Goal: Task Accomplishment & Management: Complete application form

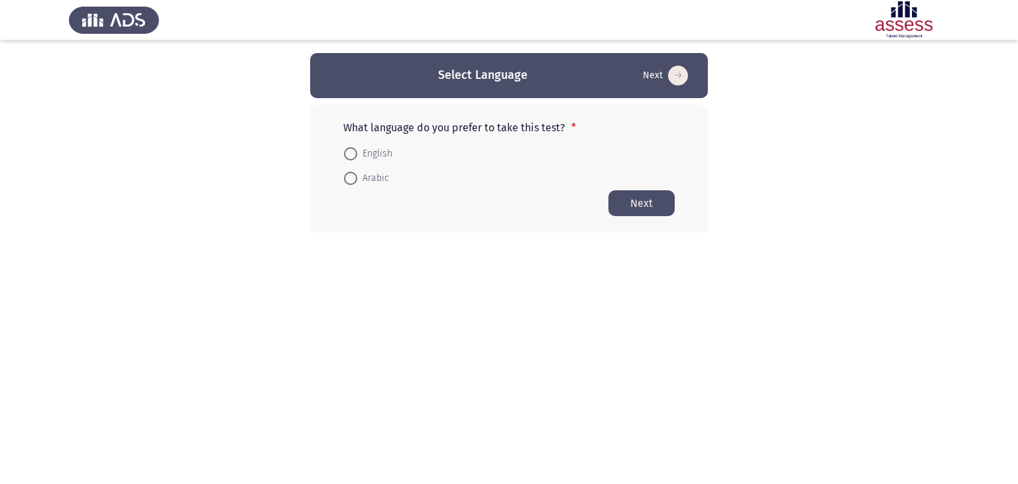
click at [347, 178] on span at bounding box center [350, 178] width 13 height 13
click at [347, 178] on input "Arabic" at bounding box center [350, 178] width 13 height 13
radio input "true"
click at [648, 205] on button "Next" at bounding box center [641, 203] width 66 height 26
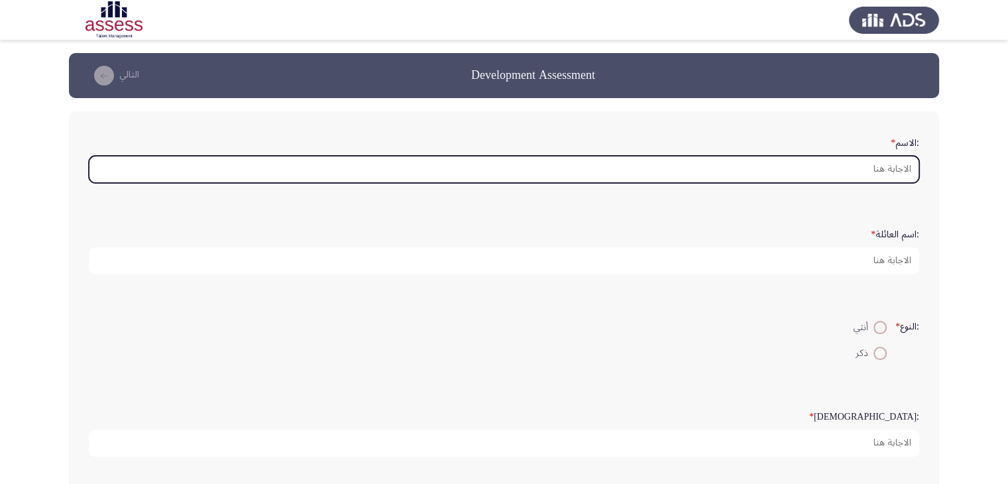
click at [859, 166] on input ":الاسم *" at bounding box center [504, 169] width 830 height 27
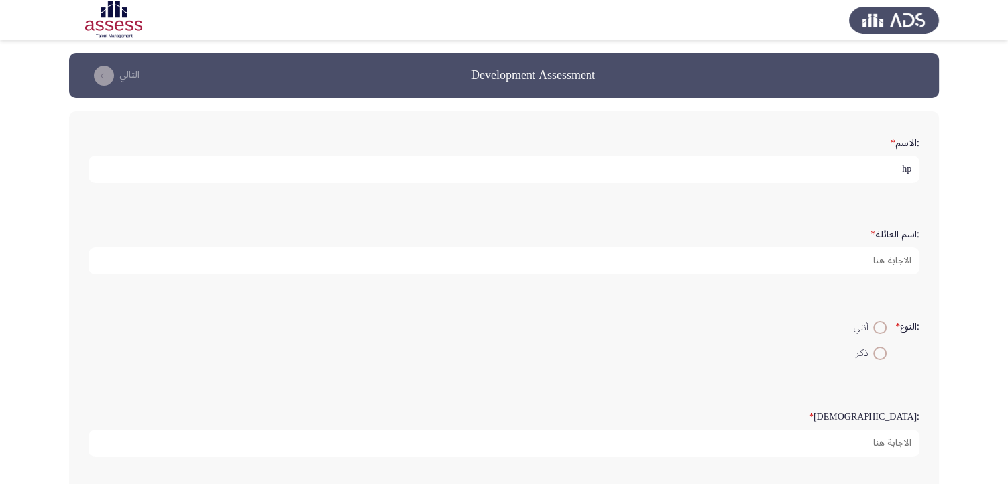
type input "h"
drag, startPoint x: 809, startPoint y: 161, endPoint x: 832, endPoint y: 168, distance: 24.3
click at [832, 168] on input "[PERSON_NAME]" at bounding box center [504, 169] width 830 height 27
type input "[PERSON_NAME]"
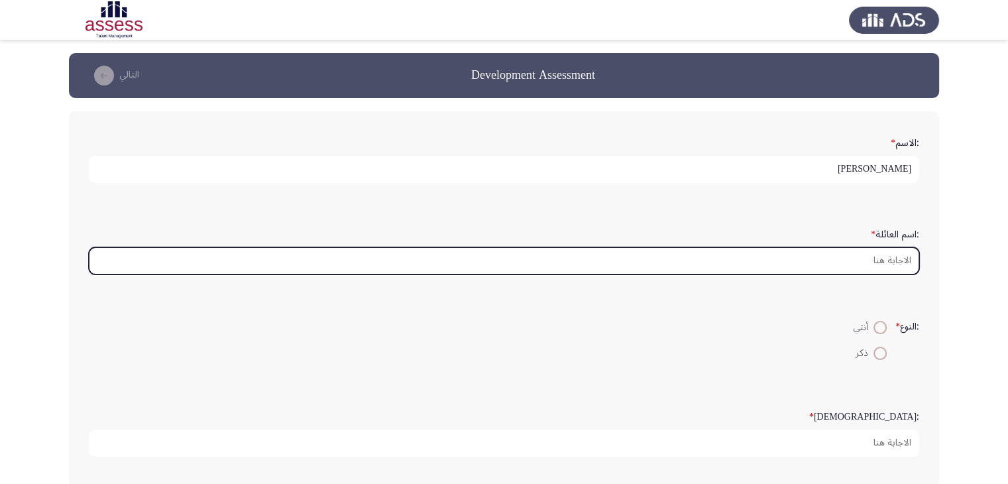
click at [834, 261] on input ":اسم العائلة *" at bounding box center [504, 260] width 830 height 27
paste input "البس"
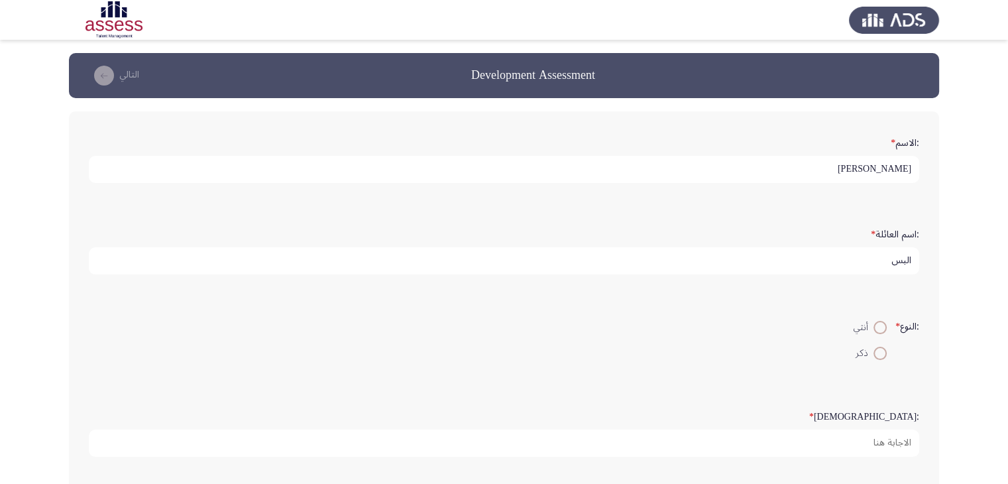
type input "البس"
click at [874, 354] on span at bounding box center [880, 353] width 13 height 13
click at [874, 354] on input "ذكر" at bounding box center [880, 353] width 13 height 13
radio input "true"
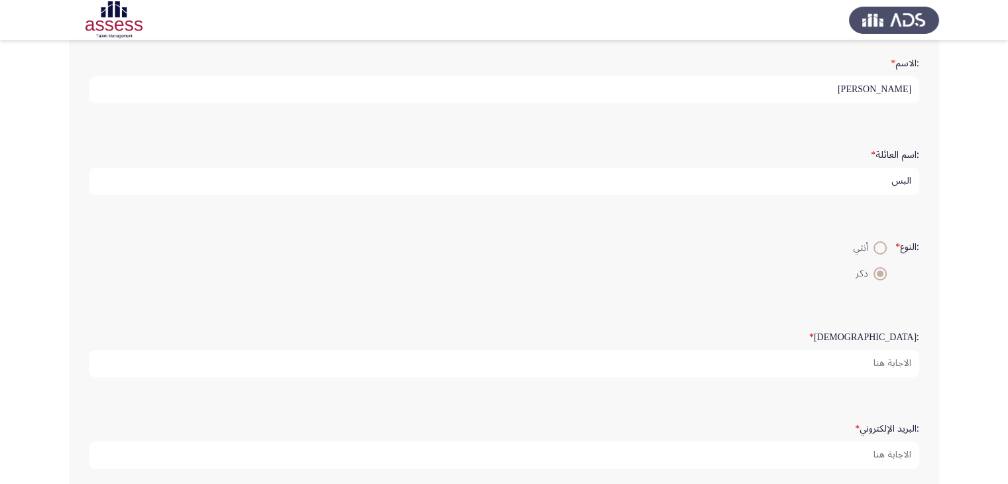
scroll to position [133, 0]
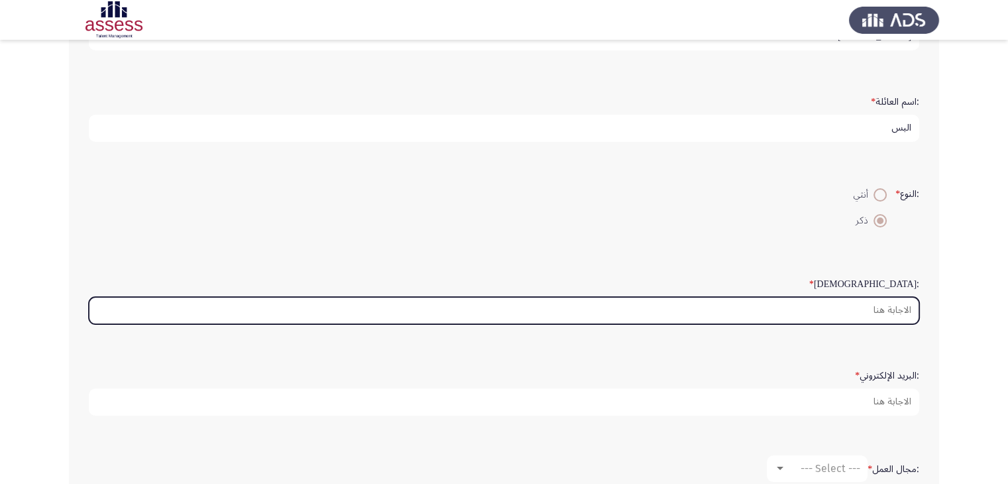
click at [868, 304] on input ":السن *" at bounding box center [504, 310] width 830 height 27
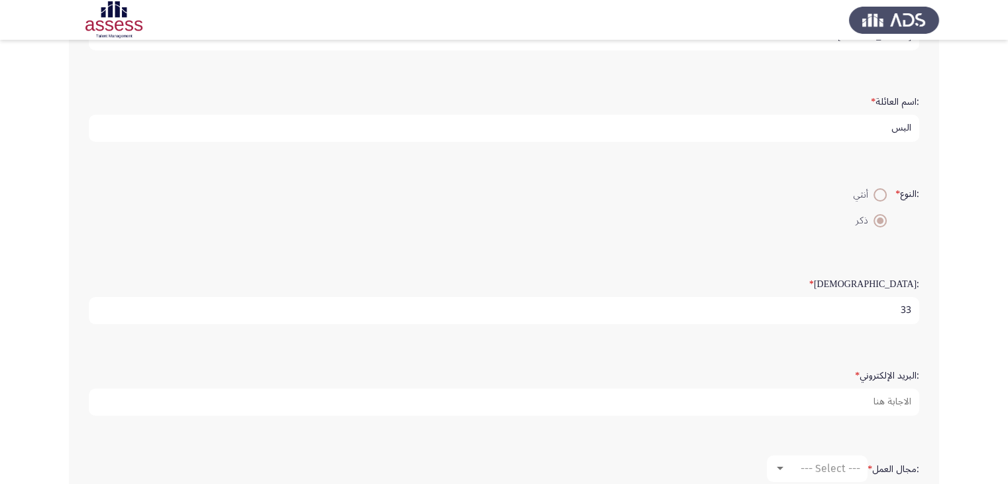
type input "33"
click at [851, 412] on div ":البريد الإلكتروني *" at bounding box center [504, 389] width 844 height 65
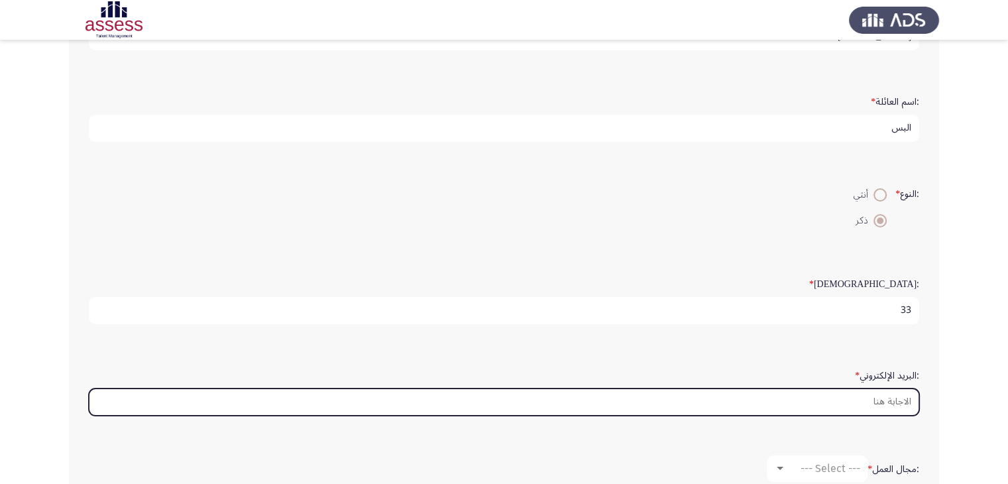
click at [858, 402] on input ":البريد الإلكتروني *" at bounding box center [504, 401] width 830 height 27
type input "ش"
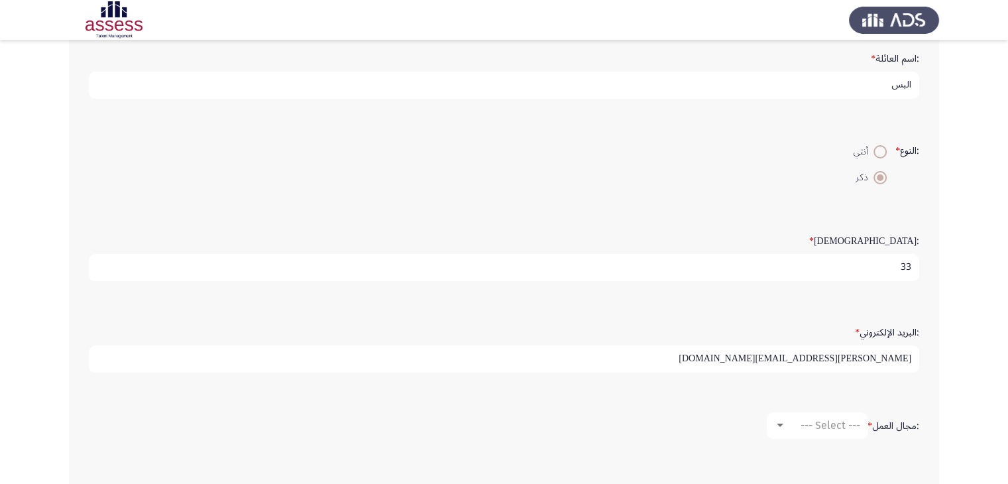
scroll to position [199, 0]
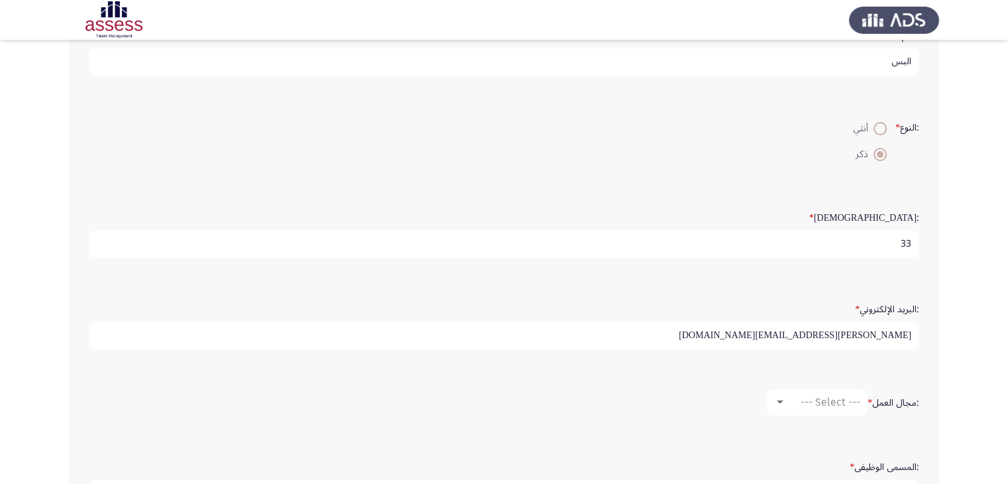
type input "[PERSON_NAME][EMAIL_ADDRESS][DOMAIN_NAME]"
drag, startPoint x: 811, startPoint y: 380, endPoint x: 799, endPoint y: 395, distance: 19.8
click at [811, 382] on div ":مجال العمل * --- Select ---" at bounding box center [504, 402] width 844 height 40
click at [791, 404] on div "--- Select ---" at bounding box center [823, 402] width 74 height 13
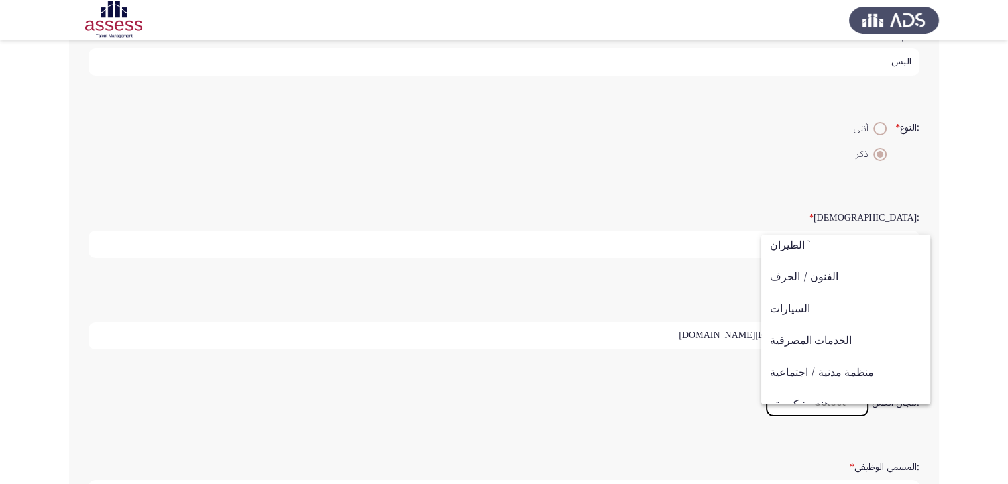
scroll to position [37, 0]
click at [952, 300] on div at bounding box center [504, 242] width 1008 height 484
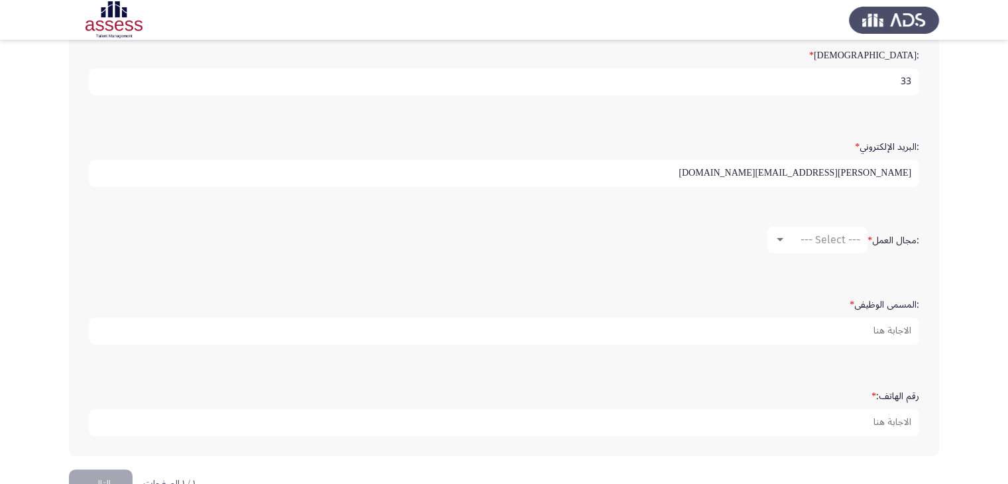
scroll to position [394, 0]
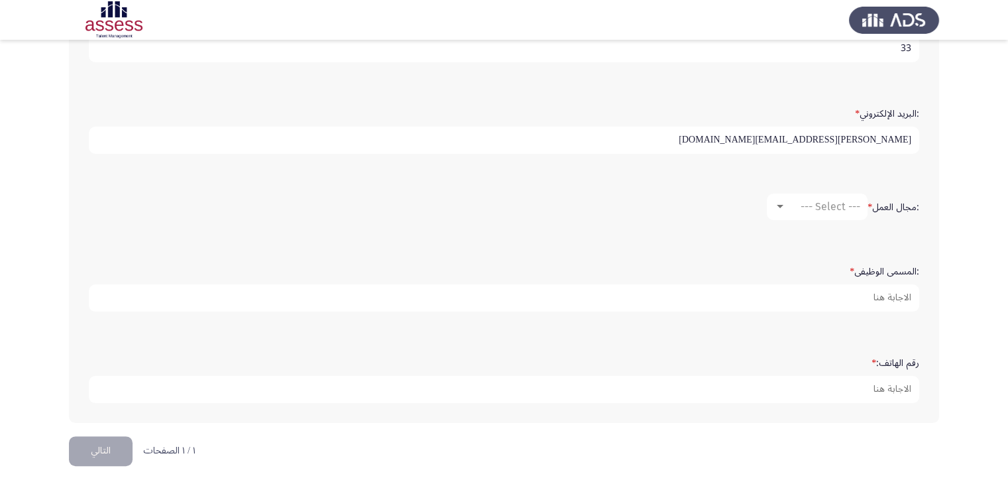
drag, startPoint x: 953, startPoint y: 326, endPoint x: 953, endPoint y: 343, distance: 16.6
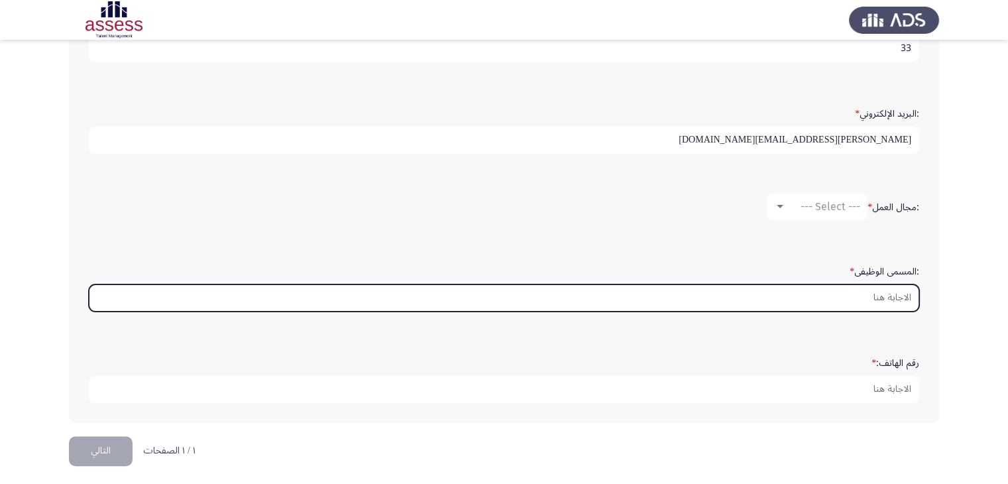
click at [886, 295] on input ":المسمى الوظيفى *" at bounding box center [504, 297] width 830 height 27
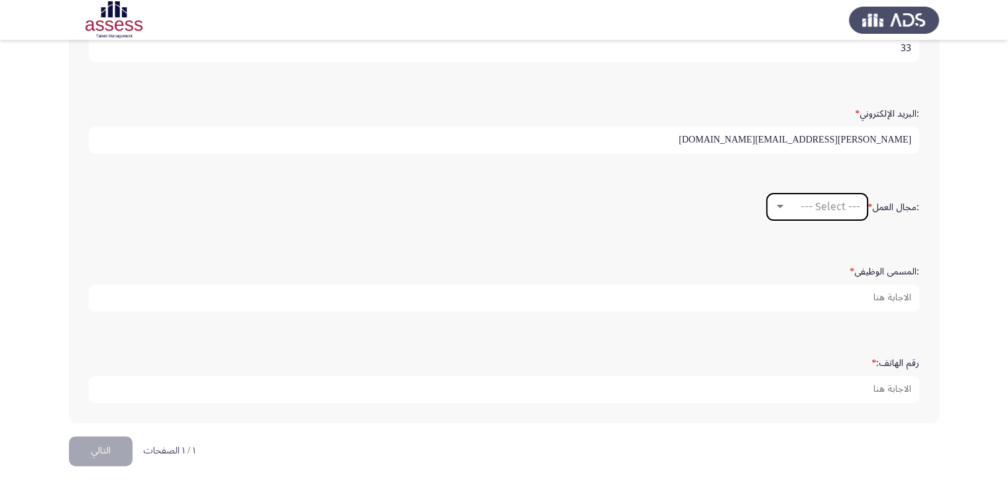
click at [838, 205] on span "--- Select ---" at bounding box center [831, 206] width 60 height 13
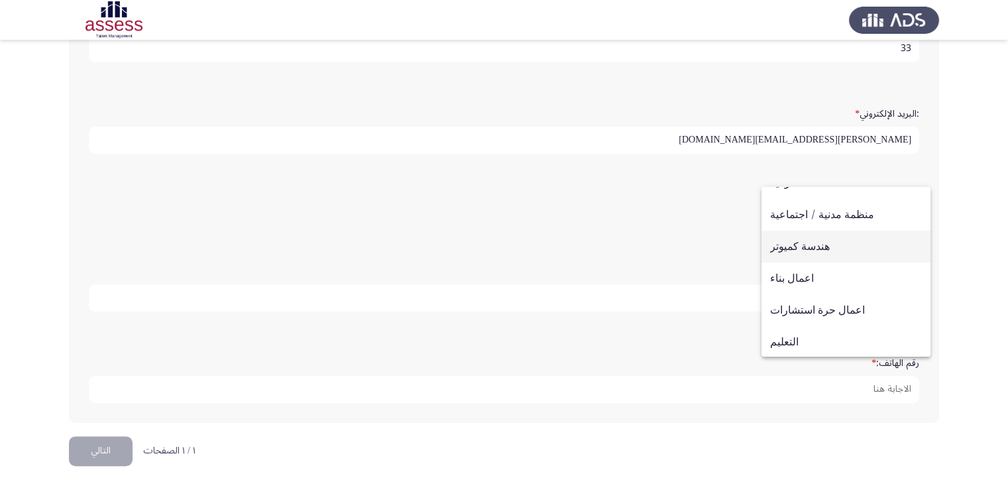
scroll to position [143, 0]
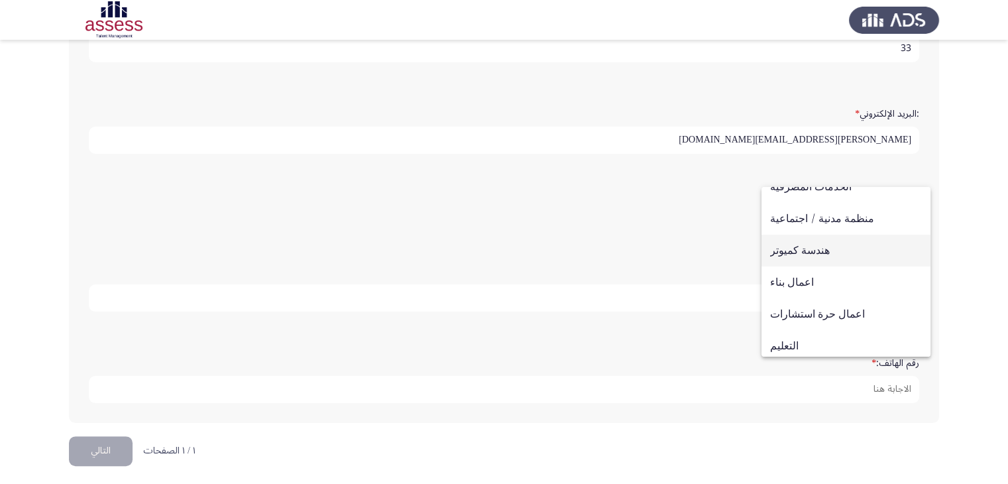
click at [872, 246] on span "هندسة كميوتر" at bounding box center [846, 251] width 152 height 32
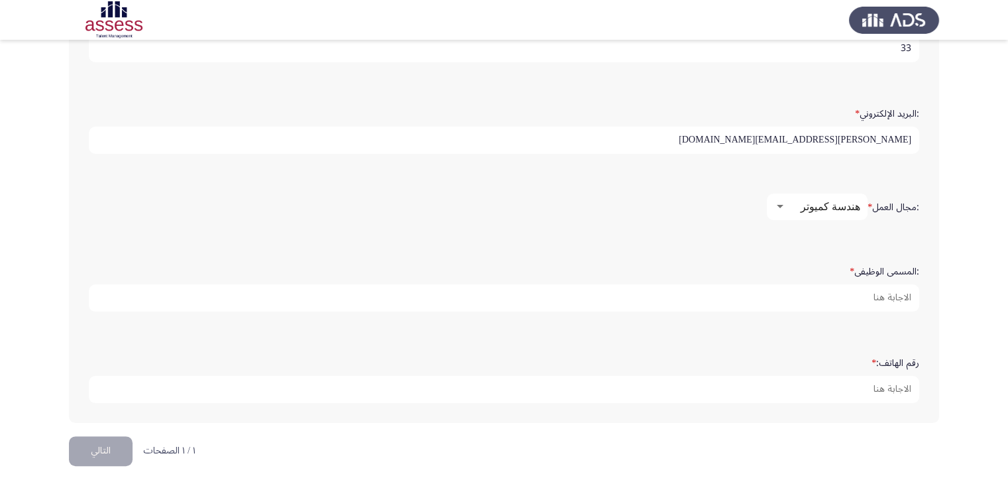
drag, startPoint x: 979, startPoint y: 288, endPoint x: 937, endPoint y: 286, distance: 41.8
click at [973, 287] on app-assessment-container "Development Assessment التالي :الاسم * [PERSON_NAME] :اسم العائلة * البس :النوع…" at bounding box center [504, 47] width 1008 height 777
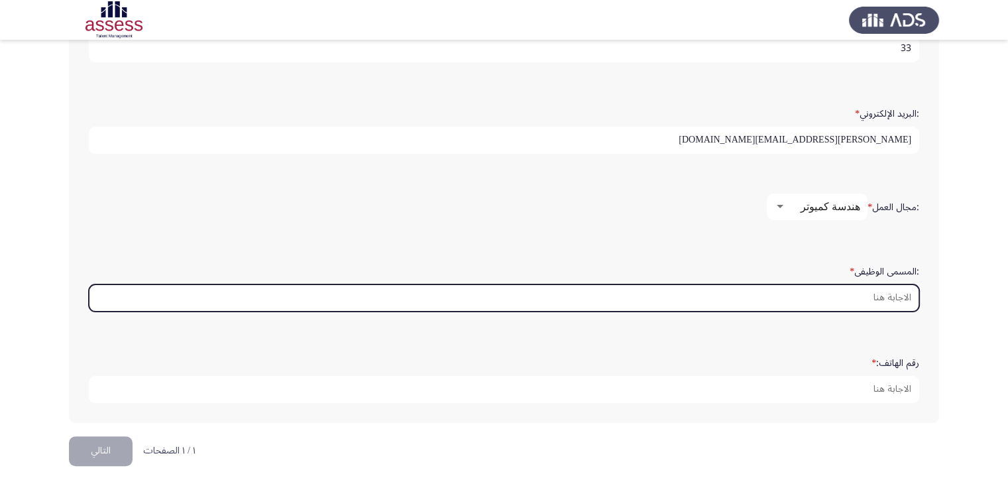
click at [903, 287] on input ":المسمى الوظيفى *" at bounding box center [504, 297] width 830 height 27
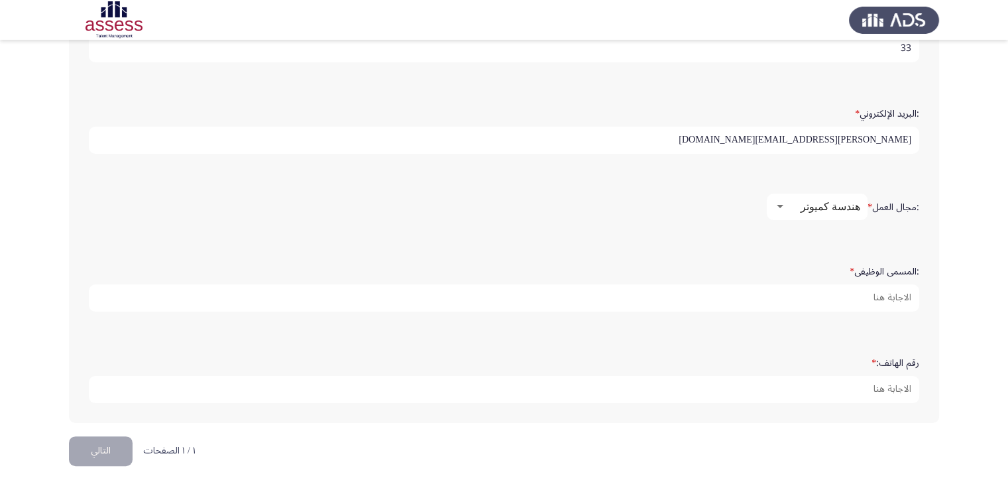
drag, startPoint x: 936, startPoint y: 203, endPoint x: 934, endPoint y: 229, distance: 25.9
click at [869, 266] on label ":المسمى الوظيفى *" at bounding box center [885, 271] width 70 height 11
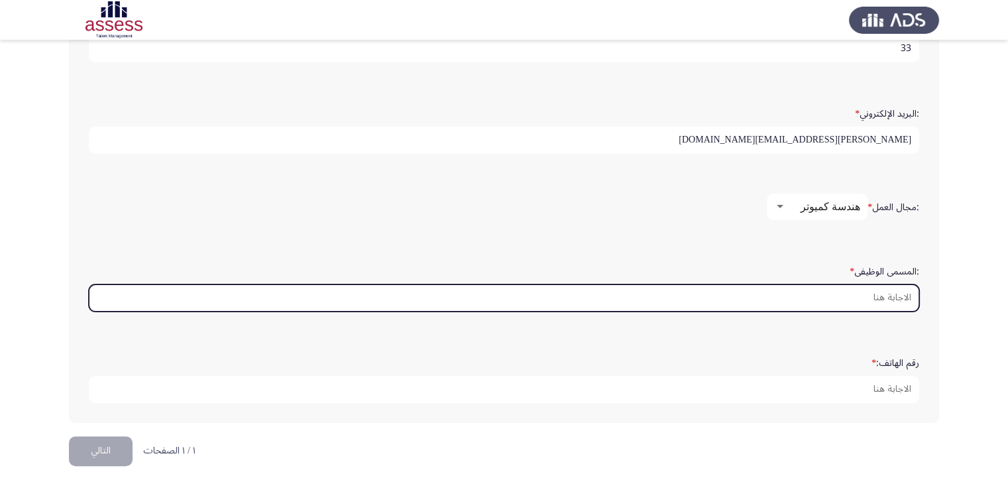
click at [869, 284] on input ":المسمى الوظيفى *" at bounding box center [504, 297] width 830 height 27
click at [846, 294] on input ":المسمى الوظيفى *" at bounding box center [504, 297] width 830 height 27
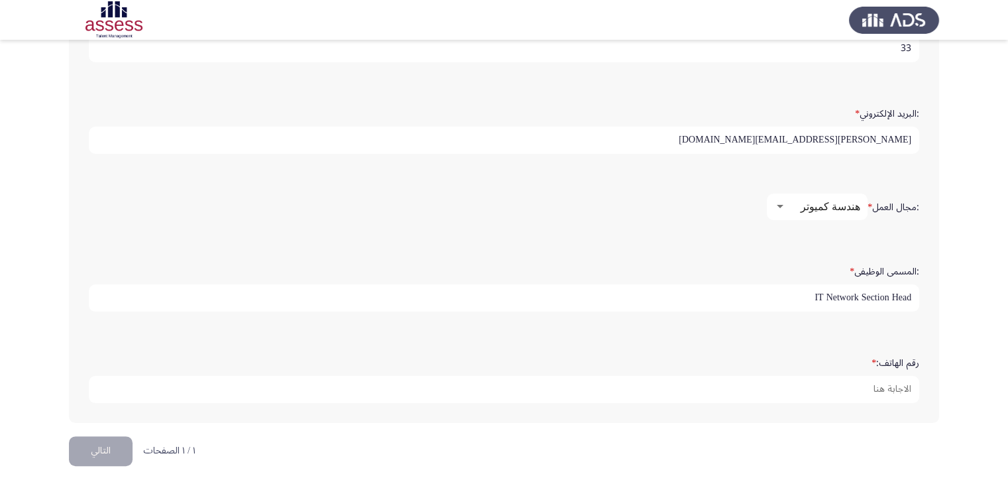
type input "IT Network Section Head"
drag, startPoint x: 730, startPoint y: 279, endPoint x: 730, endPoint y: 308, distance: 29.2
click at [789, 400] on div "رقم الهاتف: *" at bounding box center [504, 377] width 844 height 65
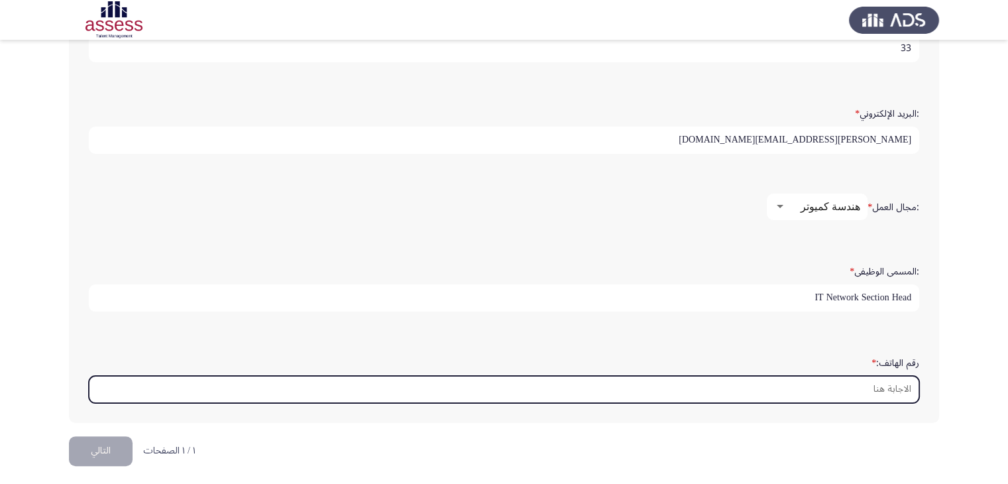
click at [809, 387] on input "رقم الهاتف: *" at bounding box center [504, 389] width 830 height 27
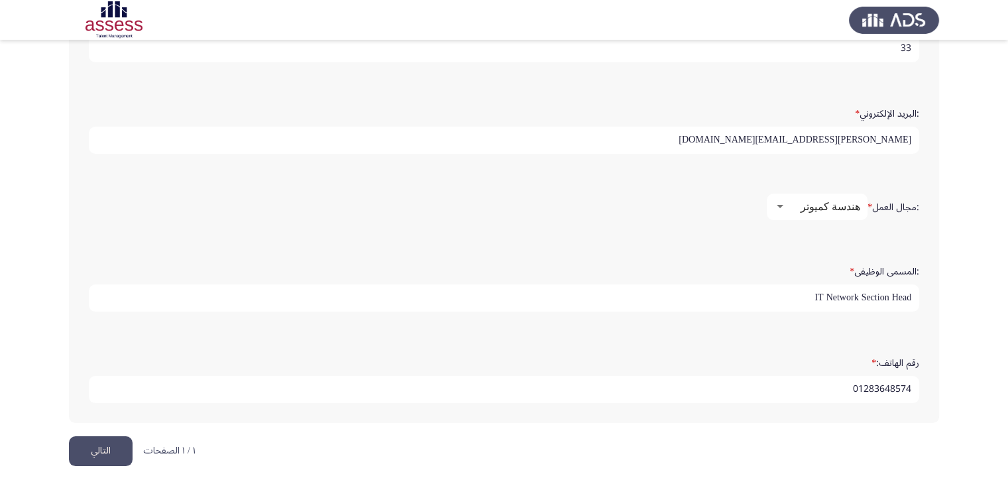
type input "01283648574"
drag, startPoint x: 438, startPoint y: 241, endPoint x: 435, endPoint y: 255, distance: 14.2
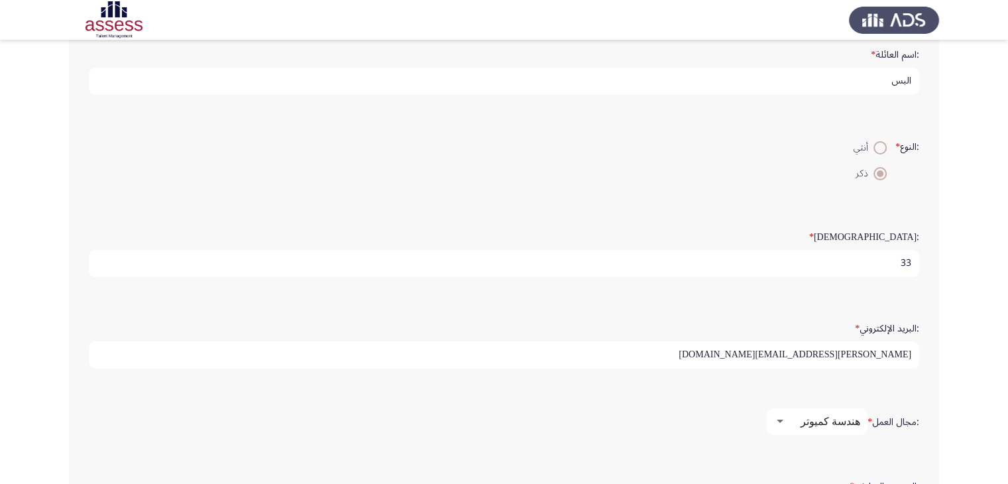
scroll to position [0, 0]
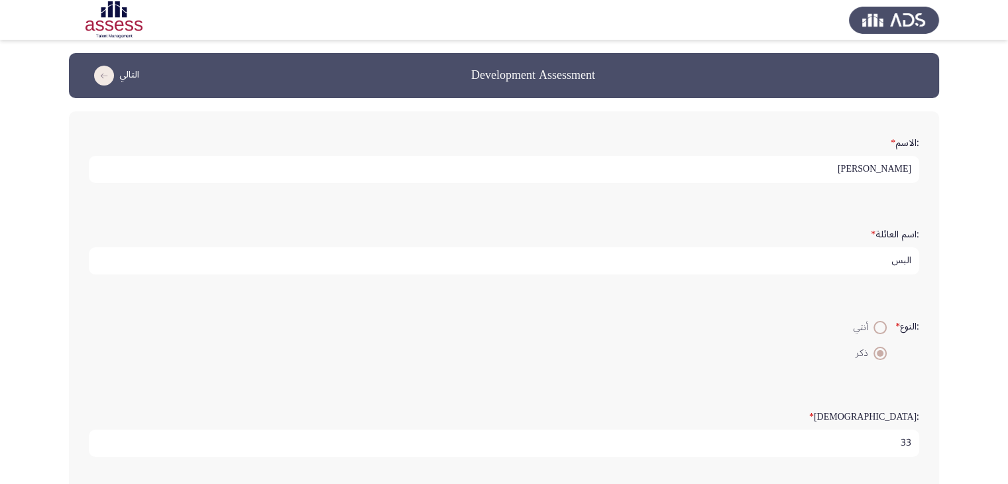
drag, startPoint x: 467, startPoint y: 213, endPoint x: 496, endPoint y: 118, distance: 99.0
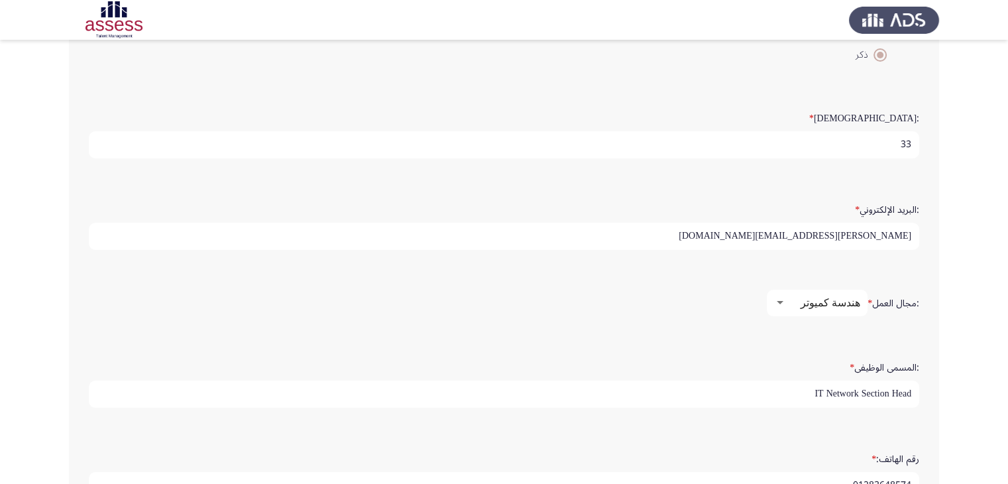
drag, startPoint x: 976, startPoint y: 187, endPoint x: 972, endPoint y: 236, distance: 49.2
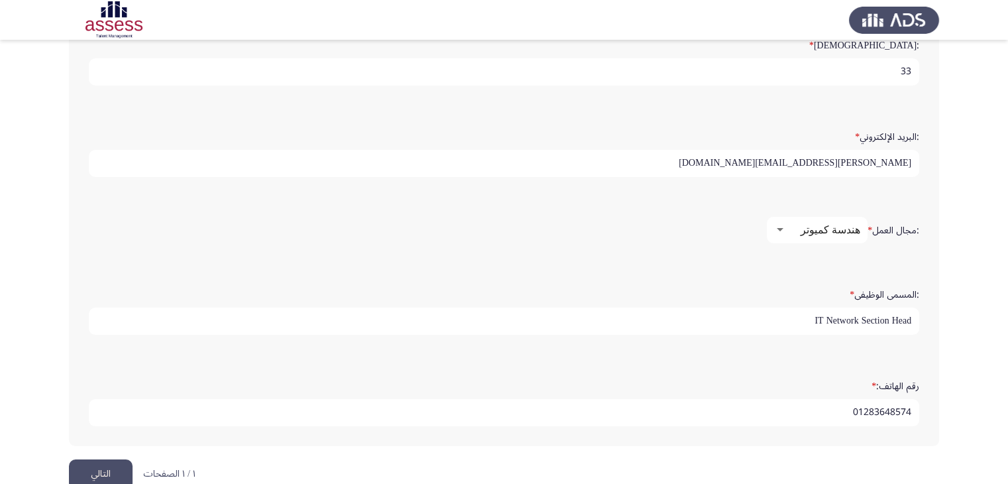
scroll to position [394, 0]
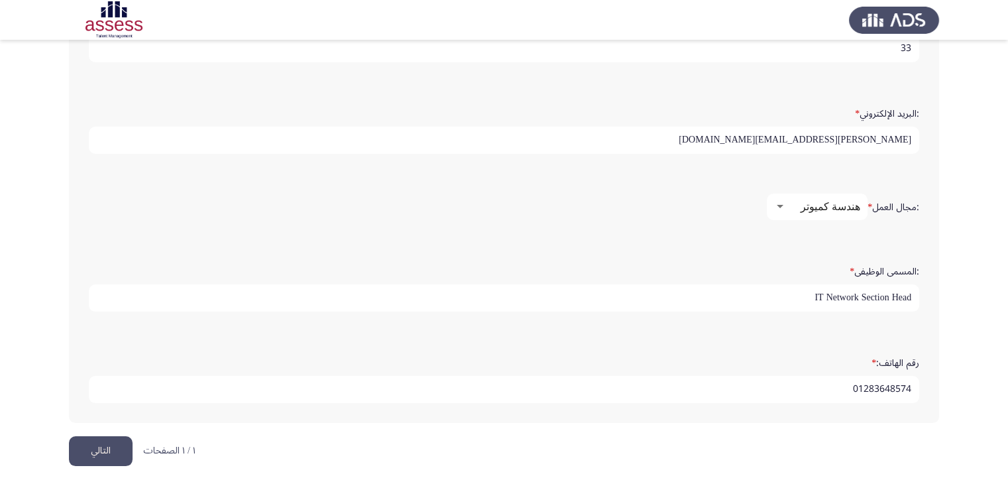
drag, startPoint x: 969, startPoint y: 181, endPoint x: 964, endPoint y: 203, distance: 22.4
drag, startPoint x: 93, startPoint y: 446, endPoint x: 692, endPoint y: -58, distance: 782.7
click at [692, 0] on html "Development Assessment التالي :الاسم * [PERSON_NAME] :اسم العائلة * البس :النوع…" at bounding box center [504, 47] width 1008 height 883
drag, startPoint x: 508, startPoint y: 137, endPoint x: 504, endPoint y: 175, distance: 38.6
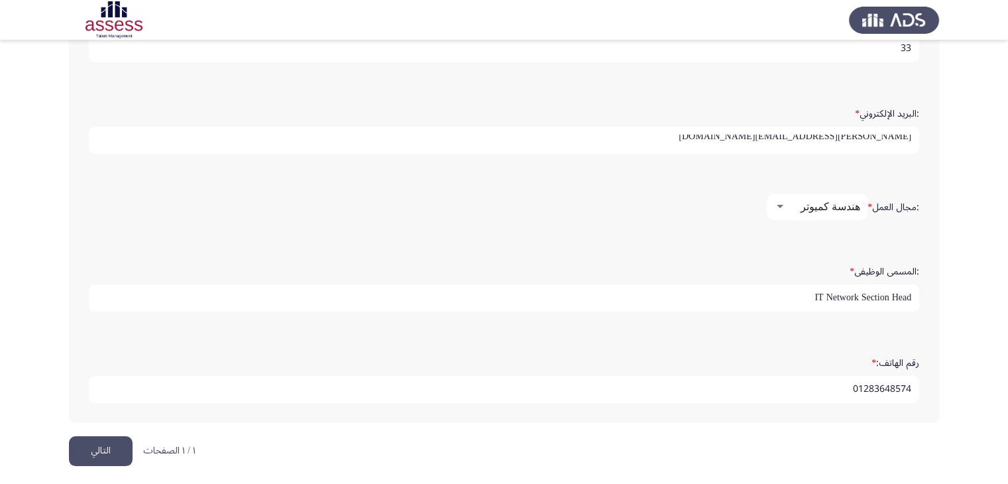
scroll to position [0, 0]
drag, startPoint x: 504, startPoint y: 191, endPoint x: 502, endPoint y: 199, distance: 8.2
drag, startPoint x: 520, startPoint y: 166, endPoint x: 524, endPoint y: 186, distance: 19.6
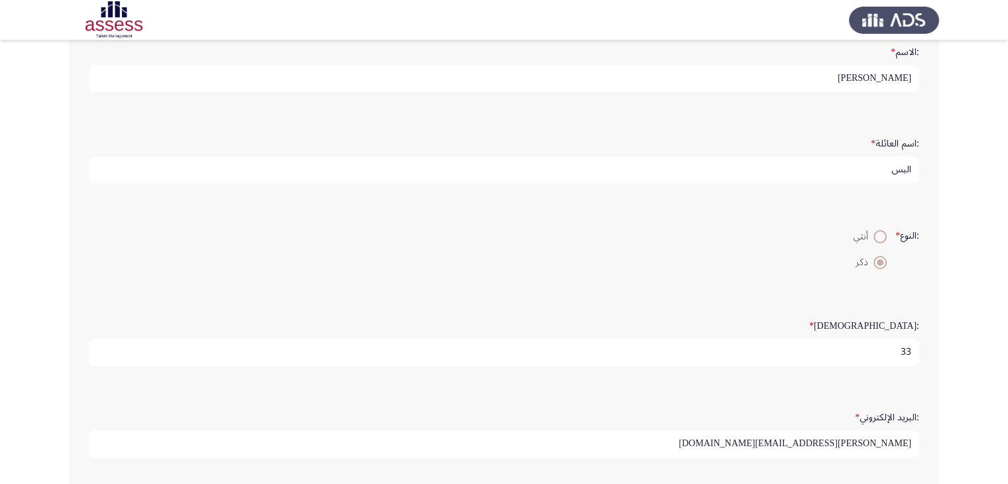
drag, startPoint x: 944, startPoint y: 203, endPoint x: 946, endPoint y: 160, distance: 43.1
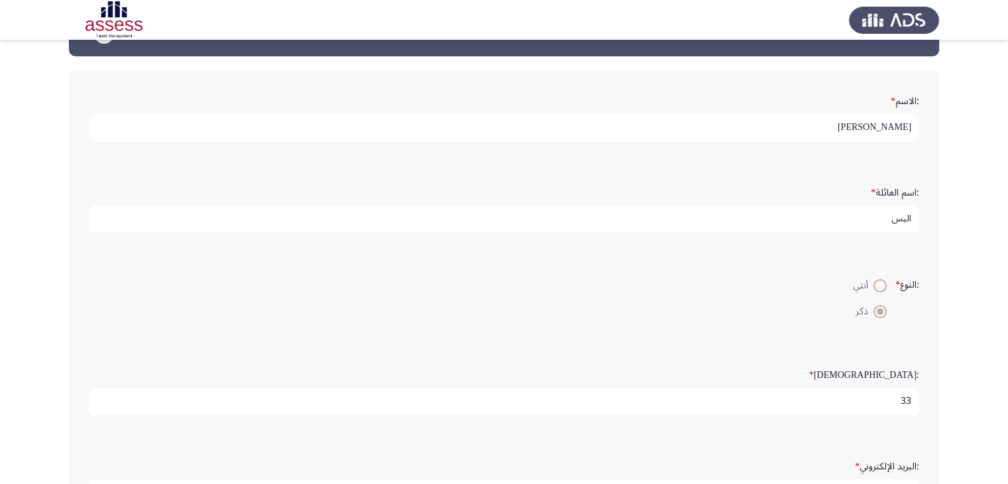
drag, startPoint x: 958, startPoint y: 139, endPoint x: 960, endPoint y: 85, distance: 53.7
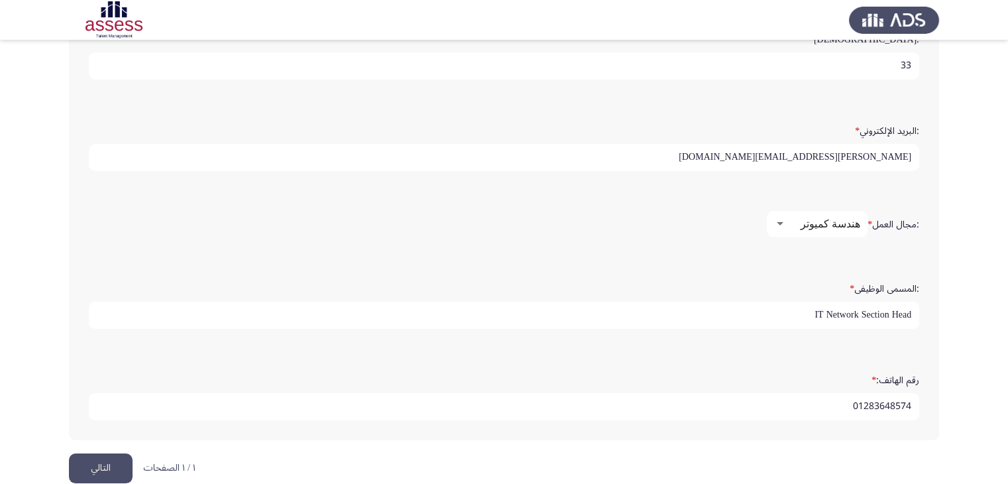
scroll to position [394, 0]
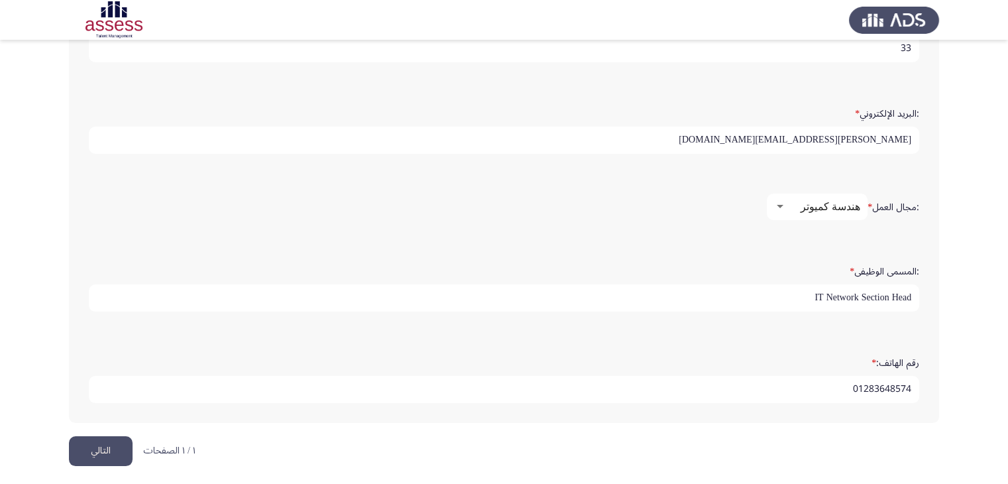
drag, startPoint x: 960, startPoint y: 152, endPoint x: 958, endPoint y: 207, distance: 55.7
click at [89, 451] on button "التالي" at bounding box center [101, 451] width 64 height 30
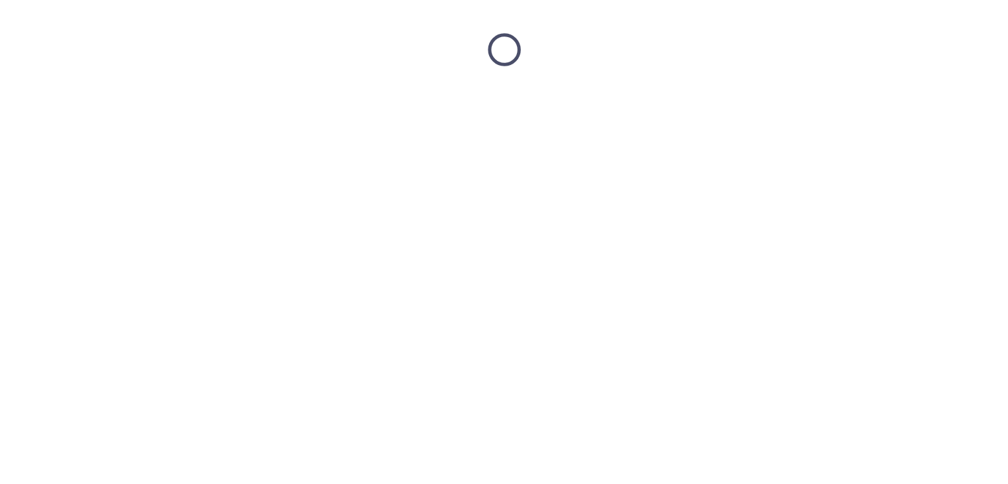
scroll to position [0, 0]
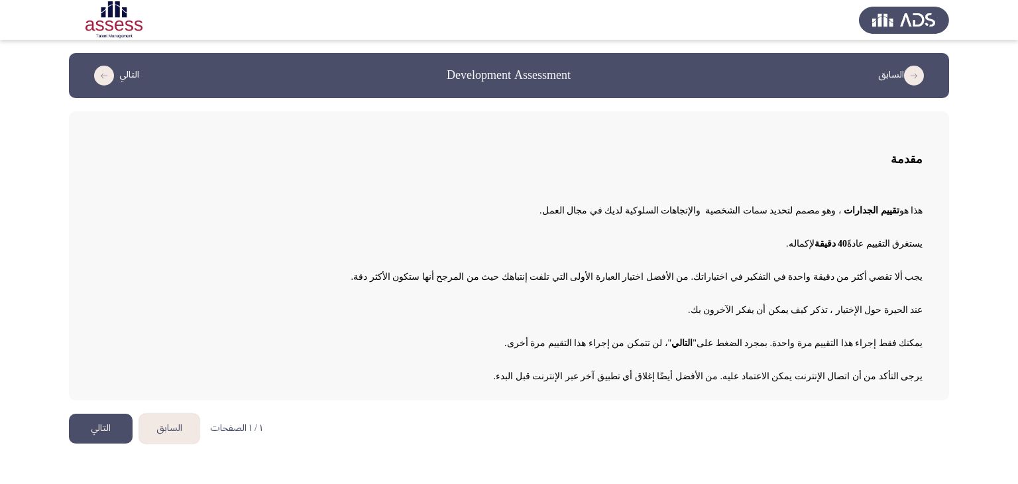
drag, startPoint x: 847, startPoint y: 301, endPoint x: 845, endPoint y: 314, distance: 13.4
click at [595, 246] on p "يستغرق التقييم عادةً 40 دقيقة لإكماله ." at bounding box center [508, 243] width 827 height 23
drag, startPoint x: 525, startPoint y: 252, endPoint x: 381, endPoint y: 353, distance: 175.6
click at [91, 425] on button "التالي" at bounding box center [101, 429] width 64 height 30
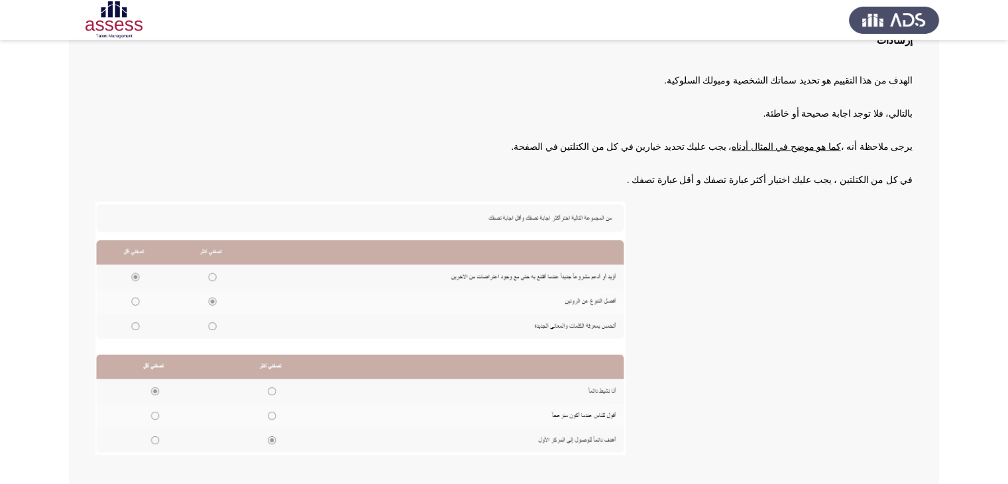
scroll to position [111, 0]
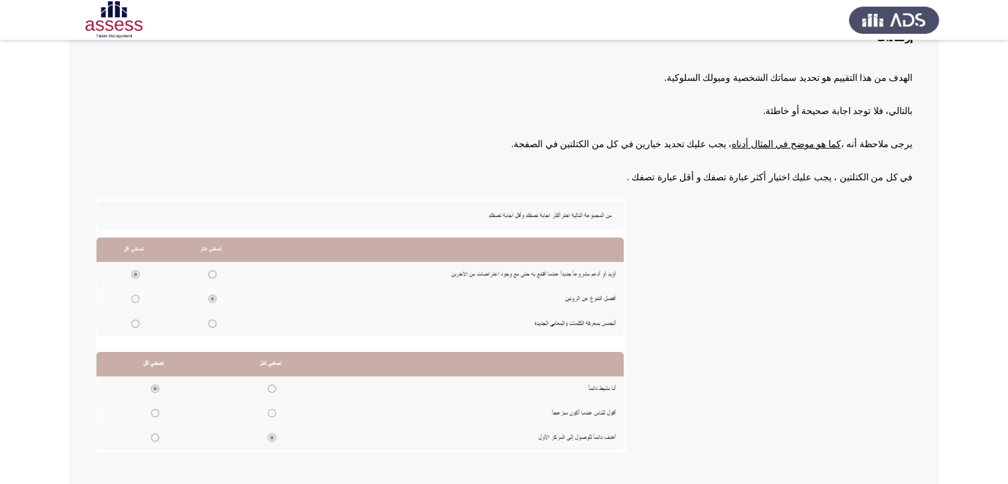
drag, startPoint x: 819, startPoint y: 172, endPoint x: 816, endPoint y: 189, distance: 17.5
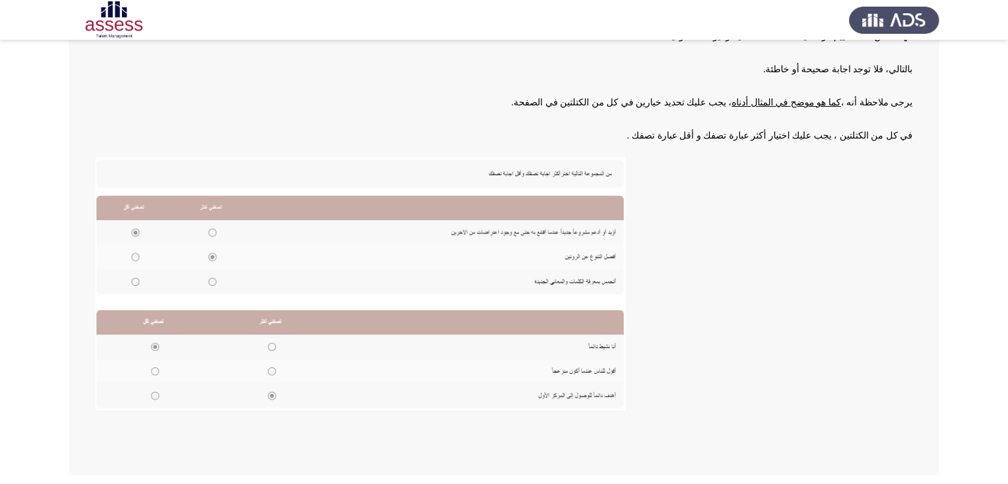
drag, startPoint x: 684, startPoint y: 239, endPoint x: 679, endPoint y: 255, distance: 15.9
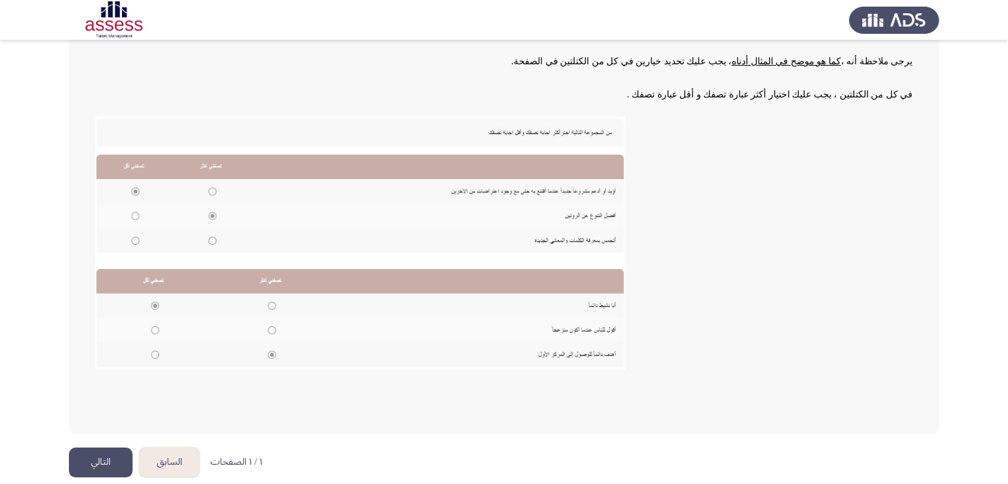
scroll to position [199, 0]
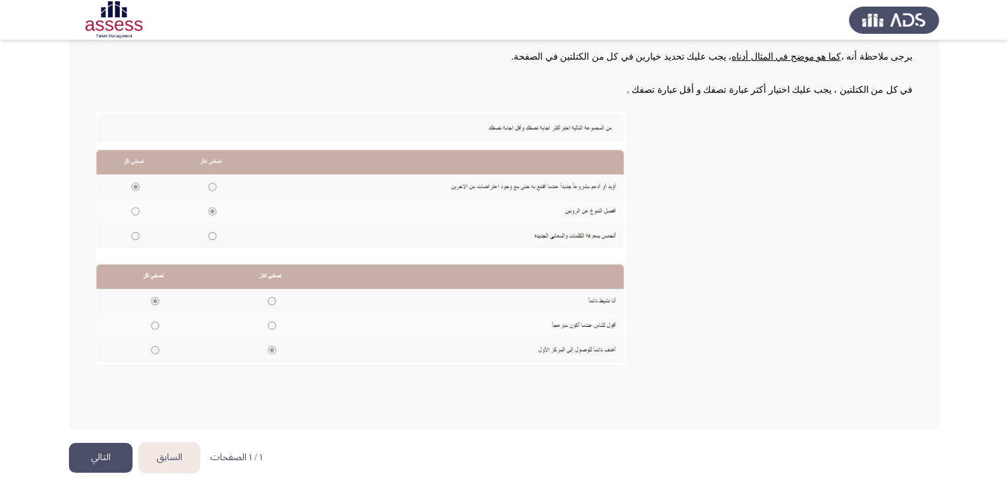
drag, startPoint x: 664, startPoint y: 208, endPoint x: 661, endPoint y: 225, distance: 17.5
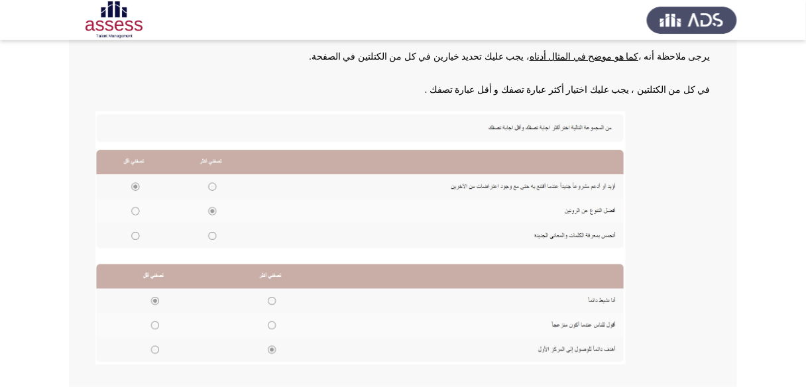
click at [212, 184] on img at bounding box center [360, 237] width 530 height 253
click at [132, 179] on img at bounding box center [360, 237] width 530 height 253
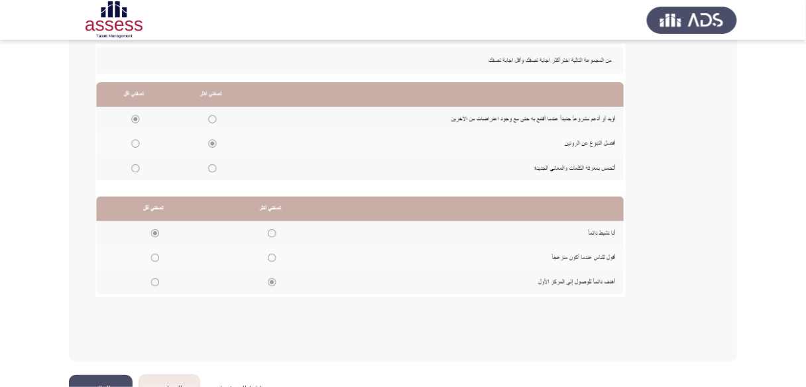
scroll to position [270, 0]
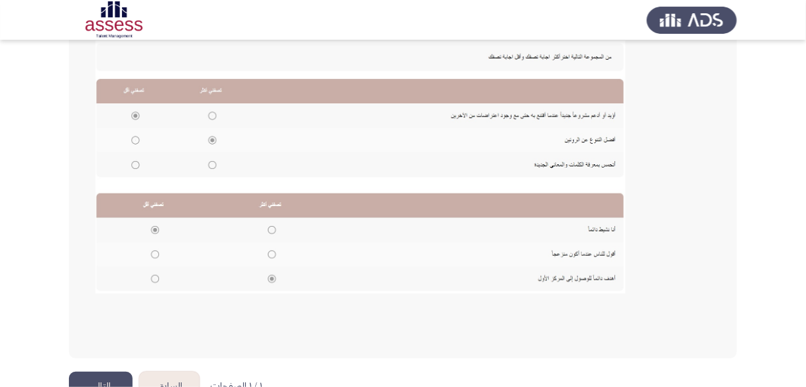
drag, startPoint x: 479, startPoint y: 146, endPoint x: 477, endPoint y: 154, distance: 8.8
click at [305, 117] on img at bounding box center [360, 166] width 530 height 253
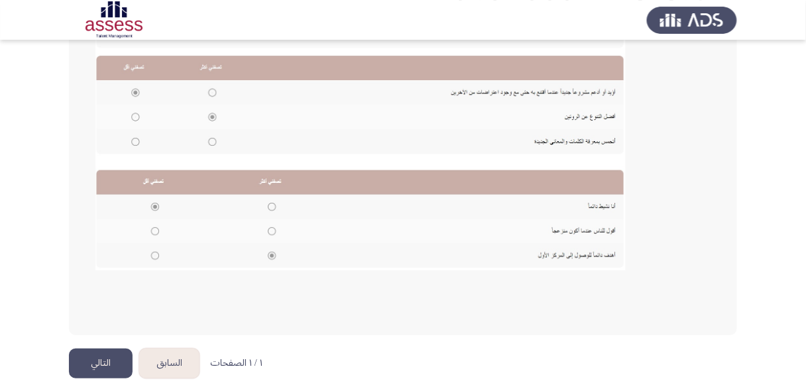
scroll to position [294, 0]
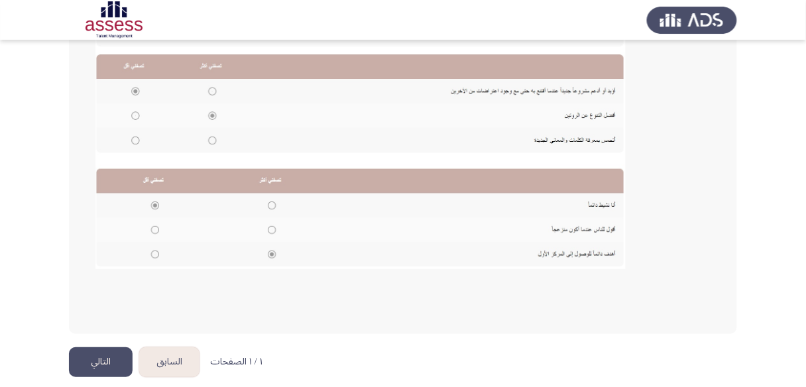
drag, startPoint x: 479, startPoint y: 172, endPoint x: 473, endPoint y: 191, distance: 19.5
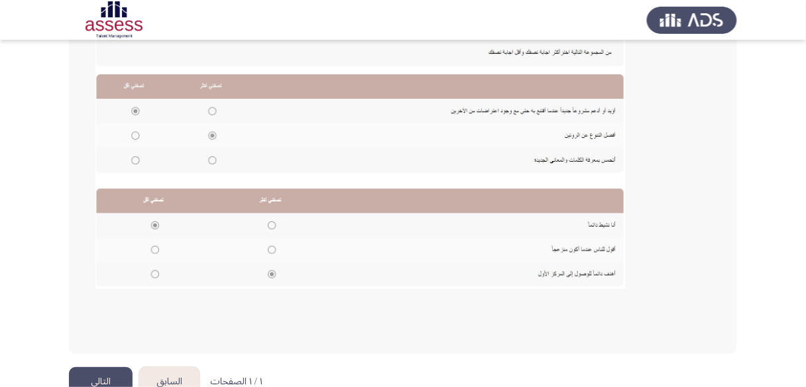
drag, startPoint x: 473, startPoint y: 191, endPoint x: 471, endPoint y: 178, distance: 12.9
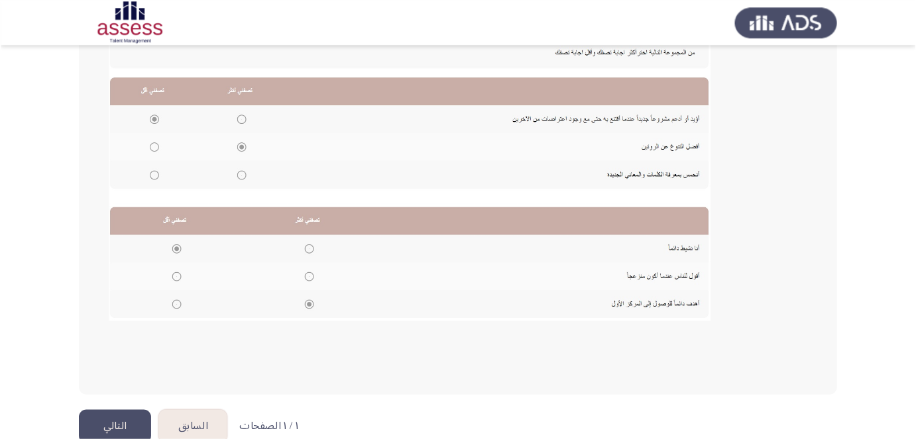
scroll to position [242, 0]
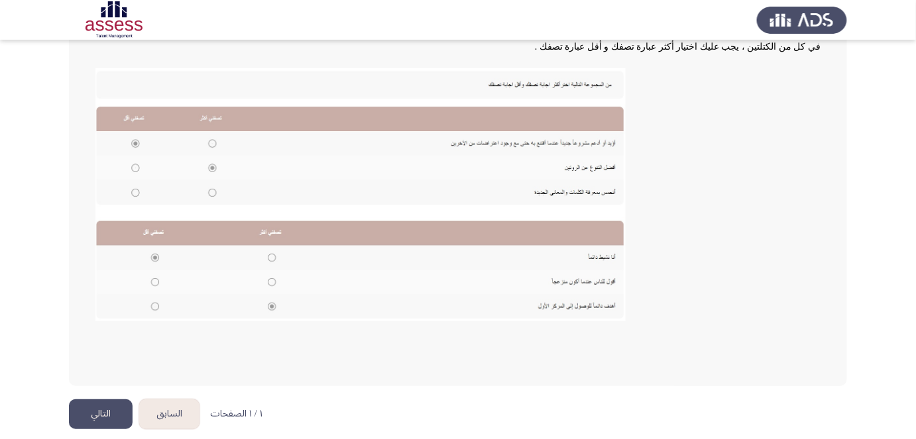
drag, startPoint x: 533, startPoint y: 203, endPoint x: 532, endPoint y: 241, distance: 37.8
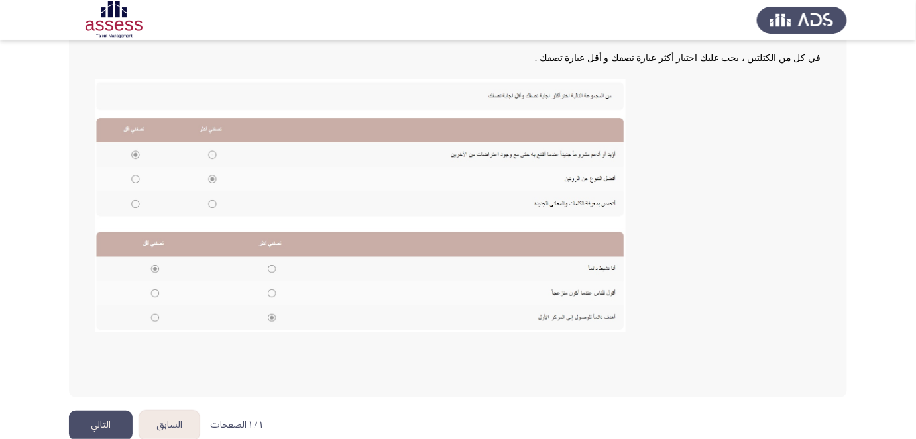
drag, startPoint x: 521, startPoint y: 250, endPoint x: 522, endPoint y: 239, distance: 11.3
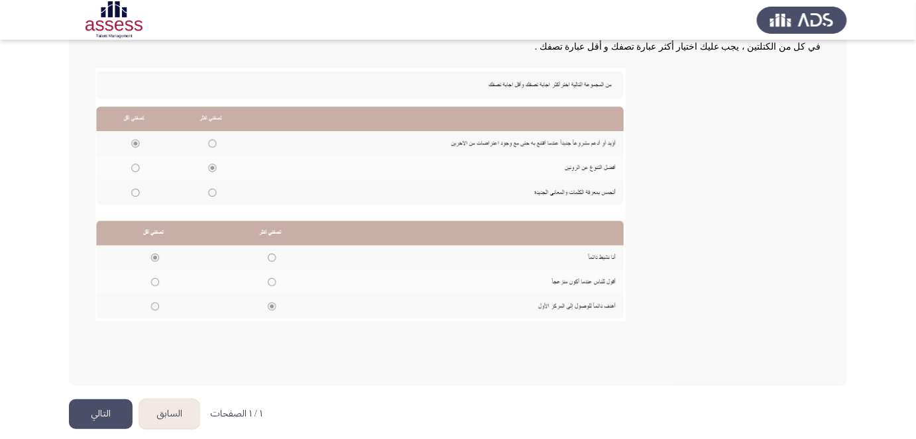
drag, startPoint x: 522, startPoint y: 217, endPoint x: 517, endPoint y: 244, distance: 26.9
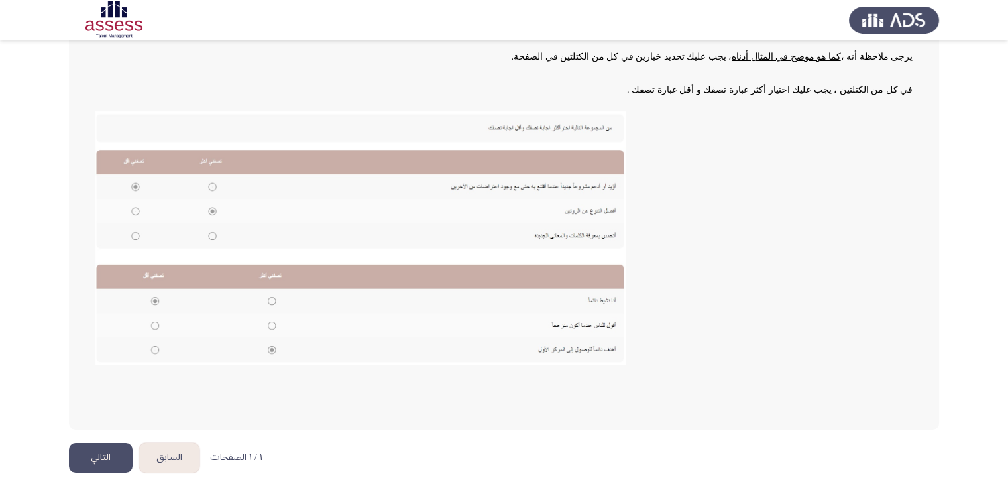
click at [95, 457] on button "التالي" at bounding box center [101, 458] width 64 height 30
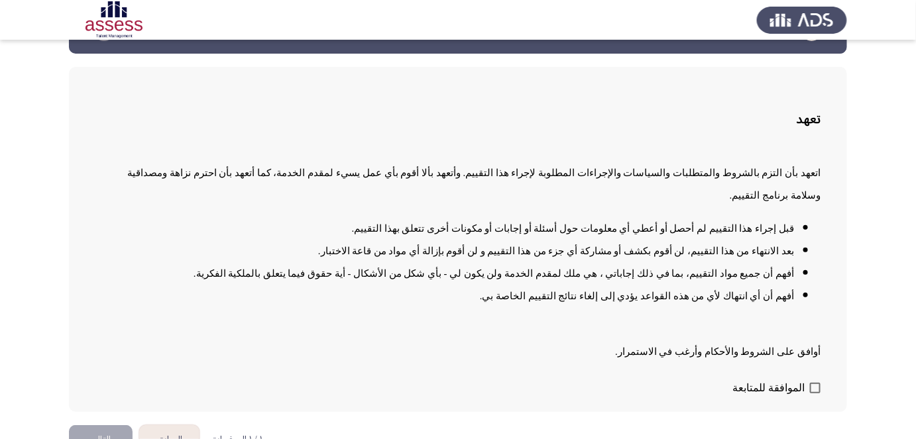
scroll to position [48, 0]
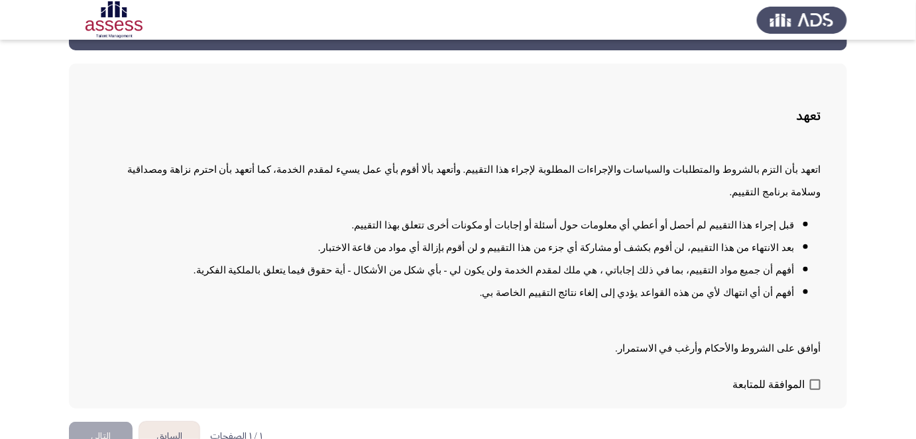
drag, startPoint x: 820, startPoint y: 258, endPoint x: 820, endPoint y: 274, distance: 15.2
drag, startPoint x: 829, startPoint y: 249, endPoint x: 830, endPoint y: 259, distance: 10.7
drag, startPoint x: 599, startPoint y: 250, endPoint x: 563, endPoint y: 248, distance: 35.8
click at [565, 265] on span "أفهم أن جميع مواد التقييم، بما في ذلك إجاباتي ، هي ملك لمقدم الخدمة ولن يكون لي…" at bounding box center [494, 270] width 600 height 11
drag, startPoint x: 563, startPoint y: 247, endPoint x: 481, endPoint y: 242, distance: 82.4
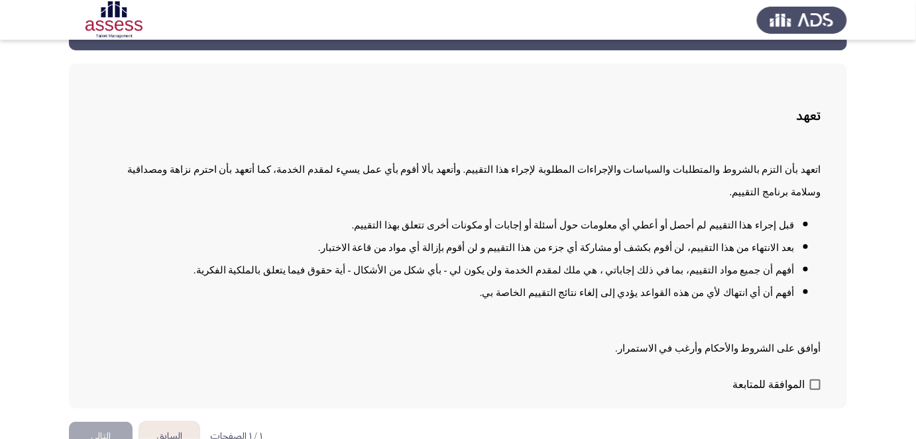
click at [486, 265] on span "أفهم أن جميع مواد التقييم، بما في ذلك إجاباتي ، هي ملك لمقدم الخدمة ولن يكون لي…" at bounding box center [494, 270] width 600 height 11
drag, startPoint x: 465, startPoint y: 245, endPoint x: 380, endPoint y: 239, distance: 85.0
click at [425, 265] on span "أفهم أن جميع مواد التقييم، بما في ذلك إجاباتي ، هي ملك لمقدم الخدمة ولن يكون لي…" at bounding box center [494, 270] width 600 height 11
click at [472, 265] on span "أفهم أن جميع مواد التقييم، بما في ذلك إجاباتي ، هي ملك لمقدم الخدمة ولن يكون لي…" at bounding box center [494, 270] width 600 height 11
drag, startPoint x: 613, startPoint y: 269, endPoint x: 551, endPoint y: 268, distance: 61.7
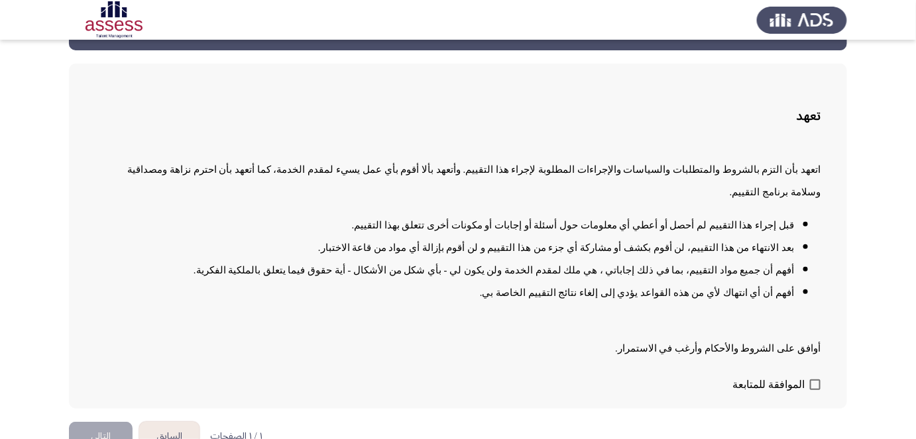
click at [552, 282] on li "أفهم أن أي انتهاك لأي من هذه القواعد يؤدي إلى إلغاء نتائج التقييم الخاصة بي." at bounding box center [444, 293] width 699 height 23
drag, startPoint x: 634, startPoint y: 285, endPoint x: 697, endPoint y: 301, distance: 64.9
click at [635, 285] on div "اتعهد بأن التزم بالشروط والمتطلبات والسياسات والإجراءات المطلوبة لإجراء هذا الت…" at bounding box center [457, 254] width 725 height 212
drag, startPoint x: 808, startPoint y: 321, endPoint x: 720, endPoint y: 334, distance: 89.0
click at [685, 343] on span "أوافق على الشروط والأحكام وأرغب في الاستمرار." at bounding box center [717, 348] width 205 height 11
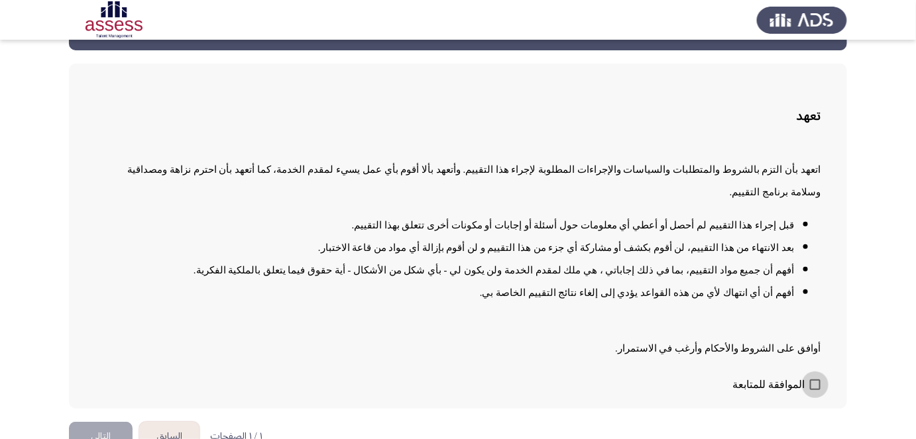
click at [815, 380] on span at bounding box center [815, 385] width 11 height 11
click at [815, 390] on input "الموافقة للمتابعة" at bounding box center [815, 390] width 1 height 1
checkbox input "true"
click at [115, 422] on button "التالي" at bounding box center [101, 437] width 64 height 30
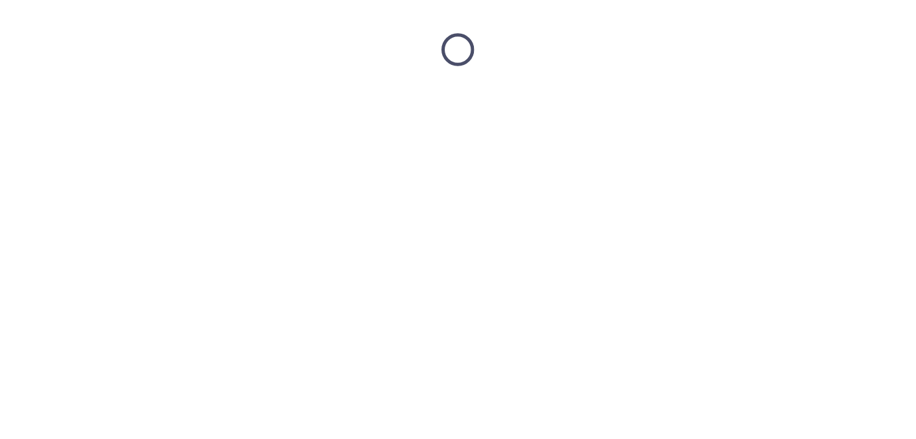
scroll to position [0, 0]
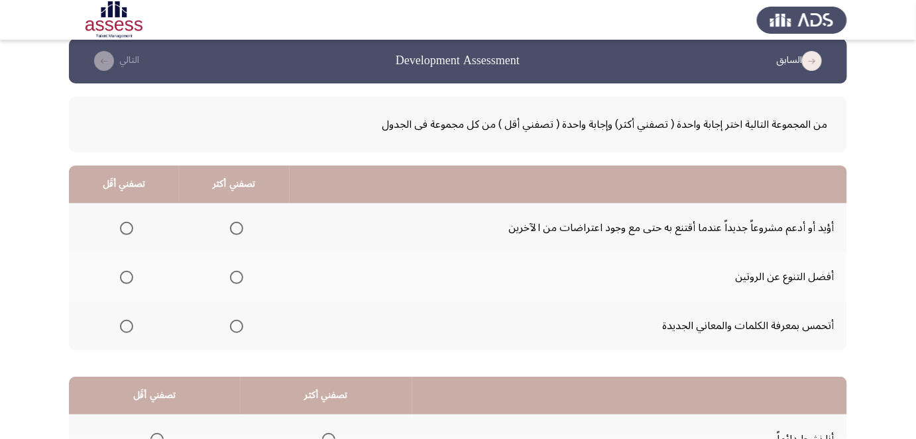
drag, startPoint x: 671, startPoint y: 142, endPoint x: 671, endPoint y: 156, distance: 13.9
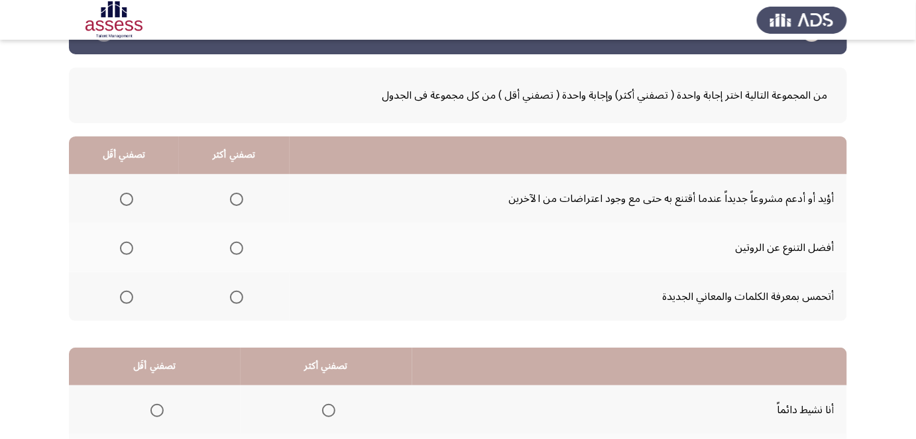
scroll to position [46, 0]
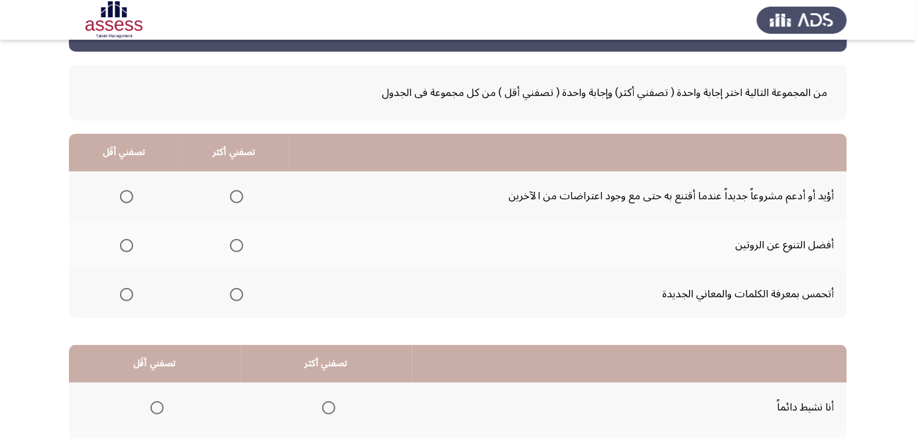
drag, startPoint x: 815, startPoint y: 198, endPoint x: 813, endPoint y: 220, distance: 22.0
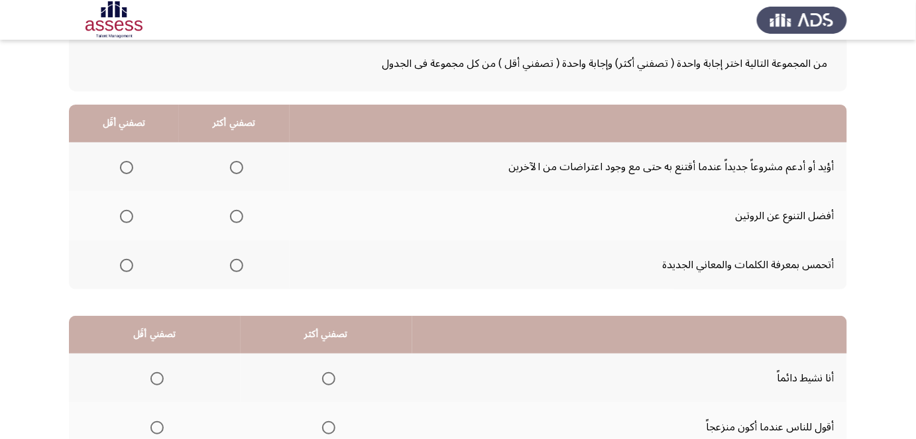
drag, startPoint x: 586, startPoint y: 193, endPoint x: 585, endPoint y: 207, distance: 14.6
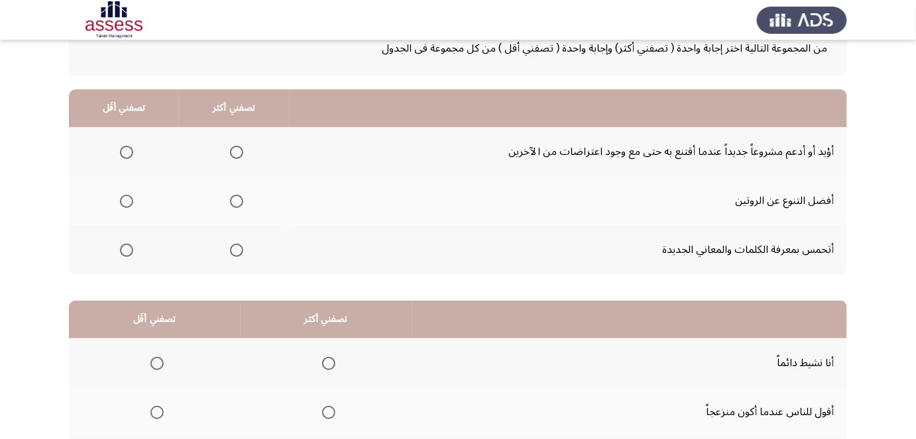
scroll to position [91, 0]
click at [128, 154] on span "Select an option" at bounding box center [126, 151] width 13 height 13
click at [128, 154] on input "Select an option" at bounding box center [126, 151] width 13 height 13
click at [230, 197] on span "Select an option" at bounding box center [236, 200] width 13 height 13
click at [230, 197] on input "Select an option" at bounding box center [236, 200] width 13 height 13
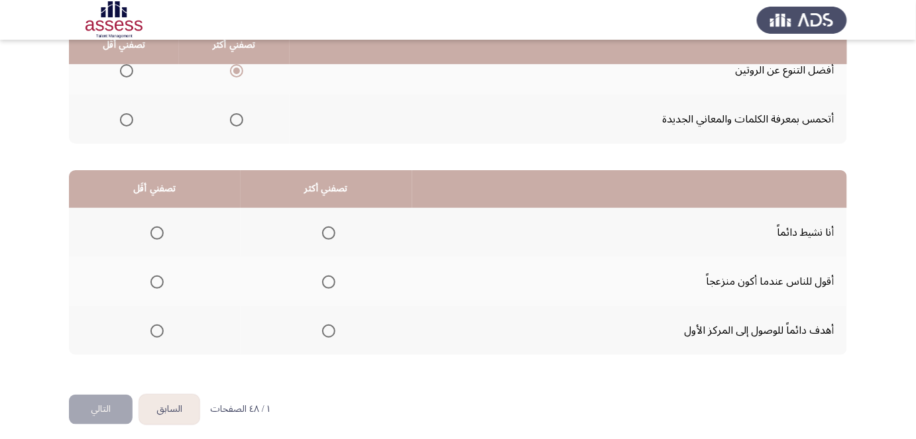
drag, startPoint x: 530, startPoint y: 181, endPoint x: 530, endPoint y: 211, distance: 29.8
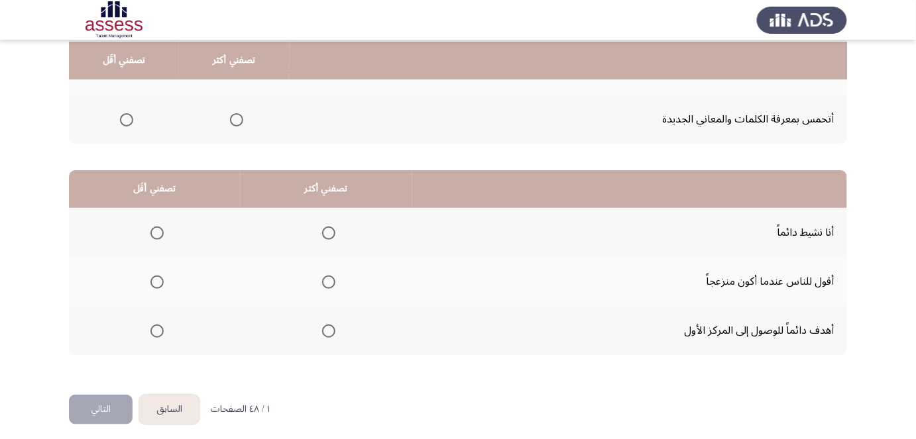
scroll to position [223, 0]
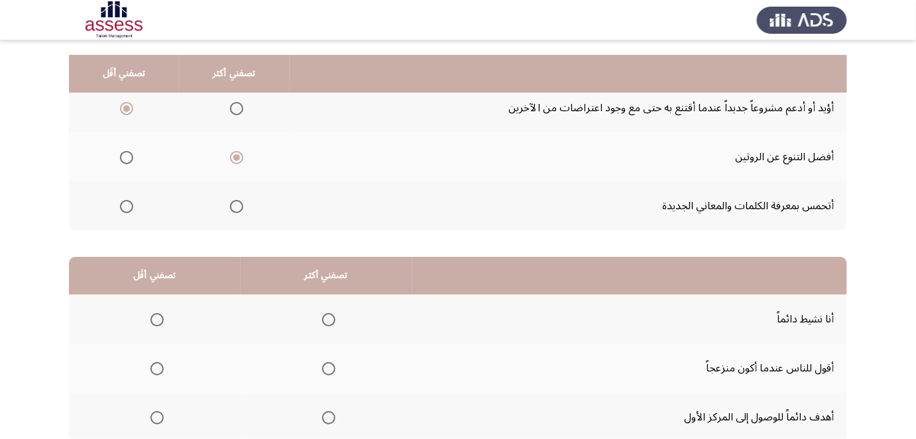
drag, startPoint x: 540, startPoint y: 186, endPoint x: 512, endPoint y: 158, distance: 39.4
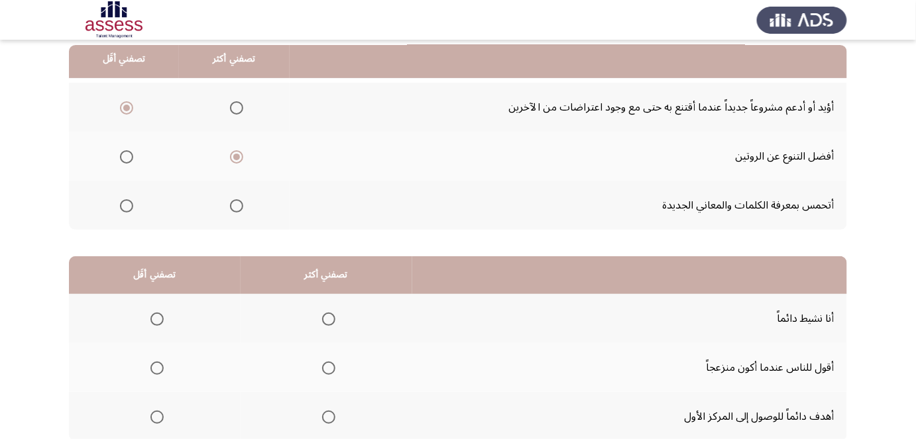
scroll to position [136, 0]
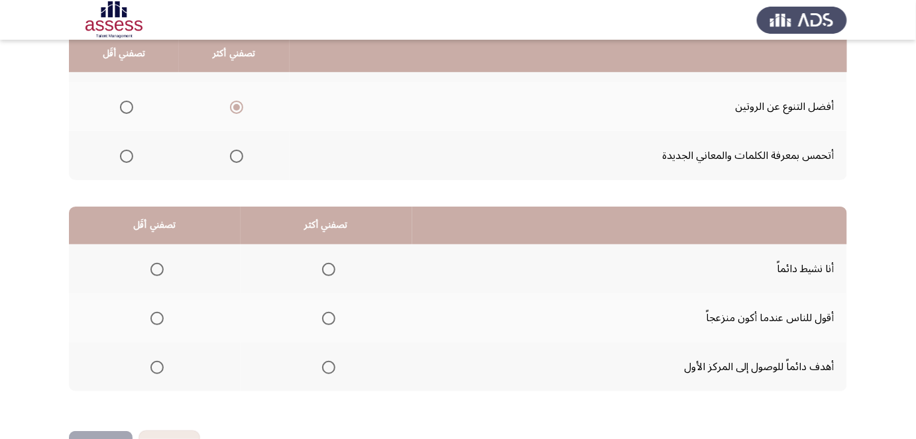
drag, startPoint x: 558, startPoint y: 142, endPoint x: 557, endPoint y: 148, distance: 6.8
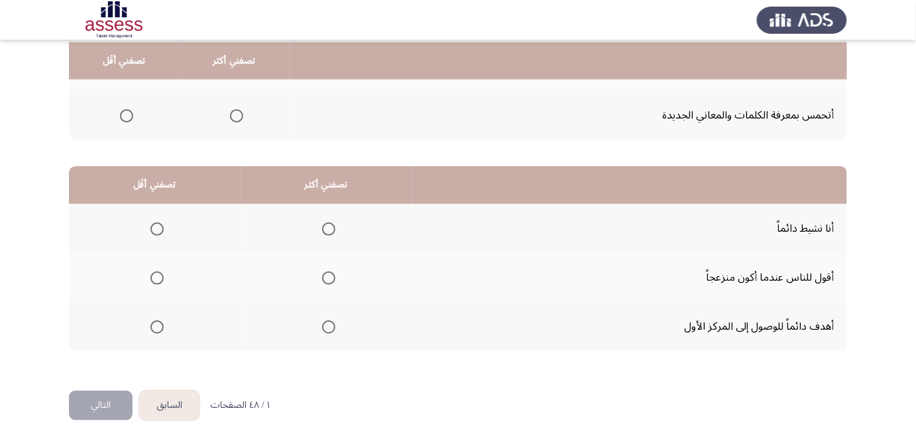
drag, startPoint x: 558, startPoint y: 129, endPoint x: 555, endPoint y: 147, distance: 18.7
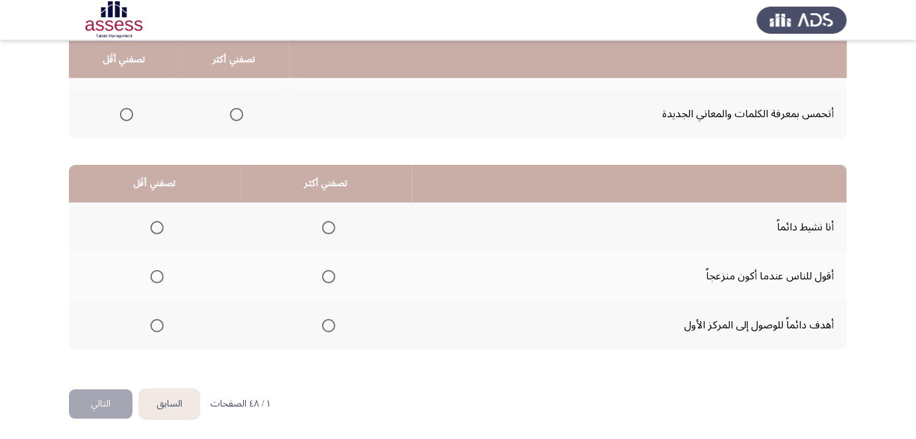
drag, startPoint x: 559, startPoint y: 128, endPoint x: 552, endPoint y: 177, distance: 49.5
click at [327, 228] on span "Select an option" at bounding box center [328, 227] width 13 height 13
click at [327, 228] on input "Select an option" at bounding box center [328, 227] width 13 height 13
click at [153, 274] on span "Select an option" at bounding box center [156, 276] width 13 height 13
click at [153, 274] on input "Select an option" at bounding box center [156, 276] width 13 height 13
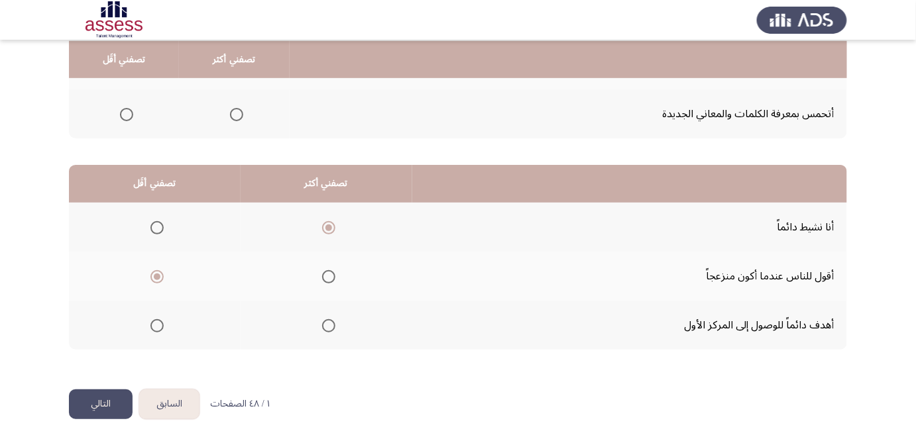
click at [113, 402] on button "التالي" at bounding box center [101, 405] width 64 height 30
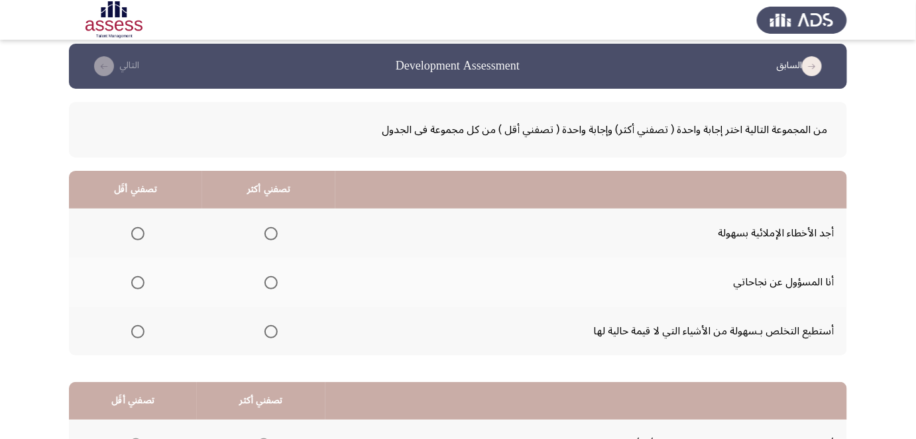
scroll to position [12, 0]
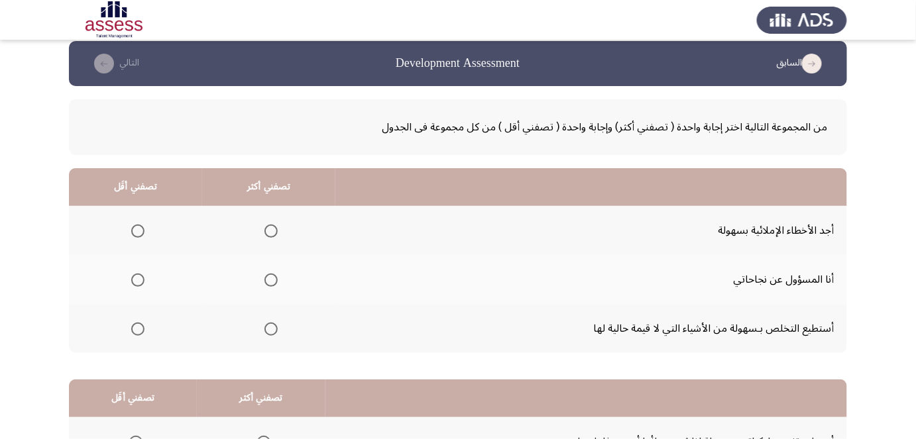
drag, startPoint x: 753, startPoint y: 148, endPoint x: 754, endPoint y: 164, distance: 16.0
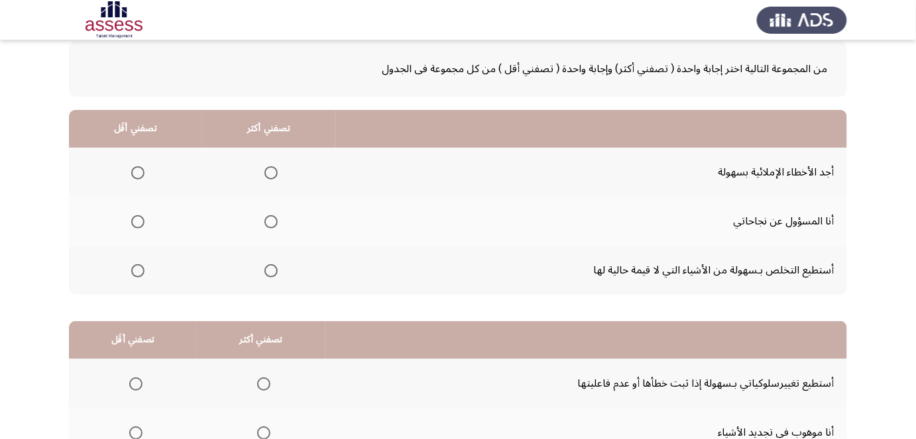
drag, startPoint x: 549, startPoint y: 267, endPoint x: 549, endPoint y: 292, distance: 24.5
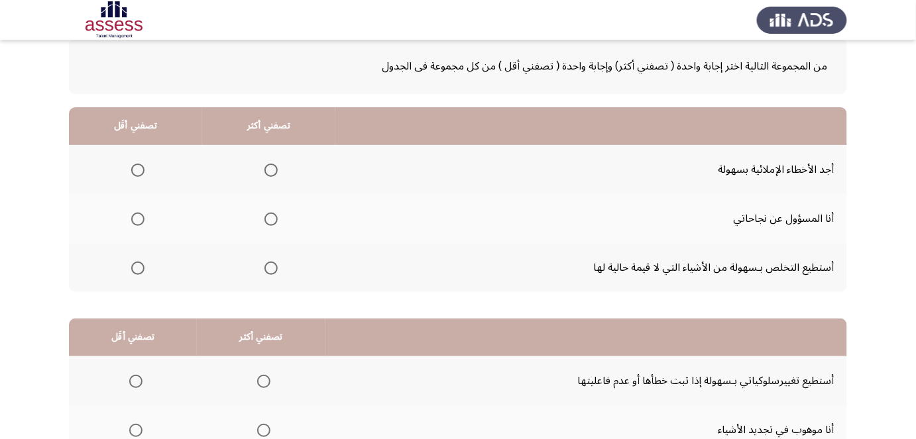
click at [138, 268] on span "Select an option" at bounding box center [137, 268] width 13 height 13
click at [138, 268] on input "Select an option" at bounding box center [137, 268] width 13 height 13
click at [265, 219] on span "Select an option" at bounding box center [270, 219] width 13 height 13
click at [265, 219] on input "Select an option" at bounding box center [270, 219] width 13 height 13
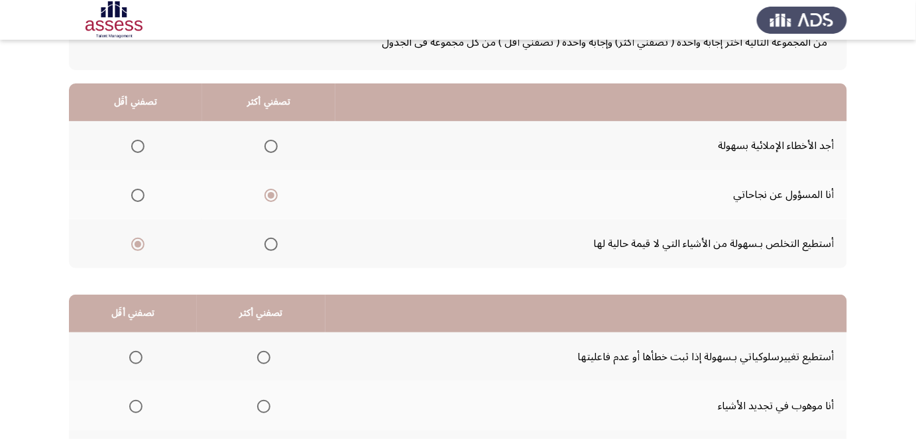
drag, startPoint x: 473, startPoint y: 192, endPoint x: 473, endPoint y: 208, distance: 15.9
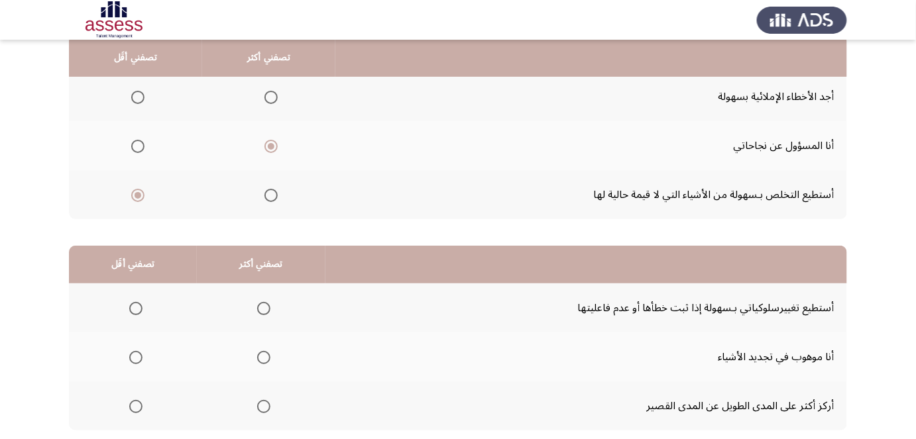
drag, startPoint x: 799, startPoint y: 191, endPoint x: 799, endPoint y: 210, distance: 19.2
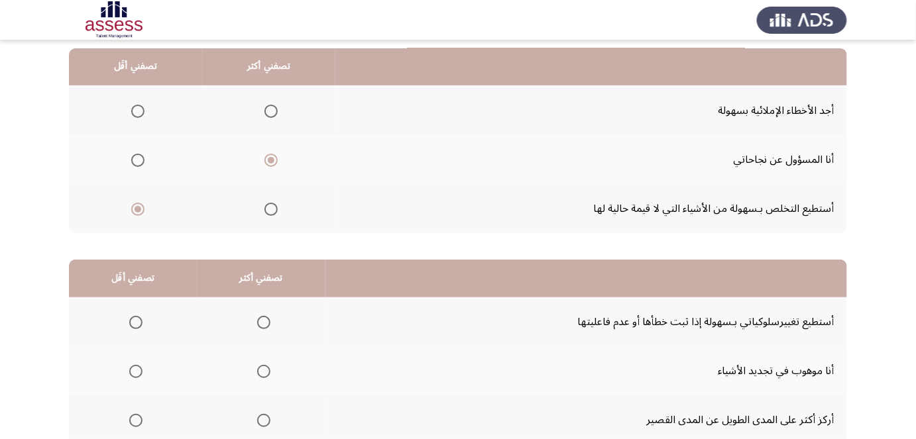
drag, startPoint x: 798, startPoint y: 209, endPoint x: 737, endPoint y: 158, distance: 79.5
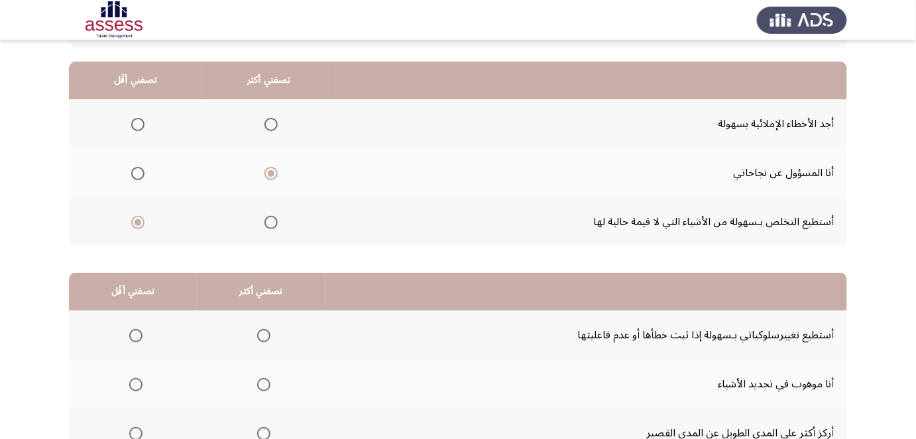
click at [264, 122] on span "Select an option" at bounding box center [270, 124] width 13 height 13
click at [264, 122] on input "Select an option" at bounding box center [270, 124] width 13 height 13
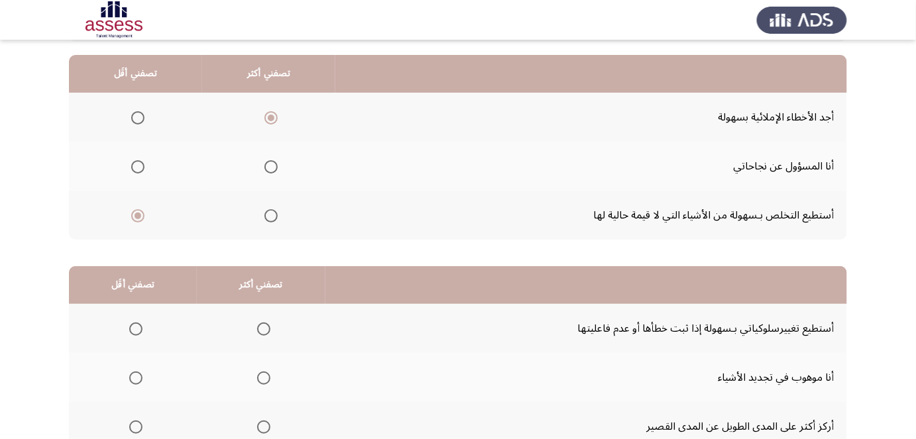
drag, startPoint x: 416, startPoint y: 163, endPoint x: 415, endPoint y: 175, distance: 12.0
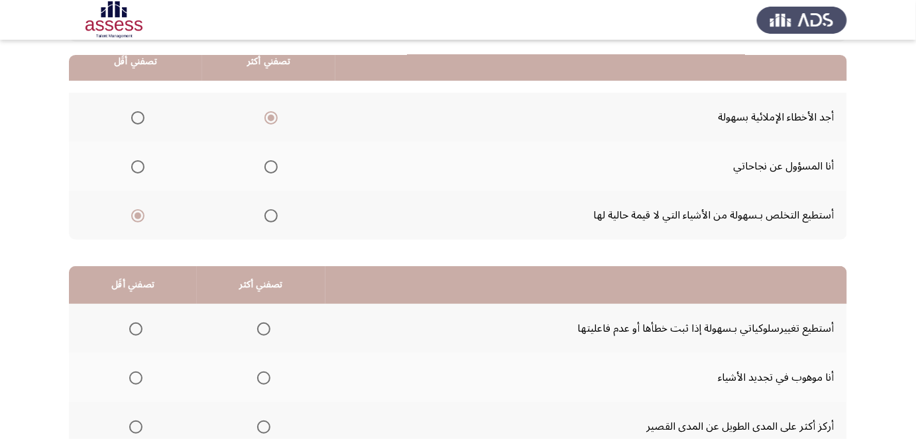
scroll to position [127, 0]
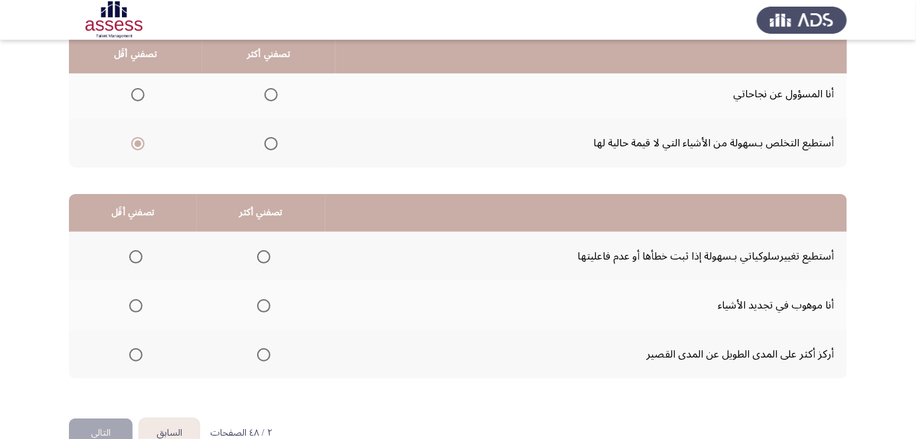
drag, startPoint x: 496, startPoint y: 224, endPoint x: 493, endPoint y: 237, distance: 13.5
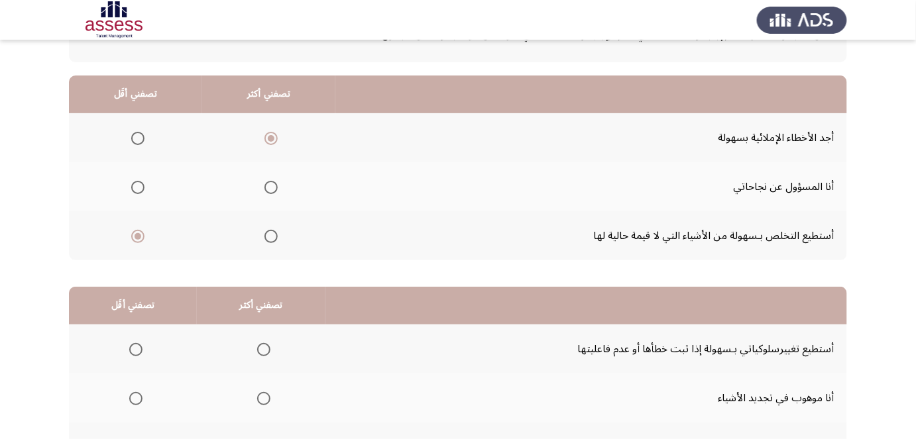
drag, startPoint x: 520, startPoint y: 145, endPoint x: 528, endPoint y: 97, distance: 48.5
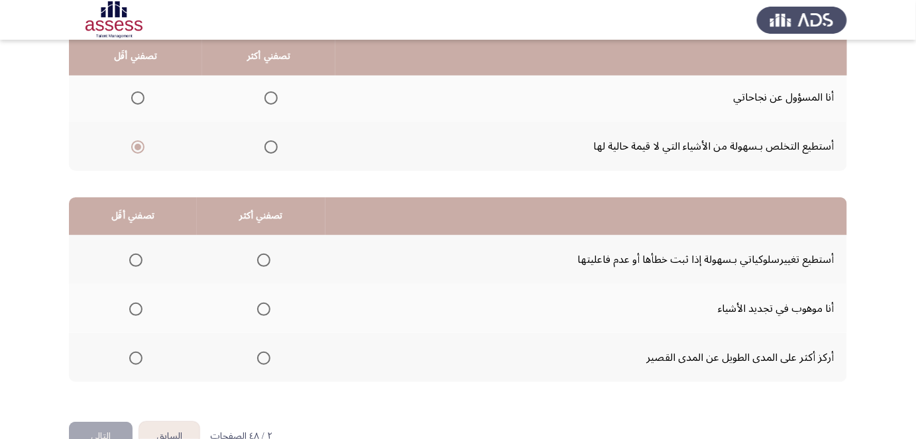
drag, startPoint x: 500, startPoint y: 152, endPoint x: 494, endPoint y: 186, distance: 34.3
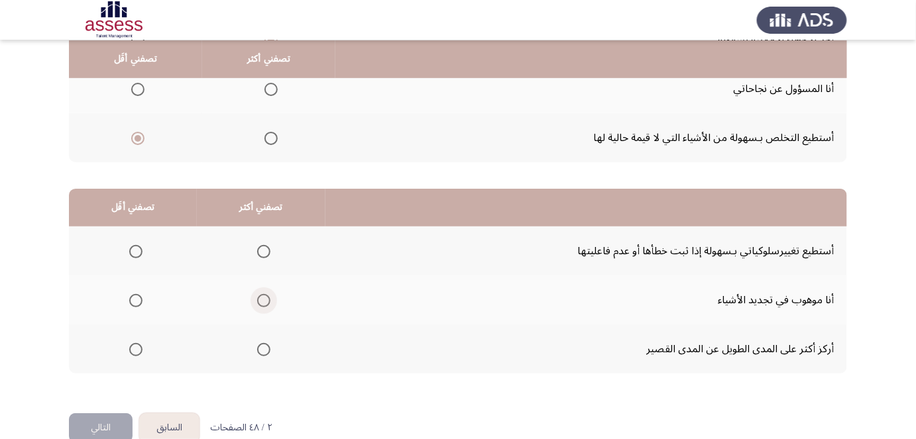
click at [257, 301] on span "Select an option" at bounding box center [263, 300] width 13 height 13
click at [257, 301] on input "Select an option" at bounding box center [263, 300] width 13 height 13
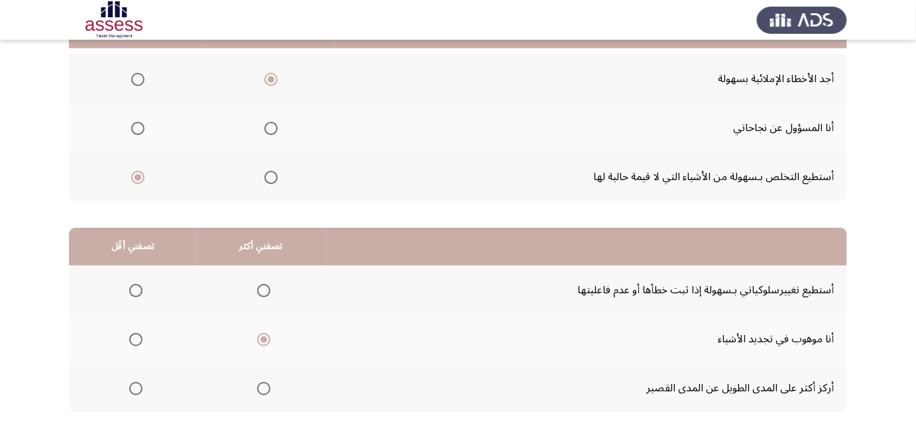
scroll to position [123, 0]
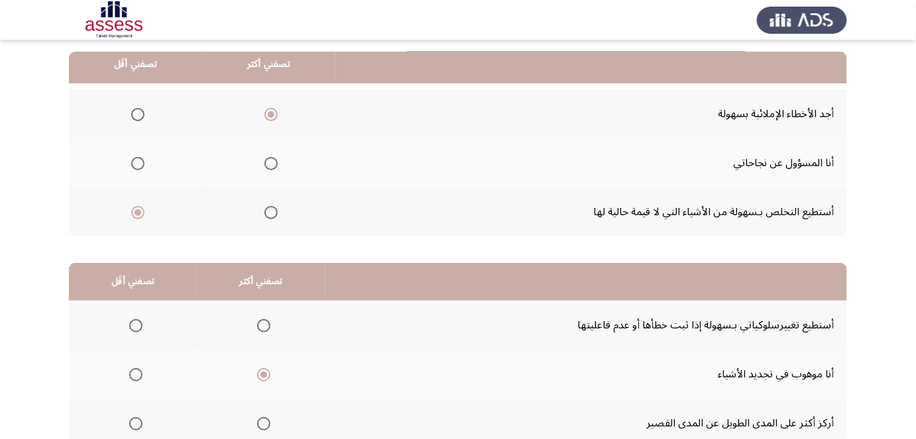
drag, startPoint x: 630, startPoint y: 253, endPoint x: 646, endPoint y: 193, distance: 62.2
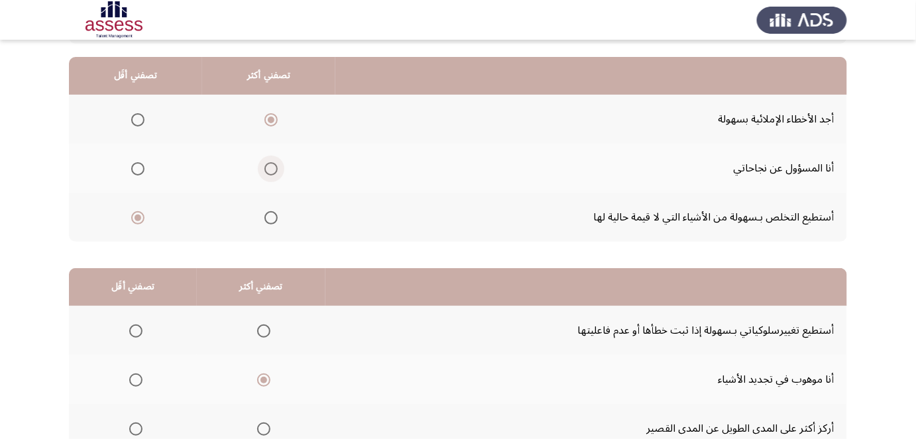
click at [268, 170] on span "Select an option" at bounding box center [270, 168] width 13 height 13
click at [268, 170] on input "Select an option" at bounding box center [270, 168] width 13 height 13
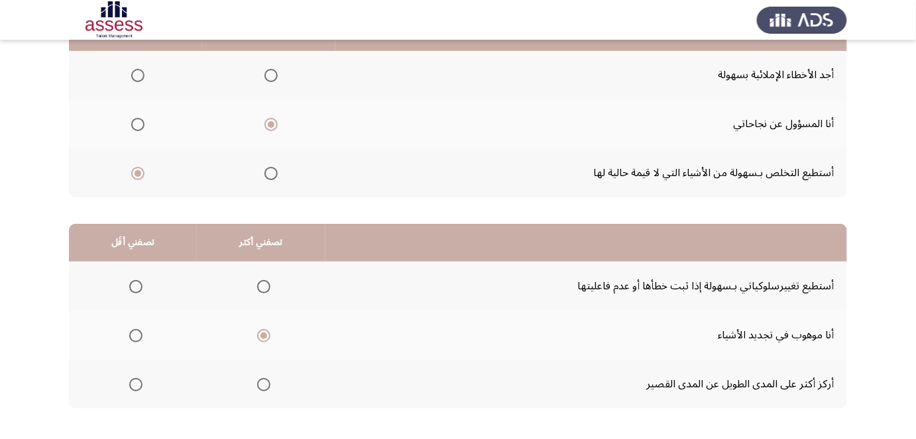
drag, startPoint x: 463, startPoint y: 196, endPoint x: 455, endPoint y: 221, distance: 26.6
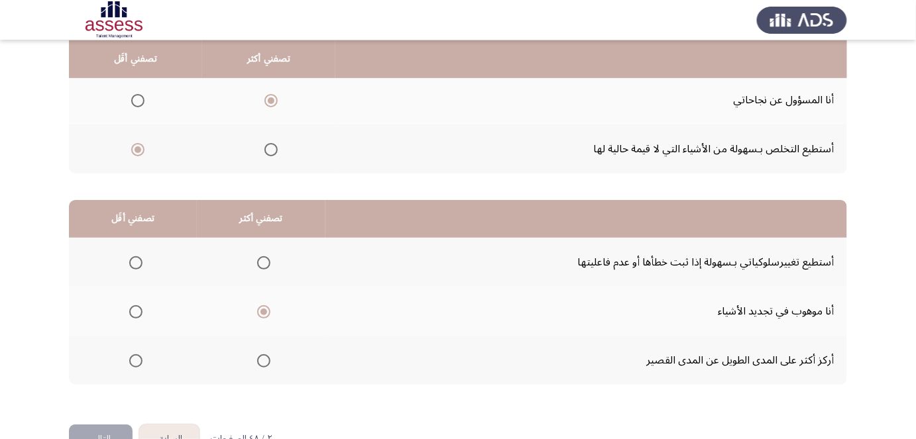
scroll to position [194, 0]
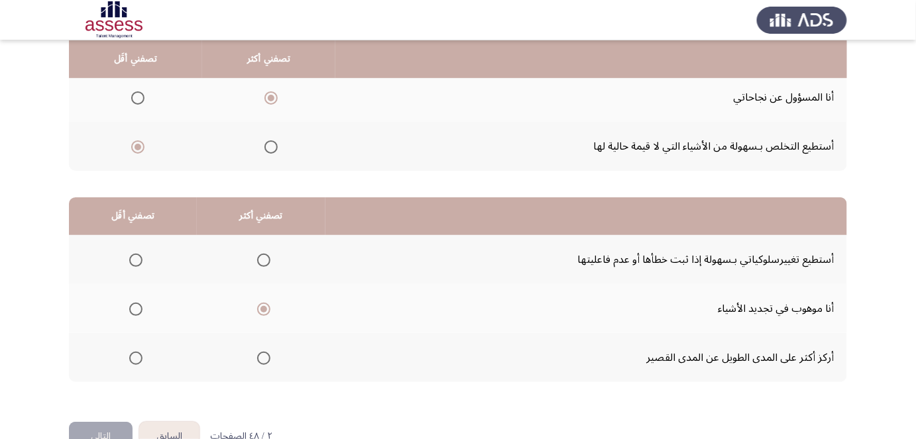
click at [264, 258] on span "Select an option" at bounding box center [263, 260] width 13 height 13
click at [264, 258] on input "Select an option" at bounding box center [263, 260] width 13 height 13
click at [134, 357] on span "Select an option" at bounding box center [135, 358] width 13 height 13
click at [134, 357] on input "Select an option" at bounding box center [135, 358] width 13 height 13
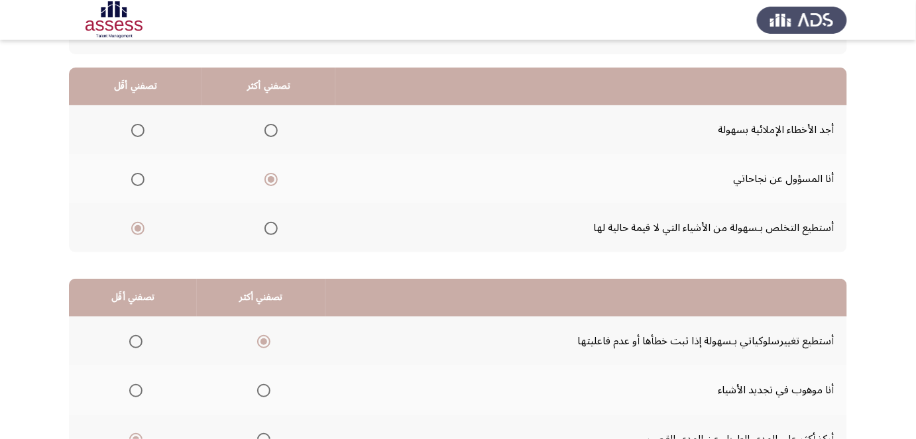
scroll to position [102, 0]
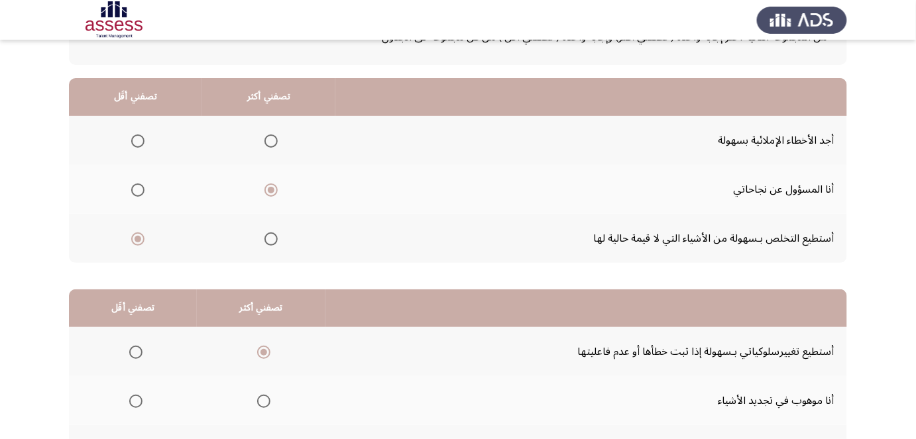
drag, startPoint x: 617, startPoint y: 337, endPoint x: 622, endPoint y: 296, distance: 42.0
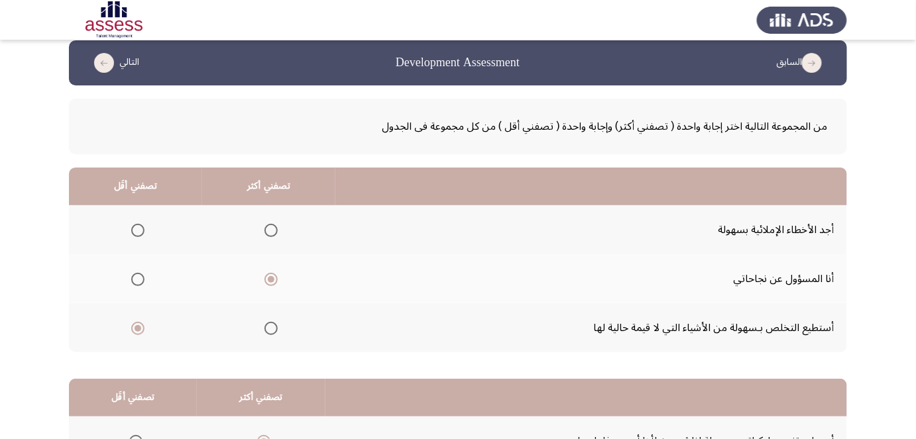
scroll to position [0, 0]
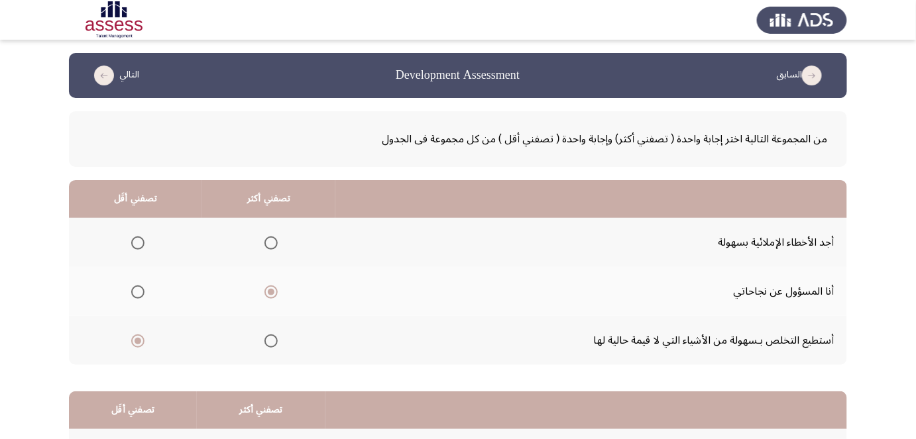
drag, startPoint x: 593, startPoint y: 195, endPoint x: 602, endPoint y: 150, distance: 46.2
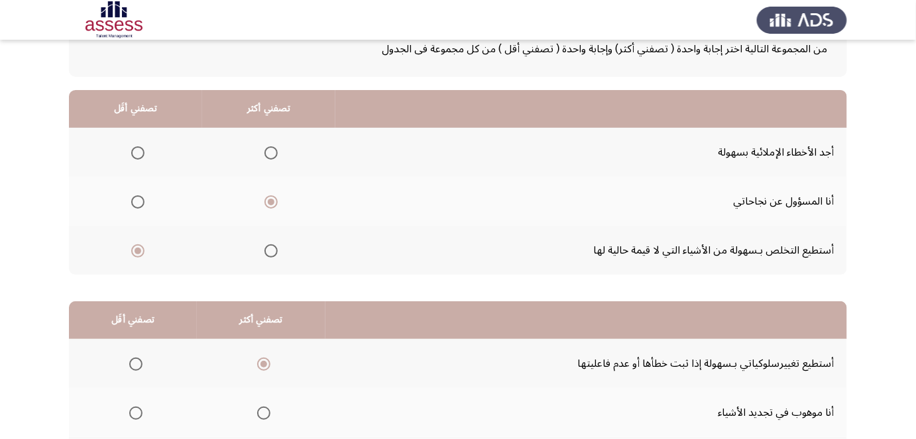
scroll to position [113, 0]
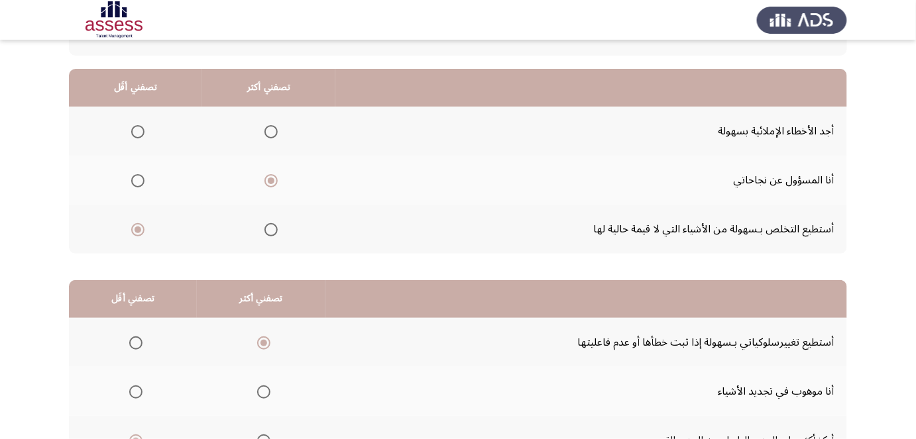
drag, startPoint x: 585, startPoint y: 195, endPoint x: 576, endPoint y: 218, distance: 25.0
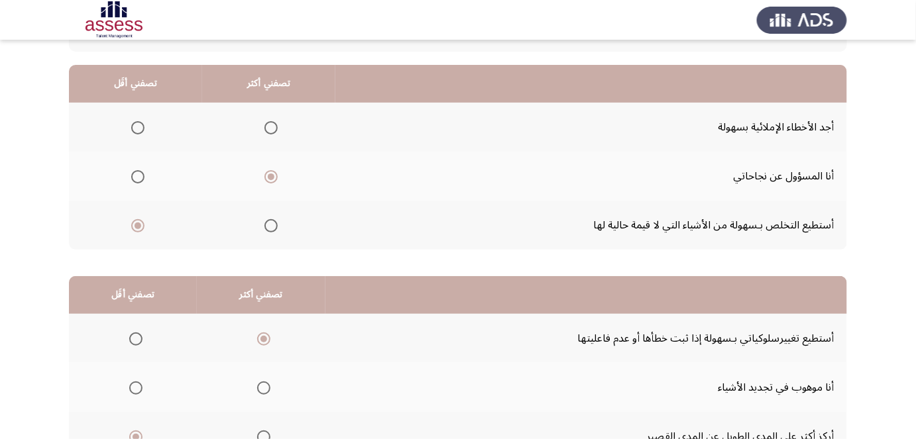
scroll to position [117, 0]
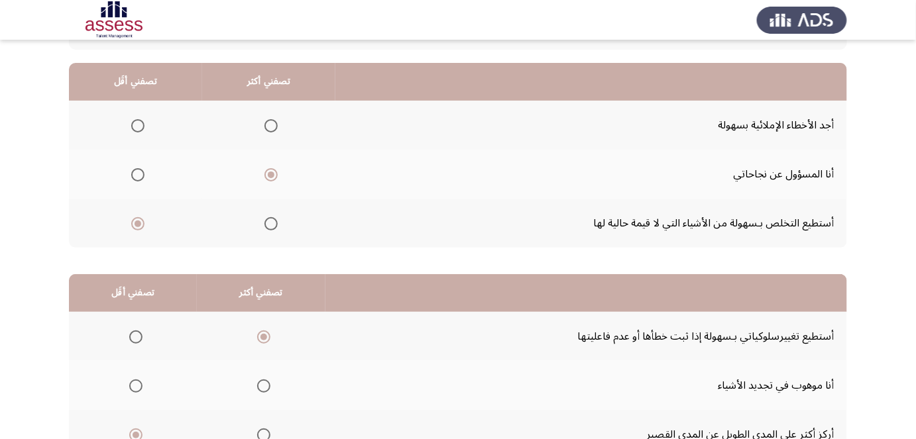
drag, startPoint x: 416, startPoint y: 169, endPoint x: 414, endPoint y: 184, distance: 15.4
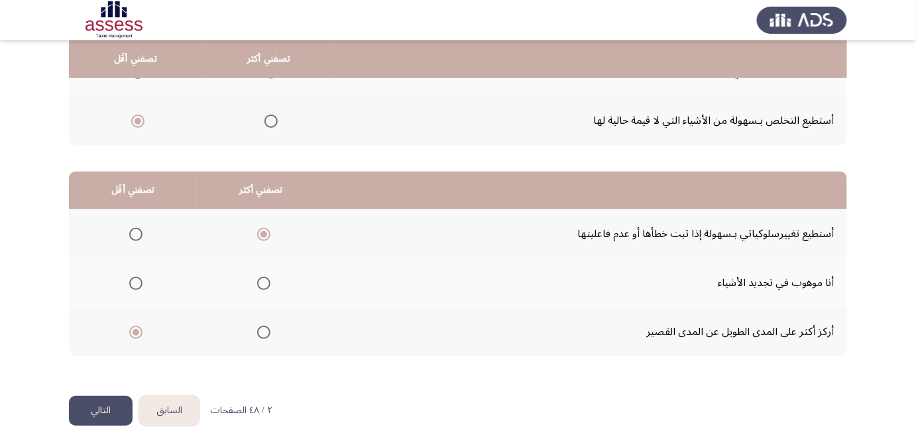
scroll to position [227, 0]
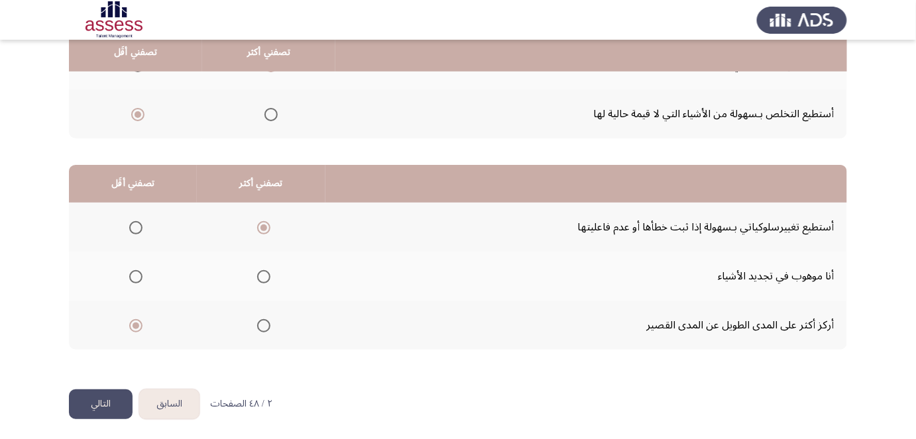
drag, startPoint x: 364, startPoint y: 191, endPoint x: 358, endPoint y: 213, distance: 23.3
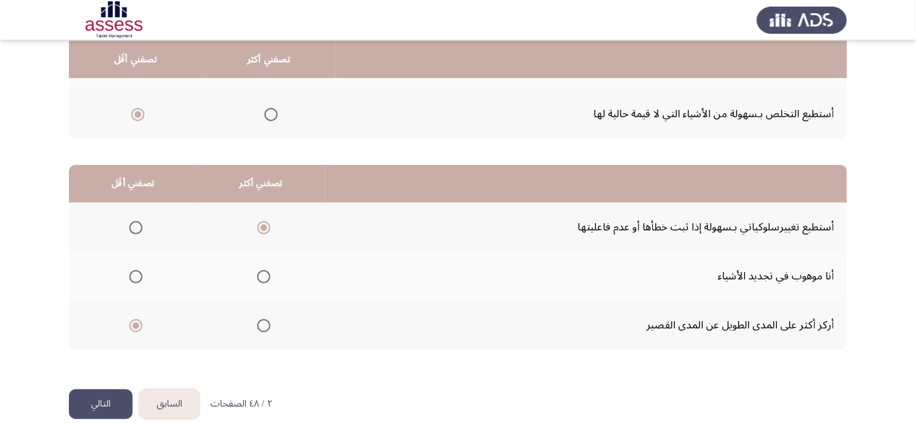
click at [104, 400] on button "التالي" at bounding box center [101, 405] width 64 height 30
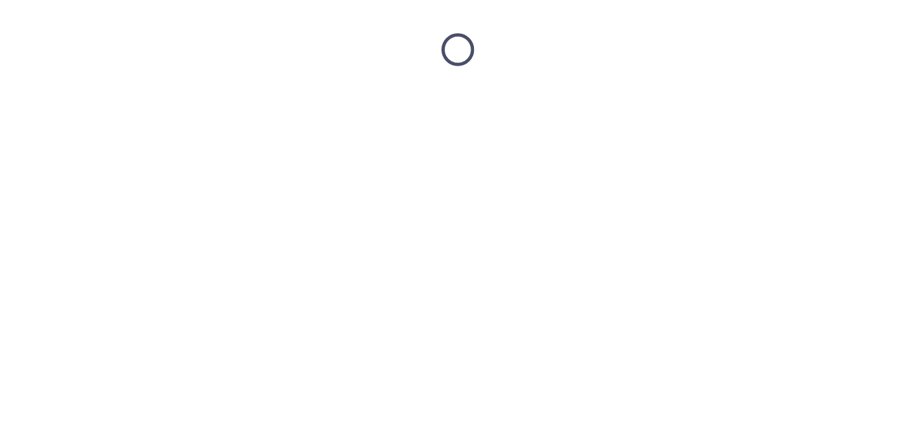
scroll to position [0, 0]
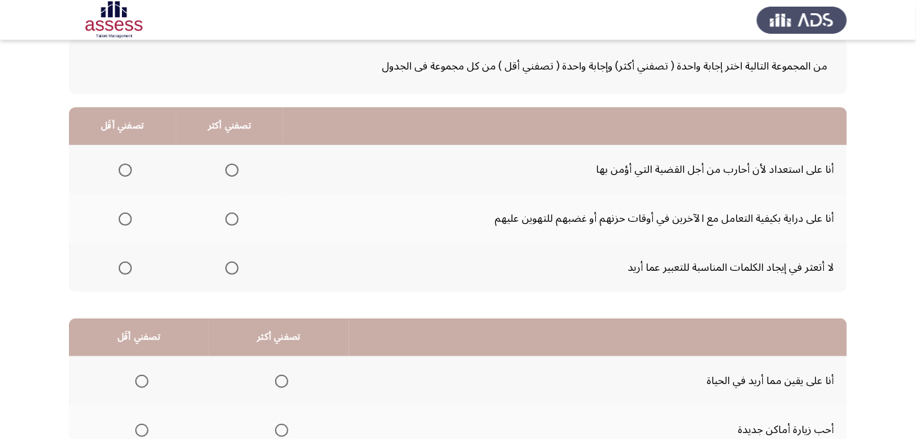
drag, startPoint x: 747, startPoint y: 159, endPoint x: 736, endPoint y: 193, distance: 35.6
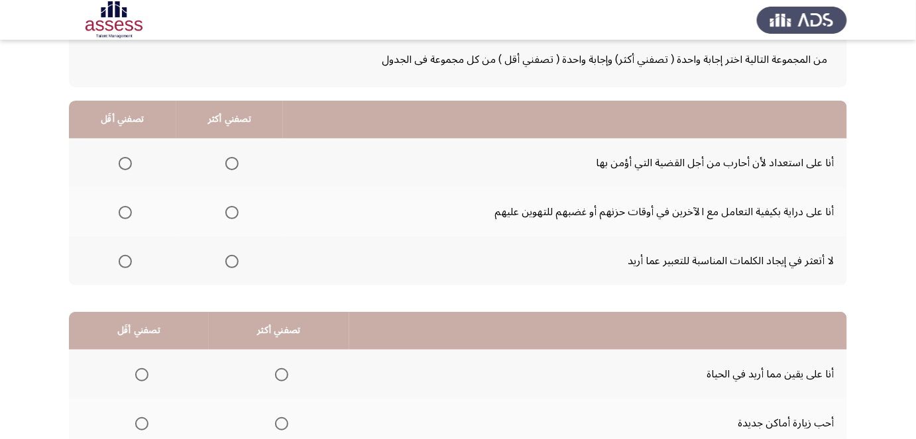
click at [125, 262] on span "Select an option" at bounding box center [125, 261] width 13 height 13
click at [125, 262] on input "Select an option" at bounding box center [125, 261] width 13 height 13
click at [233, 159] on span "Select an option" at bounding box center [231, 163] width 13 height 13
click at [233, 159] on input "Select an option" at bounding box center [231, 163] width 13 height 13
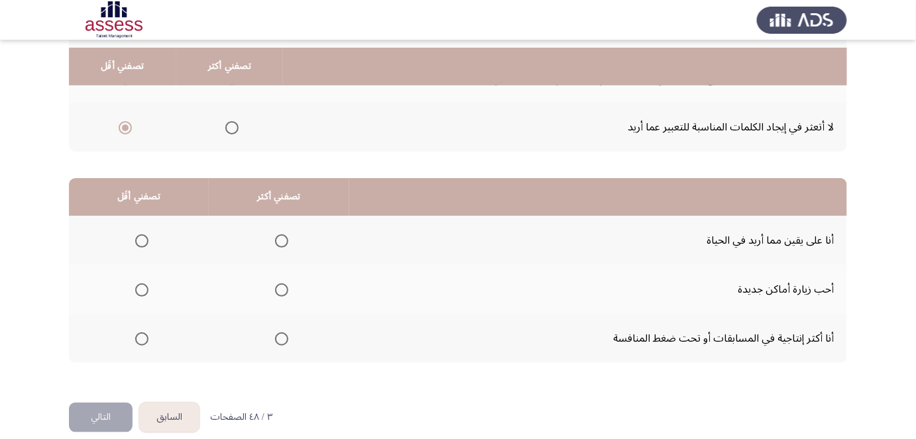
scroll to position [227, 0]
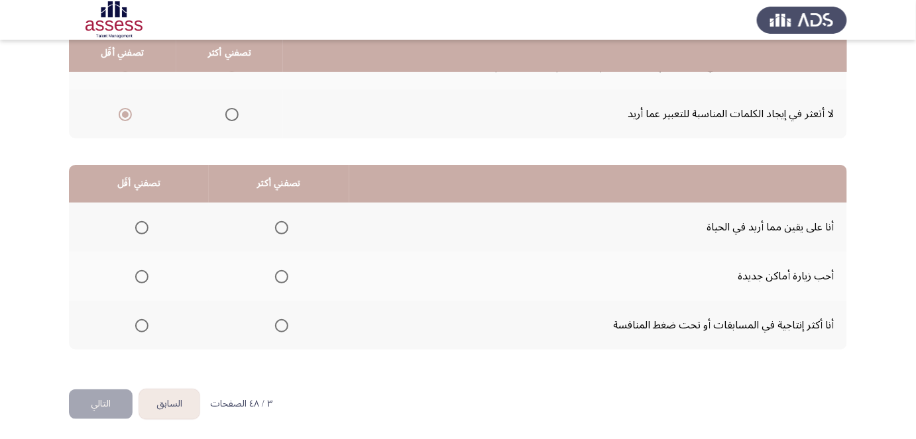
drag, startPoint x: 363, startPoint y: 196, endPoint x: 362, endPoint y: 203, distance: 8.1
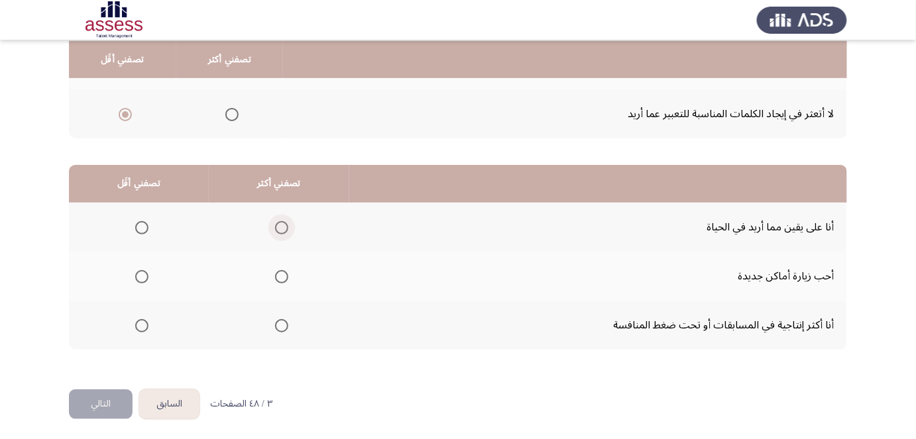
click at [279, 229] on span "Select an option" at bounding box center [281, 227] width 13 height 13
click at [279, 229] on input "Select an option" at bounding box center [281, 227] width 13 height 13
drag, startPoint x: 549, startPoint y: 228, endPoint x: 544, endPoint y: 251, distance: 23.8
click at [137, 323] on span "Select an option" at bounding box center [141, 325] width 13 height 13
click at [137, 323] on input "Select an option" at bounding box center [141, 325] width 13 height 13
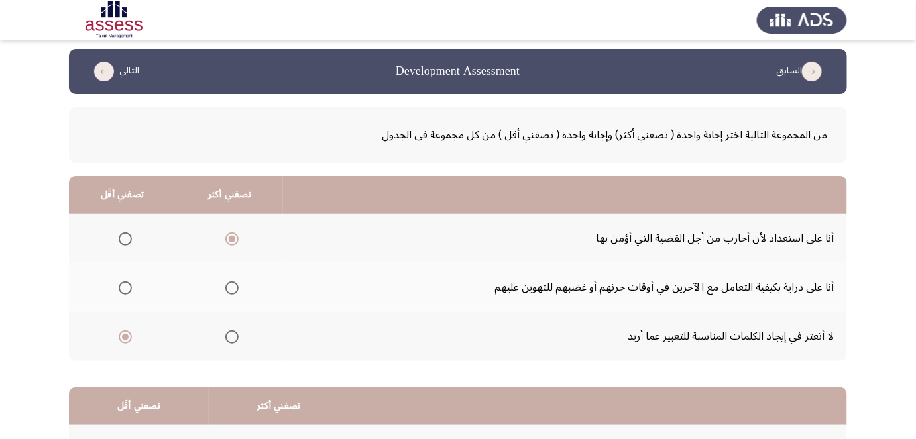
scroll to position [0, 0]
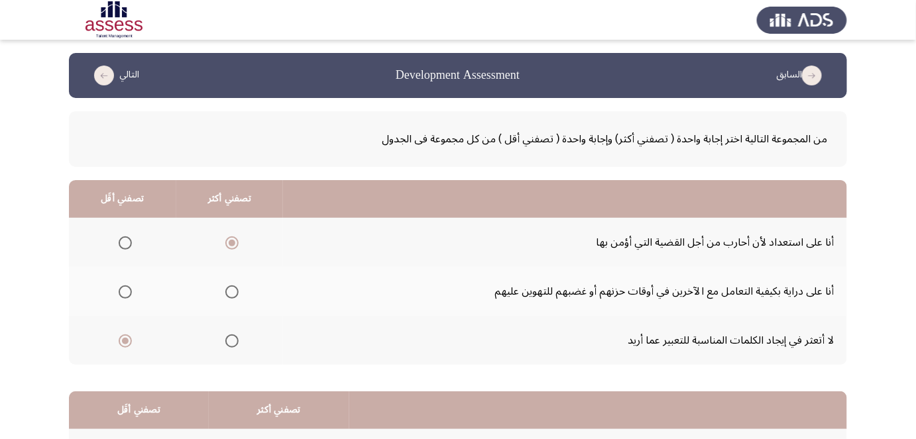
drag, startPoint x: 486, startPoint y: 310, endPoint x: 501, endPoint y: 259, distance: 52.6
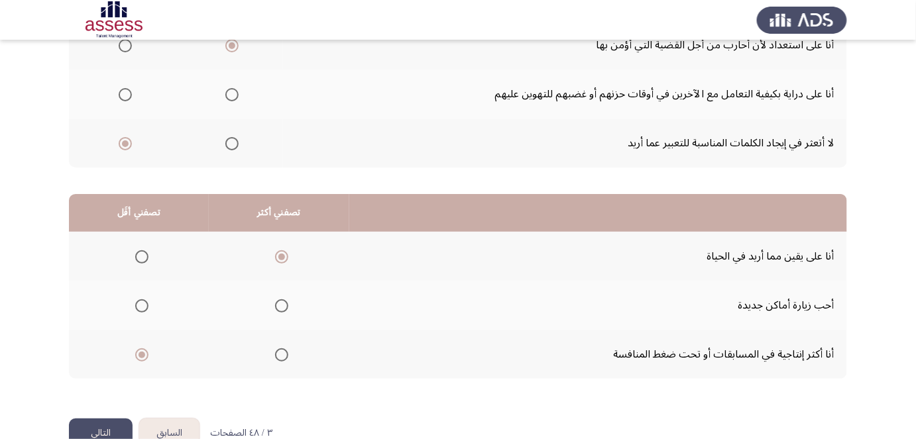
drag, startPoint x: 491, startPoint y: 255, endPoint x: 488, endPoint y: 290, distance: 35.9
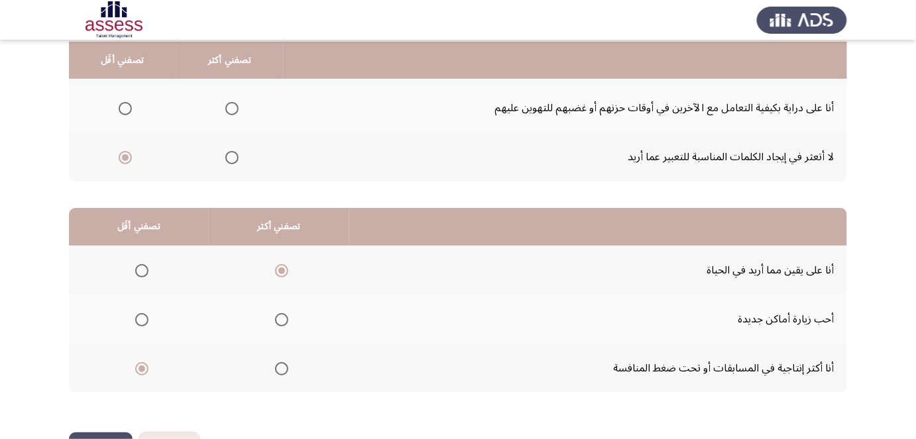
drag, startPoint x: 487, startPoint y: 278, endPoint x: 490, endPoint y: 259, distance: 18.9
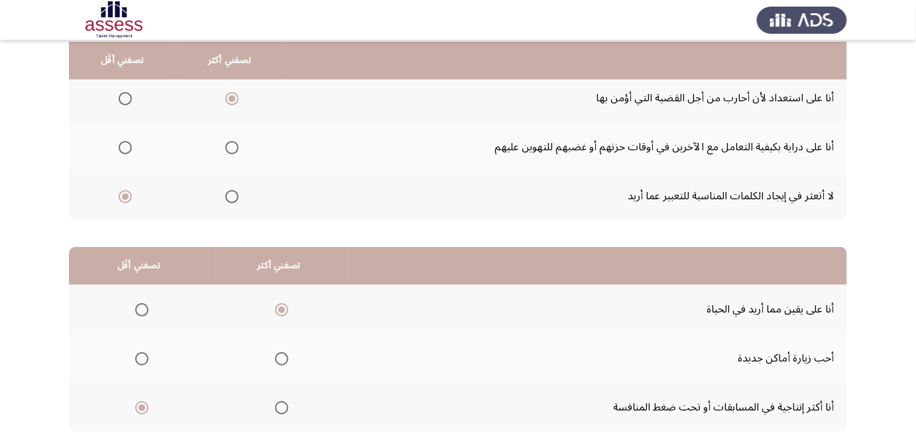
drag, startPoint x: 493, startPoint y: 247, endPoint x: 496, endPoint y: 237, distance: 10.3
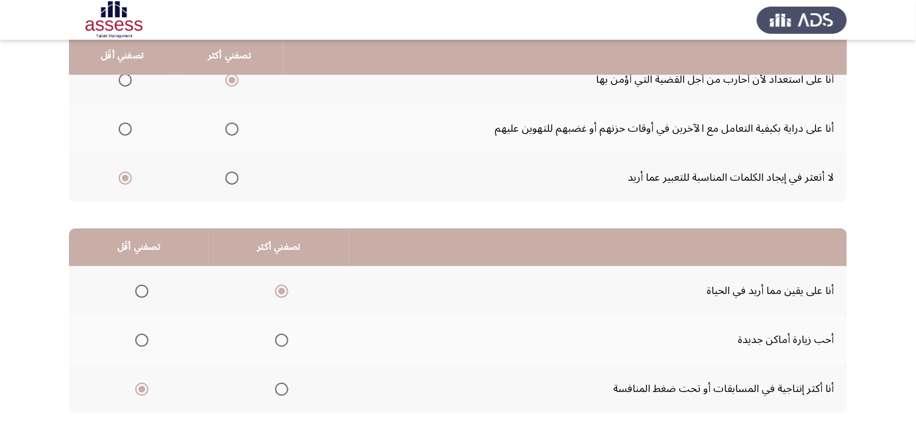
drag, startPoint x: 496, startPoint y: 237, endPoint x: 493, endPoint y: 260, distance: 24.0
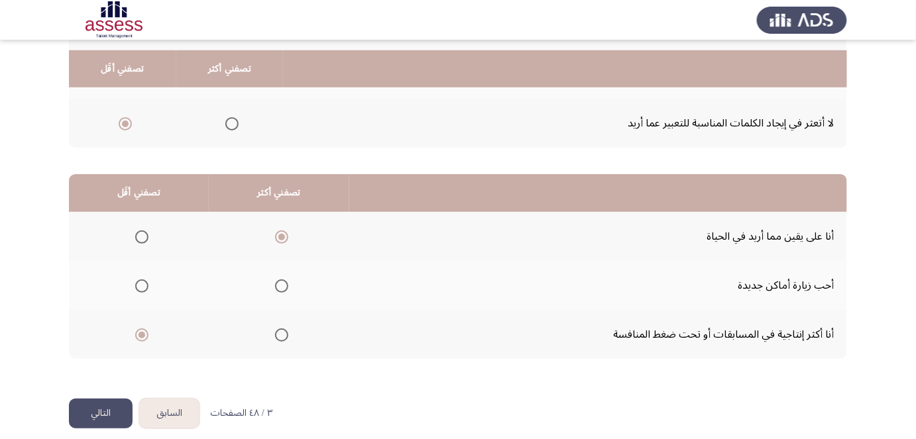
scroll to position [227, 0]
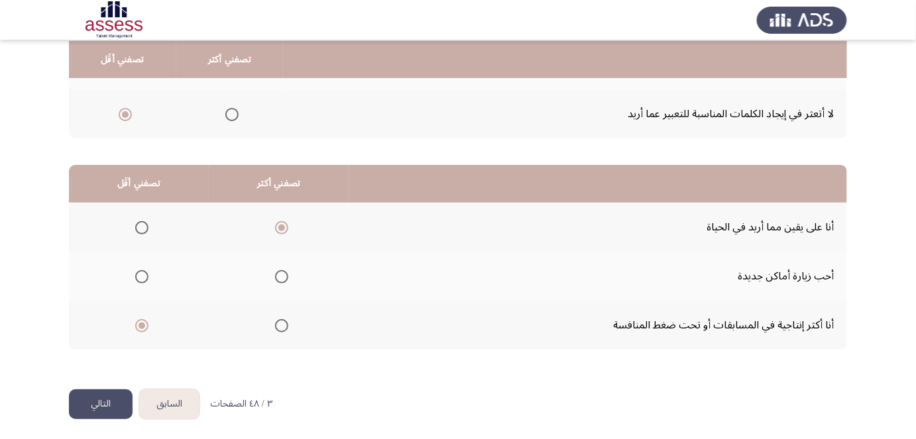
drag, startPoint x: 493, startPoint y: 207, endPoint x: 490, endPoint y: 236, distance: 29.3
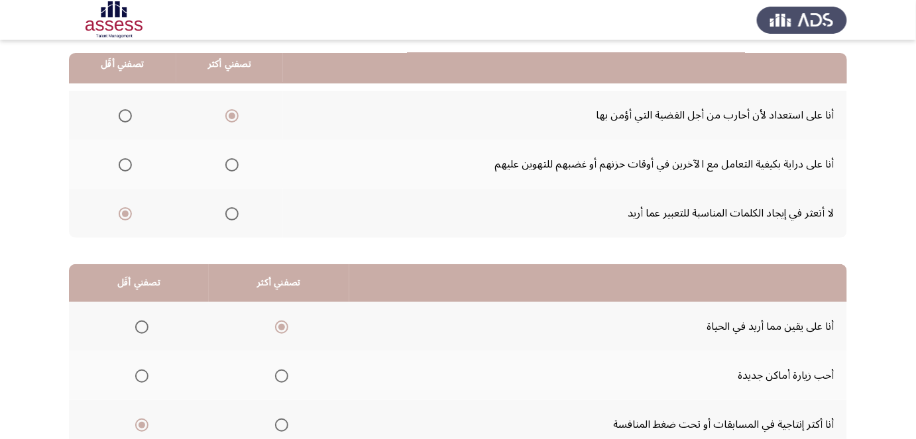
drag, startPoint x: 475, startPoint y: 270, endPoint x: 477, endPoint y: 235, distance: 35.8
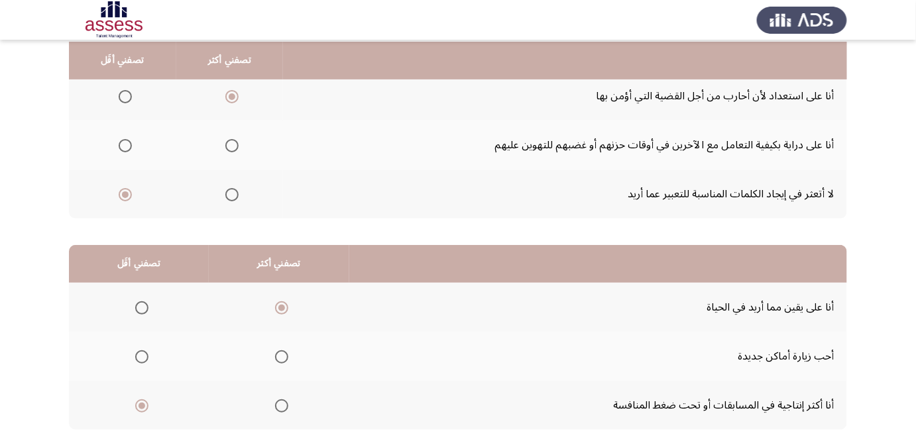
scroll to position [151, 0]
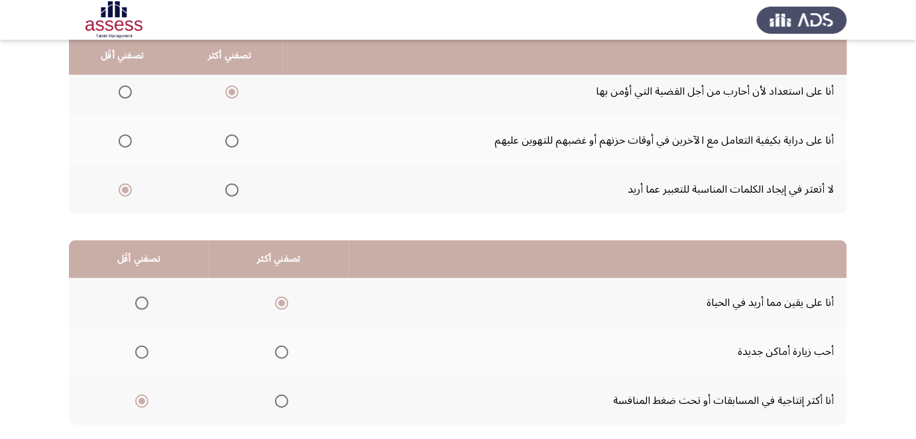
drag, startPoint x: 553, startPoint y: 155, endPoint x: 551, endPoint y: 166, distance: 10.7
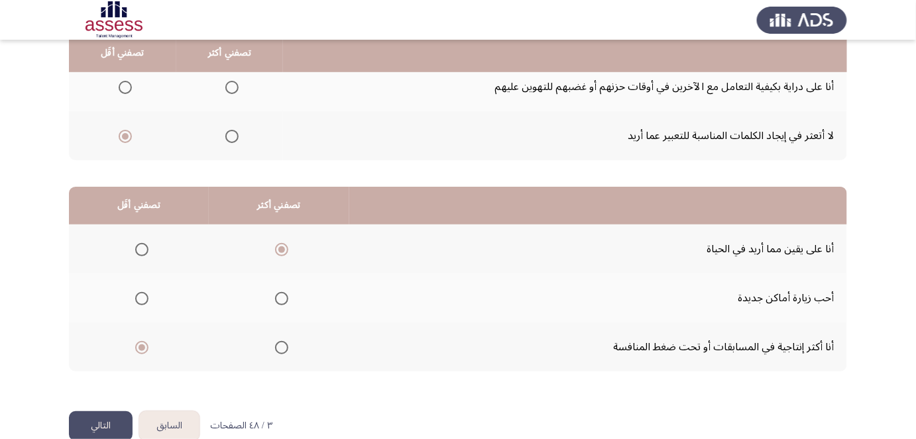
scroll to position [221, 0]
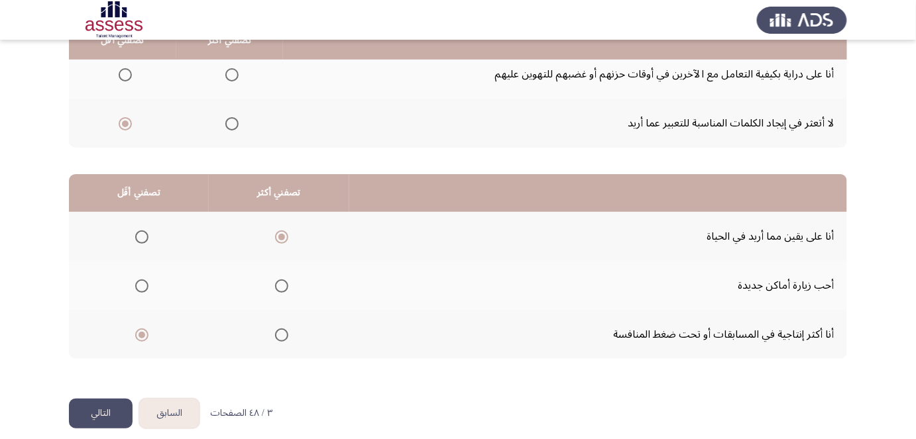
drag, startPoint x: 555, startPoint y: 138, endPoint x: 548, endPoint y: 168, distance: 31.3
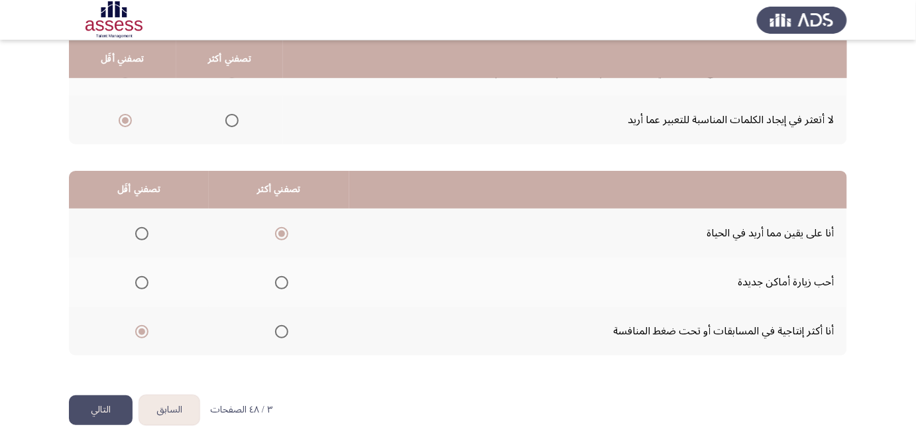
click at [106, 408] on button "التالي" at bounding box center [101, 411] width 64 height 30
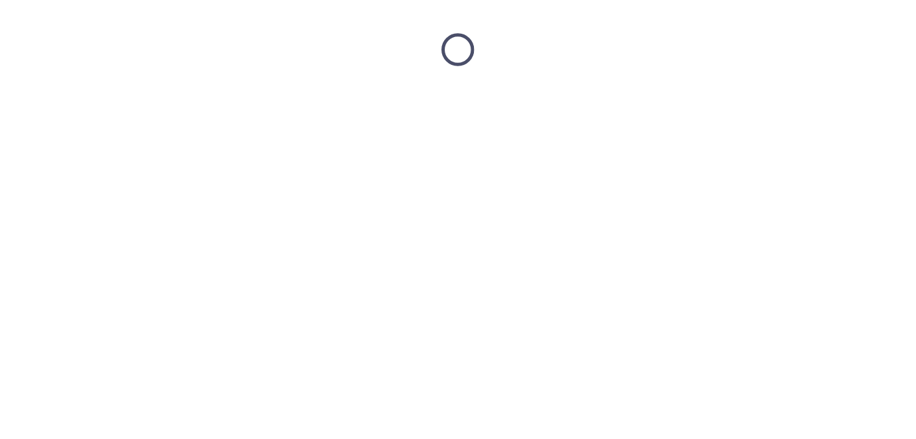
scroll to position [0, 0]
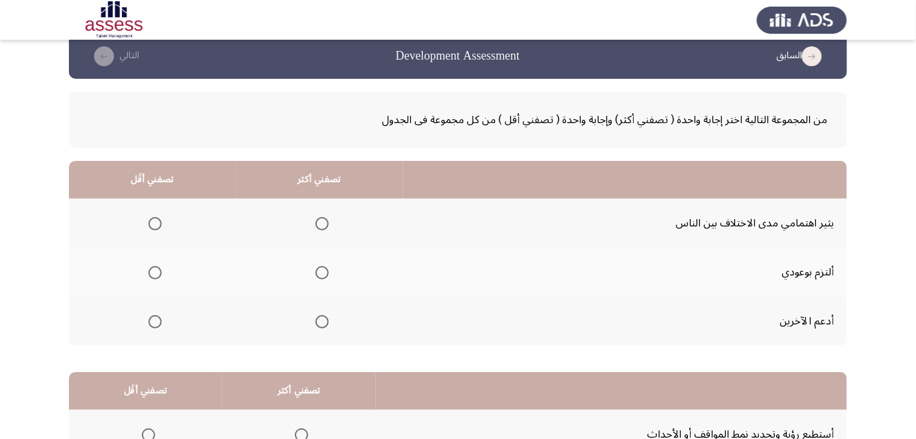
drag, startPoint x: 726, startPoint y: 152, endPoint x: 722, endPoint y: 165, distance: 13.0
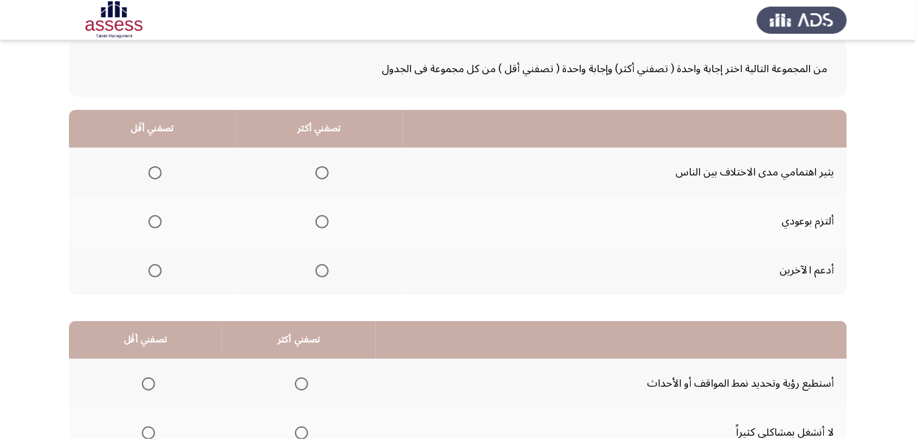
scroll to position [80, 0]
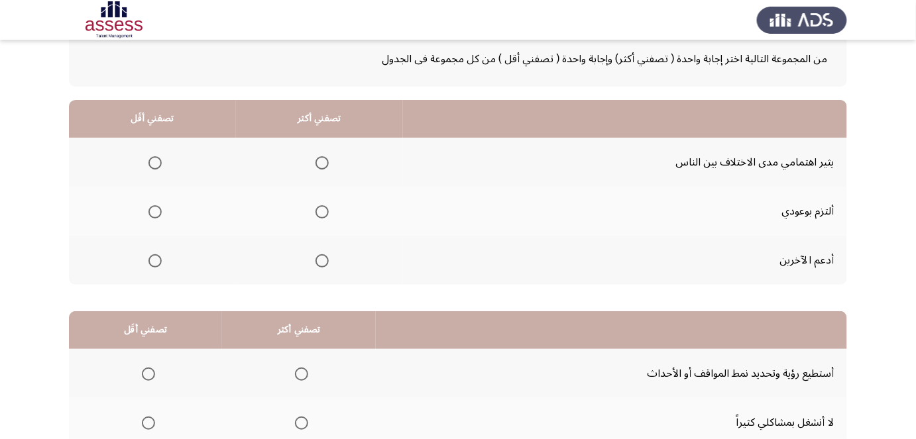
drag, startPoint x: 826, startPoint y: 188, endPoint x: 817, endPoint y: 198, distance: 14.1
click at [321, 213] on span "Select an option" at bounding box center [321, 211] width 13 height 13
click at [321, 213] on input "Select an option" at bounding box center [321, 211] width 13 height 13
click at [160, 160] on th at bounding box center [152, 162] width 167 height 49
click at [153, 159] on span "Select an option" at bounding box center [154, 162] width 13 height 13
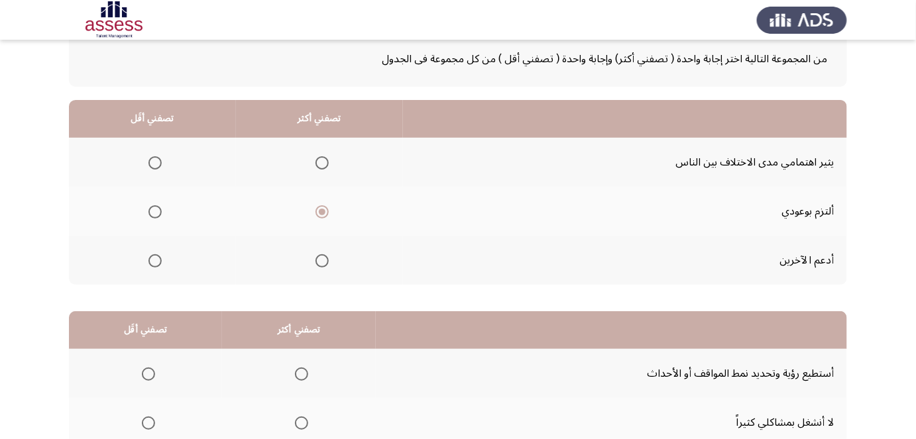
click at [153, 159] on input "Select an option" at bounding box center [154, 162] width 13 height 13
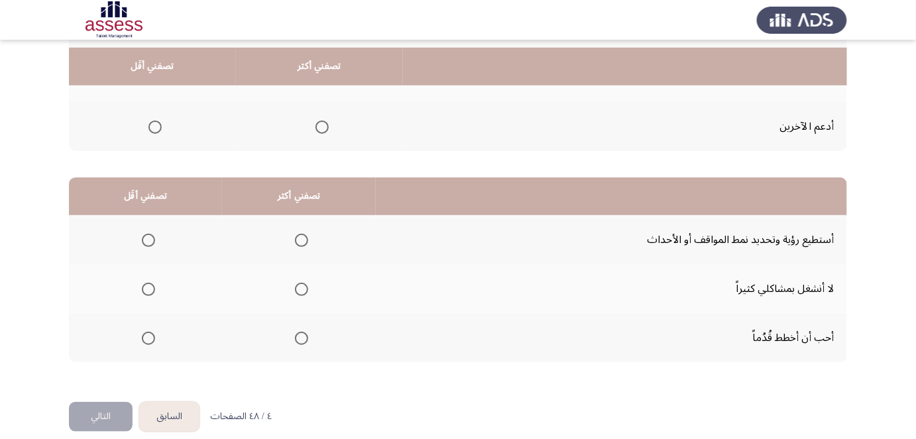
scroll to position [227, 0]
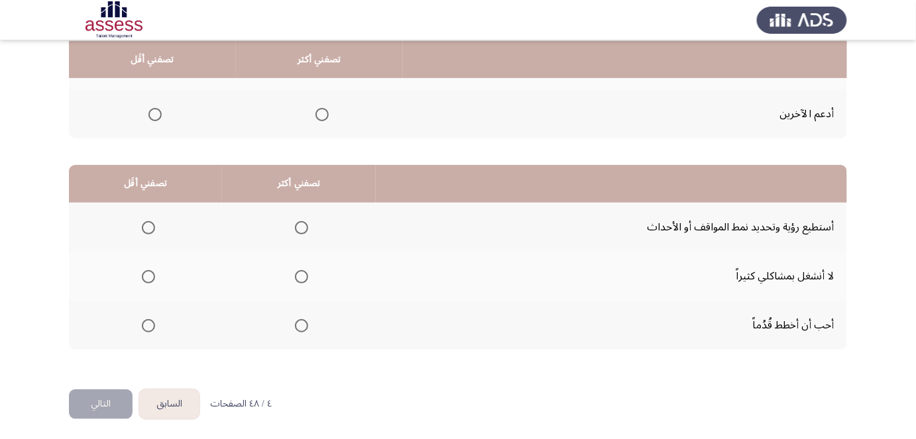
drag, startPoint x: 599, startPoint y: 138, endPoint x: 596, endPoint y: 169, distance: 31.3
click at [299, 329] on span "Select an option" at bounding box center [301, 325] width 13 height 13
click at [299, 329] on input "Select an option" at bounding box center [301, 325] width 13 height 13
click at [147, 276] on span "Select an option" at bounding box center [148, 276] width 13 height 13
click at [147, 276] on input "Select an option" at bounding box center [148, 276] width 13 height 13
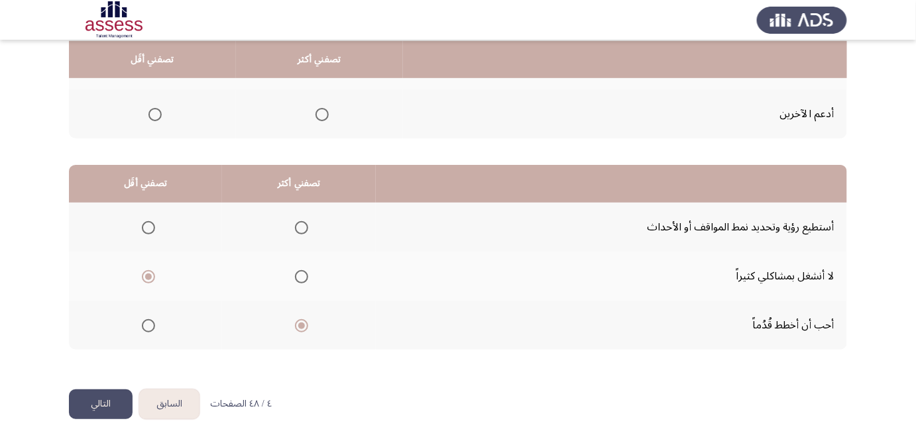
drag, startPoint x: 449, startPoint y: 297, endPoint x: 419, endPoint y: 308, distance: 31.7
click at [90, 399] on button "التالي" at bounding box center [101, 405] width 64 height 30
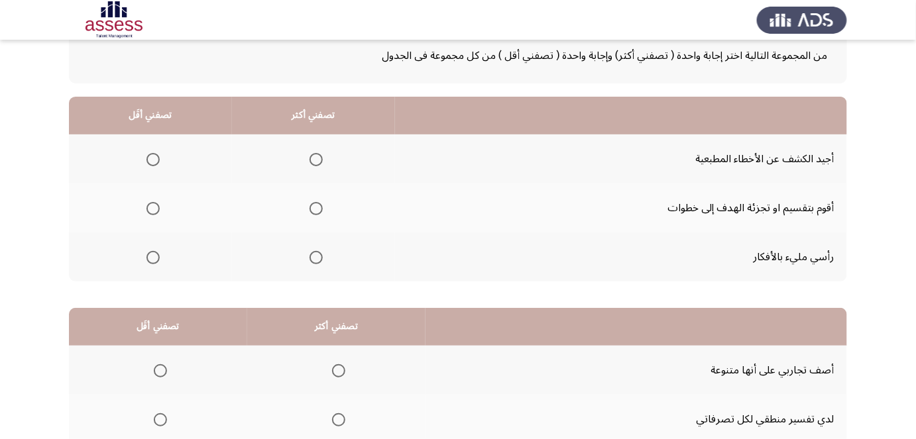
drag, startPoint x: 529, startPoint y: 212, endPoint x: 529, endPoint y: 228, distance: 15.9
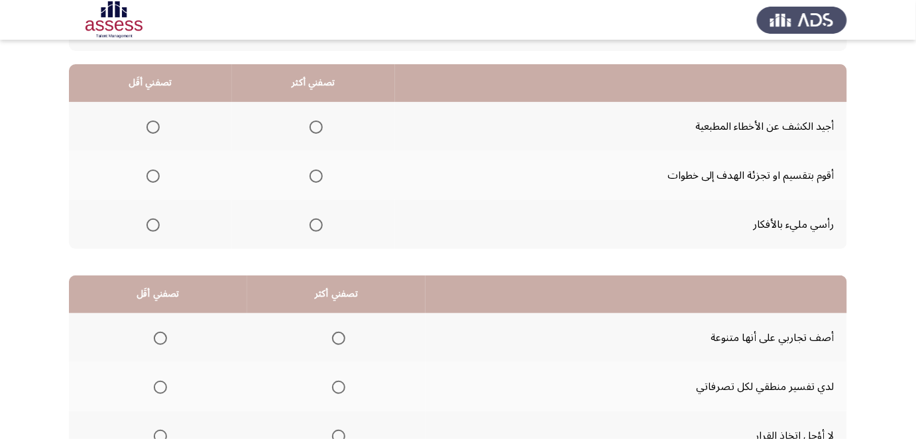
drag, startPoint x: 585, startPoint y: 149, endPoint x: 582, endPoint y: 159, distance: 10.3
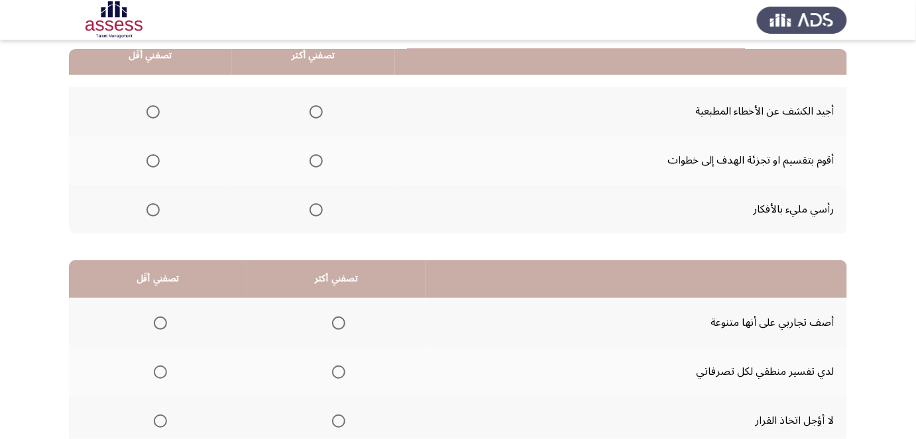
drag, startPoint x: 559, startPoint y: 133, endPoint x: 559, endPoint y: 152, distance: 18.6
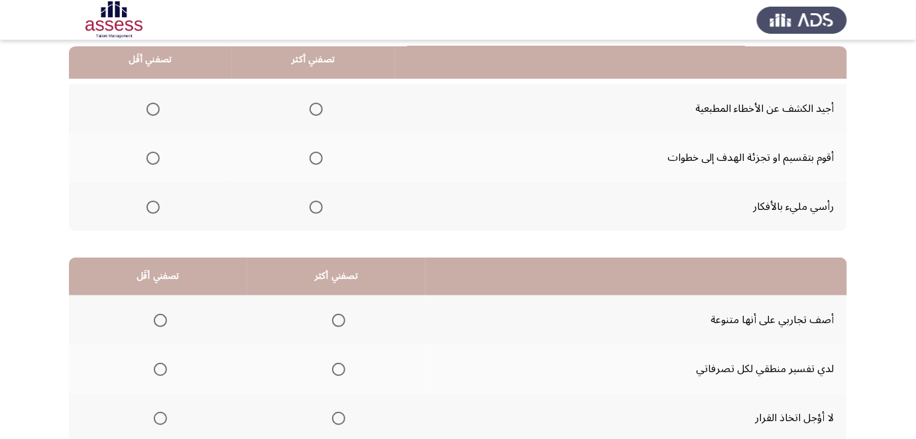
drag, startPoint x: 314, startPoint y: 159, endPoint x: 309, endPoint y: 205, distance: 46.7
click at [315, 214] on tbody "أجيد الكشف عن الأخطاء المطبعية أقوم بتقسيم او تجزئة الهدف إلى خطوات رأسي مليء ب…" at bounding box center [458, 157] width 778 height 147
click at [310, 205] on span "Select an option" at bounding box center [316, 207] width 13 height 13
click at [310, 205] on input "Select an option" at bounding box center [316, 207] width 13 height 13
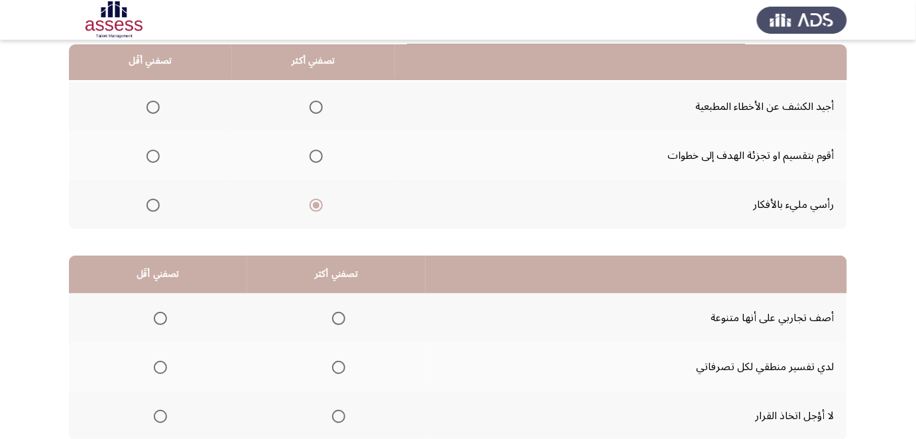
scroll to position [139, 0]
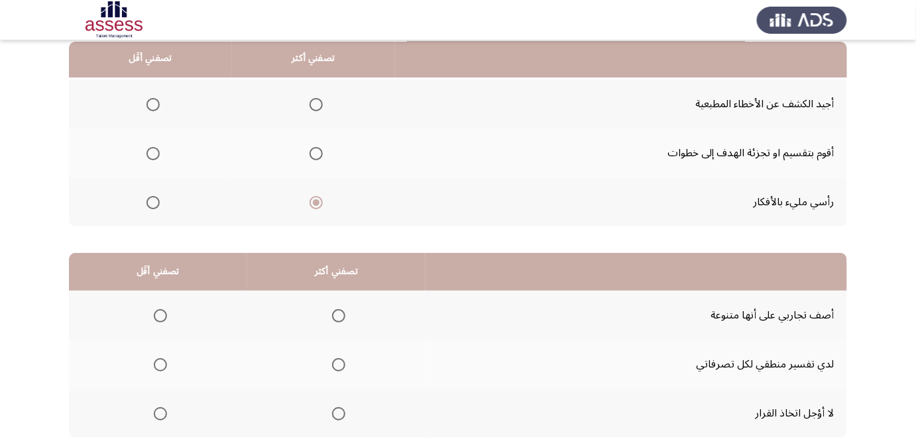
drag, startPoint x: 360, startPoint y: 124, endPoint x: 357, endPoint y: 131, distance: 7.1
click at [152, 105] on span "Select an option" at bounding box center [152, 103] width 13 height 13
click at [152, 105] on input "Select an option" at bounding box center [152, 103] width 13 height 13
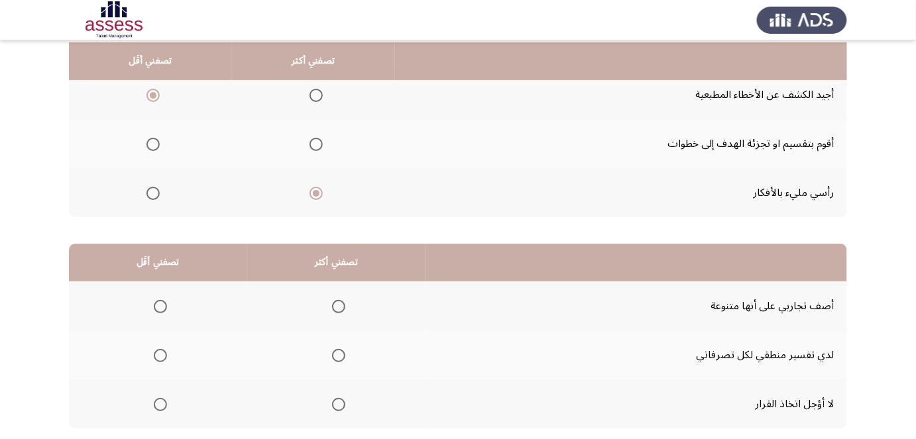
scroll to position [153, 0]
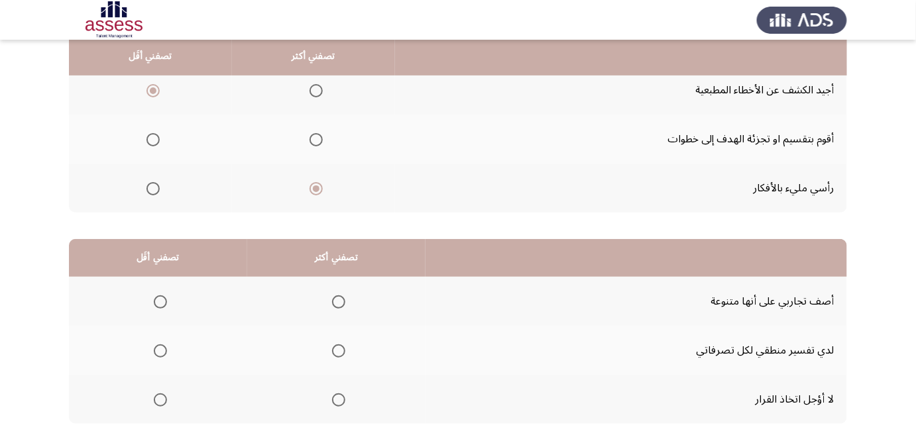
drag, startPoint x: 479, startPoint y: 102, endPoint x: 479, endPoint y: 119, distance: 16.6
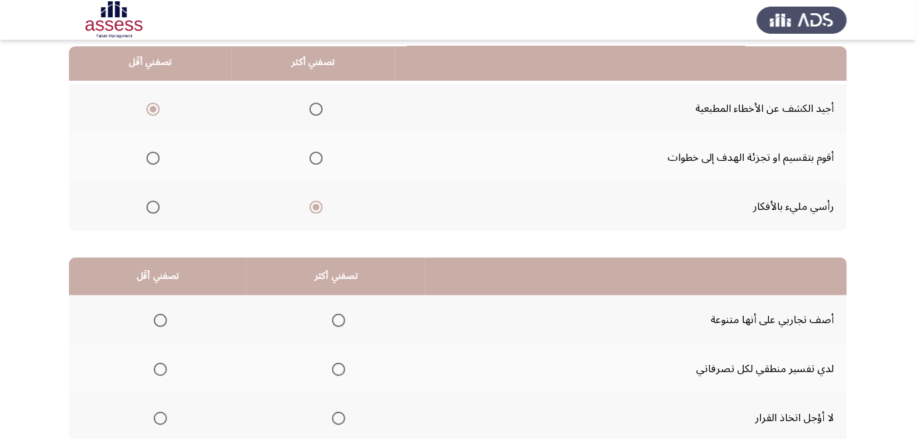
drag, startPoint x: 471, startPoint y: 127, endPoint x: 469, endPoint y: 113, distance: 14.7
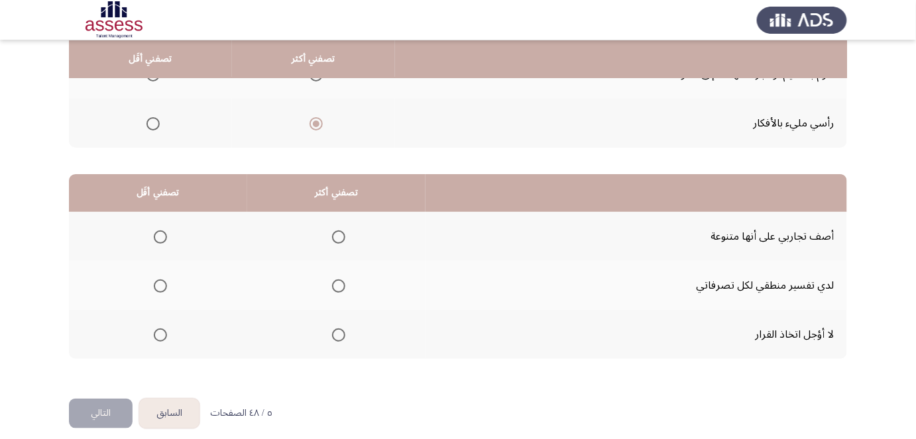
scroll to position [227, 0]
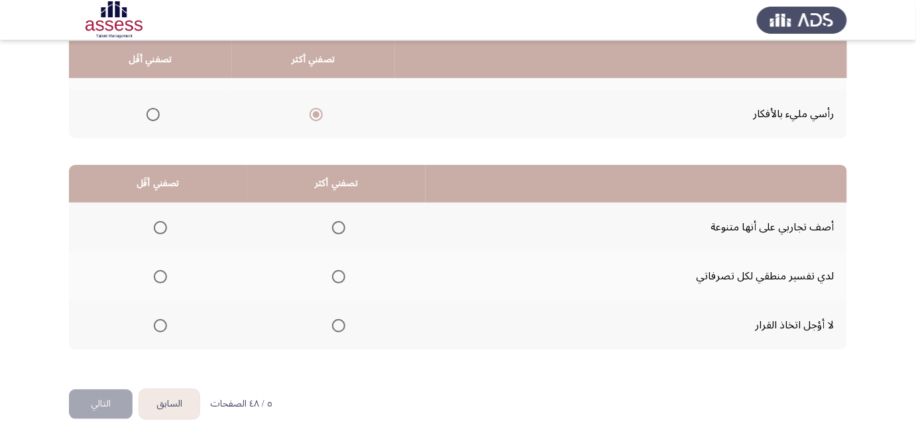
drag, startPoint x: 469, startPoint y: 113, endPoint x: 470, endPoint y: 154, distance: 41.1
click at [338, 227] on span "Select an option" at bounding box center [338, 227] width 13 height 13
click at [338, 227] on input "Select an option" at bounding box center [338, 227] width 13 height 13
click at [157, 221] on span "Select an option" at bounding box center [160, 227] width 13 height 13
click at [157, 221] on input "Select an option" at bounding box center [160, 227] width 13 height 13
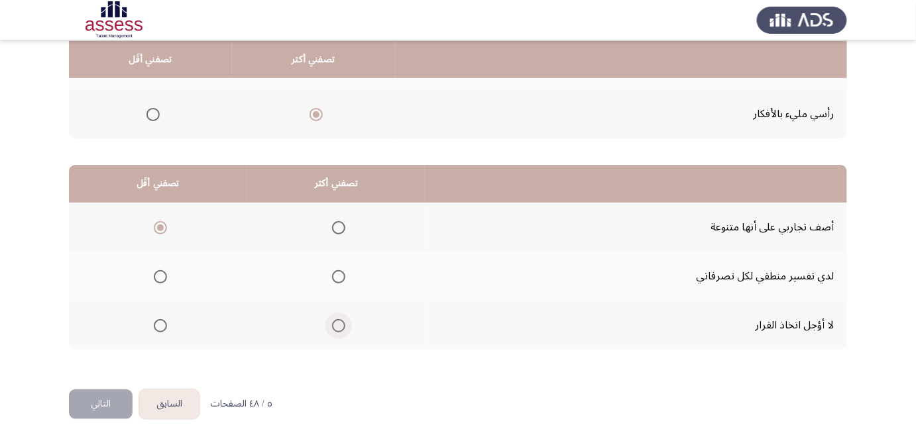
click at [334, 321] on span "Select an option" at bounding box center [338, 325] width 13 height 13
click at [334, 321] on input "Select an option" at bounding box center [338, 325] width 13 height 13
drag, startPoint x: 526, startPoint y: 294, endPoint x: 524, endPoint y: 310, distance: 16.8
click at [162, 322] on span "Select an option" at bounding box center [160, 325] width 13 height 13
click at [162, 322] on input "Select an option" at bounding box center [160, 325] width 13 height 13
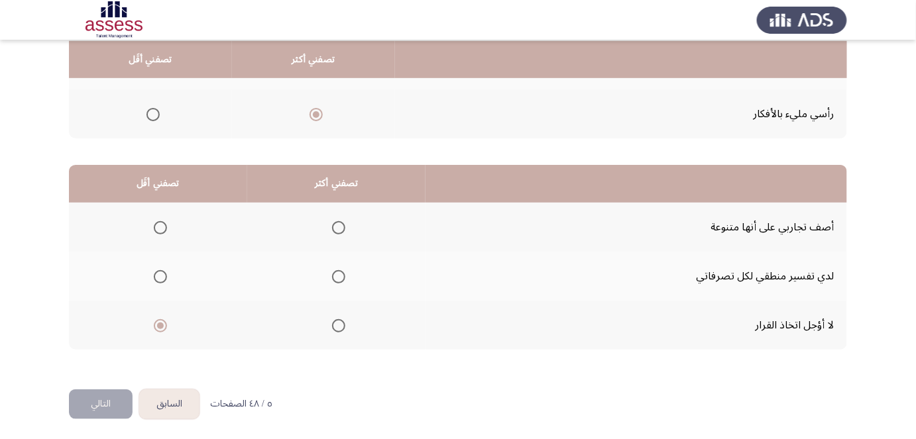
click at [343, 227] on span "Select an option" at bounding box center [338, 227] width 13 height 13
click at [343, 227] on input "Select an option" at bounding box center [338, 227] width 13 height 13
click at [103, 394] on button "التالي" at bounding box center [101, 405] width 64 height 30
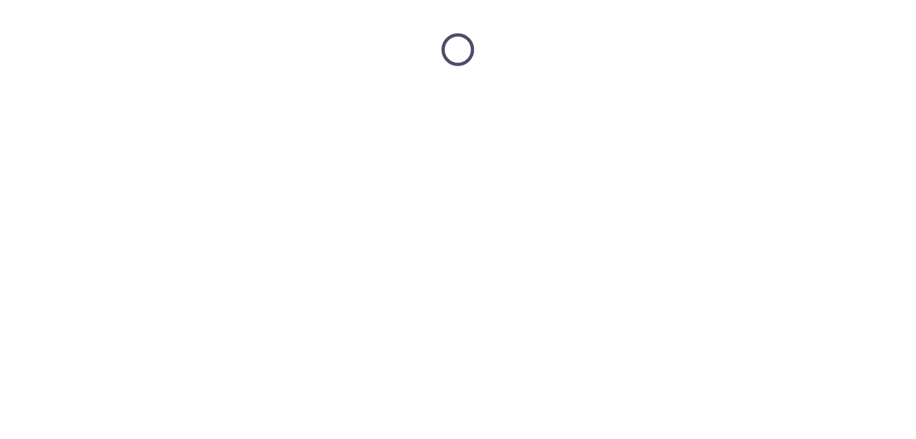
scroll to position [0, 0]
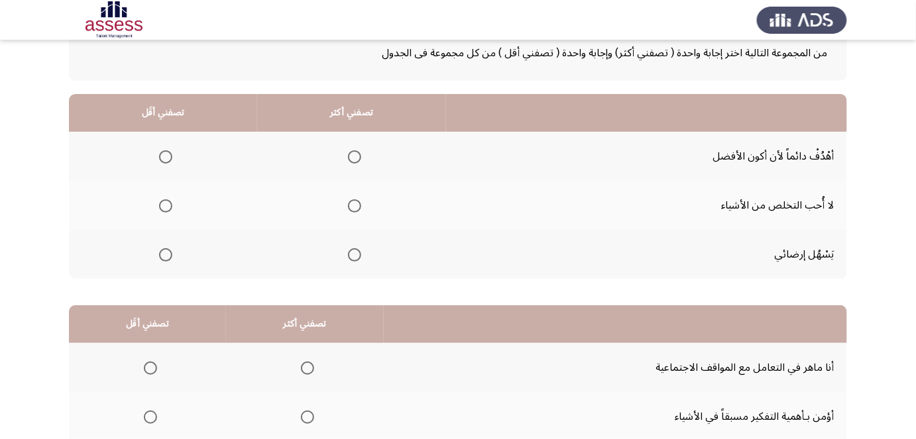
drag, startPoint x: 651, startPoint y: 183, endPoint x: 664, endPoint y: 193, distance: 16.6
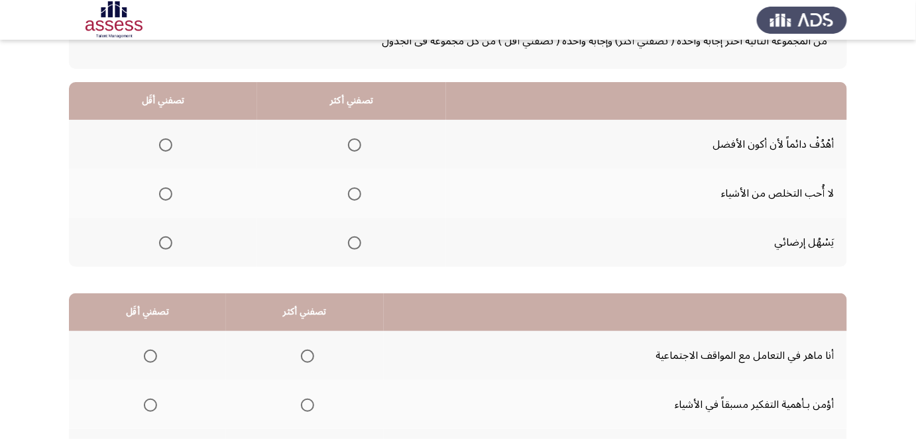
click at [357, 142] on span "Select an option" at bounding box center [354, 145] width 13 height 13
click at [357, 142] on input "Select an option" at bounding box center [354, 145] width 13 height 13
drag, startPoint x: 162, startPoint y: 193, endPoint x: 342, endPoint y: 203, distance: 179.9
click at [341, 203] on tr "لا أُحب التخلص من الأشياء" at bounding box center [458, 193] width 778 height 49
click at [165, 196] on span "Select an option" at bounding box center [165, 194] width 13 height 13
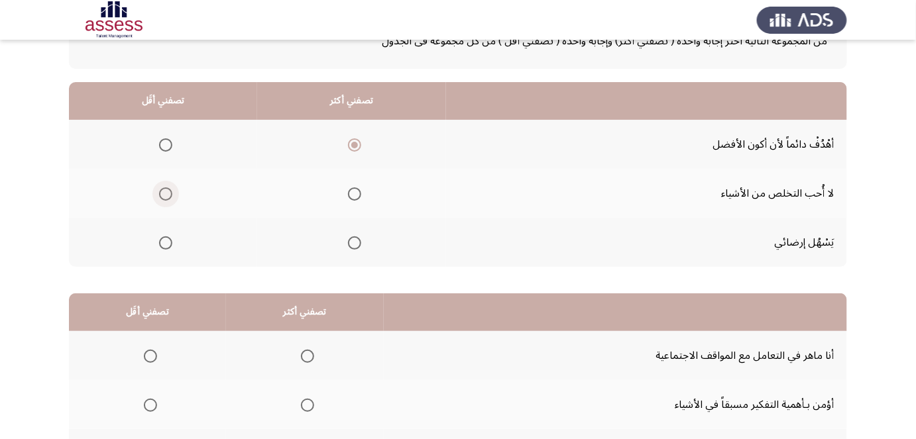
click at [165, 196] on input "Select an option" at bounding box center [165, 194] width 13 height 13
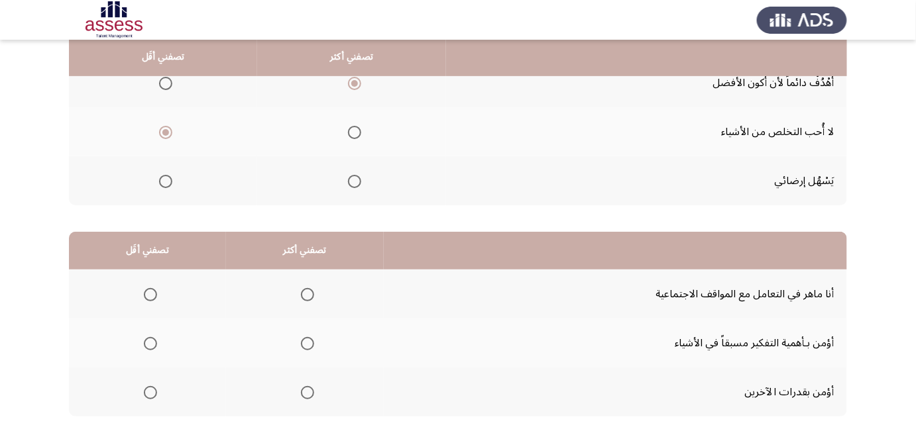
drag, startPoint x: 451, startPoint y: 182, endPoint x: 445, endPoint y: 207, distance: 26.5
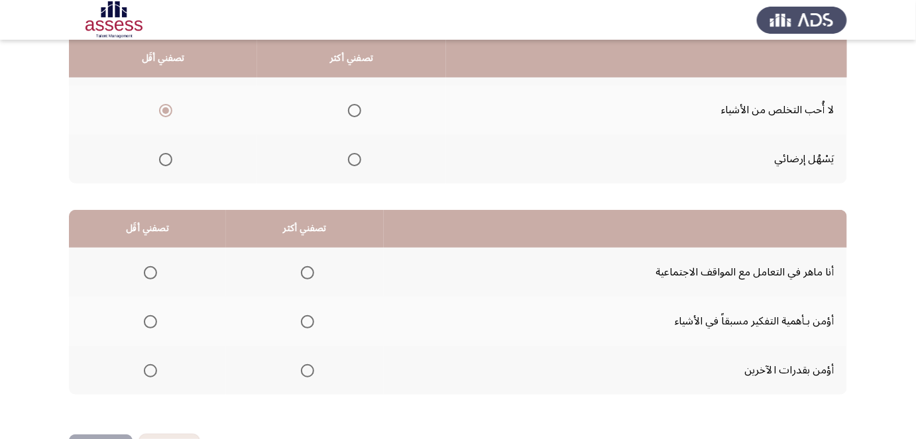
scroll to position [185, 0]
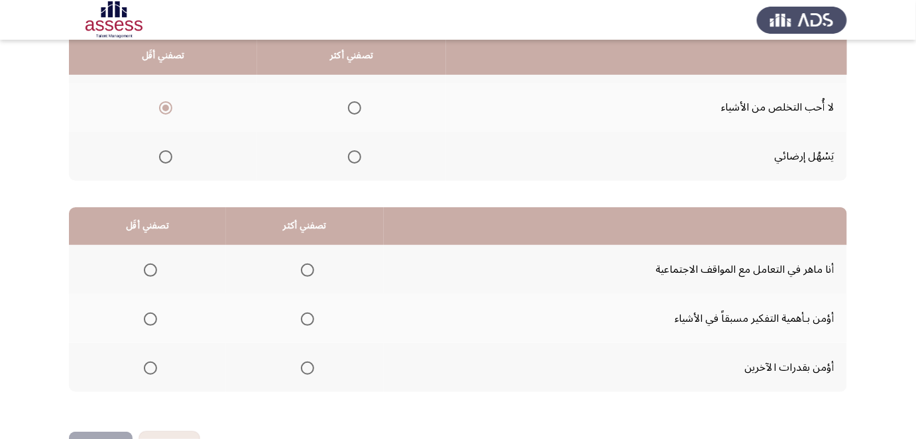
drag, startPoint x: 463, startPoint y: 150, endPoint x: 461, endPoint y: 158, distance: 7.4
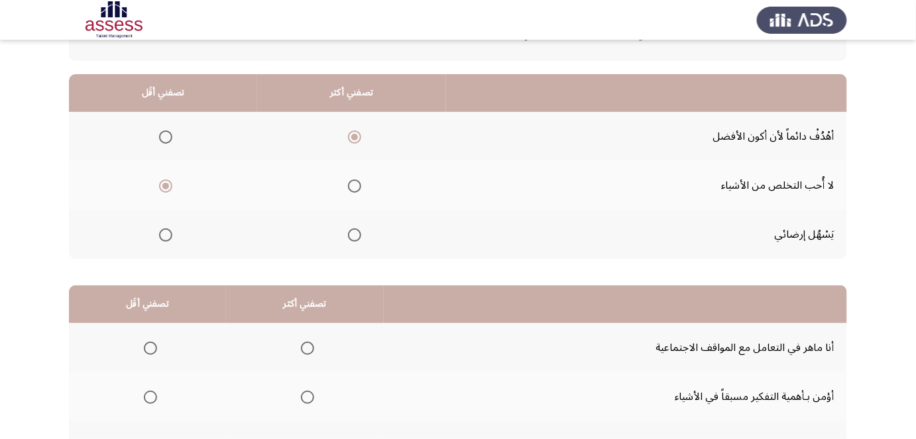
drag, startPoint x: 458, startPoint y: 144, endPoint x: 457, endPoint y: 103, distance: 41.8
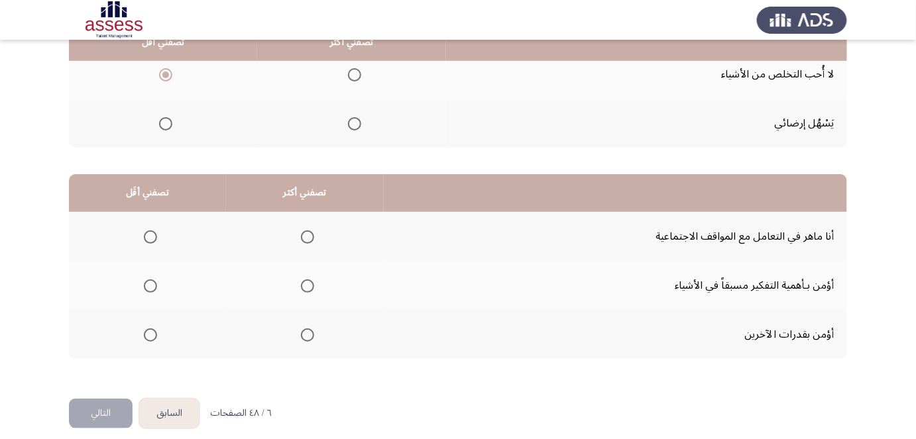
scroll to position [227, 0]
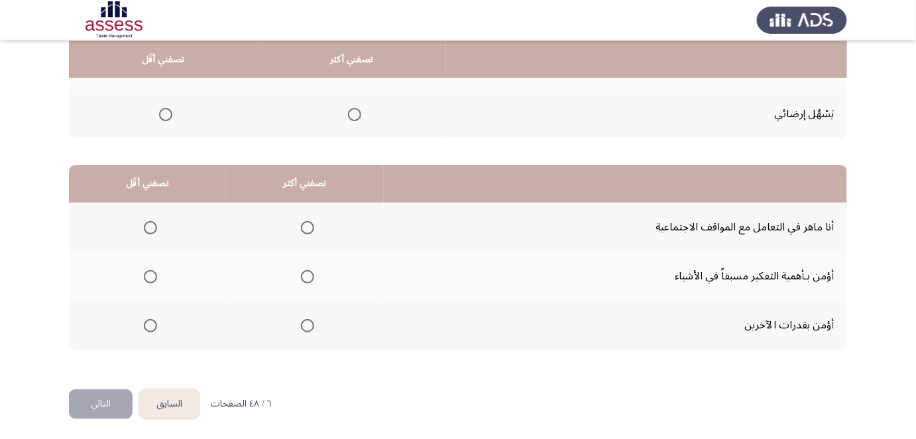
drag, startPoint x: 468, startPoint y: 162, endPoint x: 465, endPoint y: 198, distance: 36.6
click at [307, 228] on span "Select an option" at bounding box center [307, 227] width 13 height 13
click at [307, 228] on input "Select an option" at bounding box center [307, 227] width 13 height 13
click at [144, 275] on span "Select an option" at bounding box center [150, 276] width 13 height 13
click at [144, 275] on input "Select an option" at bounding box center [150, 276] width 13 height 13
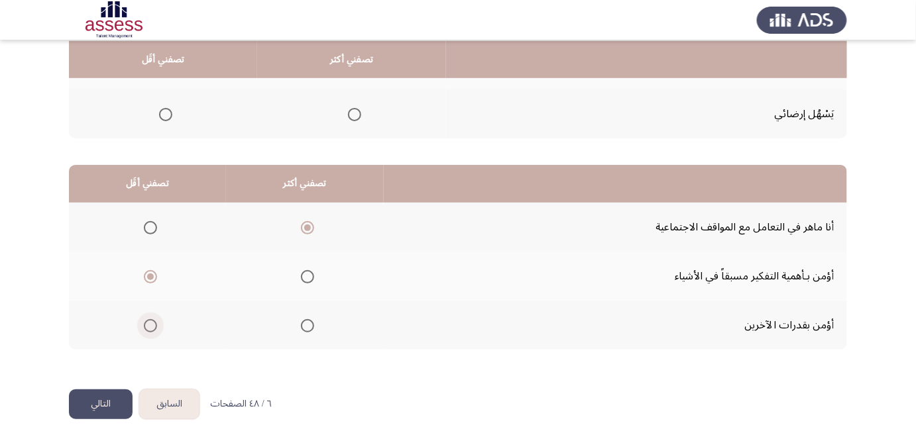
click at [147, 324] on span "Select an option" at bounding box center [150, 325] width 13 height 13
click at [147, 324] on input "Select an option" at bounding box center [150, 325] width 13 height 13
drag, startPoint x: 97, startPoint y: 402, endPoint x: 184, endPoint y: 229, distance: 193.5
click at [205, 240] on div "السابق Development Assessment التالي من المجموعة التالية اختر إجابة واحدة ( تصف…" at bounding box center [458, 107] width 778 height 563
drag, startPoint x: 125, startPoint y: 400, endPoint x: 793, endPoint y: 272, distance: 679.7
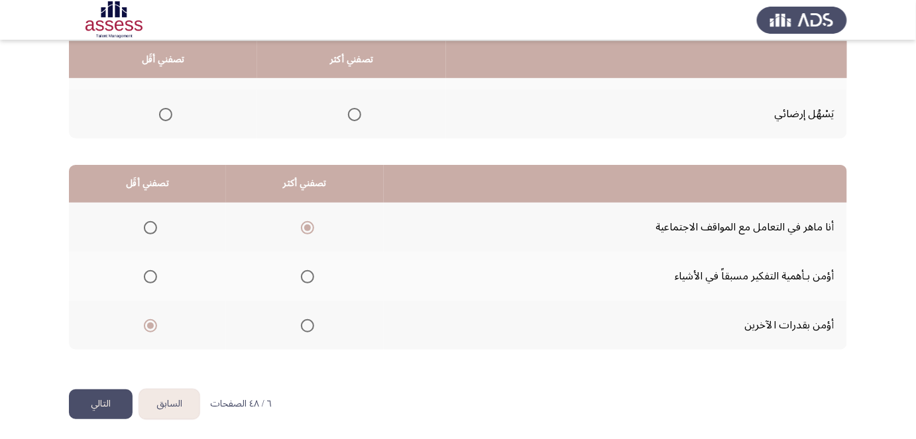
click at [573, 305] on div "السابق Development Assessment التالي من المجموعة التالية اختر إجابة واحدة ( تصف…" at bounding box center [458, 107] width 778 height 563
click at [307, 276] on span "Select an option" at bounding box center [307, 276] width 13 height 13
click at [307, 276] on input "Select an option" at bounding box center [307, 276] width 13 height 13
click at [103, 399] on button "التالي" at bounding box center [101, 405] width 64 height 30
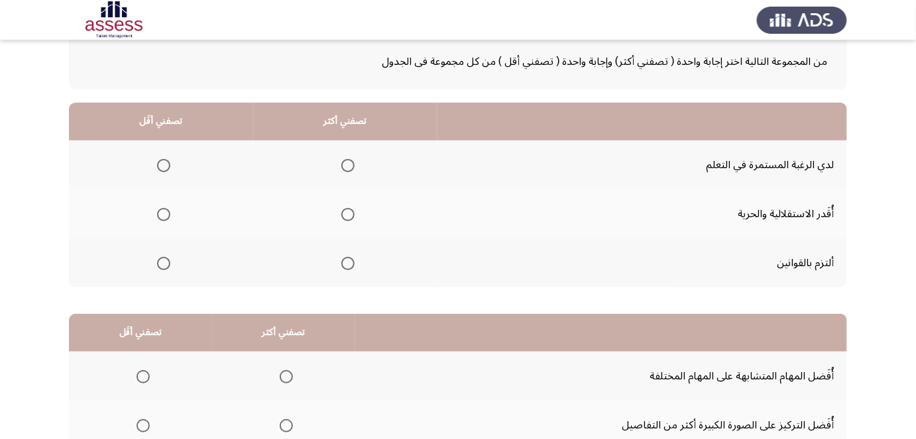
drag, startPoint x: 614, startPoint y: 171, endPoint x: 611, endPoint y: 188, distance: 16.9
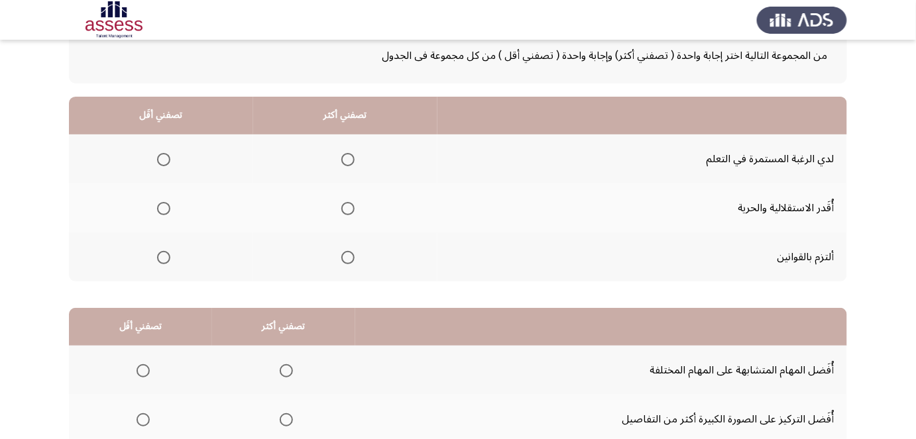
scroll to position [86, 0]
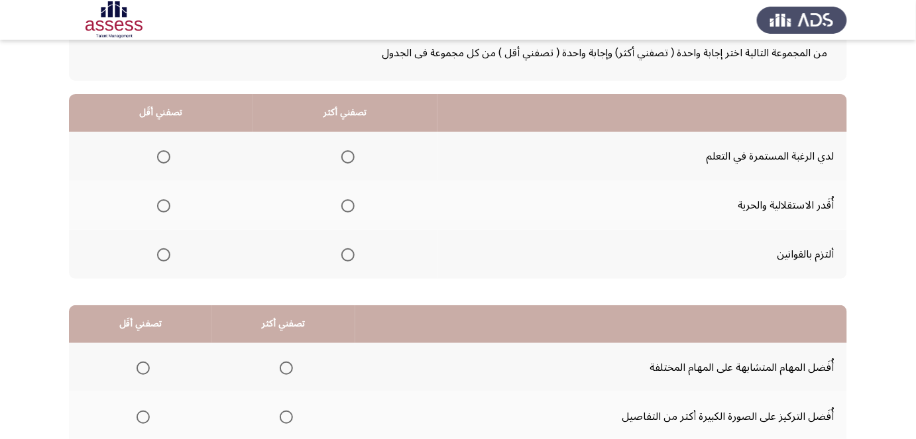
click at [347, 150] on span "Select an option" at bounding box center [347, 156] width 13 height 13
click at [347, 150] on input "Select an option" at bounding box center [347, 156] width 13 height 13
click at [347, 154] on span "Select an option" at bounding box center [348, 157] width 7 height 7
click at [347, 154] on input "Select an option" at bounding box center [347, 156] width 13 height 13
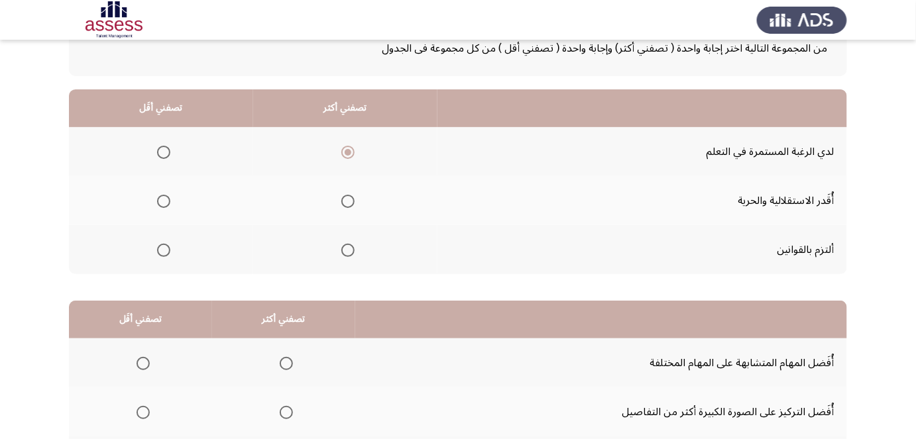
drag, startPoint x: 579, startPoint y: 193, endPoint x: 573, endPoint y: 216, distance: 24.0
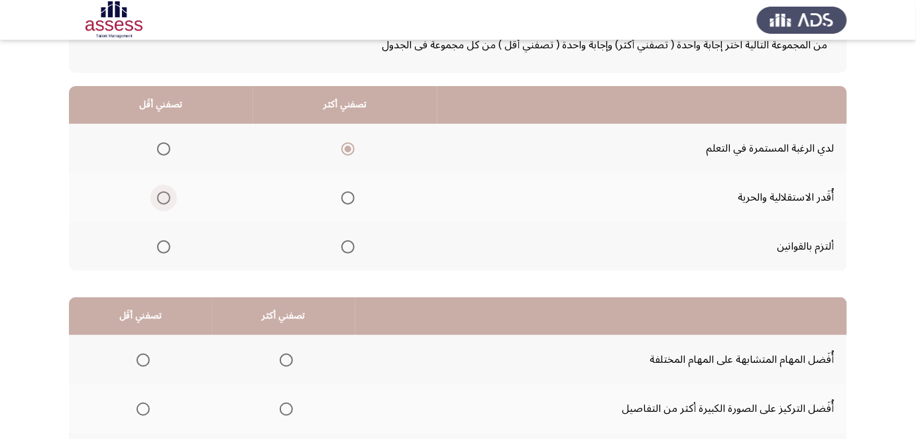
click at [164, 199] on span "Select an option" at bounding box center [163, 198] width 13 height 13
click at [164, 199] on input "Select an option" at bounding box center [163, 198] width 13 height 13
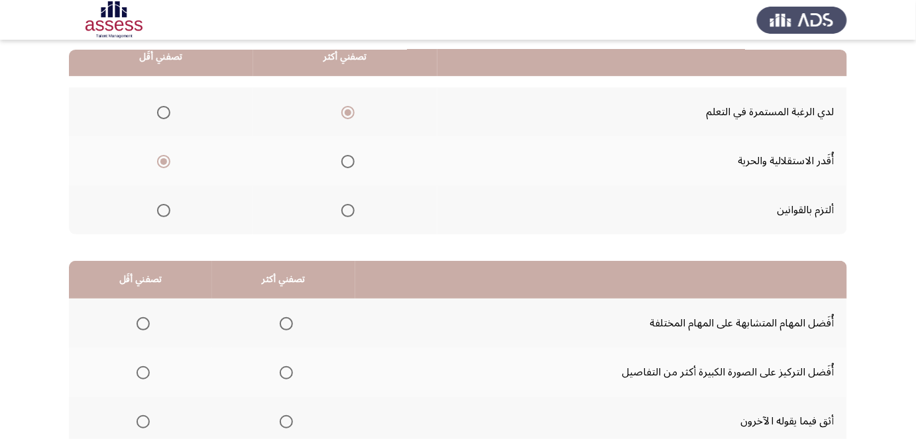
drag, startPoint x: 519, startPoint y: 164, endPoint x: 518, endPoint y: 183, distance: 18.6
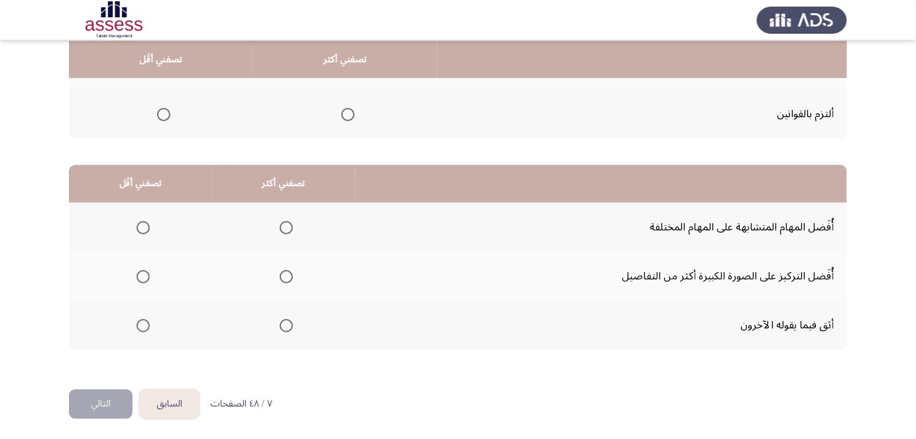
drag, startPoint x: 596, startPoint y: 101, endPoint x: 587, endPoint y: 127, distance: 27.5
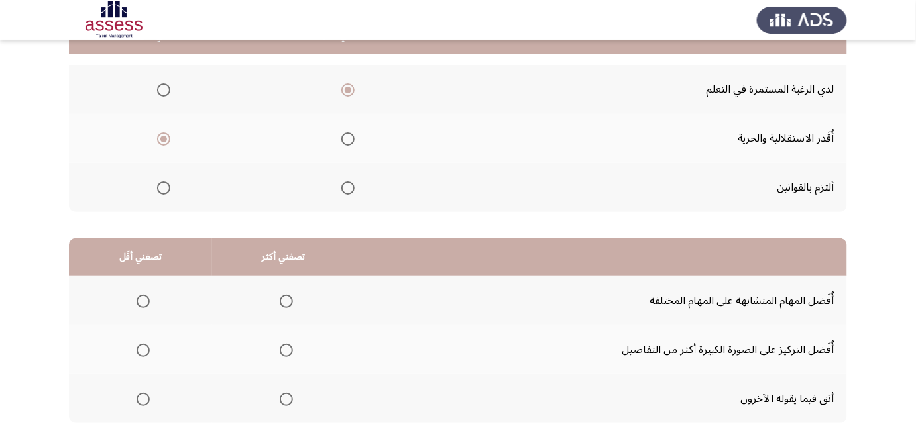
scroll to position [84, 0]
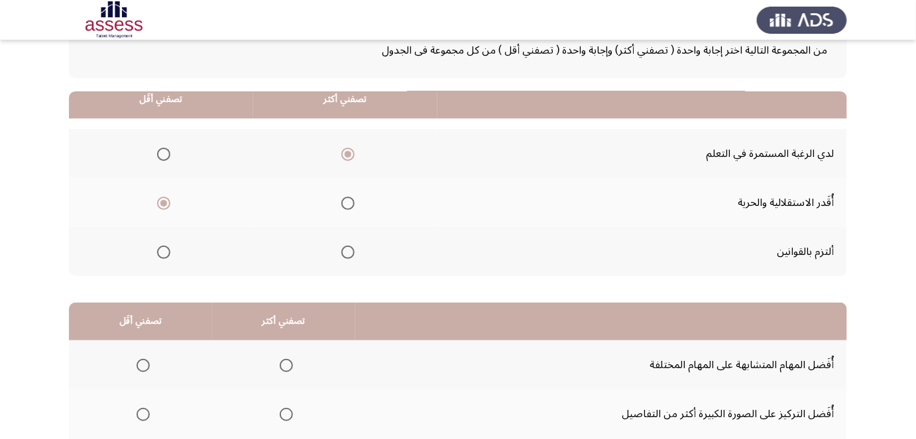
drag, startPoint x: 583, startPoint y: 132, endPoint x: 590, endPoint y: 72, distance: 60.7
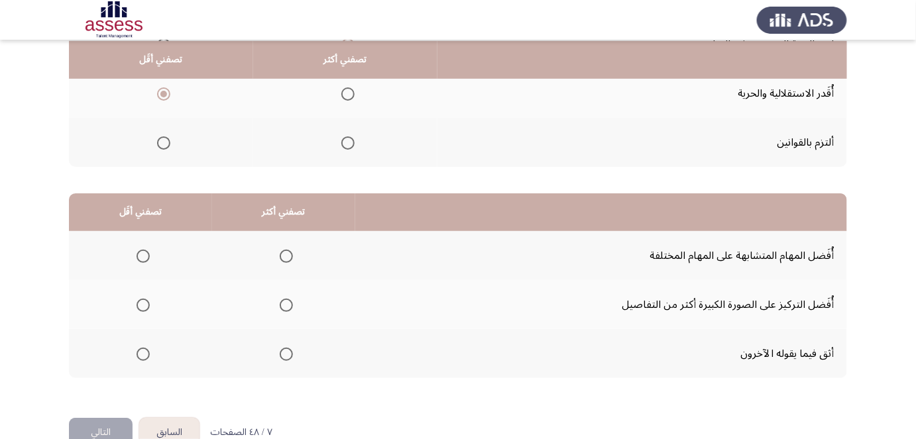
scroll to position [207, 0]
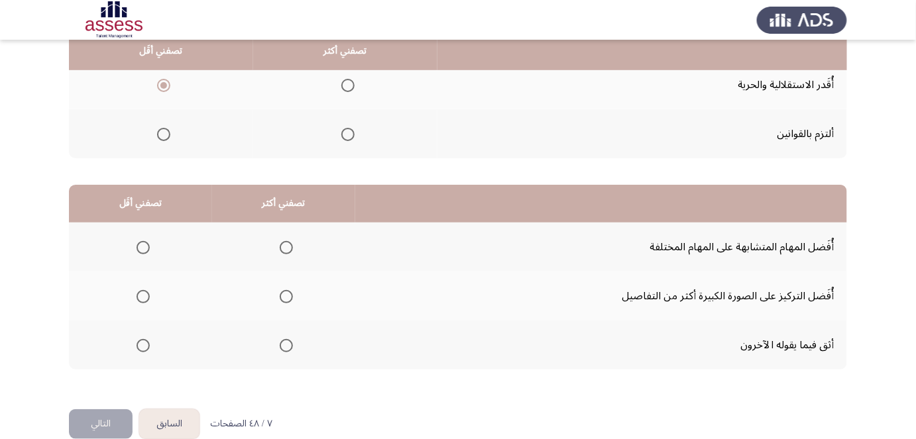
drag, startPoint x: 451, startPoint y: 142, endPoint x: 445, endPoint y: 161, distance: 19.5
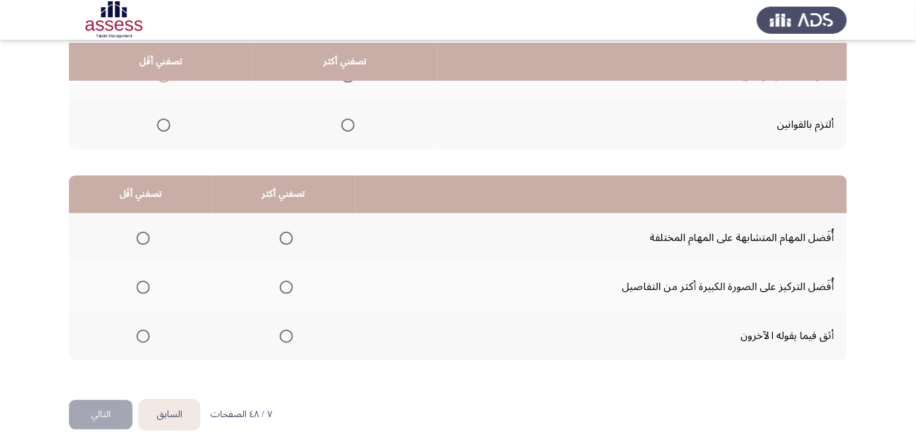
scroll to position [219, 0]
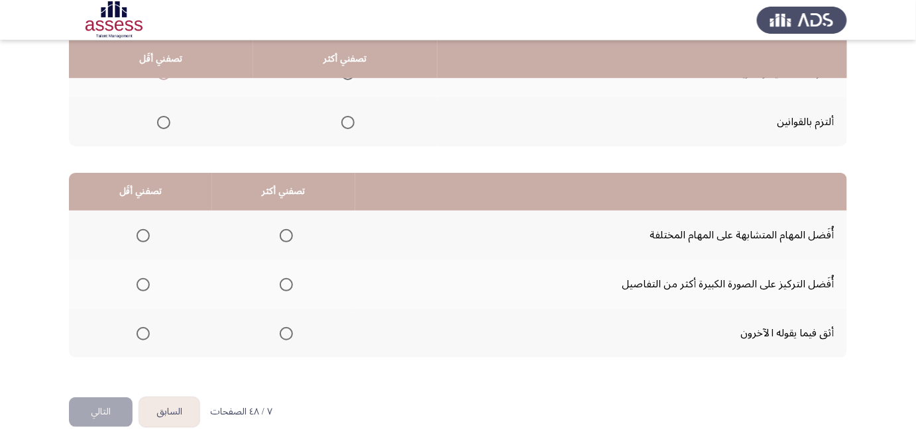
click at [139, 231] on span "Select an option" at bounding box center [143, 235] width 13 height 13
click at [139, 231] on input "Select an option" at bounding box center [143, 235] width 13 height 13
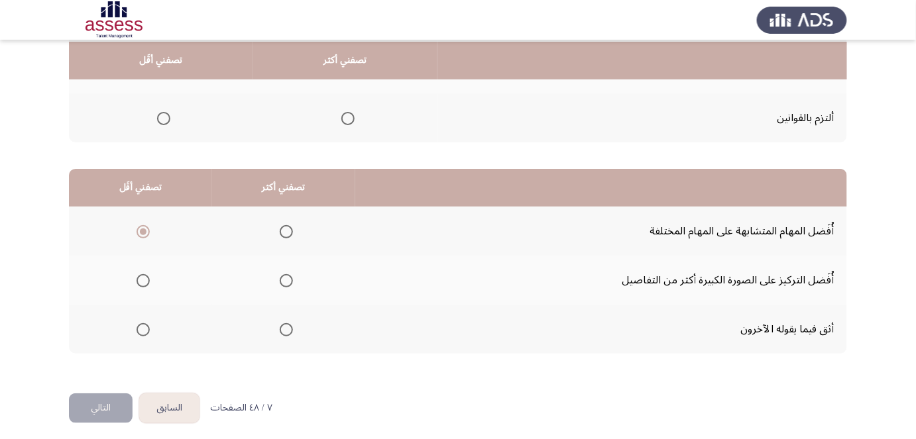
scroll to position [227, 0]
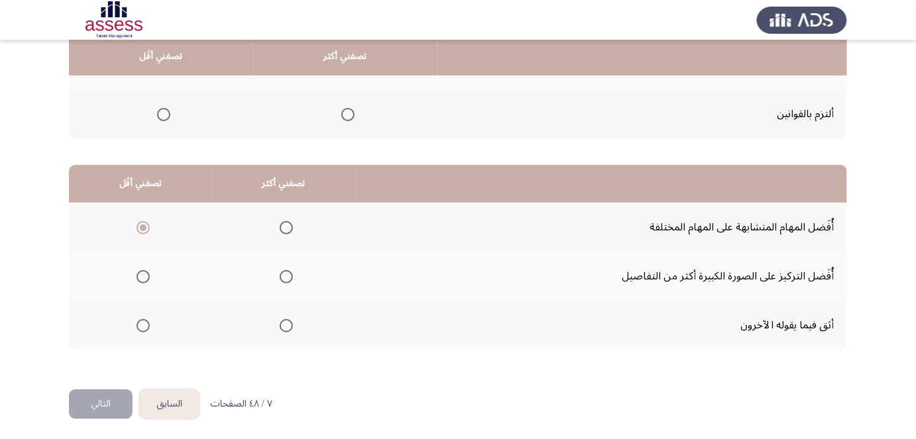
drag, startPoint x: 390, startPoint y: 244, endPoint x: 389, endPoint y: 262, distance: 18.6
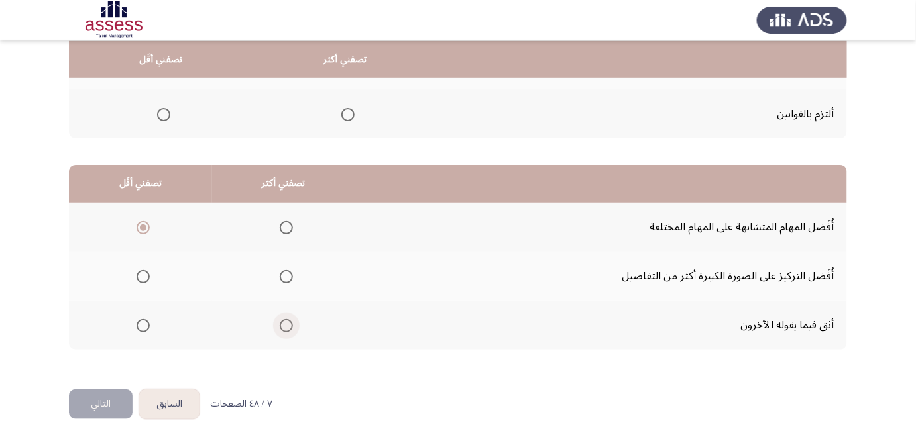
click at [276, 321] on label "Select an option" at bounding box center [283, 325] width 19 height 13
click at [280, 321] on input "Select an option" at bounding box center [286, 325] width 13 height 13
drag, startPoint x: 123, startPoint y: 399, endPoint x: 265, endPoint y: 274, distance: 188.8
click at [265, 274] on div "السابق Development Assessment التالي من المجموعة التالية اختر إجابة واحدة ( تصف…" at bounding box center [458, 107] width 778 height 563
click at [286, 274] on span "Select an option" at bounding box center [286, 276] width 13 height 13
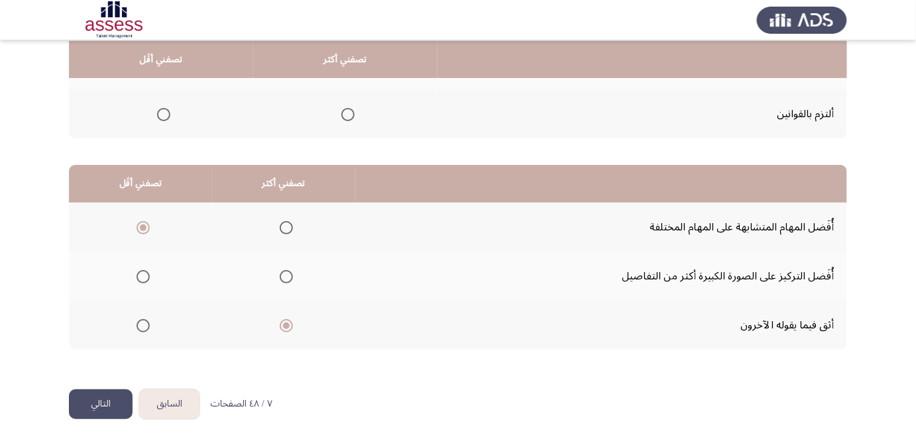
click at [286, 274] on input "Select an option" at bounding box center [286, 276] width 13 height 13
drag, startPoint x: 108, startPoint y: 395, endPoint x: 292, endPoint y: 218, distance: 255.0
click at [292, 218] on div "السابق Development Assessment التالي من المجموعة التالية اختر إجابة واحدة ( تصف…" at bounding box center [458, 107] width 778 height 563
click at [108, 399] on button "التالي" at bounding box center [101, 405] width 64 height 30
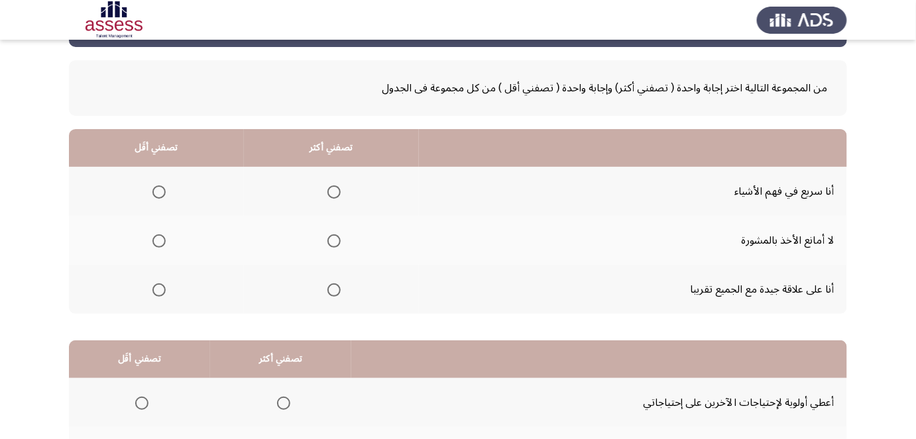
scroll to position [59, 0]
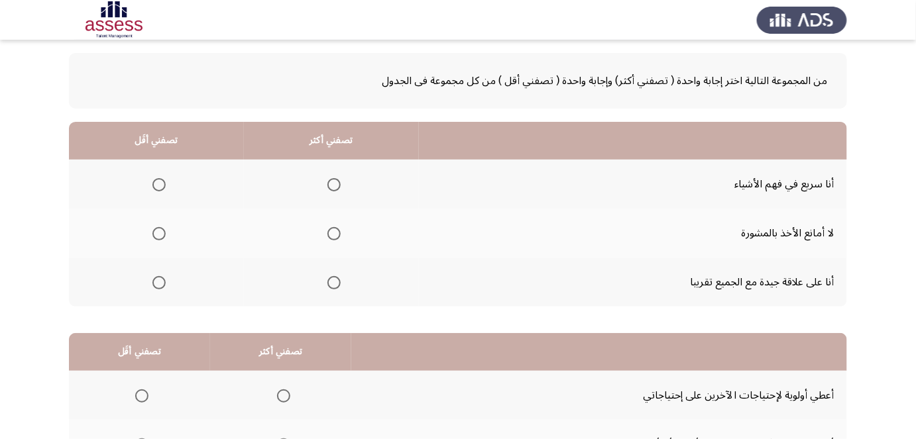
drag, startPoint x: 619, startPoint y: 121, endPoint x: 615, endPoint y: 156, distance: 35.4
click at [327, 279] on span "Select an option" at bounding box center [333, 282] width 13 height 13
click at [327, 279] on input "Select an option" at bounding box center [333, 282] width 13 height 13
click at [156, 184] on span "Select an option" at bounding box center [158, 184] width 13 height 13
click at [156, 184] on input "Select an option" at bounding box center [158, 184] width 13 height 13
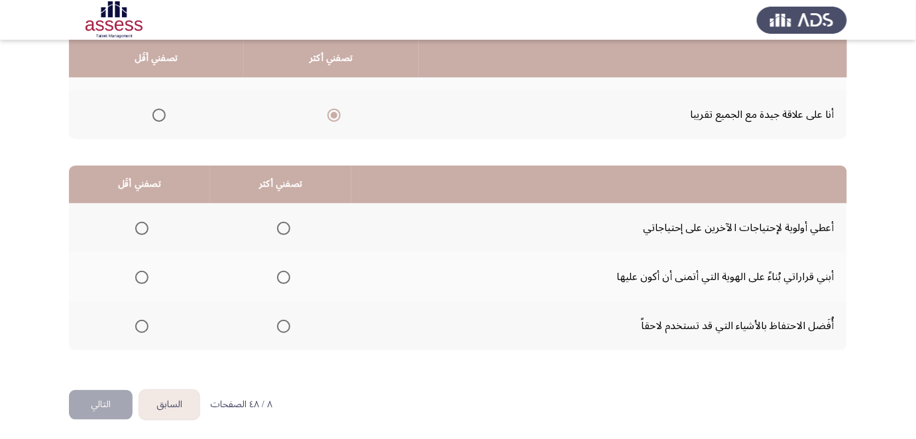
scroll to position [227, 0]
drag, startPoint x: 424, startPoint y: 212, endPoint x: 420, endPoint y: 242, distance: 30.0
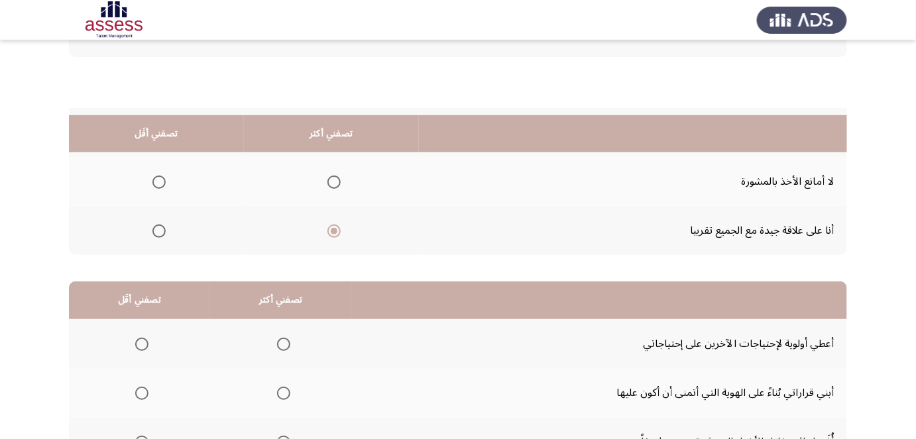
drag, startPoint x: 406, startPoint y: 282, endPoint x: 415, endPoint y: 205, distance: 76.7
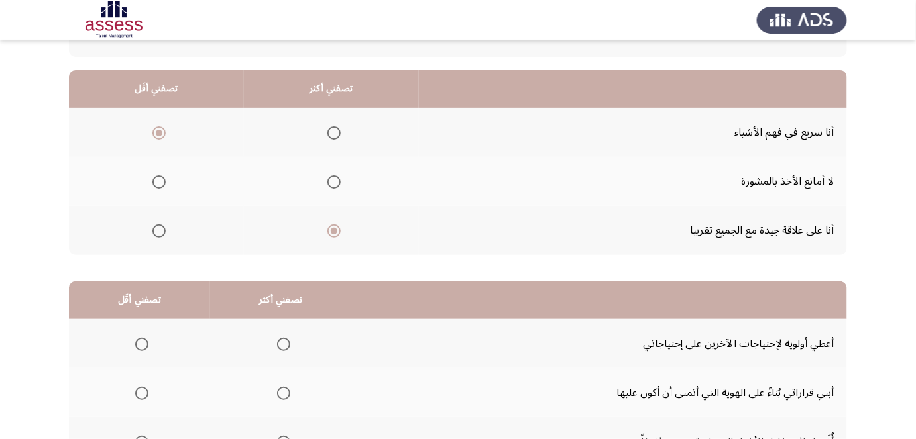
scroll to position [68, 0]
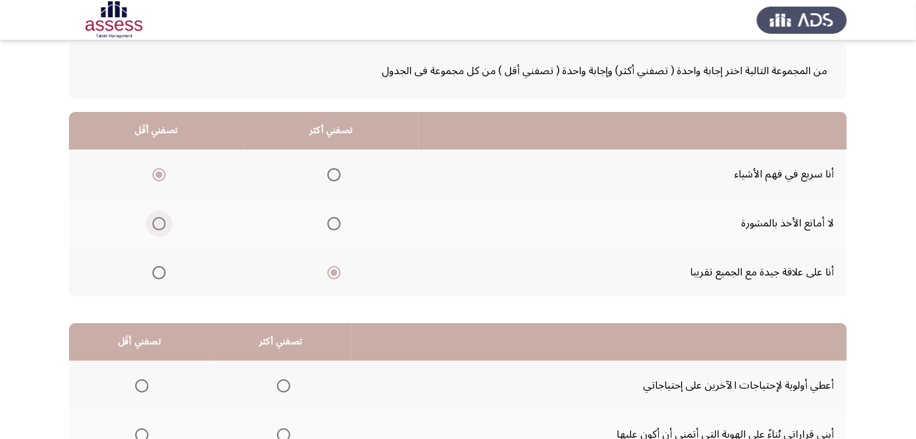
click at [162, 221] on span "Select an option" at bounding box center [158, 223] width 13 height 13
click at [162, 221] on input "Select an option" at bounding box center [158, 223] width 13 height 13
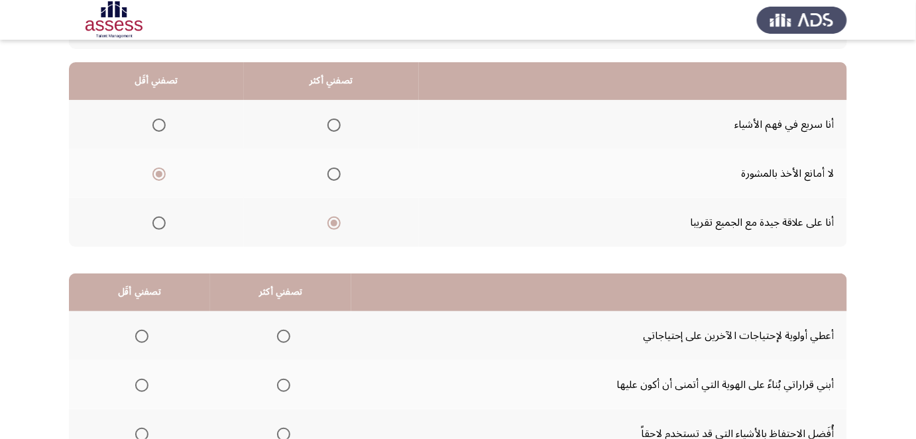
scroll to position [119, 0]
click at [159, 123] on span "Select an option" at bounding box center [158, 124] width 13 height 13
click at [159, 123] on input "Select an option" at bounding box center [158, 124] width 13 height 13
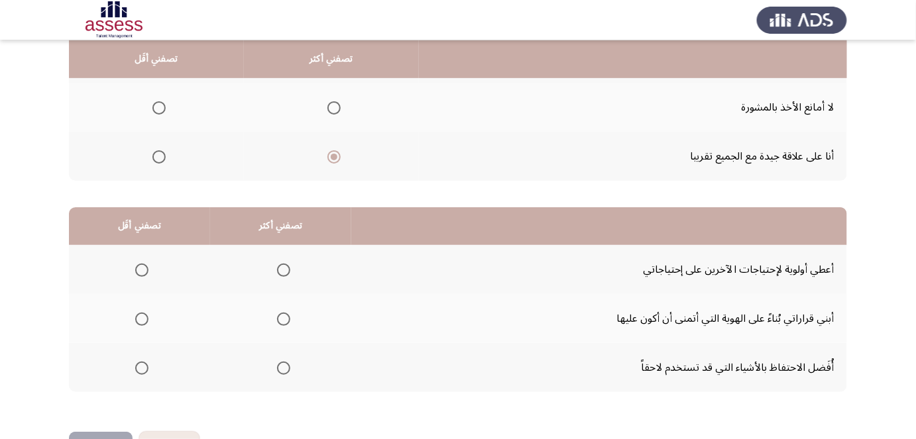
drag, startPoint x: 549, startPoint y: 164, endPoint x: 542, endPoint y: 180, distance: 17.8
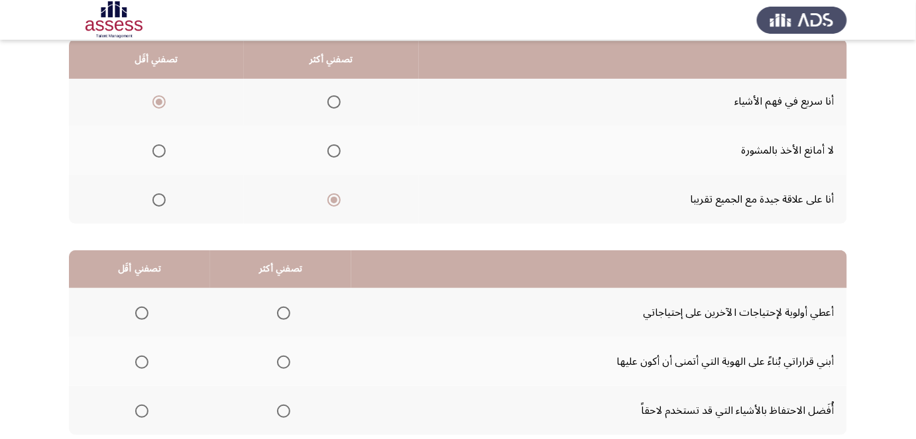
scroll to position [127, 0]
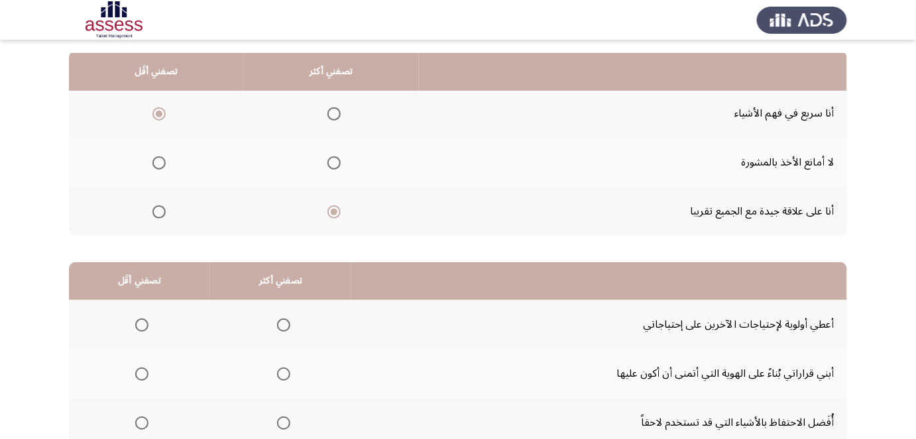
drag, startPoint x: 528, startPoint y: 215, endPoint x: 526, endPoint y: 182, distance: 32.5
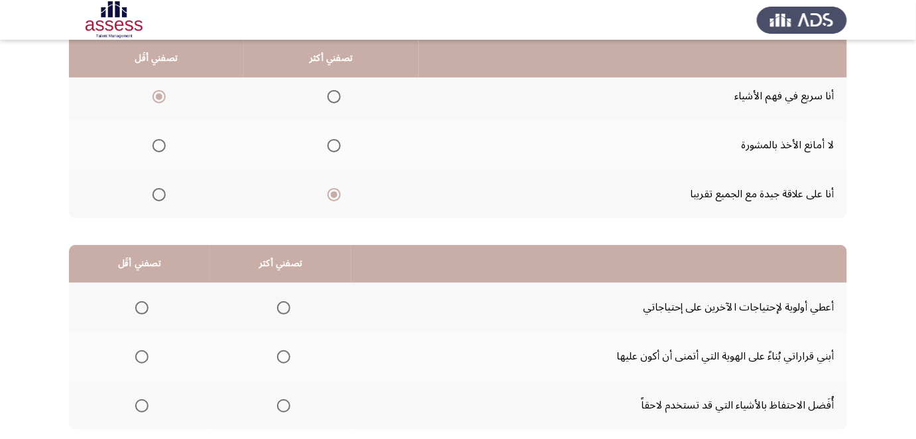
drag, startPoint x: 526, startPoint y: 184, endPoint x: 524, endPoint y: 196, distance: 12.2
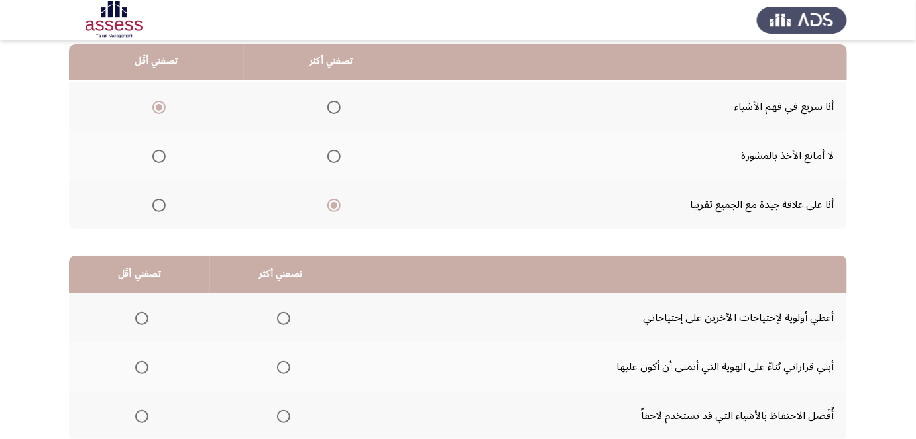
drag, startPoint x: 479, startPoint y: 144, endPoint x: 479, endPoint y: 94, distance: 50.4
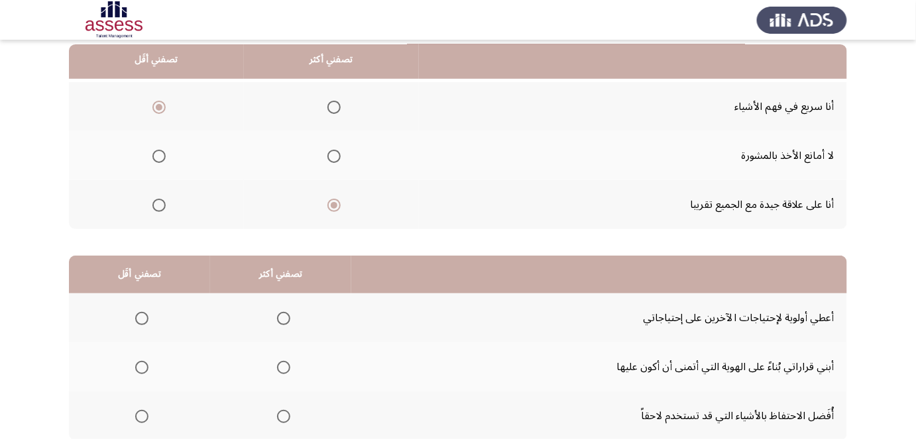
scroll to position [139, 0]
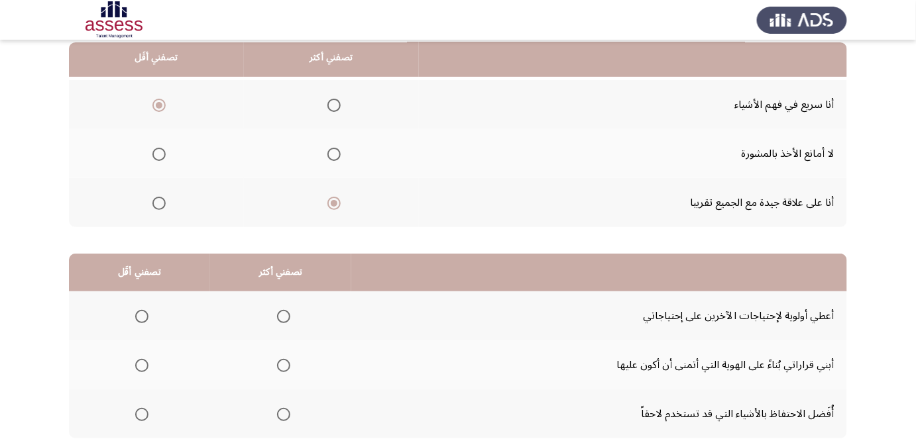
drag, startPoint x: 457, startPoint y: 144, endPoint x: 452, endPoint y: 156, distance: 13.1
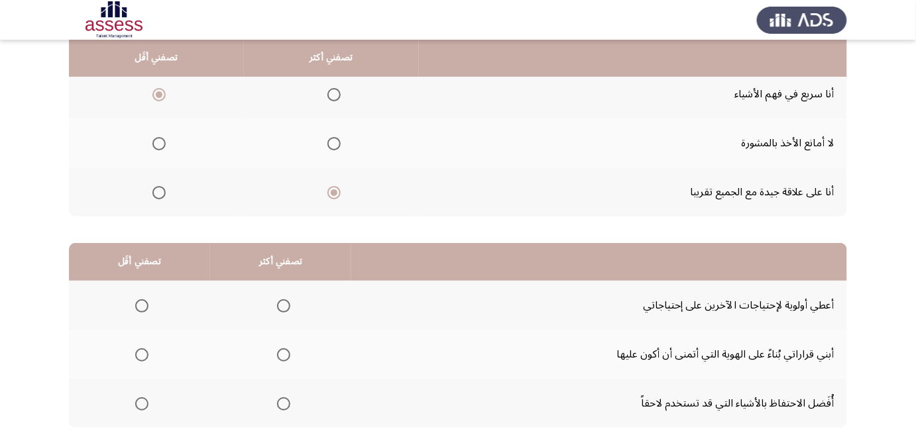
drag, startPoint x: 450, startPoint y: 154, endPoint x: 446, endPoint y: 167, distance: 13.8
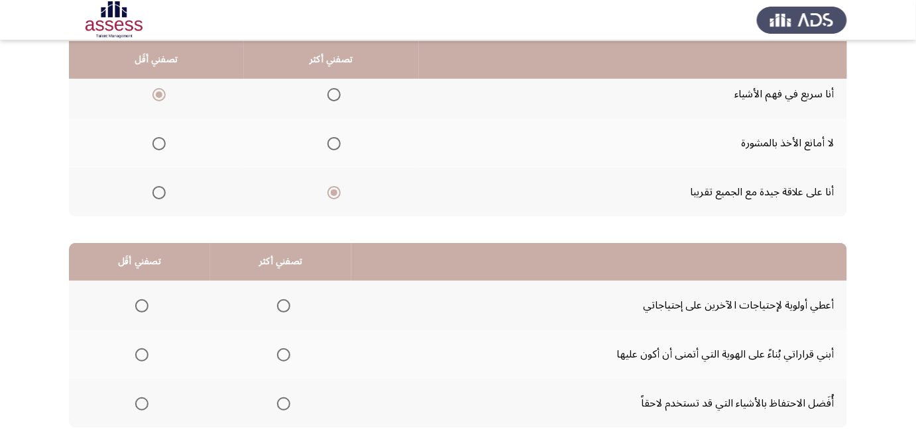
scroll to position [149, 0]
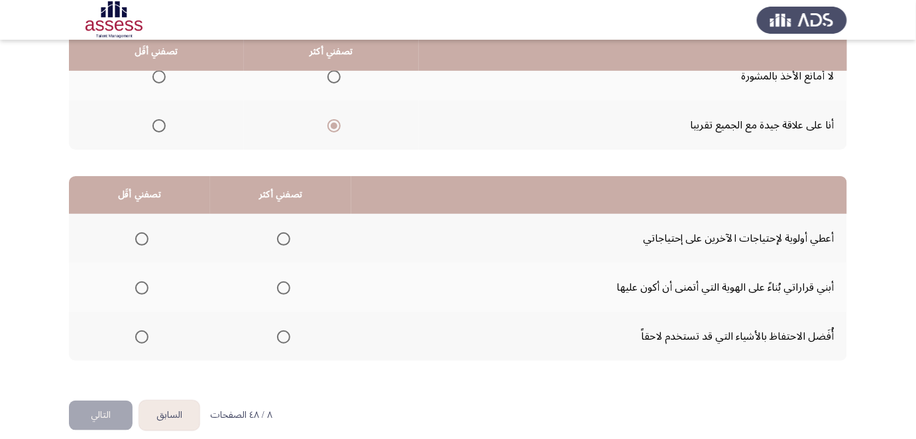
drag, startPoint x: 451, startPoint y: 142, endPoint x: 445, endPoint y: 168, distance: 26.5
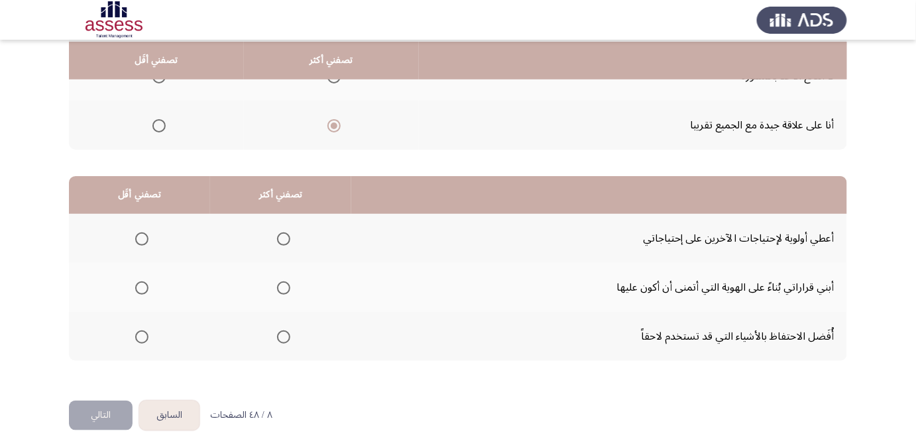
scroll to position [217, 0]
click at [283, 236] on span "Select an option" at bounding box center [283, 237] width 13 height 13
click at [283, 236] on input "Select an option" at bounding box center [283, 237] width 13 height 13
click at [277, 284] on span "Select an option" at bounding box center [283, 286] width 13 height 13
click at [277, 284] on input "Select an option" at bounding box center [283, 286] width 13 height 13
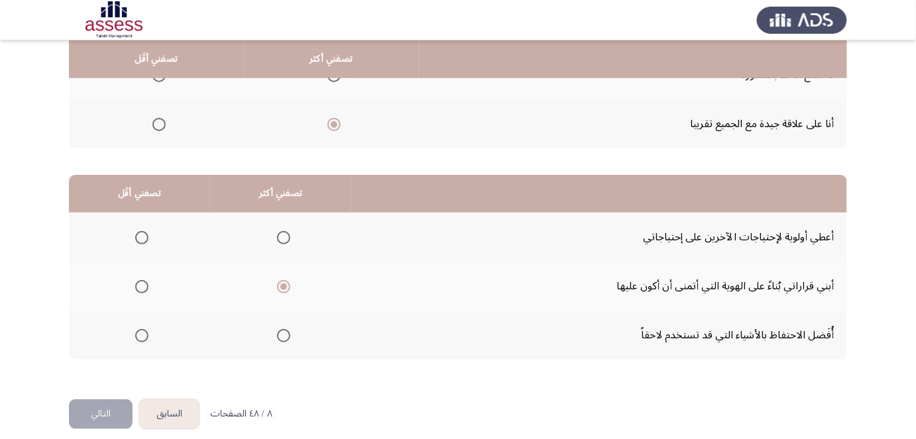
click at [148, 337] on span "Select an option" at bounding box center [141, 335] width 13 height 13
click at [148, 337] on input "Select an option" at bounding box center [141, 335] width 13 height 13
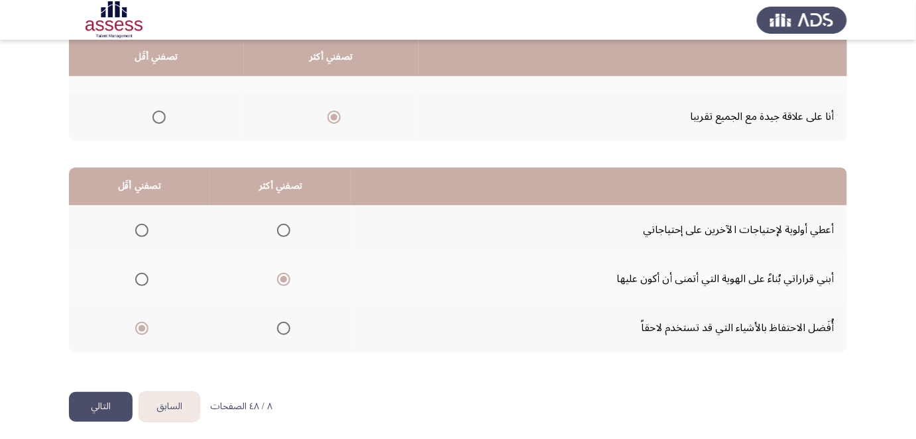
scroll to position [227, 0]
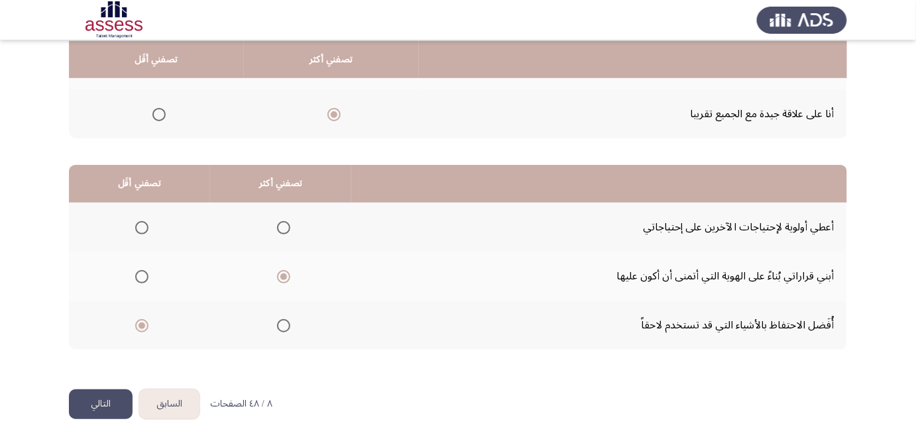
drag, startPoint x: 446, startPoint y: 282, endPoint x: 441, endPoint y: 306, distance: 25.0
drag, startPoint x: 427, startPoint y: 290, endPoint x: 421, endPoint y: 306, distance: 17.8
click at [146, 226] on span "Select an option" at bounding box center [141, 227] width 13 height 13
click at [146, 226] on input "Select an option" at bounding box center [141, 227] width 13 height 13
drag, startPoint x: 392, startPoint y: 274, endPoint x: 390, endPoint y: 285, distance: 10.7
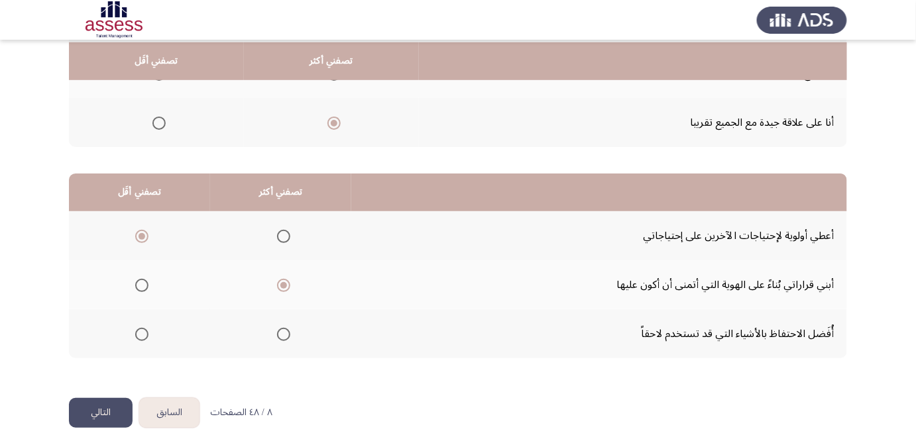
drag, startPoint x: 385, startPoint y: 274, endPoint x: 386, endPoint y: 260, distance: 14.0
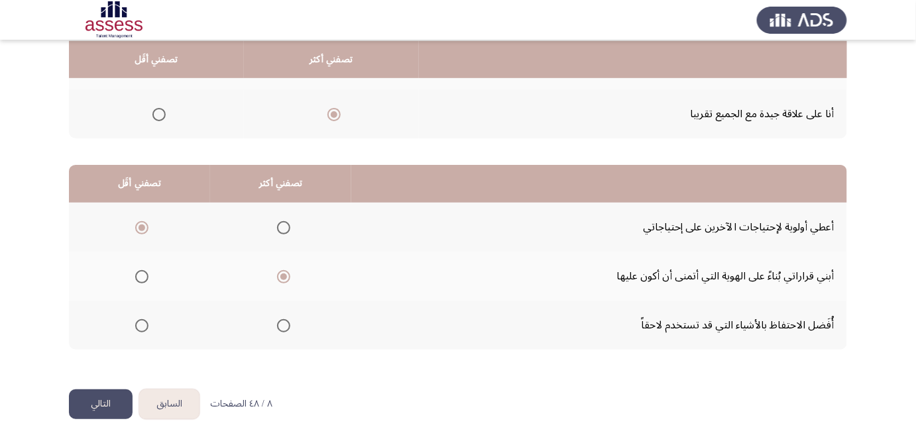
drag, startPoint x: 386, startPoint y: 262, endPoint x: 384, endPoint y: 286, distance: 23.3
drag, startPoint x: 362, startPoint y: 269, endPoint x: 359, endPoint y: 278, distance: 9.2
drag, startPoint x: 118, startPoint y: 395, endPoint x: 439, endPoint y: 246, distance: 354.3
click at [439, 246] on div "السابق Development Assessment التالي من المجموعة التالية اختر إجابة واحدة ( تصف…" at bounding box center [458, 107] width 778 height 563
click at [104, 398] on button "التالي" at bounding box center [101, 405] width 64 height 30
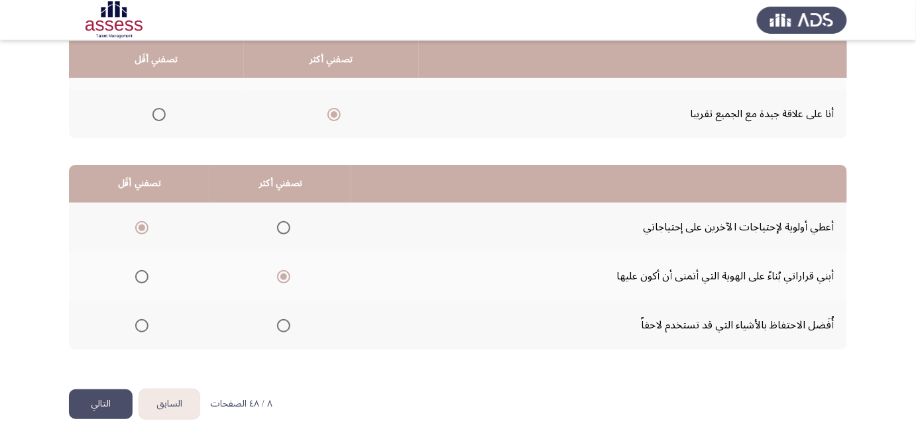
scroll to position [0, 0]
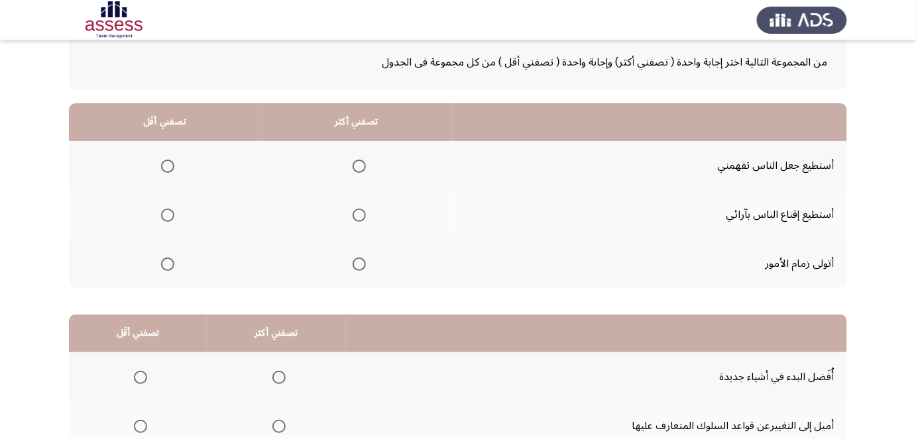
drag, startPoint x: 518, startPoint y: 154, endPoint x: 516, endPoint y: 171, distance: 17.3
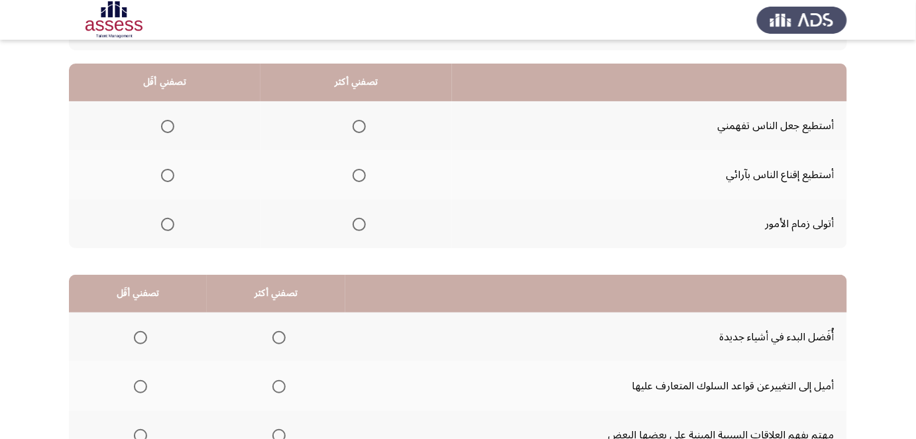
drag, startPoint x: 488, startPoint y: 158, endPoint x: 483, endPoint y: 176, distance: 19.1
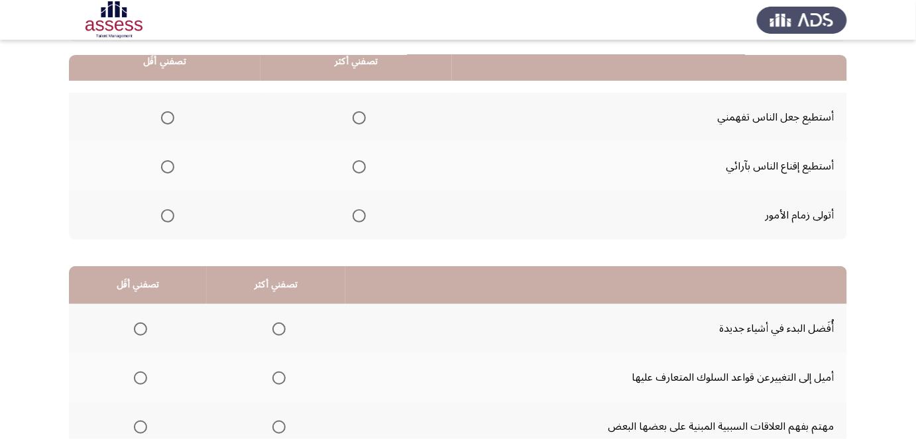
scroll to position [130, 0]
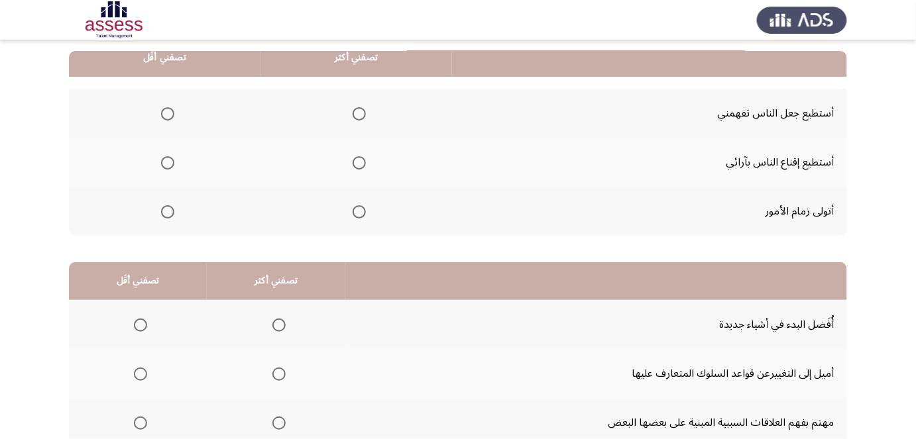
drag, startPoint x: 453, startPoint y: 158, endPoint x: 448, endPoint y: 177, distance: 19.3
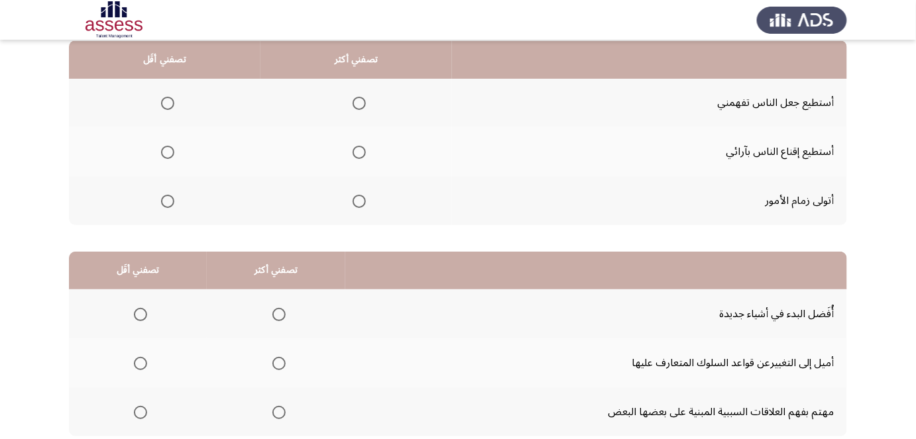
scroll to position [143, 0]
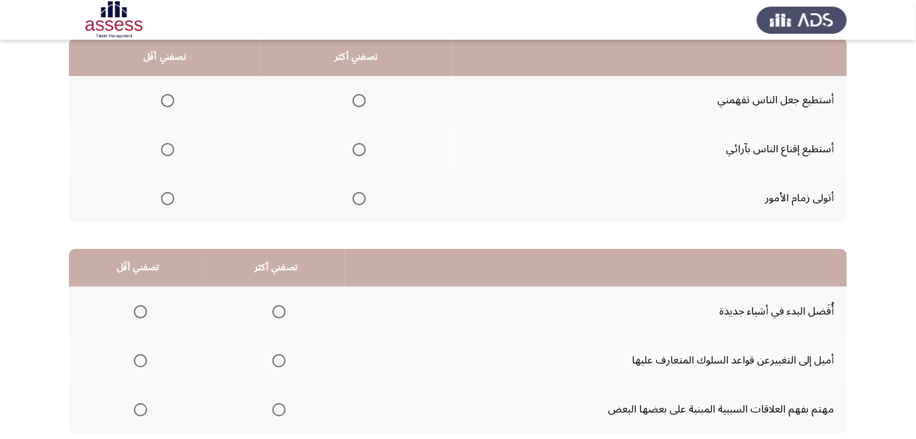
drag, startPoint x: 421, startPoint y: 156, endPoint x: 414, endPoint y: 170, distance: 15.7
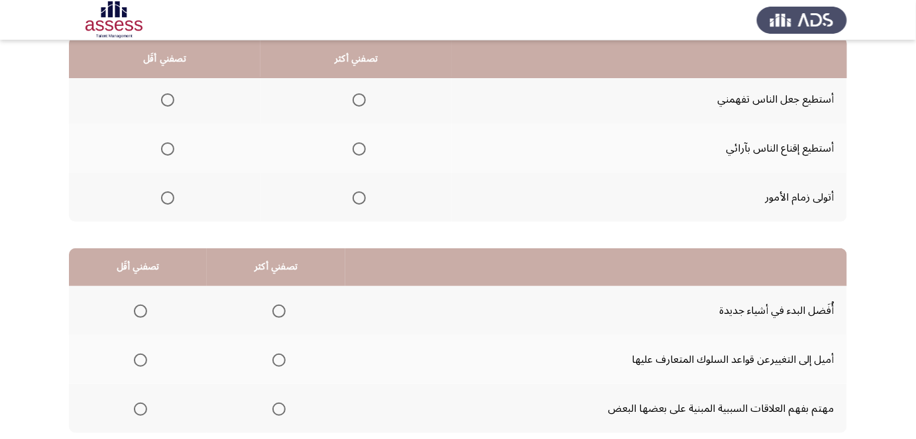
click at [425, 101] on th at bounding box center [356, 99] width 192 height 49
click at [170, 99] on span "Select an option" at bounding box center [167, 99] width 13 height 13
click at [170, 99] on input "Select an option" at bounding box center [167, 99] width 13 height 13
click at [357, 198] on span "Select an option" at bounding box center [359, 198] width 13 height 13
click at [357, 198] on input "Select an option" at bounding box center [359, 198] width 13 height 13
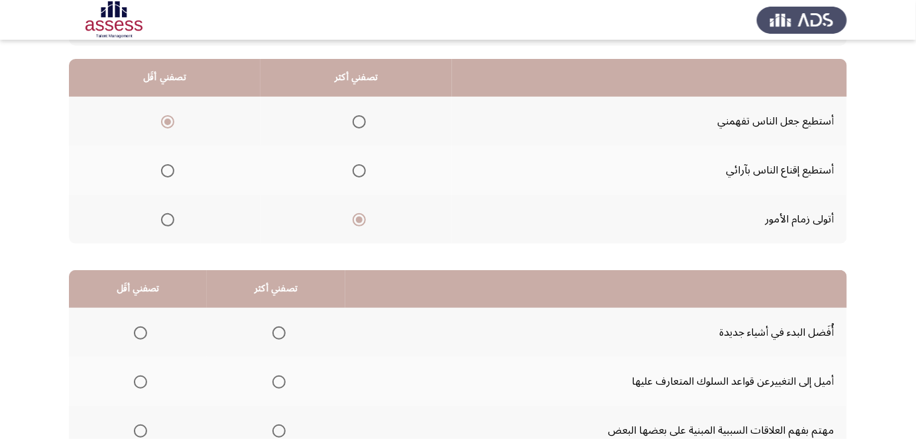
drag, startPoint x: 408, startPoint y: 166, endPoint x: 410, endPoint y: 152, distance: 14.0
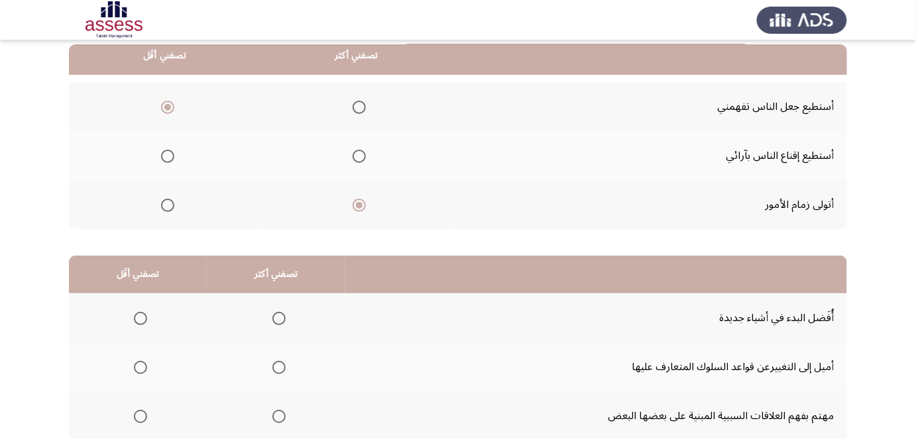
drag, startPoint x: 410, startPoint y: 152, endPoint x: 410, endPoint y: 172, distance: 19.2
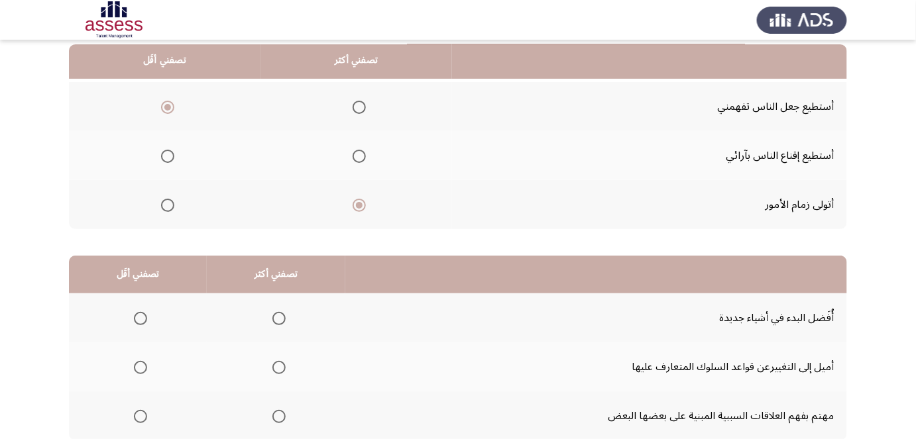
scroll to position [137, 0]
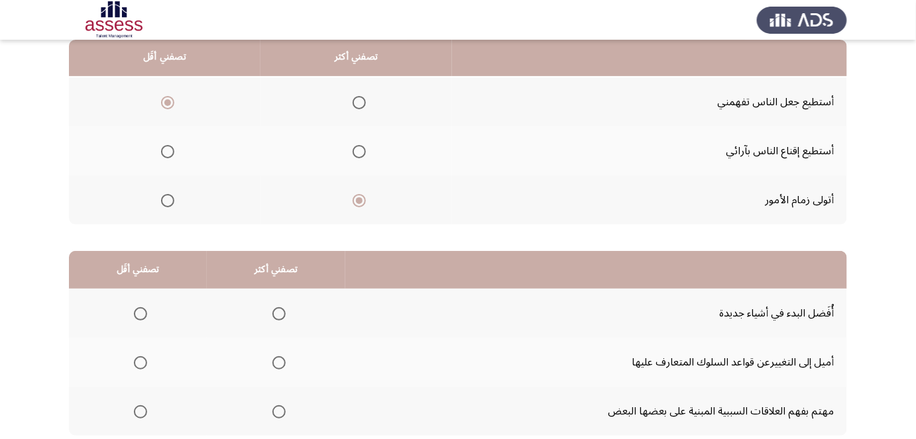
drag, startPoint x: 410, startPoint y: 145, endPoint x: 404, endPoint y: 162, distance: 17.4
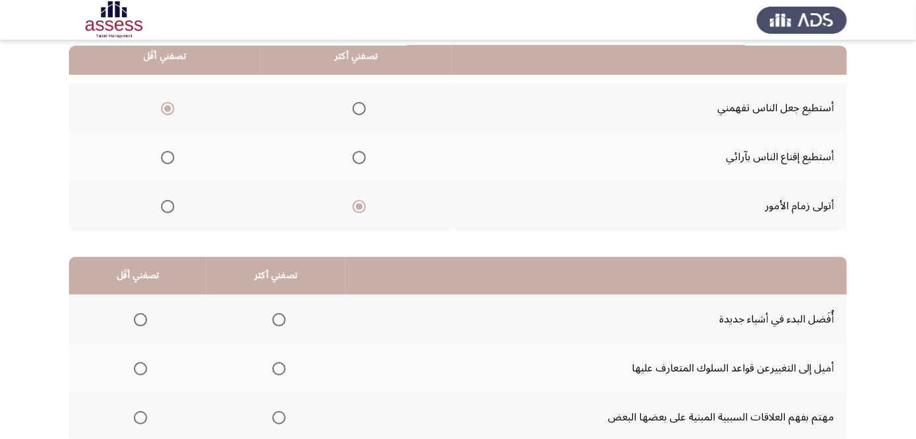
scroll to position [129, 0]
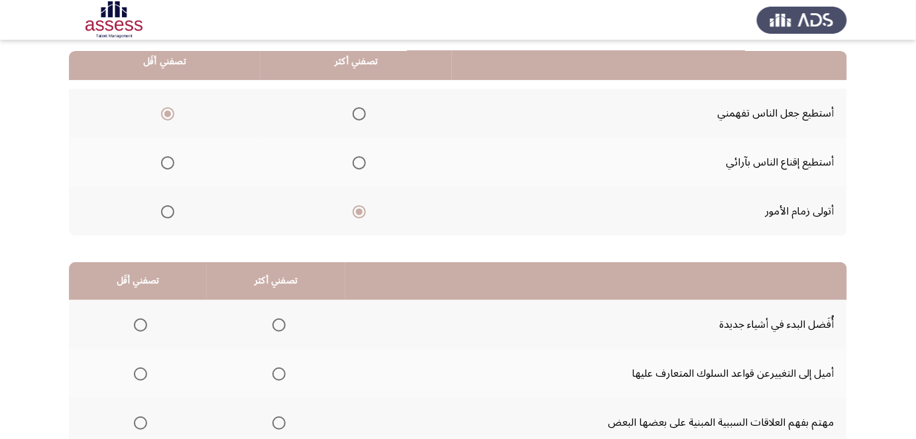
drag, startPoint x: 404, startPoint y: 162, endPoint x: 408, endPoint y: 141, distance: 21.6
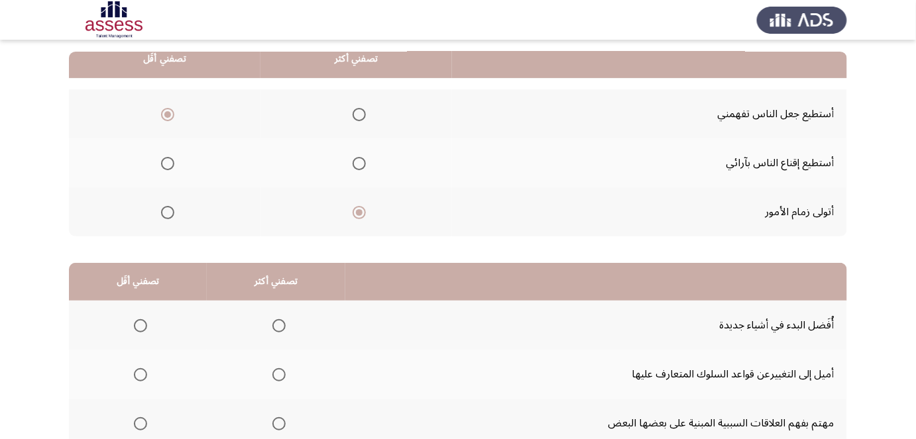
click at [642, 141] on td "أستطيع إقناع الناس بآرائي" at bounding box center [649, 163] width 395 height 49
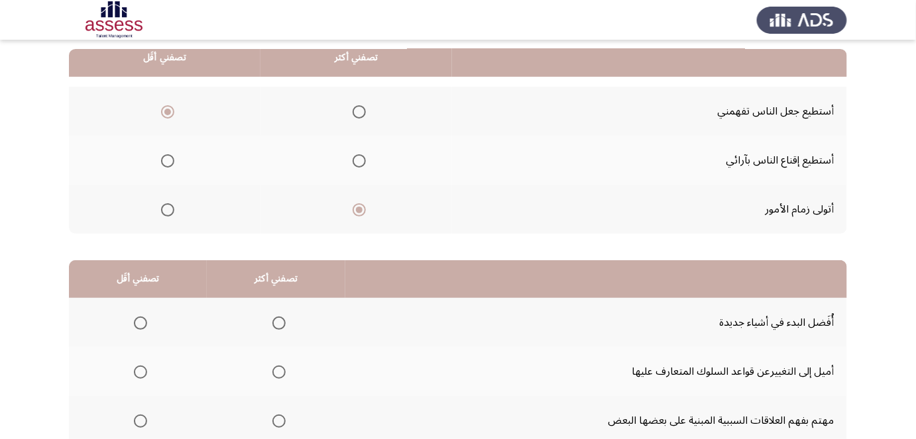
drag, startPoint x: 545, startPoint y: 138, endPoint x: 541, endPoint y: 150, distance: 13.2
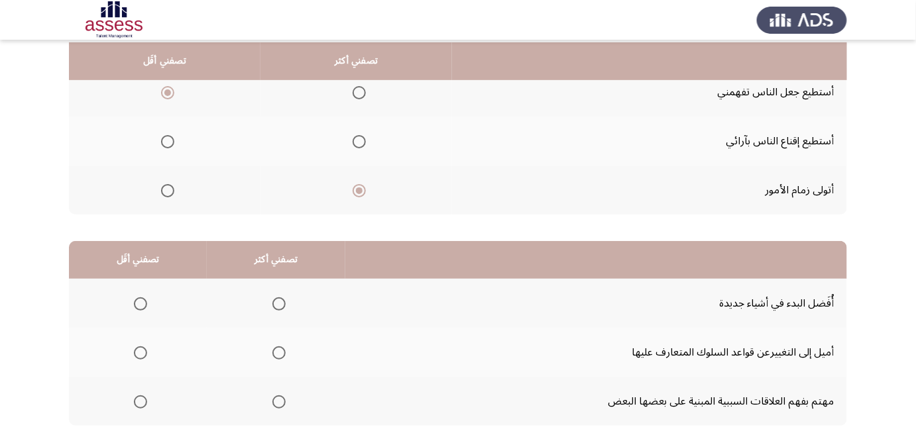
scroll to position [153, 0]
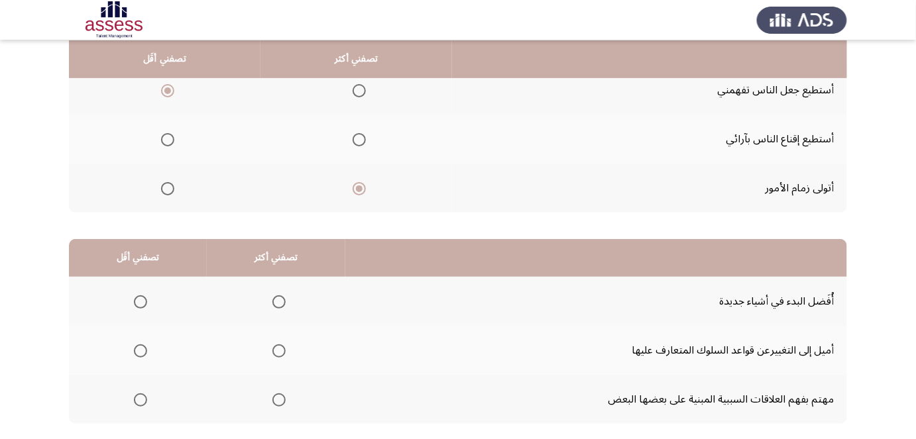
drag, startPoint x: 536, startPoint y: 162, endPoint x: 532, endPoint y: 172, distance: 10.1
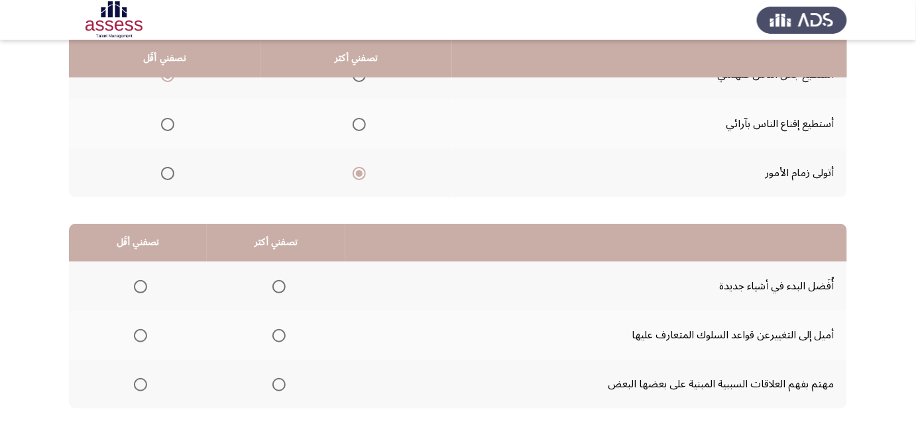
drag, startPoint x: 515, startPoint y: 135, endPoint x: 512, endPoint y: 148, distance: 12.9
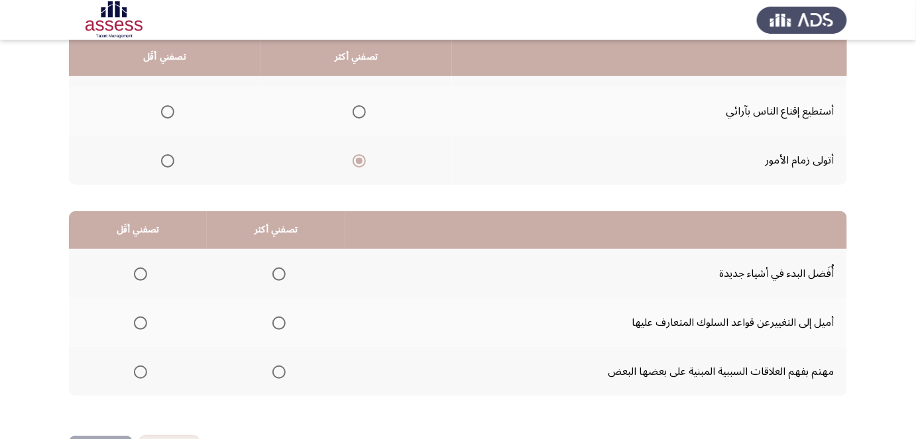
drag, startPoint x: 512, startPoint y: 140, endPoint x: 512, endPoint y: 156, distance: 15.9
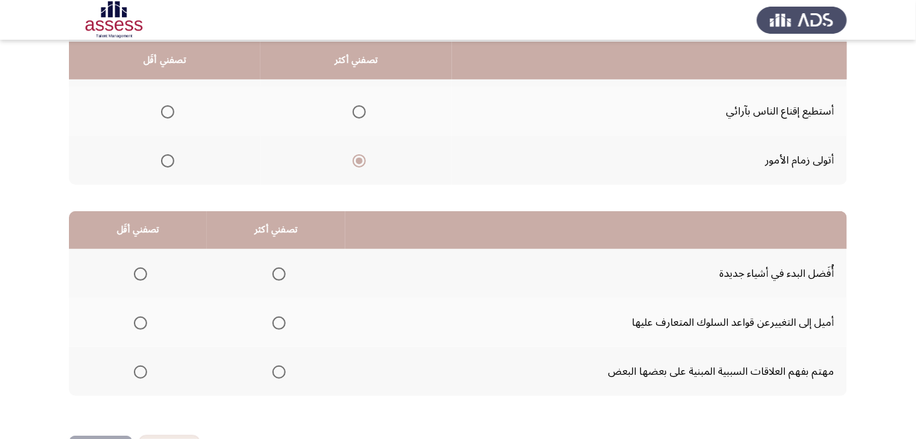
scroll to position [182, 0]
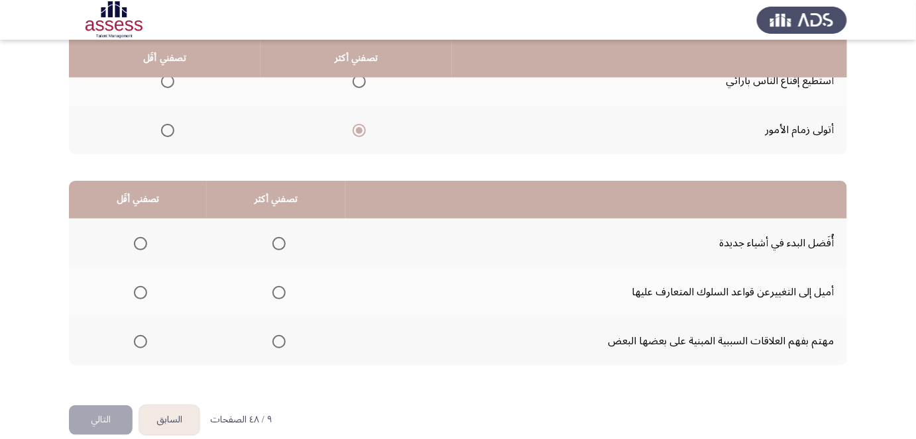
drag, startPoint x: 493, startPoint y: 125, endPoint x: 490, endPoint y: 142, distance: 16.8
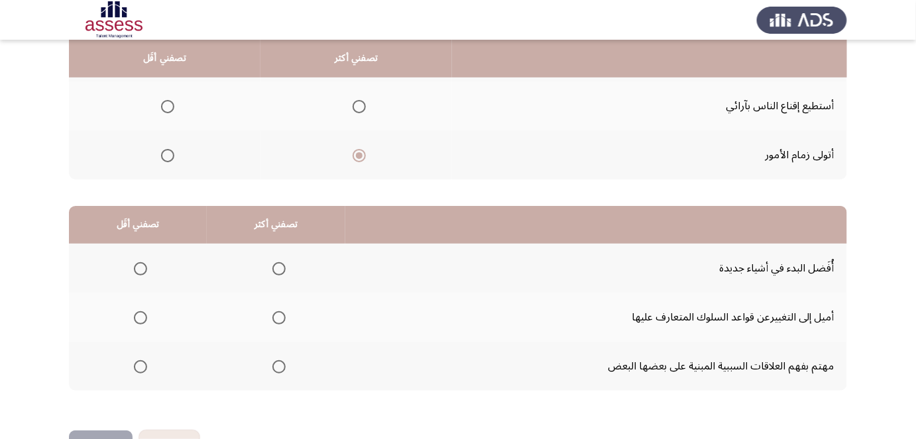
scroll to position [182, 0]
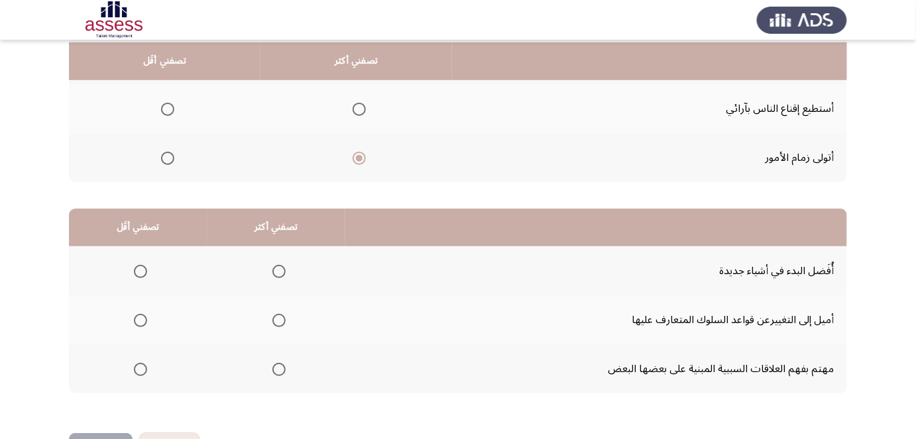
drag, startPoint x: 493, startPoint y: 117, endPoint x: 496, endPoint y: 93, distance: 23.4
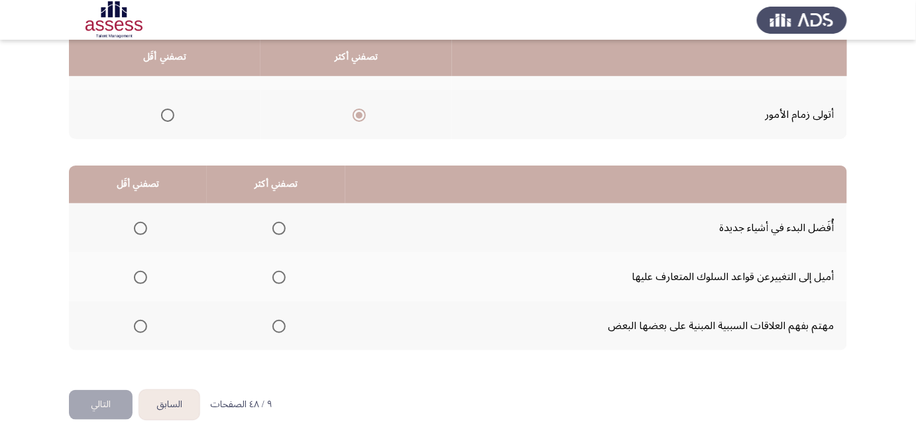
scroll to position [227, 0]
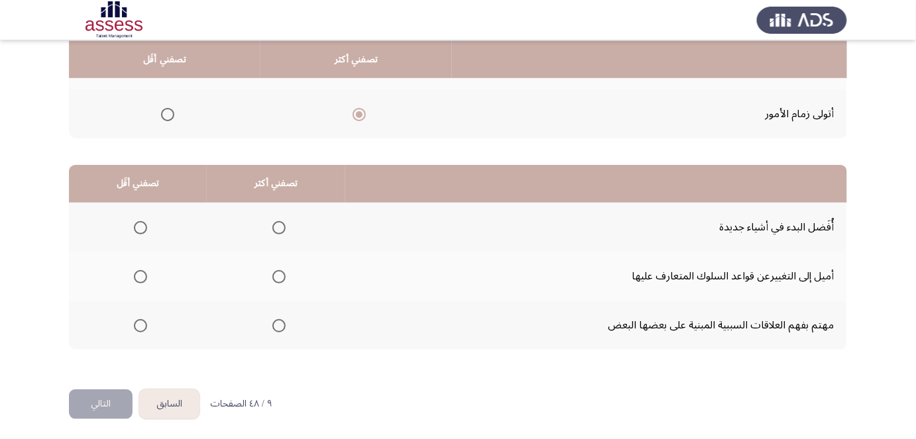
drag, startPoint x: 484, startPoint y: 131, endPoint x: 482, endPoint y: 159, distance: 27.9
click at [276, 227] on span "Select an option" at bounding box center [278, 227] width 13 height 13
click at [276, 227] on input "Select an option" at bounding box center [278, 227] width 13 height 13
click at [141, 274] on span "Select an option" at bounding box center [140, 276] width 13 height 13
click at [141, 274] on input "Select an option" at bounding box center [140, 276] width 13 height 13
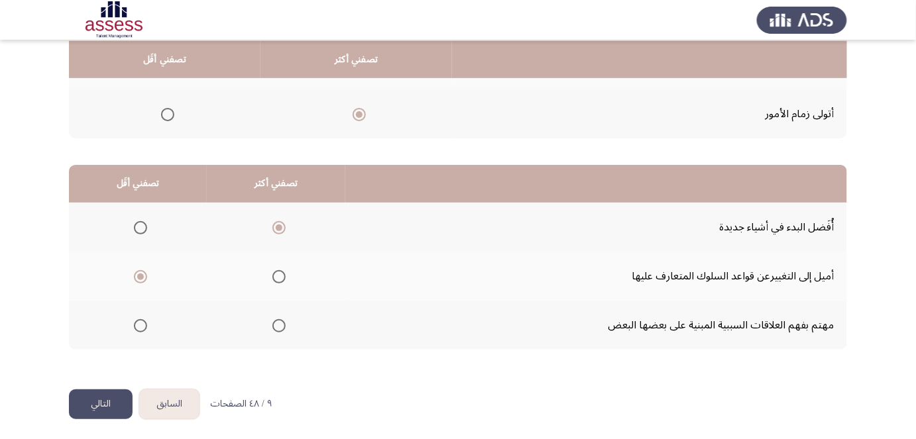
drag, startPoint x: 380, startPoint y: 207, endPoint x: 376, endPoint y: 237, distance: 30.1
click at [106, 394] on button "التالي" at bounding box center [101, 405] width 64 height 30
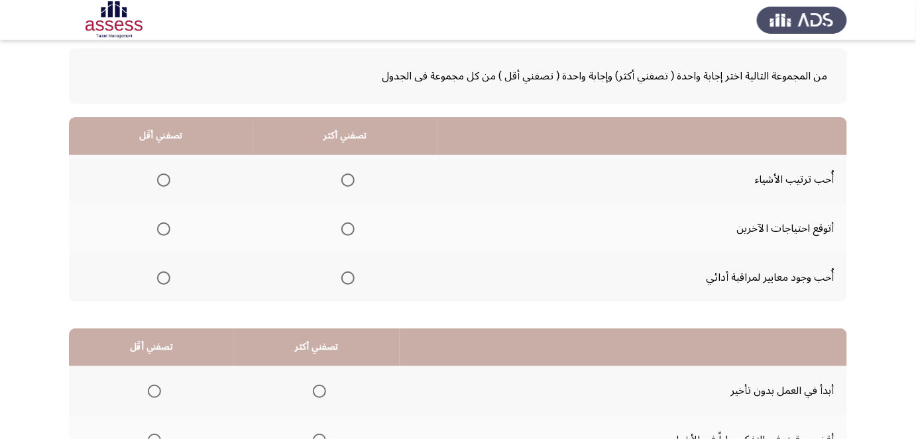
drag, startPoint x: 504, startPoint y: 142, endPoint x: 502, endPoint y: 160, distance: 18.6
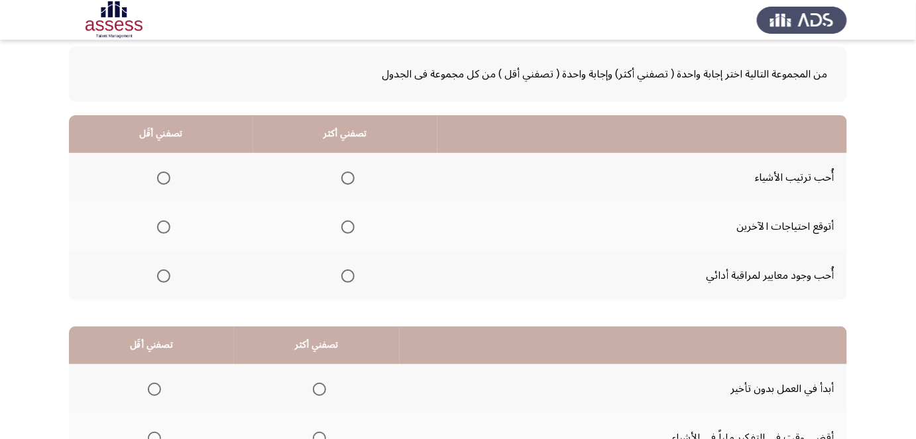
click at [345, 174] on span "Select an option" at bounding box center [347, 178] width 13 height 13
click at [345, 174] on input "Select an option" at bounding box center [347, 178] width 13 height 13
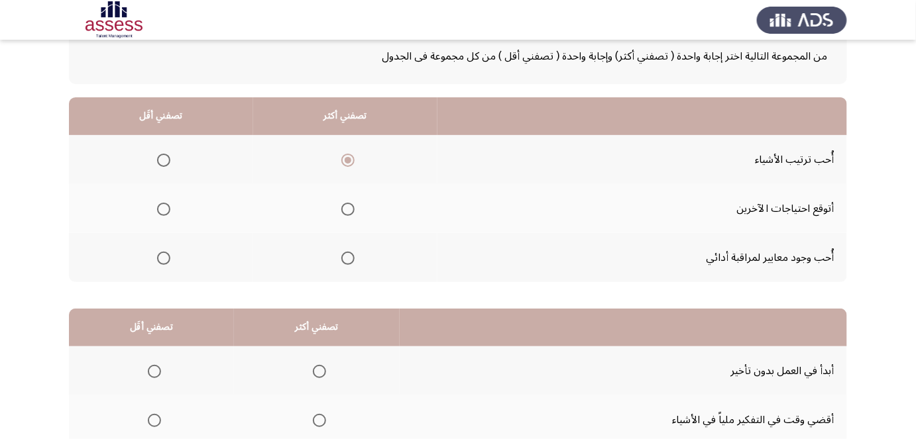
drag, startPoint x: 447, startPoint y: 146, endPoint x: 446, endPoint y: 162, distance: 15.3
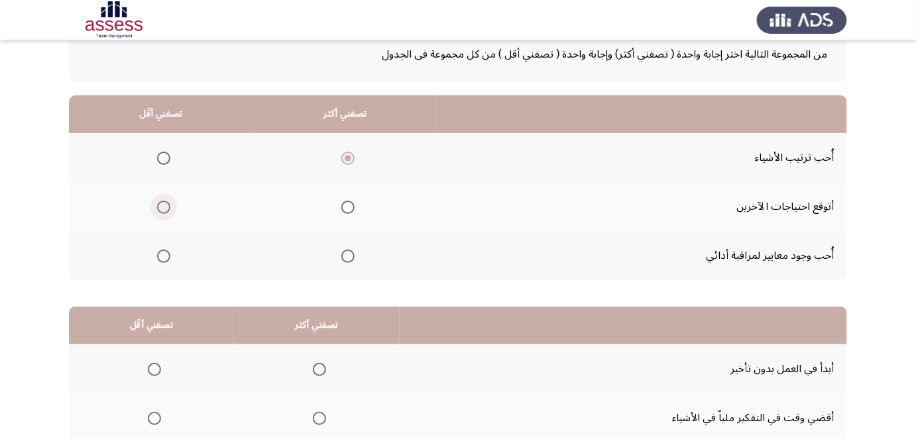
click at [166, 209] on span "Select an option" at bounding box center [163, 207] width 13 height 13
click at [166, 209] on input "Select an option" at bounding box center [163, 207] width 13 height 13
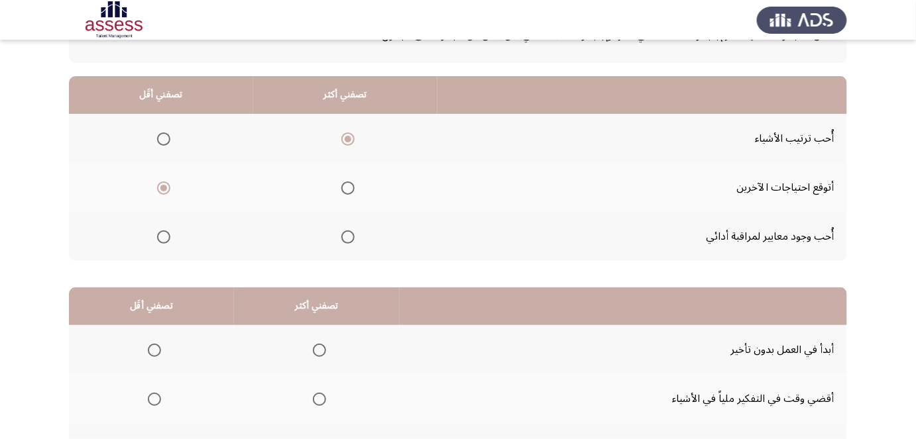
scroll to position [112, 0]
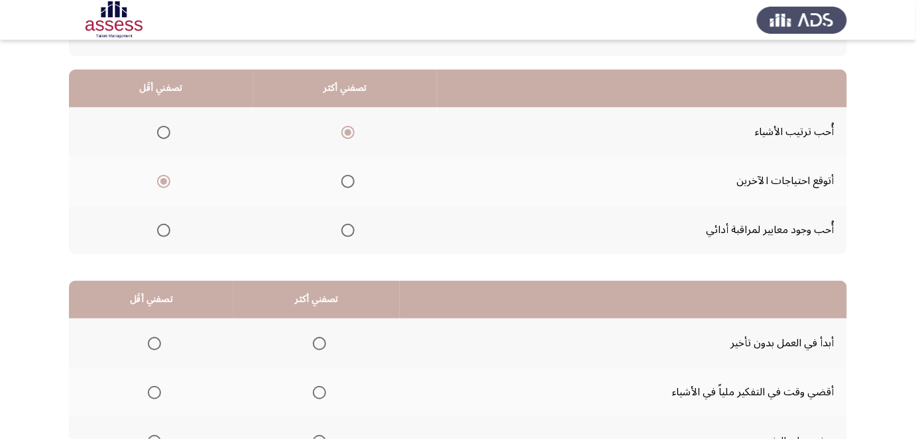
drag, startPoint x: 473, startPoint y: 167, endPoint x: 467, endPoint y: 193, distance: 26.7
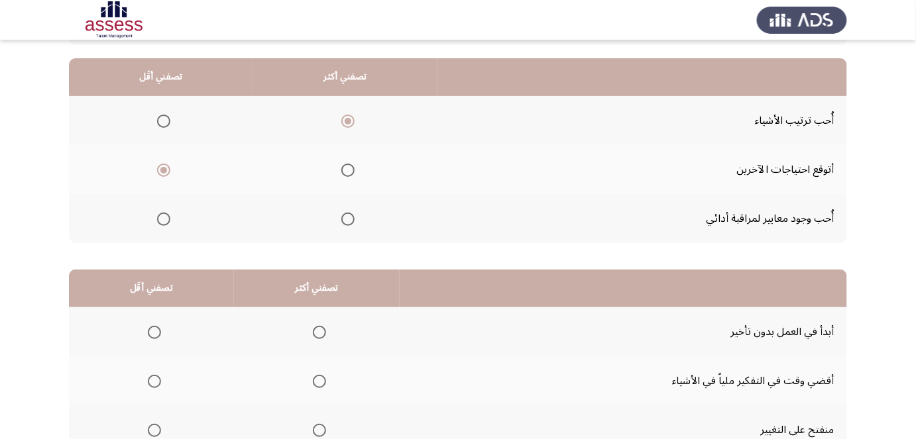
scroll to position [125, 0]
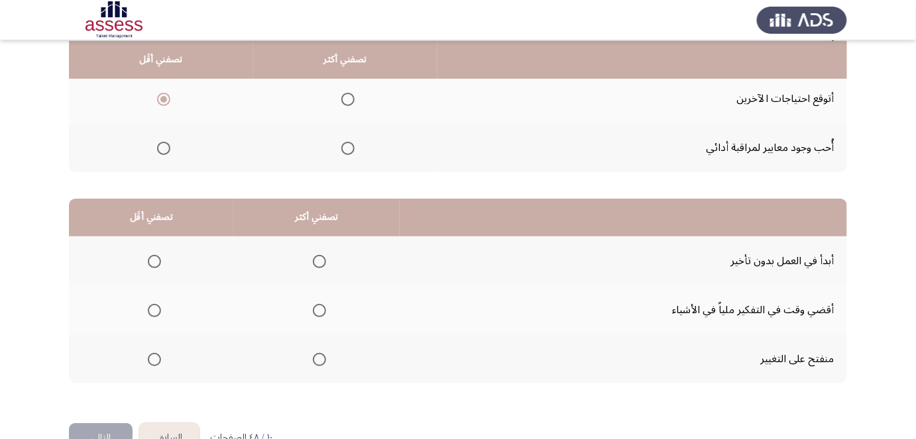
drag, startPoint x: 881, startPoint y: 113, endPoint x: 875, endPoint y: 141, distance: 28.6
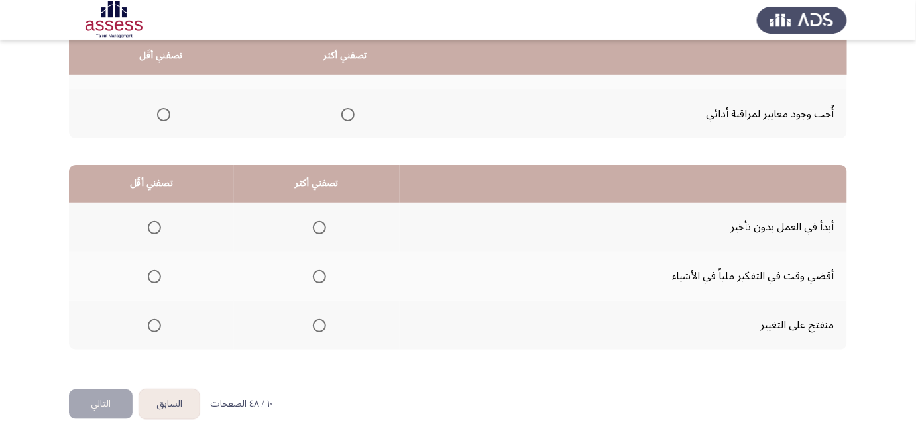
drag, startPoint x: 871, startPoint y: 127, endPoint x: 869, endPoint y: 143, distance: 16.7
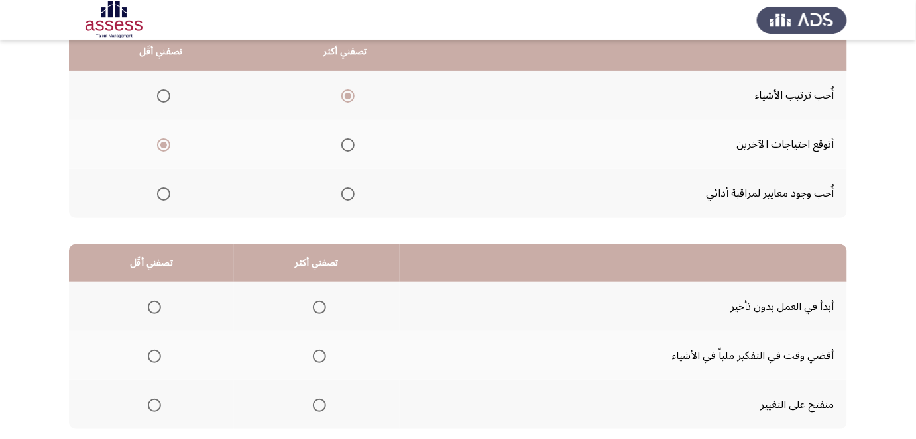
scroll to position [103, 0]
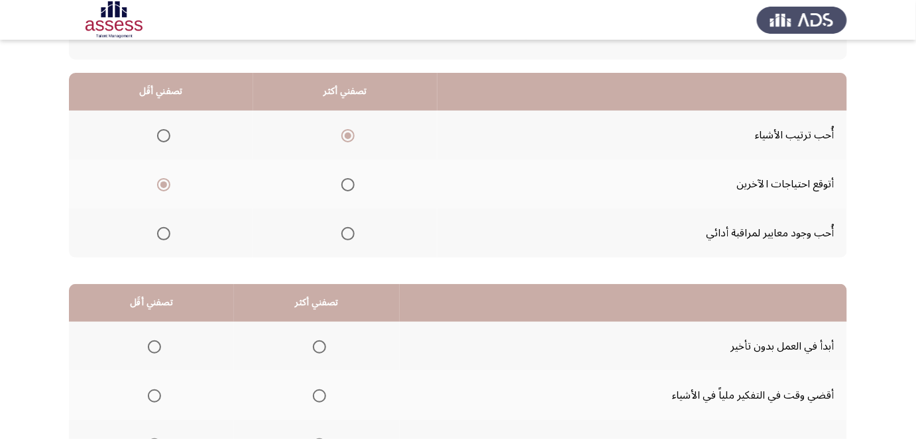
drag, startPoint x: 869, startPoint y: 143, endPoint x: 874, endPoint y: 97, distance: 46.0
drag, startPoint x: 870, startPoint y: 164, endPoint x: 874, endPoint y: 127, distance: 37.4
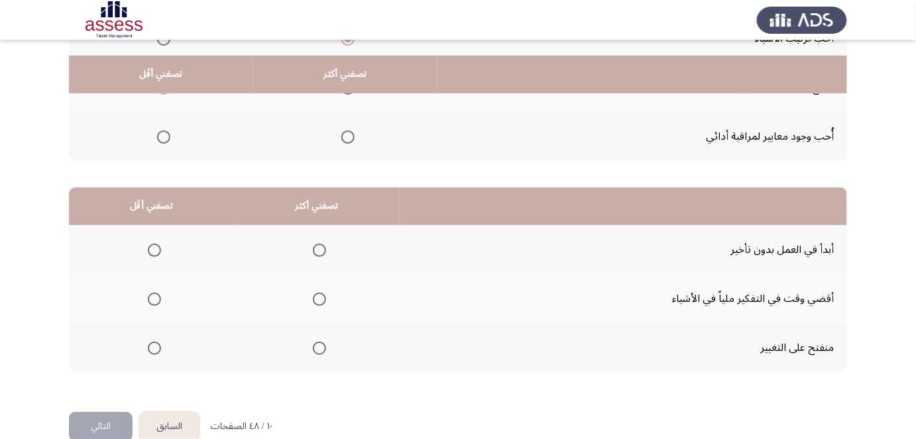
scroll to position [227, 0]
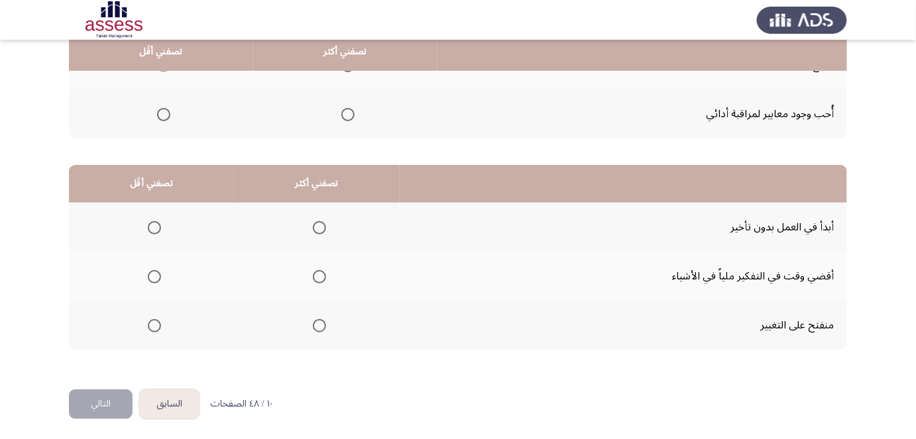
drag, startPoint x: 875, startPoint y: 121, endPoint x: 871, endPoint y: 162, distance: 41.9
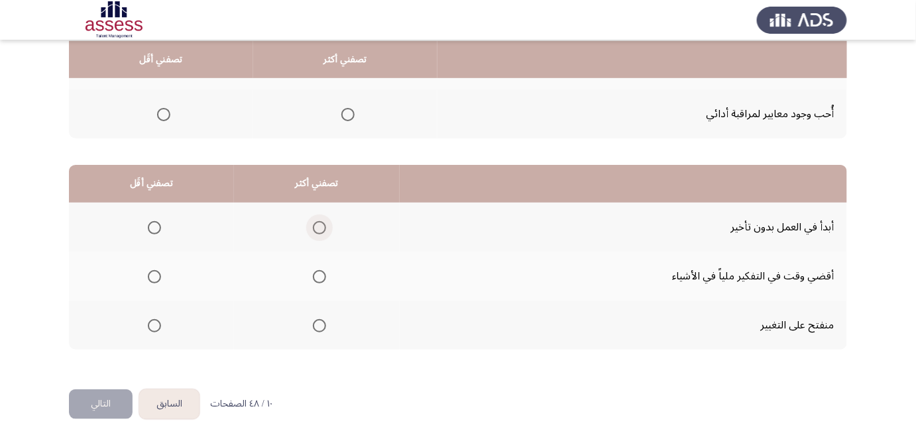
click at [317, 225] on span "Select an option" at bounding box center [319, 227] width 13 height 13
click at [317, 225] on input "Select an option" at bounding box center [319, 227] width 13 height 13
click at [145, 274] on label "Select an option" at bounding box center [151, 276] width 19 height 13
click at [148, 274] on input "Select an option" at bounding box center [154, 276] width 13 height 13
drag, startPoint x: 486, startPoint y: 256, endPoint x: 482, endPoint y: 283, distance: 26.7
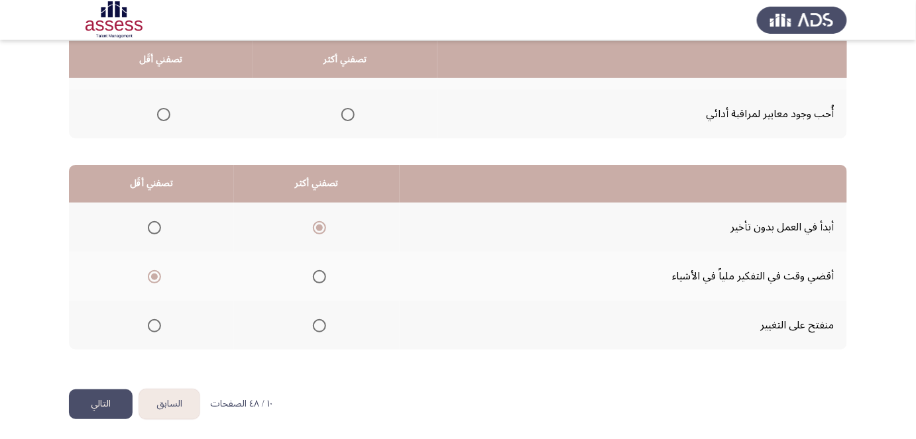
drag, startPoint x: 471, startPoint y: 231, endPoint x: 469, endPoint y: 246, distance: 14.7
drag, startPoint x: 488, startPoint y: 217, endPoint x: 486, endPoint y: 255, distance: 37.2
drag, startPoint x: 524, startPoint y: 239, endPoint x: 518, endPoint y: 257, distance: 18.7
drag, startPoint x: 693, startPoint y: 273, endPoint x: 734, endPoint y: 274, distance: 41.8
click at [734, 274] on td "أقضي وقت في التفكير ملياً في الأشياء" at bounding box center [623, 276] width 447 height 49
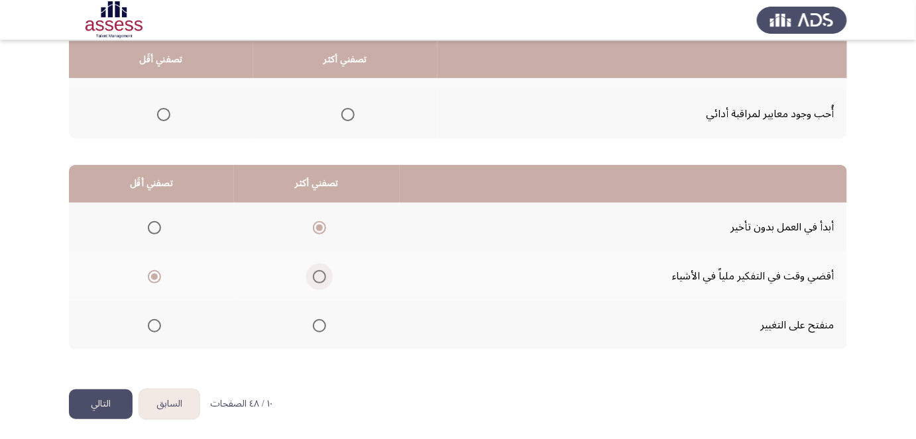
click at [313, 270] on span "Select an option" at bounding box center [319, 276] width 13 height 13
click at [313, 270] on input "Select an option" at bounding box center [319, 276] width 13 height 13
click at [159, 323] on span "Select an option" at bounding box center [154, 325] width 13 height 13
click at [159, 323] on input "Select an option" at bounding box center [154, 325] width 13 height 13
drag, startPoint x: 218, startPoint y: 253, endPoint x: 213, endPoint y: 270, distance: 17.8
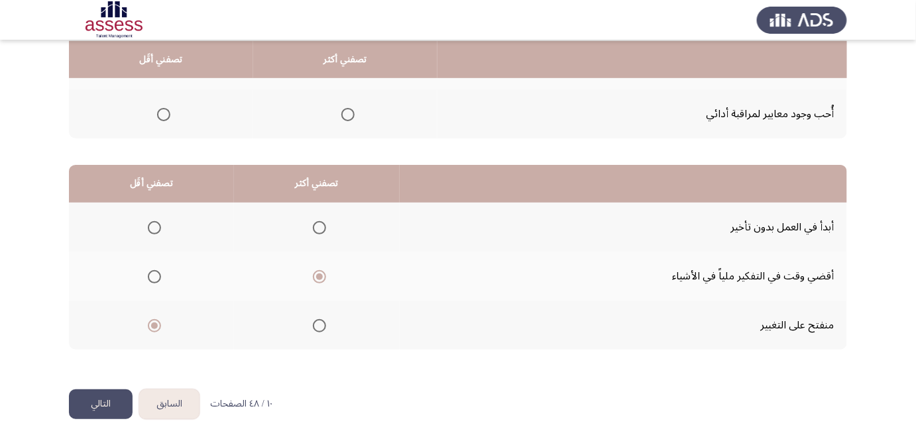
drag, startPoint x: 219, startPoint y: 285, endPoint x: 219, endPoint y: 299, distance: 13.9
click at [318, 322] on span "Select an option" at bounding box center [319, 325] width 13 height 13
click at [318, 322] on input "Select an option" at bounding box center [319, 325] width 13 height 13
click at [151, 228] on span "Select an option" at bounding box center [154, 227] width 13 height 13
click at [151, 228] on input "Select an option" at bounding box center [154, 227] width 13 height 13
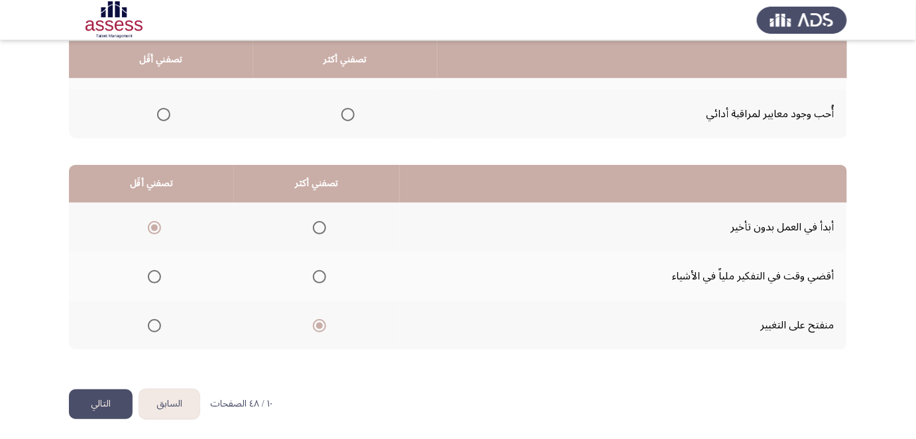
click at [109, 404] on button "التالي" at bounding box center [101, 405] width 64 height 30
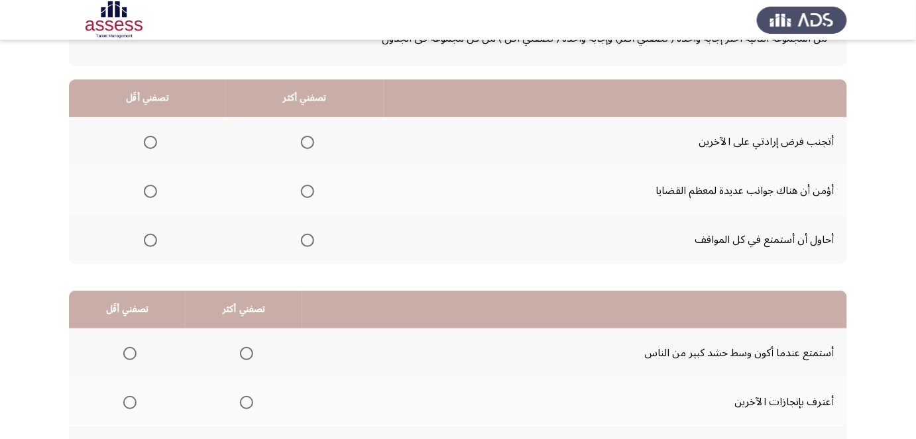
scroll to position [104, 0]
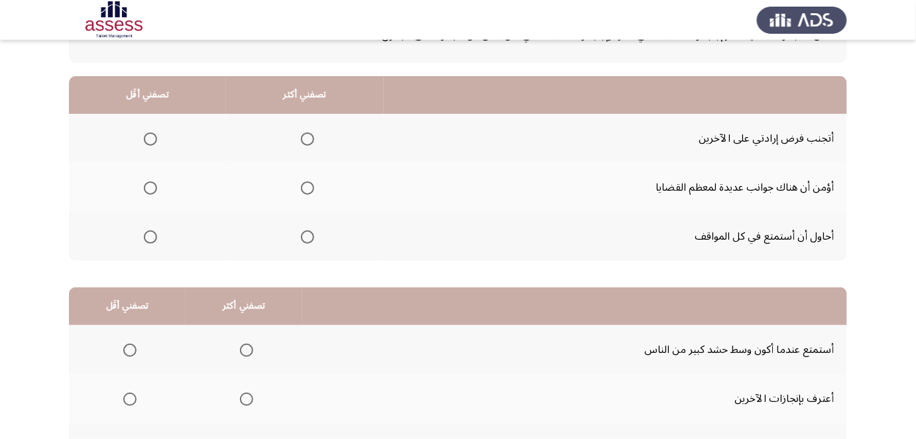
click at [150, 138] on span "Select an option" at bounding box center [150, 139] width 13 height 13
click at [150, 138] on input "Select an option" at bounding box center [150, 139] width 13 height 13
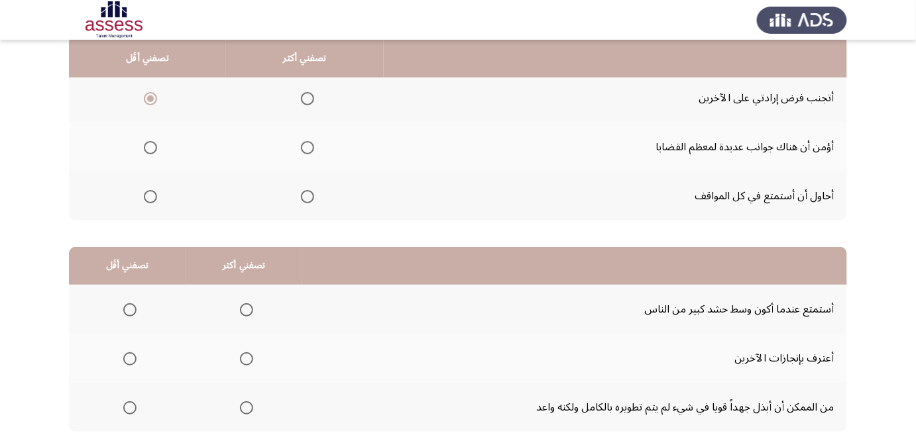
drag, startPoint x: 409, startPoint y: 136, endPoint x: 403, endPoint y: 153, distance: 18.2
click at [303, 147] on span "Select an option" at bounding box center [307, 146] width 13 height 13
click at [303, 147] on input "Select an option" at bounding box center [307, 146] width 13 height 13
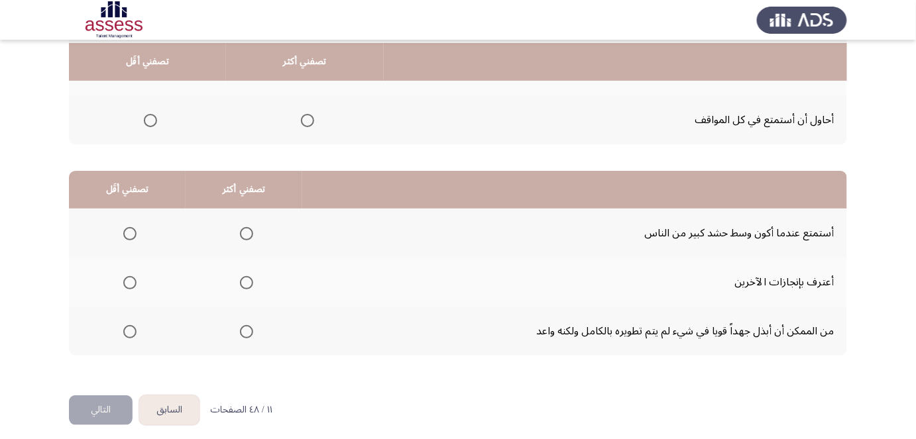
scroll to position [227, 0]
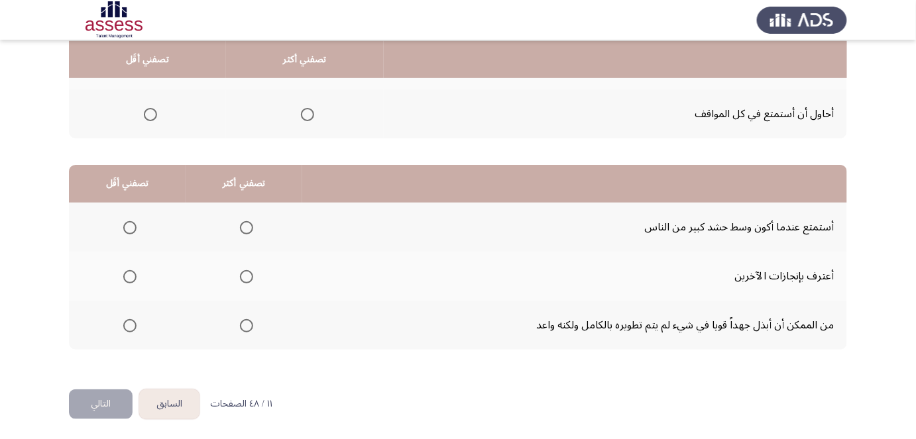
drag, startPoint x: 439, startPoint y: 146, endPoint x: 433, endPoint y: 165, distance: 19.9
click at [245, 274] on span "Select an option" at bounding box center [246, 276] width 13 height 13
click at [245, 274] on input "Select an option" at bounding box center [246, 276] width 13 height 13
click at [129, 227] on span "Select an option" at bounding box center [129, 227] width 13 height 13
click at [129, 227] on input "Select an option" at bounding box center [129, 227] width 13 height 13
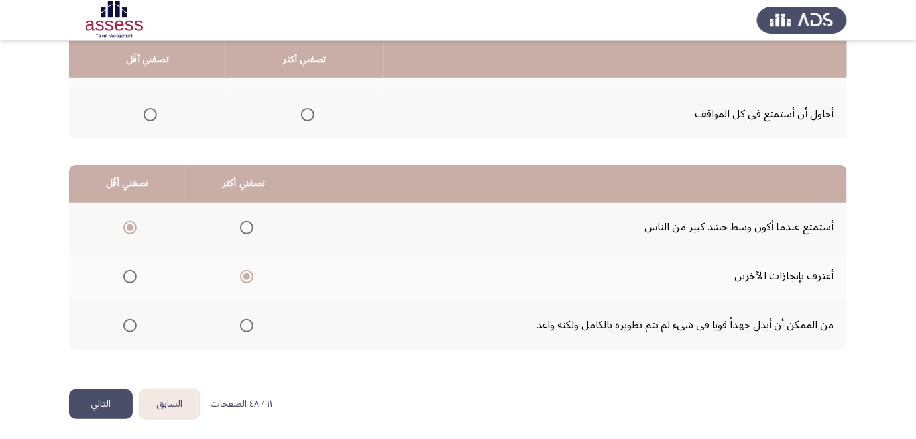
drag, startPoint x: 443, startPoint y: 238, endPoint x: 438, endPoint y: 258, distance: 21.2
drag, startPoint x: 437, startPoint y: 266, endPoint x: 435, endPoint y: 285, distance: 18.7
click at [120, 400] on button "التالي" at bounding box center [101, 405] width 64 height 30
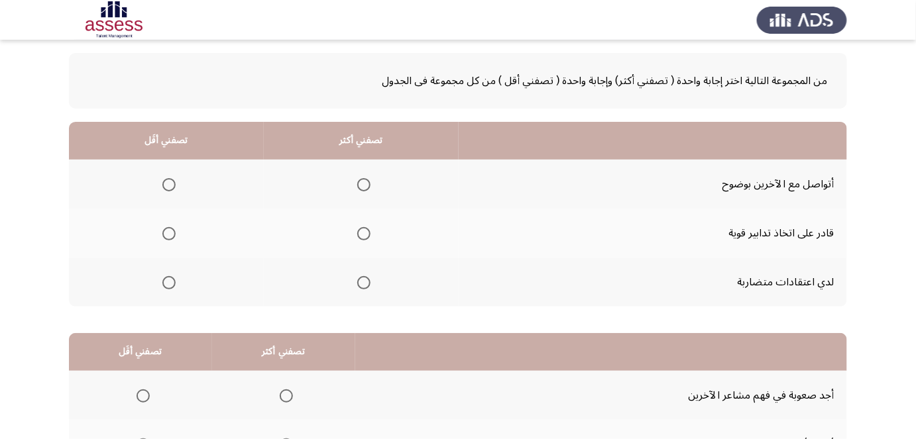
scroll to position [66, 0]
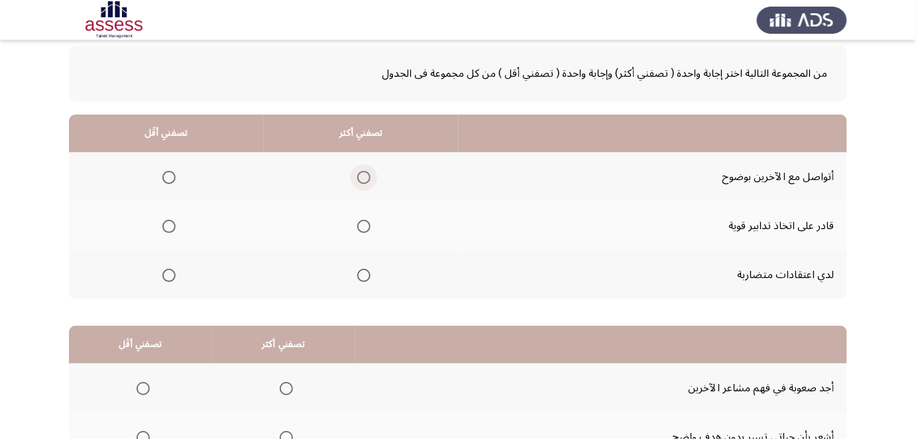
click at [367, 176] on span "Select an option" at bounding box center [363, 177] width 13 height 13
click at [367, 176] on input "Select an option" at bounding box center [363, 177] width 13 height 13
click at [175, 272] on span "Select an option" at bounding box center [168, 275] width 13 height 13
click at [175, 272] on input "Select an option" at bounding box center [168, 275] width 13 height 13
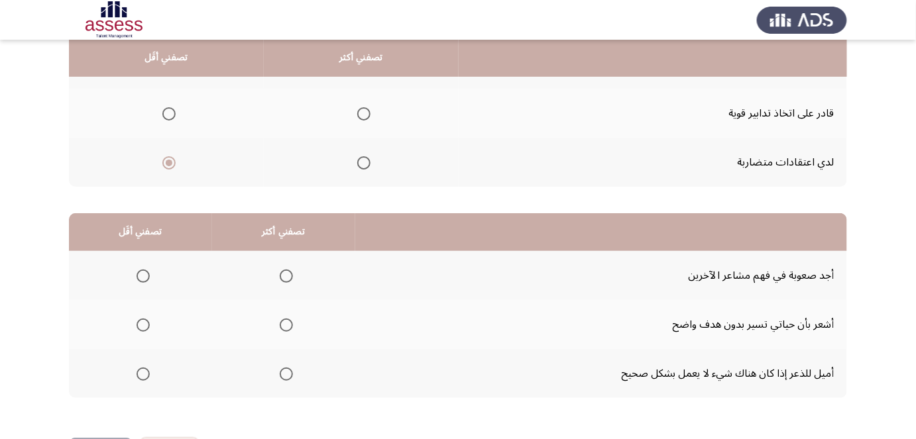
drag, startPoint x: 539, startPoint y: 188, endPoint x: 538, endPoint y: 207, distance: 20.0
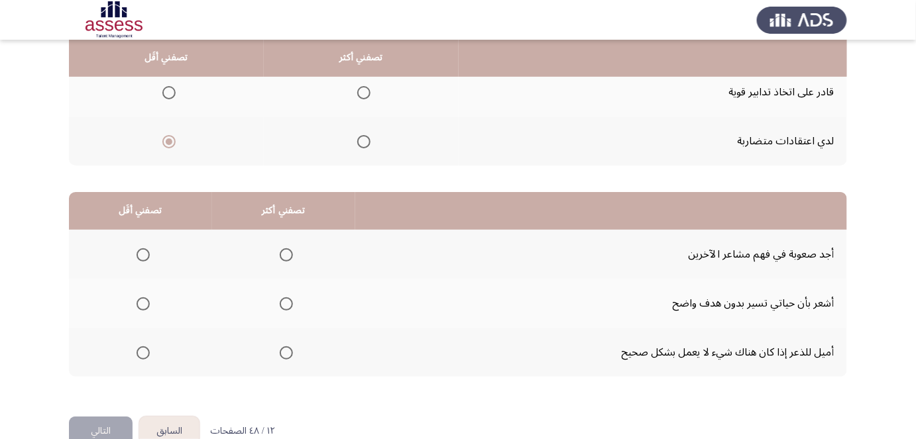
scroll to position [227, 0]
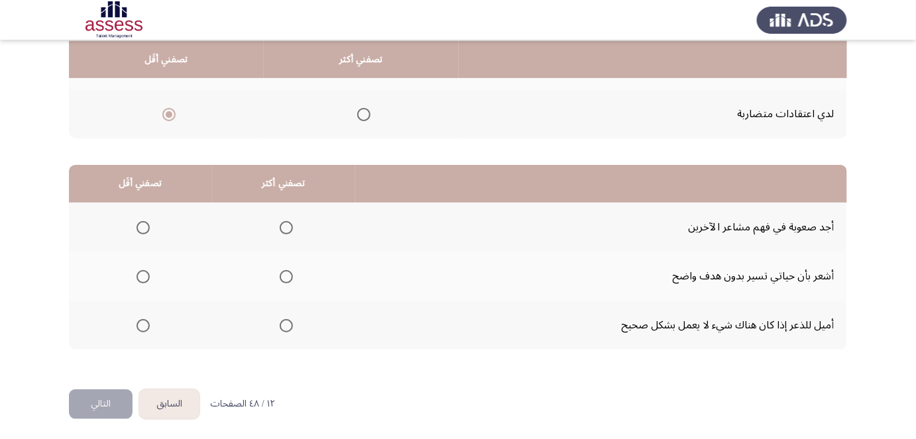
drag, startPoint x: 533, startPoint y: 181, endPoint x: 526, endPoint y: 215, distance: 34.4
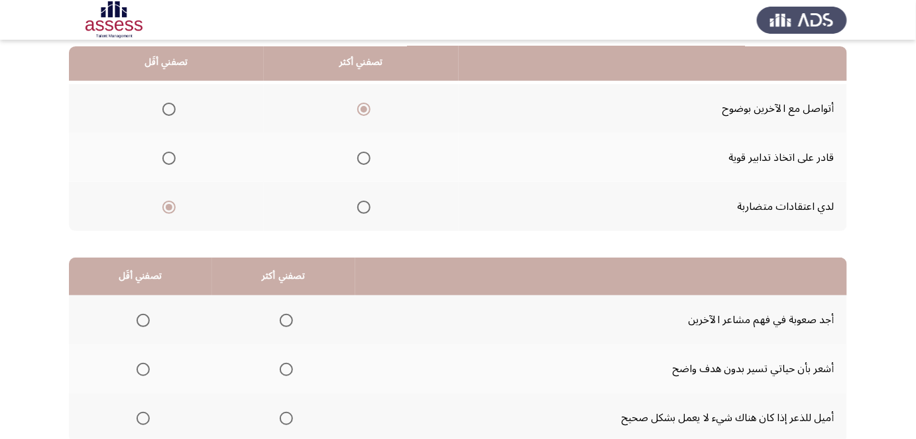
scroll to position [109, 0]
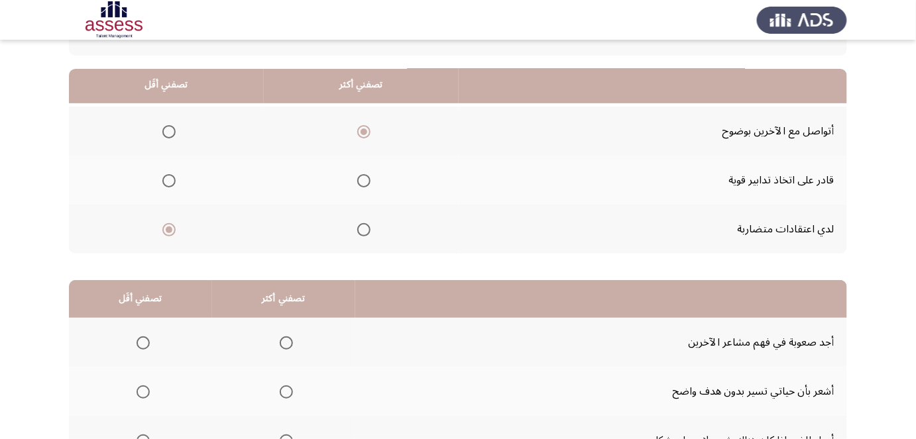
drag, startPoint x: 435, startPoint y: 168, endPoint x: 436, endPoint y: 160, distance: 8.1
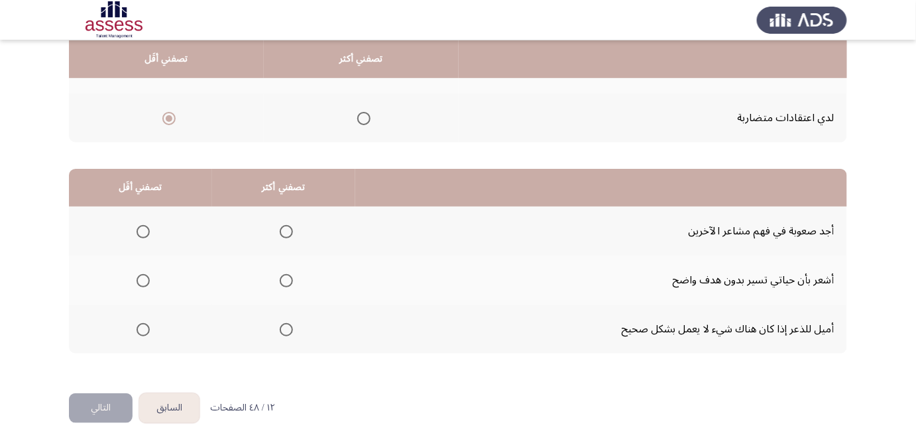
scroll to position [227, 0]
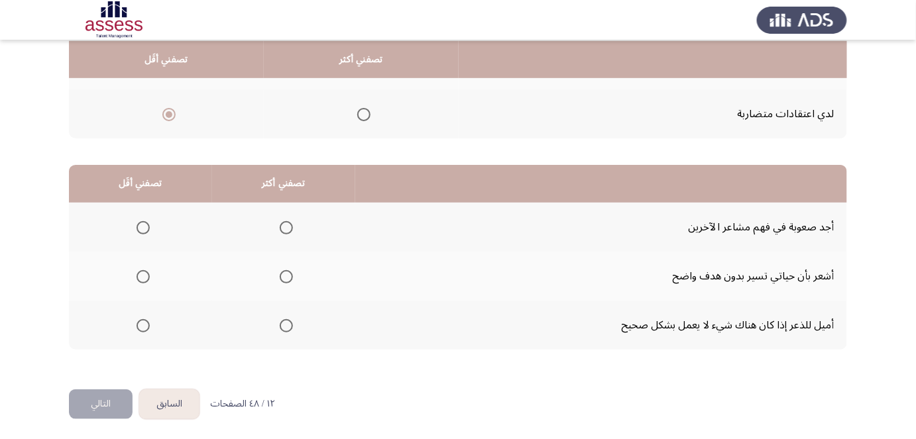
drag, startPoint x: 436, startPoint y: 163, endPoint x: 431, endPoint y: 190, distance: 27.7
click at [140, 272] on span "Select an option" at bounding box center [143, 276] width 13 height 13
click at [140, 272] on input "Select an option" at bounding box center [143, 276] width 13 height 13
click at [287, 327] on span "Select an option" at bounding box center [286, 325] width 13 height 13
click at [287, 327] on input "Select an option" at bounding box center [286, 325] width 13 height 13
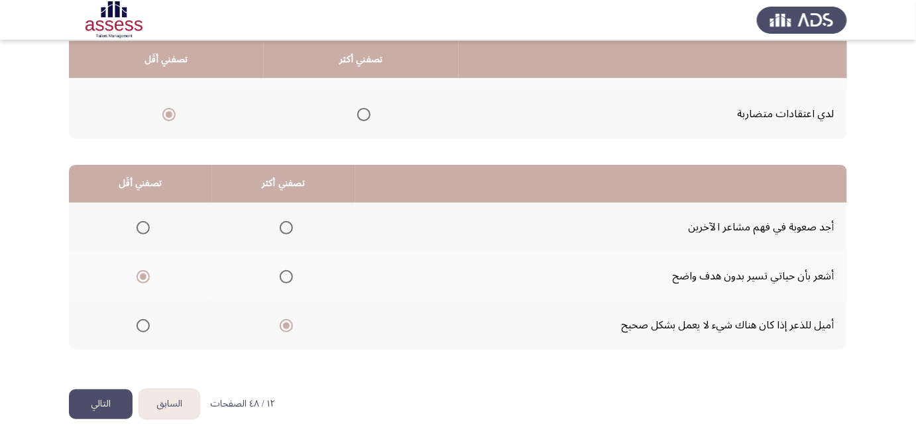
click at [118, 397] on button "التالي" at bounding box center [101, 405] width 64 height 30
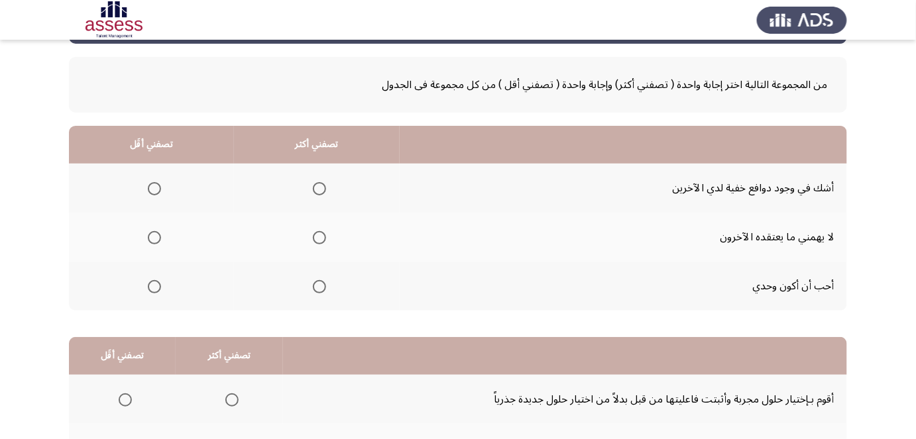
scroll to position [67, 0]
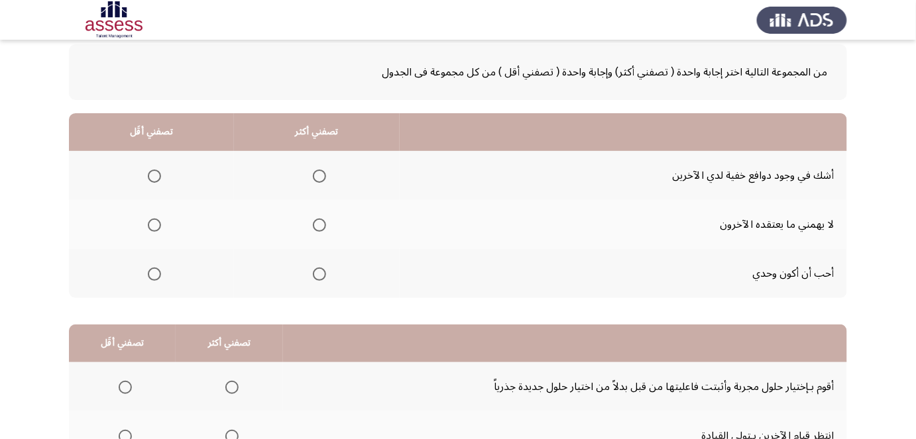
drag, startPoint x: 506, startPoint y: 188, endPoint x: 504, endPoint y: 195, distance: 6.9
click at [313, 225] on span "Select an option" at bounding box center [319, 225] width 13 height 13
click at [313, 225] on input "Select an option" at bounding box center [319, 225] width 13 height 13
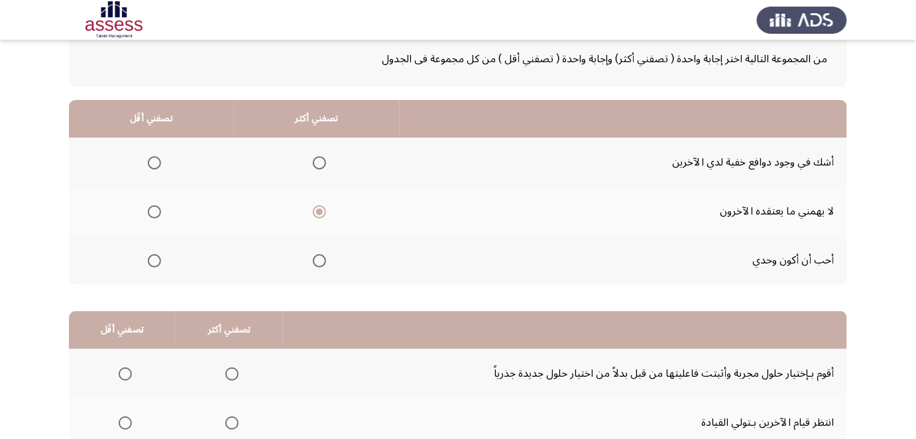
drag, startPoint x: 449, startPoint y: 221, endPoint x: 448, endPoint y: 228, distance: 6.7
click at [156, 161] on span "Select an option" at bounding box center [154, 162] width 13 height 13
click at [156, 161] on input "Select an option" at bounding box center [154, 162] width 13 height 13
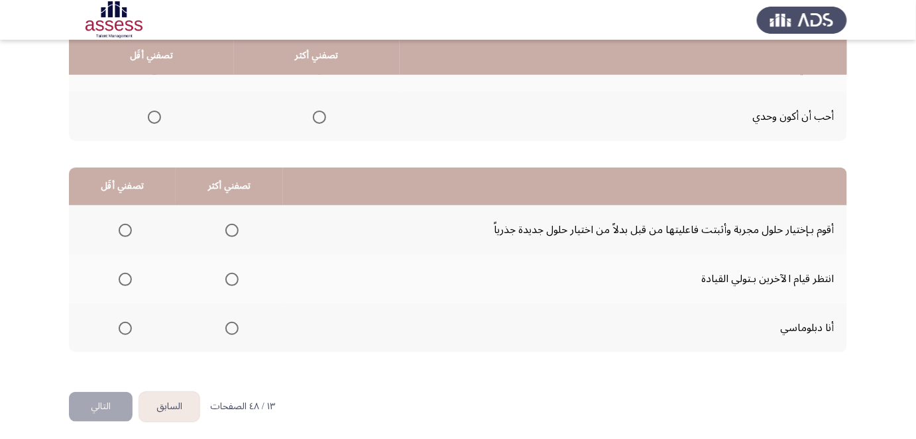
scroll to position [227, 0]
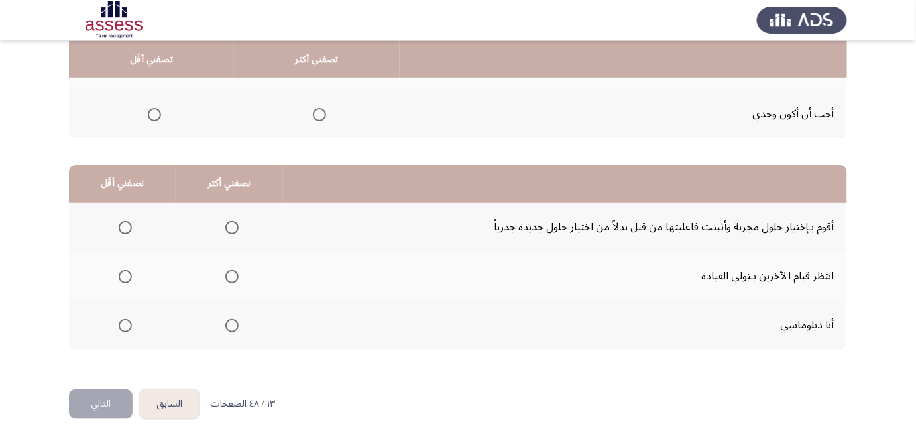
drag, startPoint x: 547, startPoint y: 200, endPoint x: 540, endPoint y: 229, distance: 30.1
drag, startPoint x: 578, startPoint y: 188, endPoint x: 573, endPoint y: 200, distance: 13.4
drag, startPoint x: 557, startPoint y: 174, endPoint x: 553, endPoint y: 186, distance: 13.2
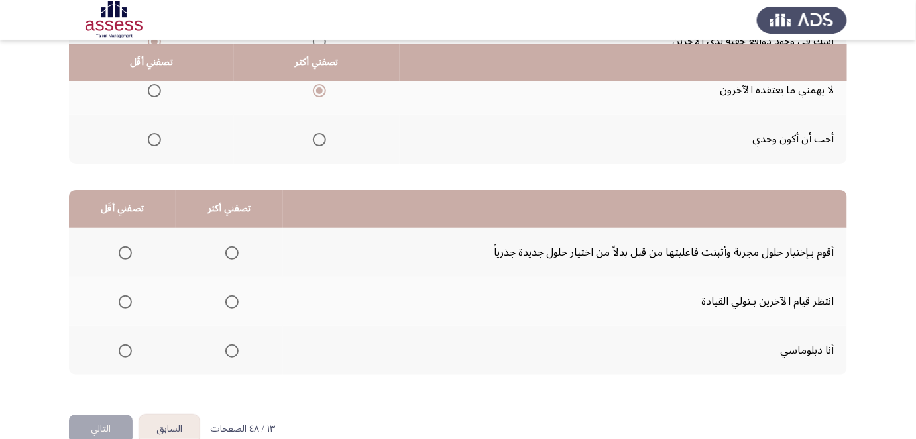
drag, startPoint x: 553, startPoint y: 186, endPoint x: 553, endPoint y: 164, distance: 21.9
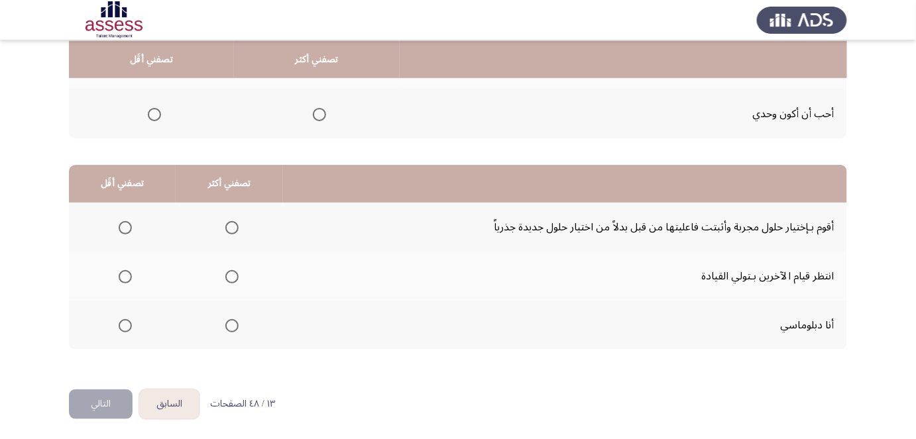
drag, startPoint x: 546, startPoint y: 174, endPoint x: 536, endPoint y: 200, distance: 27.9
click at [230, 323] on span "Select an option" at bounding box center [231, 325] width 13 height 13
click at [230, 323] on input "Select an option" at bounding box center [231, 325] width 13 height 13
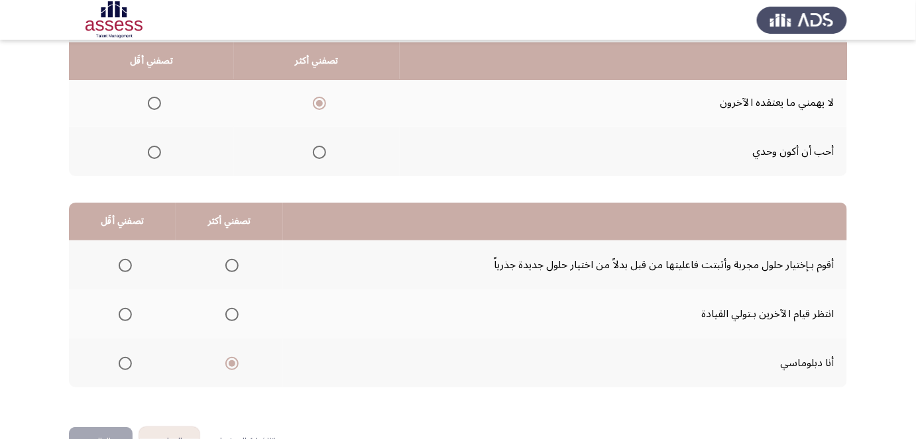
drag, startPoint x: 427, startPoint y: 259, endPoint x: 429, endPoint y: 232, distance: 27.2
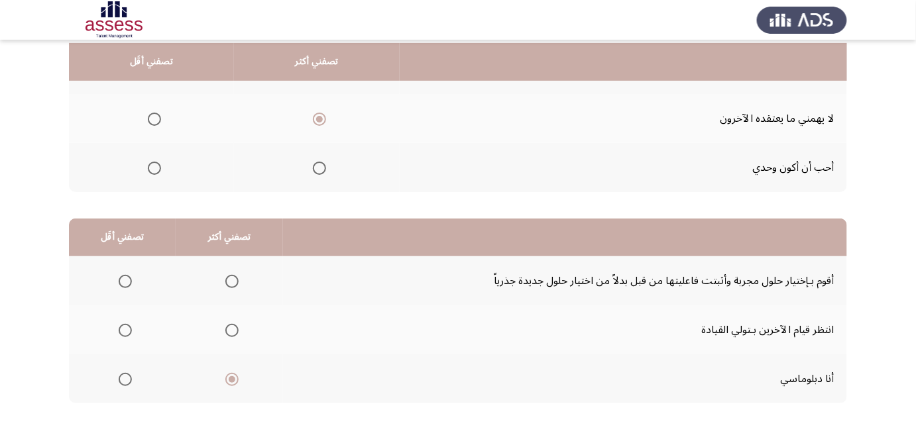
drag, startPoint x: 429, startPoint y: 232, endPoint x: 431, endPoint y: 216, distance: 16.0
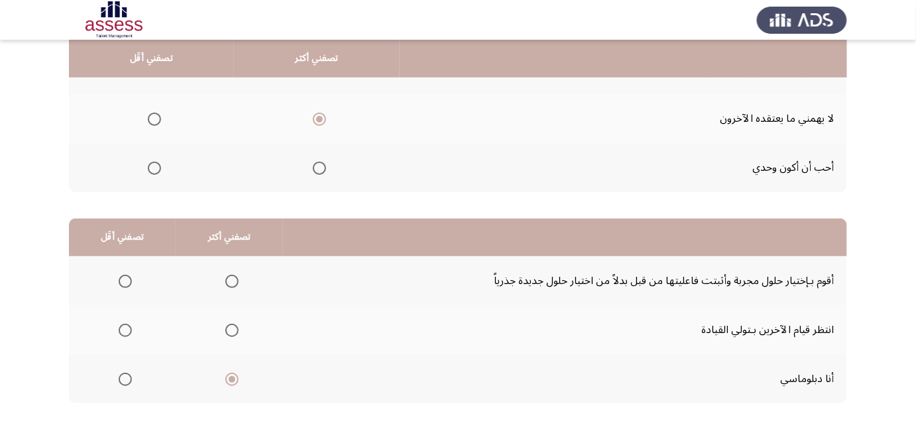
scroll to position [172, 0]
click at [123, 331] on span "Select an option" at bounding box center [125, 331] width 13 height 13
click at [123, 331] on input "Select an option" at bounding box center [125, 331] width 13 height 13
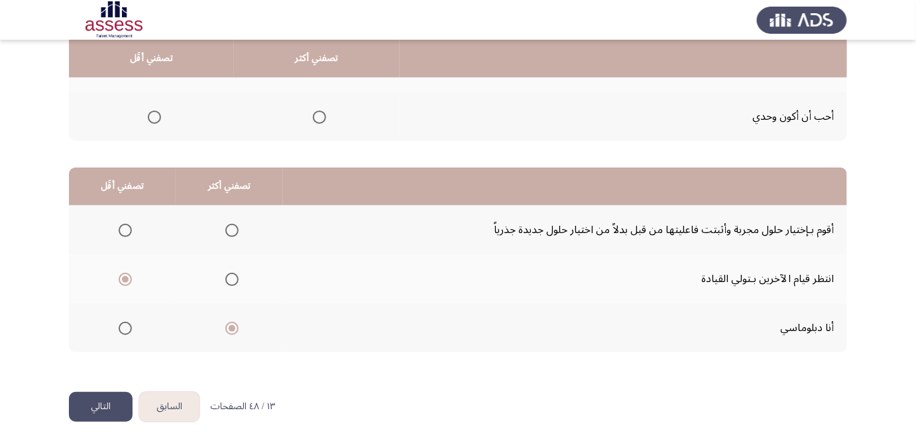
scroll to position [227, 0]
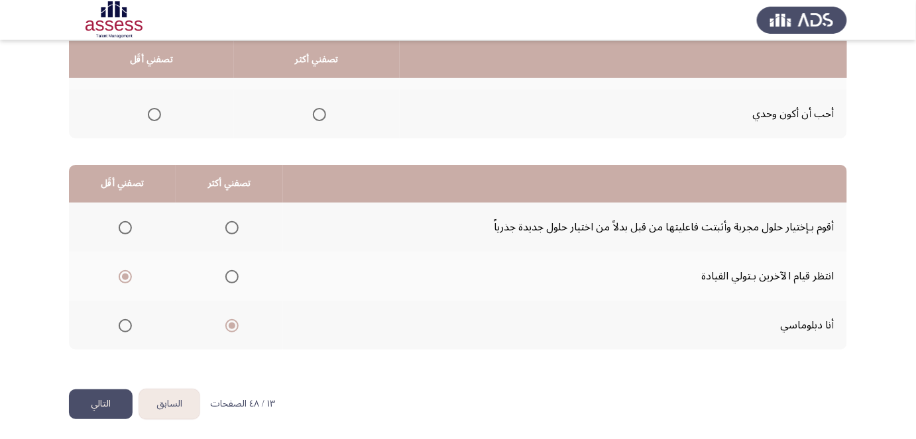
drag, startPoint x: 391, startPoint y: 245, endPoint x: 387, endPoint y: 257, distance: 12.6
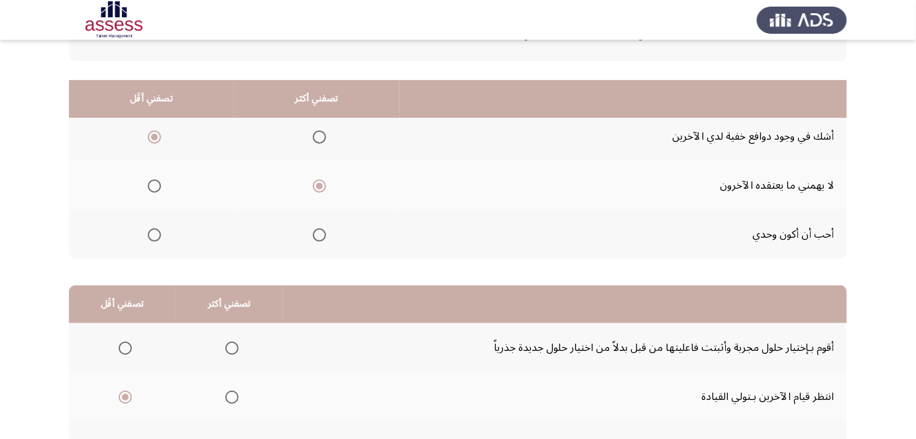
drag, startPoint x: 415, startPoint y: 256, endPoint x: 429, endPoint y: 197, distance: 61.3
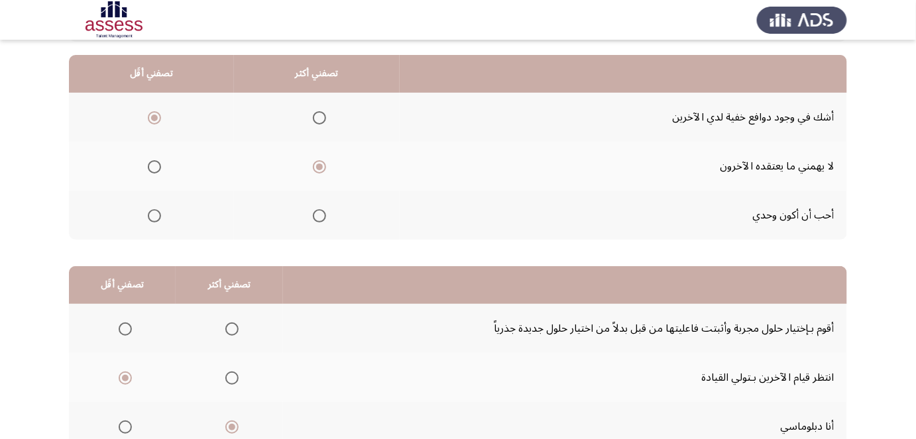
scroll to position [131, 0]
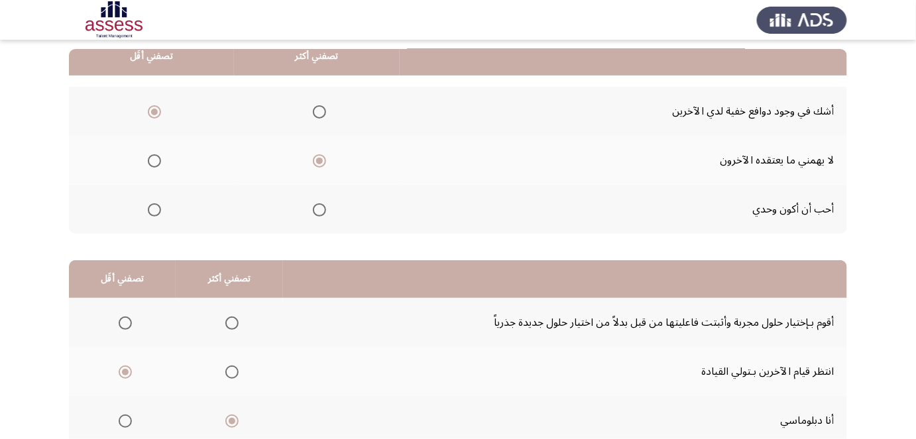
drag, startPoint x: 425, startPoint y: 211, endPoint x: 421, endPoint y: 230, distance: 19.8
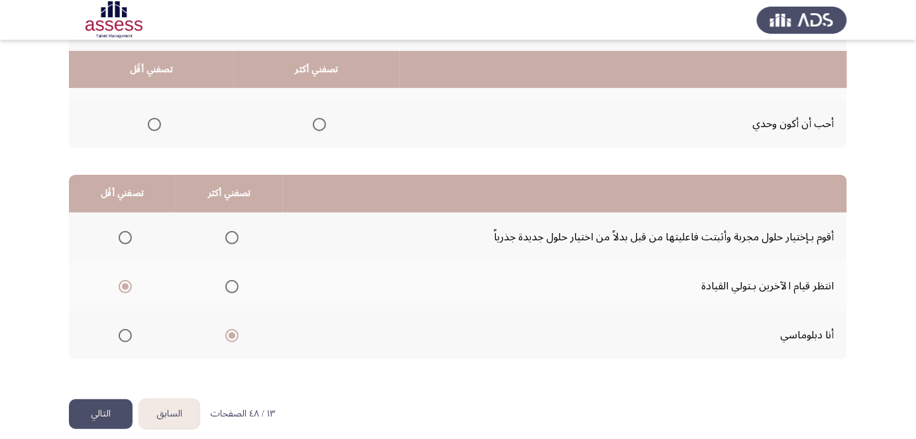
scroll to position [227, 0]
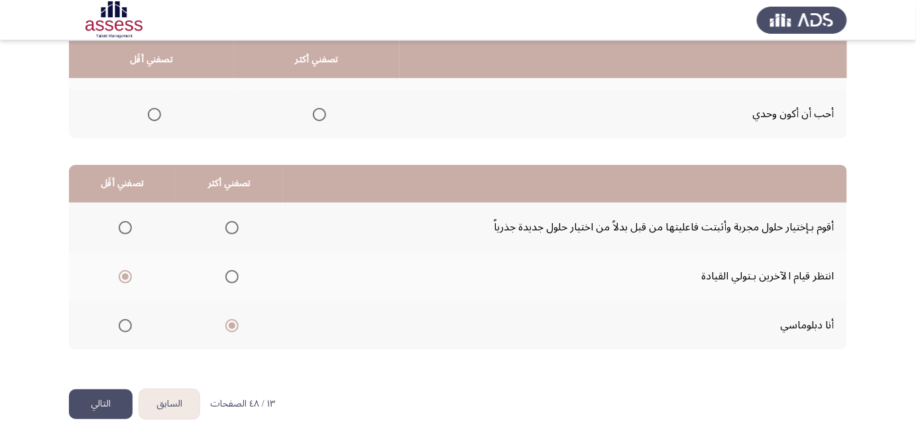
drag, startPoint x: 424, startPoint y: 192, endPoint x: 422, endPoint y: 231, distance: 38.5
drag, startPoint x: 380, startPoint y: 220, endPoint x: 375, endPoint y: 236, distance: 16.6
drag, startPoint x: 301, startPoint y: 339, endPoint x: 191, endPoint y: 375, distance: 115.9
click at [123, 217] on mat-radio-group "Select an option" at bounding box center [122, 227] width 19 height 23
click at [122, 228] on span "Select an option" at bounding box center [125, 227] width 13 height 13
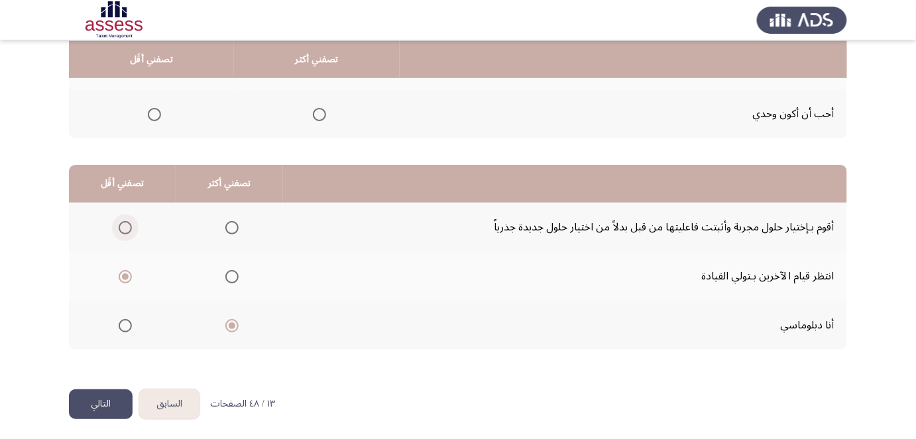
click at [122, 228] on input "Select an option" at bounding box center [125, 227] width 13 height 13
drag, startPoint x: 115, startPoint y: 406, endPoint x: 121, endPoint y: 264, distance: 142.0
click at [121, 264] on div "السابق Development Assessment التالي من المجموعة التالية اختر إجابة واحدة ( تصف…" at bounding box center [458, 107] width 778 height 563
click at [125, 266] on mat-radio-group "Select an option" at bounding box center [122, 276] width 19 height 23
click at [125, 270] on span "Select an option" at bounding box center [125, 276] width 13 height 13
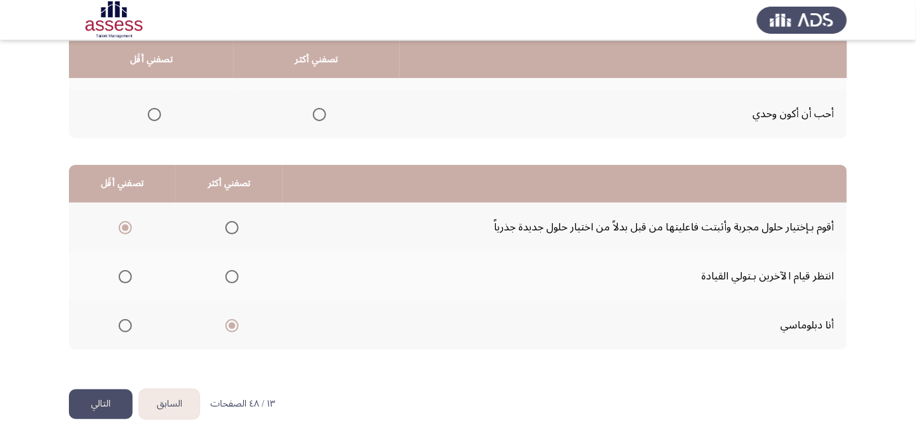
click at [125, 270] on input "Select an option" at bounding box center [125, 276] width 13 height 13
click at [99, 405] on button "التالي" at bounding box center [101, 405] width 64 height 30
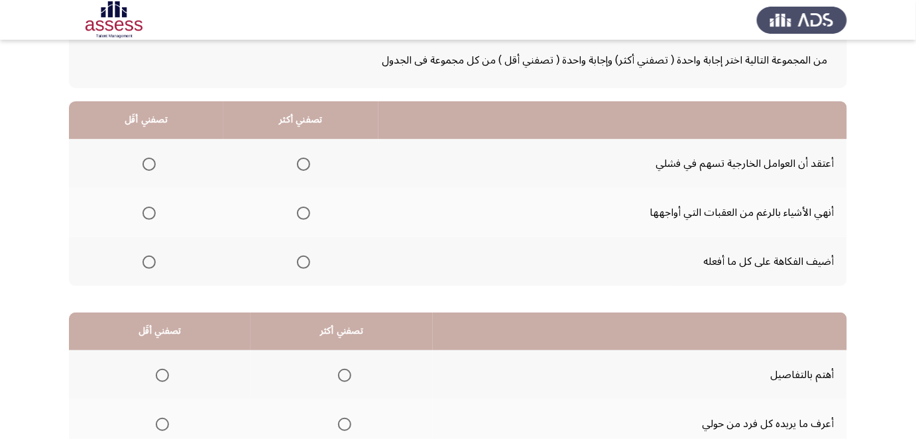
scroll to position [87, 0]
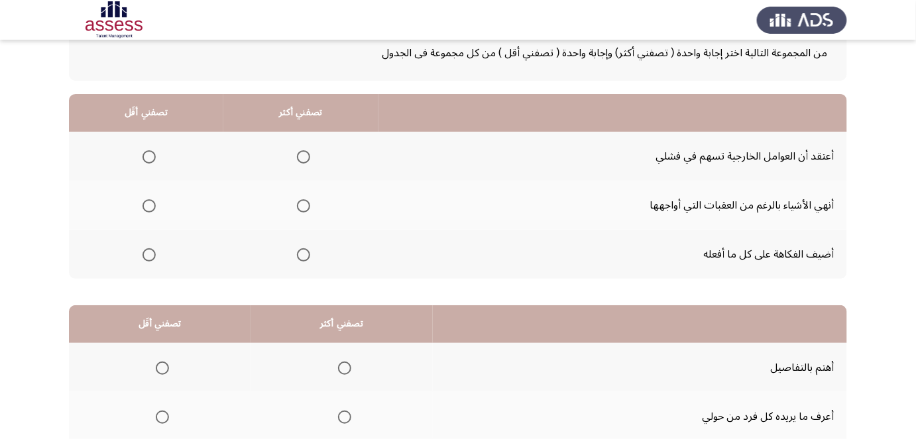
drag, startPoint x: 556, startPoint y: 124, endPoint x: 546, endPoint y: 145, distance: 23.4
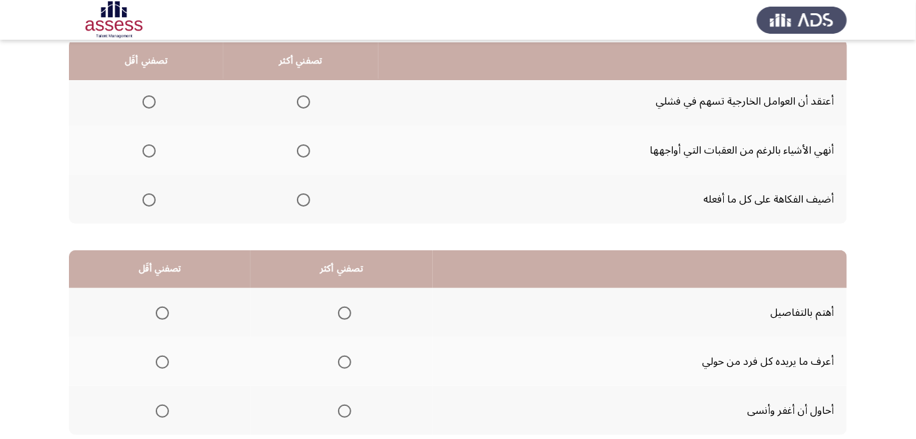
scroll to position [144, 0]
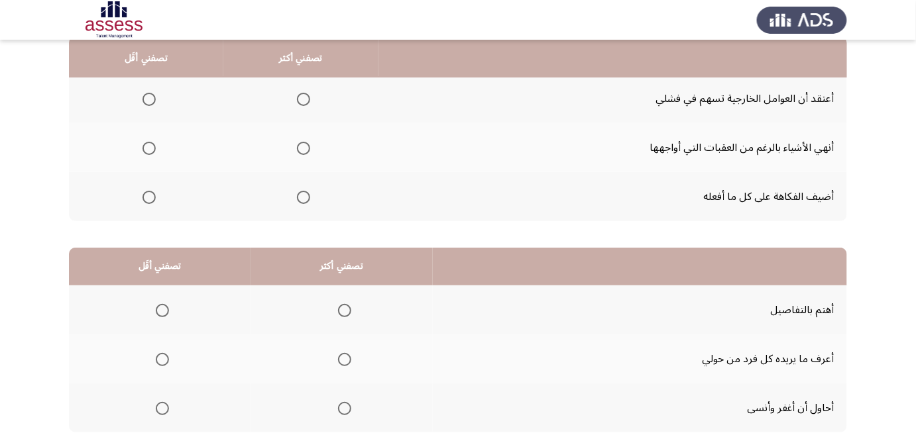
drag, startPoint x: 490, startPoint y: 82, endPoint x: 482, endPoint y: 100, distance: 19.9
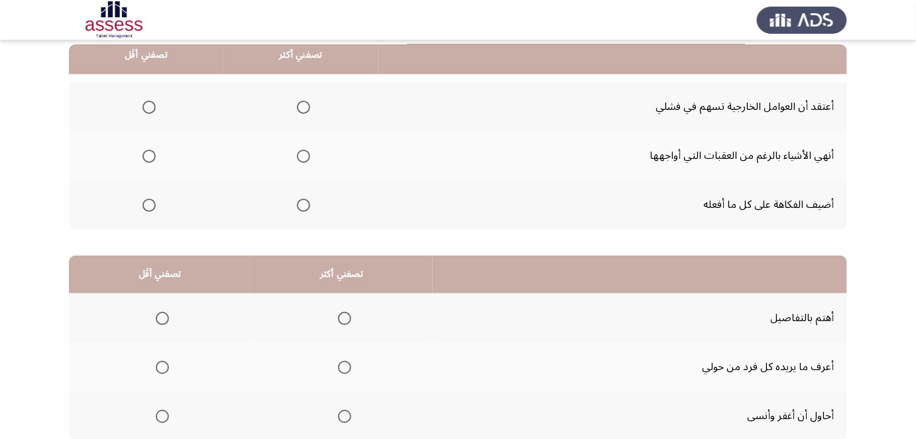
scroll to position [123, 0]
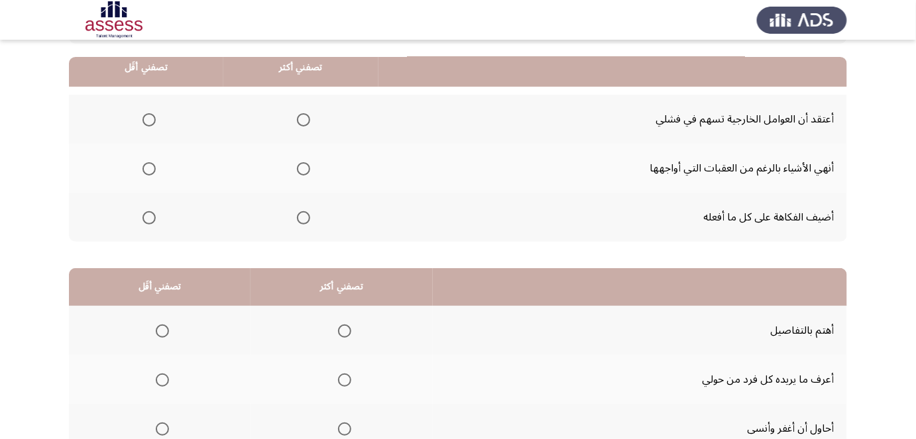
drag, startPoint x: 457, startPoint y: 181, endPoint x: 460, endPoint y: 154, distance: 27.3
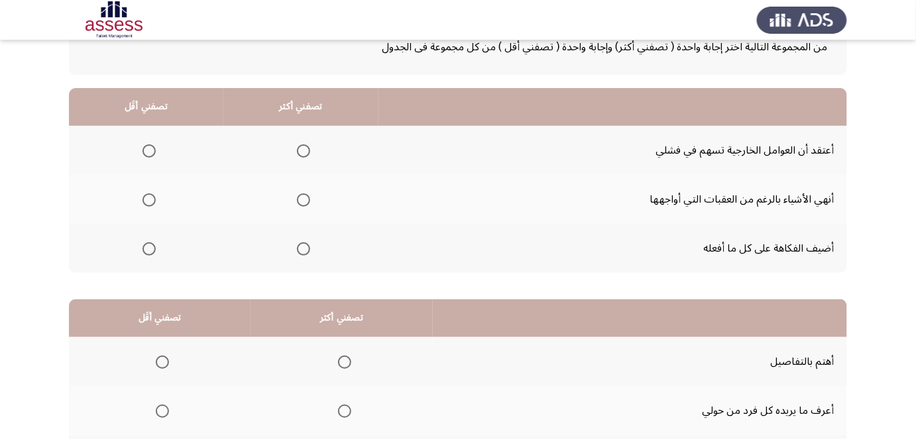
scroll to position [86, 0]
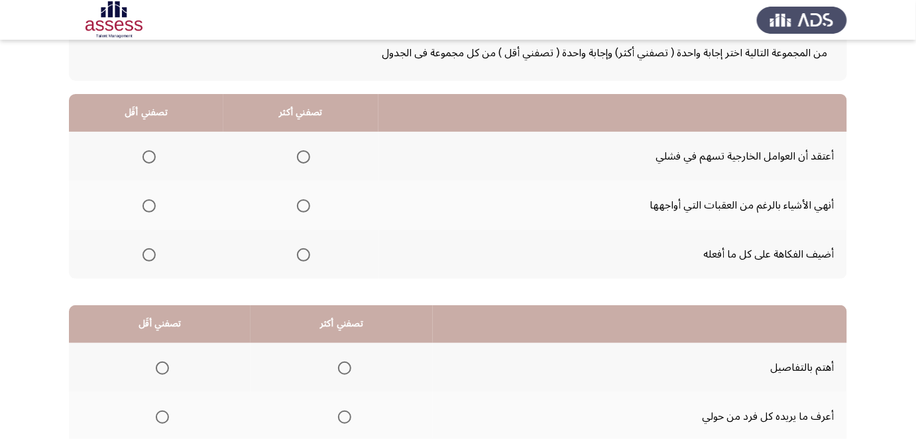
drag, startPoint x: 412, startPoint y: 184, endPoint x: 414, endPoint y: 163, distance: 20.7
click at [145, 158] on span "Select an option" at bounding box center [148, 156] width 13 height 13
click at [145, 158] on input "Select an option" at bounding box center [148, 156] width 13 height 13
click at [439, 183] on td "أنهي الأشياء بالرغم من العقبات التي أواجهها" at bounding box center [612, 205] width 469 height 49
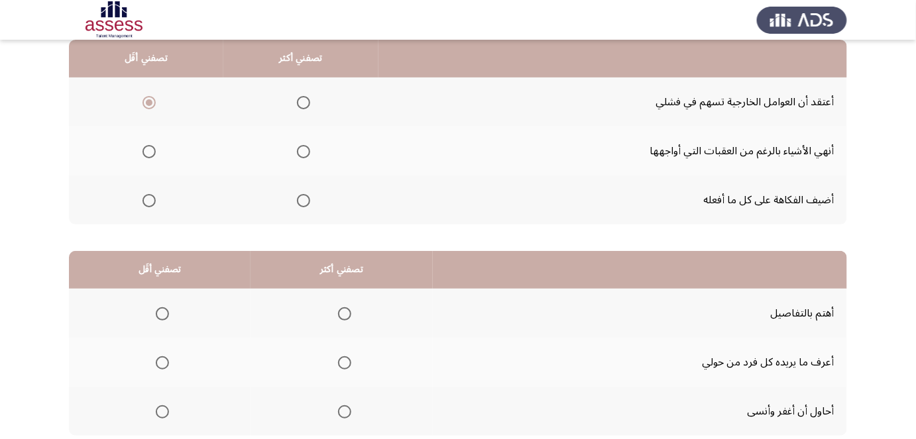
drag, startPoint x: 398, startPoint y: 190, endPoint x: 392, endPoint y: 208, distance: 19.3
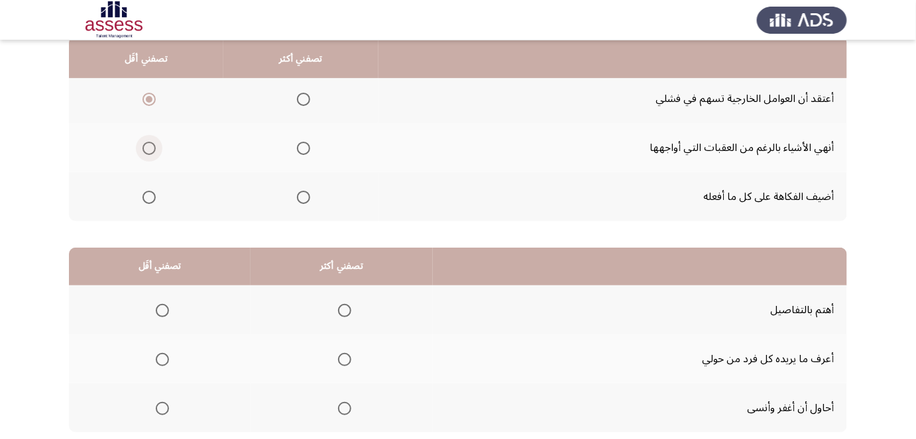
click at [148, 147] on span "Select an option" at bounding box center [148, 148] width 13 height 13
click at [148, 147] on input "Select an option" at bounding box center [148, 148] width 13 height 13
click at [307, 97] on span "Select an option" at bounding box center [303, 99] width 13 height 13
click at [307, 97] on input "Select an option" at bounding box center [303, 99] width 13 height 13
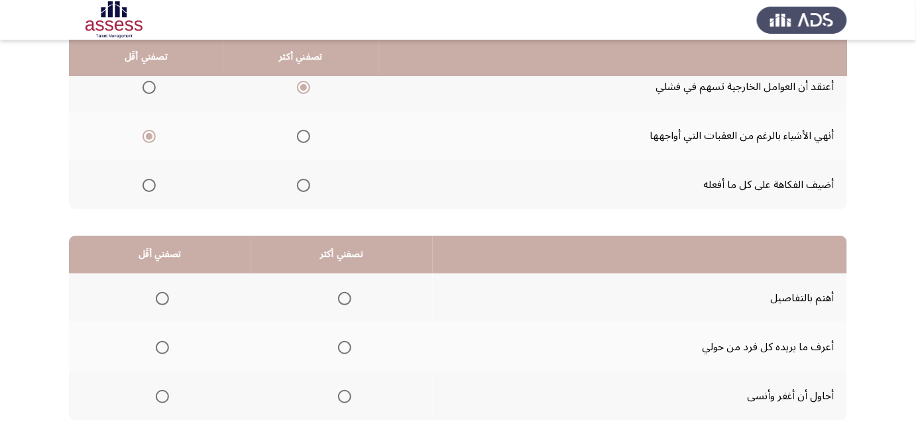
drag, startPoint x: 452, startPoint y: 128, endPoint x: 448, endPoint y: 147, distance: 19.6
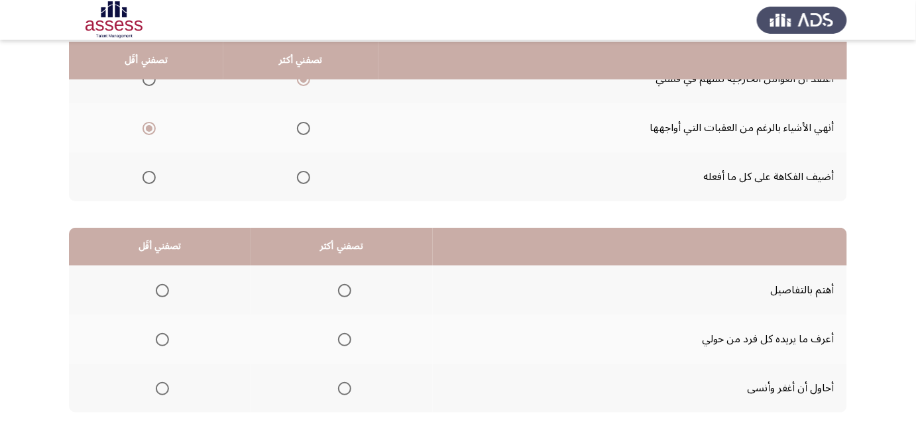
drag, startPoint x: 441, startPoint y: 138, endPoint x: 437, endPoint y: 152, distance: 14.3
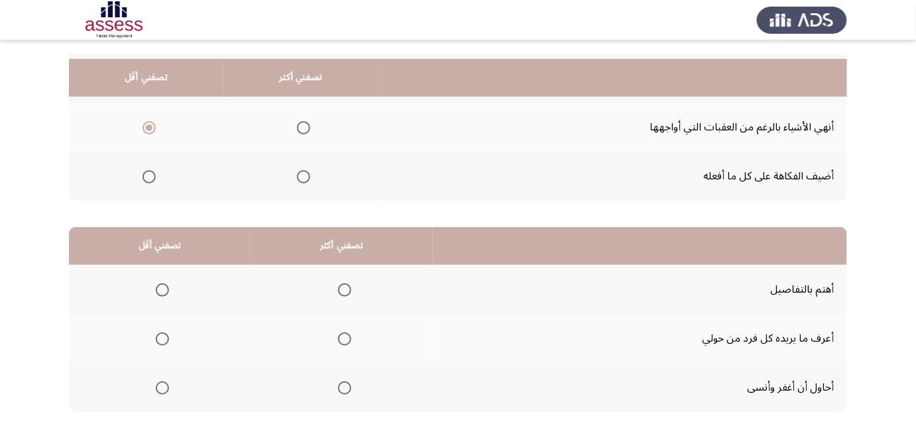
drag, startPoint x: 432, startPoint y: 173, endPoint x: 436, endPoint y: 133, distance: 40.0
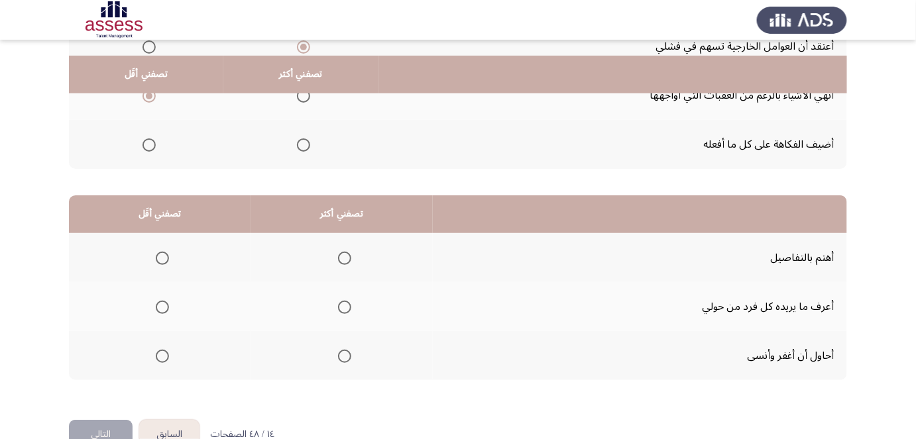
scroll to position [227, 0]
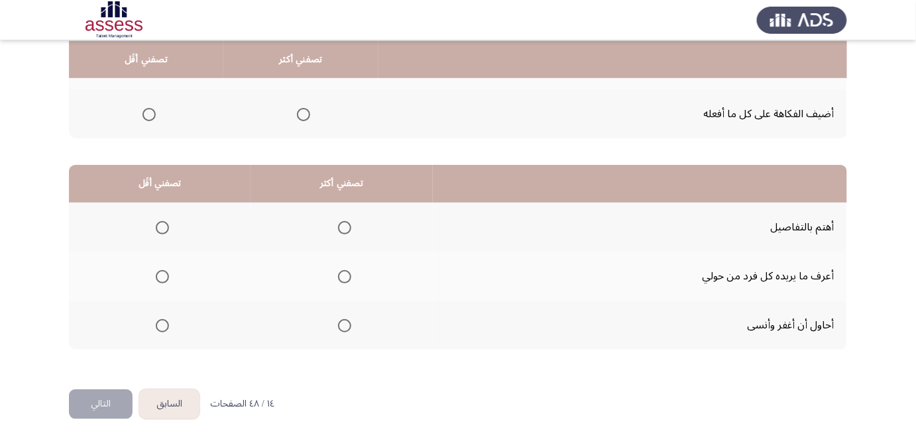
drag, startPoint x: 432, startPoint y: 147, endPoint x: 422, endPoint y: 190, distance: 44.2
click at [345, 222] on span "Select an option" at bounding box center [344, 227] width 13 height 13
click at [345, 222] on input "Select an option" at bounding box center [344, 227] width 13 height 13
click at [160, 271] on span "Select an option" at bounding box center [162, 276] width 13 height 13
click at [160, 271] on input "Select an option" at bounding box center [162, 276] width 13 height 13
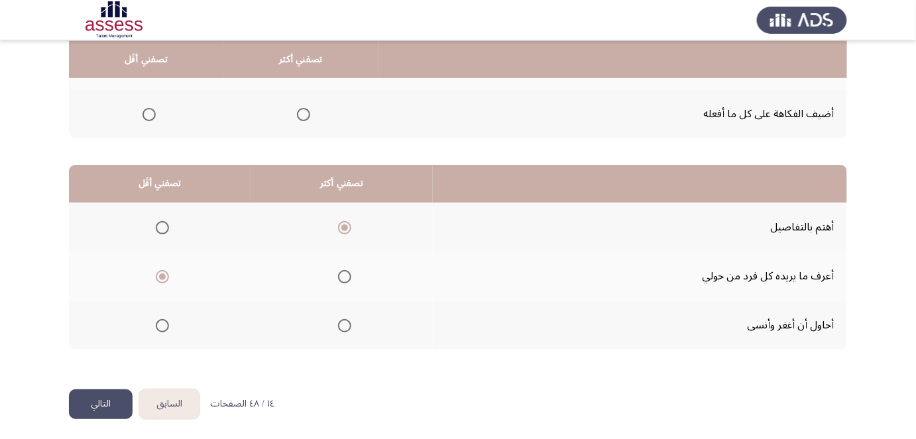
drag, startPoint x: 207, startPoint y: 270, endPoint x: 187, endPoint y: 295, distance: 31.6
click at [104, 398] on button "التالي" at bounding box center [101, 405] width 64 height 30
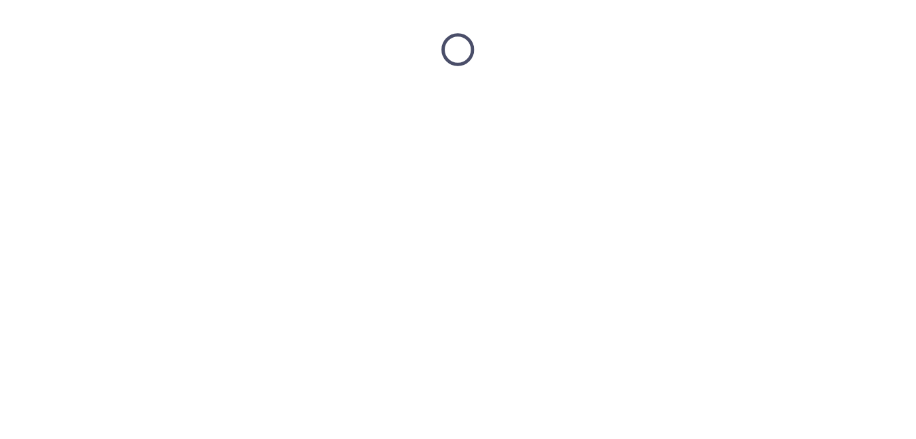
scroll to position [0, 0]
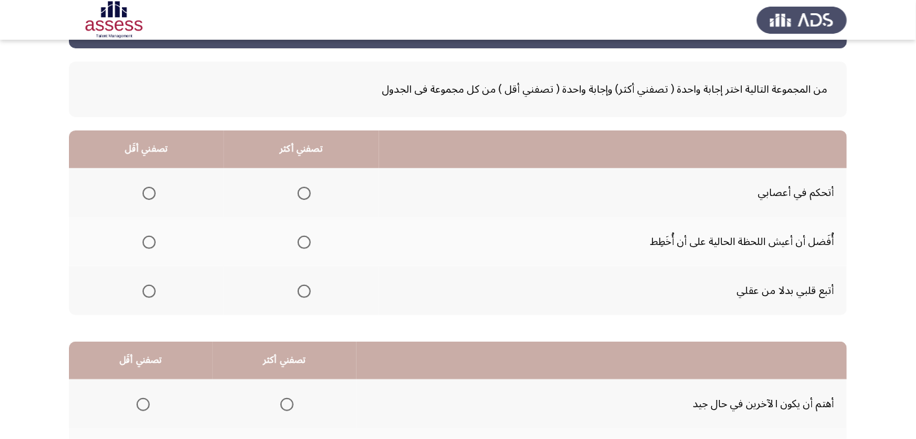
drag, startPoint x: 543, startPoint y: 152, endPoint x: 538, endPoint y: 172, distance: 20.1
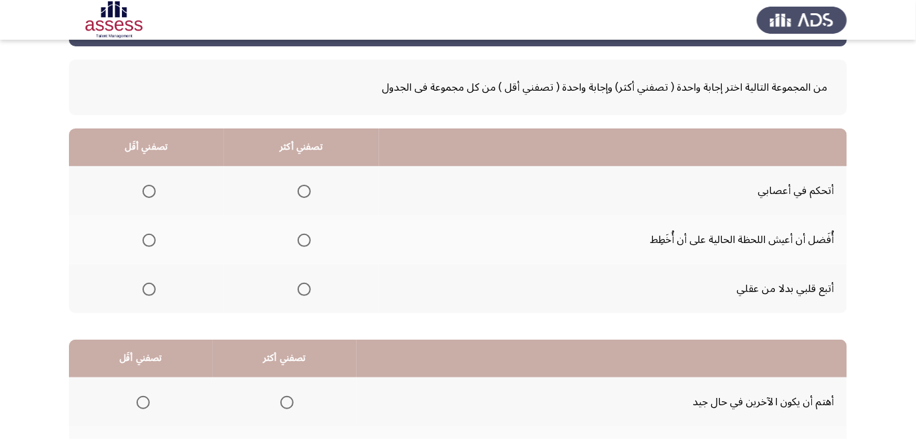
click at [301, 192] on span "Select an option" at bounding box center [304, 191] width 13 height 13
click at [301, 192] on input "Select an option" at bounding box center [304, 191] width 13 height 13
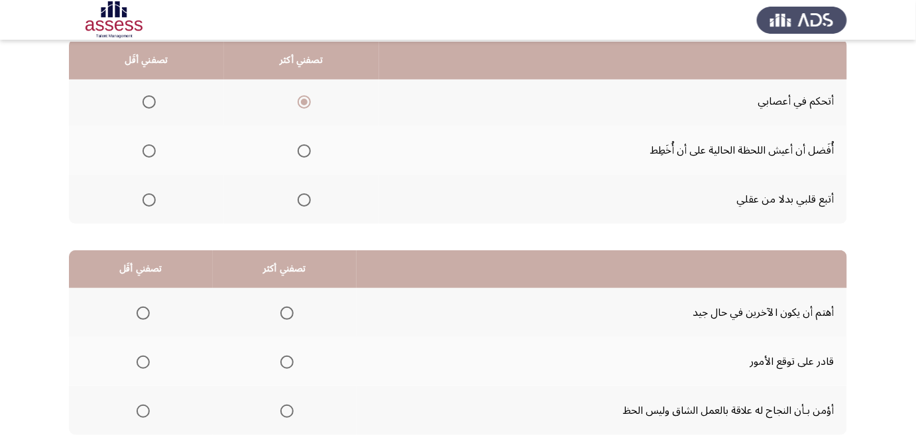
drag, startPoint x: 414, startPoint y: 143, endPoint x: 409, endPoint y: 168, distance: 25.7
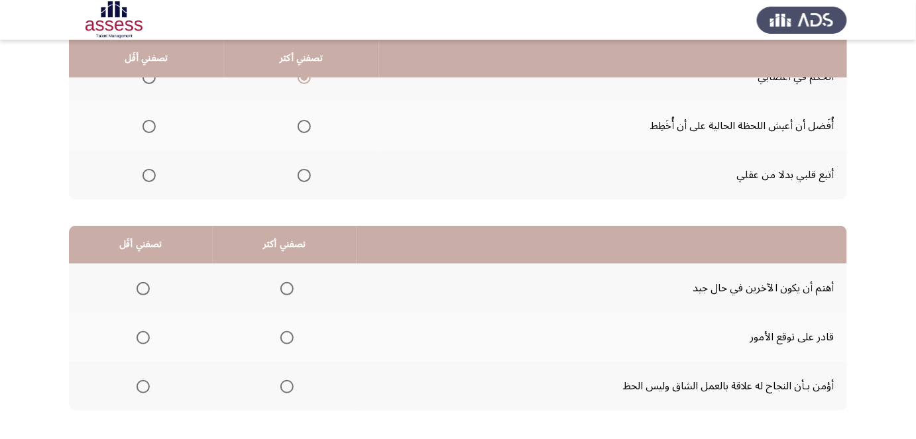
drag, startPoint x: 405, startPoint y: 148, endPoint x: 402, endPoint y: 158, distance: 9.7
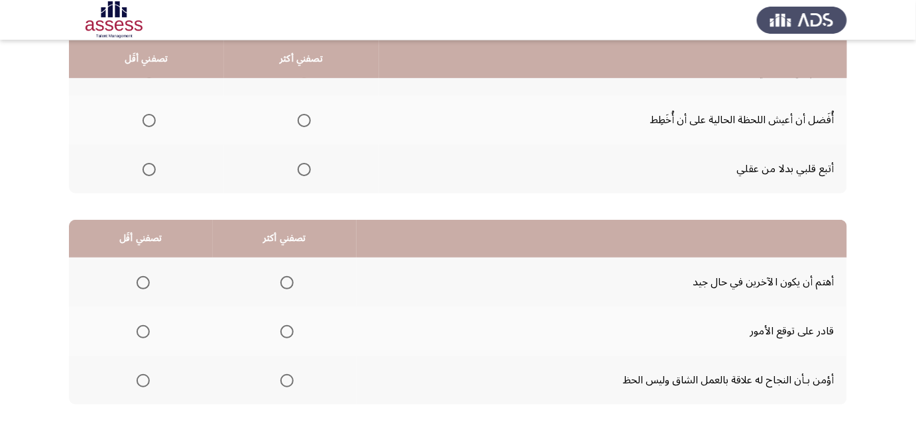
drag, startPoint x: 406, startPoint y: 142, endPoint x: 404, endPoint y: 156, distance: 14.1
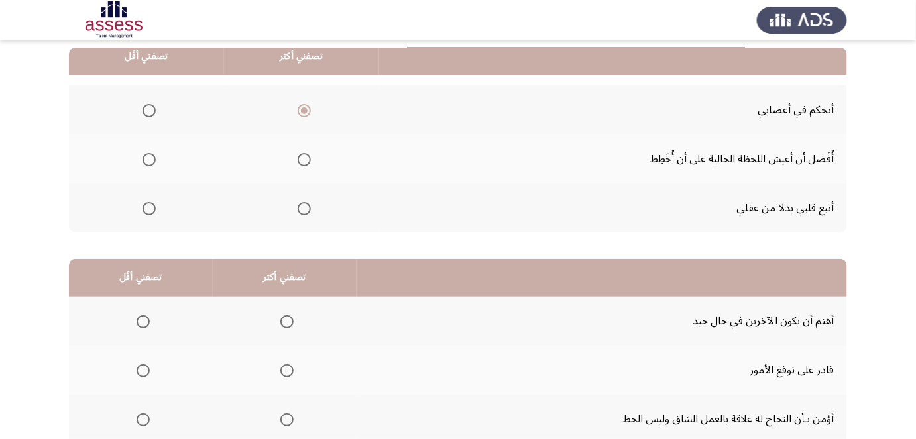
scroll to position [115, 0]
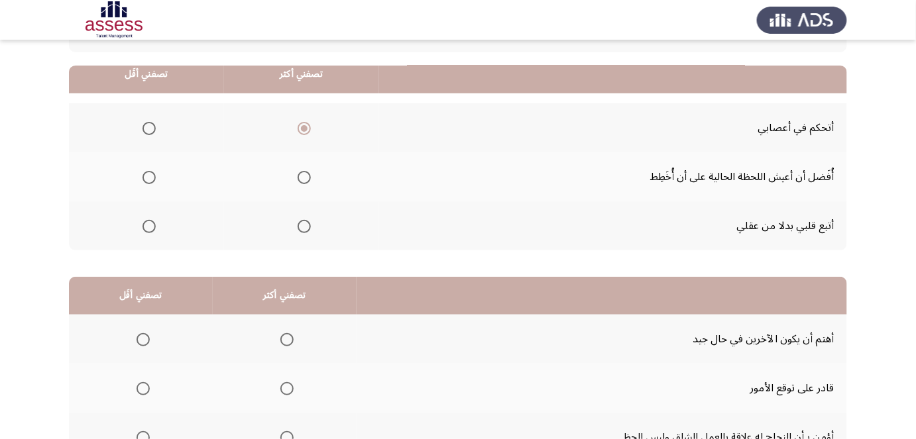
drag, startPoint x: 406, startPoint y: 143, endPoint x: 415, endPoint y: 115, distance: 29.1
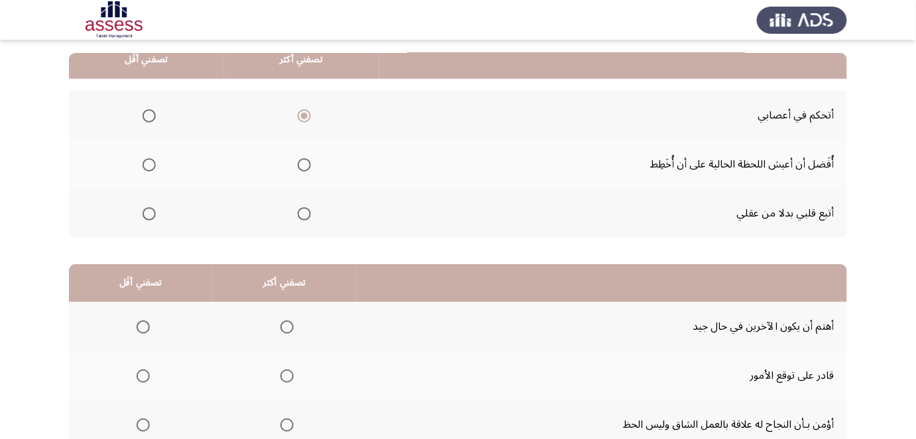
scroll to position [129, 0]
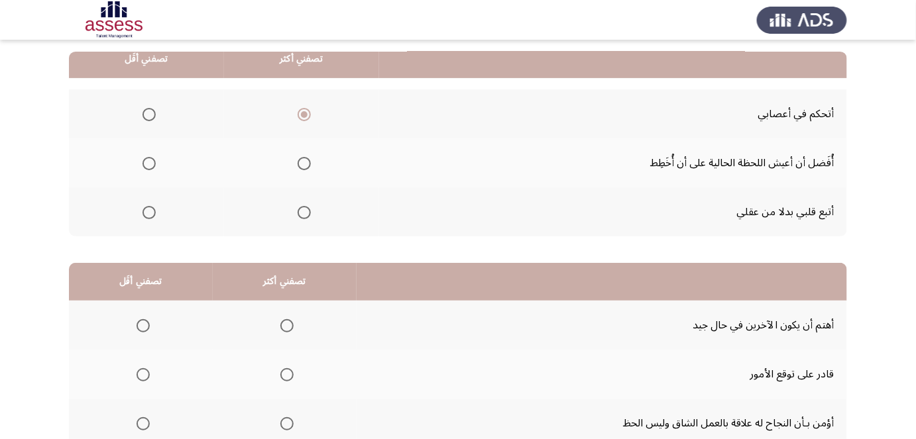
click at [366, 113] on th at bounding box center [301, 113] width 155 height 49
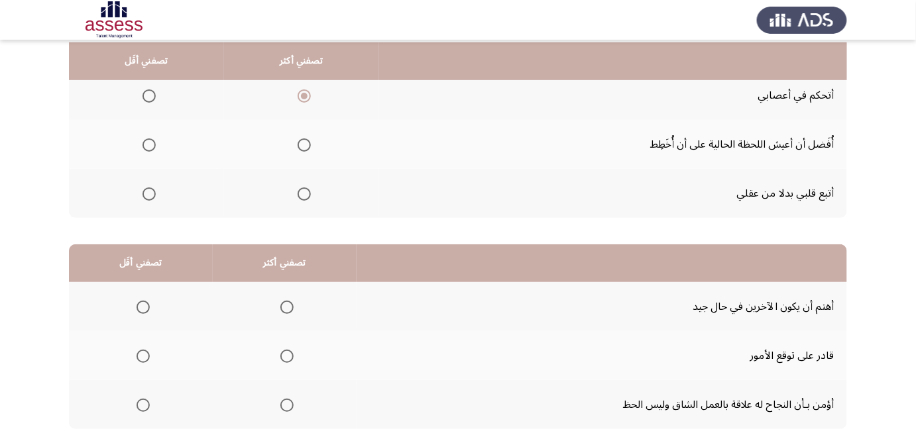
scroll to position [150, 0]
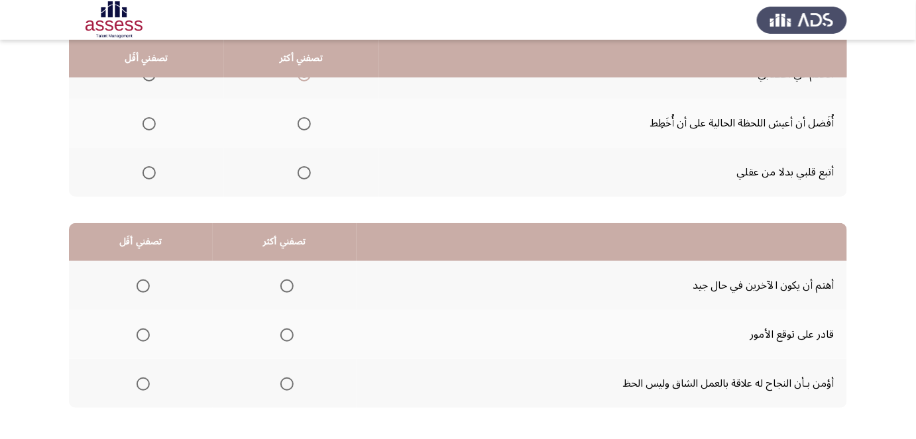
drag, startPoint x: 370, startPoint y: 113, endPoint x: 365, endPoint y: 131, distance: 18.5
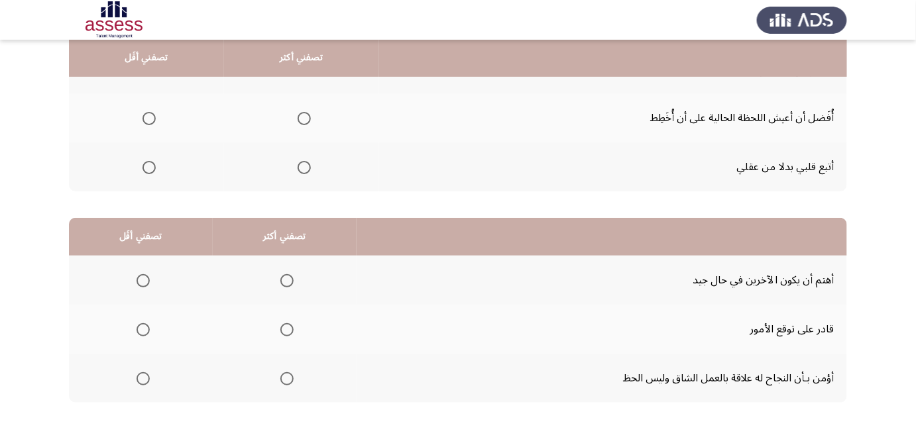
scroll to position [177, 0]
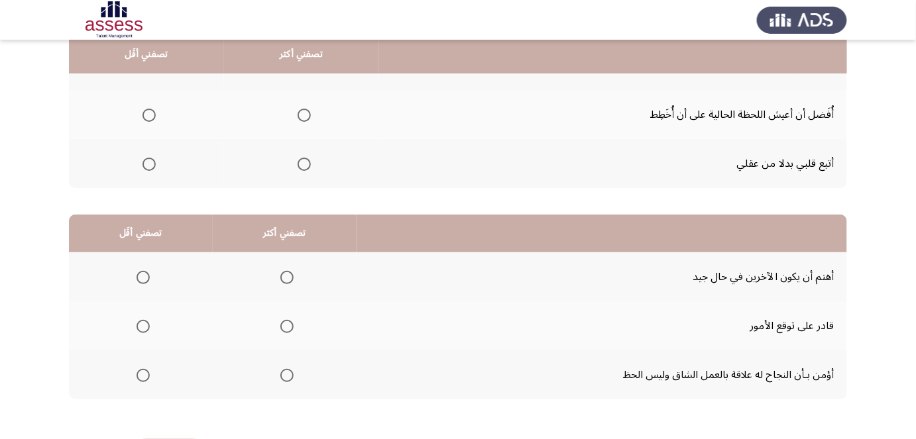
drag, startPoint x: 363, startPoint y: 154, endPoint x: 356, endPoint y: 155, distance: 7.4
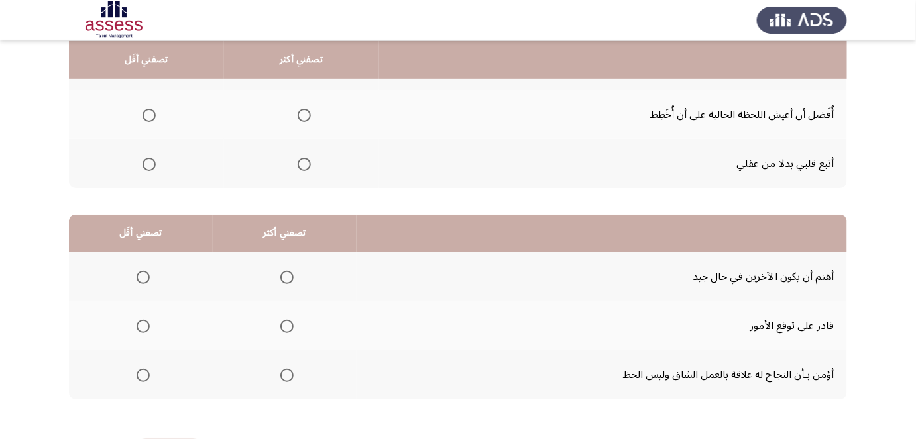
click at [142, 164] on span "Select an option" at bounding box center [148, 164] width 13 height 13
click at [142, 164] on input "Select an option" at bounding box center [148, 164] width 13 height 13
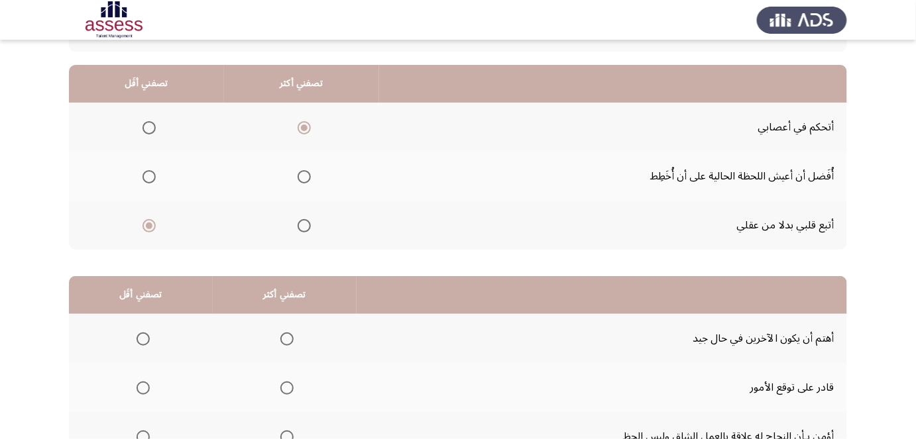
drag, startPoint x: 464, startPoint y: 139, endPoint x: 463, endPoint y: 71, distance: 68.3
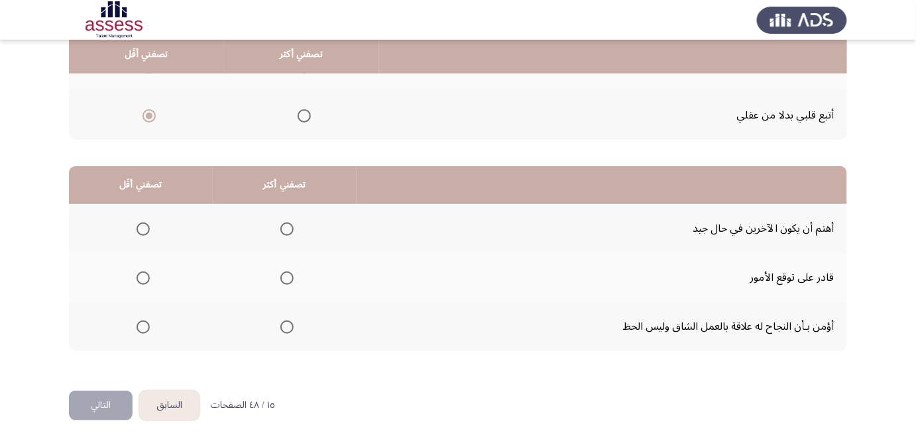
scroll to position [227, 0]
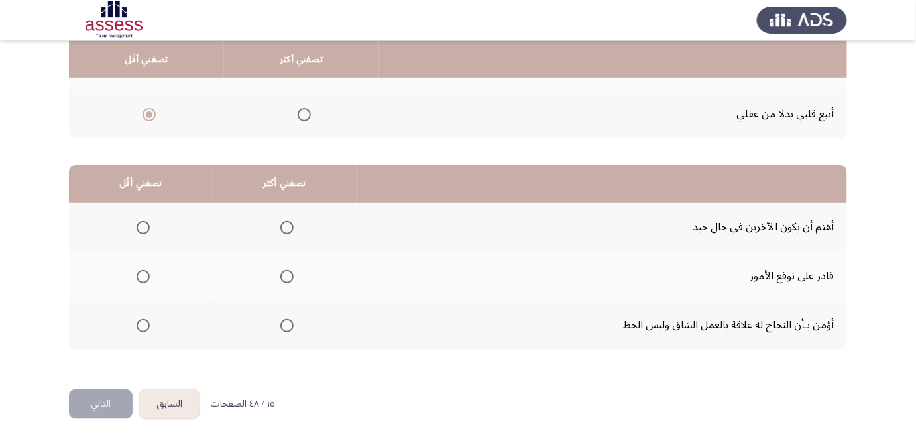
drag, startPoint x: 406, startPoint y: 158, endPoint x: 400, endPoint y: 182, distance: 25.4
click at [282, 321] on span "Select an option" at bounding box center [286, 325] width 13 height 13
click at [282, 321] on input "Select an option" at bounding box center [286, 325] width 13 height 13
click at [143, 227] on span "Select an option" at bounding box center [143, 227] width 13 height 13
click at [143, 227] on input "Select an option" at bounding box center [143, 227] width 13 height 13
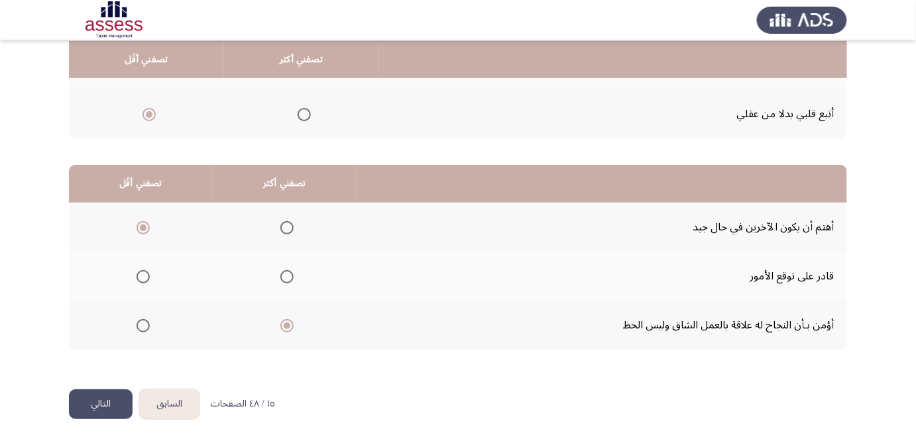
drag, startPoint x: 346, startPoint y: 239, endPoint x: 341, endPoint y: 246, distance: 8.5
click at [145, 276] on span "Select an option" at bounding box center [143, 276] width 13 height 13
click at [145, 276] on input "Select an option" at bounding box center [143, 276] width 13 height 13
drag, startPoint x: 432, startPoint y: 244, endPoint x: 431, endPoint y: 251, distance: 6.8
click at [139, 225] on span "Select an option" at bounding box center [143, 227] width 13 height 13
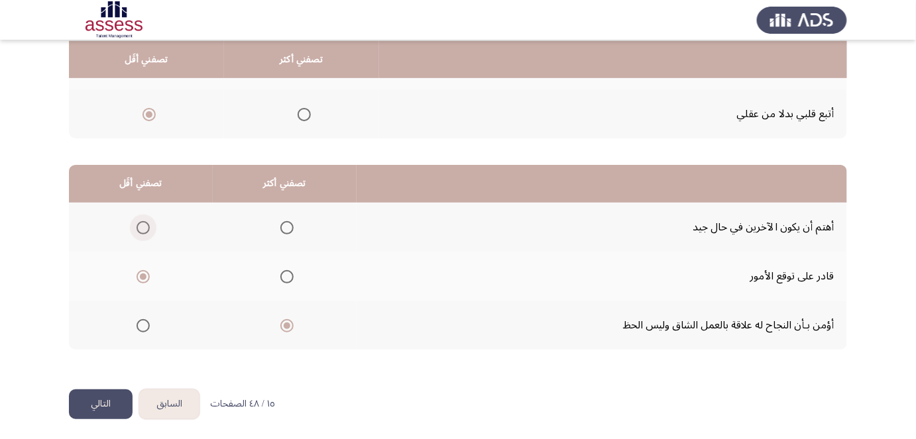
click at [139, 225] on input "Select an option" at bounding box center [143, 227] width 13 height 13
click at [140, 225] on span "Select an option" at bounding box center [143, 228] width 7 height 7
click at [139, 224] on input "Select an option" at bounding box center [143, 227] width 13 height 13
click at [141, 281] on mat-radio-group "Select an option" at bounding box center [140, 276] width 19 height 23
click at [142, 274] on span "Select an option" at bounding box center [143, 276] width 13 height 13
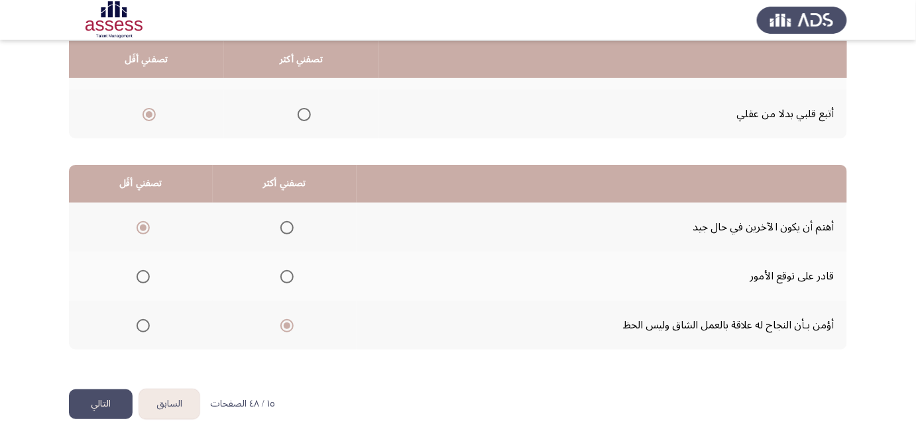
click at [142, 274] on input "Select an option" at bounding box center [143, 276] width 13 height 13
drag, startPoint x: 403, startPoint y: 231, endPoint x: 396, endPoint y: 252, distance: 21.8
click at [95, 403] on button "التالي" at bounding box center [101, 405] width 64 height 30
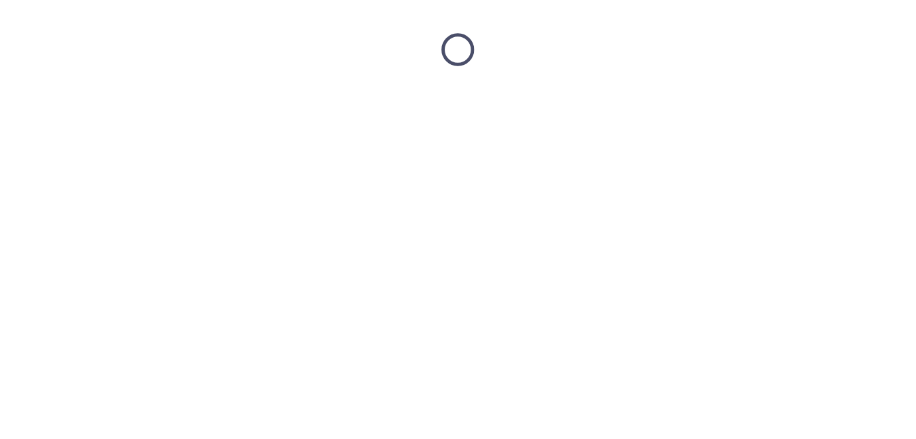
scroll to position [0, 0]
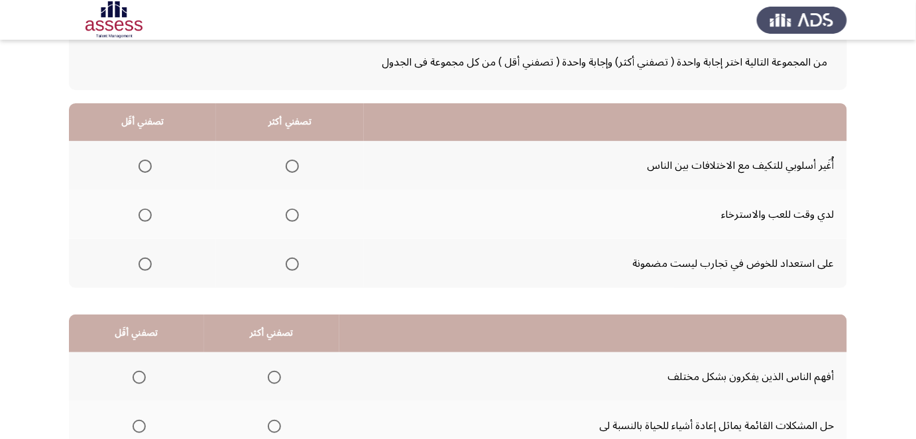
drag, startPoint x: 620, startPoint y: 165, endPoint x: 611, endPoint y: 192, distance: 27.9
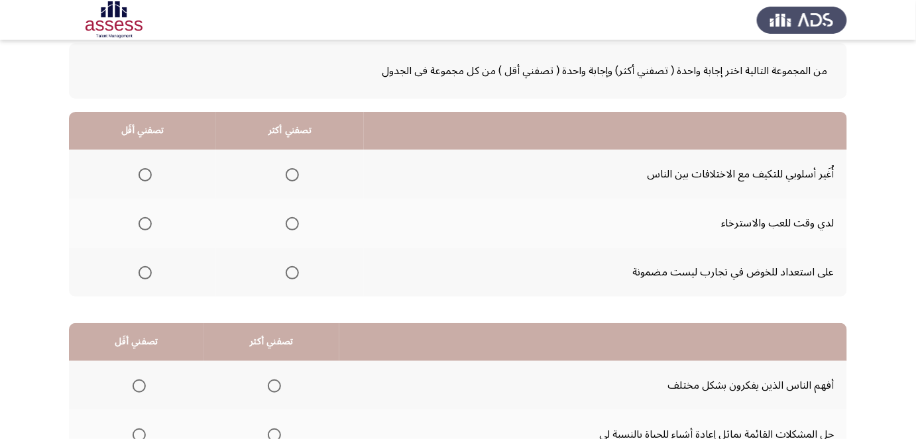
drag, startPoint x: 467, startPoint y: 145, endPoint x: 459, endPoint y: 168, distance: 24.3
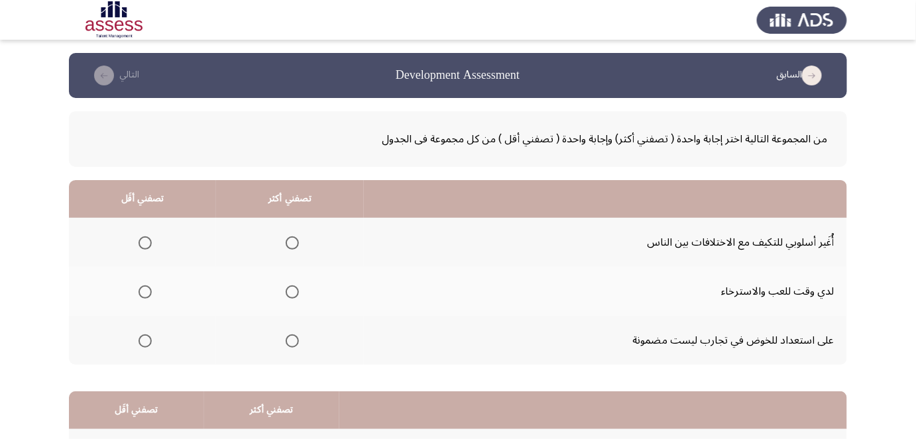
drag, startPoint x: 425, startPoint y: 218, endPoint x: 427, endPoint y: 123, distance: 95.5
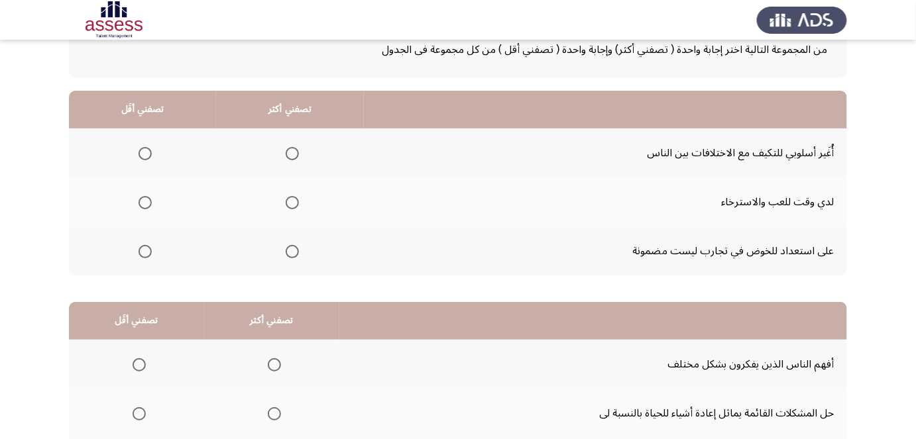
drag, startPoint x: 401, startPoint y: 175, endPoint x: 400, endPoint y: 190, distance: 14.6
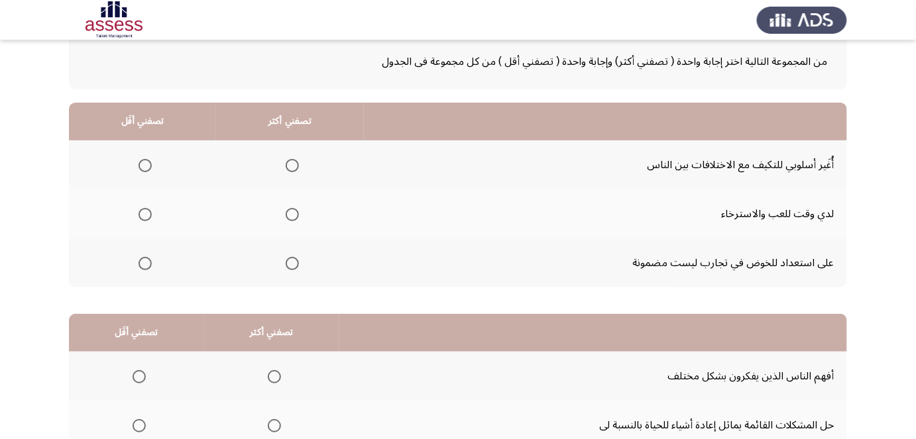
scroll to position [46, 0]
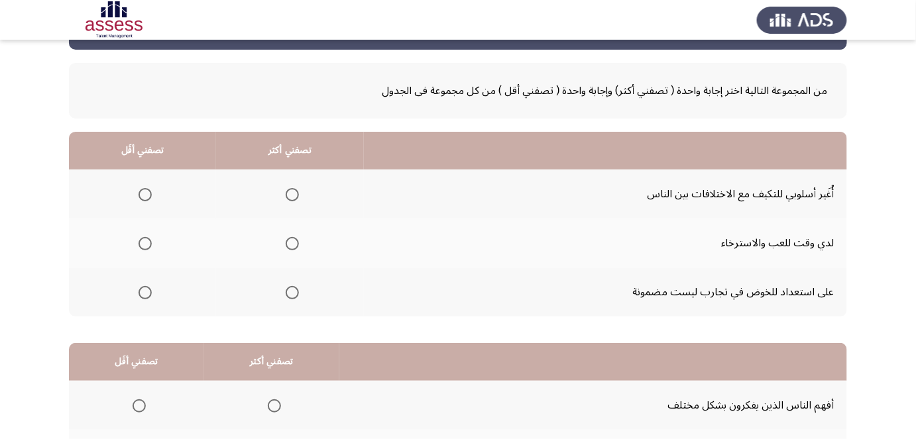
drag, startPoint x: 454, startPoint y: 229, endPoint x: 463, endPoint y: 187, distance: 42.6
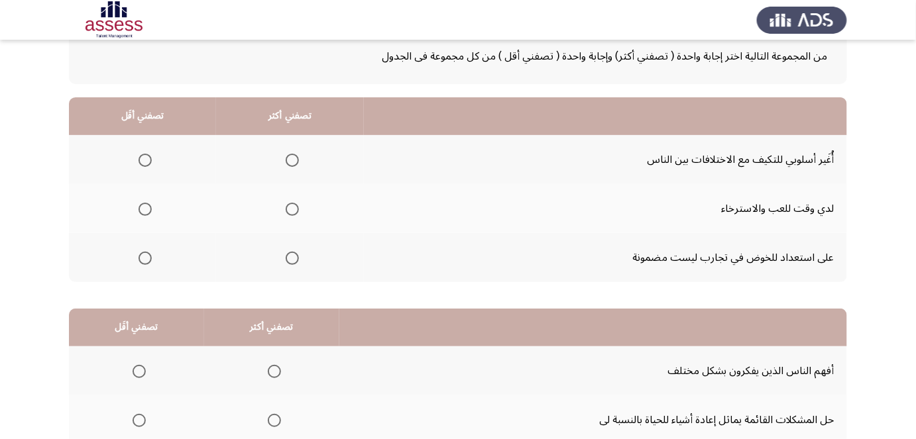
drag, startPoint x: 454, startPoint y: 200, endPoint x: 451, endPoint y: 212, distance: 12.4
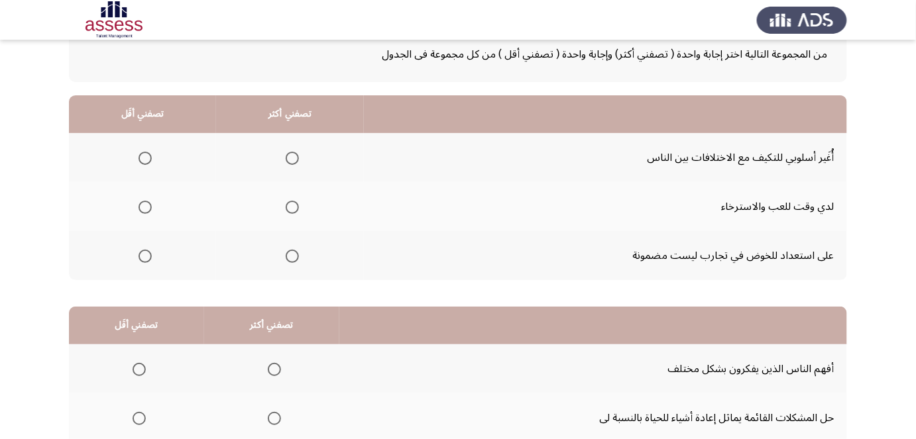
click at [139, 205] on span "Select an option" at bounding box center [145, 207] width 13 height 13
click at [139, 205] on input "Select an option" at bounding box center [145, 207] width 13 height 13
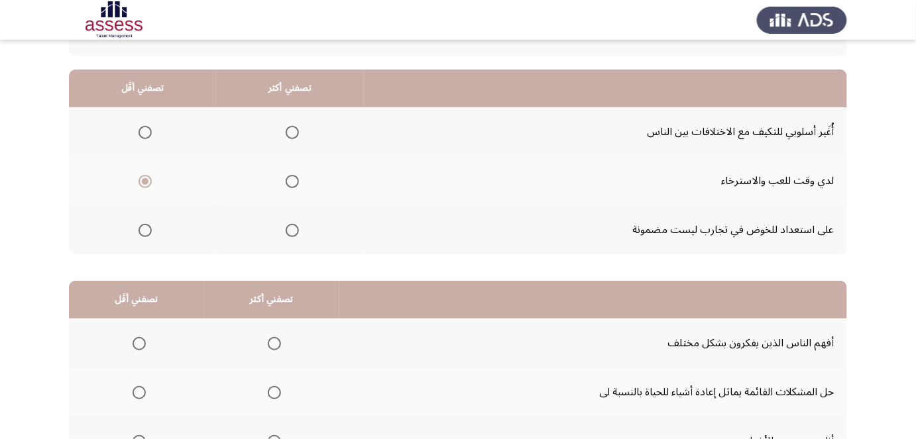
scroll to position [113, 0]
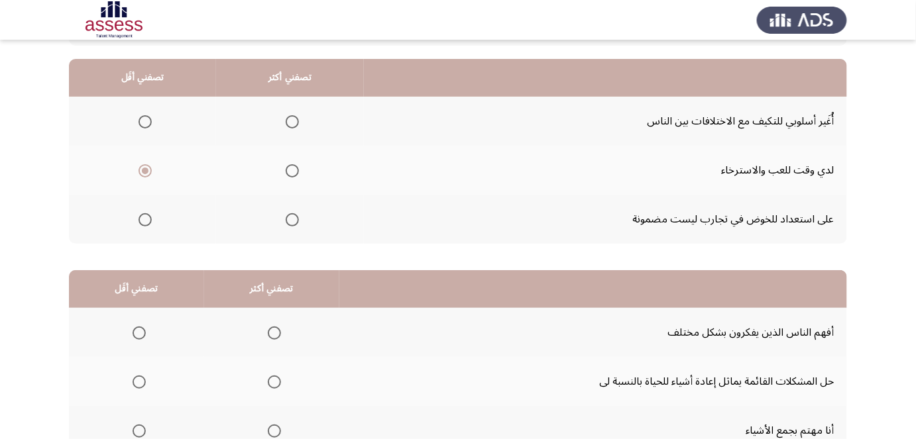
drag, startPoint x: 461, startPoint y: 201, endPoint x: 457, endPoint y: 217, distance: 16.4
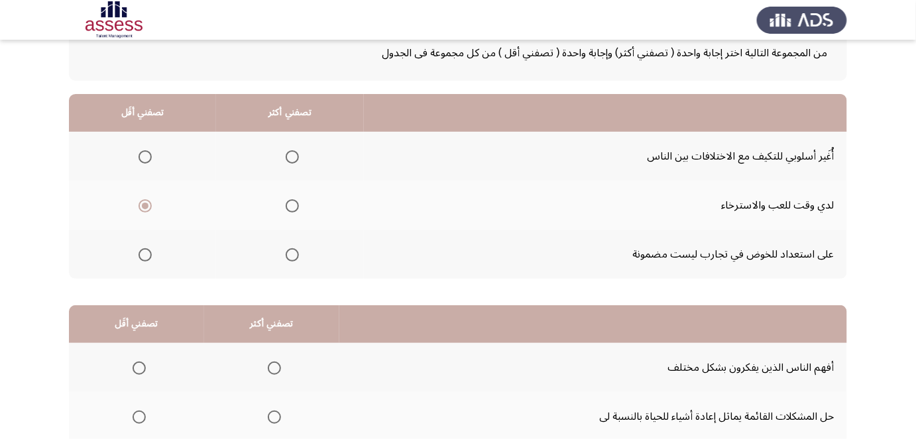
drag, startPoint x: 403, startPoint y: 178, endPoint x: 404, endPoint y: 164, distance: 14.0
click at [288, 162] on span "Select an option" at bounding box center [292, 158] width 13 height 13
click at [288, 162] on input "Select an option" at bounding box center [292, 158] width 13 height 13
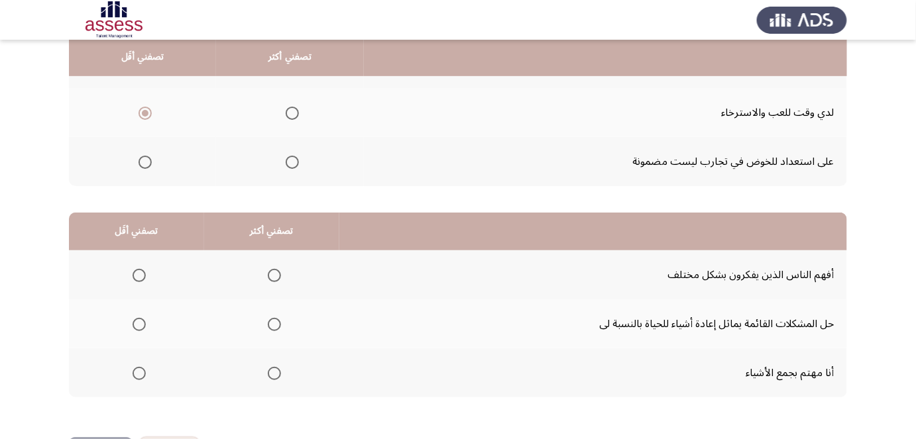
drag, startPoint x: 434, startPoint y: 160, endPoint x: 432, endPoint y: 174, distance: 14.1
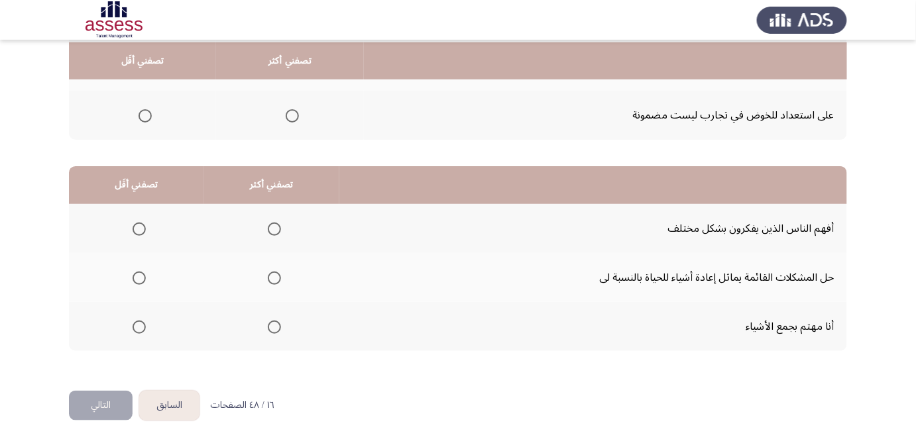
scroll to position [227, 0]
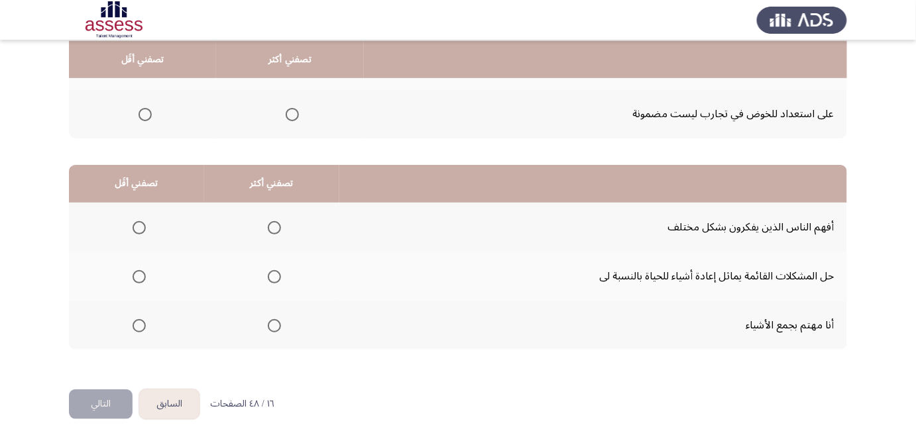
drag, startPoint x: 431, startPoint y: 161, endPoint x: 427, endPoint y: 196, distance: 34.6
click at [122, 324] on th at bounding box center [136, 325] width 135 height 49
click at [130, 325] on label "Select an option" at bounding box center [136, 325] width 19 height 13
click at [133, 325] on input "Select an option" at bounding box center [139, 325] width 13 height 13
drag, startPoint x: 467, startPoint y: 228, endPoint x: 466, endPoint y: 241, distance: 12.6
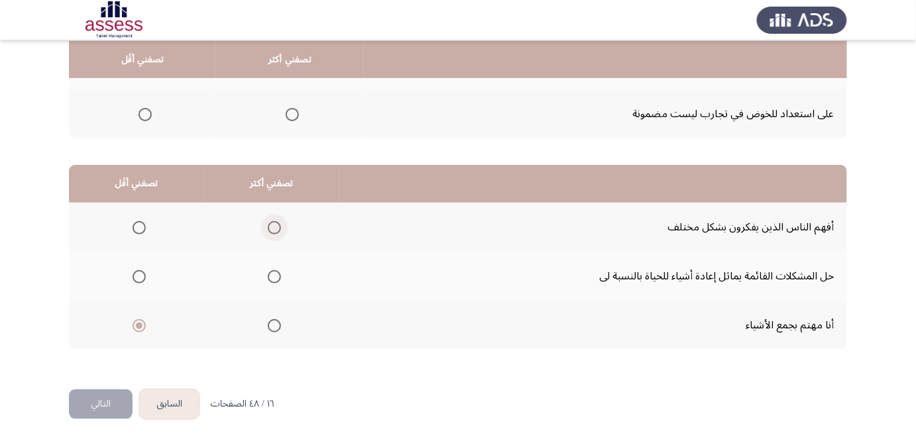
click at [272, 221] on span "Select an option" at bounding box center [274, 227] width 13 height 13
click at [272, 221] on input "Select an option" at bounding box center [274, 227] width 13 height 13
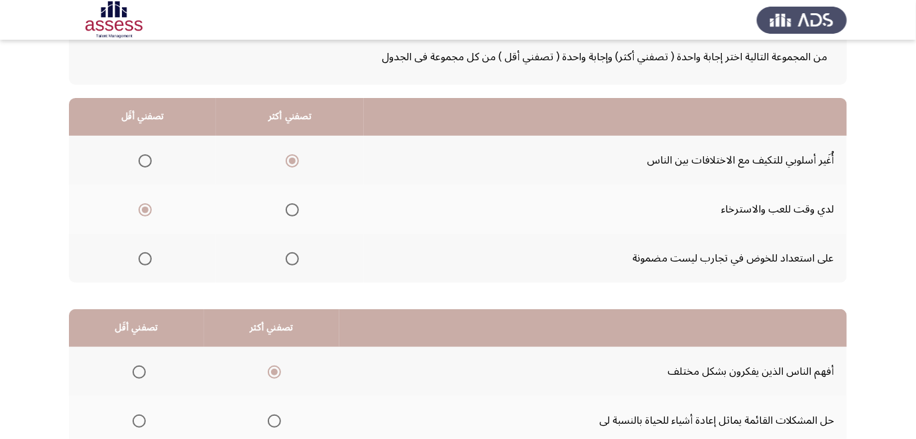
scroll to position [76, 0]
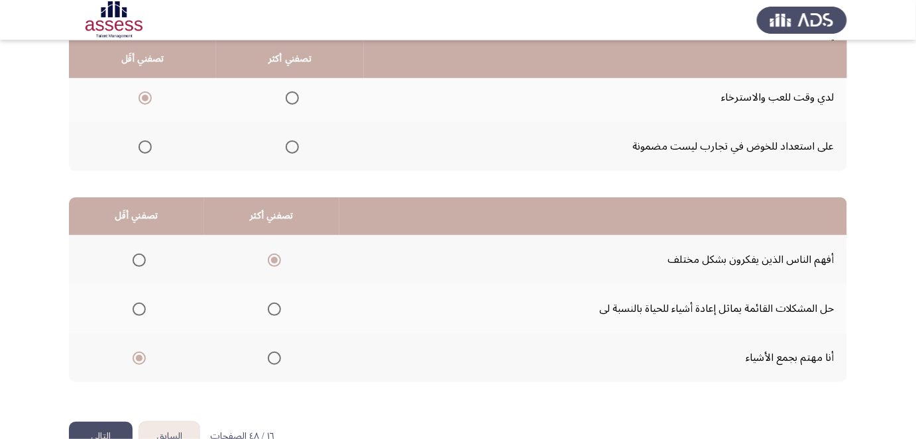
drag, startPoint x: 439, startPoint y: 219, endPoint x: 427, endPoint y: 260, distance: 42.0
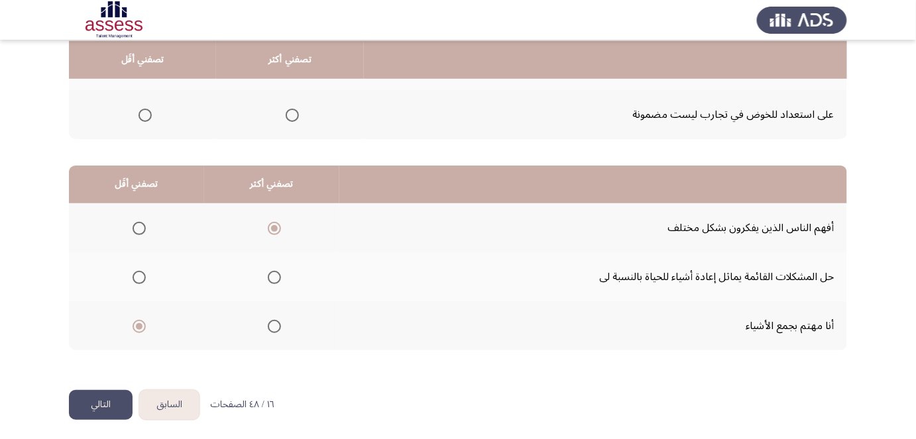
scroll to position [227, 0]
drag, startPoint x: 437, startPoint y: 183, endPoint x: 433, endPoint y: 201, distance: 18.5
drag, startPoint x: 62, startPoint y: 182, endPoint x: 58, endPoint y: 221, distance: 39.2
drag, startPoint x: 93, startPoint y: 400, endPoint x: 304, endPoint y: 292, distance: 236.8
click at [304, 292] on div "السابق Development Assessment التالي من المجموعة التالية اختر إجابة واحدة ( تصف…" at bounding box center [458, 107] width 778 height 563
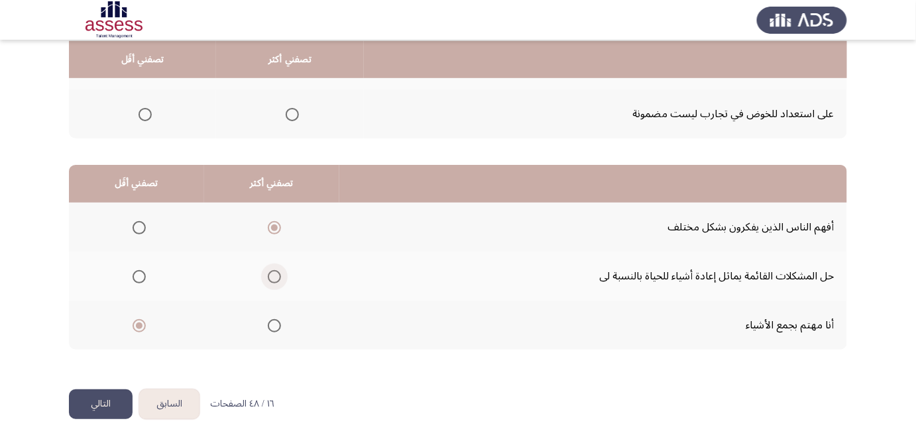
click at [270, 272] on span "Select an option" at bounding box center [274, 276] width 13 height 13
click at [270, 272] on input "Select an option" at bounding box center [274, 276] width 13 height 13
drag, startPoint x: 406, startPoint y: 269, endPoint x: 404, endPoint y: 276, distance: 6.8
drag, startPoint x: 396, startPoint y: 246, endPoint x: 372, endPoint y: 288, distance: 48.3
click at [93, 394] on button "التالي" at bounding box center [101, 405] width 64 height 30
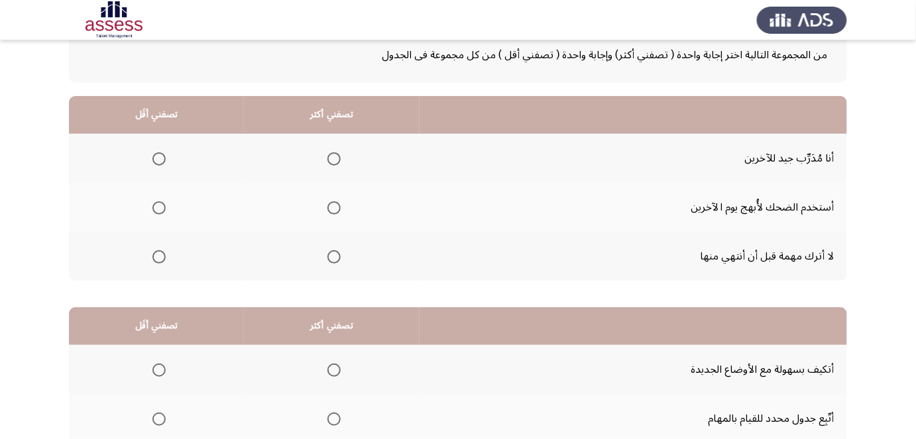
scroll to position [88, 0]
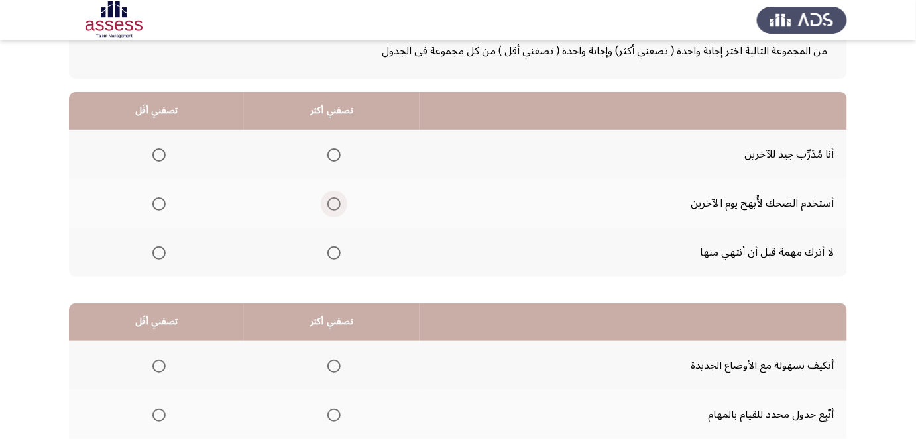
click at [333, 200] on span "Select an option" at bounding box center [333, 204] width 13 height 13
click at [333, 200] on input "Select an option" at bounding box center [333, 204] width 13 height 13
click at [337, 152] on span "Select an option" at bounding box center [333, 154] width 13 height 13
click at [337, 152] on input "Select an option" at bounding box center [333, 154] width 13 height 13
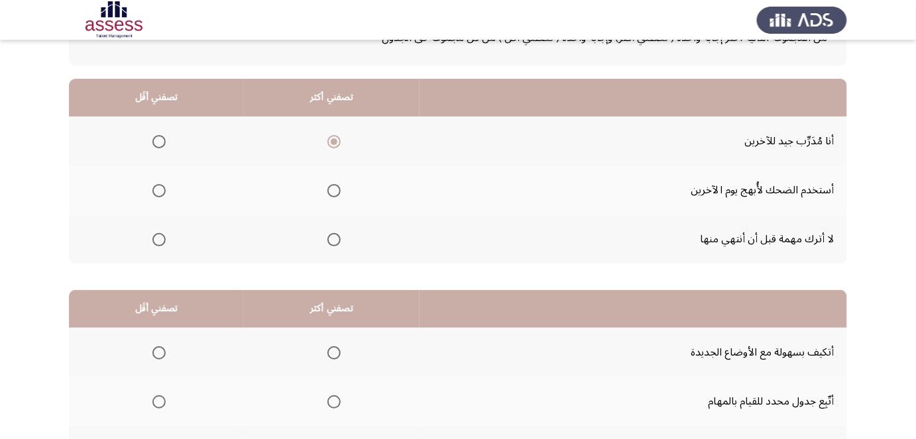
drag, startPoint x: 432, startPoint y: 170, endPoint x: 429, endPoint y: 186, distance: 16.1
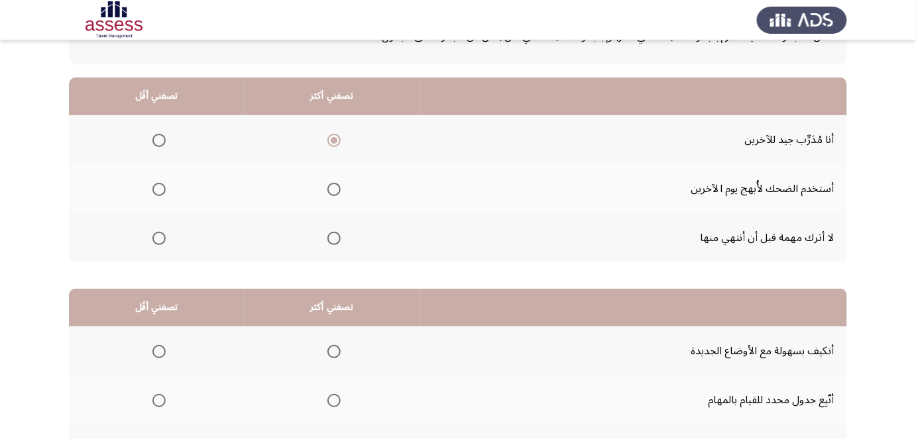
click at [155, 188] on span "Select an option" at bounding box center [158, 189] width 13 height 13
click at [155, 188] on input "Select an option" at bounding box center [158, 189] width 13 height 13
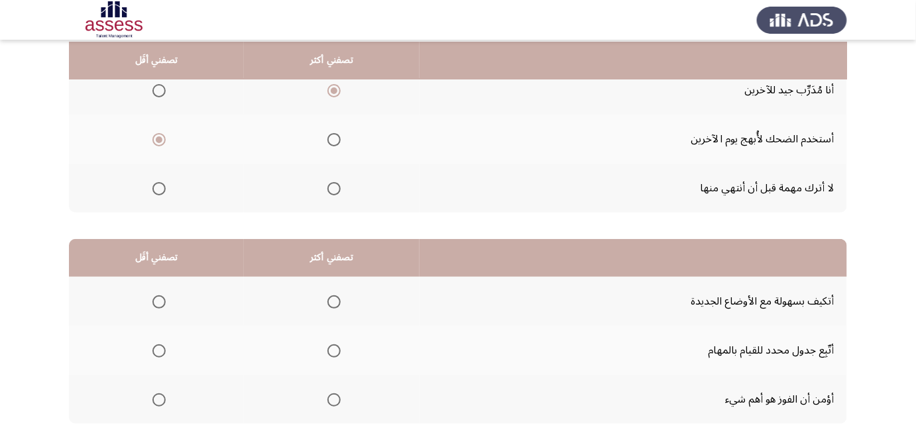
drag, startPoint x: 488, startPoint y: 145, endPoint x: 486, endPoint y: 161, distance: 16.0
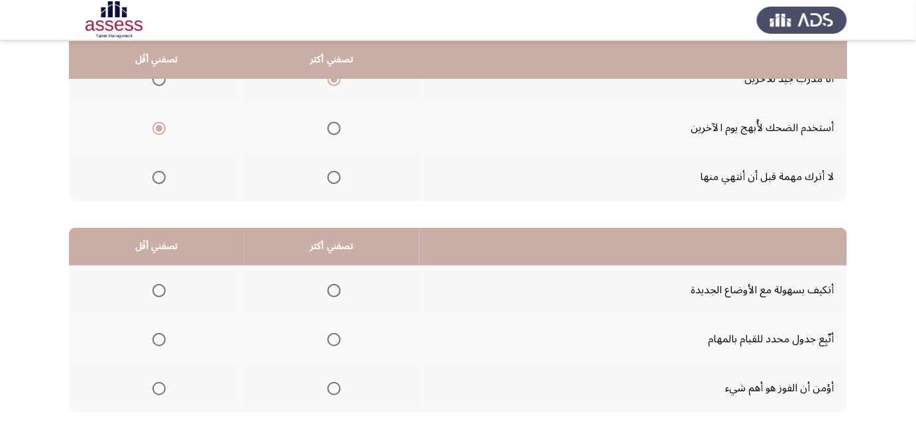
drag, startPoint x: 486, startPoint y: 148, endPoint x: 487, endPoint y: 162, distance: 13.3
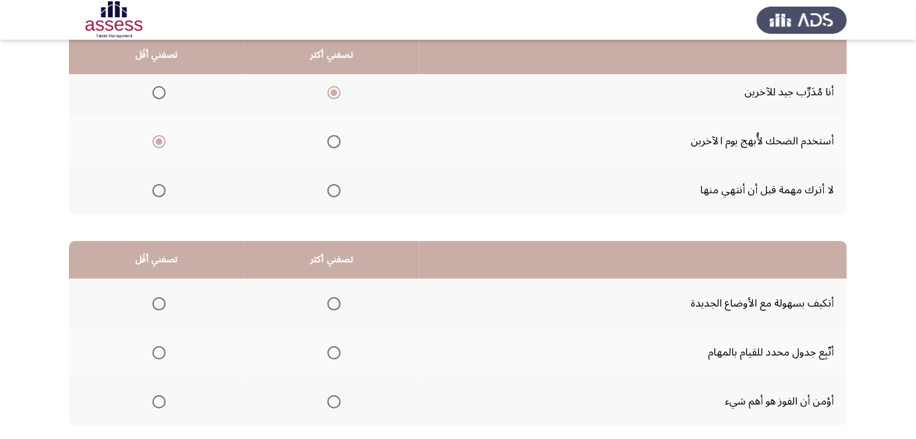
scroll to position [139, 0]
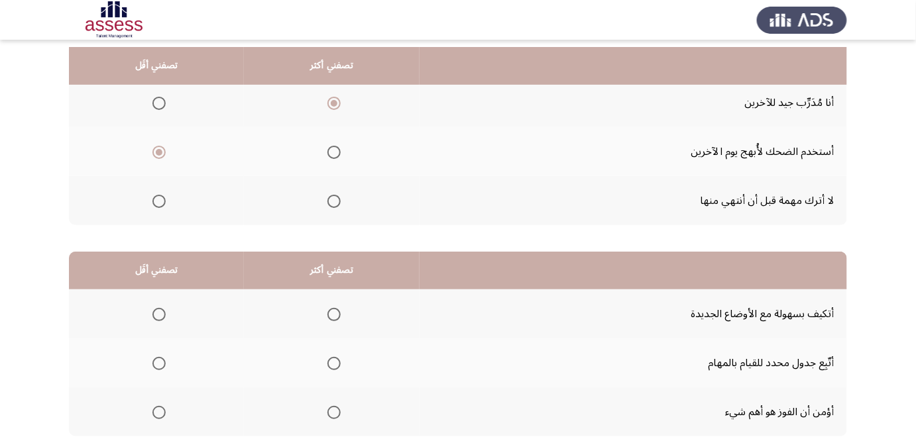
drag, startPoint x: 412, startPoint y: 213, endPoint x: 415, endPoint y: 186, distance: 27.3
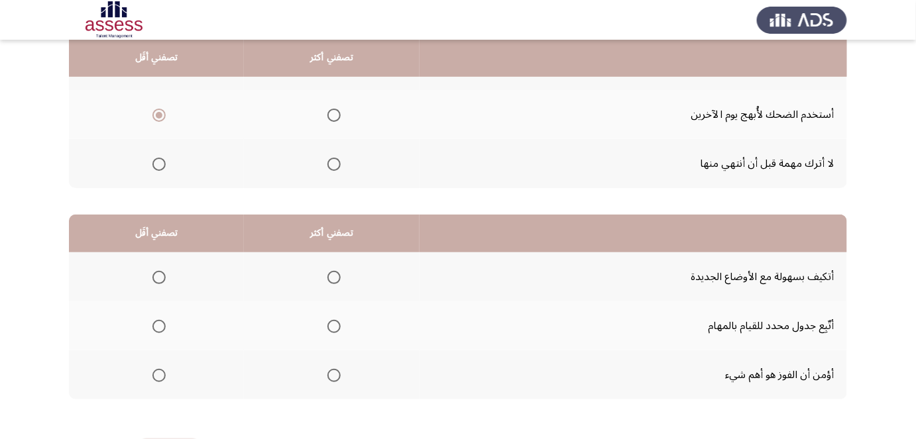
drag, startPoint x: 426, startPoint y: 161, endPoint x: 424, endPoint y: 176, distance: 15.4
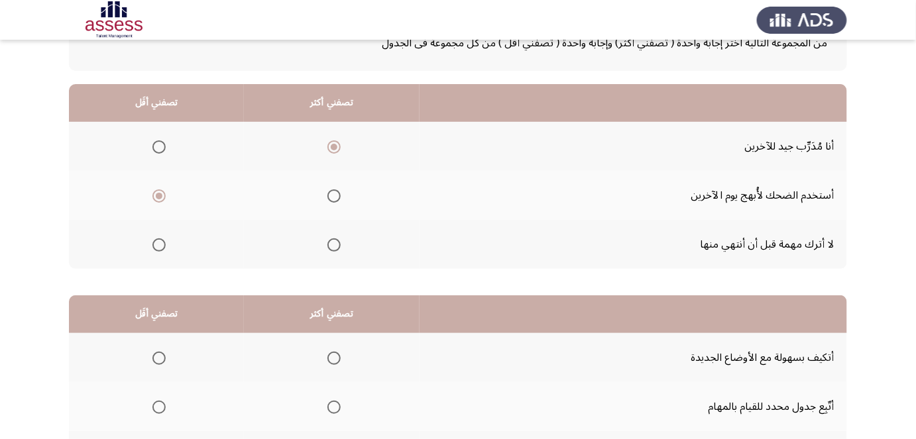
drag, startPoint x: 424, startPoint y: 176, endPoint x: 431, endPoint y: 138, distance: 39.1
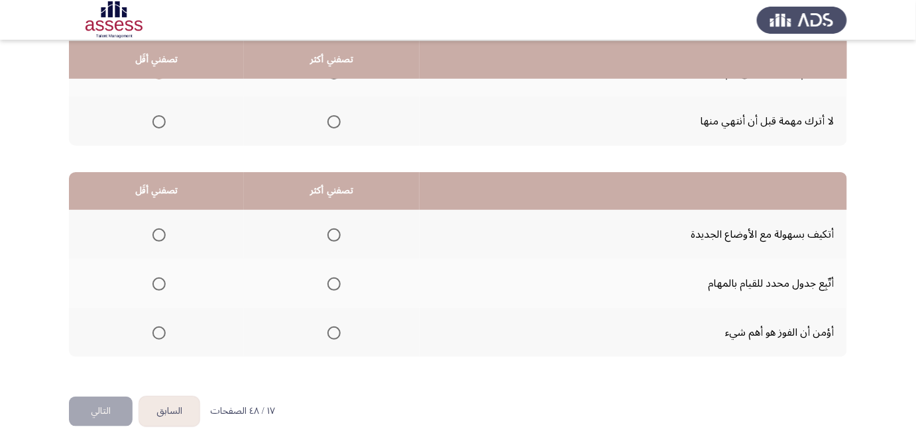
scroll to position [227, 0]
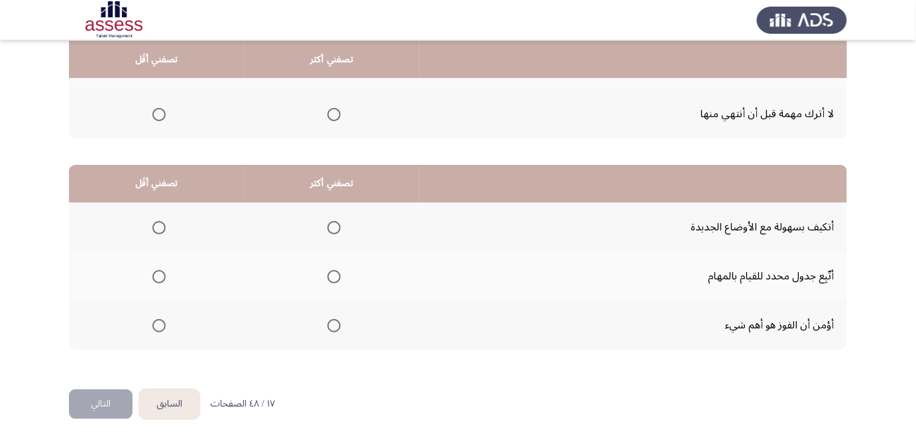
drag, startPoint x: 430, startPoint y: 166, endPoint x: 428, endPoint y: 195, distance: 29.2
click at [331, 227] on span "Select an option" at bounding box center [333, 227] width 13 height 13
click at [331, 227] on input "Select an option" at bounding box center [333, 227] width 13 height 13
drag, startPoint x: 475, startPoint y: 209, endPoint x: 473, endPoint y: 231, distance: 21.9
click at [158, 324] on span "Select an option" at bounding box center [158, 325] width 13 height 13
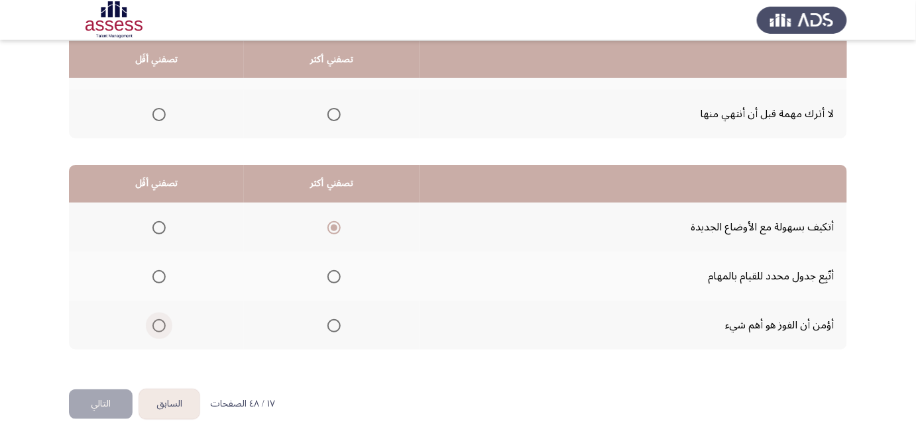
click at [158, 324] on input "Select an option" at bounding box center [158, 325] width 13 height 13
drag, startPoint x: 528, startPoint y: 290, endPoint x: 452, endPoint y: 327, distance: 84.8
click at [107, 400] on button "التالي" at bounding box center [101, 405] width 64 height 30
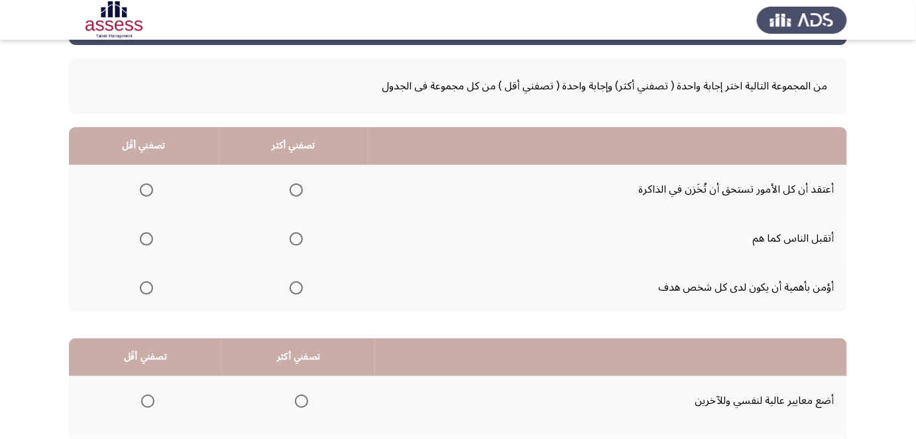
scroll to position [58, 0]
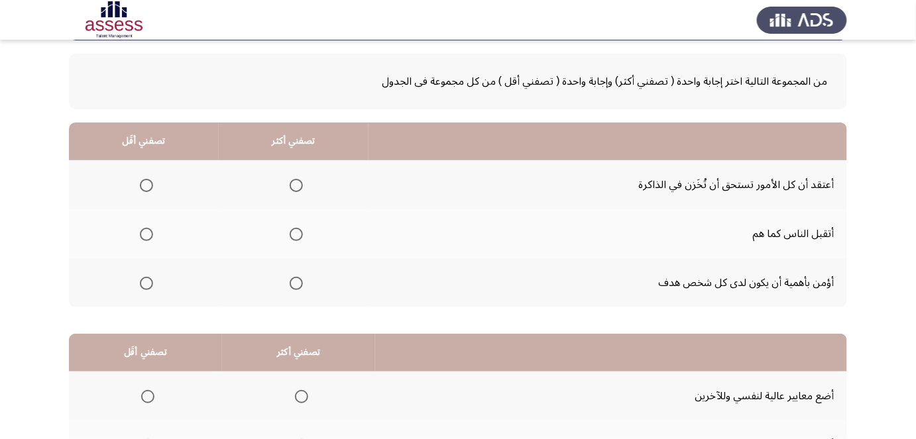
drag, startPoint x: 517, startPoint y: 183, endPoint x: 514, endPoint y: 207, distance: 24.1
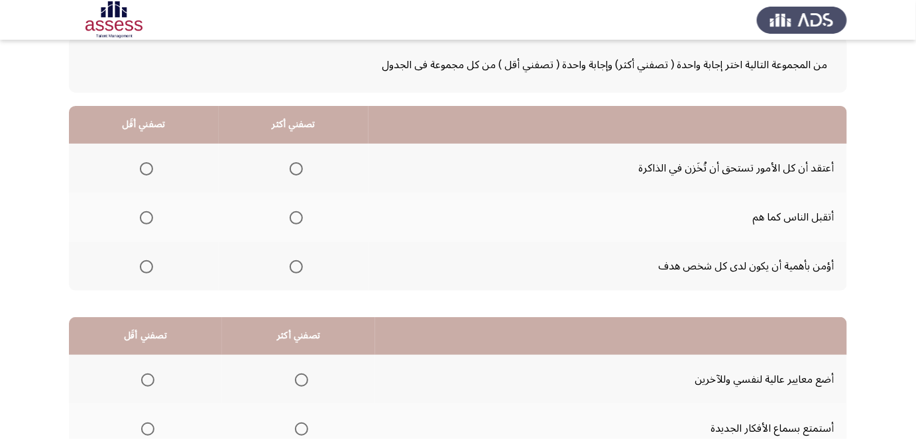
drag, startPoint x: 540, startPoint y: 175, endPoint x: 539, endPoint y: 190, distance: 15.3
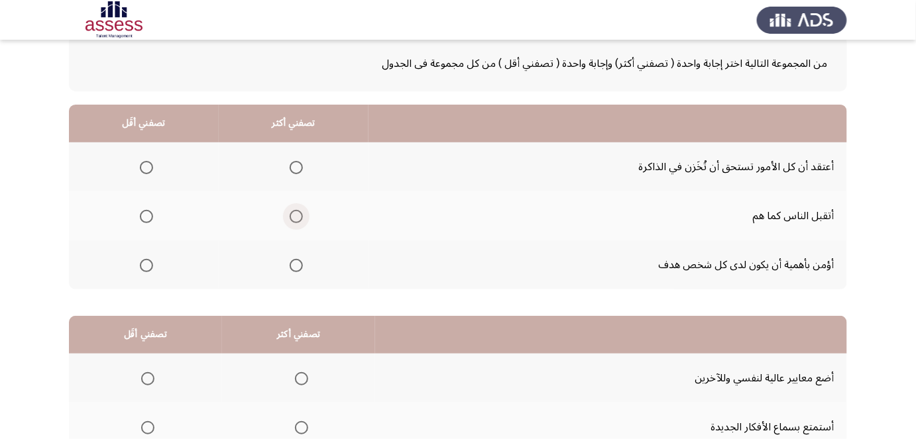
click at [298, 214] on span "Select an option" at bounding box center [296, 216] width 13 height 13
click at [298, 214] on input "Select an option" at bounding box center [296, 216] width 13 height 13
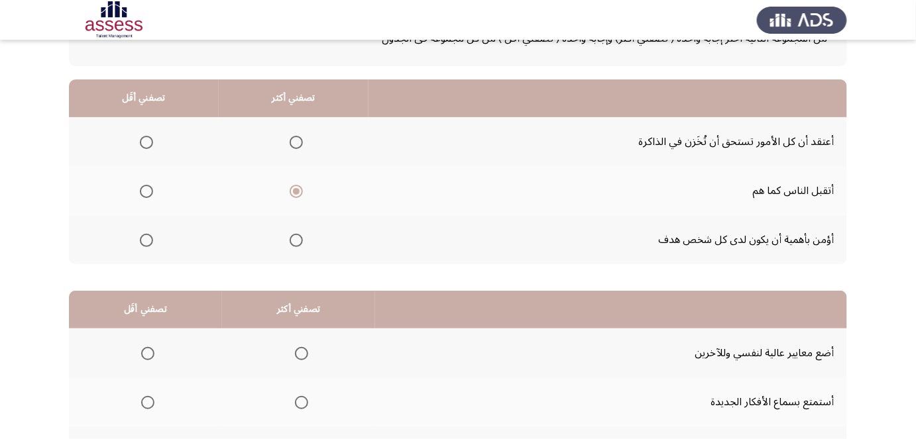
drag, startPoint x: 500, startPoint y: 178, endPoint x: 500, endPoint y: 186, distance: 8.0
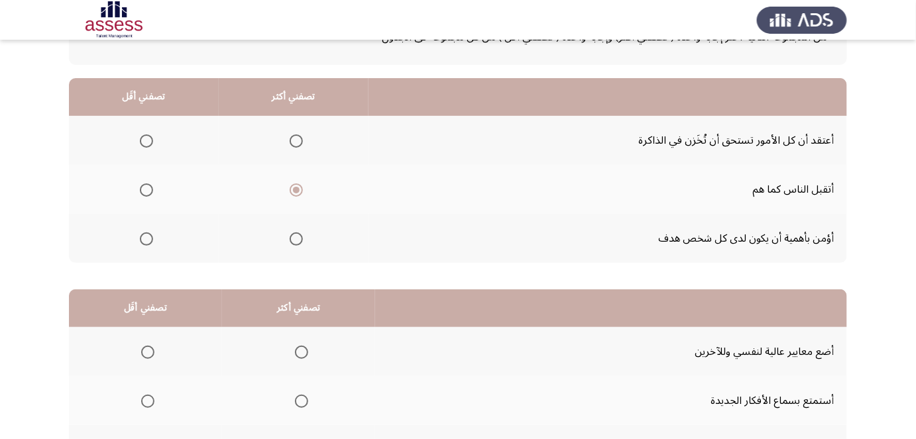
click at [145, 241] on span "Select an option" at bounding box center [146, 239] width 13 height 13
click at [145, 241] on input "Select an option" at bounding box center [146, 239] width 13 height 13
click at [147, 141] on span "Select an option" at bounding box center [146, 141] width 13 height 13
click at [147, 141] on input "Select an option" at bounding box center [146, 141] width 13 height 13
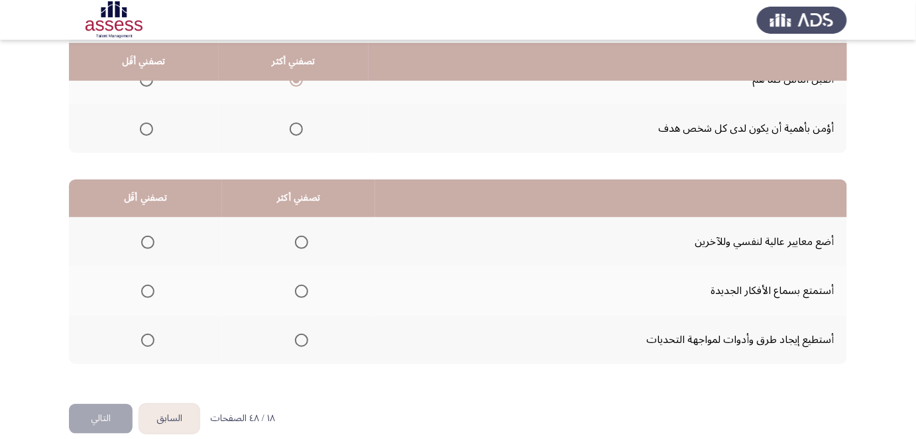
scroll to position [227, 0]
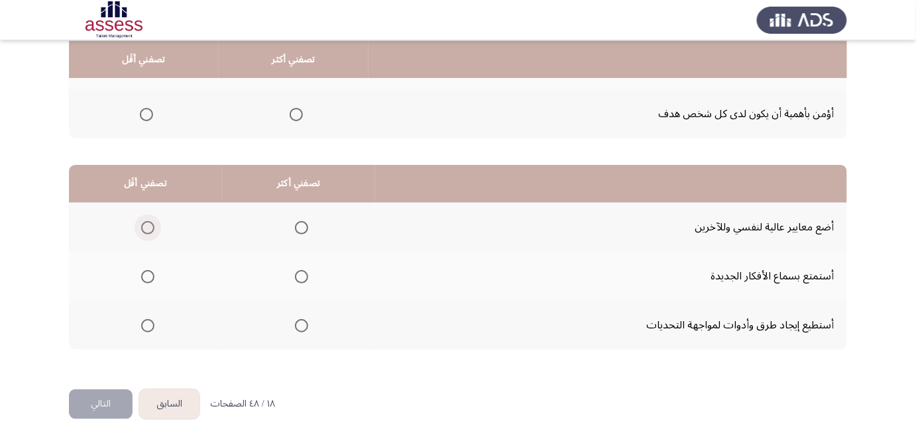
click at [152, 223] on span "Select an option" at bounding box center [147, 227] width 13 height 13
click at [152, 223] on input "Select an option" at bounding box center [147, 227] width 13 height 13
drag, startPoint x: 577, startPoint y: 198, endPoint x: 574, endPoint y: 214, distance: 16.2
click at [302, 272] on span "Select an option" at bounding box center [301, 276] width 13 height 13
click at [302, 272] on input "Select an option" at bounding box center [301, 276] width 13 height 13
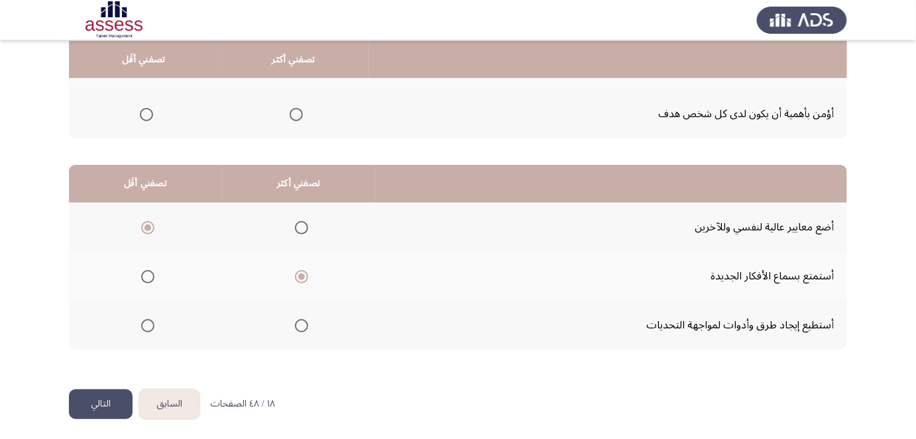
drag, startPoint x: 484, startPoint y: 223, endPoint x: 482, endPoint y: 239, distance: 16.0
click at [298, 320] on span "Select an option" at bounding box center [301, 325] width 13 height 13
click at [298, 320] on input "Select an option" at bounding box center [301, 325] width 13 height 13
click at [102, 396] on button "التالي" at bounding box center [101, 405] width 64 height 30
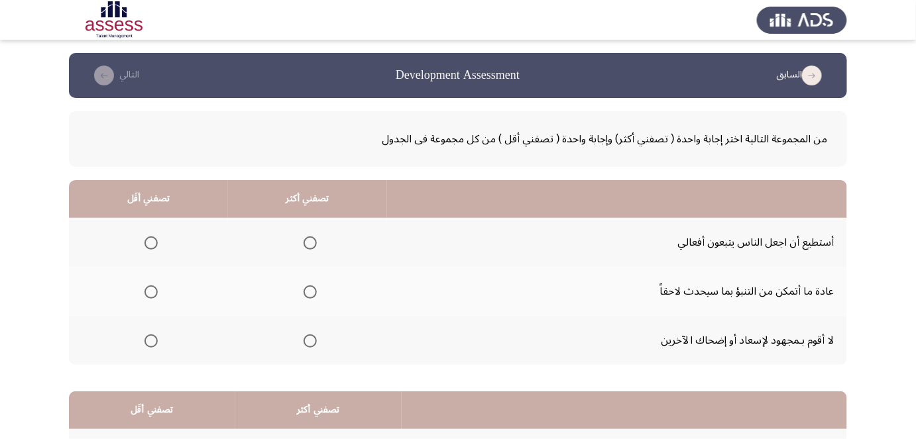
scroll to position [0, 0]
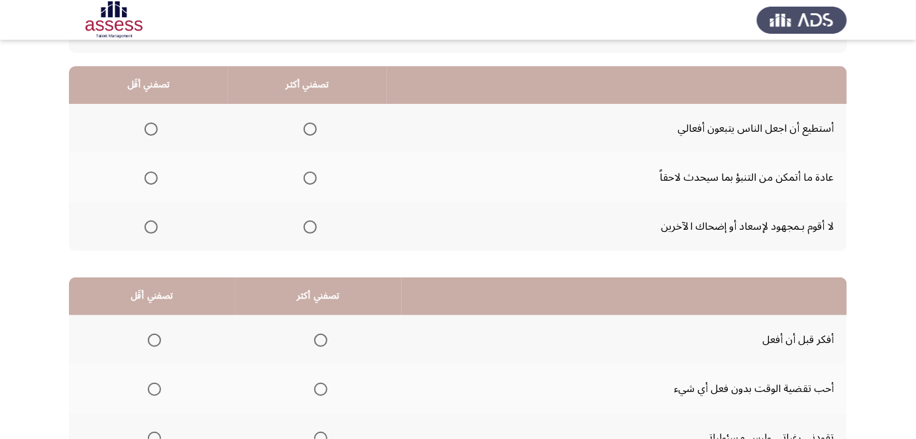
drag, startPoint x: 504, startPoint y: 188, endPoint x: 500, endPoint y: 202, distance: 15.3
click at [306, 180] on span "Select an option" at bounding box center [310, 176] width 13 height 13
click at [306, 180] on input "Select an option" at bounding box center [310, 176] width 13 height 13
click at [152, 227] on span "Select an option" at bounding box center [150, 225] width 13 height 13
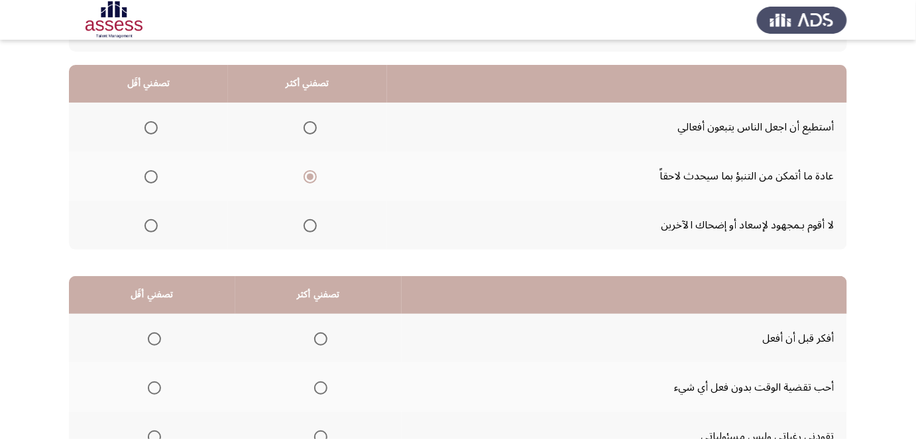
click at [152, 227] on input "Select an option" at bounding box center [150, 225] width 13 height 13
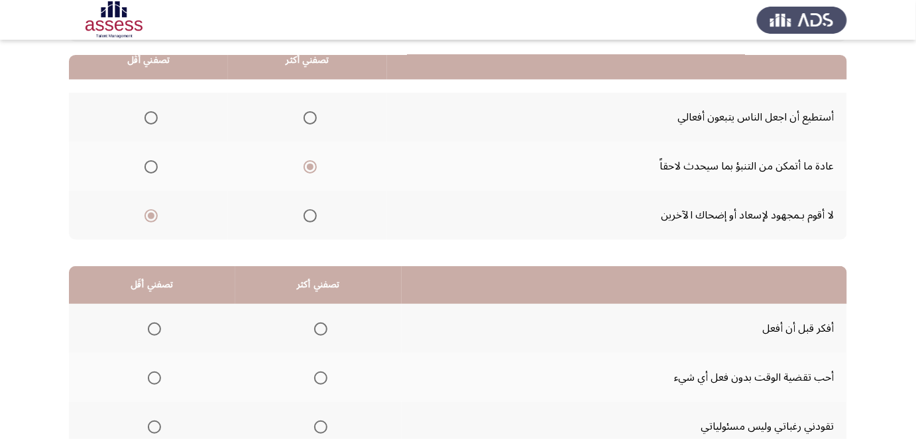
scroll to position [127, 0]
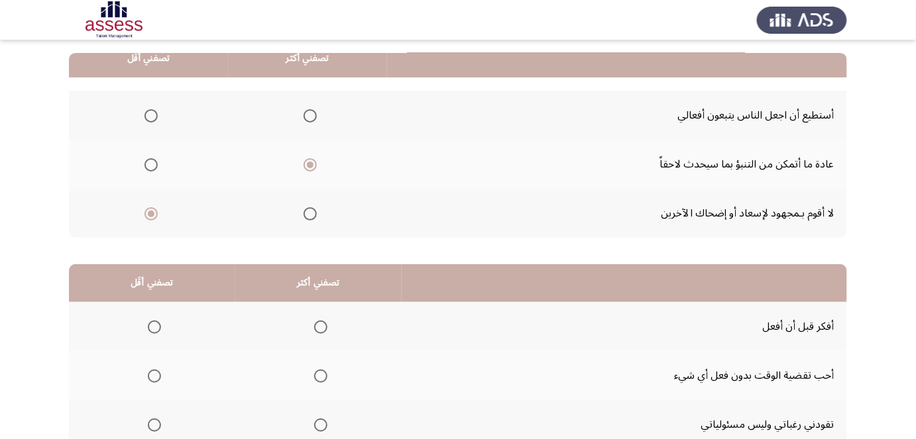
drag, startPoint x: 443, startPoint y: 186, endPoint x: 443, endPoint y: 196, distance: 9.3
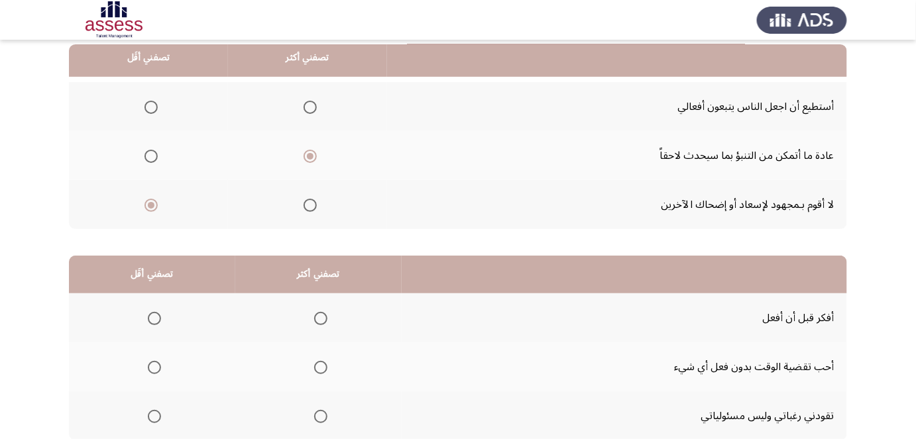
drag, startPoint x: 434, startPoint y: 148, endPoint x: 433, endPoint y: 165, distance: 16.6
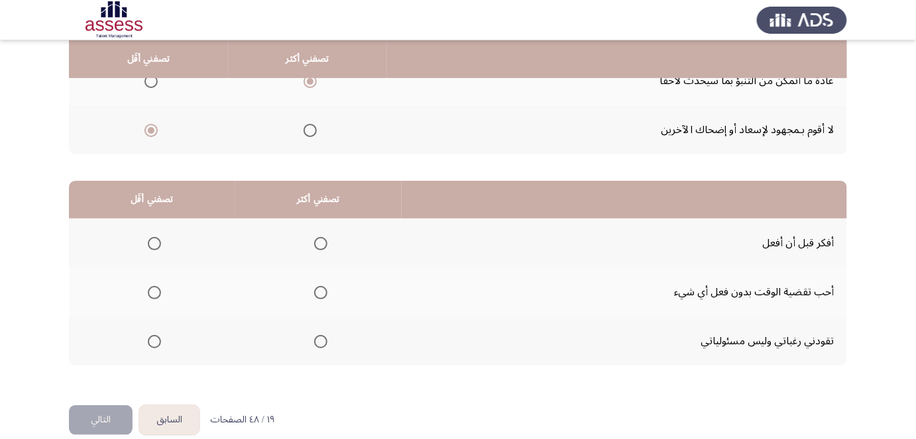
drag, startPoint x: 433, startPoint y: 165, endPoint x: 428, endPoint y: 181, distance: 16.8
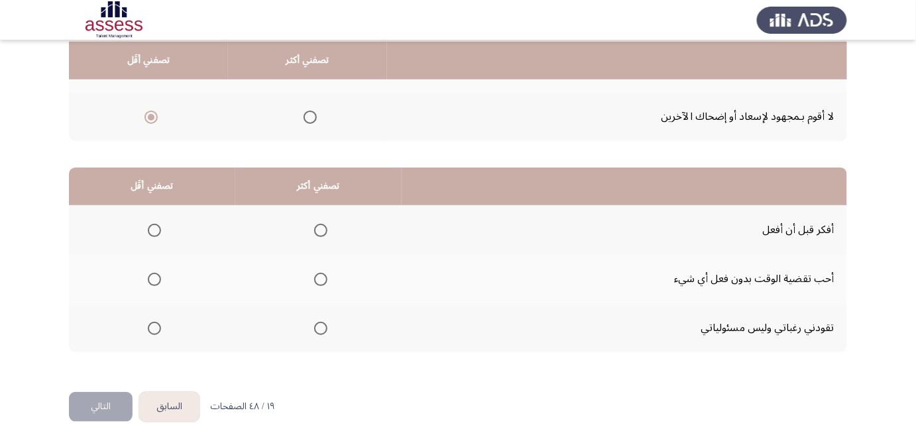
scroll to position [227, 0]
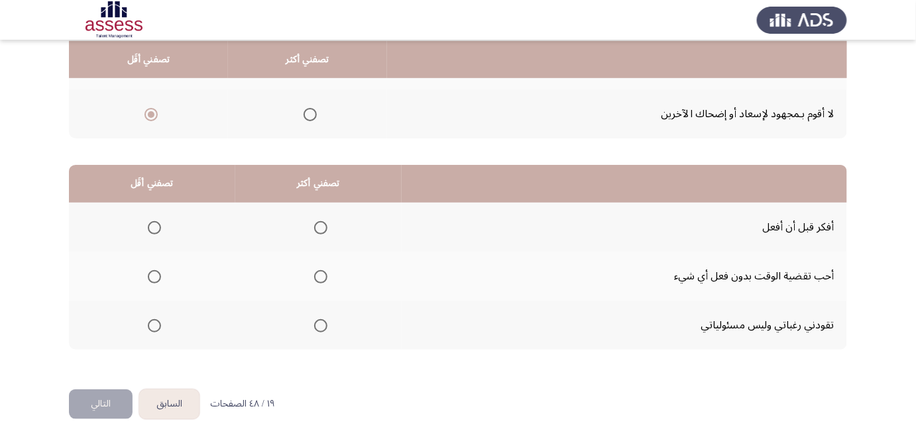
drag, startPoint x: 430, startPoint y: 158, endPoint x: 424, endPoint y: 178, distance: 21.4
click at [319, 225] on span "Select an option" at bounding box center [320, 227] width 13 height 13
click at [319, 225] on input "Select an option" at bounding box center [320, 227] width 13 height 13
click at [154, 277] on span "Select an option" at bounding box center [154, 277] width 0 height 0
click at [153, 274] on input "Select an option" at bounding box center [154, 276] width 13 height 13
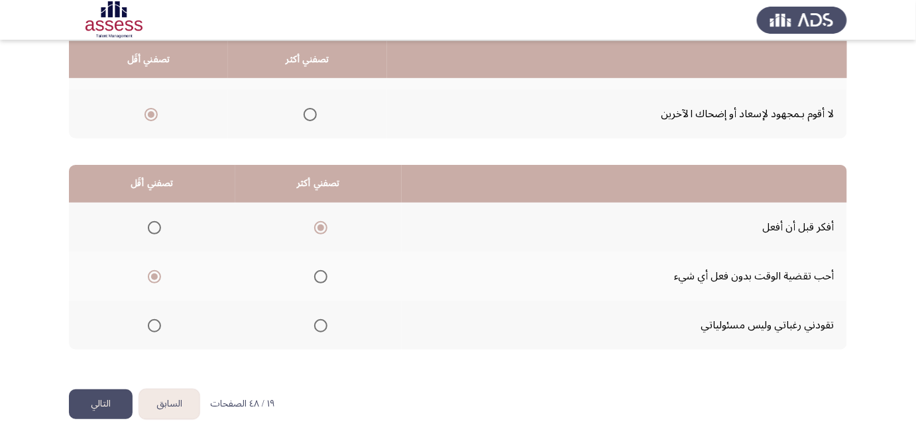
drag, startPoint x: 184, startPoint y: 243, endPoint x: 182, endPoint y: 265, distance: 22.6
click at [88, 401] on button "التالي" at bounding box center [101, 405] width 64 height 30
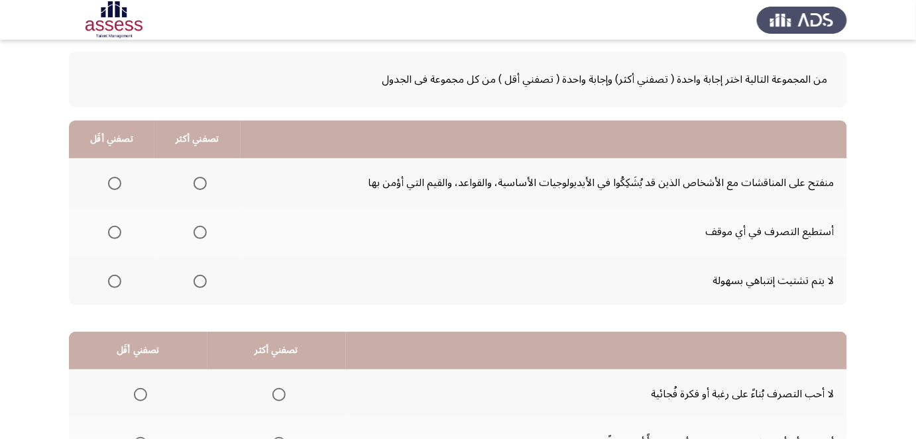
scroll to position [61, 0]
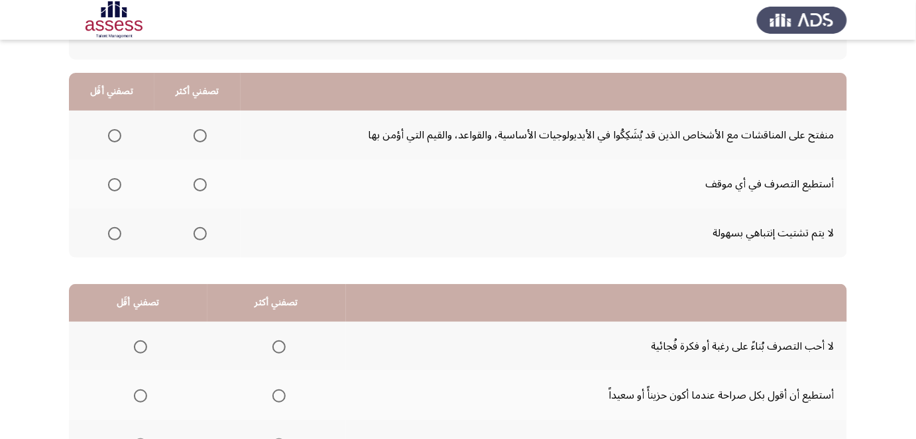
drag, startPoint x: 438, startPoint y: 139, endPoint x: 436, endPoint y: 160, distance: 21.3
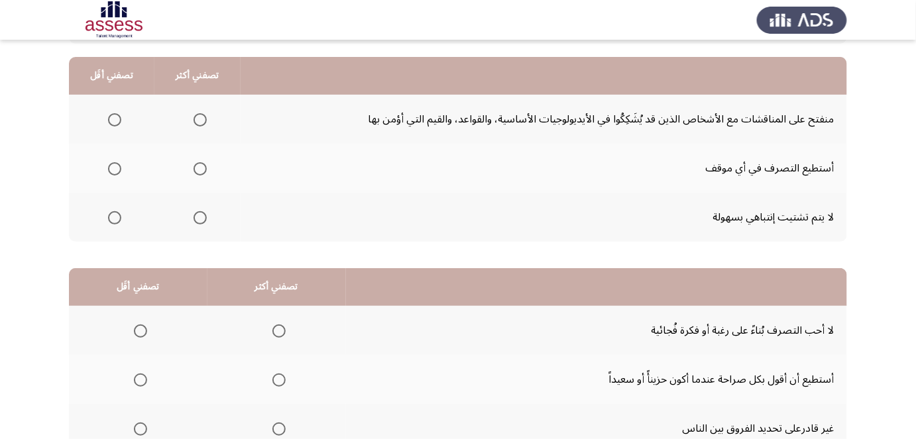
scroll to position [125, 0]
drag, startPoint x: 315, startPoint y: 127, endPoint x: 313, endPoint y: 137, distance: 9.5
click at [111, 211] on span "Select an option" at bounding box center [114, 216] width 13 height 13
click at [111, 211] on input "Select an option" at bounding box center [114, 216] width 13 height 13
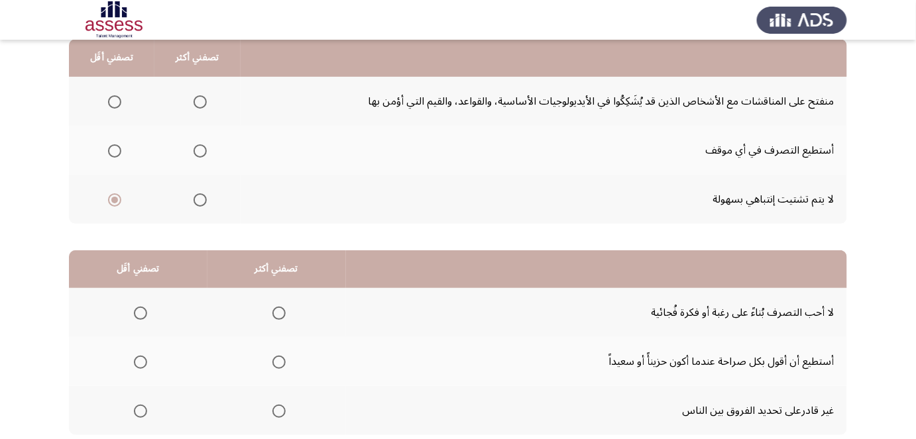
drag, startPoint x: 393, startPoint y: 145, endPoint x: 388, endPoint y: 165, distance: 20.6
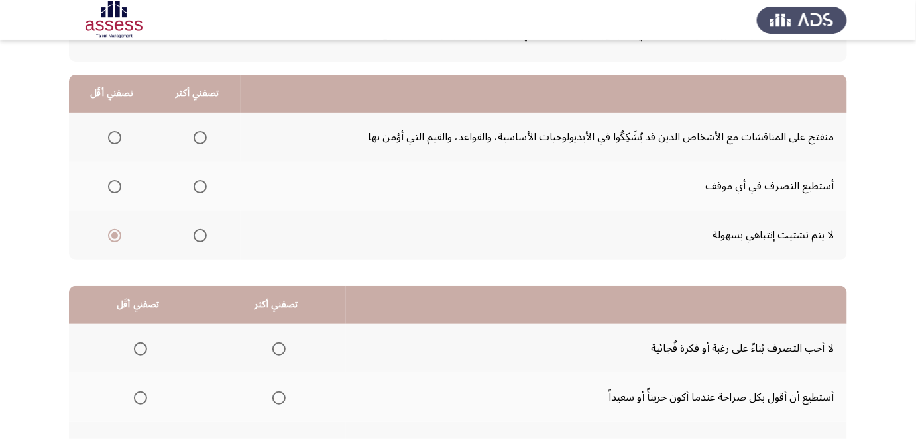
drag, startPoint x: 386, startPoint y: 156, endPoint x: 382, endPoint y: 122, distance: 34.0
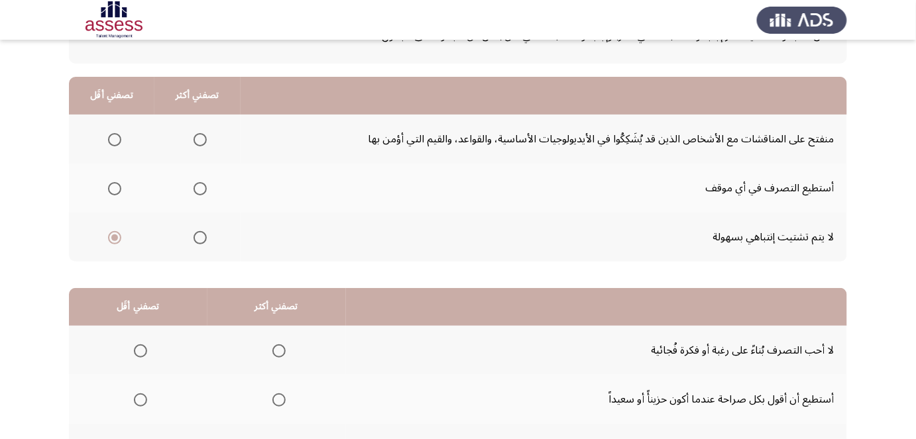
click at [203, 138] on span "Select an option" at bounding box center [200, 139] width 13 height 13
click at [203, 138] on input "Select an option" at bounding box center [200, 139] width 13 height 13
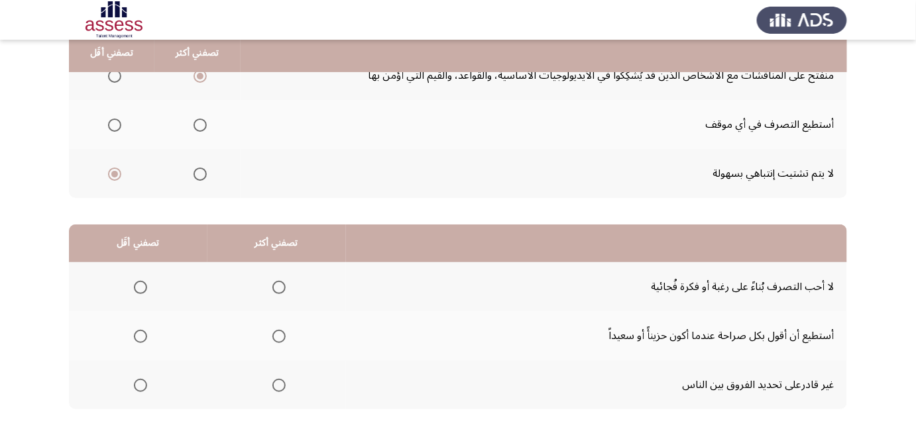
drag, startPoint x: 625, startPoint y: 143, endPoint x: 620, endPoint y: 168, distance: 25.1
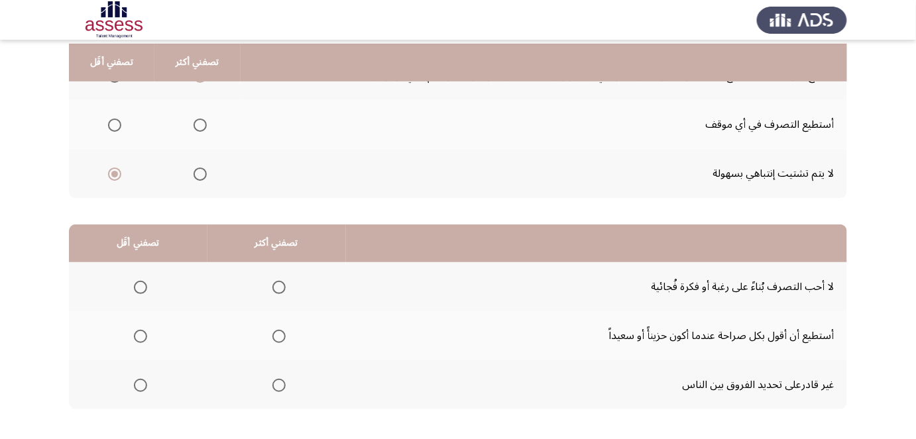
scroll to position [170, 0]
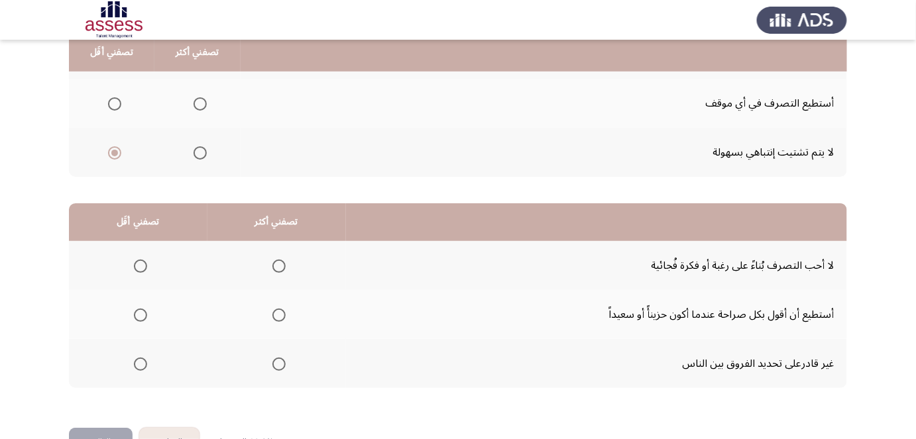
drag, startPoint x: 889, startPoint y: 198, endPoint x: 885, endPoint y: 241, distance: 43.2
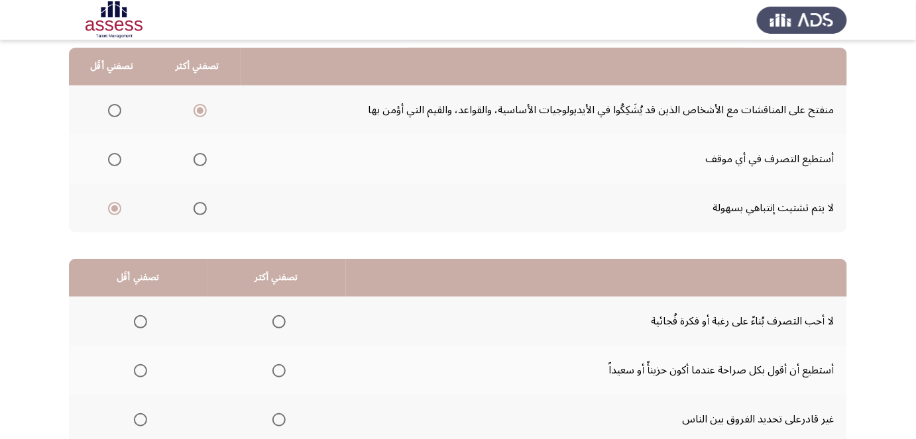
drag, startPoint x: 885, startPoint y: 241, endPoint x: 884, endPoint y: 211, distance: 29.2
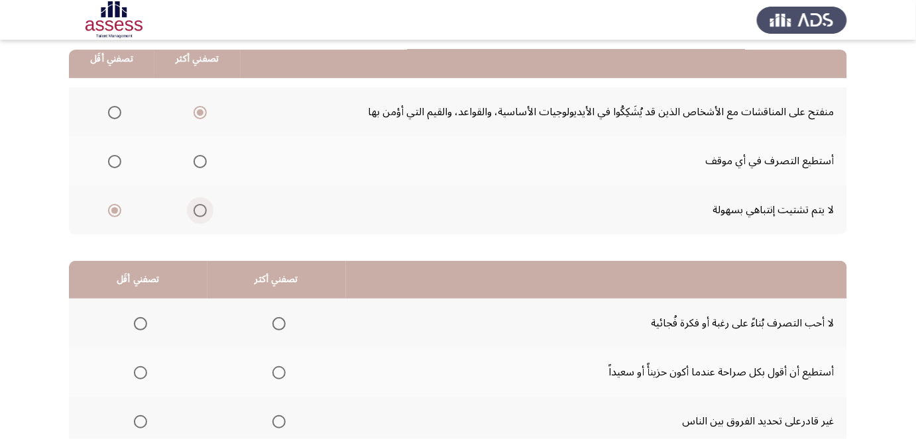
click at [198, 207] on span "Select an option" at bounding box center [200, 210] width 13 height 13
click at [198, 207] on input "Select an option" at bounding box center [200, 210] width 13 height 13
click at [199, 115] on span "Select an option" at bounding box center [200, 112] width 13 height 13
click at [199, 115] on input "Select an option" at bounding box center [200, 112] width 13 height 13
click at [198, 204] on span "Select an option" at bounding box center [200, 210] width 13 height 13
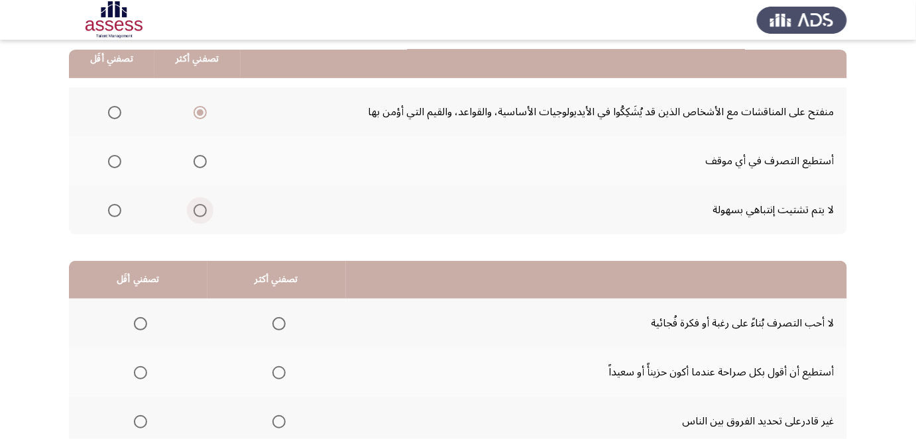
click at [198, 204] on input "Select an option" at bounding box center [200, 210] width 13 height 13
click at [117, 162] on span "Select an option" at bounding box center [114, 161] width 13 height 13
click at [117, 162] on input "Select an option" at bounding box center [114, 161] width 13 height 13
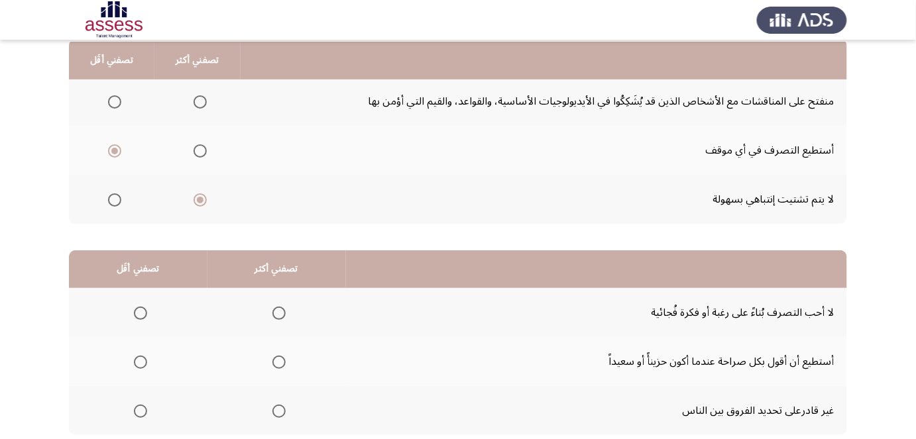
drag, startPoint x: 507, startPoint y: 135, endPoint x: 507, endPoint y: 149, distance: 14.6
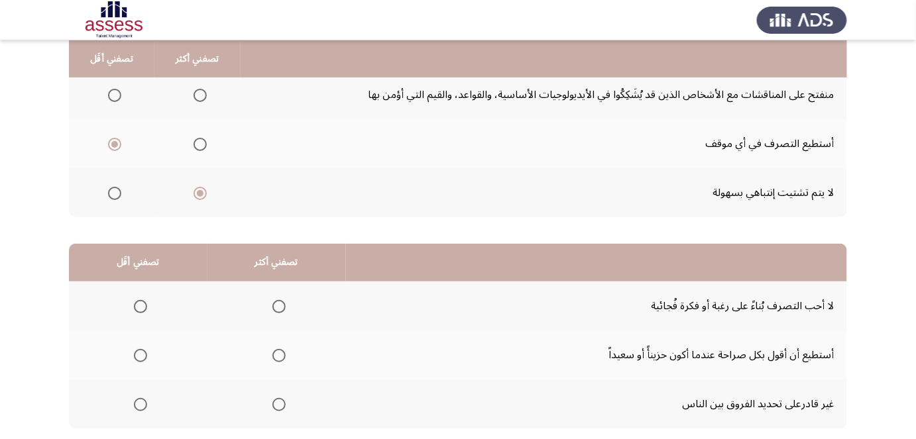
drag, startPoint x: 895, startPoint y: 106, endPoint x: 894, endPoint y: 115, distance: 9.3
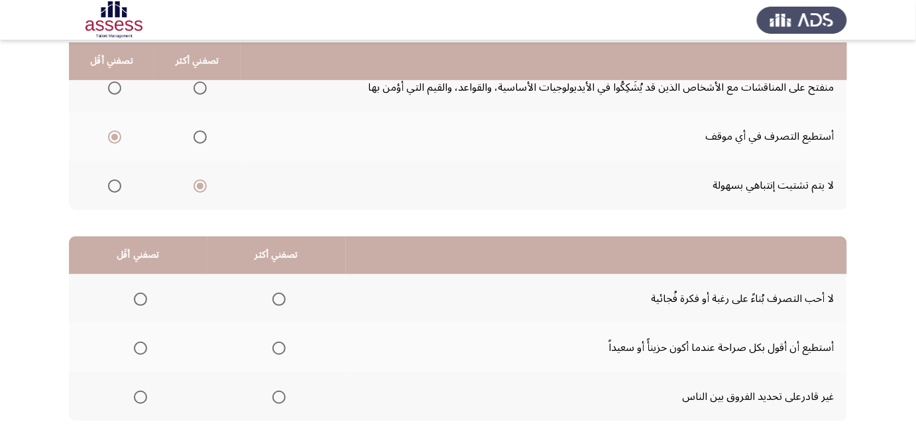
scroll to position [158, 0]
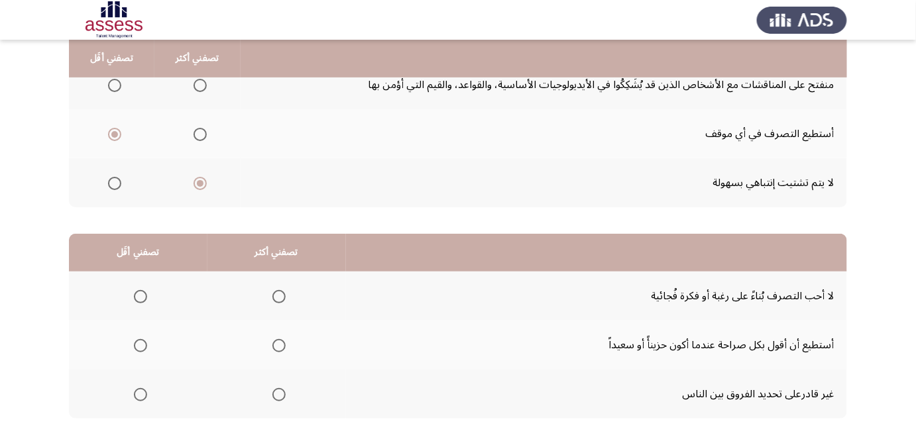
drag, startPoint x: 894, startPoint y: 115, endPoint x: 893, endPoint y: 133, distance: 17.2
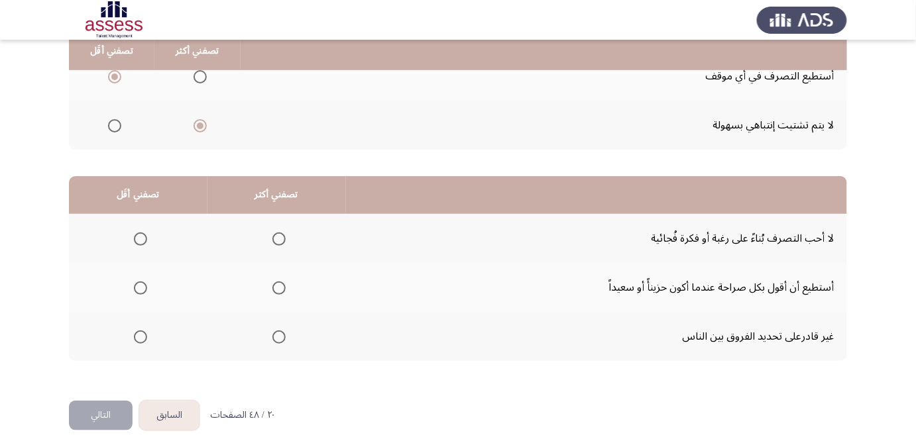
scroll to position [227, 0]
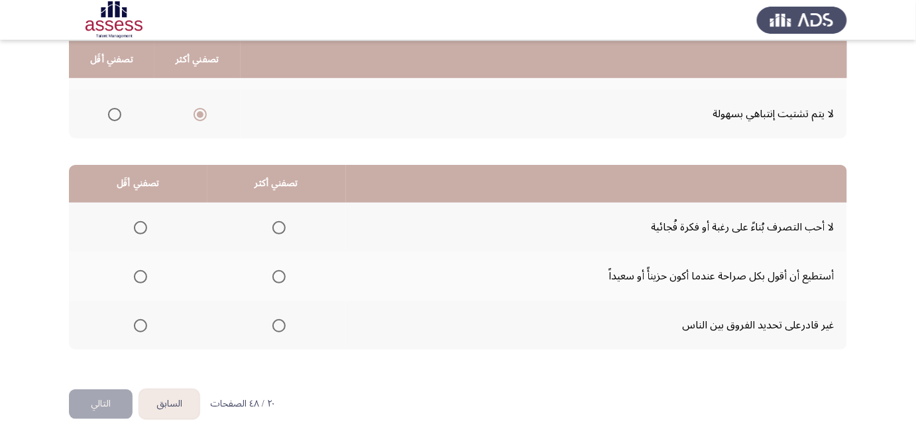
drag, startPoint x: 866, startPoint y: 205, endPoint x: 864, endPoint y: 237, distance: 32.5
click at [864, 217] on app-assessment-container "السابق Development Assessment التالي من المجموعة التالية اختر إجابة واحدة ( تصف…" at bounding box center [458, 107] width 916 height 563
click at [881, 211] on app-assessment-container "السابق Development Assessment التالي من المجموعة التالية اختر إجابة واحدة ( تصف…" at bounding box center [458, 107] width 916 height 563
click at [144, 272] on span "Select an option" at bounding box center [140, 276] width 13 height 13
click at [144, 272] on input "Select an option" at bounding box center [140, 276] width 13 height 13
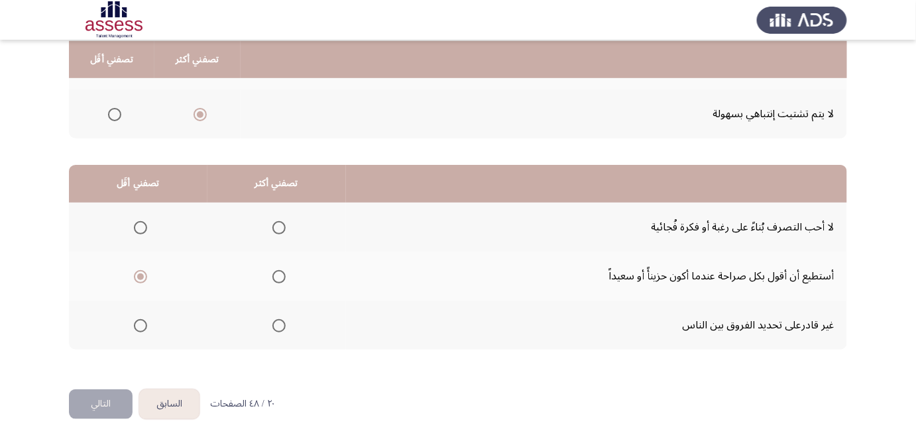
drag, startPoint x: 653, startPoint y: 261, endPoint x: 650, endPoint y: 282, distance: 21.5
drag, startPoint x: 592, startPoint y: 306, endPoint x: 587, endPoint y: 313, distance: 8.6
click at [274, 278] on span "Select an option" at bounding box center [278, 276] width 13 height 13
click at [274, 278] on input "Select an option" at bounding box center [278, 276] width 13 height 13
drag, startPoint x: 133, startPoint y: 265, endPoint x: 147, endPoint y: 272, distance: 15.4
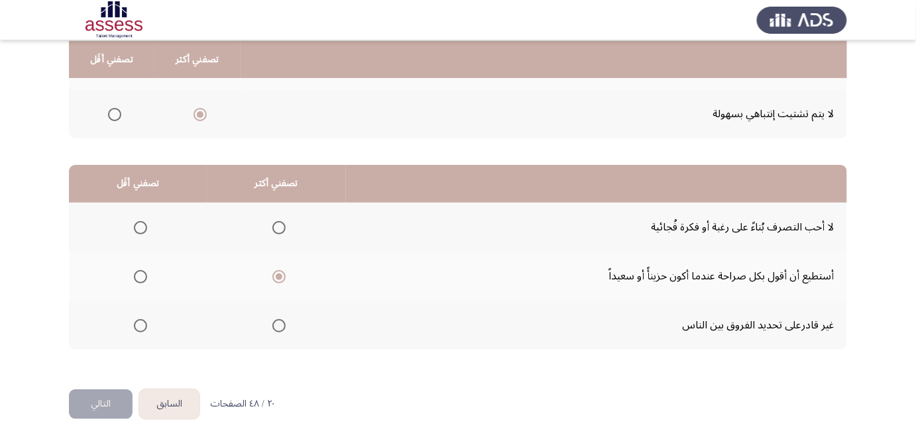
click at [135, 266] on mat-radio-group "Select an option" at bounding box center [138, 276] width 19 height 23
click at [148, 272] on th at bounding box center [138, 276] width 139 height 49
click at [279, 325] on span "Select an option" at bounding box center [278, 325] width 13 height 13
click at [279, 325] on input "Select an option" at bounding box center [278, 325] width 13 height 13
click at [141, 274] on span "Select an option" at bounding box center [140, 276] width 13 height 13
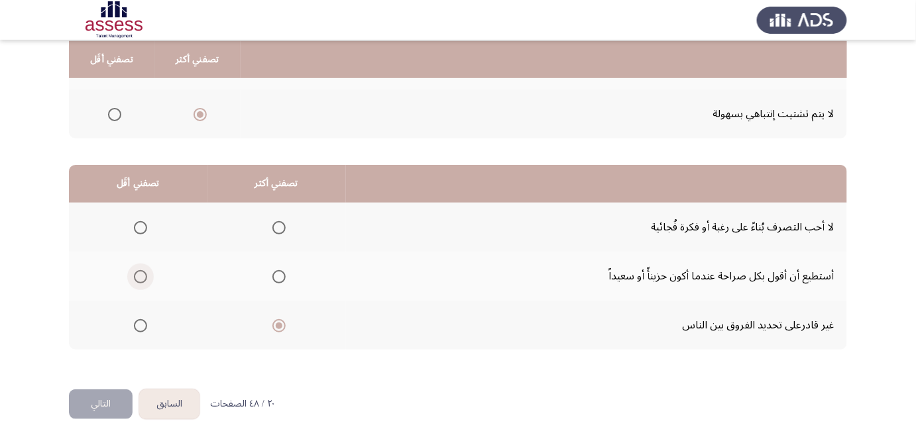
click at [141, 274] on input "Select an option" at bounding box center [140, 276] width 13 height 13
drag, startPoint x: 106, startPoint y: 392, endPoint x: 275, endPoint y: 243, distance: 225.8
click at [274, 244] on div "السابق Development Assessment التالي من المجموعة التالية اختر إجابة واحدة ( تصف…" at bounding box center [458, 107] width 778 height 563
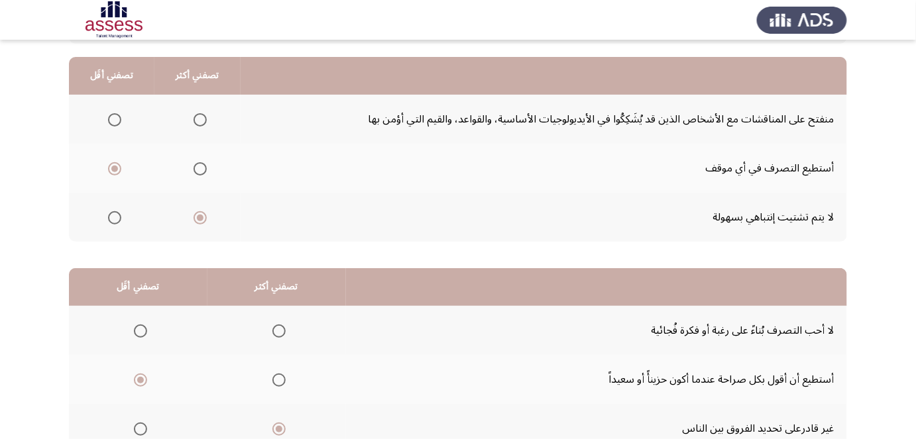
scroll to position [108, 0]
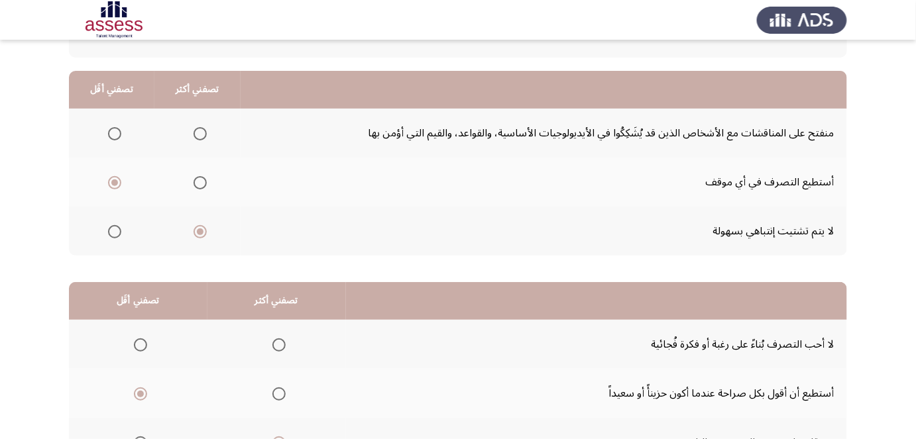
drag, startPoint x: 396, startPoint y: 219, endPoint x: 395, endPoint y: 187, distance: 32.5
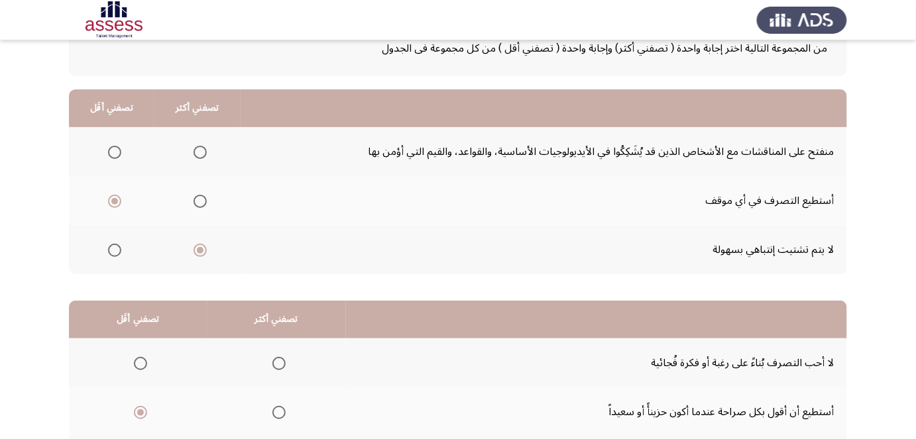
drag, startPoint x: 331, startPoint y: 213, endPoint x: 343, endPoint y: 189, distance: 27.3
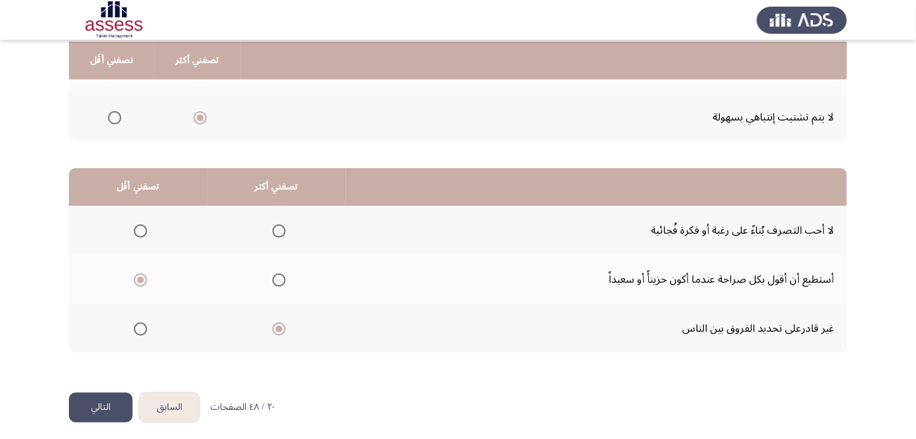
scroll to position [227, 0]
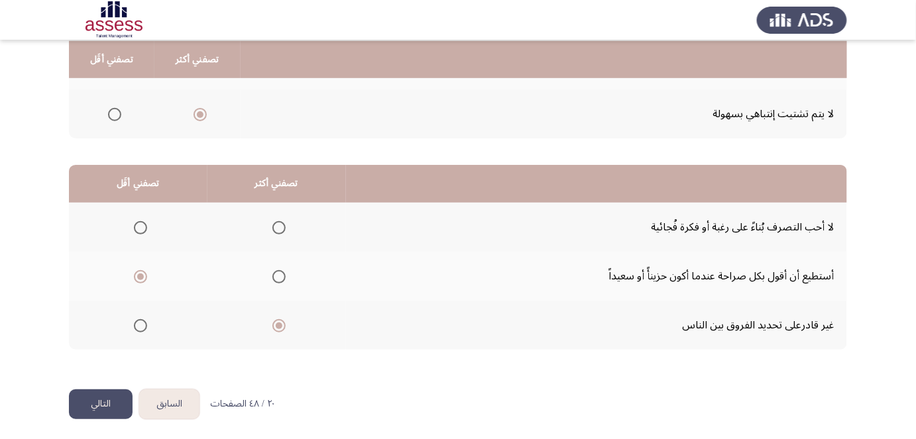
drag, startPoint x: 345, startPoint y: 203, endPoint x: 345, endPoint y: 217, distance: 13.3
click at [272, 230] on span "Select an option" at bounding box center [278, 227] width 13 height 13
click at [272, 230] on input "Select an option" at bounding box center [278, 227] width 13 height 13
drag, startPoint x: 109, startPoint y: 402, endPoint x: 242, endPoint y: 295, distance: 170.6
click at [240, 296] on div "السابق Development Assessment التالي من المجموعة التالية اختر إجابة واحدة ( تصف…" at bounding box center [458, 107] width 778 height 563
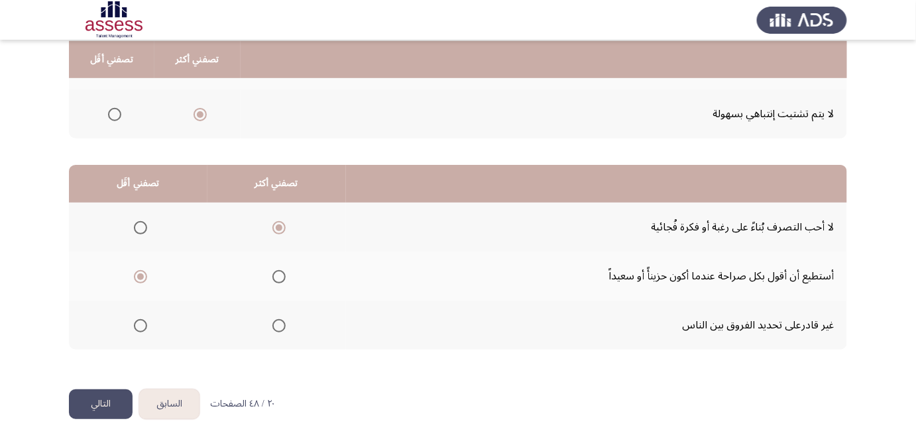
click at [276, 278] on span "Select an option" at bounding box center [278, 276] width 13 height 13
click at [276, 278] on input "Select an option" at bounding box center [278, 276] width 13 height 13
click at [141, 225] on span "Select an option" at bounding box center [140, 227] width 13 height 13
click at [141, 225] on input "Select an option" at bounding box center [140, 227] width 13 height 13
click at [139, 322] on span "Select an option" at bounding box center [140, 325] width 13 height 13
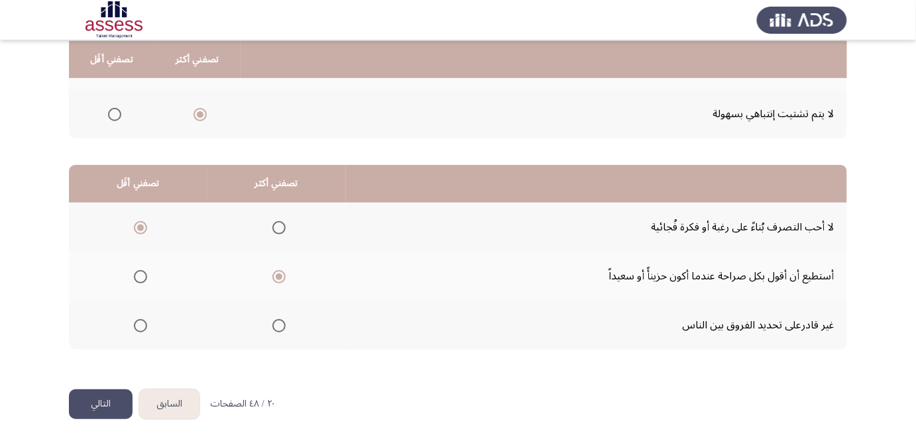
click at [139, 322] on input "Select an option" at bounding box center [140, 325] width 13 height 13
click at [144, 223] on span "Select an option" at bounding box center [140, 227] width 13 height 13
click at [144, 223] on input "Select an option" at bounding box center [140, 227] width 13 height 13
click at [101, 394] on button "التالي" at bounding box center [101, 405] width 64 height 30
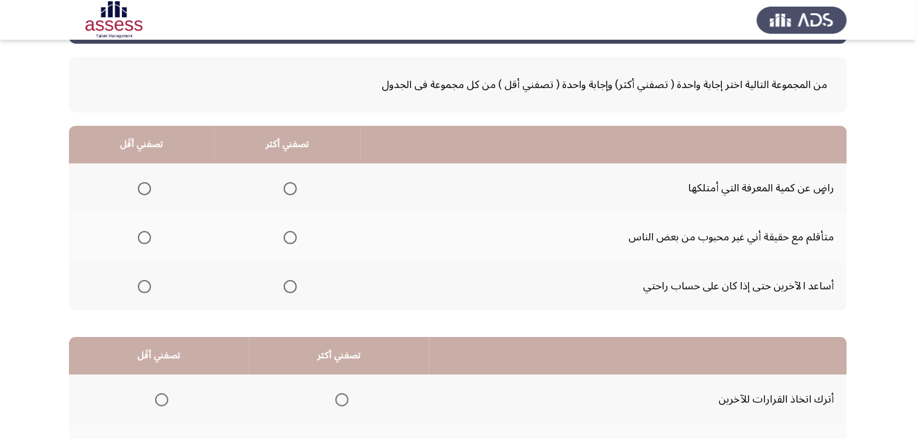
scroll to position [67, 0]
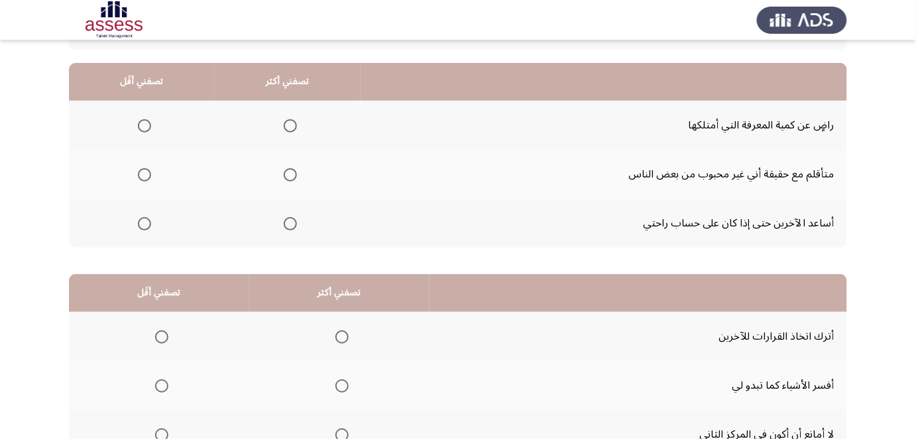
drag, startPoint x: 526, startPoint y: 179, endPoint x: 526, endPoint y: 198, distance: 18.6
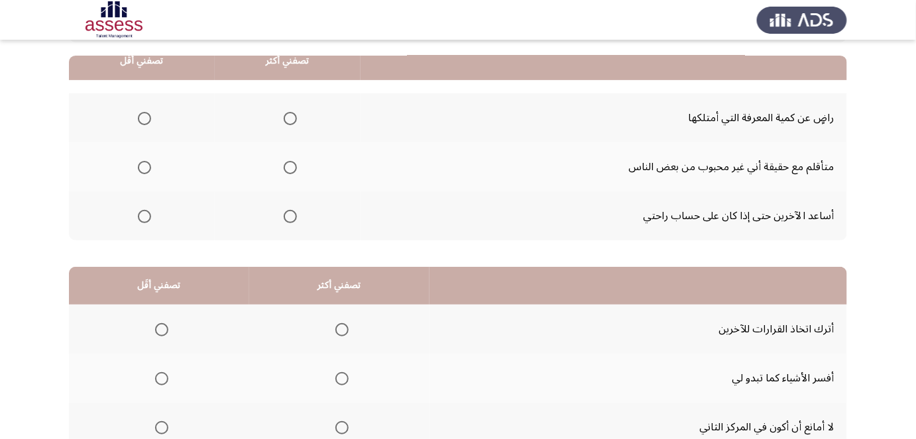
scroll to position [129, 0]
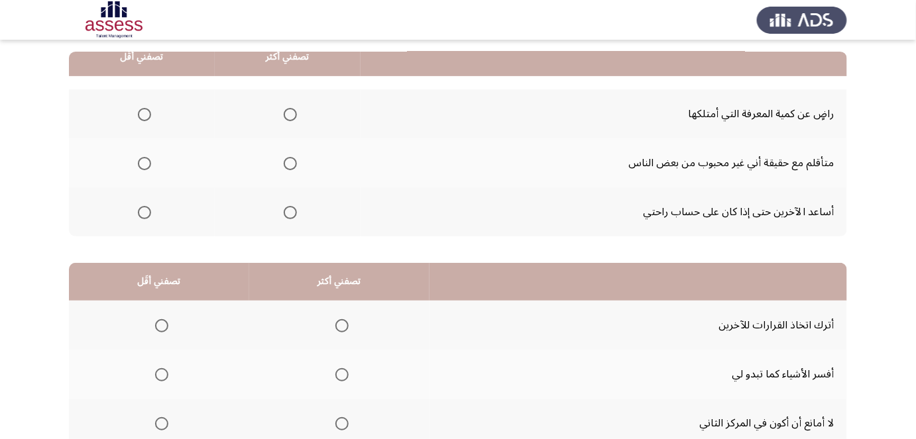
drag, startPoint x: 534, startPoint y: 172, endPoint x: 530, endPoint y: 186, distance: 14.3
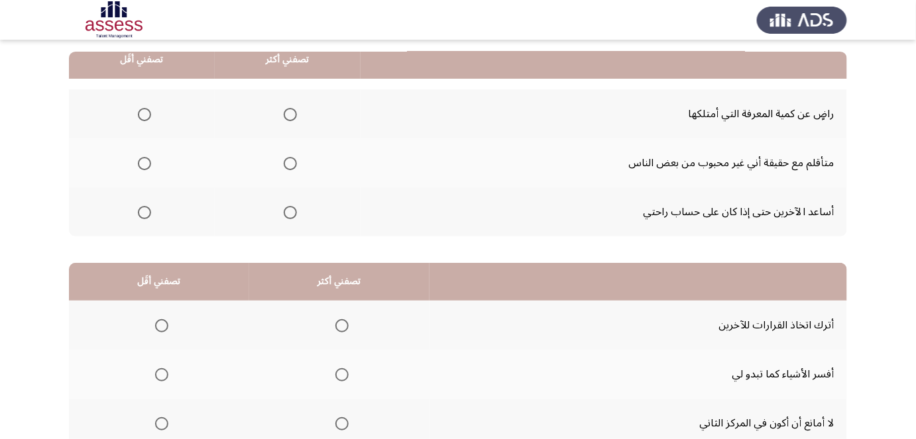
click at [285, 113] on span "Select an option" at bounding box center [290, 114] width 13 height 13
click at [285, 113] on input "Select an option" at bounding box center [290, 114] width 13 height 13
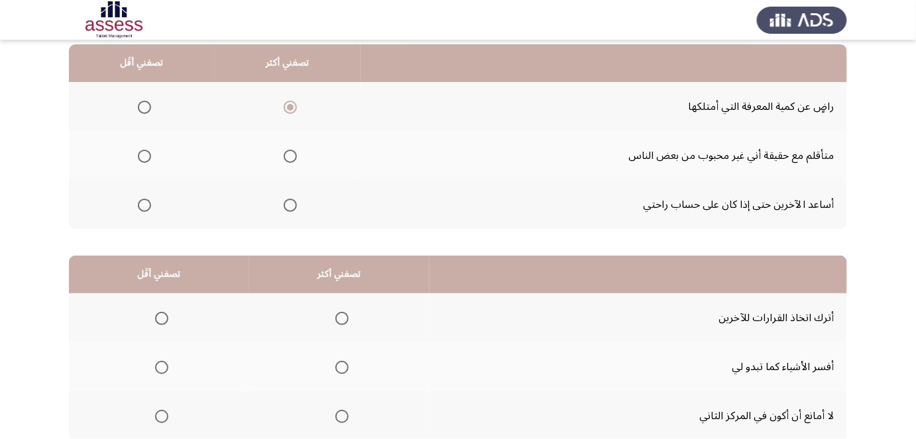
scroll to position [143, 0]
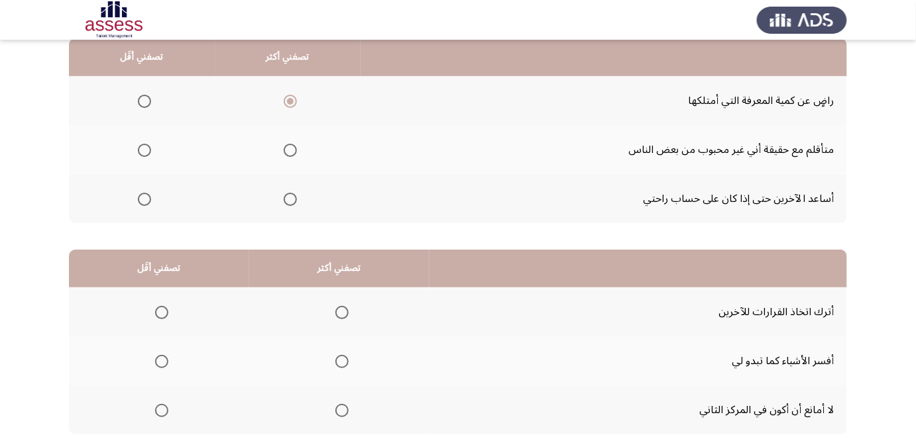
drag, startPoint x: 418, startPoint y: 174, endPoint x: 416, endPoint y: 181, distance: 7.6
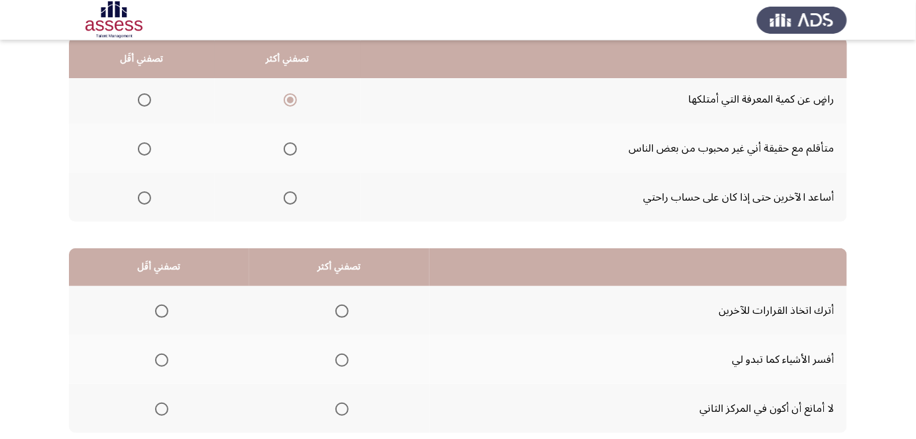
click at [142, 195] on span "Select an option" at bounding box center [144, 198] width 13 height 13
click at [142, 195] on input "Select an option" at bounding box center [144, 198] width 13 height 13
click at [287, 196] on span "Select an option" at bounding box center [290, 198] width 13 height 13
click at [287, 196] on input "Select an option" at bounding box center [290, 198] width 13 height 13
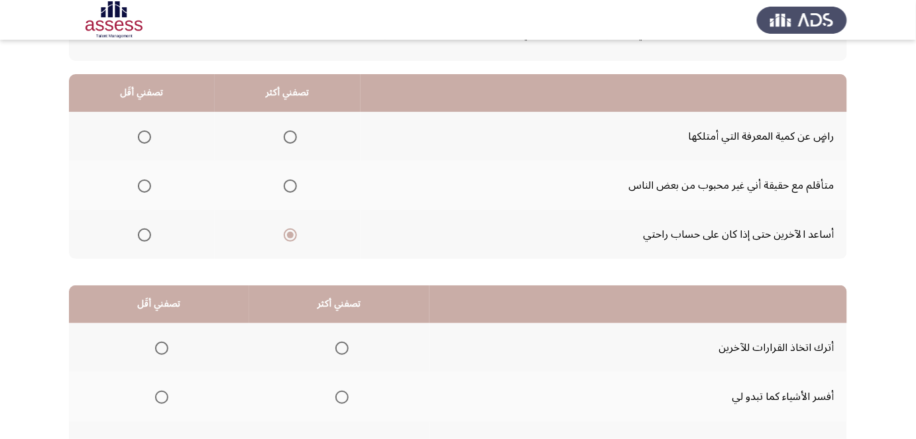
drag, startPoint x: 345, startPoint y: 121, endPoint x: 353, endPoint y: 105, distance: 17.2
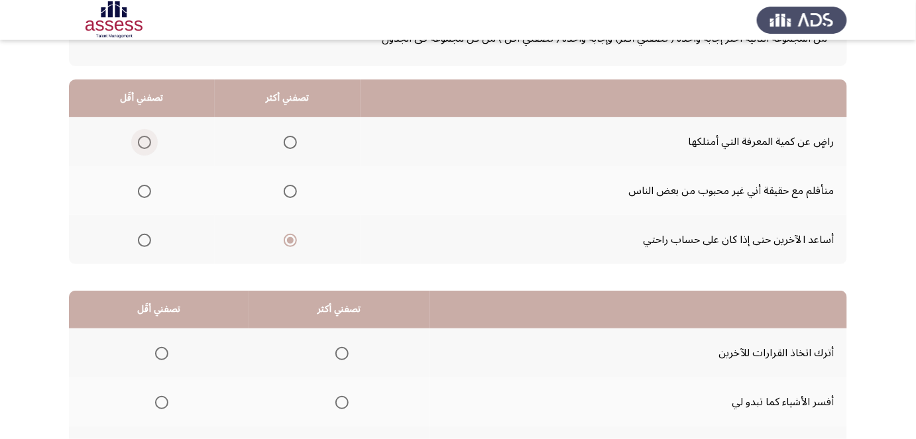
click at [144, 142] on span "Select an option" at bounding box center [144, 142] width 13 height 13
click at [144, 142] on input "Select an option" at bounding box center [144, 142] width 13 height 13
click at [298, 142] on th at bounding box center [288, 141] width 146 height 49
click at [138, 190] on span "Select an option" at bounding box center [144, 191] width 13 height 13
click at [138, 190] on input "Select an option" at bounding box center [144, 191] width 13 height 13
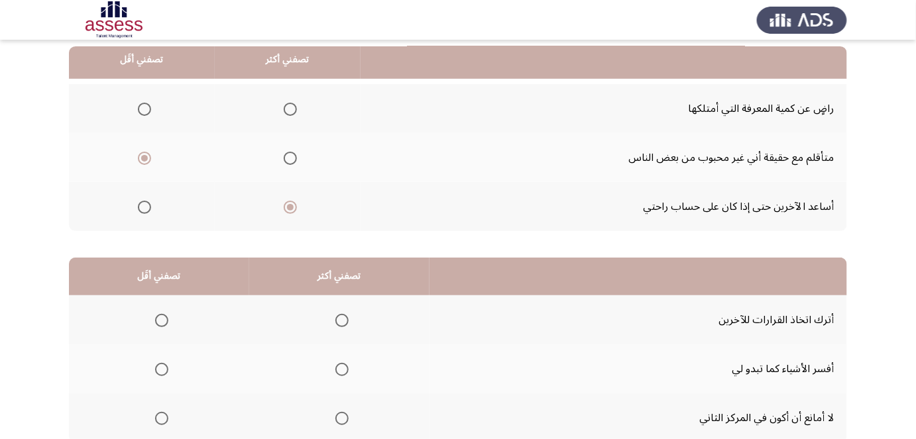
scroll to position [137, 0]
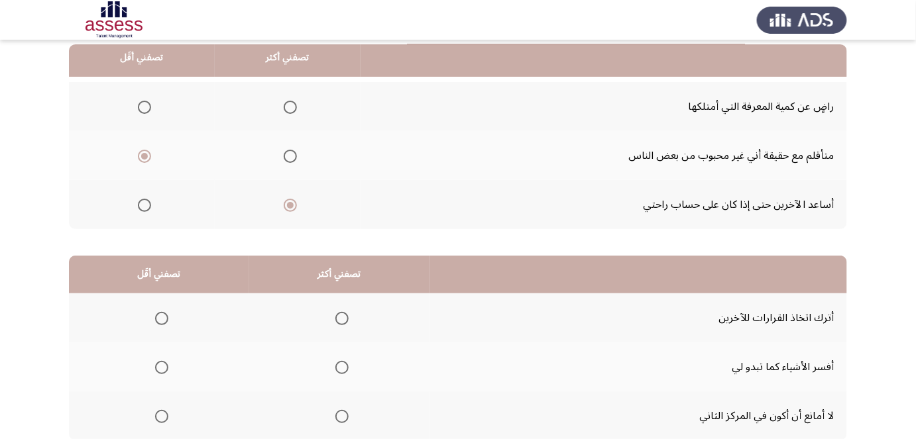
drag, startPoint x: 460, startPoint y: 168, endPoint x: 458, endPoint y: 189, distance: 20.6
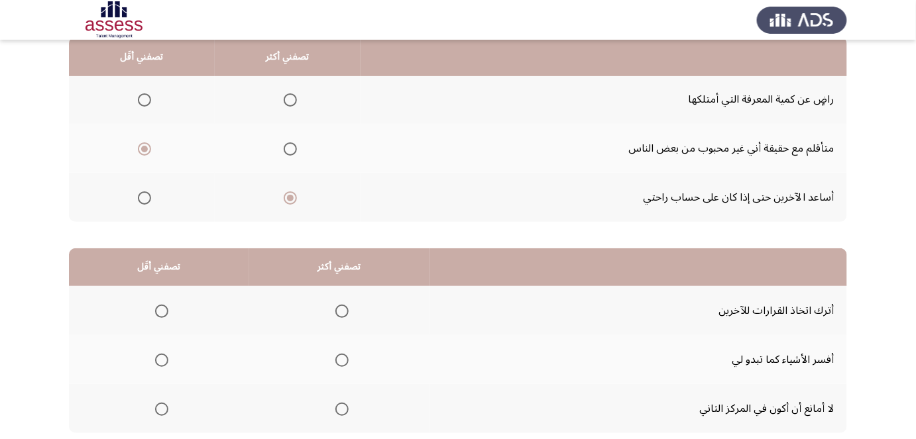
drag, startPoint x: 433, startPoint y: 192, endPoint x: 348, endPoint y: 138, distance: 101.0
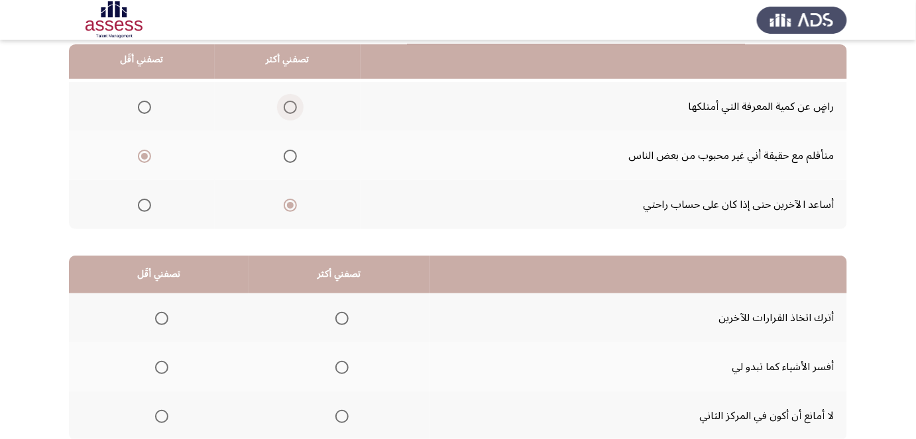
click at [290, 105] on span "Select an option" at bounding box center [290, 107] width 13 height 13
click at [290, 105] on input "Select an option" at bounding box center [290, 107] width 13 height 13
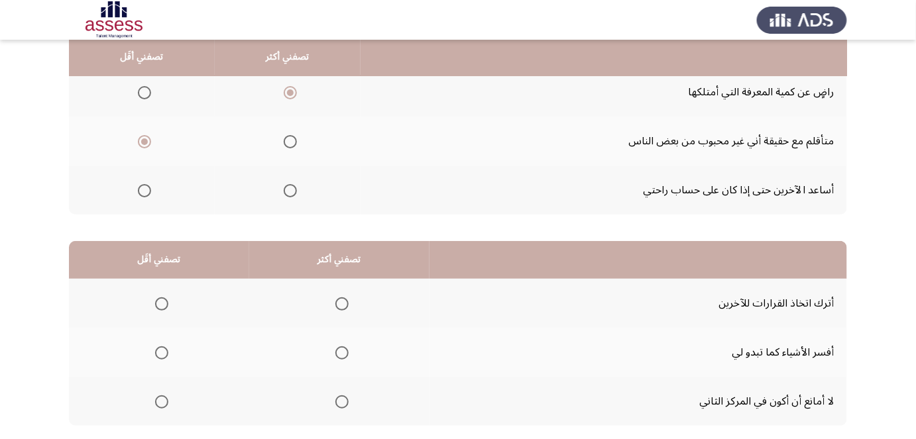
drag, startPoint x: 418, startPoint y: 121, endPoint x: 415, endPoint y: 128, distance: 7.1
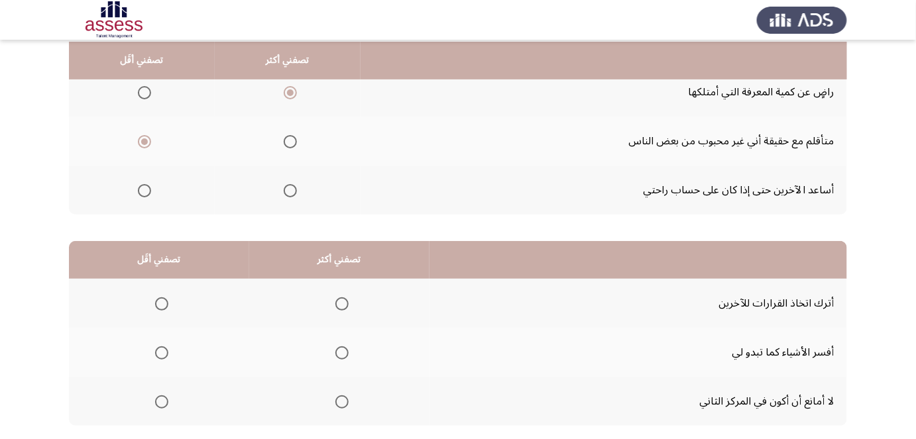
scroll to position [152, 0]
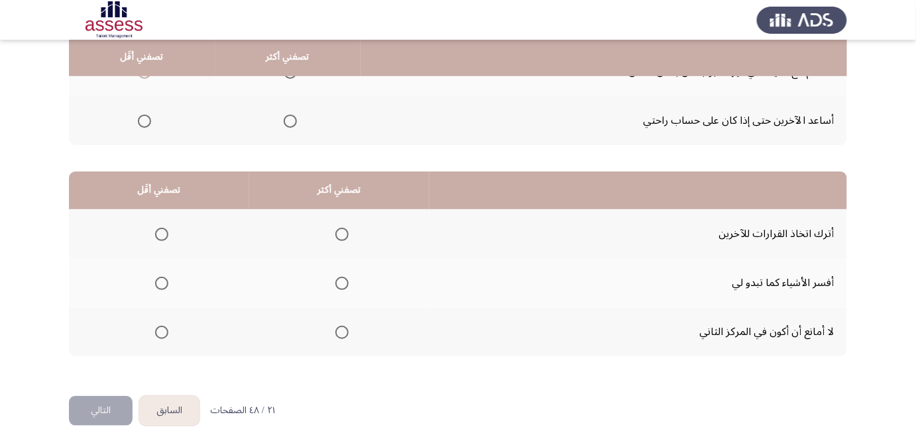
drag, startPoint x: 415, startPoint y: 118, endPoint x: 412, endPoint y: 137, distance: 18.7
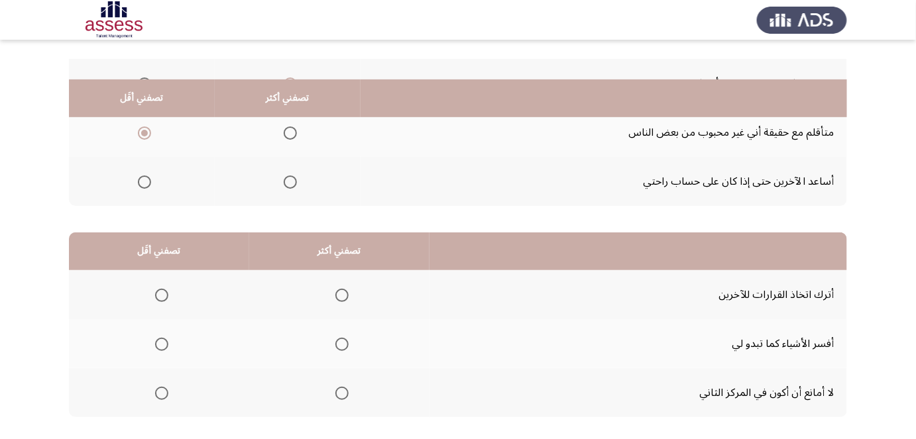
drag, startPoint x: 437, startPoint y: 145, endPoint x: 445, endPoint y: 91, distance: 55.0
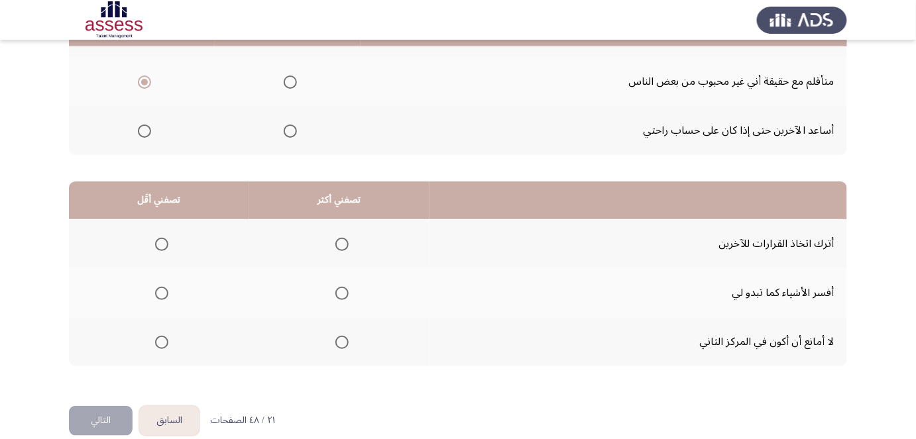
drag, startPoint x: 422, startPoint y: 167, endPoint x: 419, endPoint y: 206, distance: 39.2
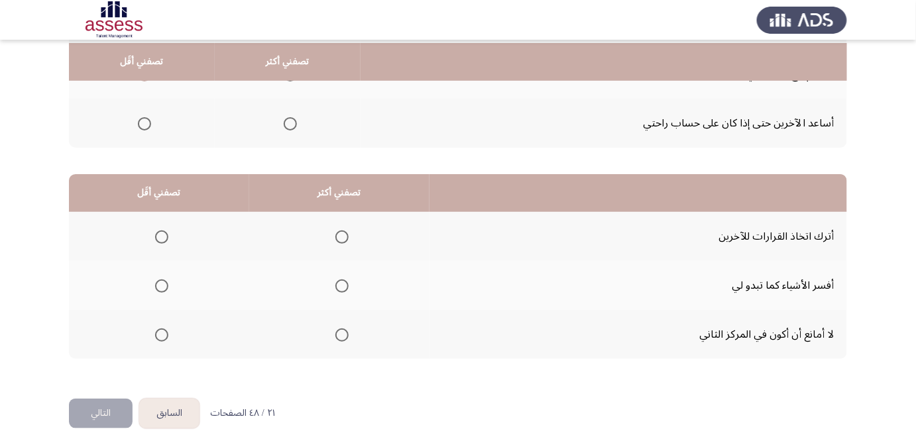
scroll to position [227, 0]
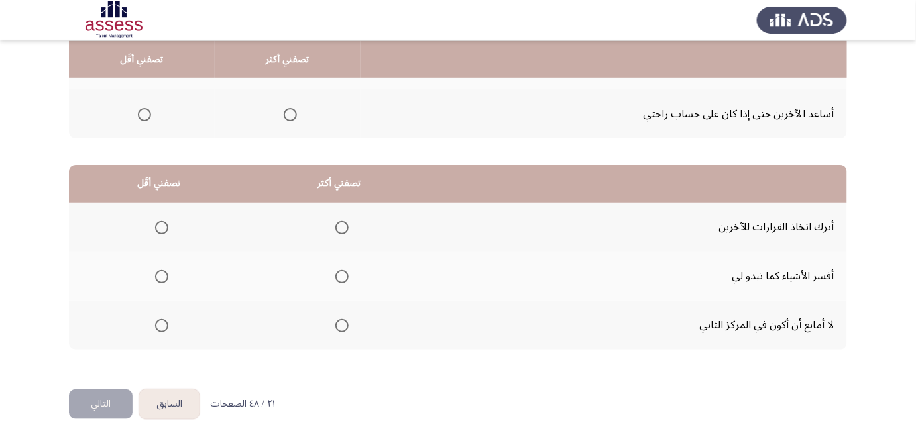
drag, startPoint x: 454, startPoint y: 257, endPoint x: 453, endPoint y: 283, distance: 25.9
click at [160, 323] on span "Select an option" at bounding box center [161, 325] width 13 height 13
click at [160, 323] on input "Select an option" at bounding box center [161, 325] width 13 height 13
click at [345, 323] on span "Select an option" at bounding box center [341, 325] width 13 height 13
click at [345, 323] on input "Select an option" at bounding box center [341, 325] width 13 height 13
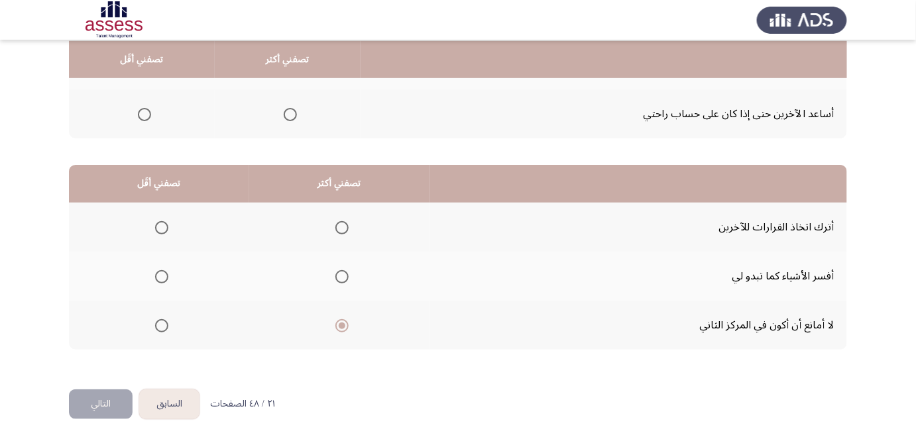
drag, startPoint x: 345, startPoint y: 225, endPoint x: 406, endPoint y: 286, distance: 87.2
click at [406, 286] on tbody "أترك اتخاذ القرارات للآخرين أفسر الأشياء كما تبدو لي لا أمانع أن أكون في المركز…" at bounding box center [458, 276] width 778 height 147
click at [163, 274] on span "Select an option" at bounding box center [161, 276] width 13 height 13
click at [163, 274] on input "Select an option" at bounding box center [161, 276] width 13 height 13
drag, startPoint x: 537, startPoint y: 274, endPoint x: 528, endPoint y: 301, distance: 28.7
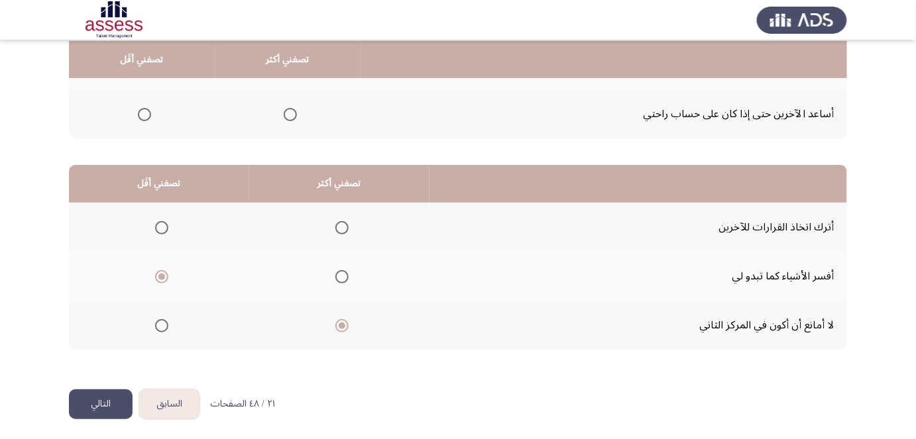
click at [344, 223] on span "Select an option" at bounding box center [341, 227] width 13 height 13
click at [344, 223] on input "Select an option" at bounding box center [341, 227] width 13 height 13
drag, startPoint x: 621, startPoint y: 302, endPoint x: 510, endPoint y: 341, distance: 117.6
click at [103, 398] on button "التالي" at bounding box center [101, 405] width 64 height 30
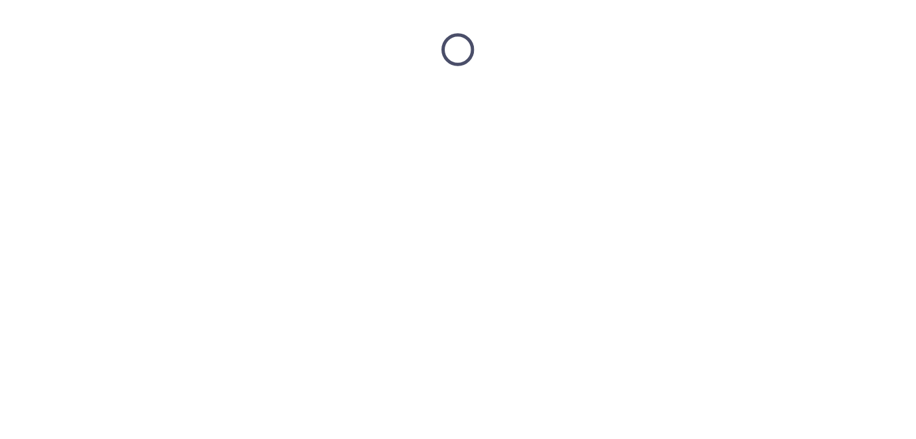
scroll to position [0, 0]
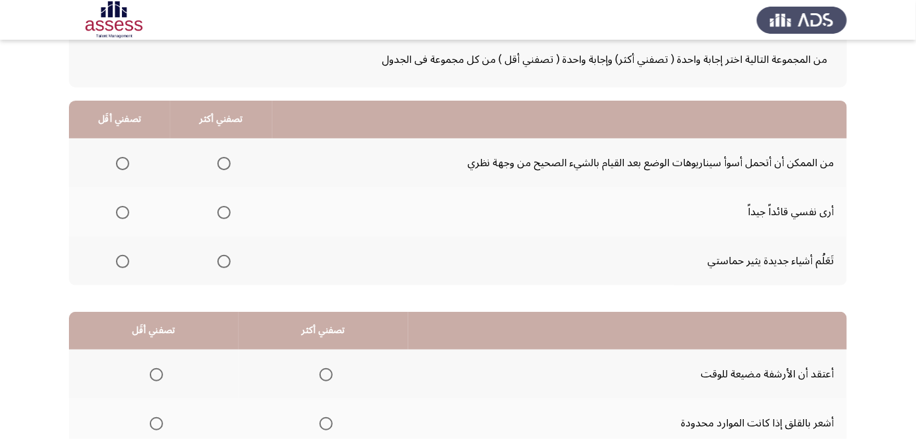
drag, startPoint x: 618, startPoint y: 176, endPoint x: 616, endPoint y: 188, distance: 11.4
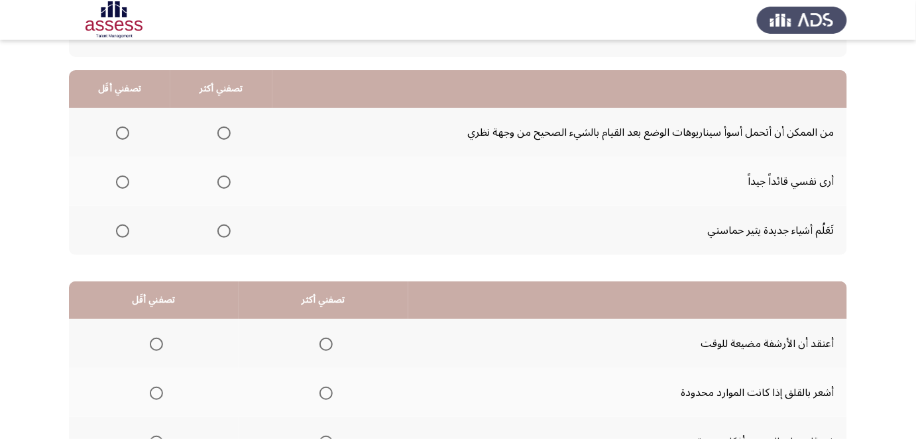
scroll to position [113, 0]
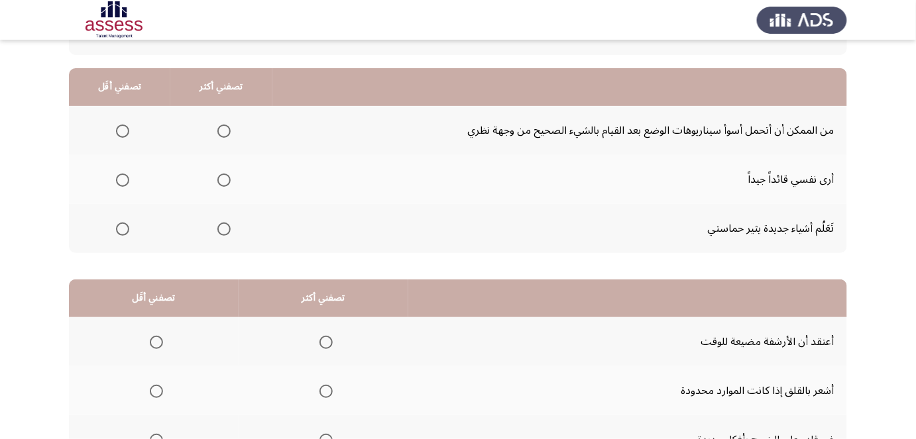
drag, startPoint x: 613, startPoint y: 162, endPoint x: 610, endPoint y: 176, distance: 14.3
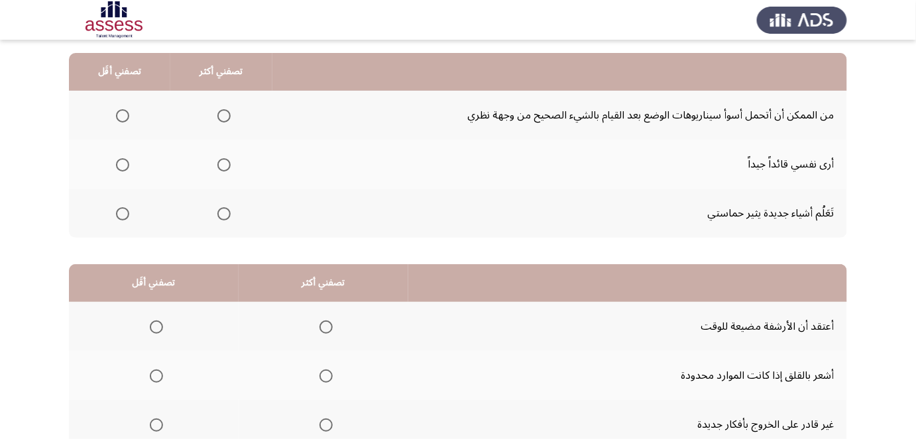
drag, startPoint x: 736, startPoint y: 148, endPoint x: 729, endPoint y: 164, distance: 17.5
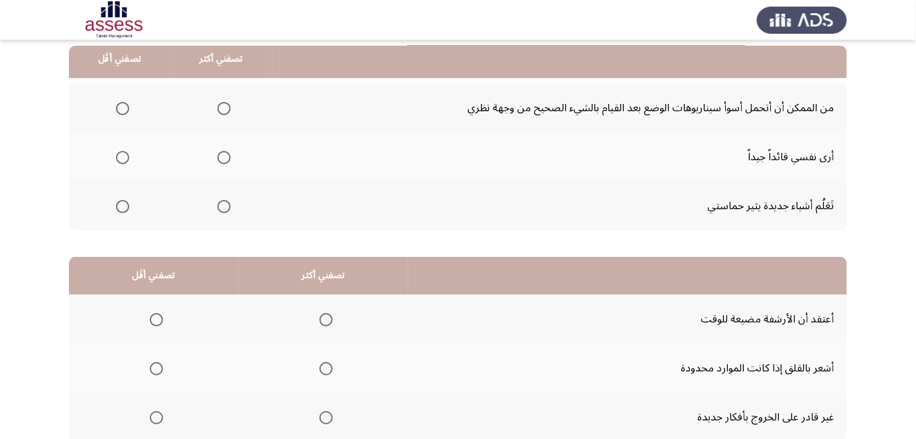
drag, startPoint x: 562, startPoint y: 143, endPoint x: 560, endPoint y: 150, distance: 7.6
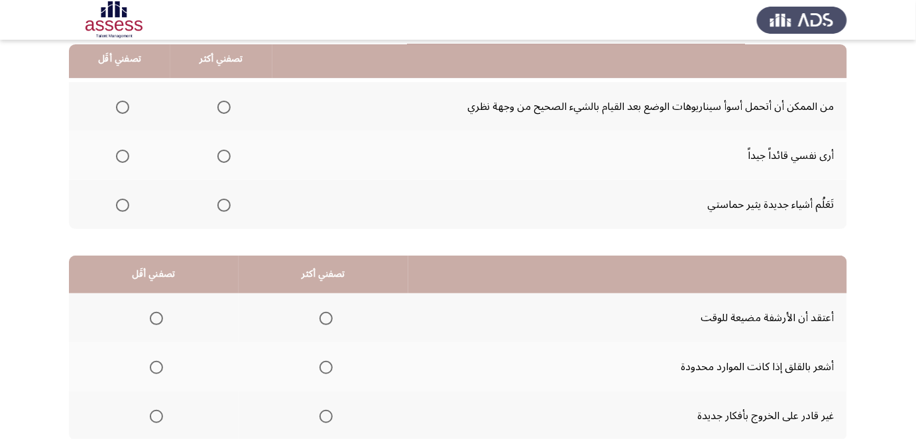
click at [219, 203] on span "Select an option" at bounding box center [223, 205] width 13 height 13
click at [219, 203] on input "Select an option" at bounding box center [223, 205] width 13 height 13
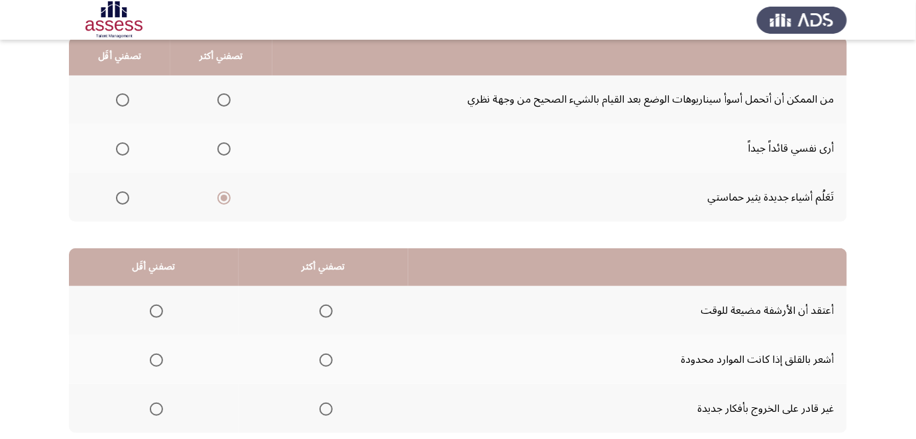
drag, startPoint x: 313, startPoint y: 154, endPoint x: 310, endPoint y: 164, distance: 11.1
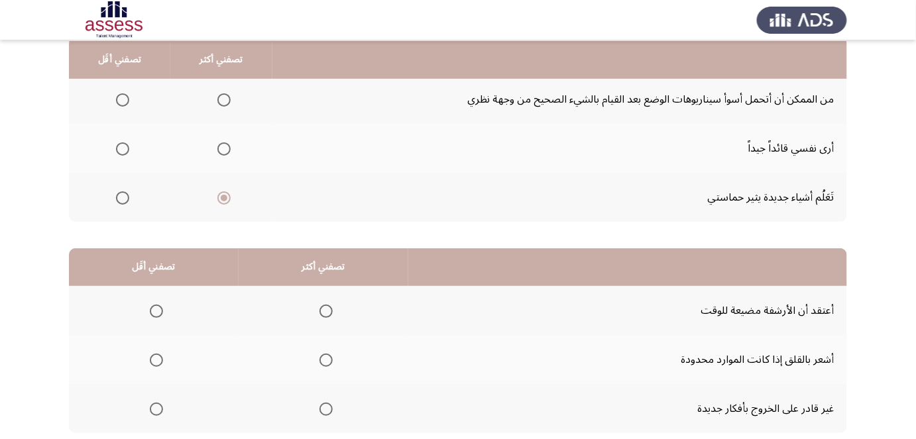
scroll to position [144, 0]
click at [123, 101] on span "Select an option" at bounding box center [122, 99] width 13 height 13
click at [123, 101] on input "Select an option" at bounding box center [122, 99] width 13 height 13
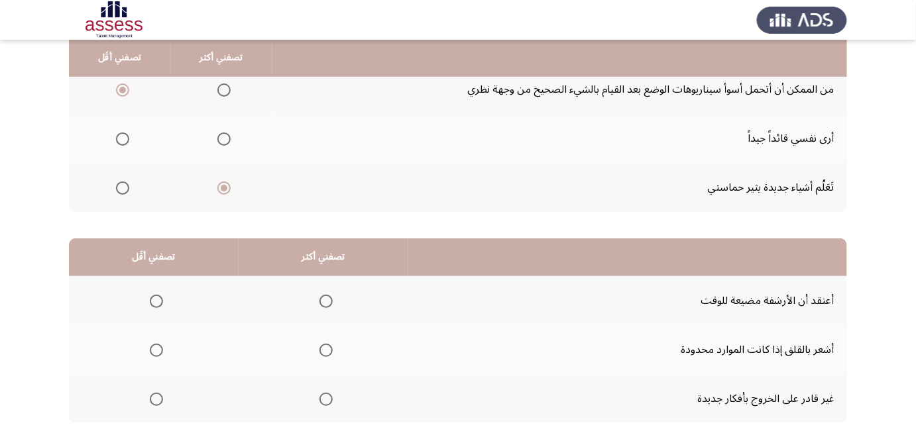
drag, startPoint x: 435, startPoint y: 128, endPoint x: 433, endPoint y: 145, distance: 17.3
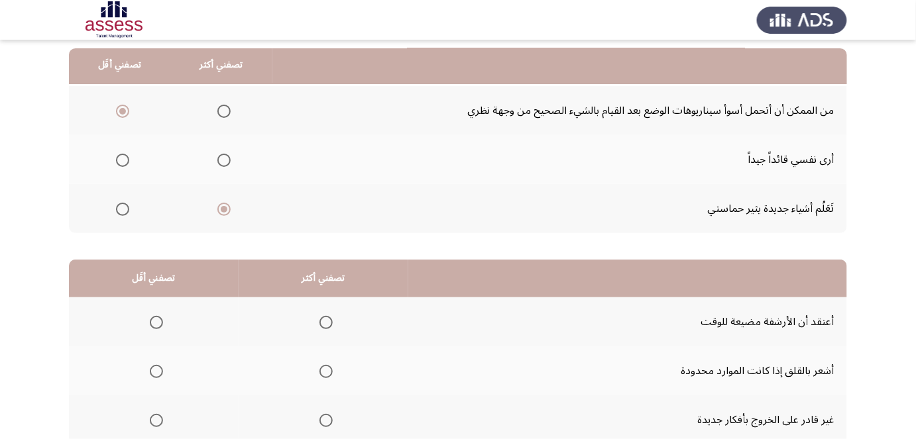
drag, startPoint x: 433, startPoint y: 145, endPoint x: 436, endPoint y: 122, distance: 23.4
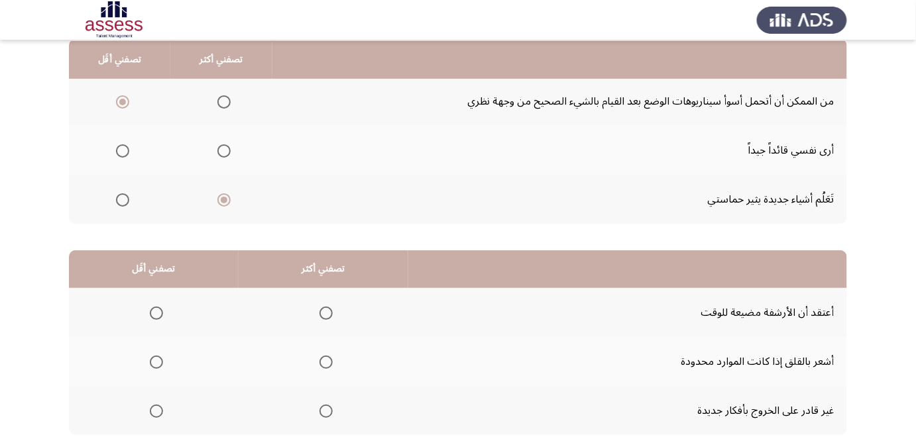
scroll to position [142, 0]
drag, startPoint x: 434, startPoint y: 137, endPoint x: 433, endPoint y: 144, distance: 7.3
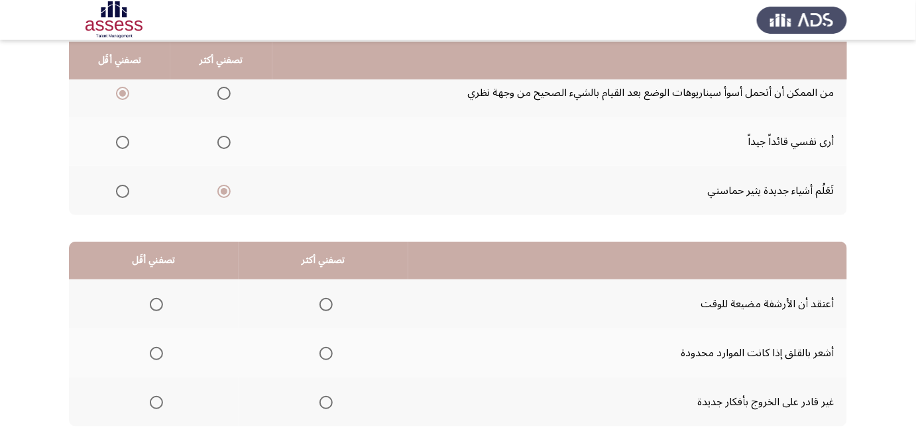
scroll to position [152, 0]
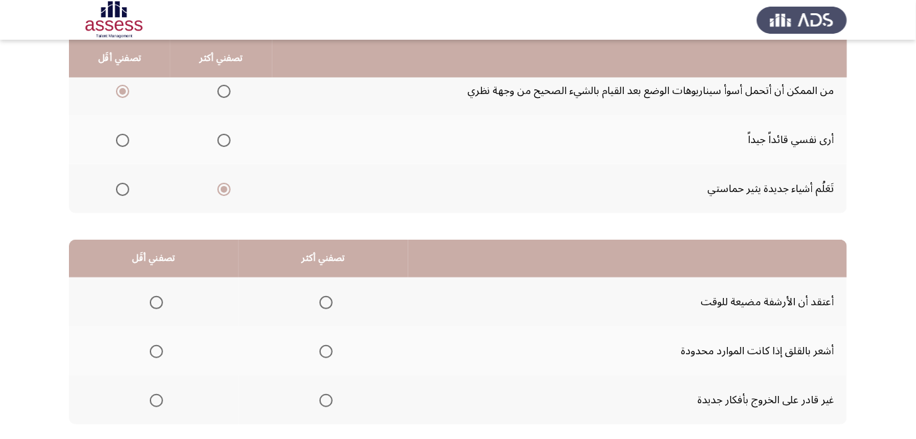
drag, startPoint x: 355, startPoint y: 161, endPoint x: 353, endPoint y: 168, distance: 7.4
click at [341, 141] on td "أرى نفسي قائداً جيداً" at bounding box center [559, 139] width 575 height 49
click at [119, 142] on span "Select an option" at bounding box center [122, 140] width 13 height 13
click at [119, 142] on input "Select an option" at bounding box center [122, 140] width 13 height 13
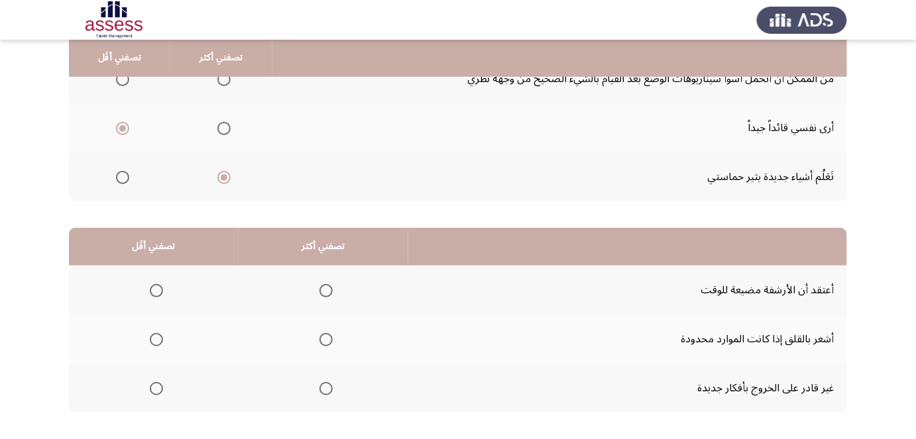
drag, startPoint x: 415, startPoint y: 127, endPoint x: 416, endPoint y: 143, distance: 16.0
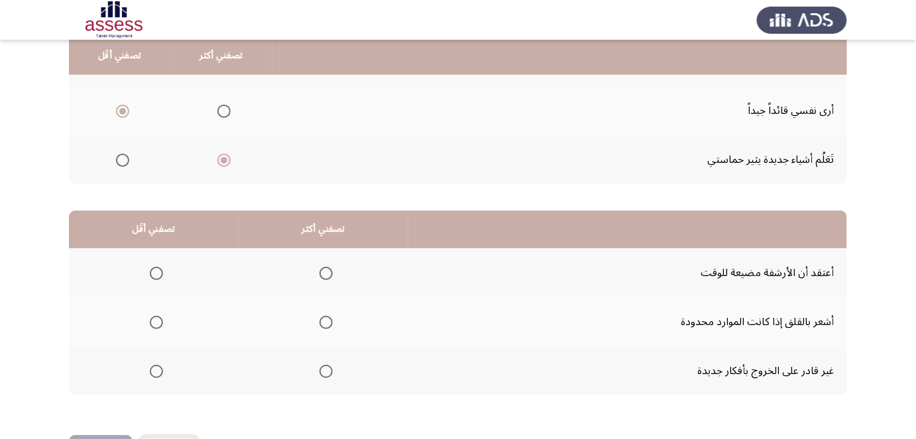
drag, startPoint x: 416, startPoint y: 143, endPoint x: 420, endPoint y: 160, distance: 17.5
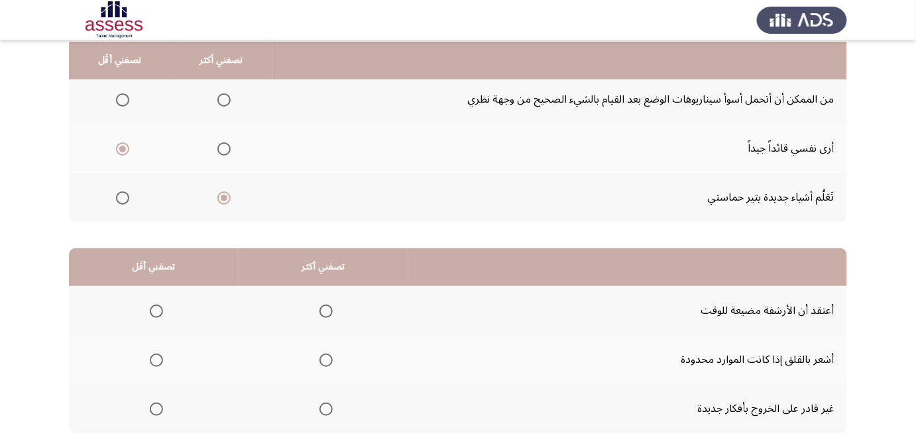
drag, startPoint x: 417, startPoint y: 179, endPoint x: 417, endPoint y: 137, distance: 42.4
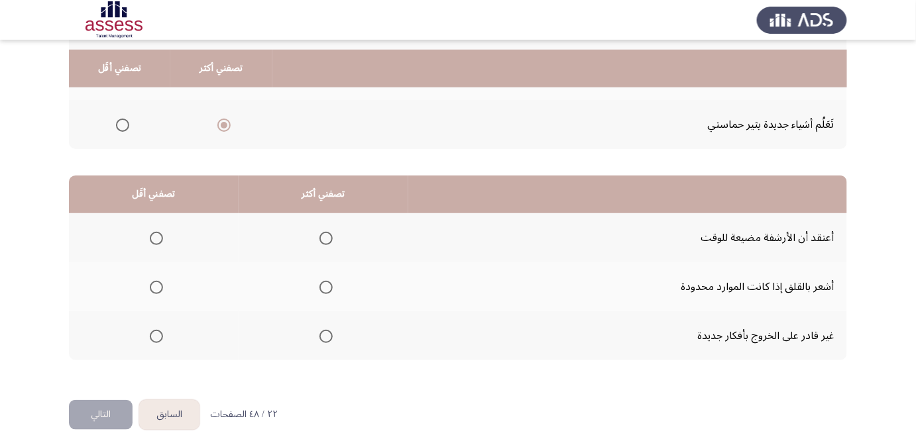
scroll to position [227, 0]
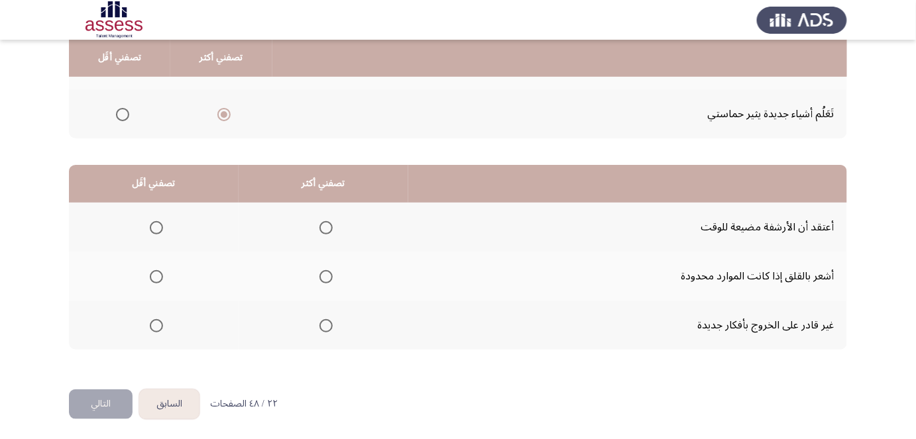
drag, startPoint x: 415, startPoint y: 154, endPoint x: 414, endPoint y: 185, distance: 31.2
drag, startPoint x: 471, startPoint y: 227, endPoint x: 469, endPoint y: 235, distance: 9.0
click at [152, 320] on span "Select an option" at bounding box center [156, 325] width 13 height 13
click at [152, 320] on input "Select an option" at bounding box center [156, 325] width 13 height 13
click at [322, 273] on span "Select an option" at bounding box center [325, 276] width 13 height 13
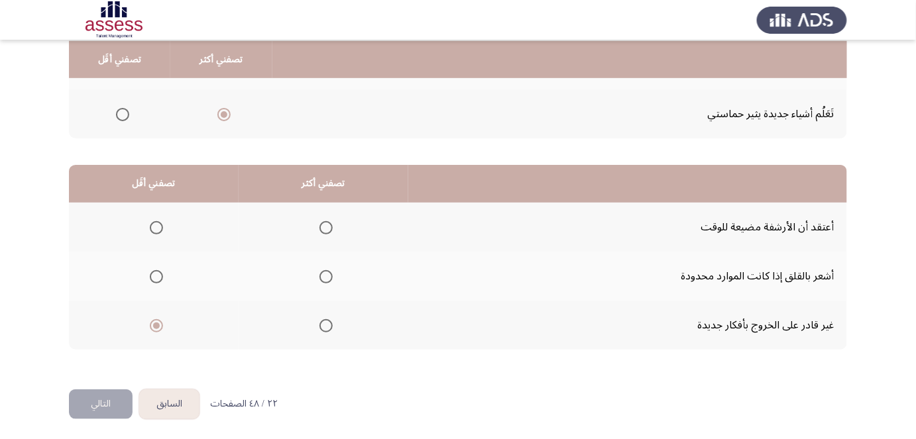
click at [322, 273] on input "Select an option" at bounding box center [325, 276] width 13 height 13
click at [107, 396] on button "التالي" at bounding box center [101, 405] width 64 height 30
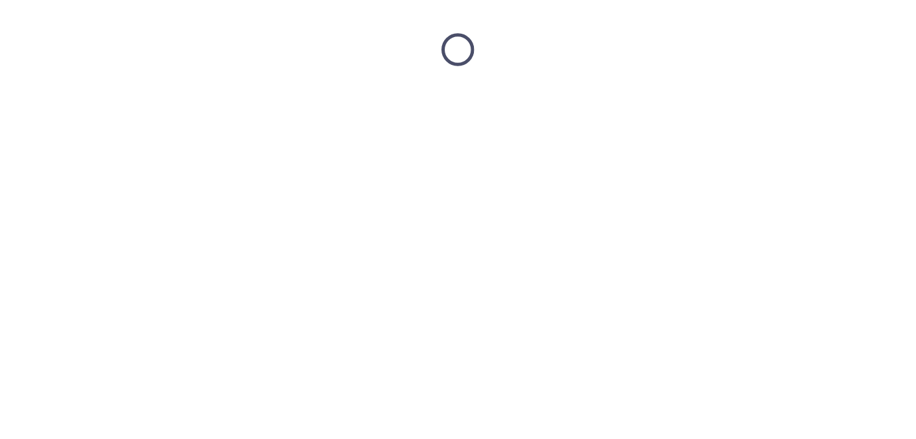
scroll to position [0, 0]
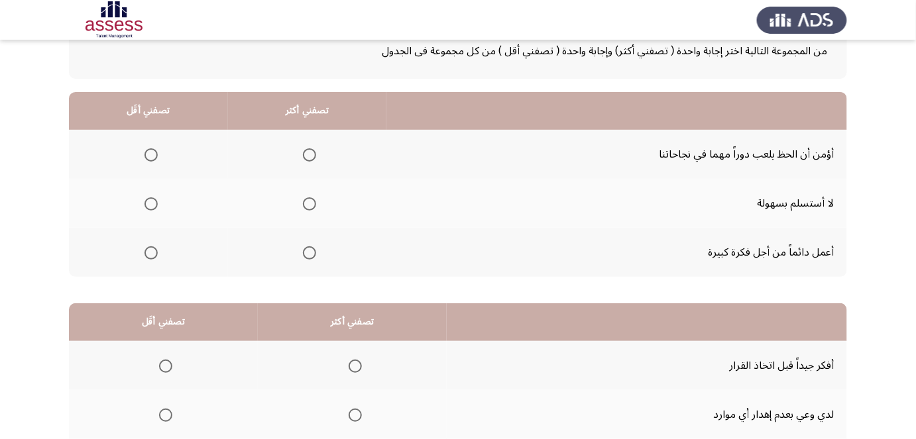
drag, startPoint x: 500, startPoint y: 174, endPoint x: 496, endPoint y: 188, distance: 14.3
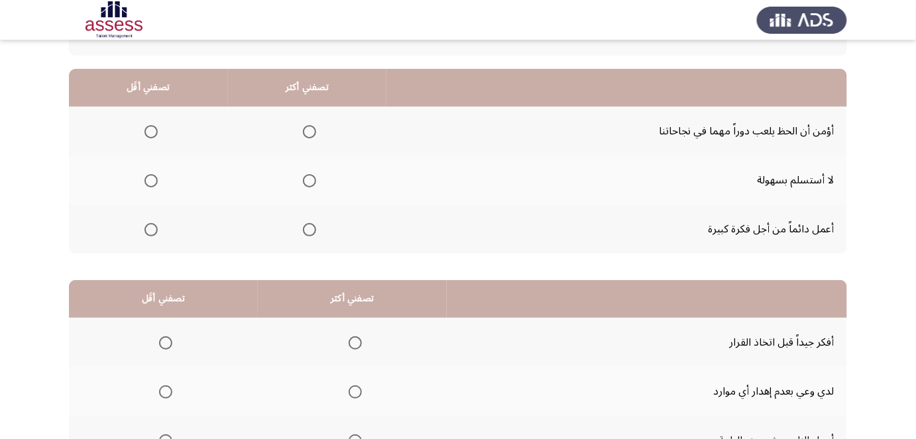
drag, startPoint x: 537, startPoint y: 154, endPoint x: 534, endPoint y: 174, distance: 20.8
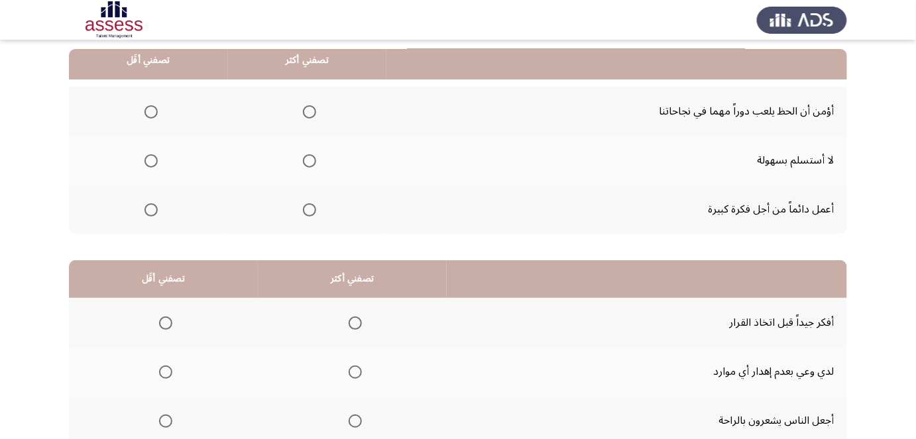
scroll to position [133, 0]
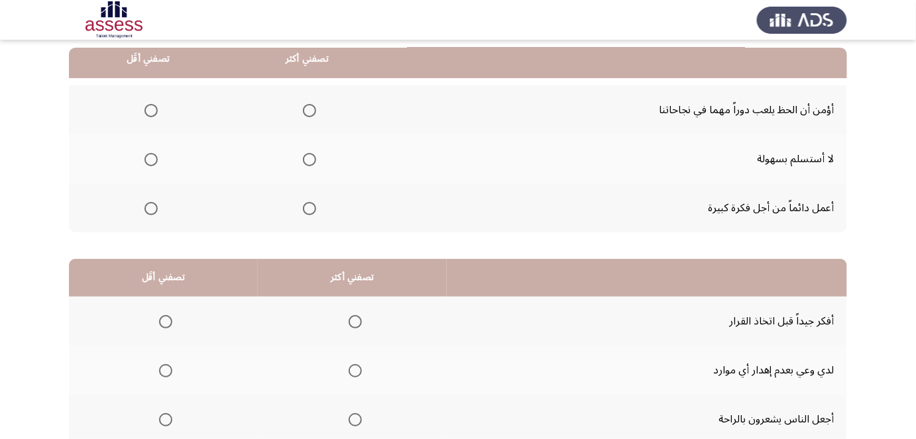
click at [475, 175] on td "لا أستسلم بسهولة" at bounding box center [616, 159] width 461 height 49
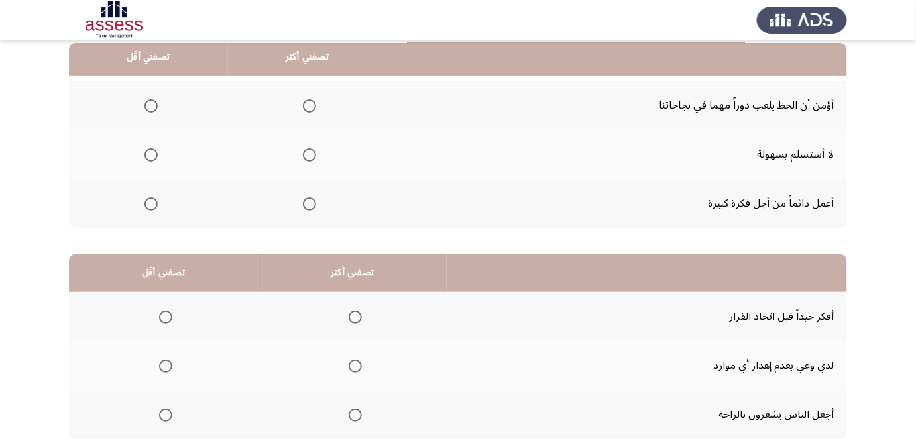
scroll to position [138, 0]
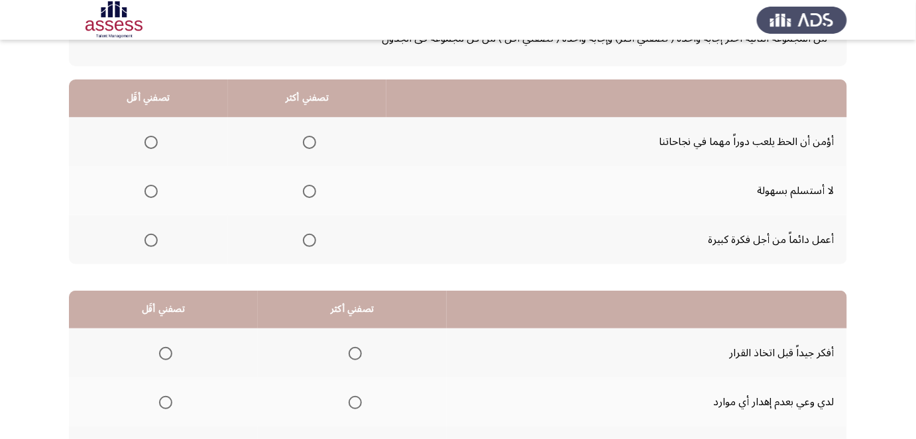
drag, startPoint x: 436, startPoint y: 182, endPoint x: 437, endPoint y: 156, distance: 26.5
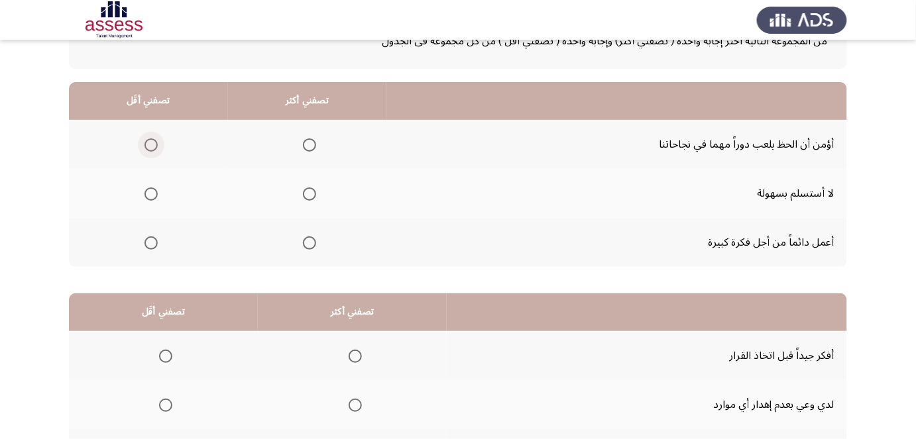
click at [152, 144] on span "Select an option" at bounding box center [150, 145] width 13 height 13
click at [152, 144] on input "Select an option" at bounding box center [150, 145] width 13 height 13
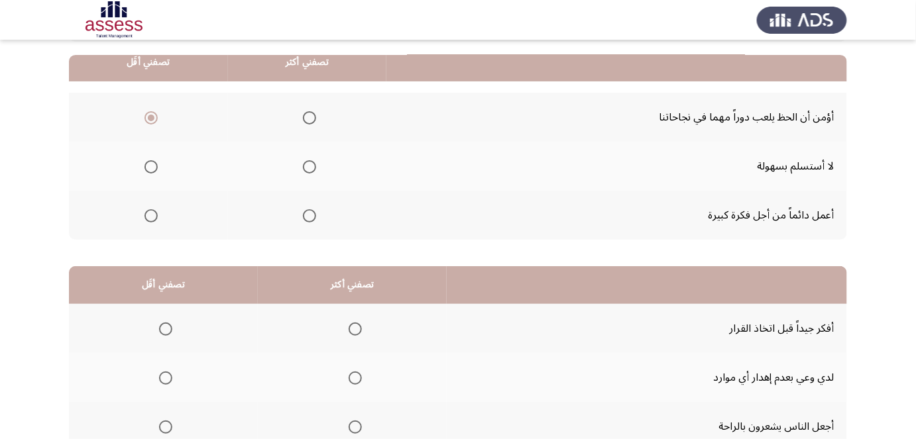
drag, startPoint x: 448, startPoint y: 191, endPoint x: 446, endPoint y: 198, distance: 7.6
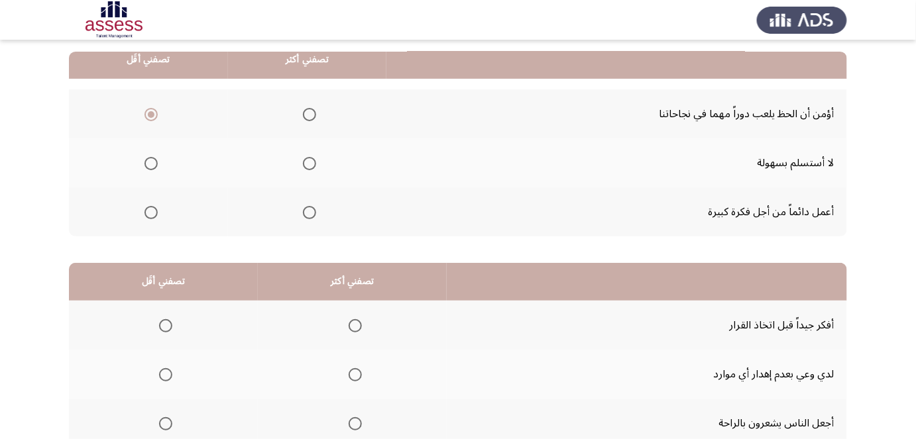
click at [306, 211] on span "Select an option" at bounding box center [309, 212] width 13 height 13
click at [306, 211] on input "Select an option" at bounding box center [309, 212] width 13 height 13
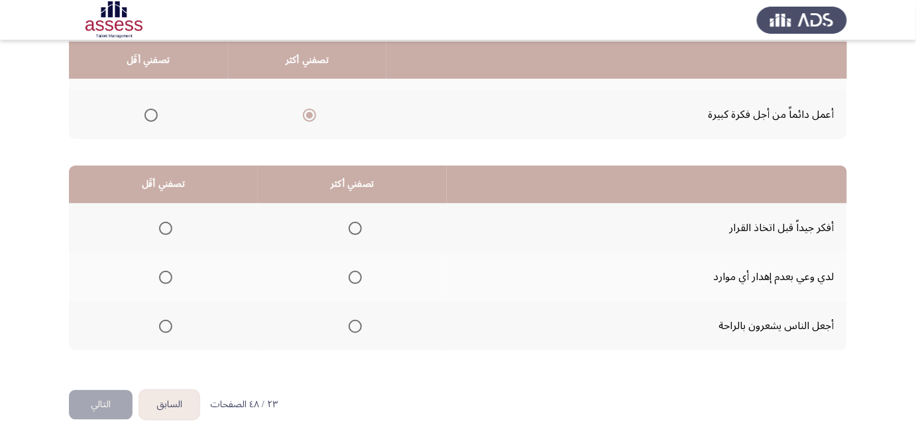
scroll to position [227, 0]
click at [357, 225] on span "Select an option" at bounding box center [355, 227] width 13 height 13
click at [357, 225] on input "Select an option" at bounding box center [355, 227] width 13 height 13
click at [161, 275] on span "Select an option" at bounding box center [165, 276] width 13 height 13
click at [161, 275] on input "Select an option" at bounding box center [165, 276] width 13 height 13
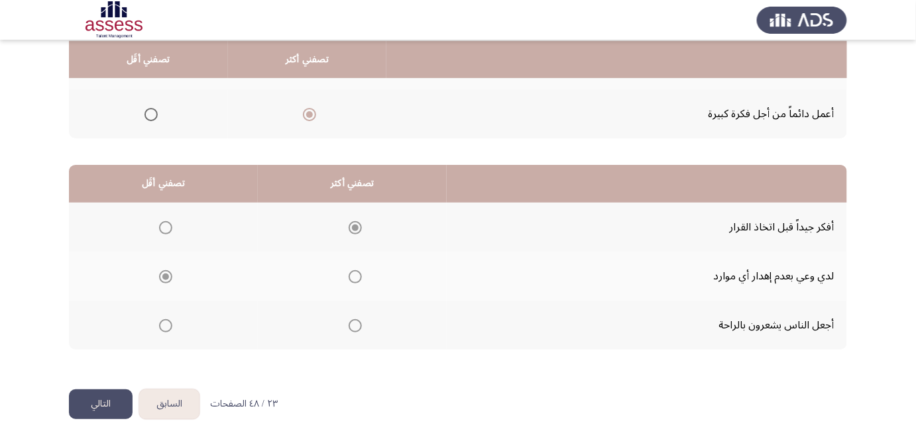
drag, startPoint x: 475, startPoint y: 258, endPoint x: 467, endPoint y: 284, distance: 26.6
click at [105, 400] on button "التالي" at bounding box center [101, 405] width 64 height 30
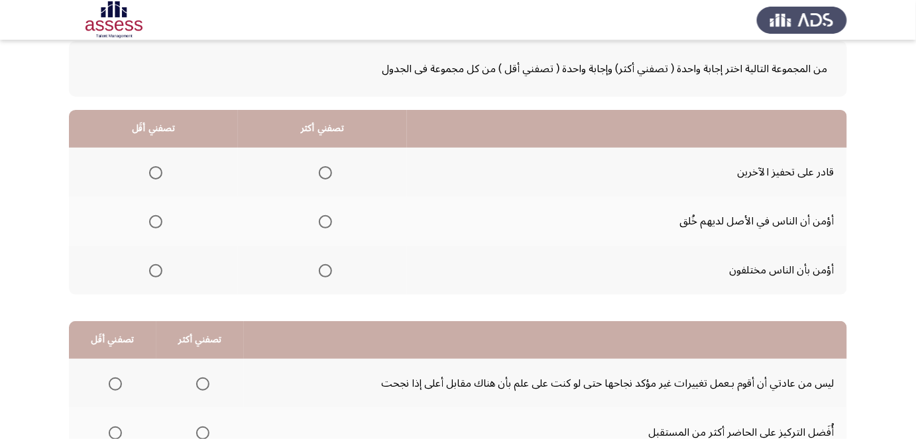
drag, startPoint x: 465, startPoint y: 193, endPoint x: 461, endPoint y: 214, distance: 21.6
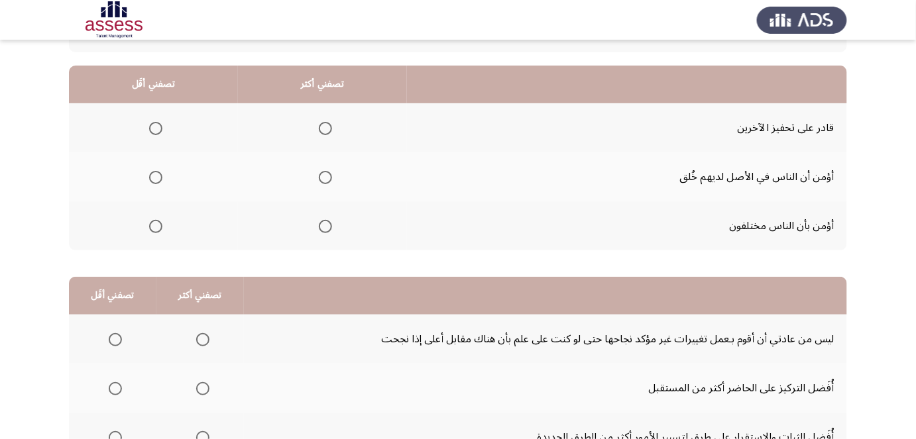
drag, startPoint x: 429, startPoint y: 150, endPoint x: 426, endPoint y: 170, distance: 20.1
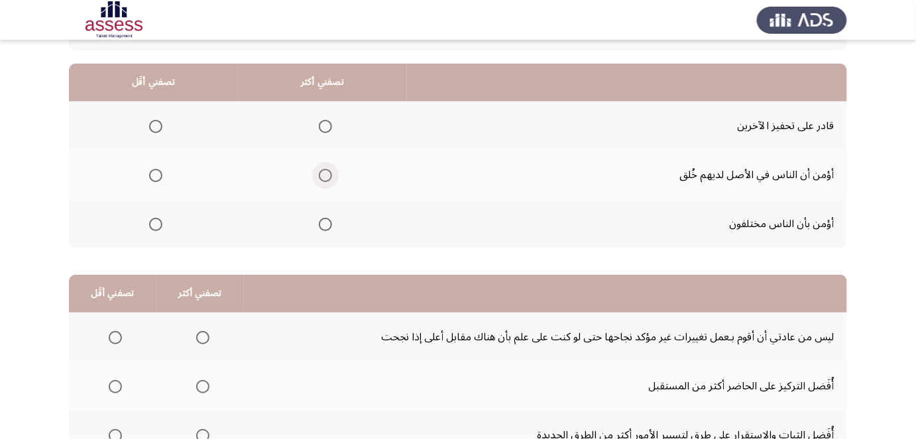
click at [322, 169] on span "Select an option" at bounding box center [325, 175] width 13 height 13
click at [322, 169] on input "Select an option" at bounding box center [325, 175] width 13 height 13
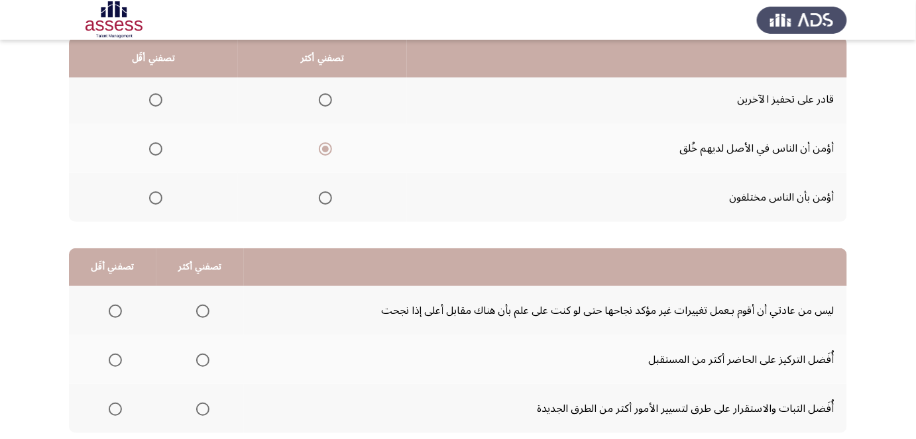
drag, startPoint x: 518, startPoint y: 162, endPoint x: 516, endPoint y: 171, distance: 9.7
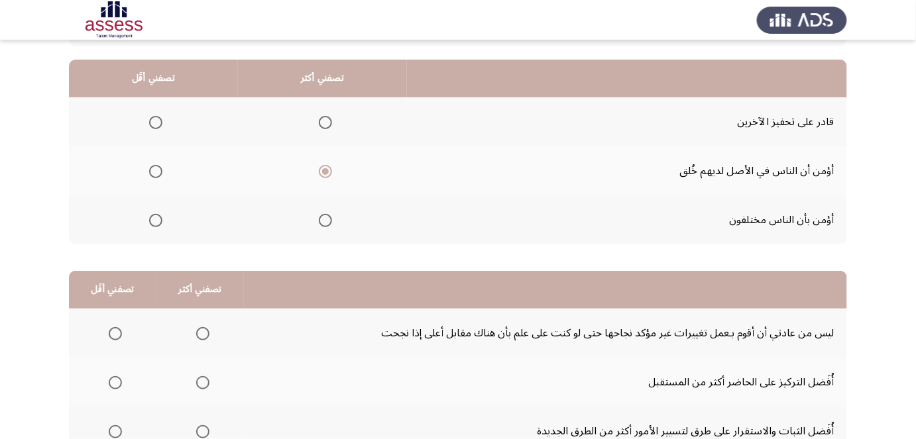
scroll to position [118, 0]
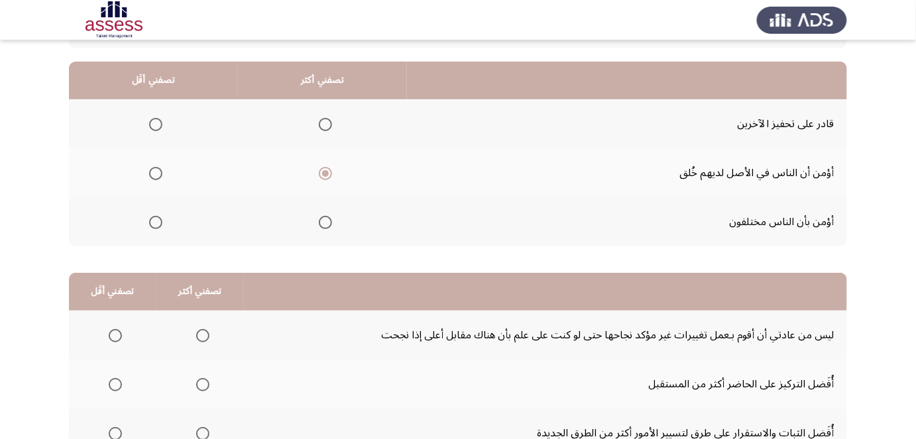
drag, startPoint x: 488, startPoint y: 192, endPoint x: 396, endPoint y: 190, distance: 92.8
click at [321, 224] on span "Select an option" at bounding box center [325, 223] width 13 height 13
click at [321, 224] on input "Select an option" at bounding box center [325, 223] width 13 height 13
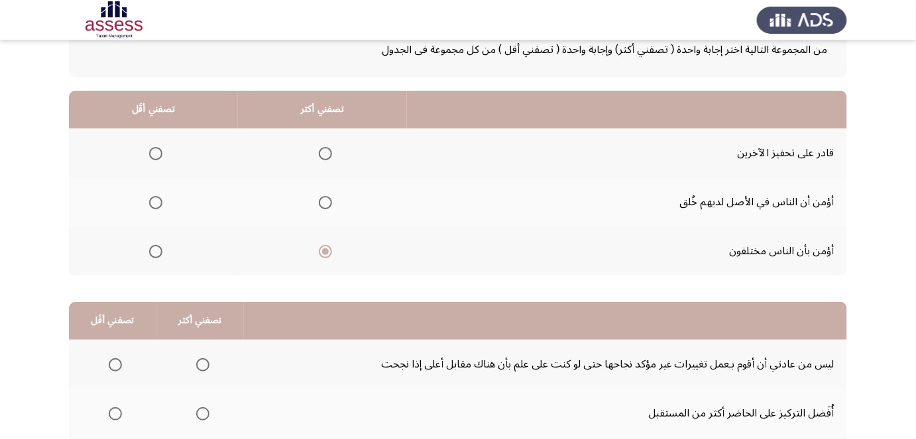
drag, startPoint x: 490, startPoint y: 178, endPoint x: 490, endPoint y: 160, distance: 17.9
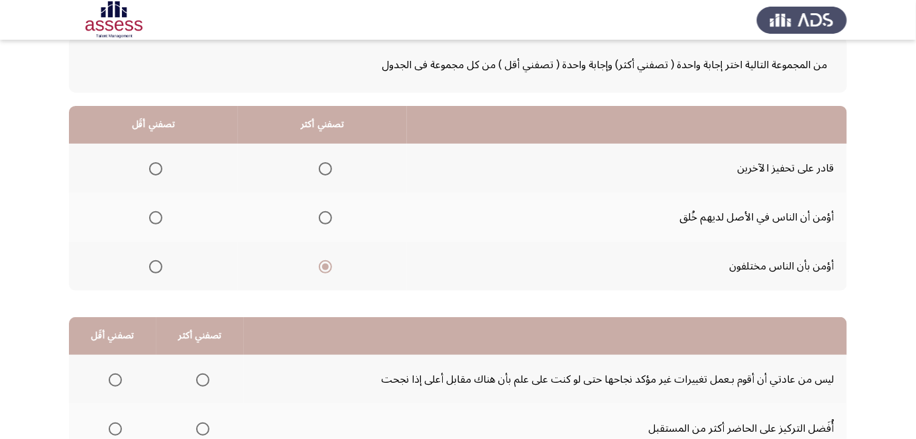
drag, startPoint x: 453, startPoint y: 192, endPoint x: 458, endPoint y: 166, distance: 26.3
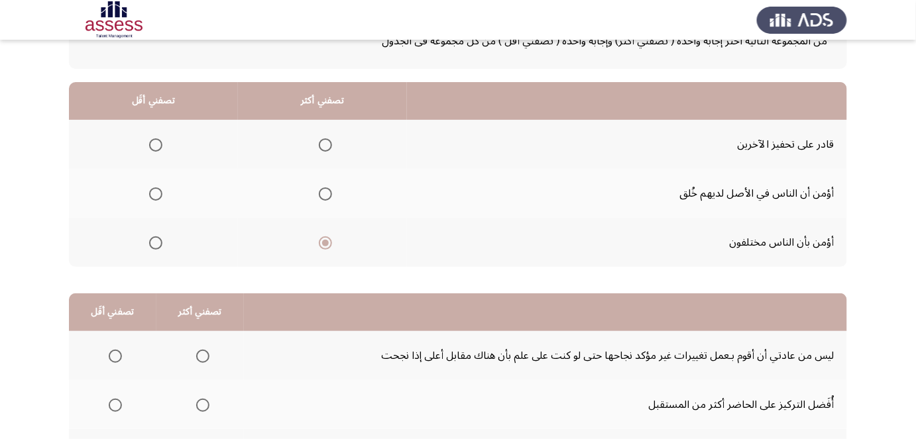
scroll to position [99, 0]
drag, startPoint x: 475, startPoint y: 133, endPoint x: 471, endPoint y: 148, distance: 16.6
click at [157, 145] on span "Select an option" at bounding box center [155, 144] width 13 height 13
click at [157, 145] on input "Select an option" at bounding box center [155, 144] width 13 height 13
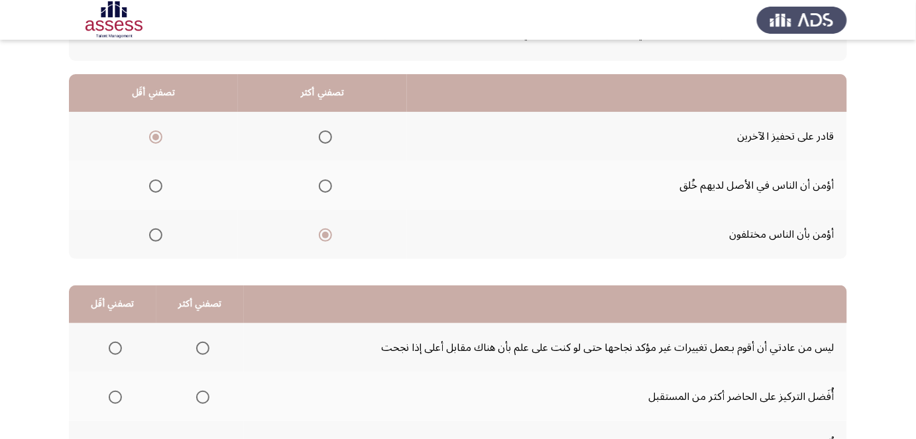
scroll to position [111, 0]
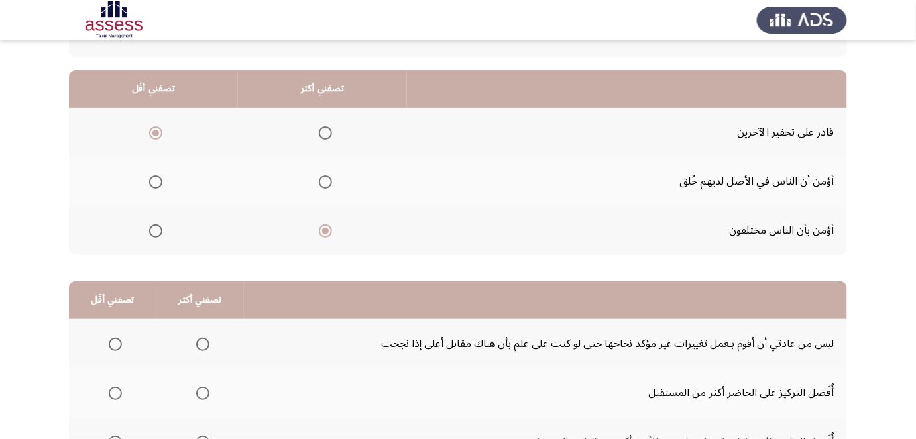
drag, startPoint x: 576, startPoint y: 173, endPoint x: 569, endPoint y: 191, distance: 19.3
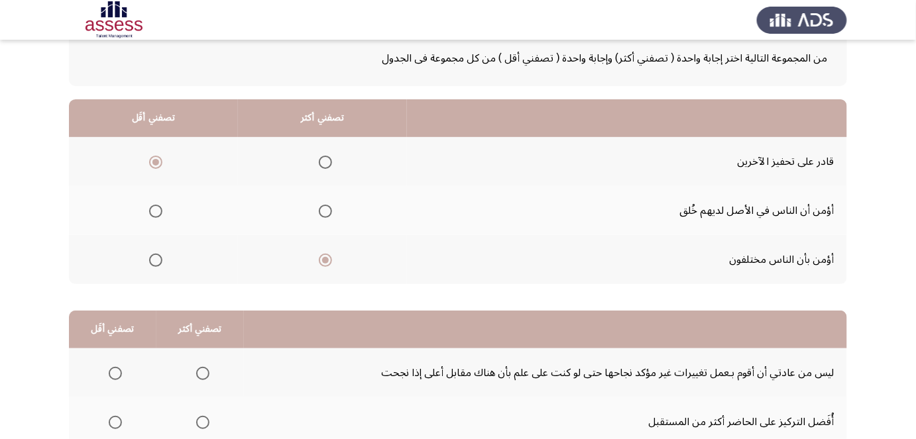
scroll to position [78, 0]
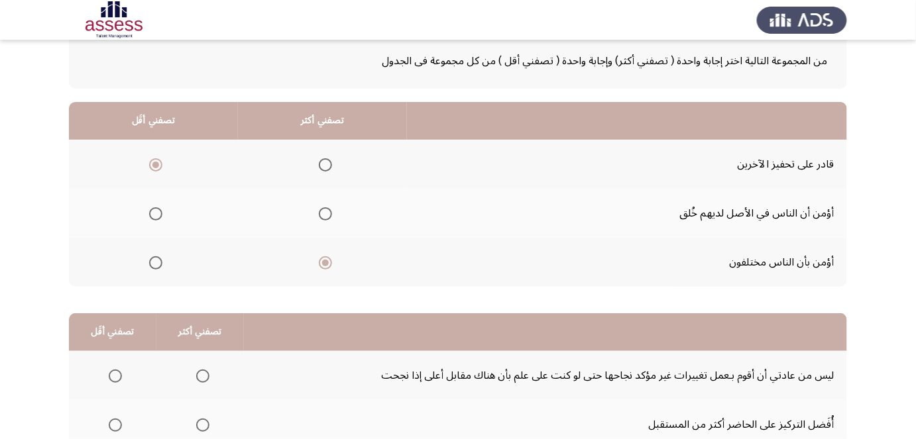
drag, startPoint x: 567, startPoint y: 190, endPoint x: 571, endPoint y: 170, distance: 19.5
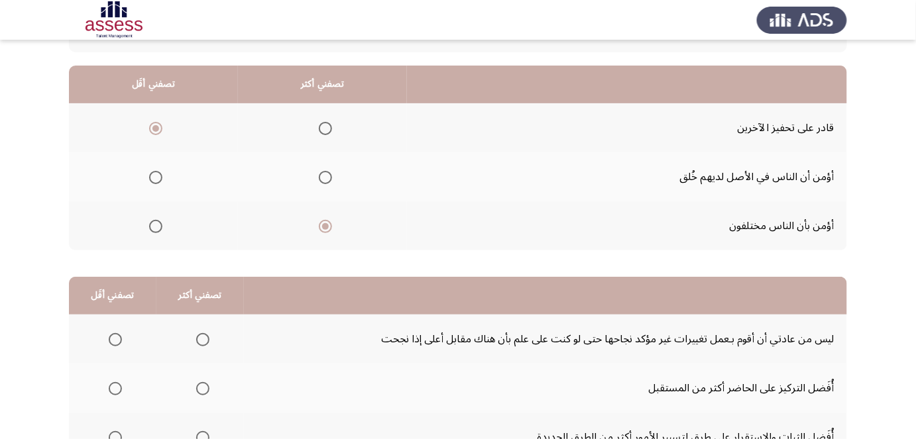
scroll to position [119, 0]
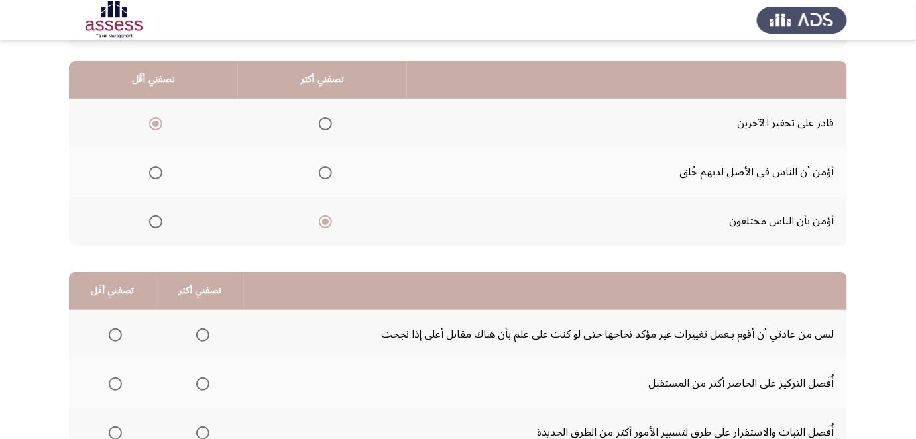
drag, startPoint x: 569, startPoint y: 150, endPoint x: 569, endPoint y: 166, distance: 15.9
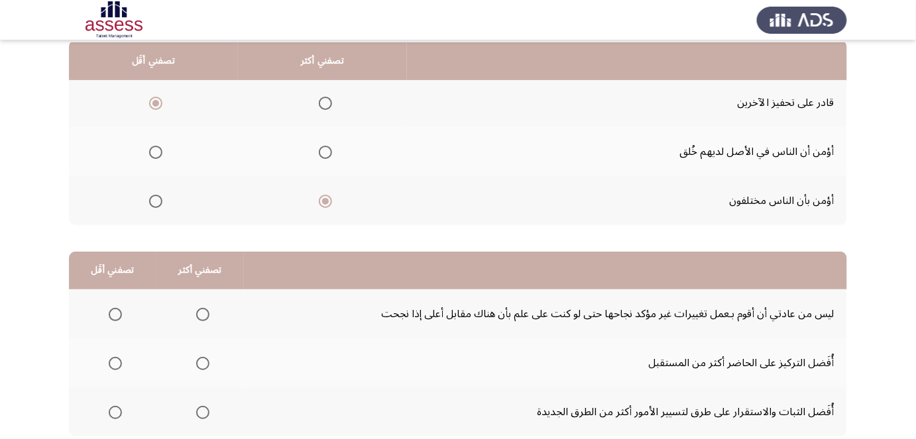
scroll to position [142, 0]
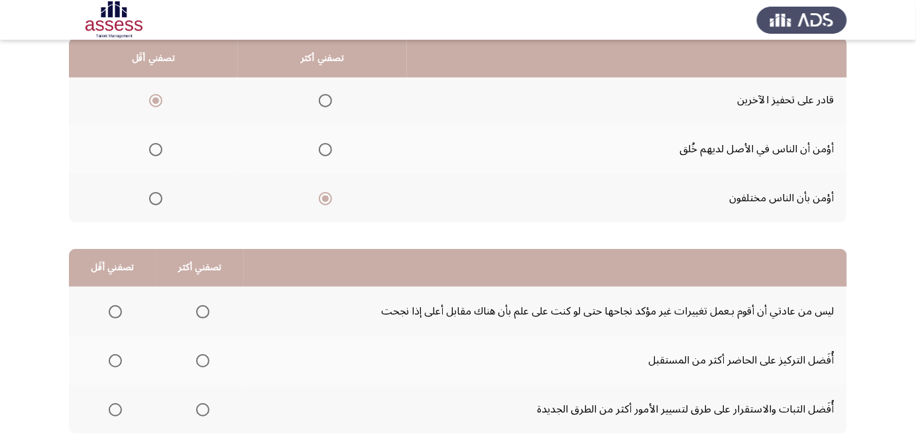
drag, startPoint x: 566, startPoint y: 121, endPoint x: 561, endPoint y: 134, distance: 14.3
click at [154, 148] on span "Select an option" at bounding box center [155, 149] width 13 height 13
click at [154, 148] on input "Select an option" at bounding box center [155, 149] width 13 height 13
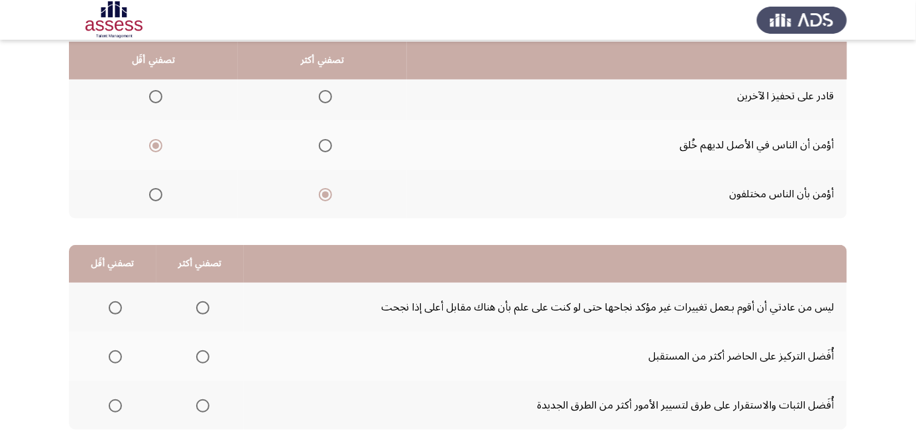
scroll to position [148, 0]
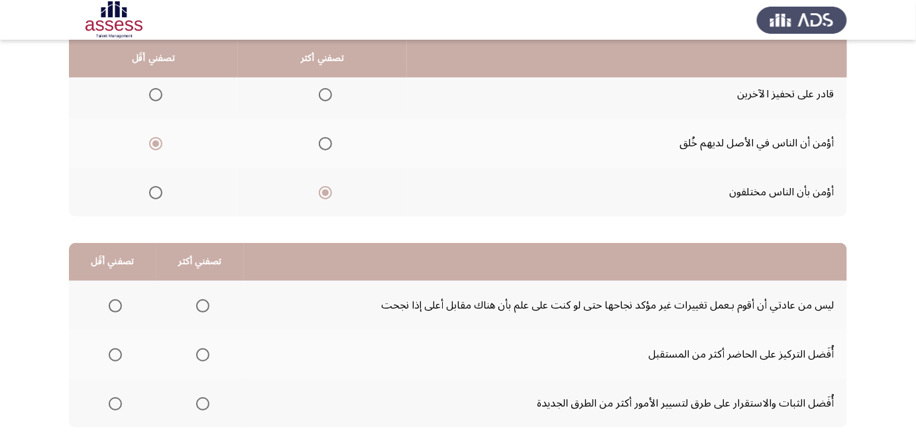
drag, startPoint x: 472, startPoint y: 141, endPoint x: 471, endPoint y: 149, distance: 8.0
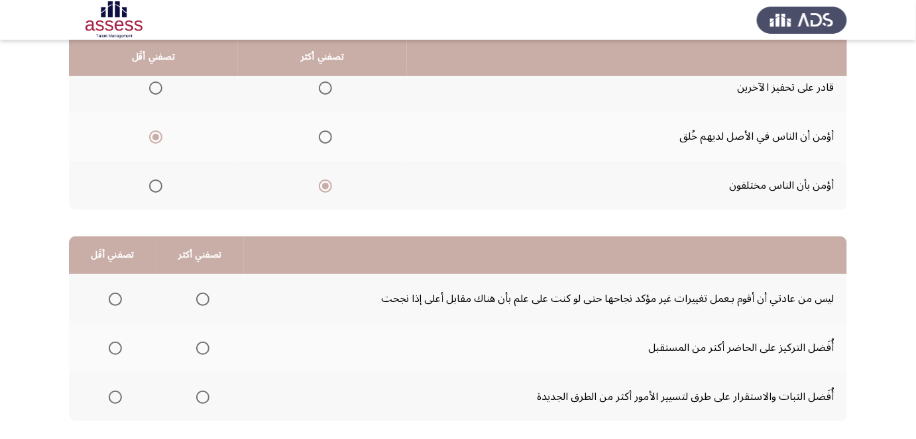
drag, startPoint x: 469, startPoint y: 150, endPoint x: 465, endPoint y: 166, distance: 15.6
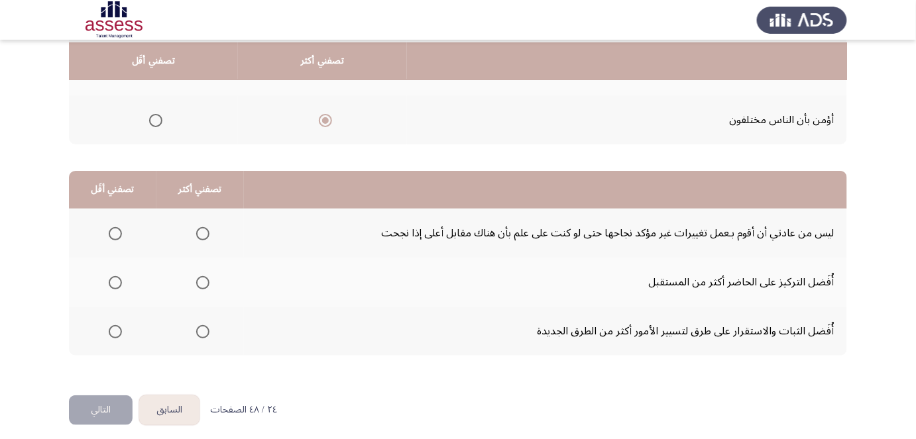
scroll to position [227, 0]
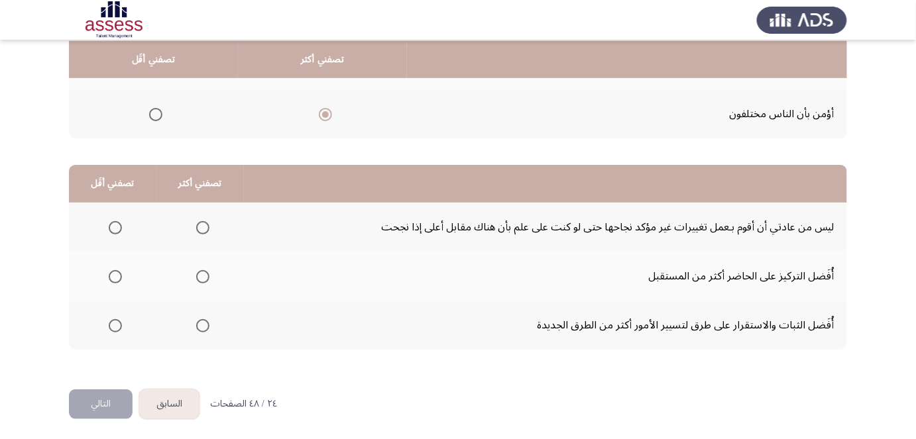
drag, startPoint x: 461, startPoint y: 186, endPoint x: 456, endPoint y: 201, distance: 15.9
click at [198, 272] on span "Select an option" at bounding box center [202, 276] width 13 height 13
click at [198, 272] on input "Select an option" at bounding box center [202, 276] width 13 height 13
drag, startPoint x: 414, startPoint y: 258, endPoint x: 413, endPoint y: 273, distance: 14.6
click at [113, 278] on span "Select an option" at bounding box center [115, 276] width 13 height 13
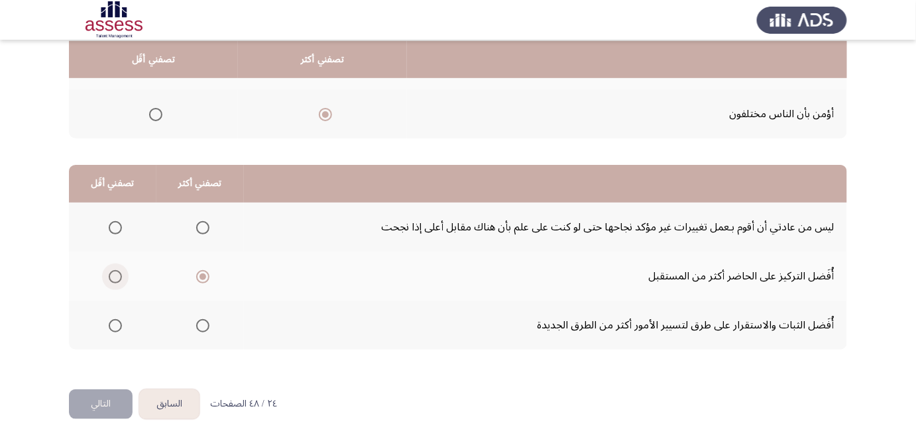
click at [113, 278] on input "Select an option" at bounding box center [115, 276] width 13 height 13
drag, startPoint x: 435, startPoint y: 286, endPoint x: 429, endPoint y: 308, distance: 22.5
click at [200, 224] on span "Select an option" at bounding box center [202, 227] width 13 height 13
click at [200, 224] on input "Select an option" at bounding box center [202, 227] width 13 height 13
drag, startPoint x: 433, startPoint y: 229, endPoint x: 431, endPoint y: 247, distance: 18.0
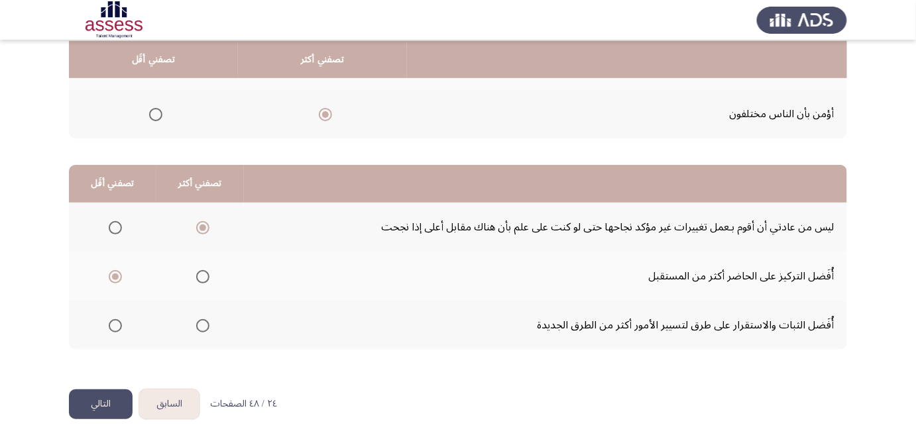
drag, startPoint x: 445, startPoint y: 260, endPoint x: 442, endPoint y: 272, distance: 13.0
drag, startPoint x: 333, startPoint y: 215, endPoint x: 298, endPoint y: 248, distance: 47.8
drag, startPoint x: 243, startPoint y: 277, endPoint x: 237, endPoint y: 308, distance: 31.1
drag, startPoint x: 327, startPoint y: 235, endPoint x: 323, endPoint y: 242, distance: 7.4
drag, startPoint x: 117, startPoint y: 396, endPoint x: 256, endPoint y: 337, distance: 151.2
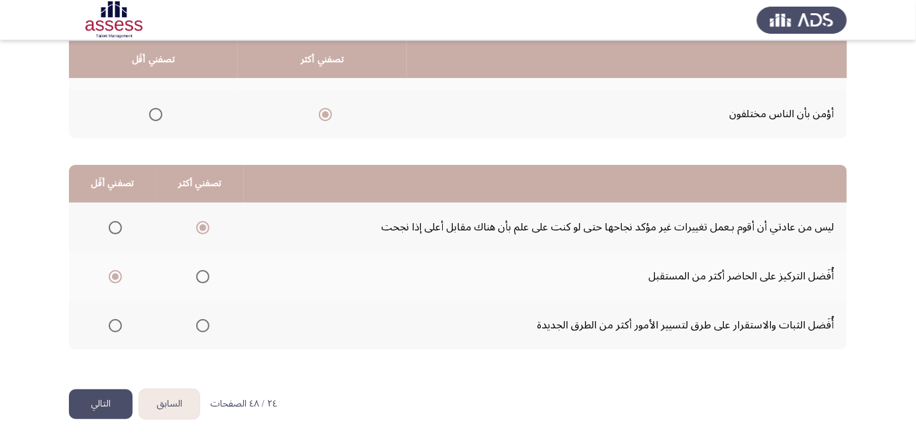
click at [270, 336] on div "السابق Development Assessment التالي من المجموعة التالية اختر إجابة واحدة ( تصف…" at bounding box center [458, 107] width 778 height 563
click at [99, 394] on button "التالي" at bounding box center [101, 405] width 64 height 30
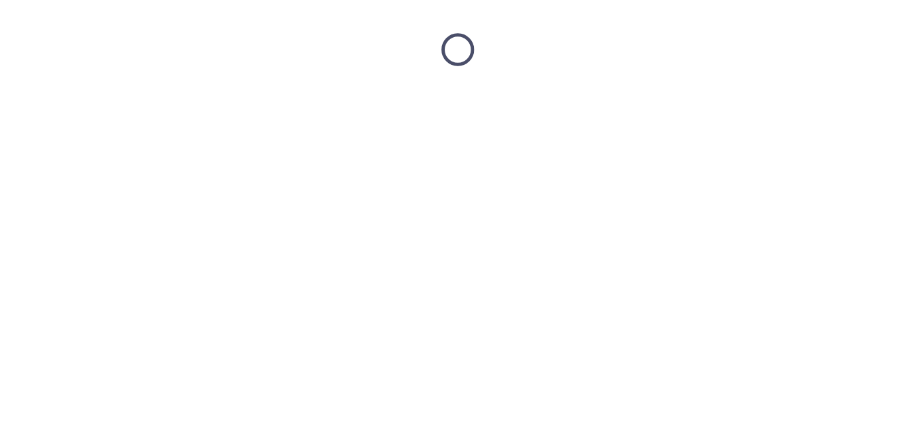
scroll to position [0, 0]
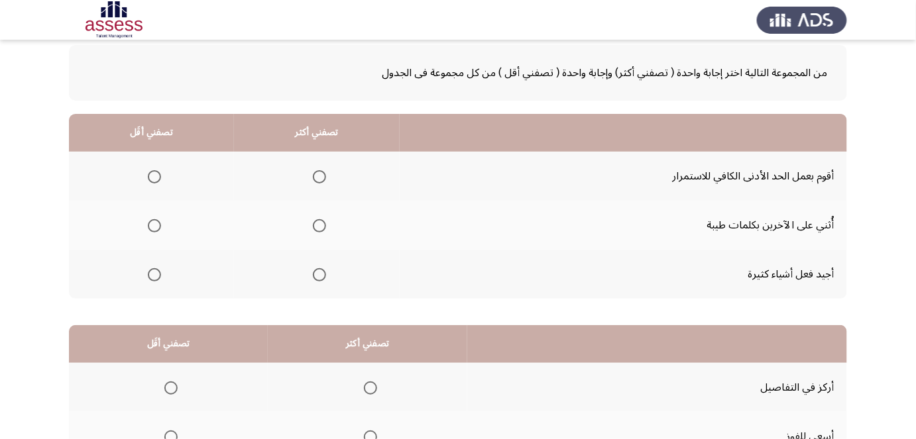
drag, startPoint x: 551, startPoint y: 219, endPoint x: 548, endPoint y: 232, distance: 13.0
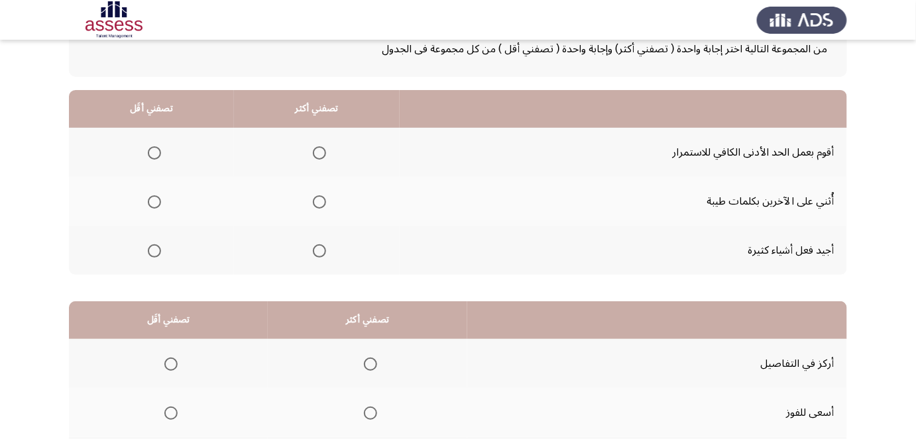
scroll to position [91, 0]
click at [157, 156] on span "Select an option" at bounding box center [154, 152] width 13 height 13
click at [157, 156] on input "Select an option" at bounding box center [154, 152] width 13 height 13
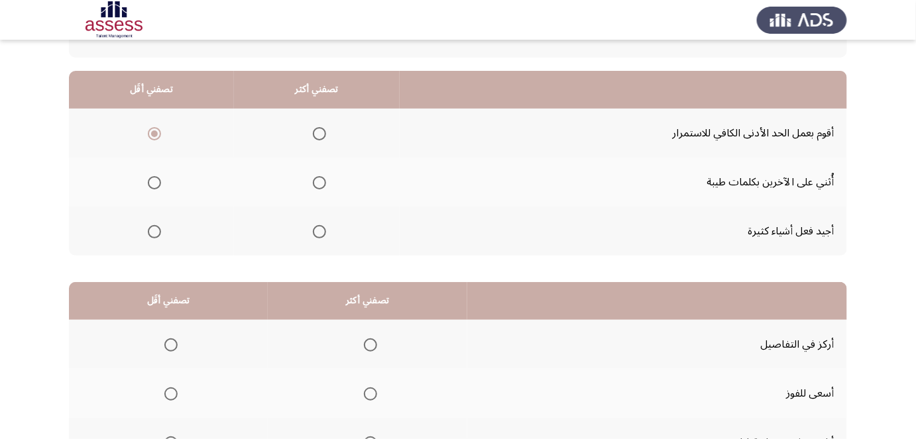
drag, startPoint x: 541, startPoint y: 164, endPoint x: 538, endPoint y: 176, distance: 11.9
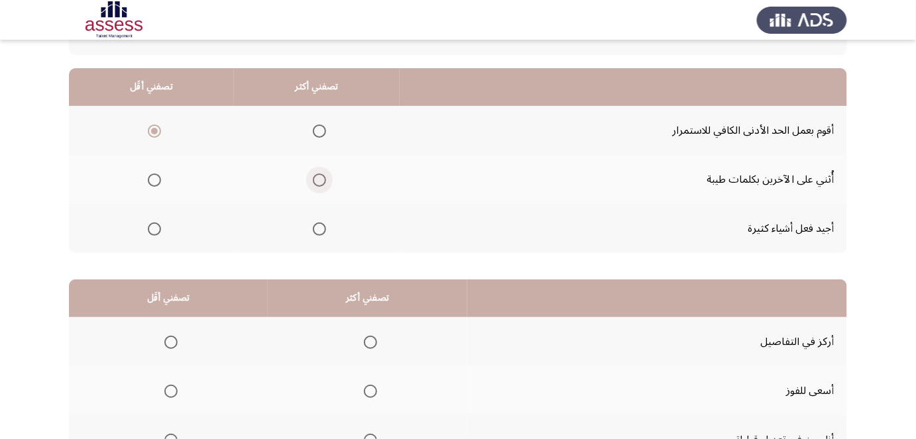
click at [315, 174] on span "Select an option" at bounding box center [319, 180] width 13 height 13
click at [315, 174] on input "Select an option" at bounding box center [319, 180] width 13 height 13
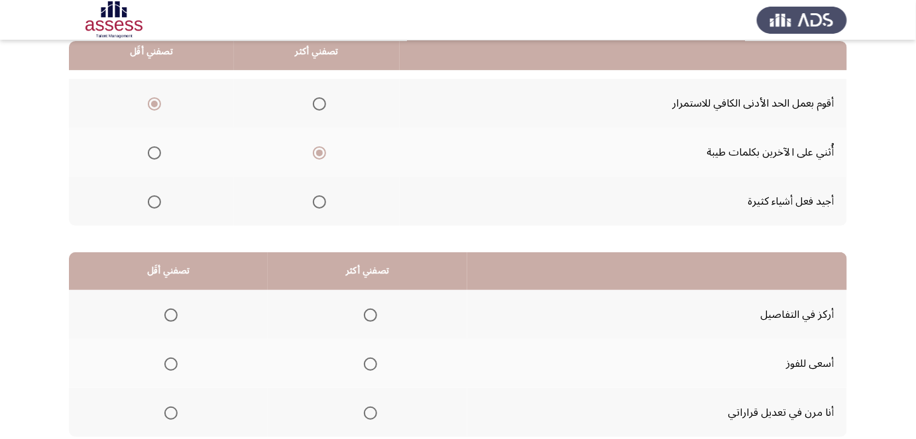
scroll to position [128, 0]
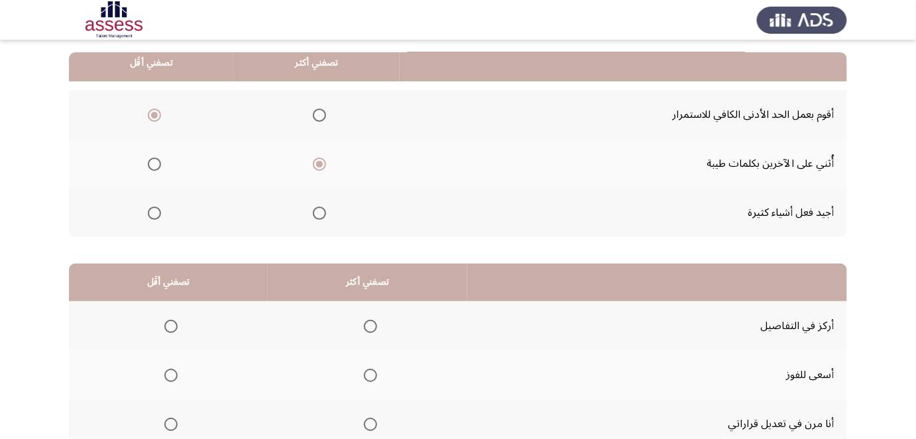
drag, startPoint x: 563, startPoint y: 138, endPoint x: 585, endPoint y: 101, distance: 42.5
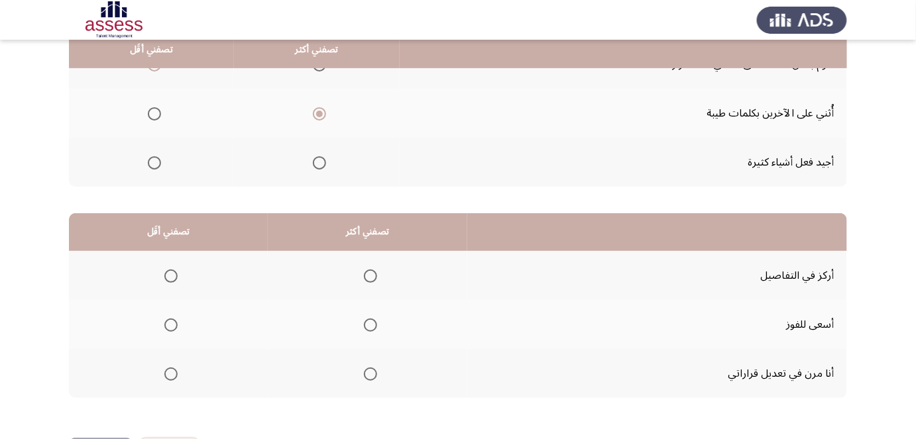
drag, startPoint x: 583, startPoint y: 110, endPoint x: 578, endPoint y: 135, distance: 25.7
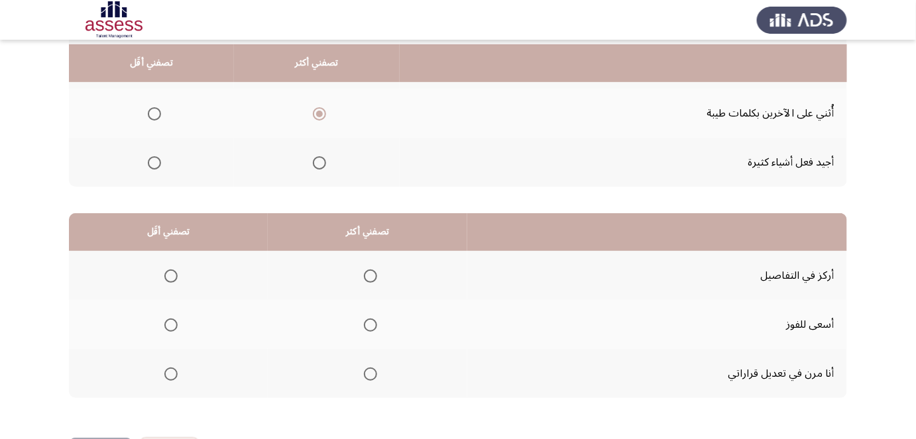
scroll to position [182, 0]
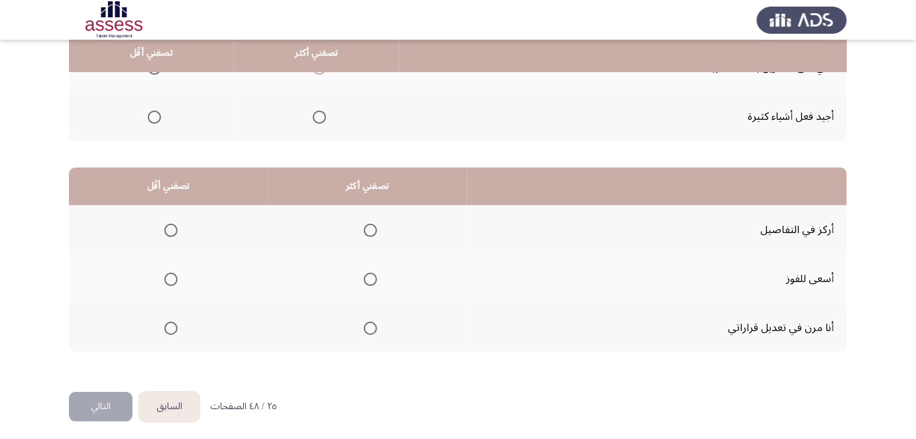
drag, startPoint x: 569, startPoint y: 148, endPoint x: 565, endPoint y: 162, distance: 14.5
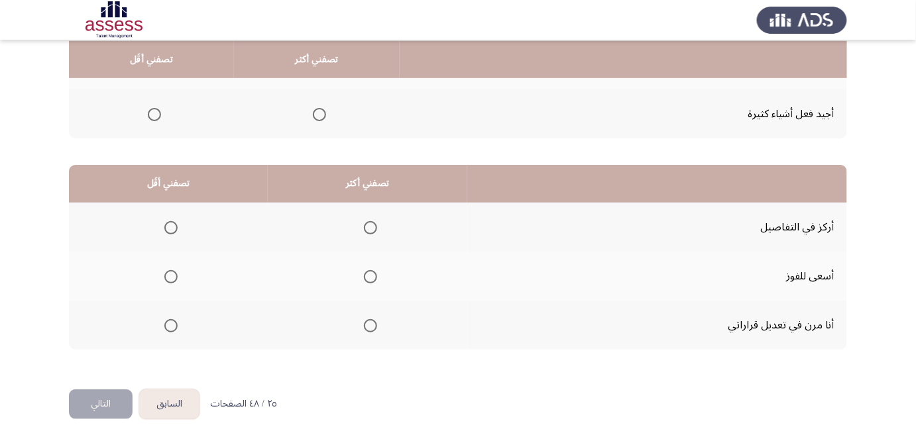
click at [371, 229] on span "Select an option" at bounding box center [370, 227] width 13 height 13
click at [371, 229] on input "Select an option" at bounding box center [370, 227] width 13 height 13
drag, startPoint x: 457, startPoint y: 182, endPoint x: 450, endPoint y: 207, distance: 25.6
click at [167, 276] on span "Select an option" at bounding box center [170, 276] width 13 height 13
click at [167, 276] on input "Select an option" at bounding box center [170, 276] width 13 height 13
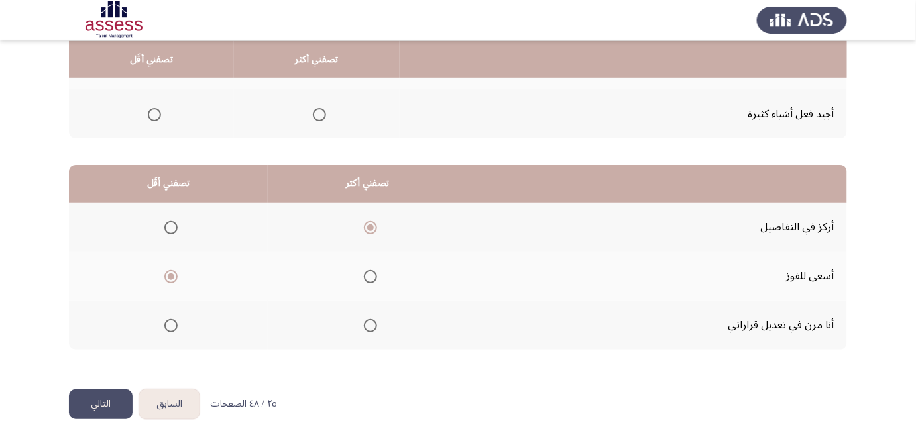
drag, startPoint x: 662, startPoint y: 213, endPoint x: 656, endPoint y: 238, distance: 25.9
drag, startPoint x: 235, startPoint y: 258, endPoint x: 233, endPoint y: 273, distance: 14.6
click at [364, 327] on span "Select an option" at bounding box center [370, 325] width 13 height 13
click at [364, 327] on input "Select an option" at bounding box center [370, 325] width 13 height 13
drag, startPoint x: 313, startPoint y: 299, endPoint x: 310, endPoint y: 311, distance: 12.2
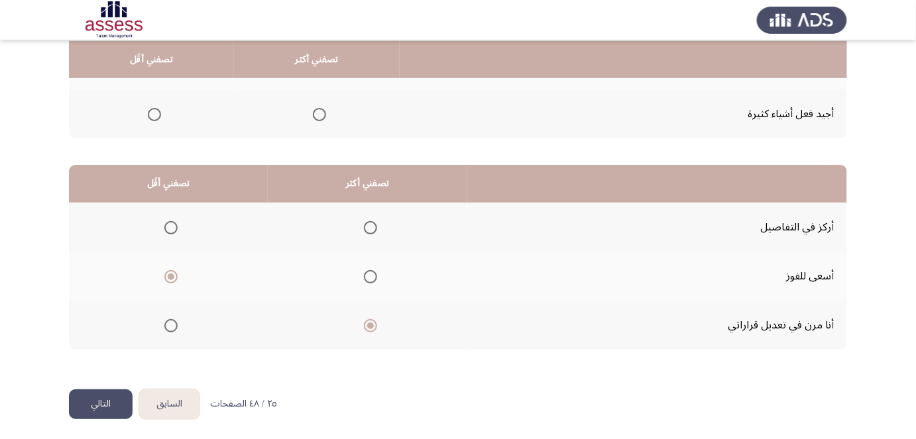
drag, startPoint x: 107, startPoint y: 396, endPoint x: 333, endPoint y: 229, distance: 280.6
click at [296, 248] on div "السابق Development Assessment التالي من المجموعة التالية اختر إجابة واحدة ( تصف…" at bounding box center [458, 107] width 778 height 563
click at [364, 229] on span "Select an option" at bounding box center [370, 227] width 13 height 13
click at [364, 229] on input "Select an option" at bounding box center [370, 227] width 13 height 13
click at [91, 400] on button "التالي" at bounding box center [101, 405] width 64 height 30
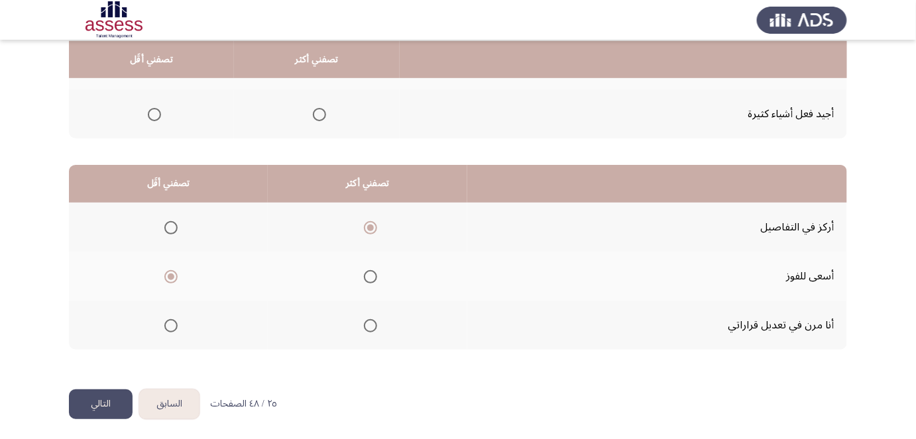
scroll to position [0, 0]
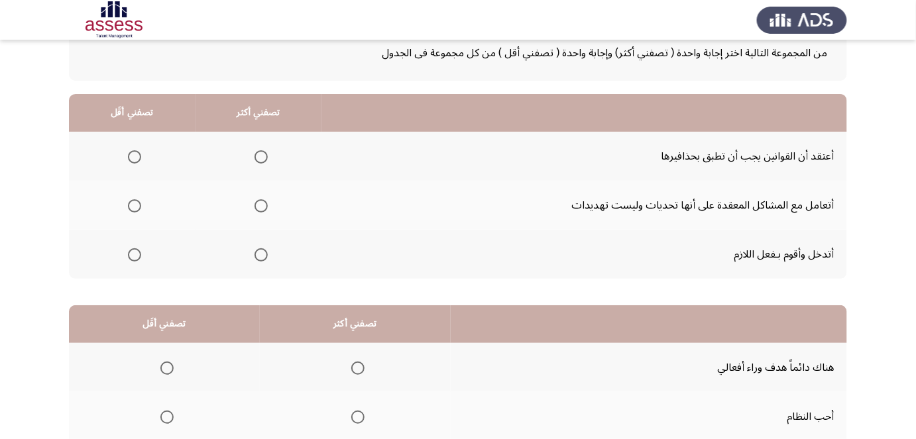
drag, startPoint x: 590, startPoint y: 172, endPoint x: 589, endPoint y: 185, distance: 13.3
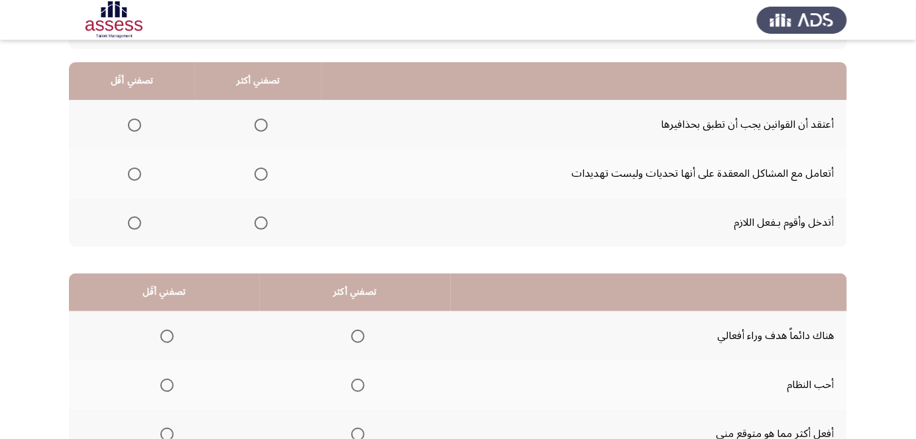
drag, startPoint x: 544, startPoint y: 128, endPoint x: 543, endPoint y: 143, distance: 15.3
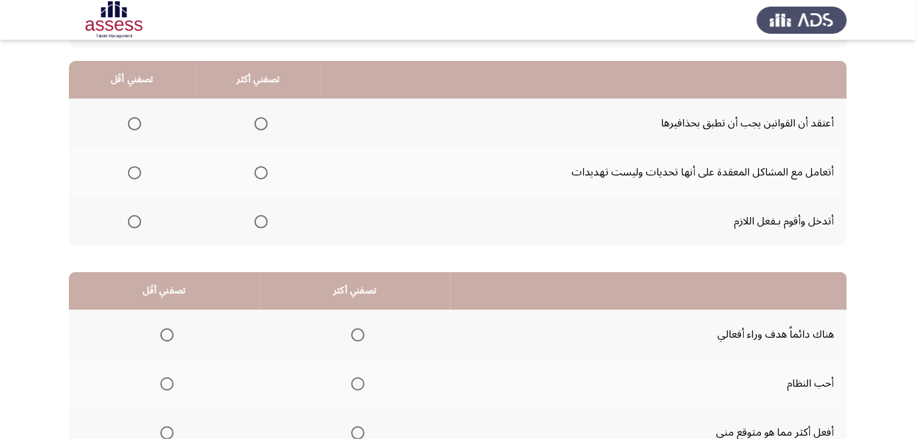
click at [142, 127] on th at bounding box center [132, 123] width 127 height 49
click at [135, 121] on span "Select an option" at bounding box center [134, 123] width 13 height 13
click at [135, 121] on input "Select an option" at bounding box center [134, 123] width 13 height 13
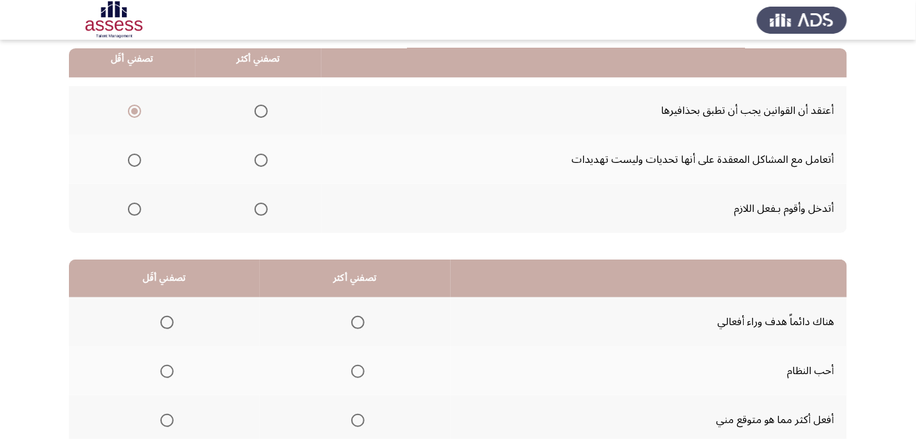
drag, startPoint x: 537, startPoint y: 143, endPoint x: 532, endPoint y: 157, distance: 14.9
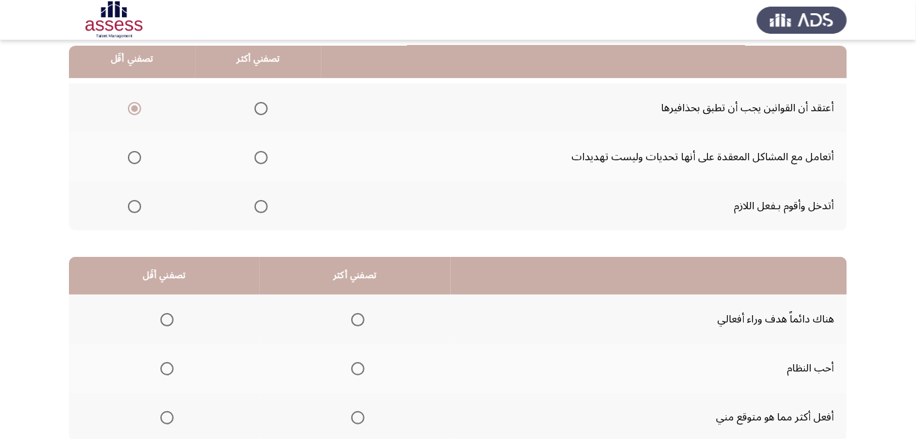
drag, startPoint x: 465, startPoint y: 137, endPoint x: 456, endPoint y: 152, distance: 17.5
click at [258, 156] on span "Select an option" at bounding box center [261, 156] width 13 height 13
click at [258, 156] on input "Select an option" at bounding box center [261, 156] width 13 height 13
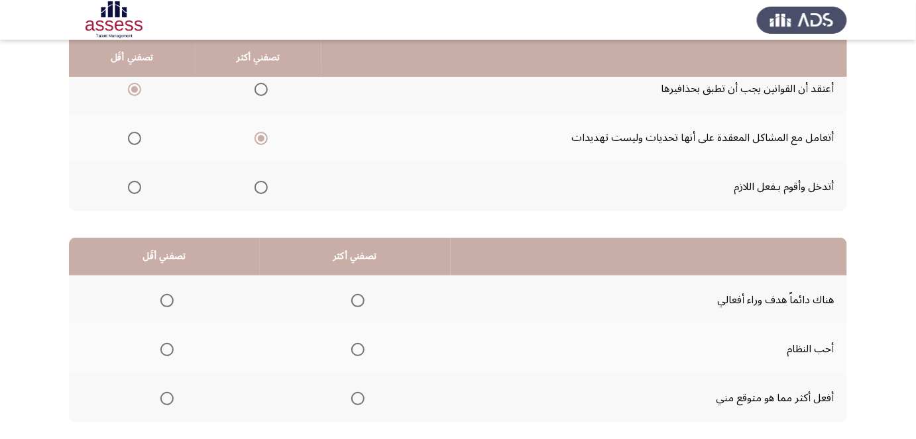
scroll to position [152, 0]
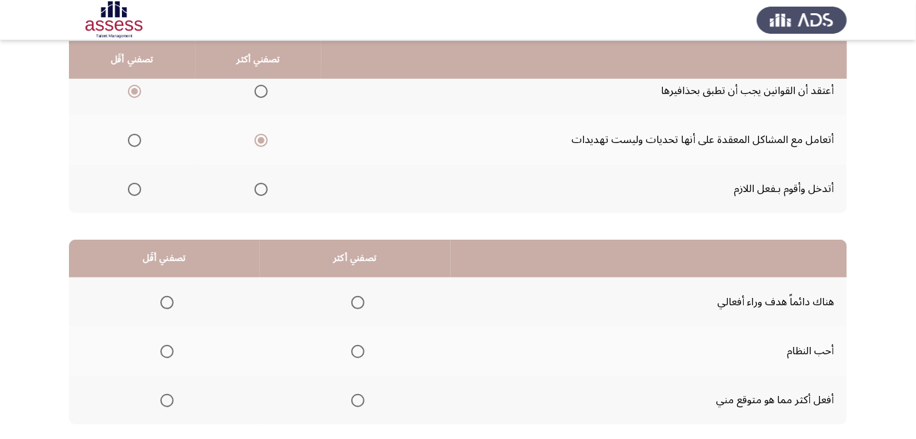
drag, startPoint x: 438, startPoint y: 166, endPoint x: 441, endPoint y: 146, distance: 20.2
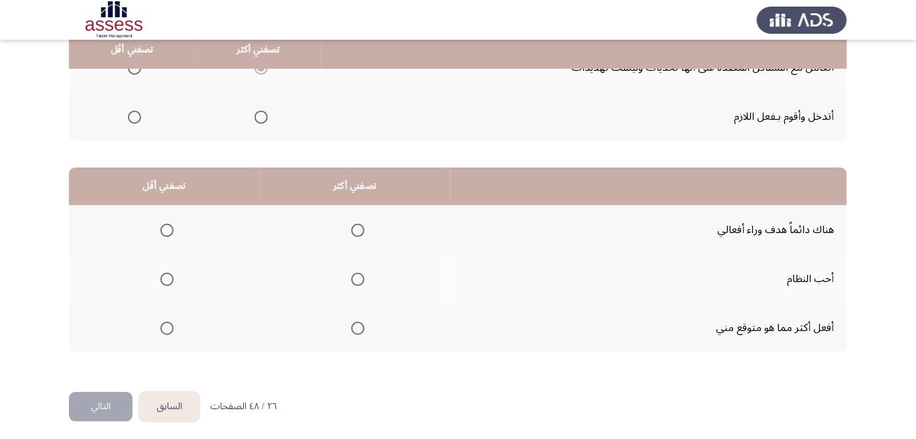
scroll to position [227, 0]
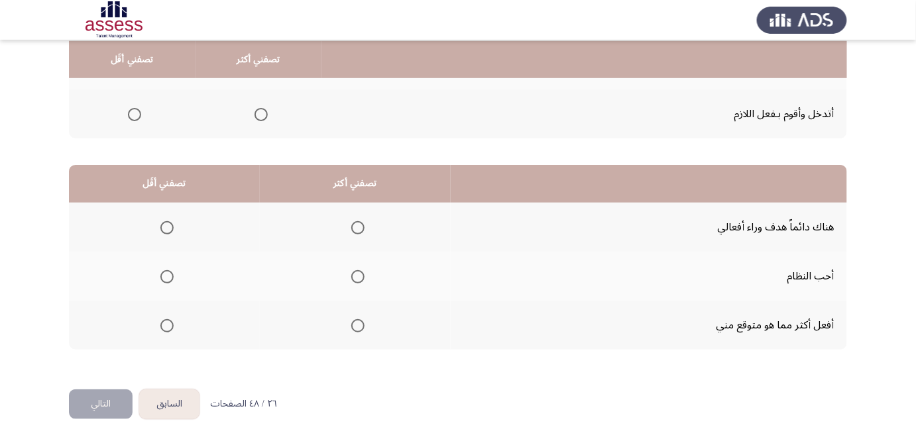
drag, startPoint x: 484, startPoint y: 129, endPoint x: 475, endPoint y: 178, distance: 50.4
click at [360, 321] on span "Select an option" at bounding box center [357, 325] width 13 height 13
click at [360, 321] on input "Select an option" at bounding box center [357, 325] width 13 height 13
click at [359, 230] on span "Select an option" at bounding box center [357, 227] width 13 height 13
click at [359, 230] on input "Select an option" at bounding box center [357, 227] width 13 height 13
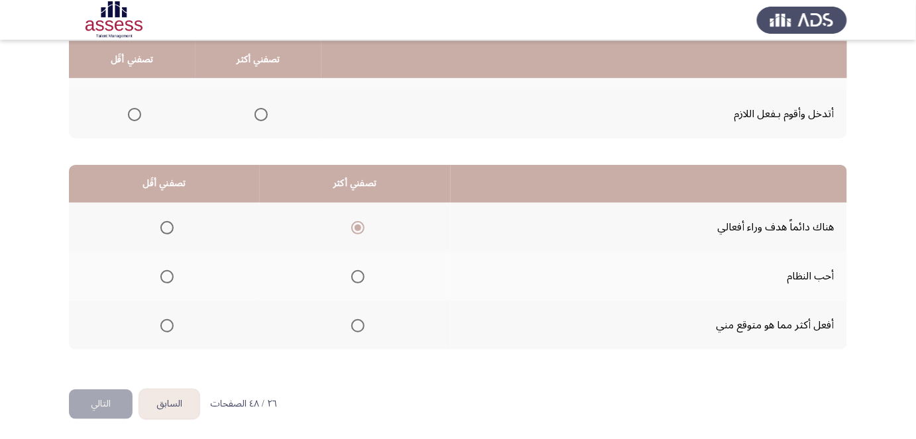
drag, startPoint x: 474, startPoint y: 253, endPoint x: 470, endPoint y: 262, distance: 10.7
click at [164, 280] on span "Select an option" at bounding box center [166, 276] width 13 height 13
click at [164, 280] on input "Select an option" at bounding box center [166, 276] width 13 height 13
drag, startPoint x: 545, startPoint y: 268, endPoint x: 526, endPoint y: 300, distance: 37.7
drag, startPoint x: 106, startPoint y: 406, endPoint x: 333, endPoint y: 314, distance: 244.4
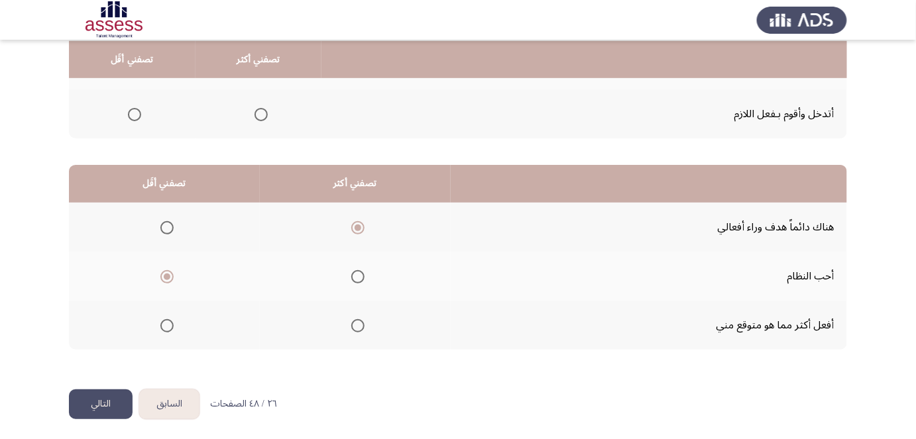
click at [333, 314] on div "السابق Development Assessment التالي من المجموعة التالية اختر إجابة واحدة ( تصف…" at bounding box center [458, 107] width 778 height 563
click at [357, 322] on span "Select an option" at bounding box center [357, 325] width 13 height 13
click at [357, 322] on input "Select an option" at bounding box center [357, 325] width 13 height 13
click at [82, 399] on button "التالي" at bounding box center [101, 405] width 64 height 30
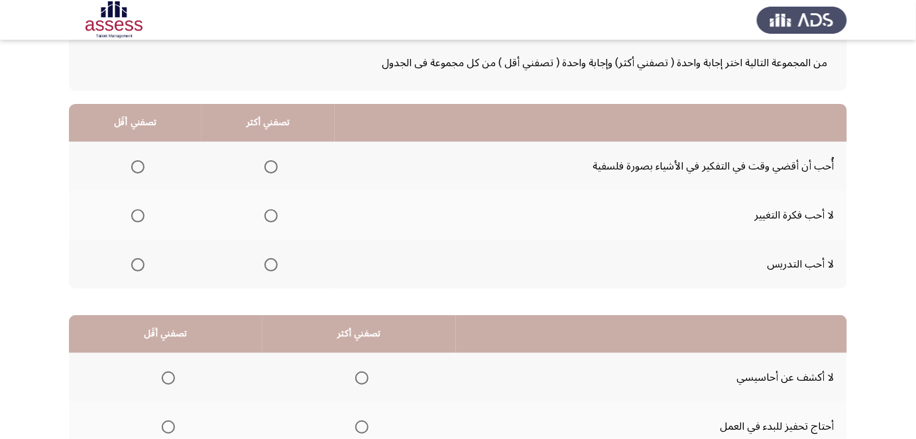
drag, startPoint x: 429, startPoint y: 129, endPoint x: 428, endPoint y: 148, distance: 19.3
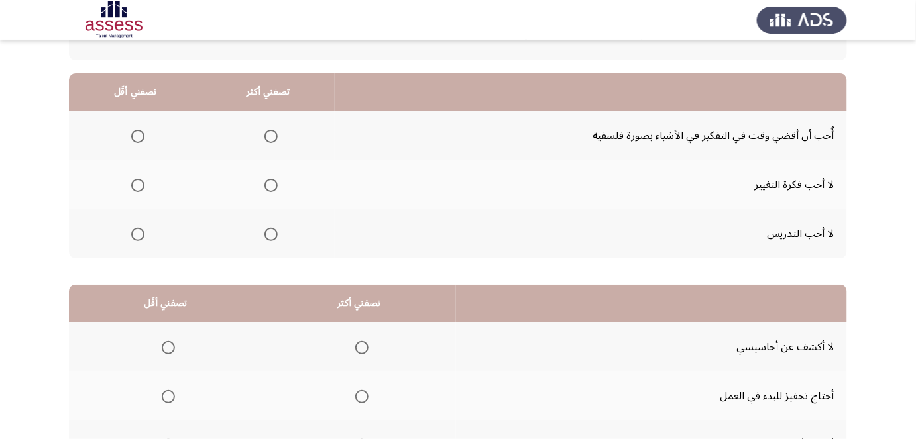
scroll to position [111, 0]
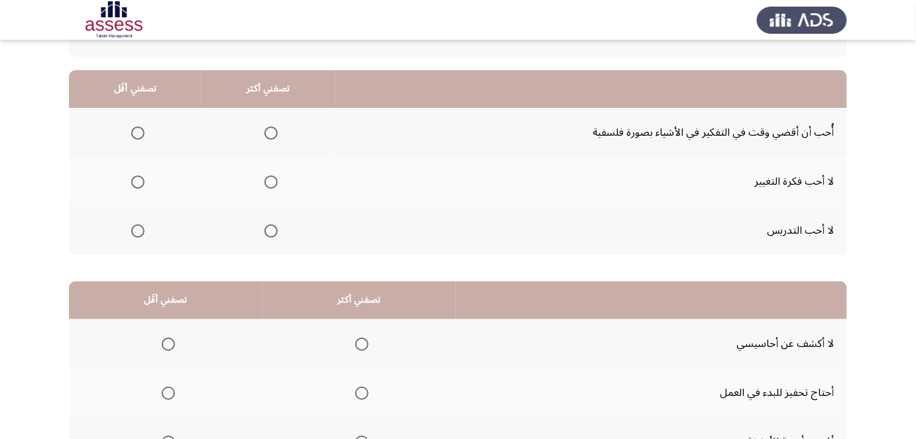
drag, startPoint x: 396, startPoint y: 137, endPoint x: 394, endPoint y: 151, distance: 14.7
click at [143, 137] on span "Select an option" at bounding box center [137, 132] width 13 height 13
click at [143, 137] on input "Select an option" at bounding box center [137, 132] width 13 height 13
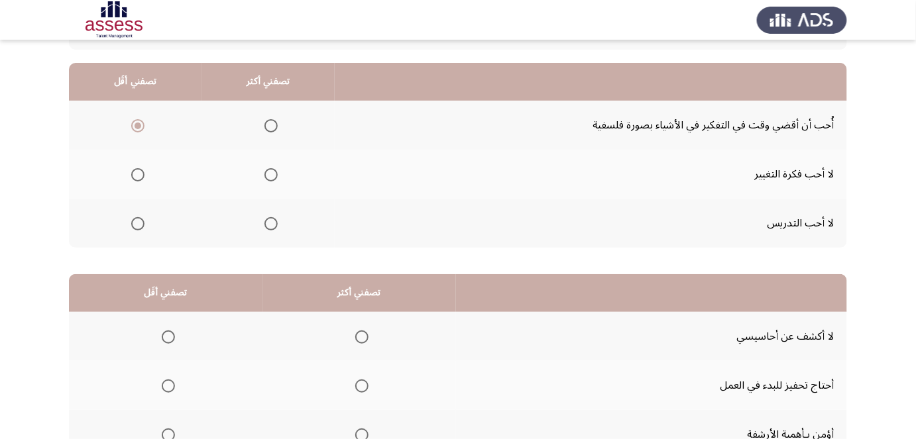
scroll to position [122, 0]
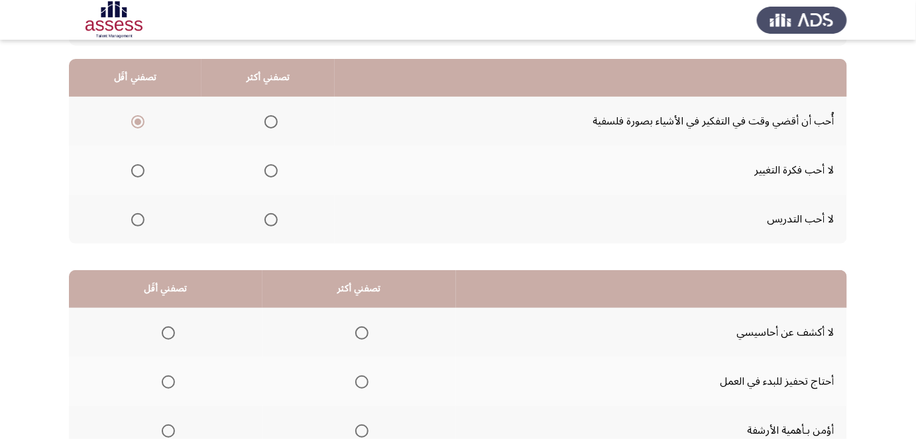
drag, startPoint x: 518, startPoint y: 164, endPoint x: 515, endPoint y: 176, distance: 11.6
click at [266, 215] on span "Select an option" at bounding box center [270, 219] width 13 height 13
click at [266, 215] on input "Select an option" at bounding box center [270, 219] width 13 height 13
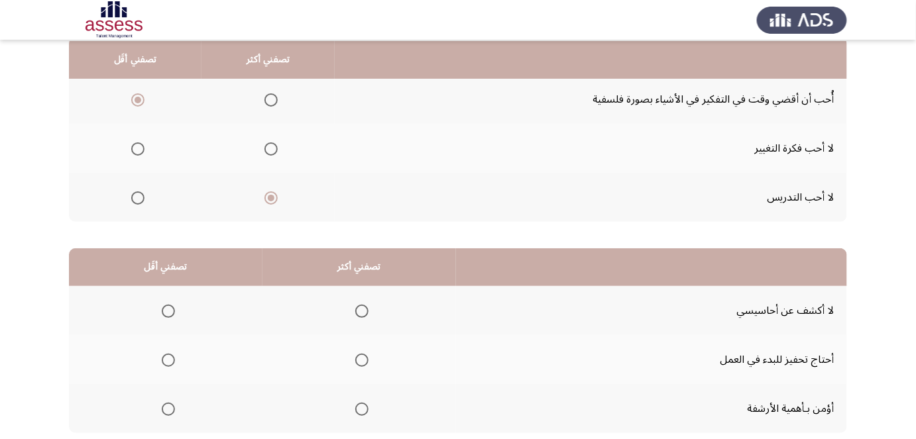
drag, startPoint x: 404, startPoint y: 190, endPoint x: 404, endPoint y: 212, distance: 22.5
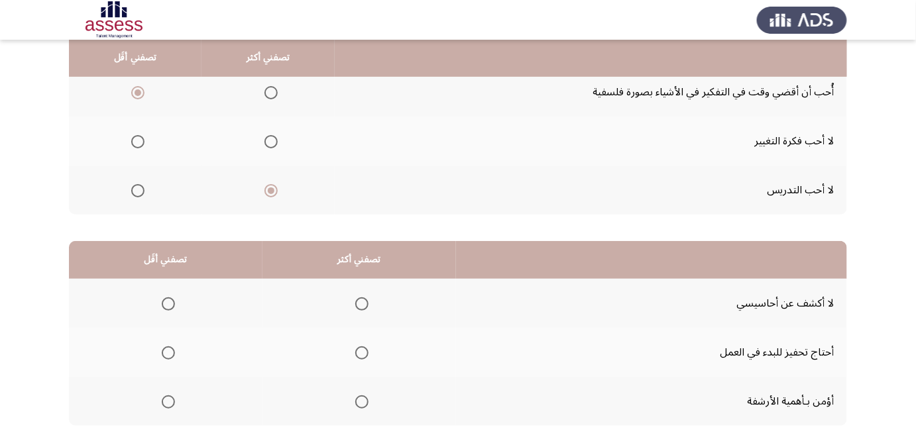
drag, startPoint x: 393, startPoint y: 165, endPoint x: 392, endPoint y: 175, distance: 10.0
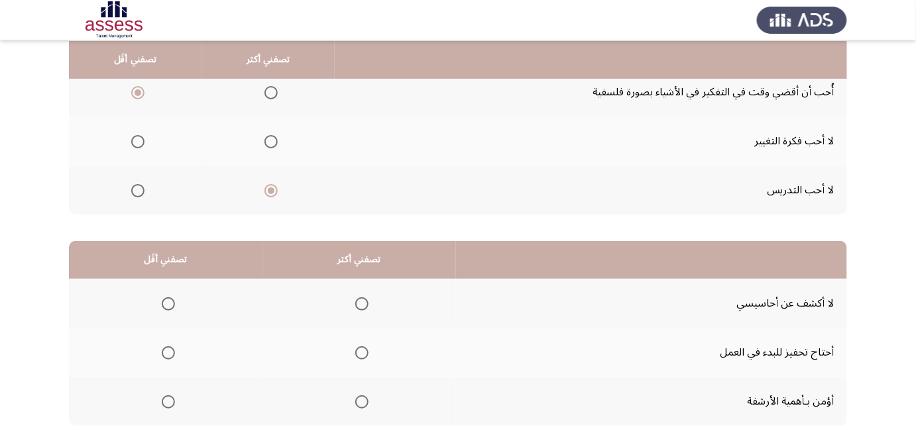
scroll to position [151, 0]
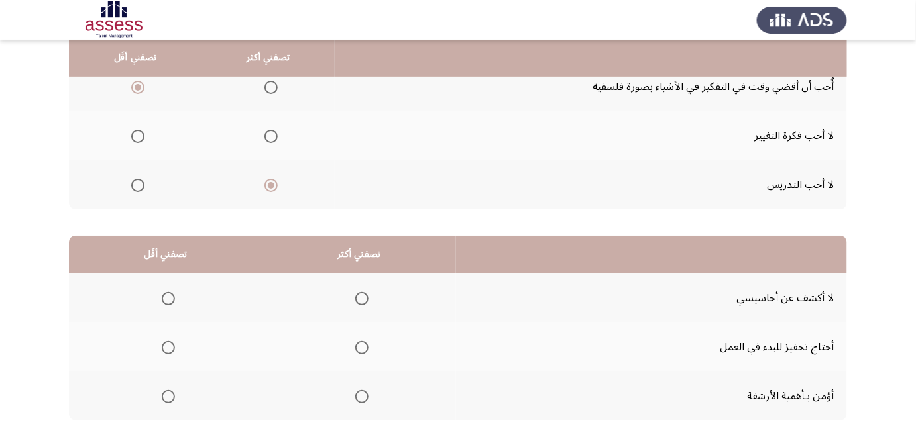
drag, startPoint x: 351, startPoint y: 150, endPoint x: 352, endPoint y: 163, distance: 13.3
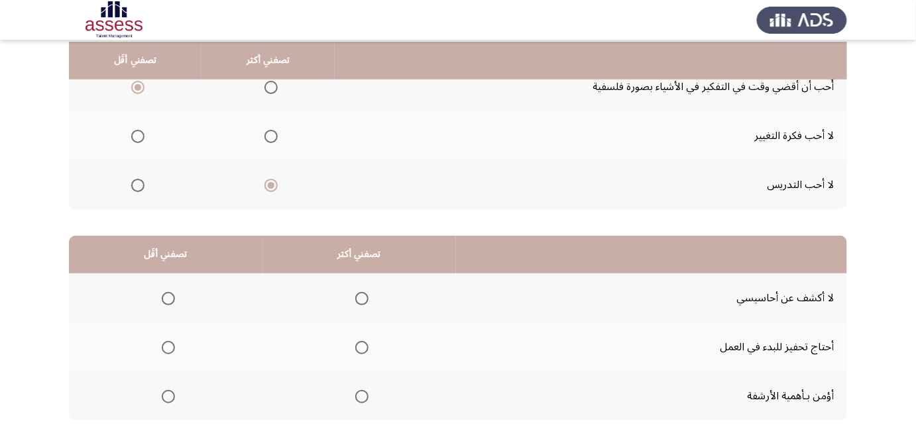
scroll to position [157, 0]
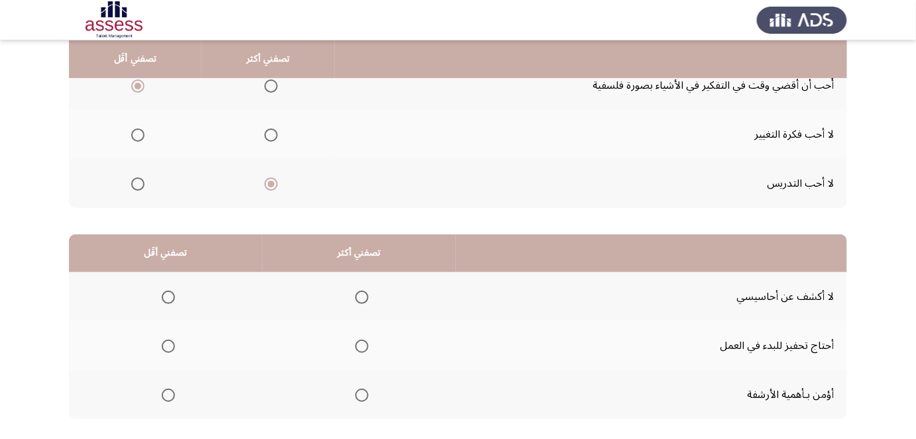
click at [139, 137] on span "Select an option" at bounding box center [137, 135] width 13 height 13
click at [139, 137] on input "Select an option" at bounding box center [137, 135] width 13 height 13
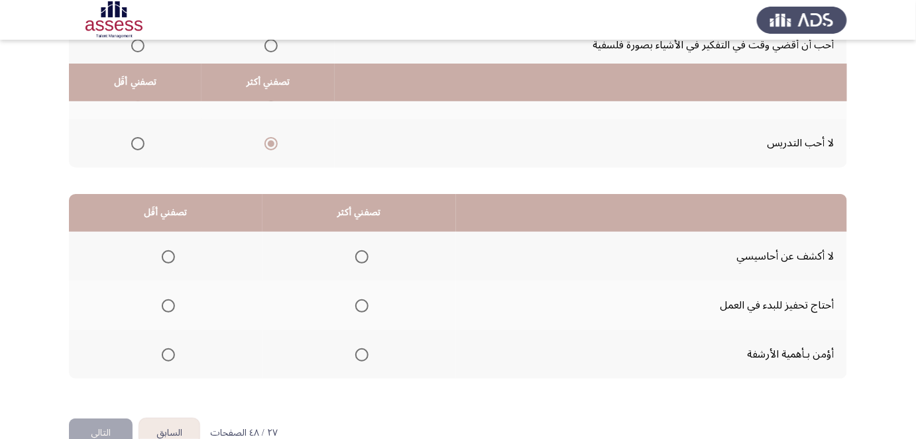
scroll to position [227, 0]
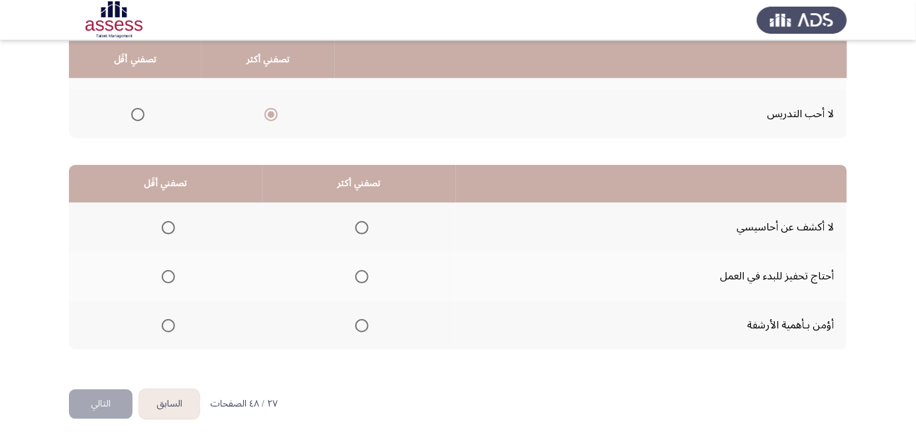
drag, startPoint x: 494, startPoint y: 146, endPoint x: 490, endPoint y: 186, distance: 40.6
drag, startPoint x: 490, startPoint y: 226, endPoint x: 490, endPoint y: 241, distance: 14.6
click at [376, 184] on th "تصفني أكثر" at bounding box center [359, 184] width 194 height 38
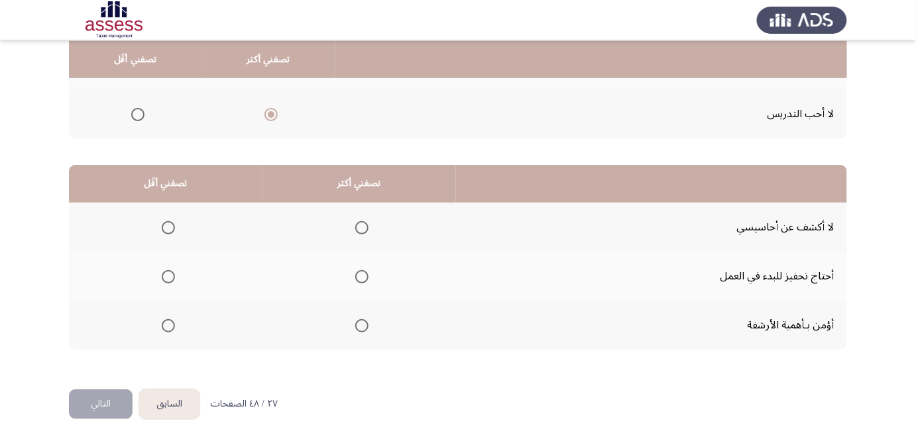
drag, startPoint x: 402, startPoint y: 208, endPoint x: 401, endPoint y: 244, distance: 35.8
click at [164, 276] on span "Select an option" at bounding box center [168, 276] width 13 height 13
click at [164, 276] on input "Select an option" at bounding box center [168, 276] width 13 height 13
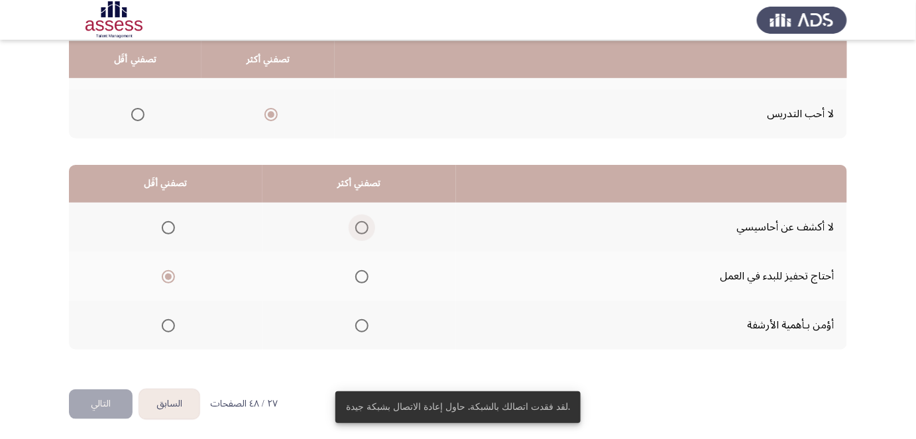
click at [359, 226] on span "Select an option" at bounding box center [361, 227] width 13 height 13
click at [359, 226] on input "Select an option" at bounding box center [361, 227] width 13 height 13
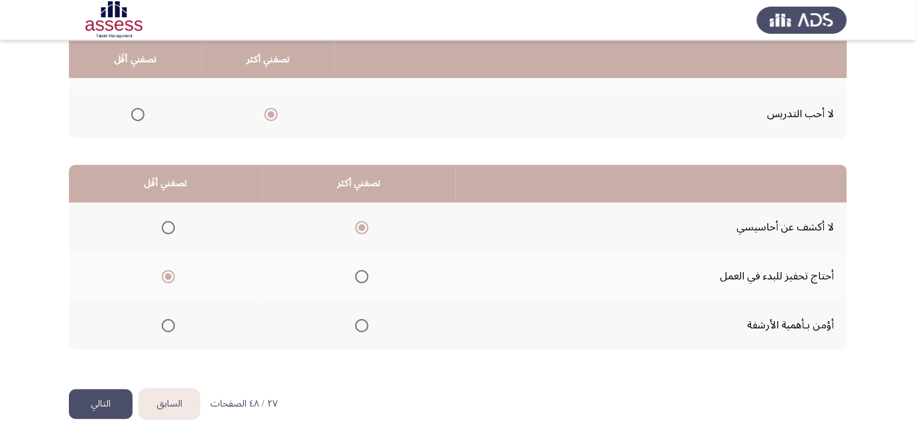
drag, startPoint x: 392, startPoint y: 190, endPoint x: 387, endPoint y: 215, distance: 26.4
drag, startPoint x: 392, startPoint y: 192, endPoint x: 388, endPoint y: 207, distance: 16.4
click at [361, 324] on span "Select an option" at bounding box center [361, 325] width 13 height 13
click at [361, 324] on input "Select an option" at bounding box center [361, 325] width 13 height 13
click at [120, 402] on button "التالي" at bounding box center [101, 405] width 64 height 30
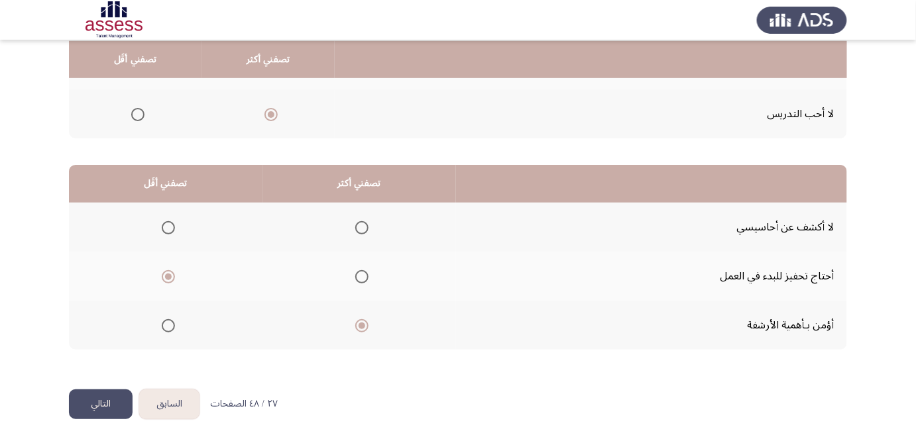
scroll to position [0, 0]
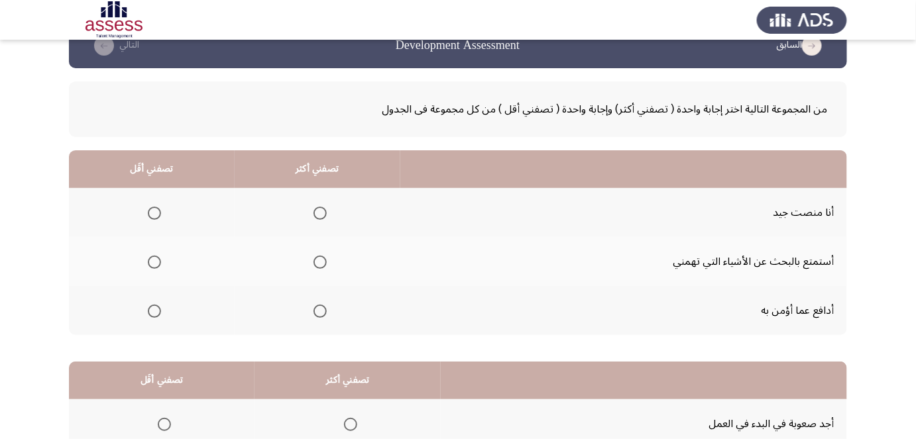
drag, startPoint x: 596, startPoint y: 155, endPoint x: 596, endPoint y: 176, distance: 20.6
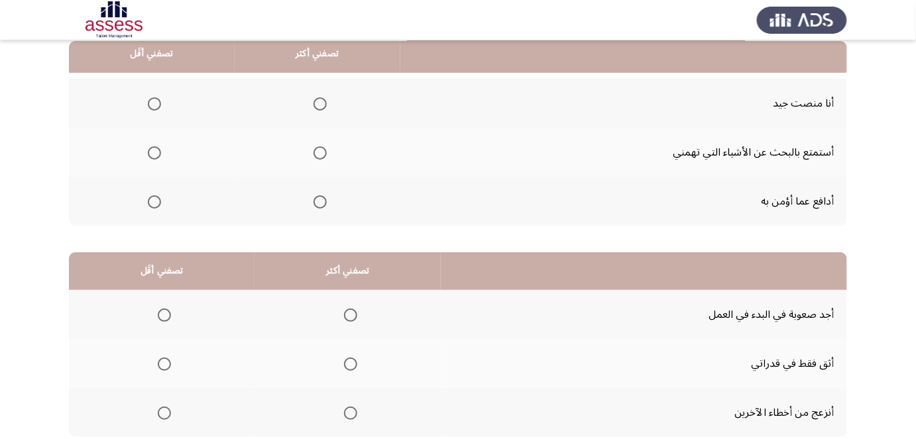
drag, startPoint x: 594, startPoint y: 163, endPoint x: 589, endPoint y: 182, distance: 19.9
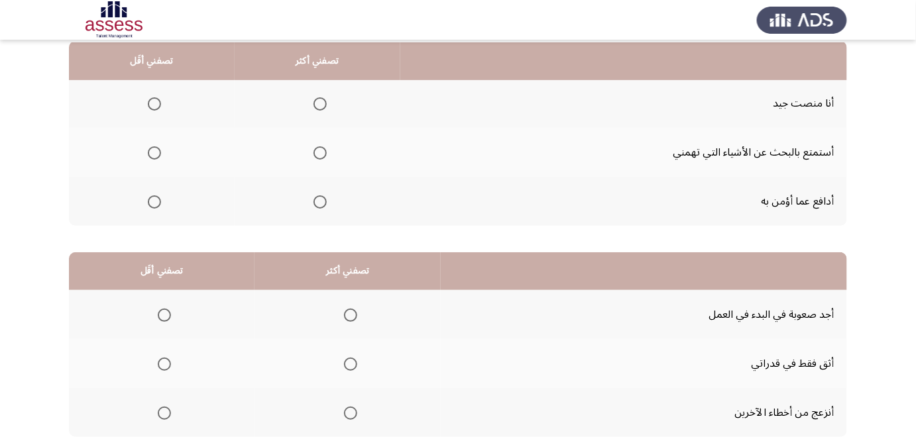
scroll to position [141, 0]
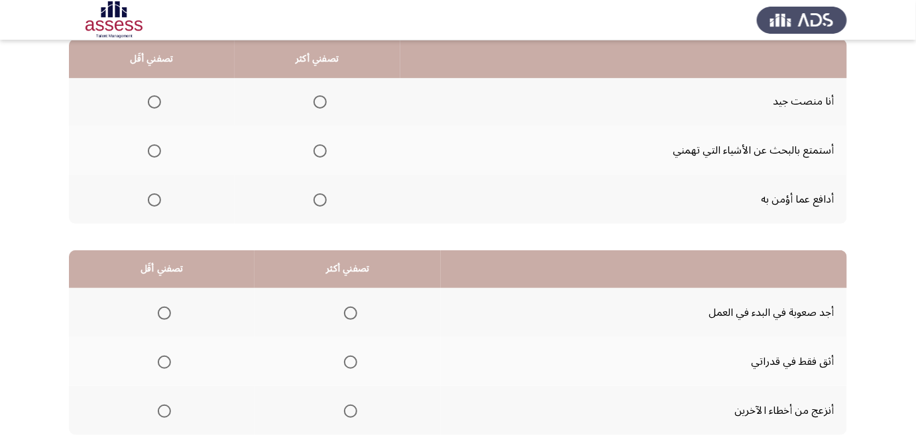
click at [319, 103] on span "Select an option" at bounding box center [319, 101] width 13 height 13
click at [319, 103] on input "Select an option" at bounding box center [319, 101] width 13 height 13
click at [152, 148] on span "Select an option" at bounding box center [154, 150] width 13 height 13
click at [152, 148] on input "Select an option" at bounding box center [154, 150] width 13 height 13
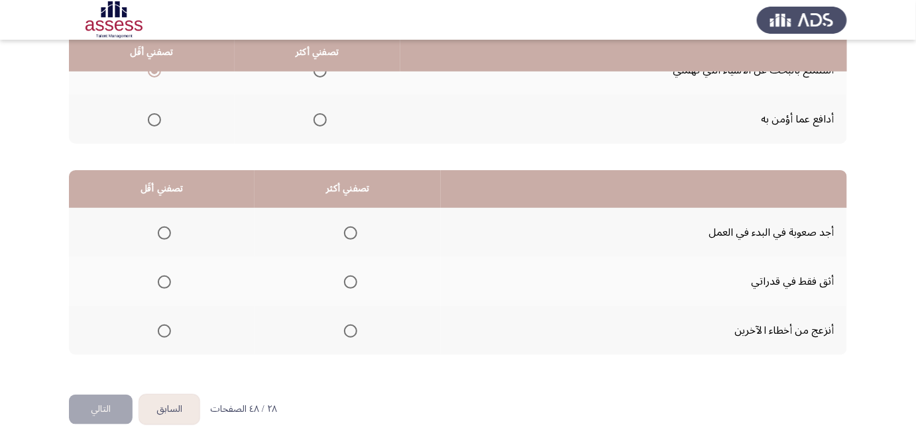
drag, startPoint x: 629, startPoint y: 139, endPoint x: 624, endPoint y: 165, distance: 26.3
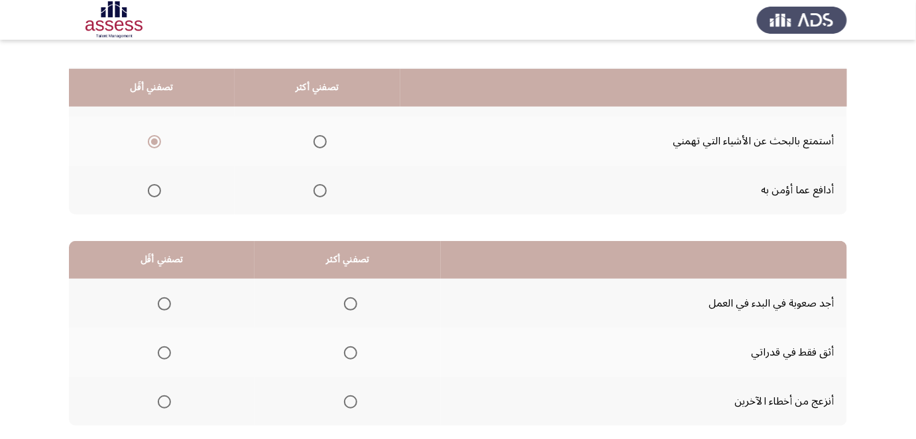
drag, startPoint x: 624, startPoint y: 165, endPoint x: 626, endPoint y: 117, distance: 48.4
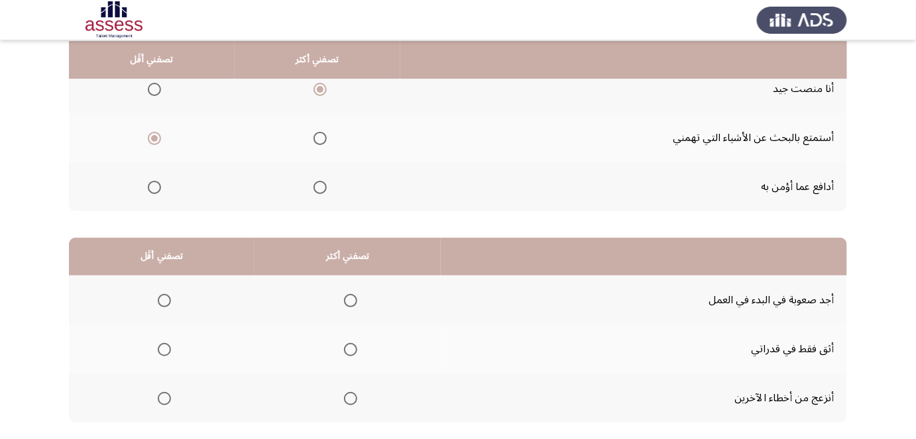
scroll to position [147, 0]
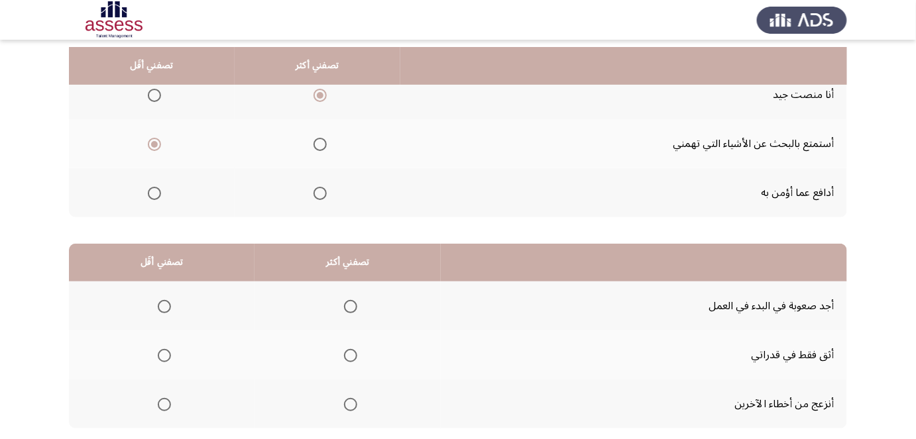
drag, startPoint x: 561, startPoint y: 150, endPoint x: 571, endPoint y: 124, distance: 28.3
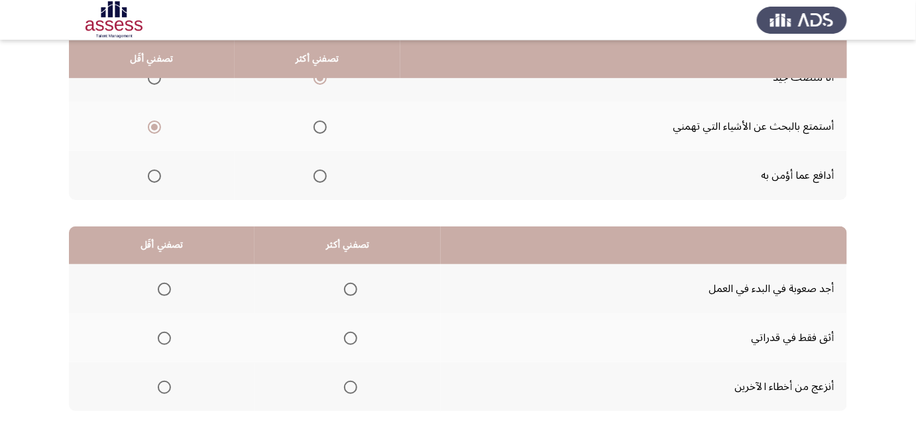
drag, startPoint x: 571, startPoint y: 133, endPoint x: 572, endPoint y: 145, distance: 12.6
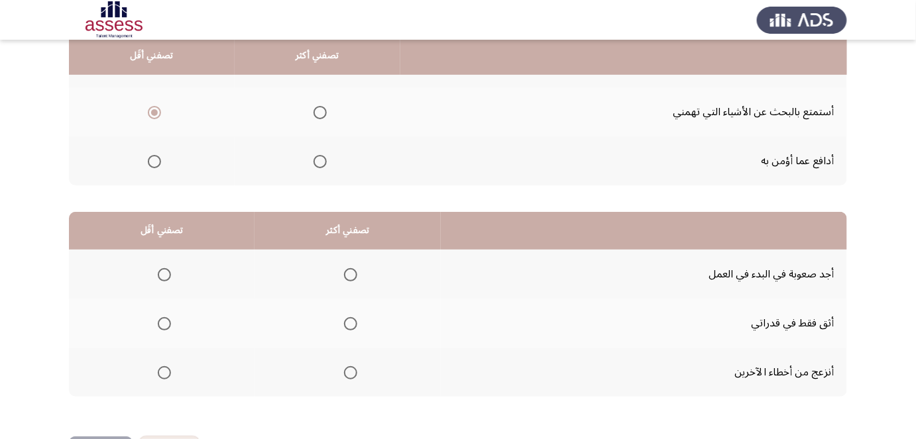
drag, startPoint x: 571, startPoint y: 158, endPoint x: 569, endPoint y: 165, distance: 6.8
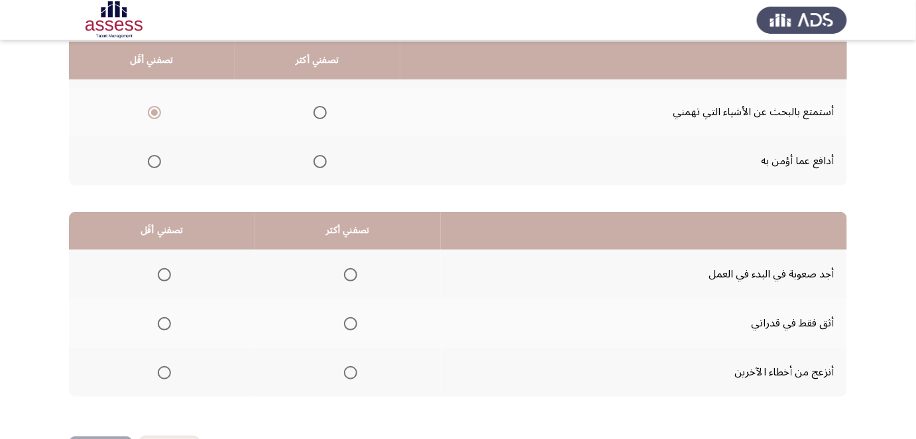
scroll to position [180, 0]
click at [859, 155] on app-assessment-container "السابق Development Assessment التالي من المجموعة التالية اختر إجابة واحدة ( تصف…" at bounding box center [458, 154] width 916 height 563
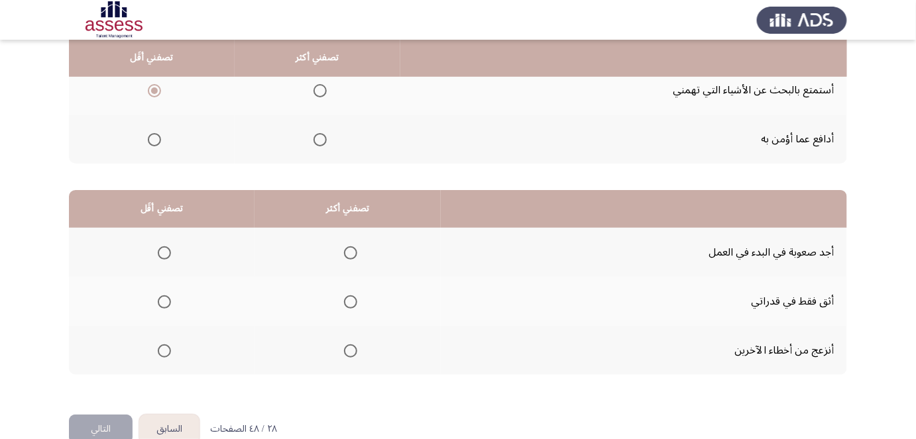
drag, startPoint x: 876, startPoint y: 131, endPoint x: 874, endPoint y: 143, distance: 12.7
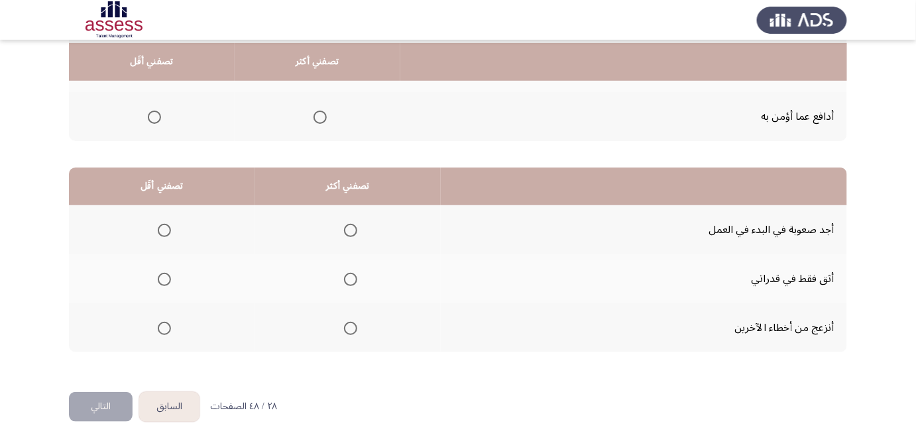
scroll to position [227, 0]
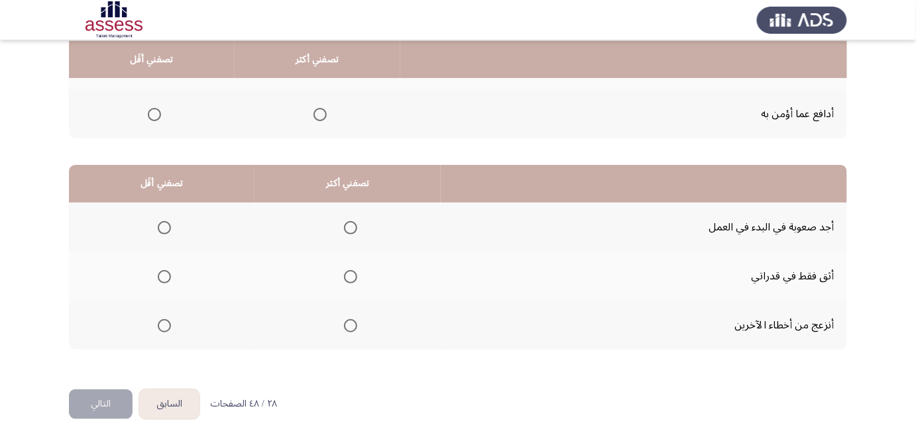
drag, startPoint x: 874, startPoint y: 143, endPoint x: 876, endPoint y: 167, distance: 23.9
click at [170, 225] on span "Select an option" at bounding box center [164, 227] width 13 height 13
click at [170, 225] on input "Select an option" at bounding box center [164, 227] width 13 height 13
drag, startPoint x: 417, startPoint y: 239, endPoint x: 417, endPoint y: 256, distance: 17.9
click at [352, 325] on span "Select an option" at bounding box center [350, 325] width 13 height 13
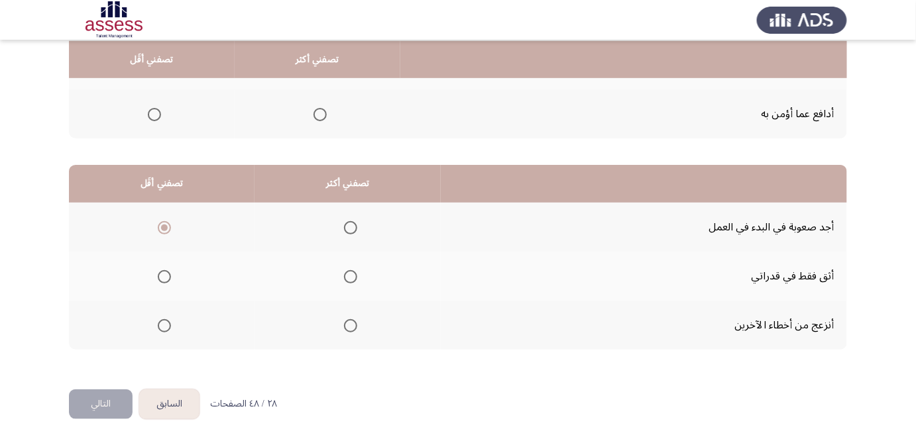
click at [352, 325] on input "Select an option" at bounding box center [350, 325] width 13 height 13
click at [104, 405] on button "التالي" at bounding box center [101, 405] width 64 height 30
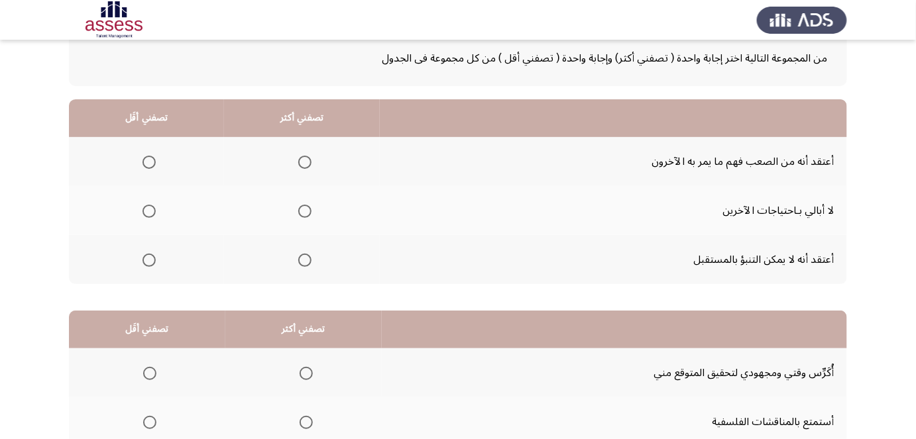
scroll to position [85, 0]
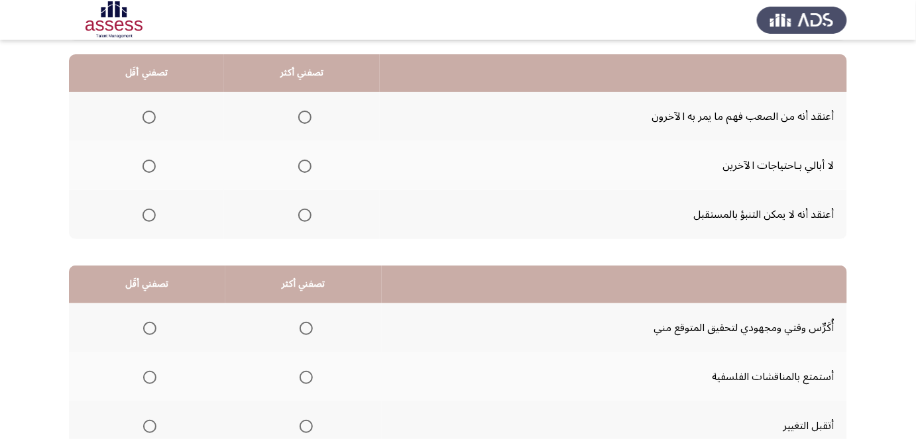
drag, startPoint x: 526, startPoint y: 126, endPoint x: 524, endPoint y: 135, distance: 8.7
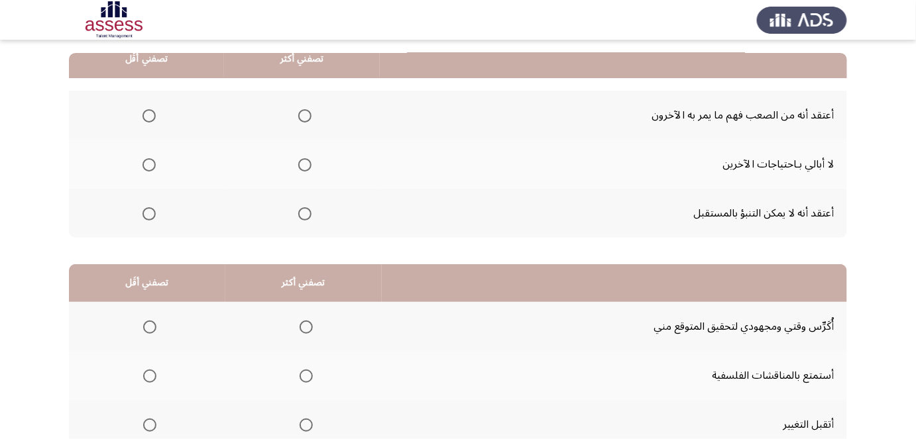
click at [150, 167] on span "Select an option" at bounding box center [148, 164] width 13 height 13
click at [150, 167] on input "Select an option" at bounding box center [148, 164] width 13 height 13
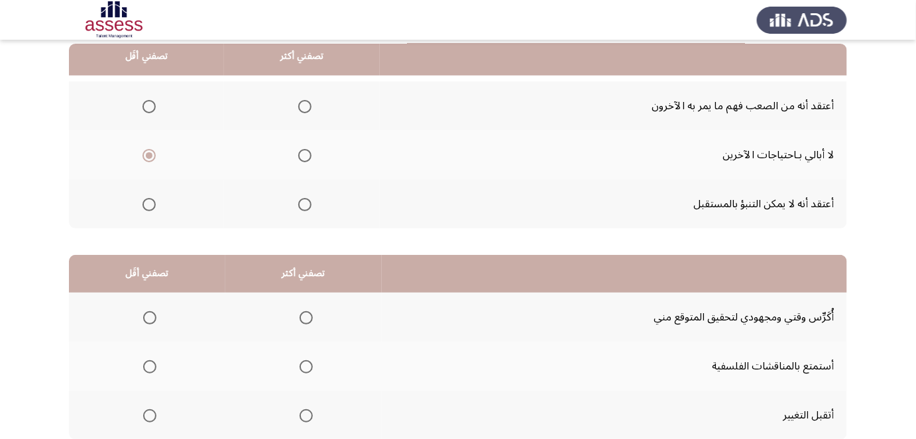
drag, startPoint x: 507, startPoint y: 127, endPoint x: 504, endPoint y: 143, distance: 16.9
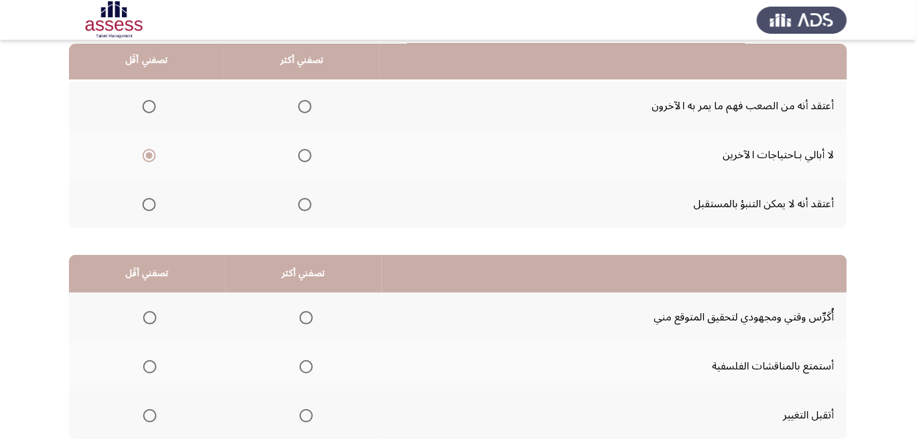
scroll to position [138, 0]
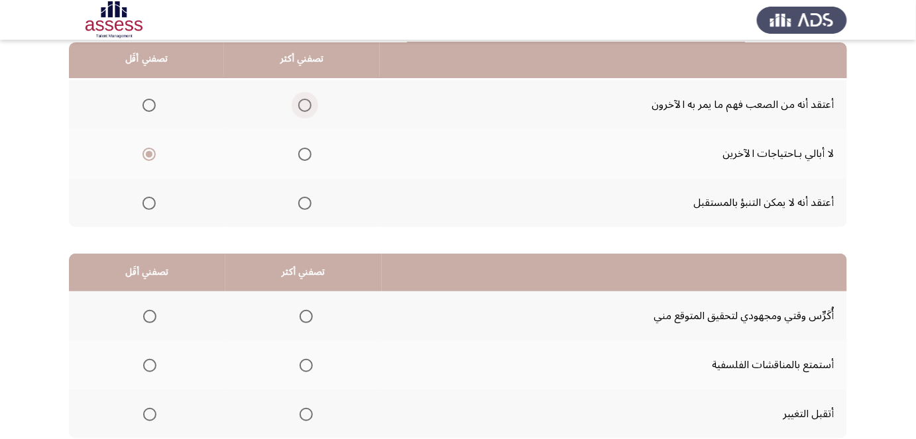
click at [304, 100] on span "Select an option" at bounding box center [304, 105] width 13 height 13
click at [304, 100] on input "Select an option" at bounding box center [304, 105] width 13 height 13
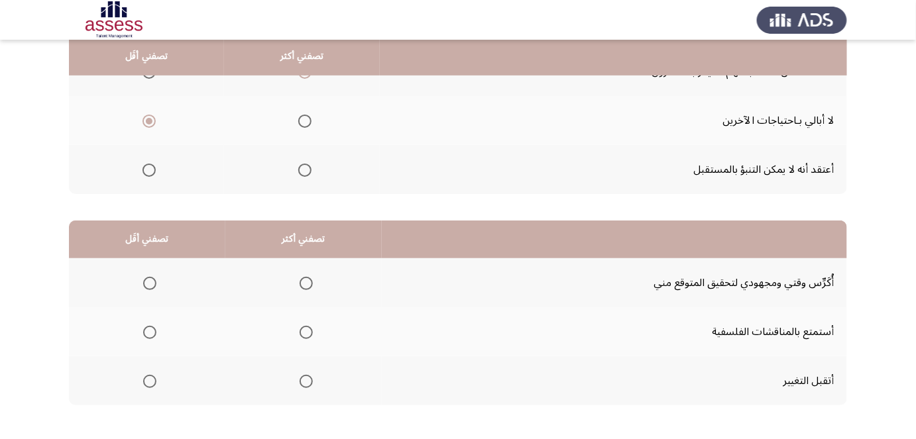
scroll to position [175, 0]
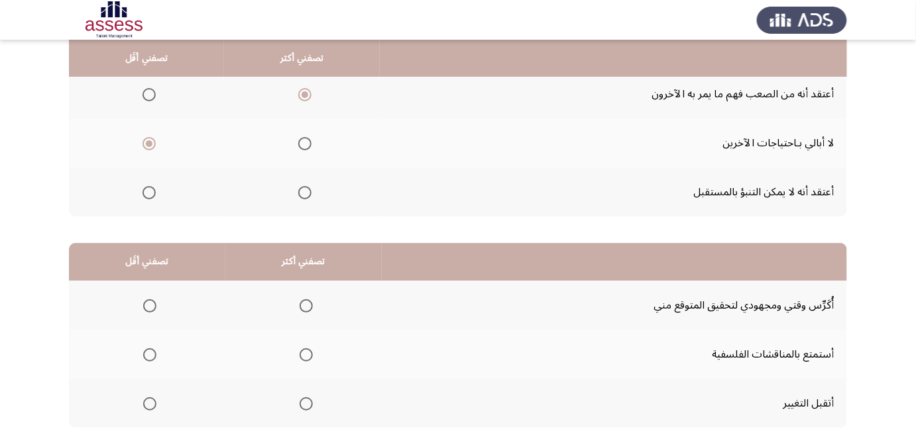
drag, startPoint x: 436, startPoint y: 136, endPoint x: 438, endPoint y: 115, distance: 20.6
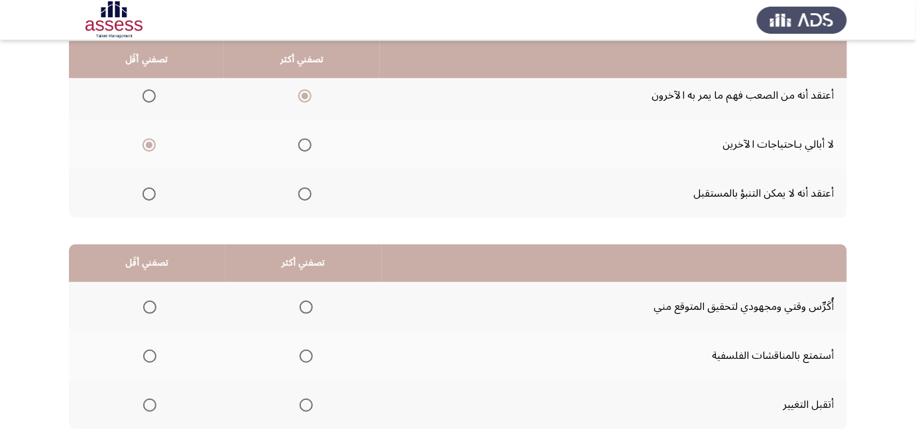
click at [310, 194] on span "Select an option" at bounding box center [304, 194] width 13 height 13
click at [310, 194] on input "Select an option" at bounding box center [304, 194] width 13 height 13
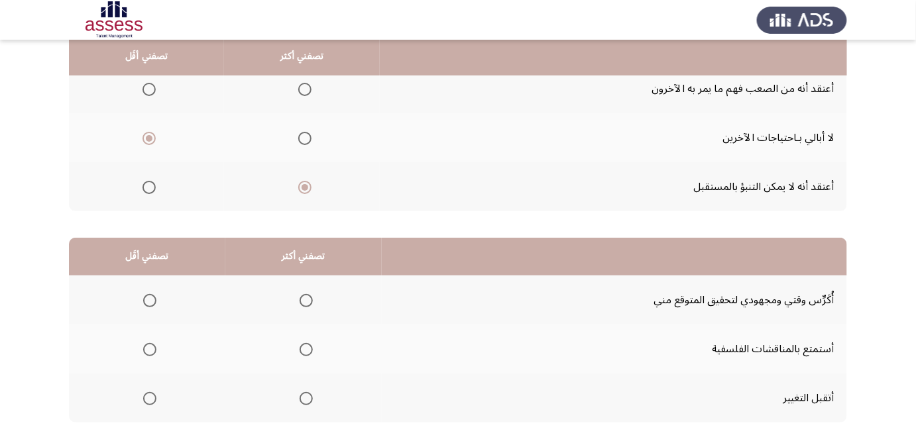
drag, startPoint x: 436, startPoint y: 115, endPoint x: 437, endPoint y: 130, distance: 14.6
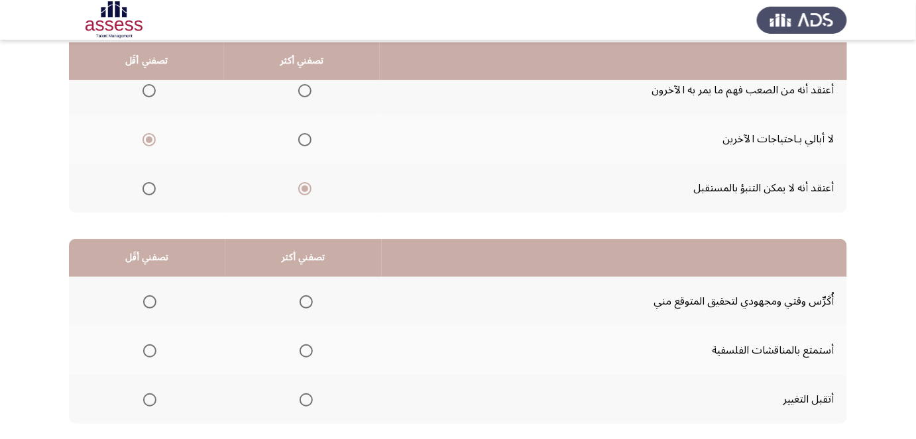
drag, startPoint x: 429, startPoint y: 156, endPoint x: 416, endPoint y: 141, distance: 21.1
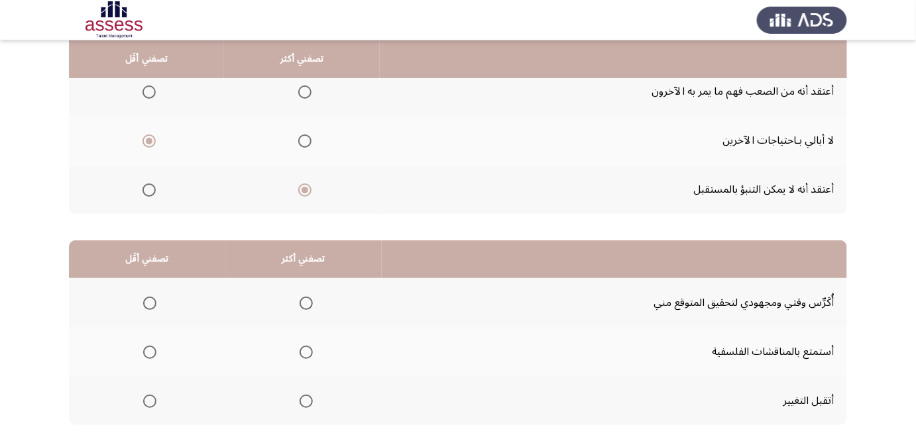
click at [303, 93] on span "Select an option" at bounding box center [304, 91] width 13 height 13
click at [303, 93] on input "Select an option" at bounding box center [304, 91] width 13 height 13
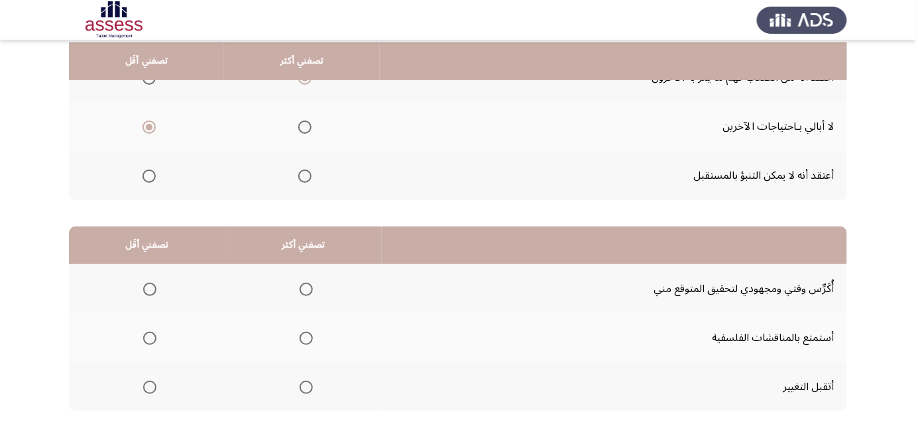
scroll to position [168, 0]
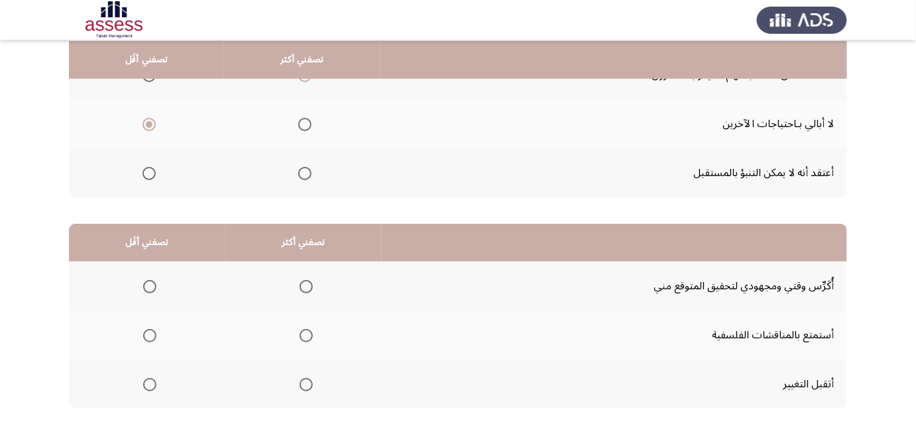
drag, startPoint x: 448, startPoint y: 116, endPoint x: 448, endPoint y: 124, distance: 8.0
click at [440, 113] on td "لا أبالي بـاحتياجات الآخرين" at bounding box center [613, 123] width 467 height 49
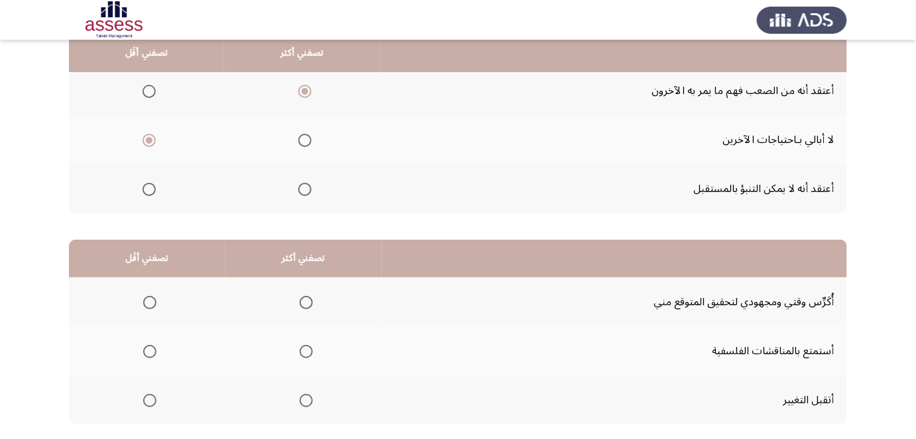
scroll to position [144, 0]
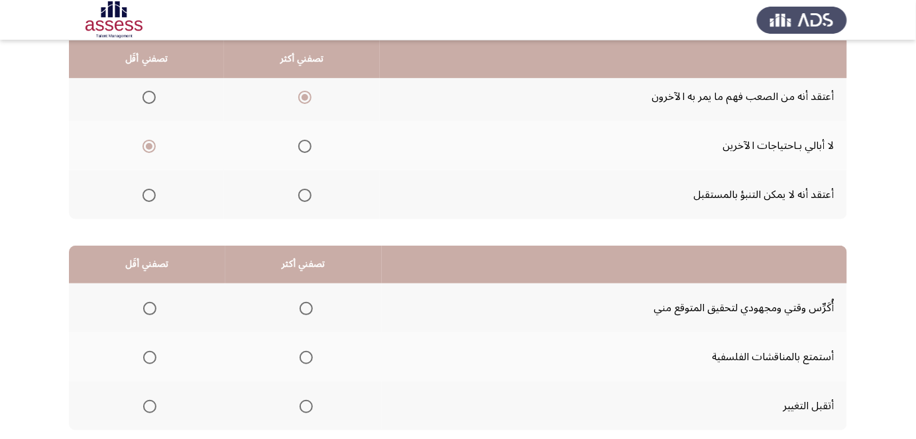
drag, startPoint x: 457, startPoint y: 118, endPoint x: 455, endPoint y: 85, distance: 32.5
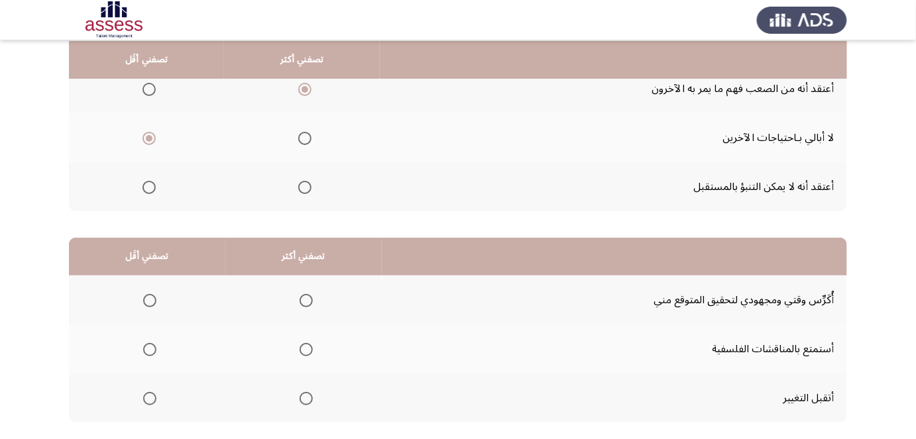
scroll to position [155, 0]
drag, startPoint x: 451, startPoint y: 133, endPoint x: 451, endPoint y: 145, distance: 11.9
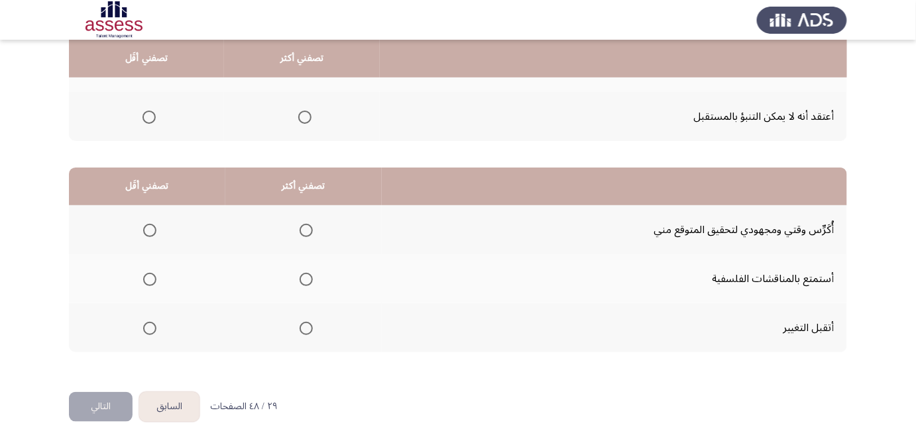
scroll to position [227, 0]
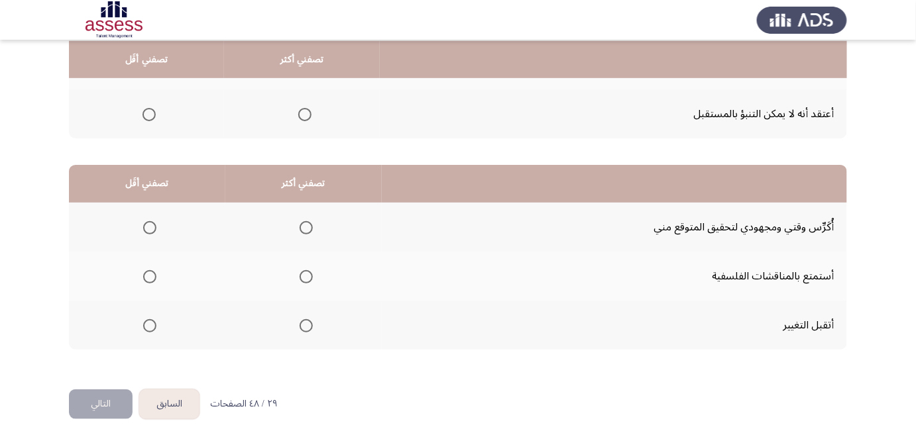
drag, startPoint x: 450, startPoint y: 133, endPoint x: 452, endPoint y: 156, distance: 23.3
click at [302, 327] on span "Select an option" at bounding box center [306, 325] width 13 height 13
click at [302, 327] on input "Select an option" at bounding box center [306, 325] width 13 height 13
drag, startPoint x: 150, startPoint y: 224, endPoint x: 140, endPoint y: 287, distance: 63.7
click at [145, 284] on tbody "أُكَرِّس وقتي ومجهودي لتحقيق المتوقع مني أستمتع بالمناقشات الفلسفية أتقبل التغي…" at bounding box center [458, 276] width 778 height 147
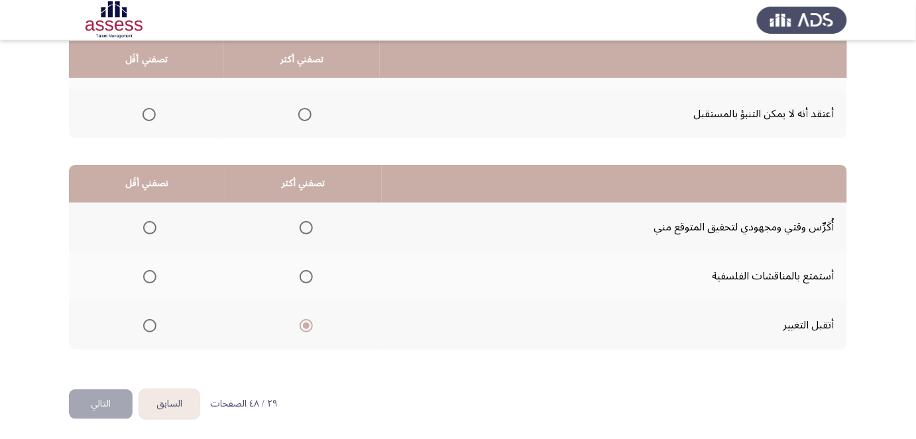
click at [144, 279] on span "Select an option" at bounding box center [149, 276] width 13 height 13
click at [144, 279] on input "Select an option" at bounding box center [149, 276] width 13 height 13
drag, startPoint x: 77, startPoint y: 241, endPoint x: 53, endPoint y: 327, distance: 90.0
click at [88, 396] on button "التالي" at bounding box center [101, 405] width 64 height 30
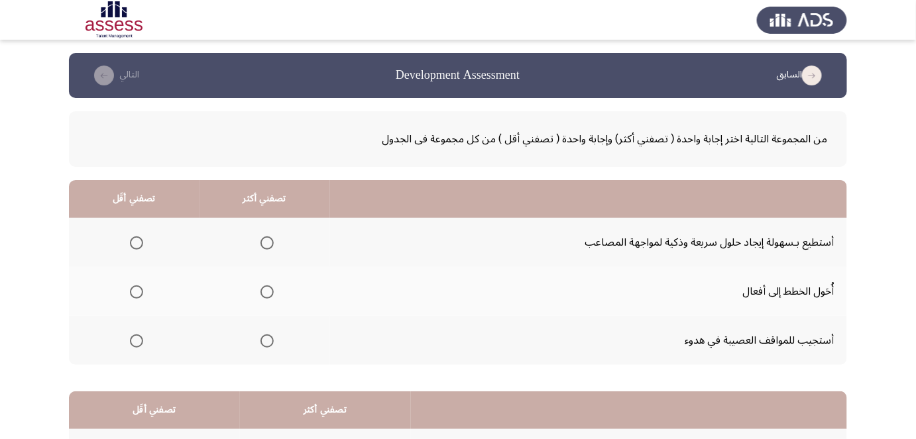
scroll to position [0, 0]
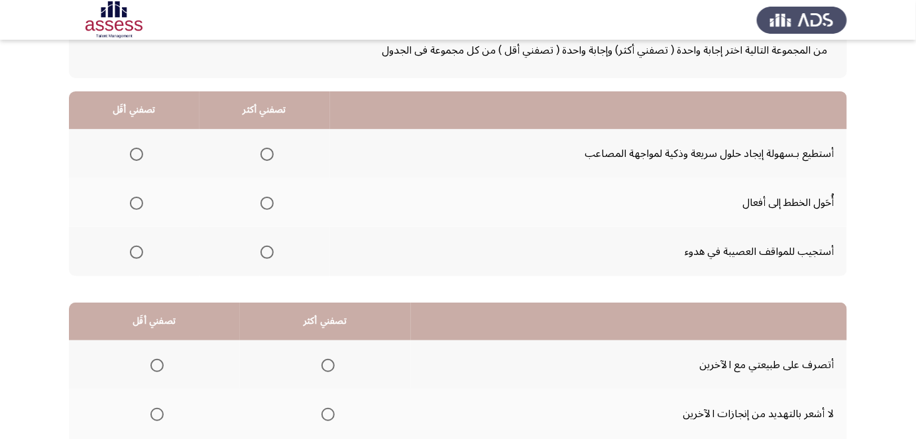
drag, startPoint x: 412, startPoint y: 133, endPoint x: 410, endPoint y: 162, distance: 29.2
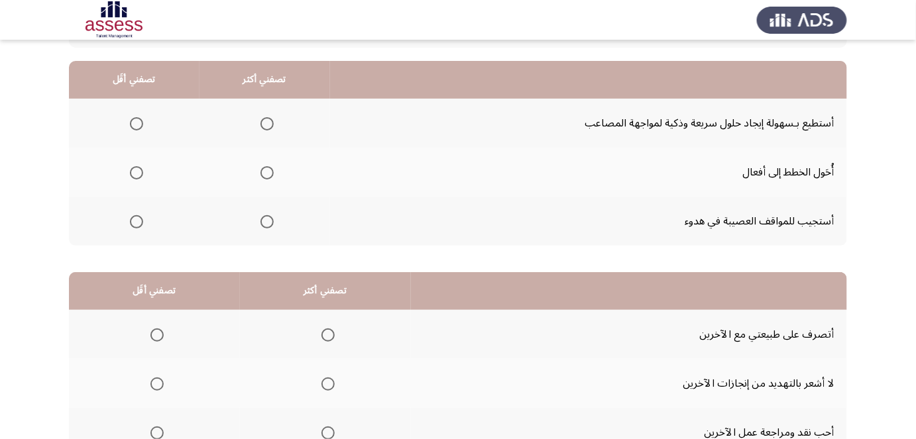
drag, startPoint x: 410, startPoint y: 115, endPoint x: 410, endPoint y: 137, distance: 21.9
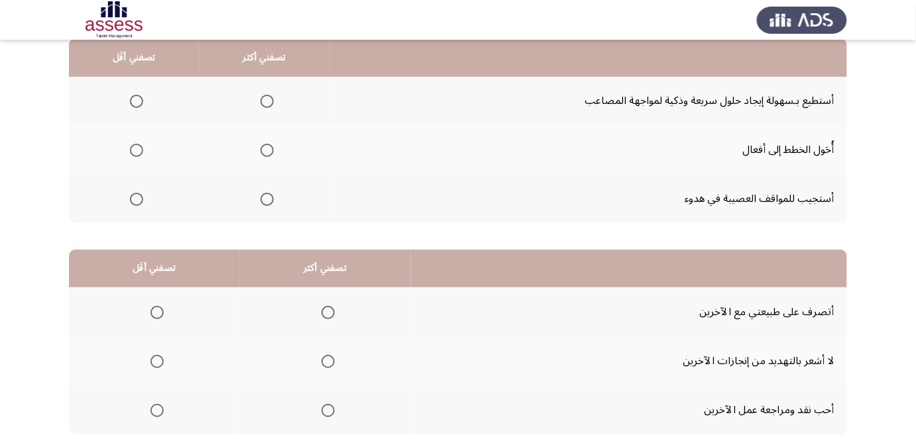
drag, startPoint x: 422, startPoint y: 87, endPoint x: 420, endPoint y: 101, distance: 14.0
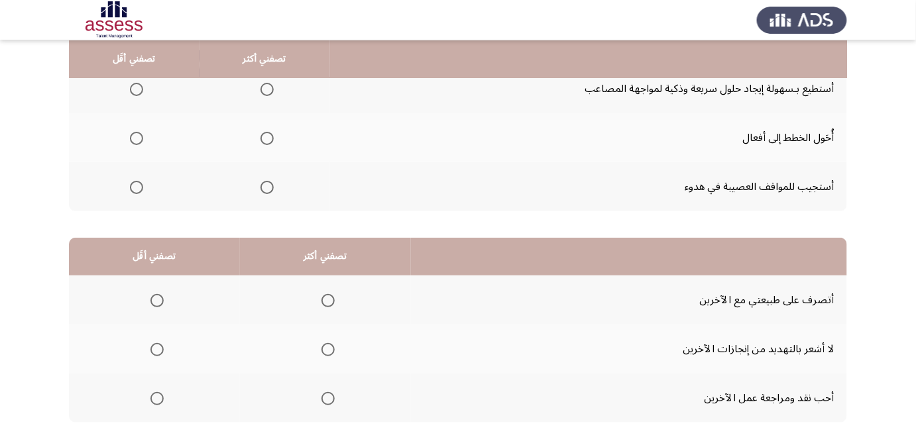
drag, startPoint x: 394, startPoint y: 148, endPoint x: 396, endPoint y: 167, distance: 18.7
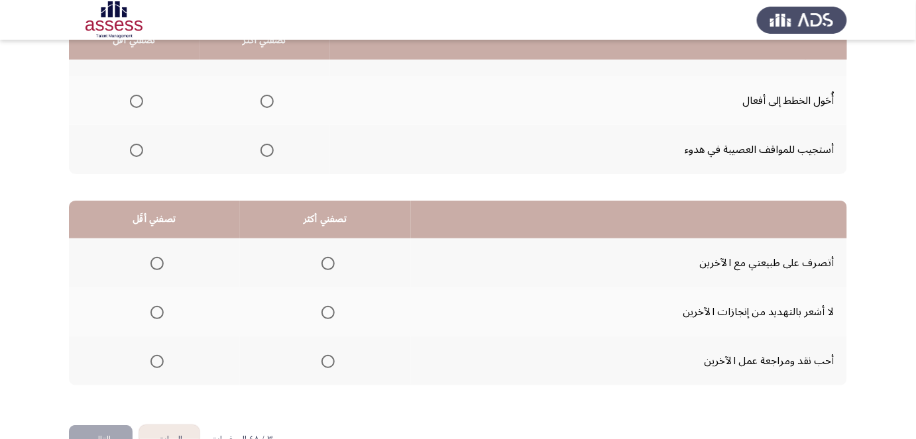
scroll to position [217, 0]
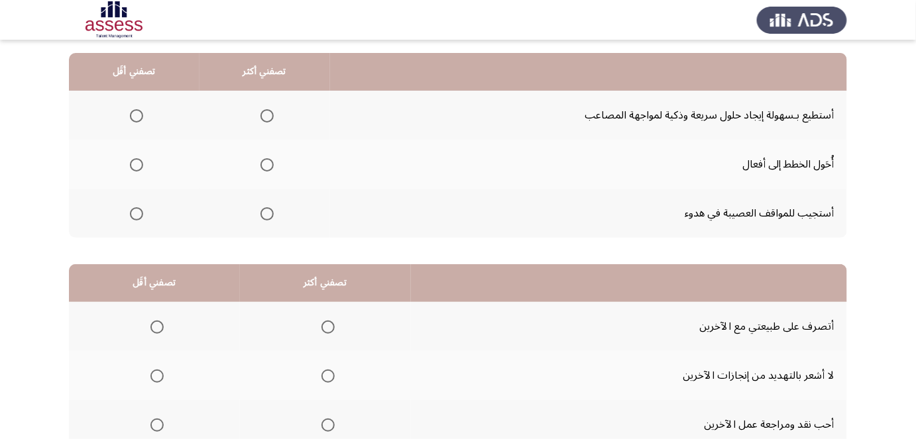
drag, startPoint x: 419, startPoint y: 213, endPoint x: 426, endPoint y: 182, distance: 31.3
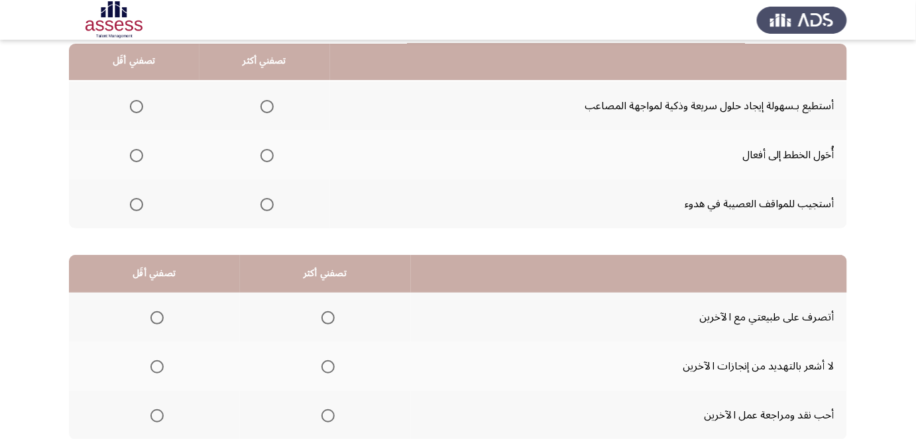
drag, startPoint x: 298, startPoint y: 156, endPoint x: 297, endPoint y: 172, distance: 16.6
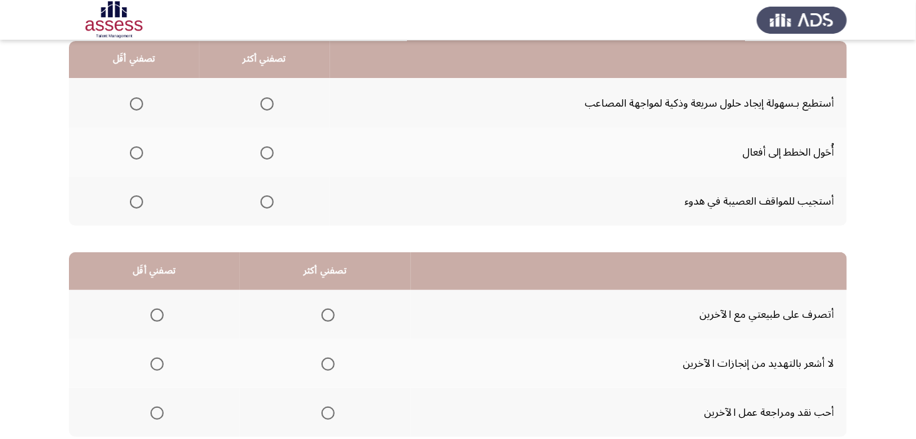
click at [262, 204] on span "Select an option" at bounding box center [266, 202] width 13 height 13
click at [262, 204] on input "Select an option" at bounding box center [266, 202] width 13 height 13
click at [129, 153] on label "Select an option" at bounding box center [134, 152] width 19 height 13
click at [130, 153] on input "Select an option" at bounding box center [136, 152] width 13 height 13
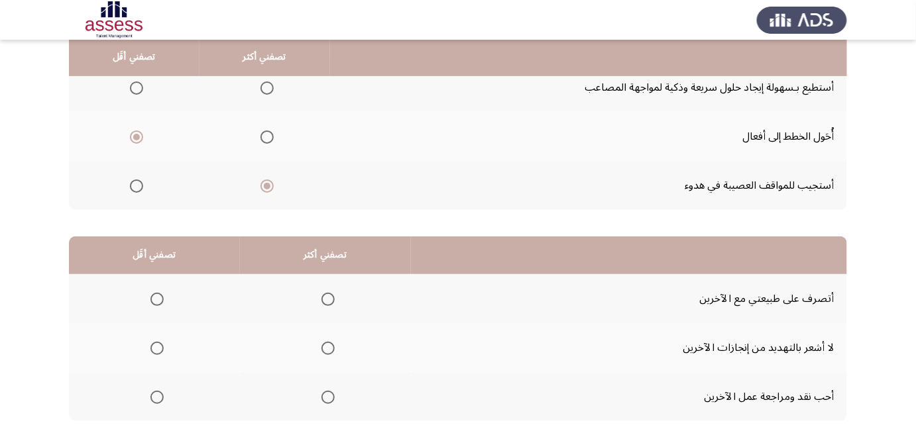
scroll to position [160, 0]
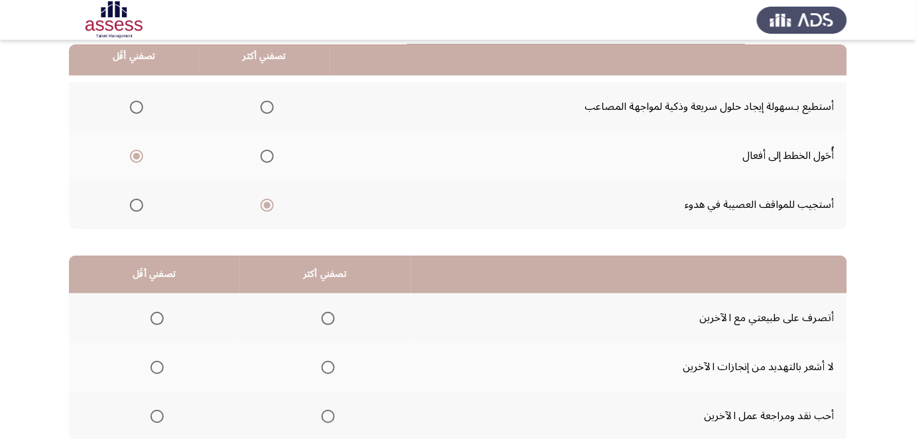
drag, startPoint x: 557, startPoint y: 174, endPoint x: 557, endPoint y: 156, distance: 17.2
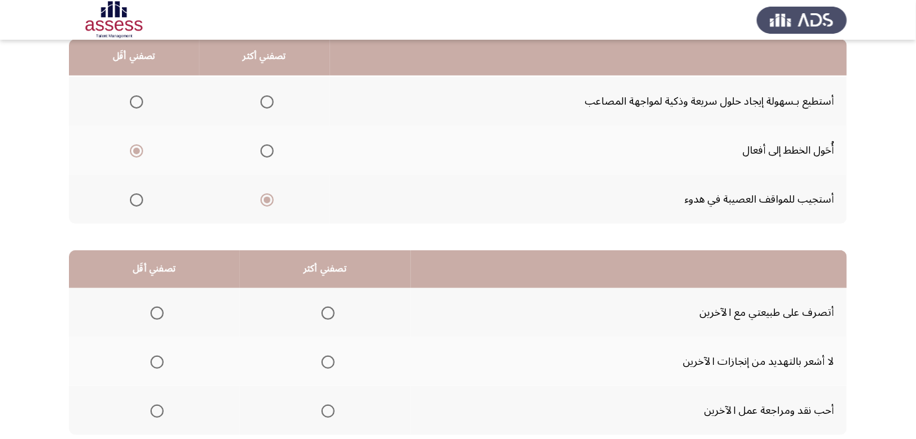
drag, startPoint x: 543, startPoint y: 141, endPoint x: 544, endPoint y: 162, distance: 20.6
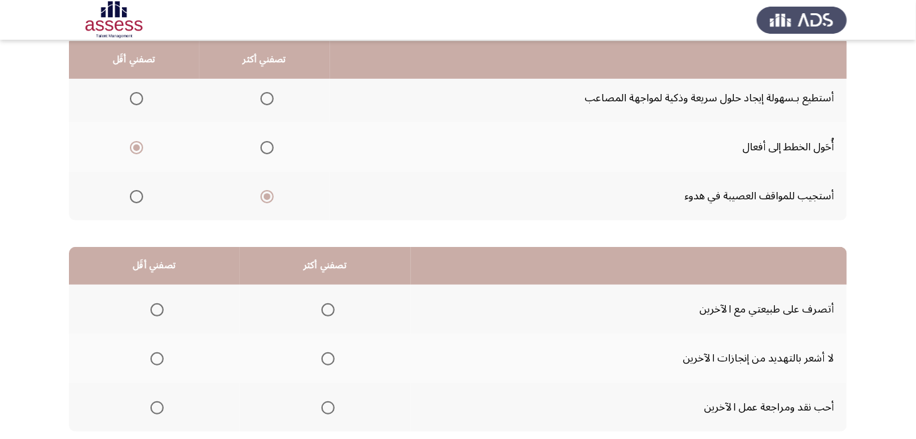
scroll to position [145, 0]
drag, startPoint x: 544, startPoint y: 162, endPoint x: 543, endPoint y: 175, distance: 13.3
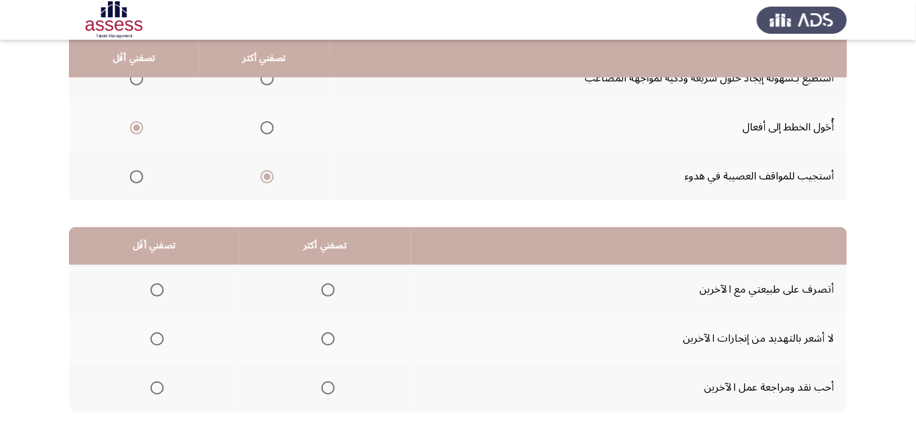
drag, startPoint x: 540, startPoint y: 160, endPoint x: 539, endPoint y: 171, distance: 10.6
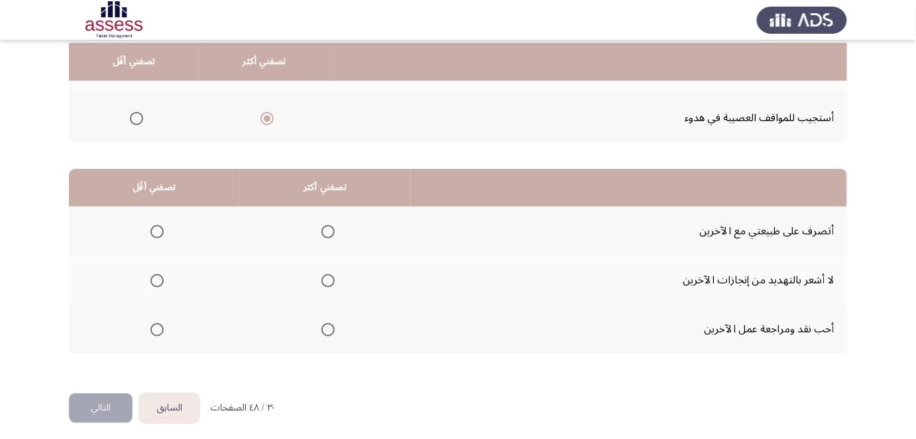
scroll to position [227, 0]
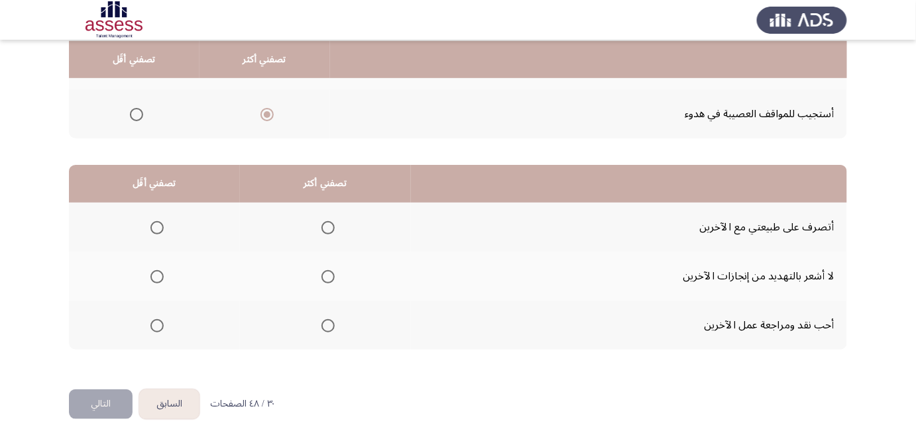
drag, startPoint x: 542, startPoint y: 160, endPoint x: 538, endPoint y: 191, distance: 30.7
drag, startPoint x: 406, startPoint y: 241, endPoint x: 388, endPoint y: 266, distance: 30.9
click at [154, 323] on span "Select an option" at bounding box center [156, 325] width 13 height 13
click at [154, 323] on input "Select an option" at bounding box center [156, 325] width 13 height 13
click at [329, 222] on span "Select an option" at bounding box center [327, 227] width 13 height 13
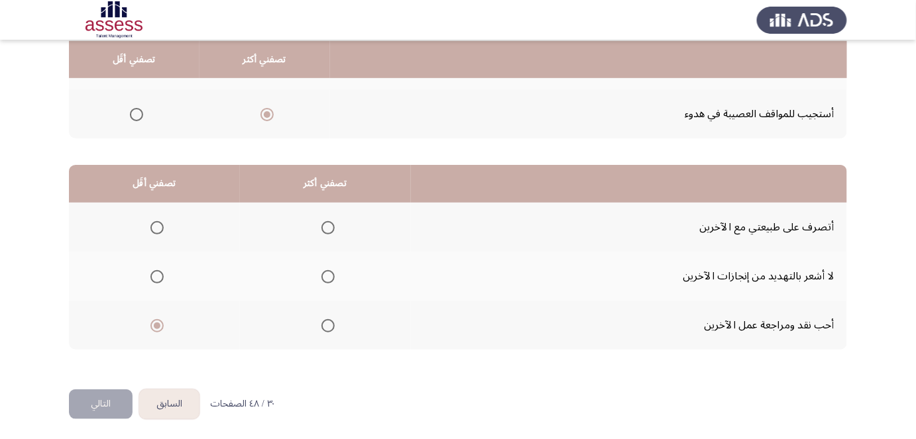
click at [329, 222] on input "Select an option" at bounding box center [327, 227] width 13 height 13
click at [97, 396] on button "التالي" at bounding box center [101, 405] width 64 height 30
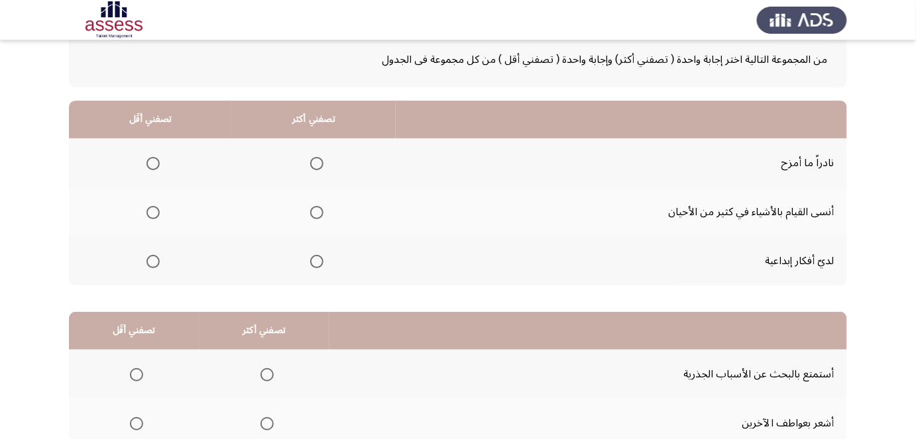
scroll to position [110, 0]
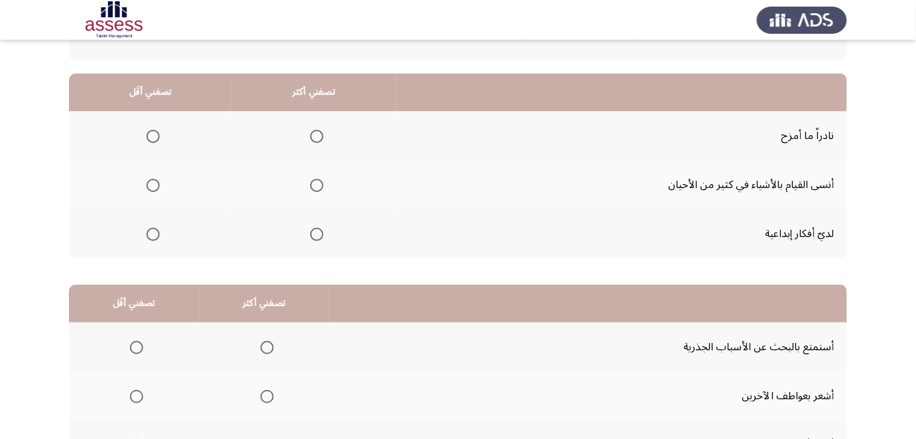
drag, startPoint x: 576, startPoint y: 138, endPoint x: 567, endPoint y: 190, distance: 52.5
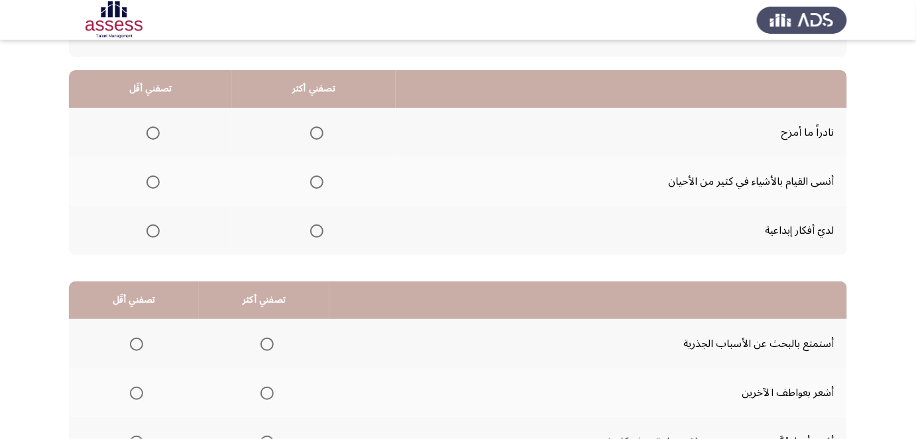
click at [317, 227] on span "Select an option" at bounding box center [316, 231] width 13 height 13
click at [317, 227] on input "Select an option" at bounding box center [316, 231] width 13 height 13
click at [148, 131] on span "Select an option" at bounding box center [152, 133] width 13 height 13
click at [148, 131] on input "Select an option" at bounding box center [152, 133] width 13 height 13
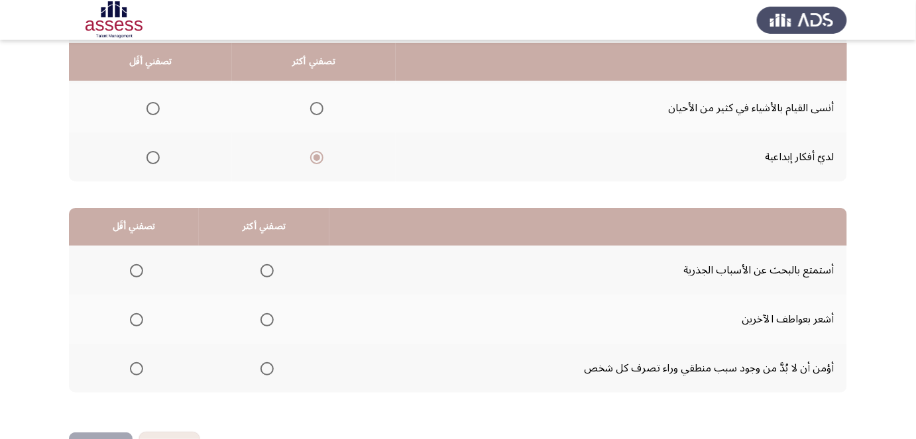
drag, startPoint x: 449, startPoint y: 150, endPoint x: 451, endPoint y: 157, distance: 7.4
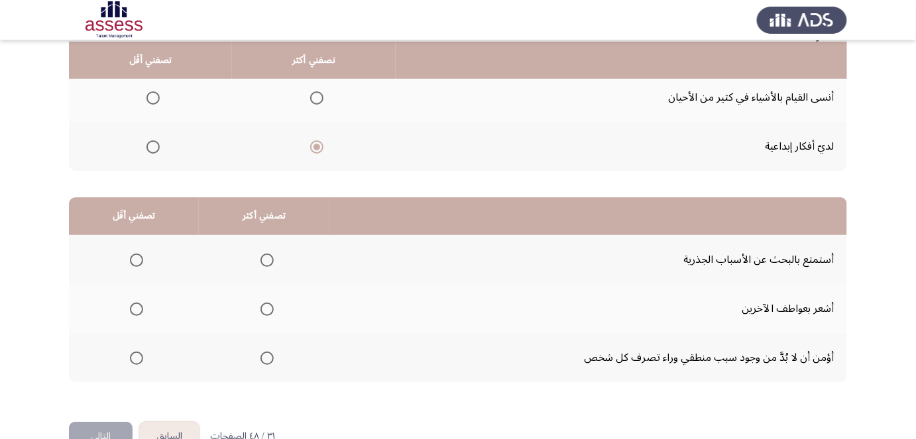
scroll to position [198, 0]
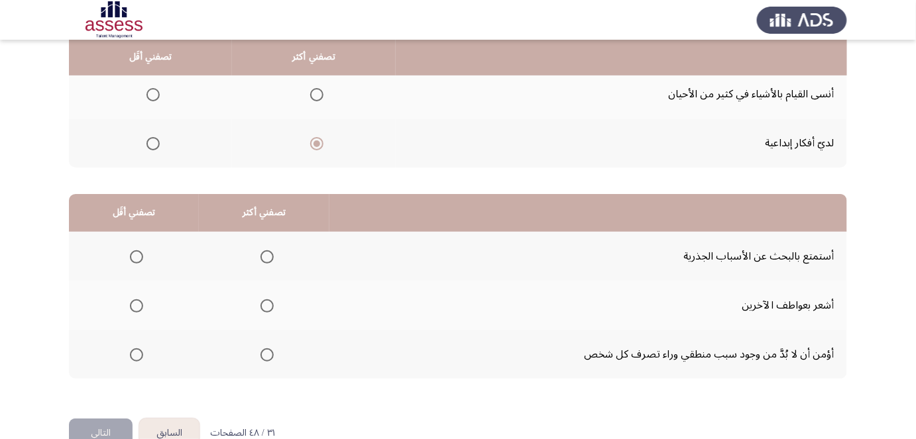
drag, startPoint x: 451, startPoint y: 157, endPoint x: 454, endPoint y: 173, distance: 16.2
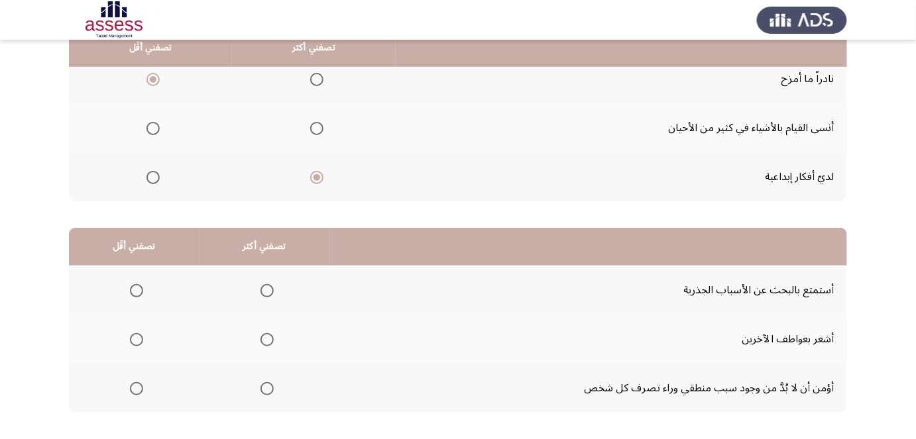
scroll to position [137, 0]
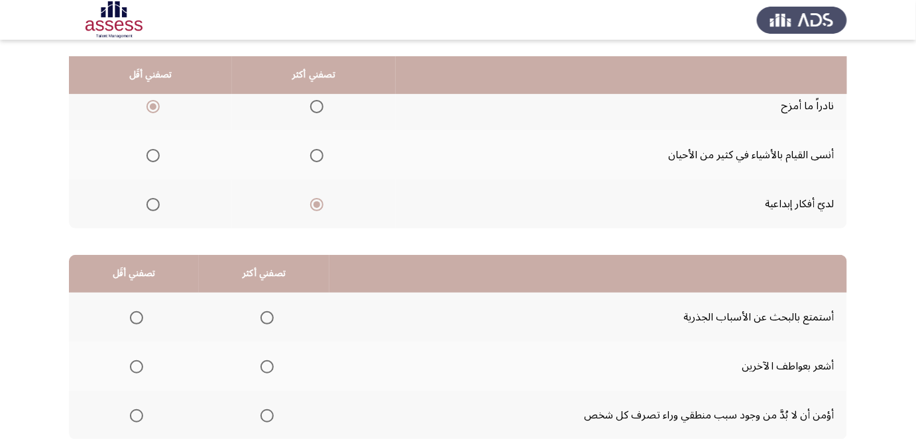
drag, startPoint x: 451, startPoint y: 174, endPoint x: 455, endPoint y: 136, distance: 38.7
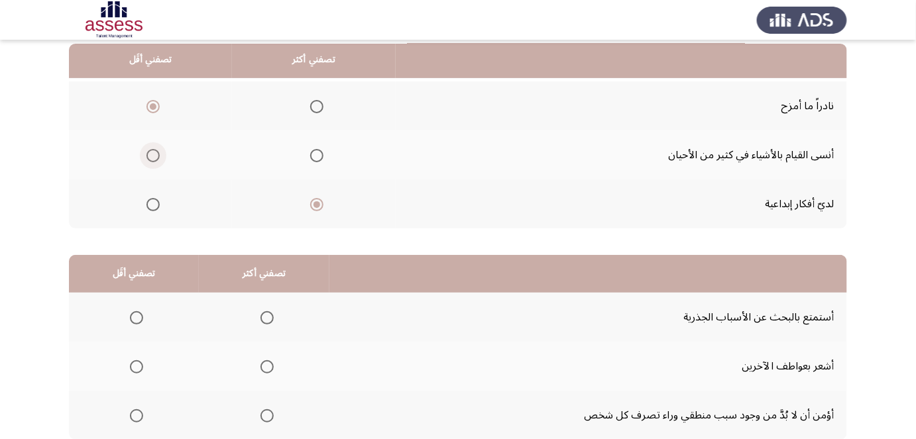
click at [152, 156] on span "Select an option" at bounding box center [152, 155] width 13 height 13
click at [152, 156] on input "Select an option" at bounding box center [152, 155] width 13 height 13
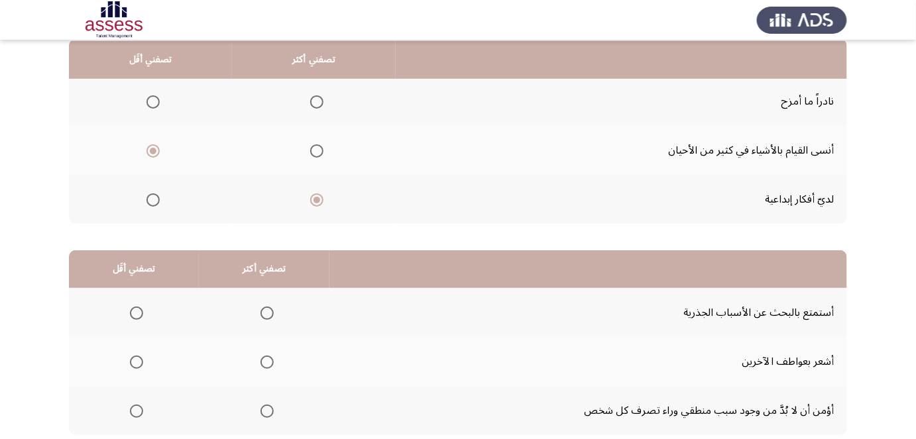
scroll to position [141, 0]
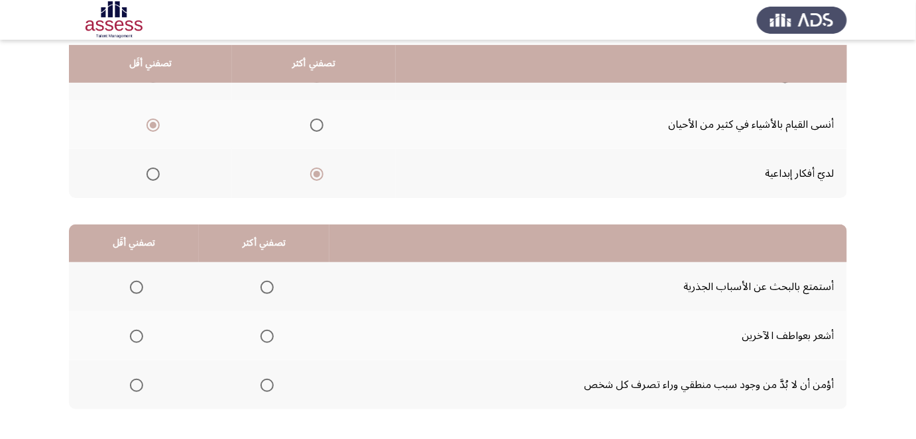
drag, startPoint x: 536, startPoint y: 142, endPoint x: 534, endPoint y: 158, distance: 16.0
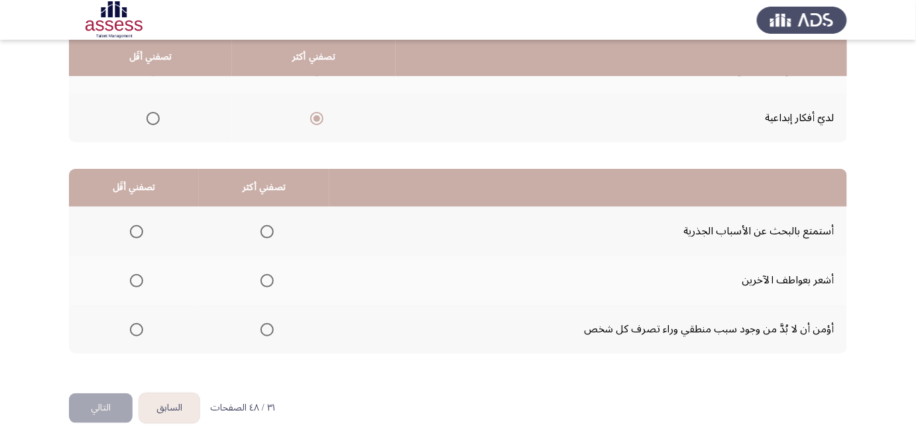
scroll to position [227, 0]
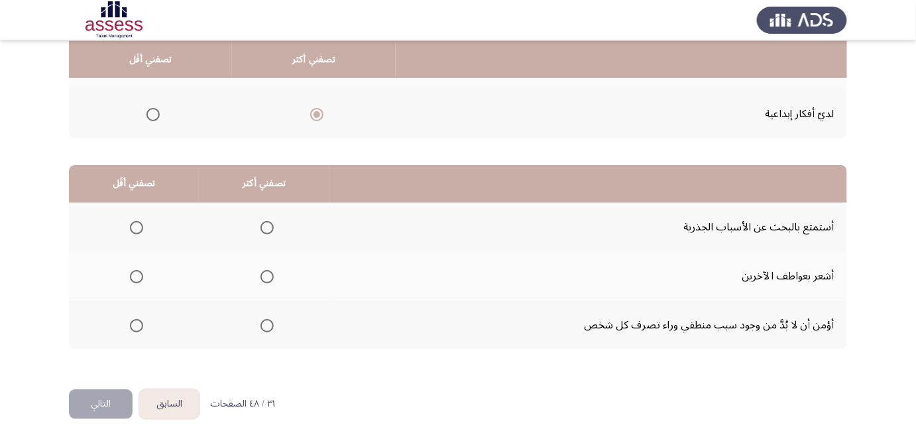
drag, startPoint x: 526, startPoint y: 167, endPoint x: 524, endPoint y: 185, distance: 17.9
drag, startPoint x: 394, startPoint y: 180, endPoint x: 391, endPoint y: 193, distance: 12.9
click at [133, 224] on span "Select an option" at bounding box center [136, 227] width 13 height 13
click at [133, 224] on input "Select an option" at bounding box center [136, 227] width 13 height 13
drag, startPoint x: 422, startPoint y: 235, endPoint x: 359, endPoint y: 272, distance: 73.1
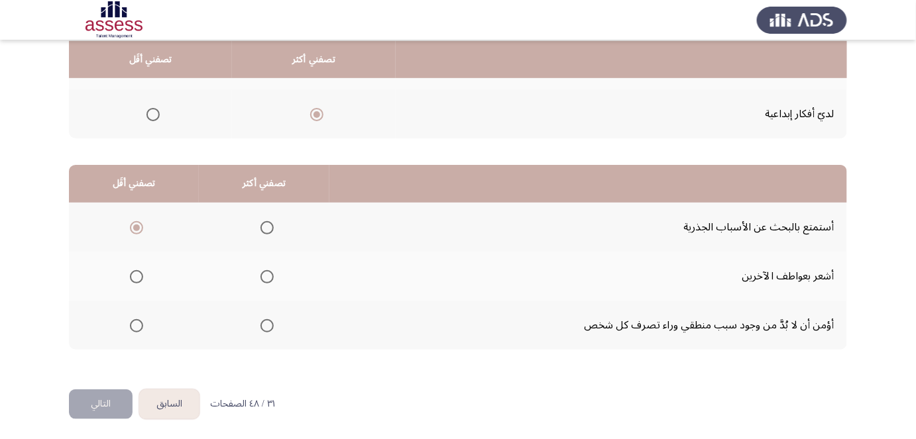
click at [260, 277] on span "Select an option" at bounding box center [266, 276] width 13 height 13
click at [260, 277] on input "Select an option" at bounding box center [266, 276] width 13 height 13
drag, startPoint x: 422, startPoint y: 266, endPoint x: 417, endPoint y: 282, distance: 16.8
click at [390, 259] on td "أشعر بعواطف الآخرين" at bounding box center [588, 276] width 518 height 49
drag, startPoint x: 390, startPoint y: 220, endPoint x: 387, endPoint y: 233, distance: 13.0
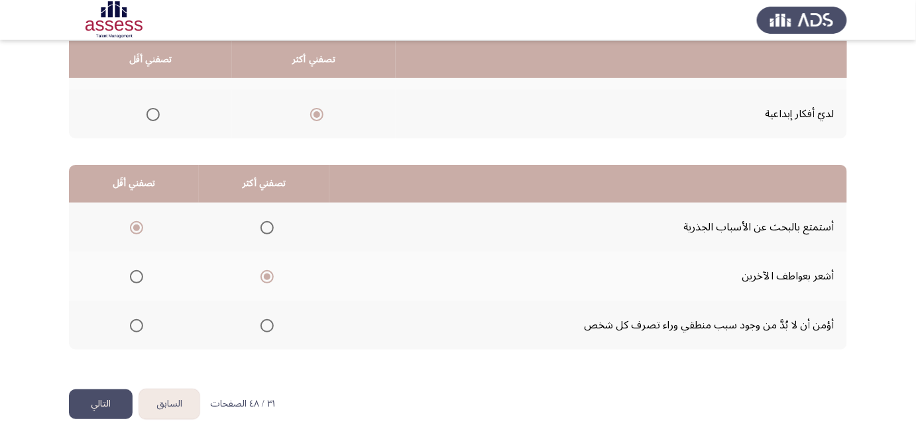
drag, startPoint x: 103, startPoint y: 403, endPoint x: 197, endPoint y: 333, distance: 117.0
click at [192, 334] on div "السابق Development Assessment التالي من المجموعة التالية اختر إجابة واحدة ( تصف…" at bounding box center [458, 107] width 778 height 563
click at [263, 325] on span "Select an option" at bounding box center [266, 325] width 13 height 13
click at [263, 325] on input "Select an option" at bounding box center [266, 325] width 13 height 13
drag, startPoint x: 372, startPoint y: 294, endPoint x: 372, endPoint y: 319, distance: 25.2
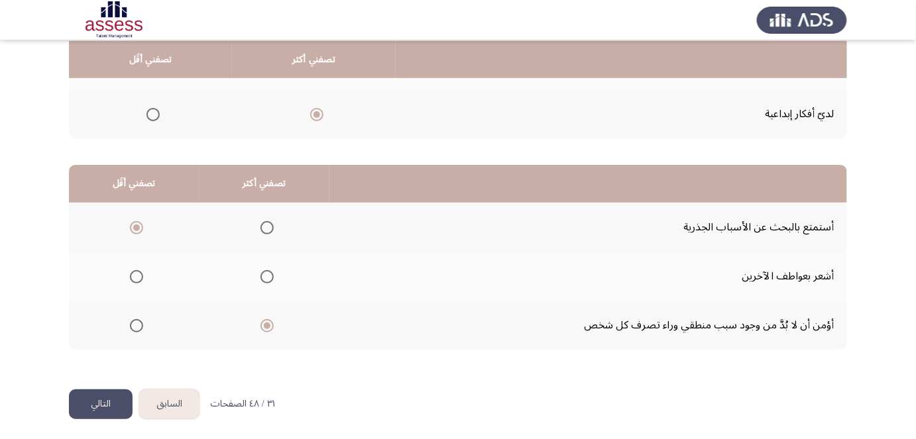
drag, startPoint x: 113, startPoint y: 397, endPoint x: 227, endPoint y: 276, distance: 166.0
click at [223, 276] on div "السابق Development Assessment التالي من المجموعة التالية اختر إجابة واحدة ( تصف…" at bounding box center [458, 107] width 778 height 563
click at [258, 276] on label "Select an option" at bounding box center [264, 276] width 19 height 13
click at [260, 276] on input "Select an option" at bounding box center [266, 276] width 13 height 13
click at [85, 402] on button "التالي" at bounding box center [101, 405] width 64 height 30
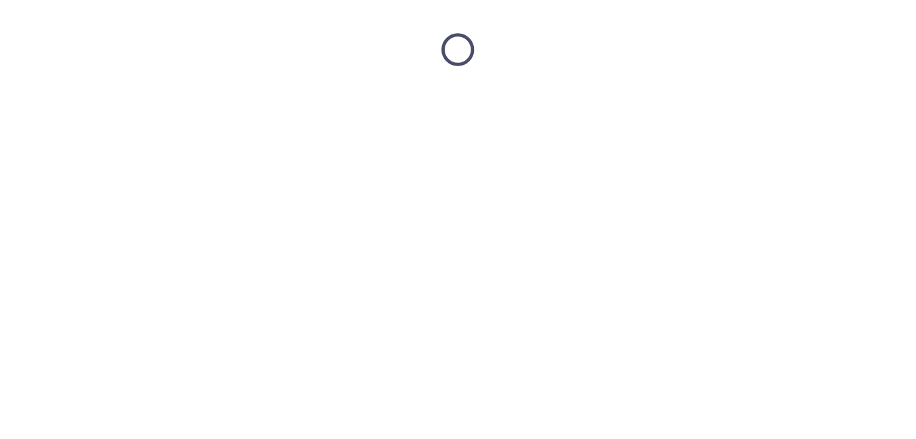
scroll to position [0, 0]
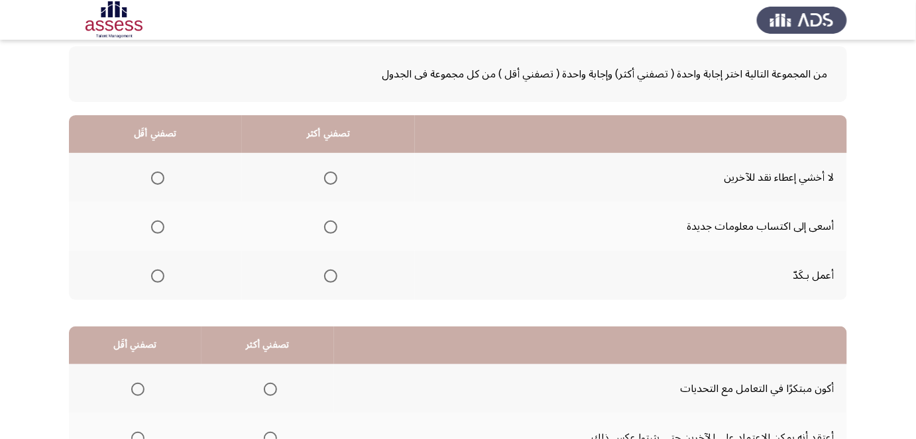
drag, startPoint x: 547, startPoint y: 221, endPoint x: 541, endPoint y: 258, distance: 38.2
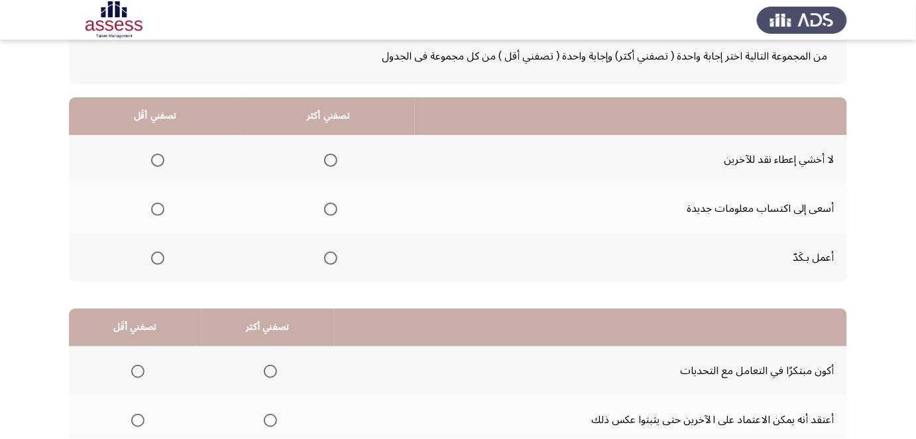
scroll to position [84, 0]
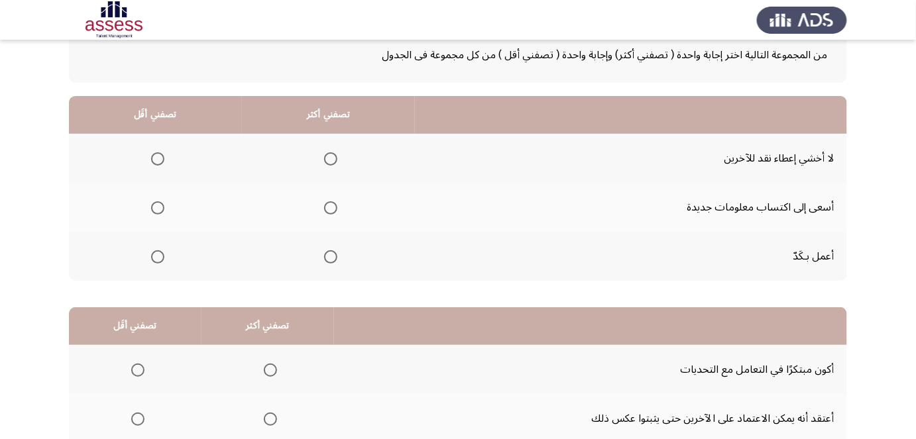
drag, startPoint x: 545, startPoint y: 152, endPoint x: 541, endPoint y: 163, distance: 11.1
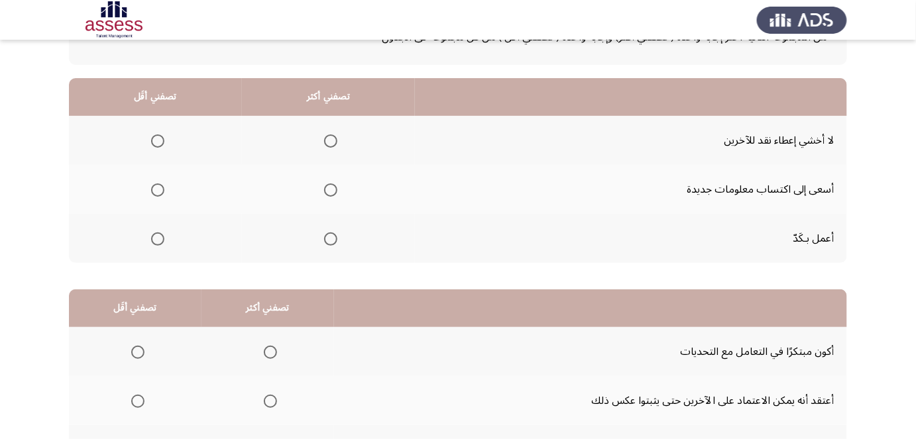
drag, startPoint x: 536, startPoint y: 140, endPoint x: 534, endPoint y: 156, distance: 16.1
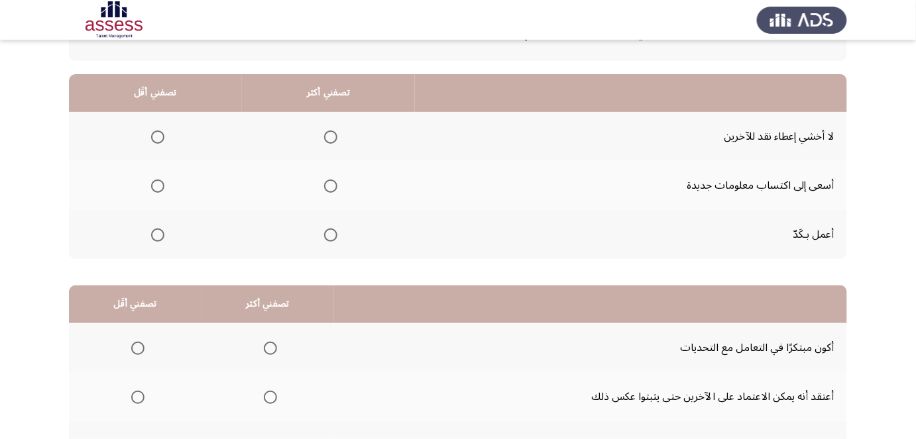
drag, startPoint x: 390, startPoint y: 158, endPoint x: 369, endPoint y: 186, distance: 35.0
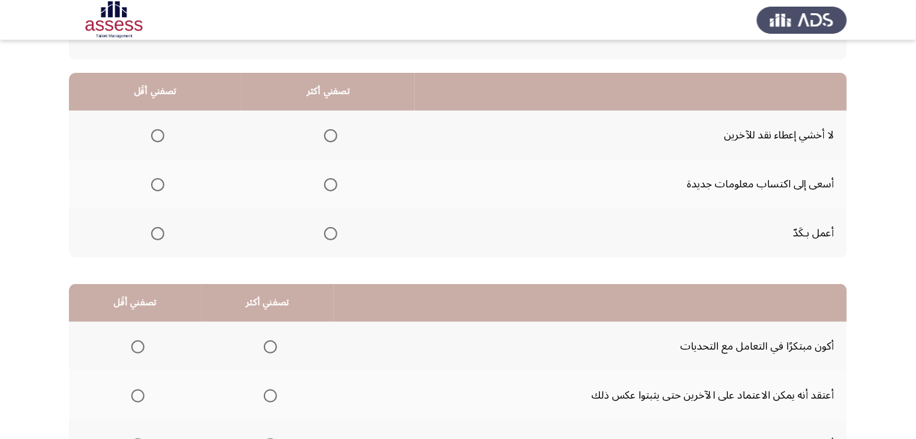
click at [325, 183] on span "Select an option" at bounding box center [330, 184] width 13 height 13
click at [325, 183] on input "Select an option" at bounding box center [330, 184] width 13 height 13
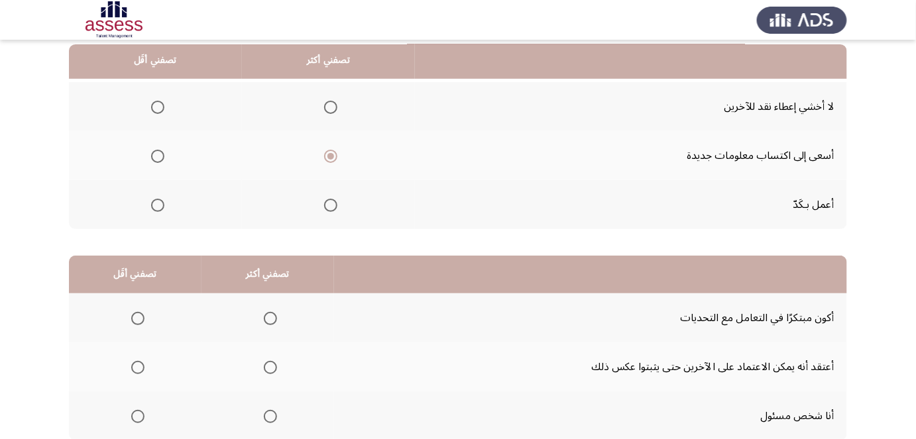
scroll to position [137, 0]
click at [152, 100] on span "Select an option" at bounding box center [157, 106] width 13 height 13
click at [152, 100] on input "Select an option" at bounding box center [157, 106] width 13 height 13
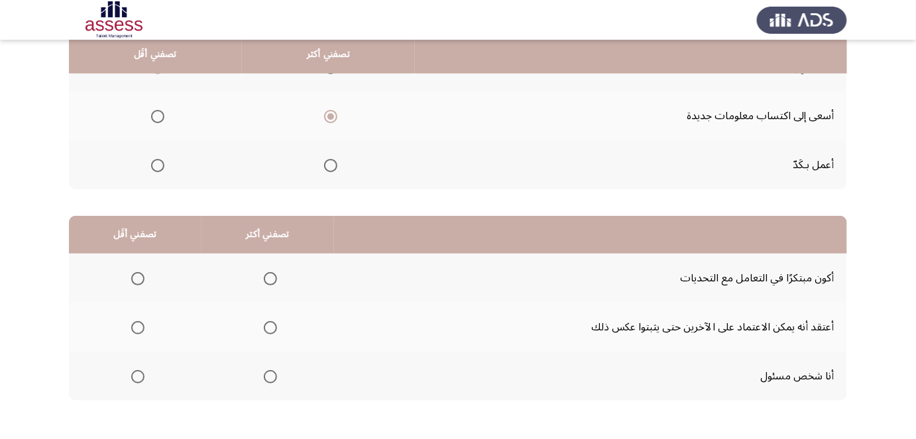
drag, startPoint x: 548, startPoint y: 138, endPoint x: 544, endPoint y: 154, distance: 16.4
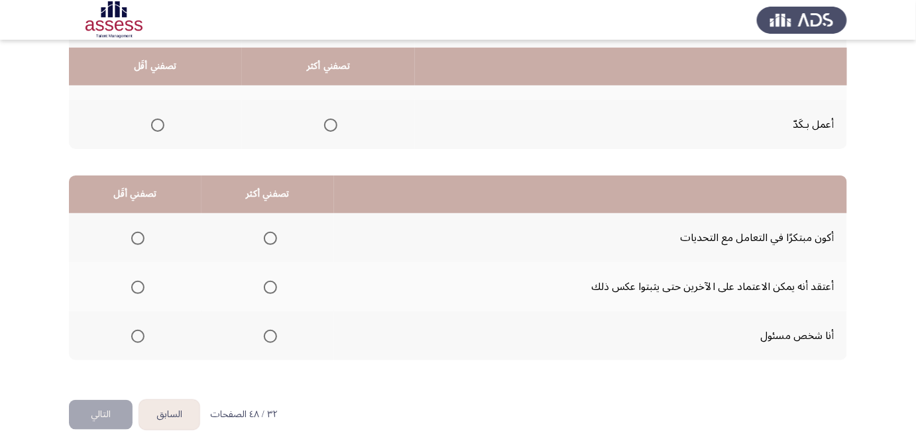
scroll to position [227, 0]
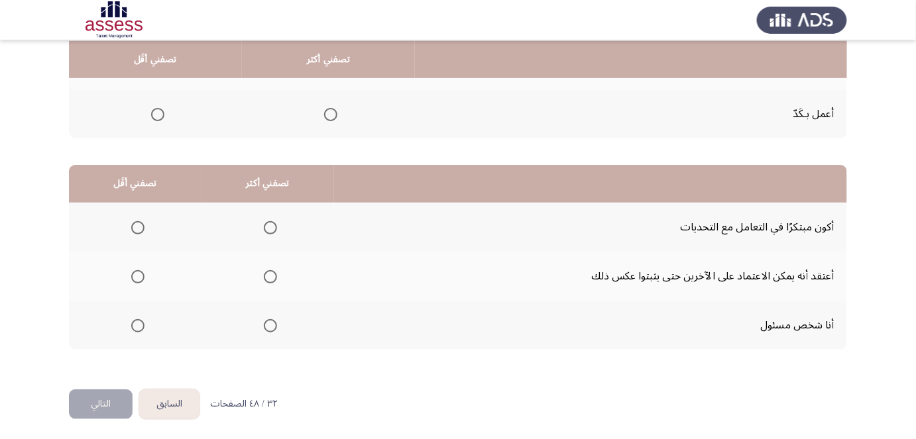
drag, startPoint x: 545, startPoint y: 156, endPoint x: 544, endPoint y: 188, distance: 31.2
drag, startPoint x: 436, startPoint y: 249, endPoint x: 433, endPoint y: 258, distance: 10.5
drag, startPoint x: 403, startPoint y: 260, endPoint x: 396, endPoint y: 280, distance: 21.2
click at [265, 228] on span "Select an option" at bounding box center [270, 227] width 13 height 13
click at [265, 228] on input "Select an option" at bounding box center [270, 227] width 13 height 13
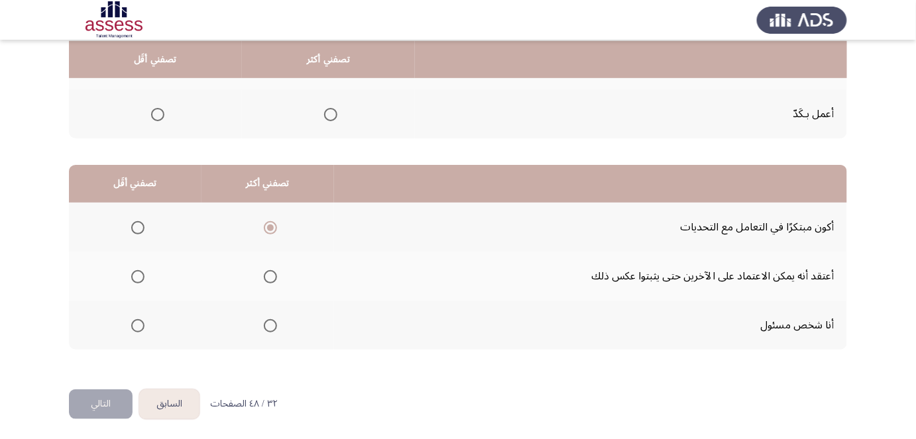
drag, startPoint x: 391, startPoint y: 241, endPoint x: 387, endPoint y: 256, distance: 15.1
click at [133, 227] on span "Select an option" at bounding box center [137, 227] width 13 height 13
click at [133, 227] on input "Select an option" at bounding box center [137, 227] width 13 height 13
click at [268, 223] on span "Select an option" at bounding box center [270, 227] width 13 height 13
click at [268, 223] on input "Select an option" at bounding box center [270, 227] width 13 height 13
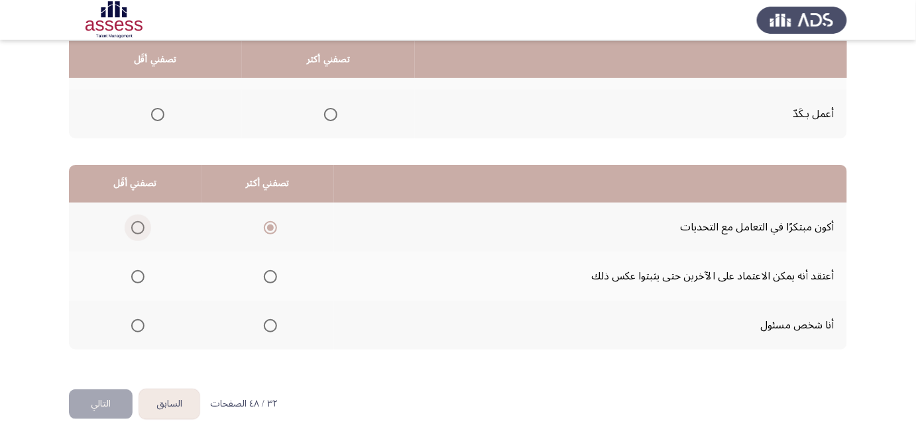
click at [137, 228] on span "Select an option" at bounding box center [137, 227] width 13 height 13
click at [137, 228] on input "Select an option" at bounding box center [137, 227] width 13 height 13
click at [270, 227] on span "Select an option" at bounding box center [270, 227] width 13 height 13
click at [270, 227] on input "Select an option" at bounding box center [270, 227] width 13 height 13
click at [270, 227] on span "Select an option" at bounding box center [270, 228] width 7 height 7
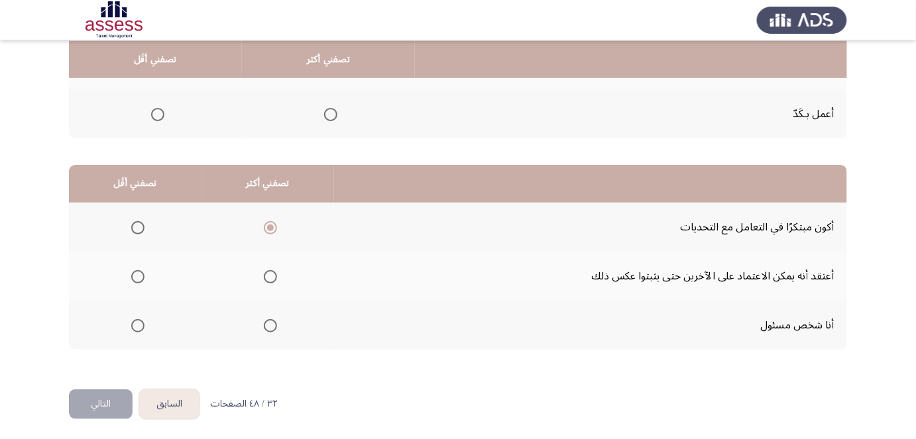
click at [270, 227] on input "Select an option" at bounding box center [270, 227] width 13 height 13
click at [270, 227] on span "Select an option" at bounding box center [270, 228] width 7 height 7
click at [270, 227] on input "Select an option" at bounding box center [270, 227] width 13 height 13
click at [134, 221] on span "Select an option" at bounding box center [137, 227] width 13 height 13
click at [134, 221] on input "Select an option" at bounding box center [137, 227] width 13 height 13
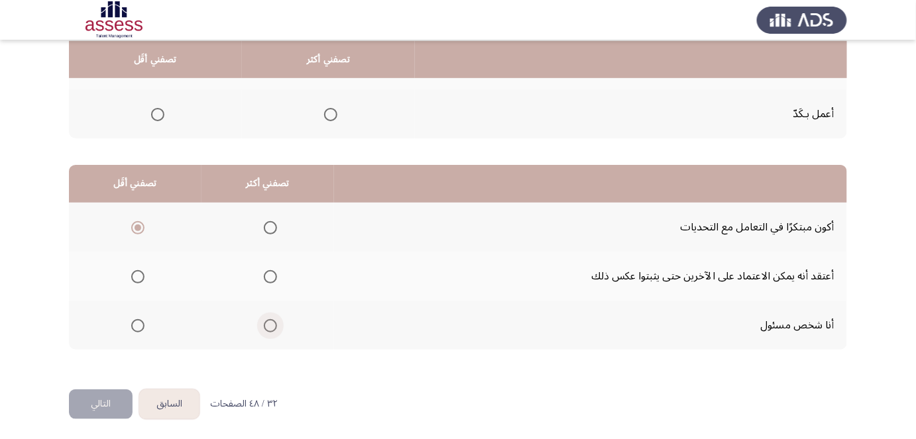
click at [267, 319] on span "Select an option" at bounding box center [270, 325] width 13 height 13
click at [267, 319] on input "Select an option" at bounding box center [270, 325] width 13 height 13
drag, startPoint x: 475, startPoint y: 215, endPoint x: 472, endPoint y: 243, distance: 28.6
click at [97, 400] on button "التالي" at bounding box center [101, 405] width 64 height 30
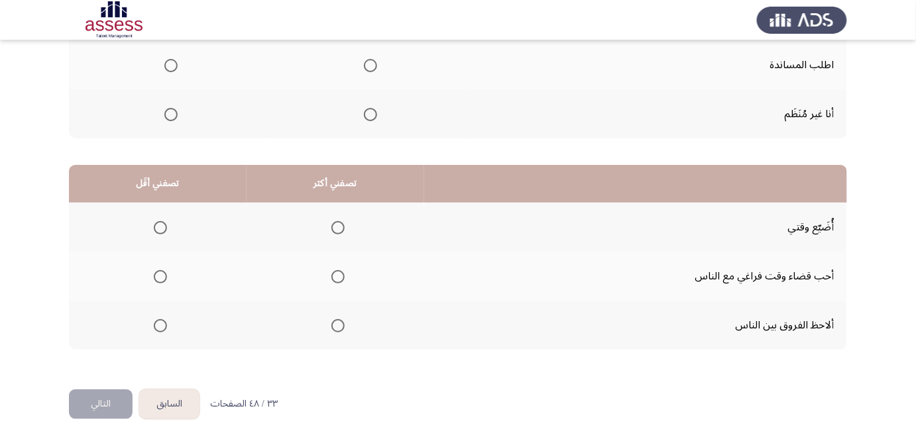
drag, startPoint x: 433, startPoint y: 220, endPoint x: 415, endPoint y: 299, distance: 80.9
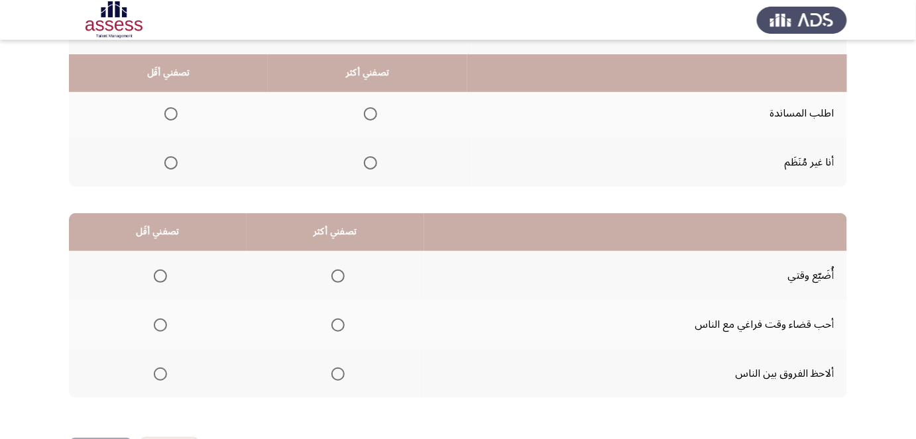
drag, startPoint x: 418, startPoint y: 288, endPoint x: 427, endPoint y: 249, distance: 40.8
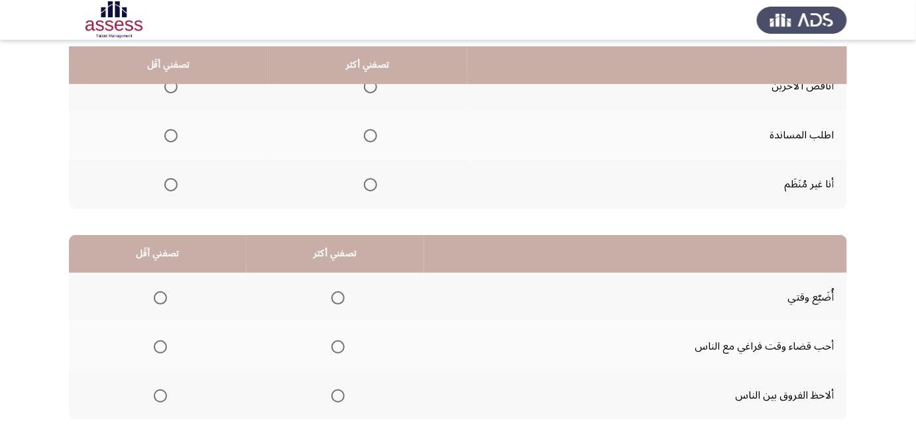
drag, startPoint x: 427, startPoint y: 246, endPoint x: 435, endPoint y: 207, distance: 39.1
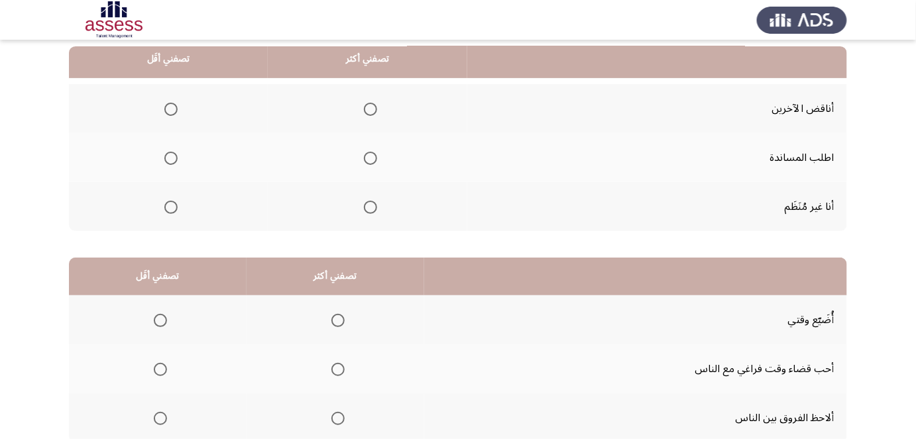
drag, startPoint x: 435, startPoint y: 207, endPoint x: 437, endPoint y: 177, distance: 30.6
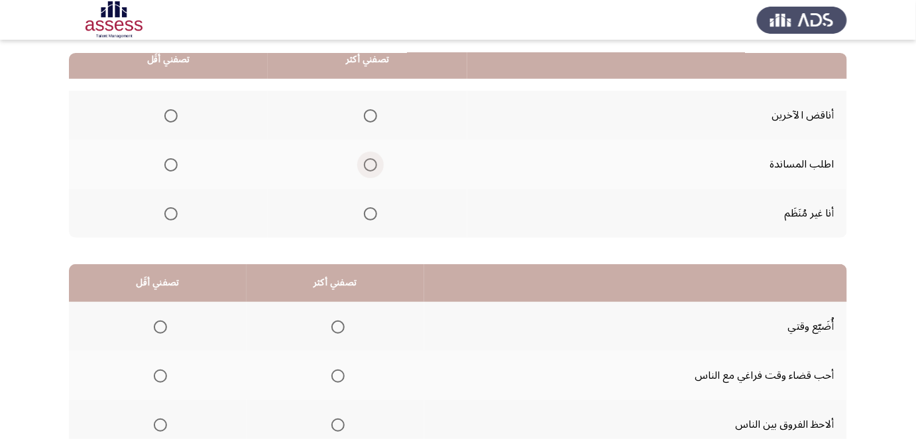
click at [372, 164] on span "Select an option" at bounding box center [370, 164] width 13 height 13
click at [372, 164] on input "Select an option" at bounding box center [370, 164] width 13 height 13
click at [172, 119] on span "Select an option" at bounding box center [170, 115] width 13 height 13
click at [172, 119] on input "Select an option" at bounding box center [170, 115] width 13 height 13
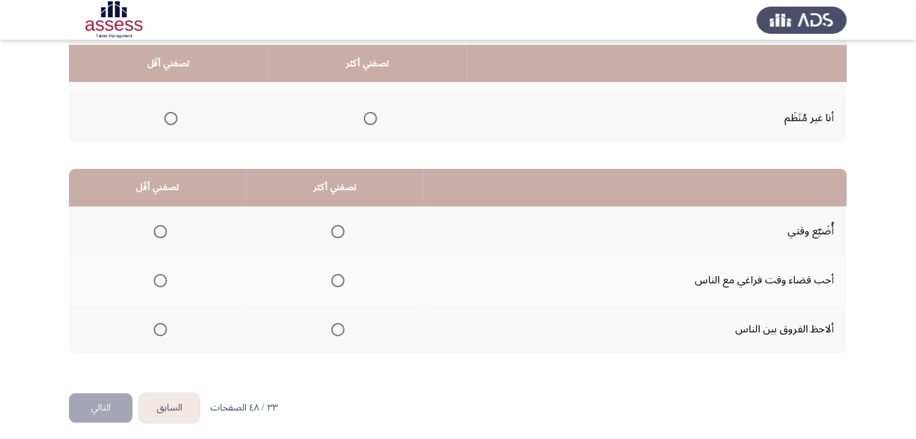
scroll to position [227, 0]
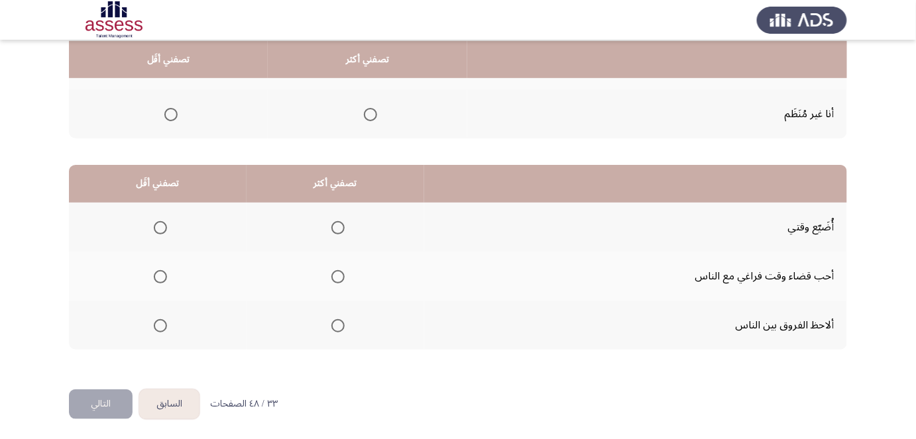
drag, startPoint x: 550, startPoint y: 187, endPoint x: 548, endPoint y: 210, distance: 23.3
click at [544, 185] on th at bounding box center [635, 184] width 423 height 38
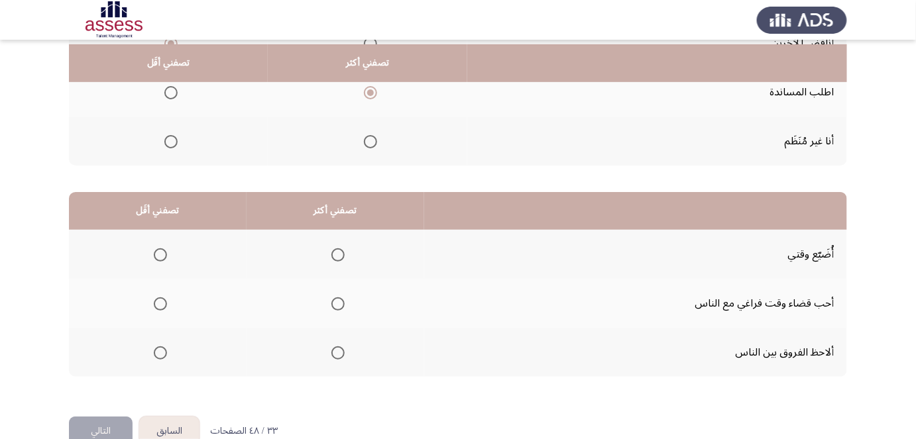
drag, startPoint x: 445, startPoint y: 180, endPoint x: 445, endPoint y: 150, distance: 30.5
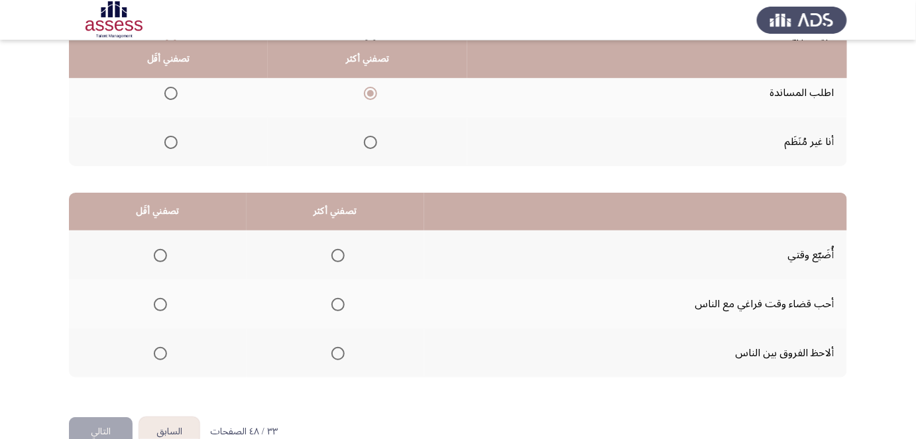
drag, startPoint x: 432, startPoint y: 188, endPoint x: 432, endPoint y: 198, distance: 10.6
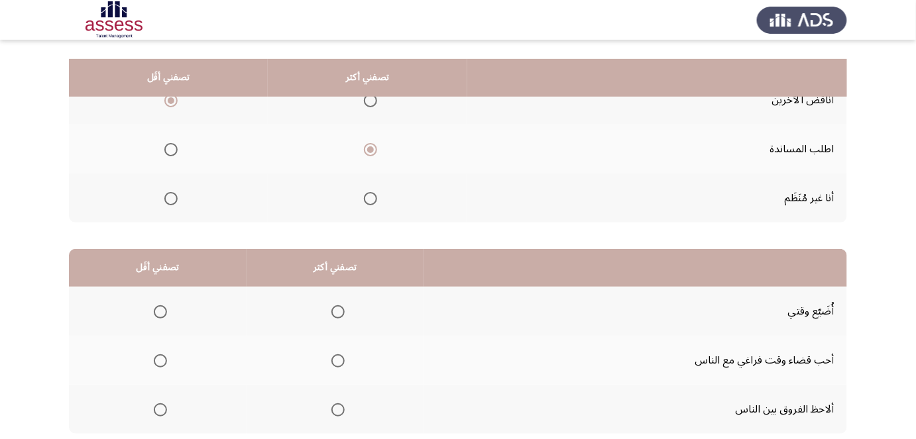
drag, startPoint x: 883, startPoint y: 317, endPoint x: 887, endPoint y: 276, distance: 40.6
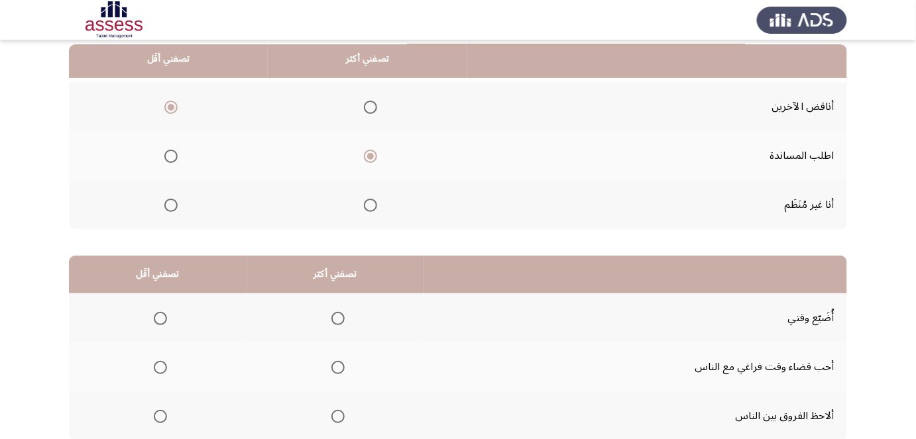
drag, startPoint x: 885, startPoint y: 282, endPoint x: 883, endPoint y: 296, distance: 14.1
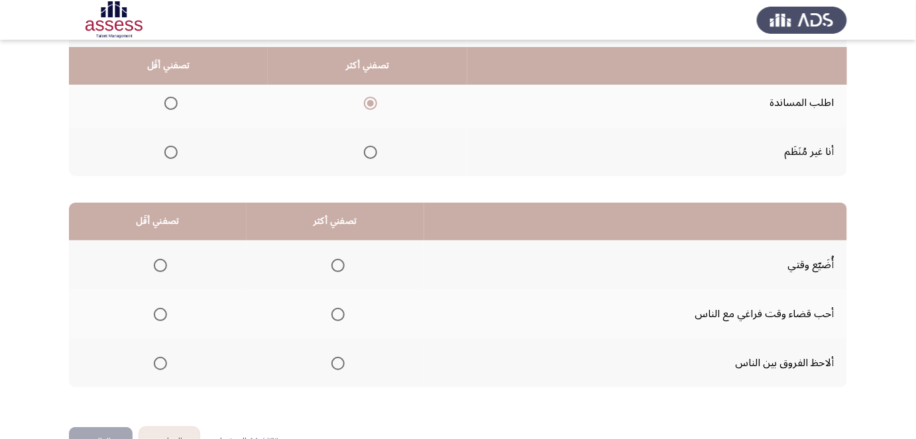
scroll to position [215, 0]
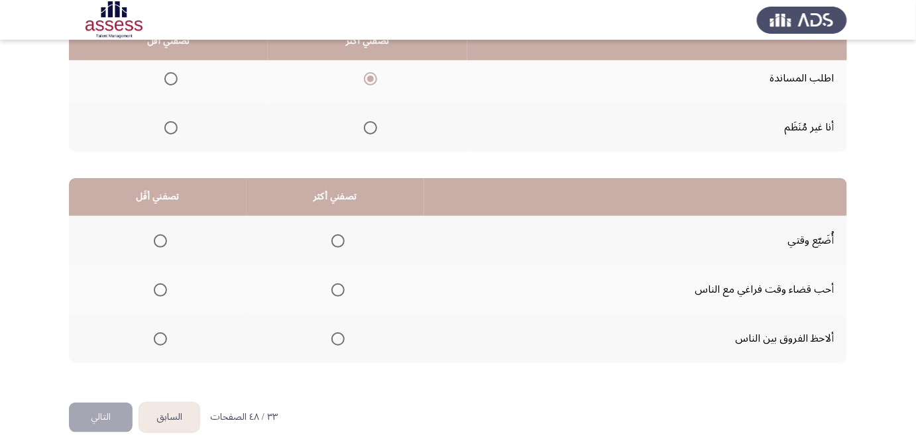
drag, startPoint x: 864, startPoint y: 277, endPoint x: 870, endPoint y: 319, distance: 42.2
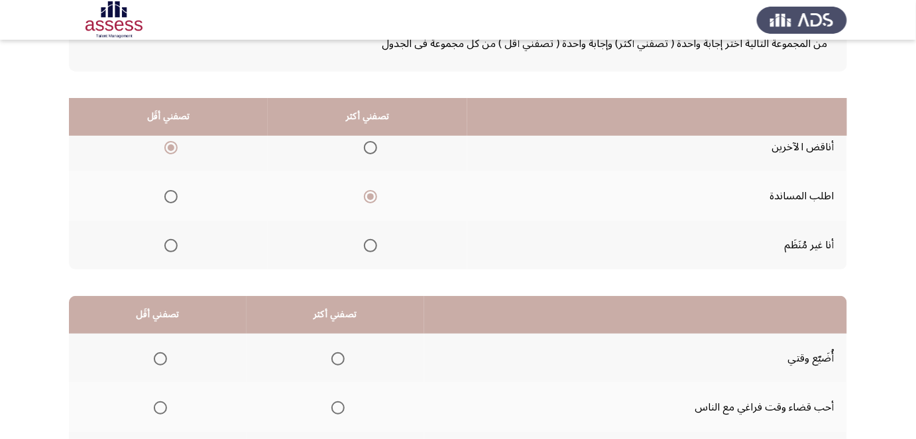
drag, startPoint x: 424, startPoint y: 225, endPoint x: 431, endPoint y: 180, distance: 45.8
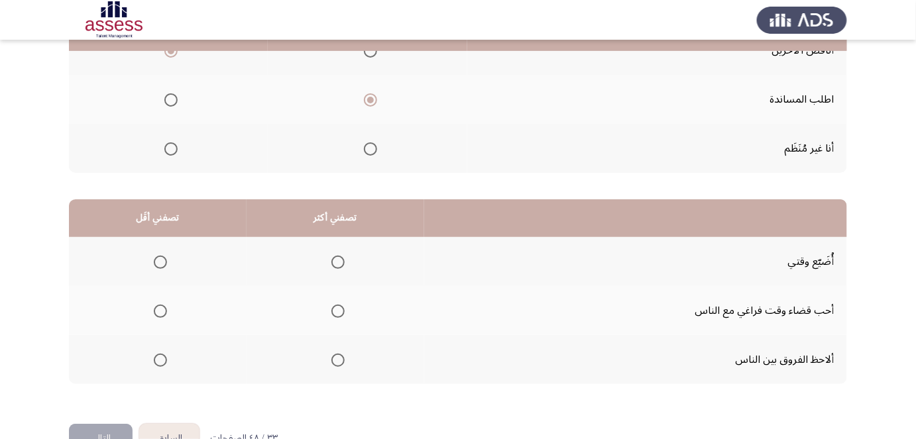
drag, startPoint x: 431, startPoint y: 207, endPoint x: 422, endPoint y: 251, distance: 45.2
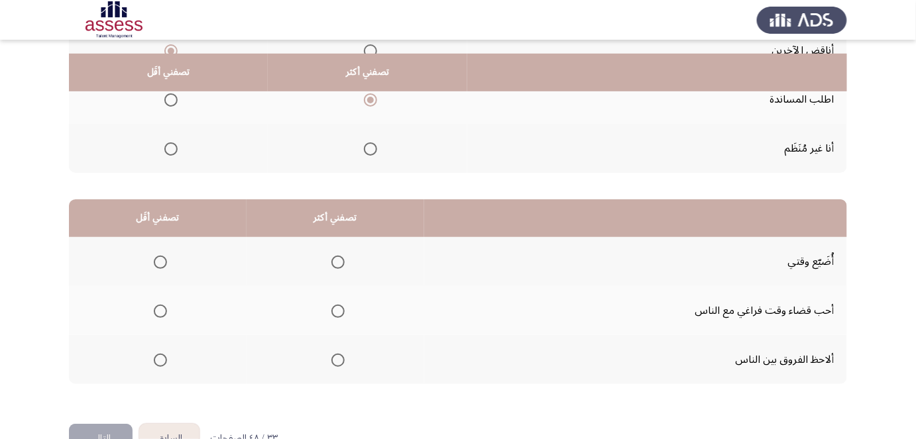
scroll to position [205, 0]
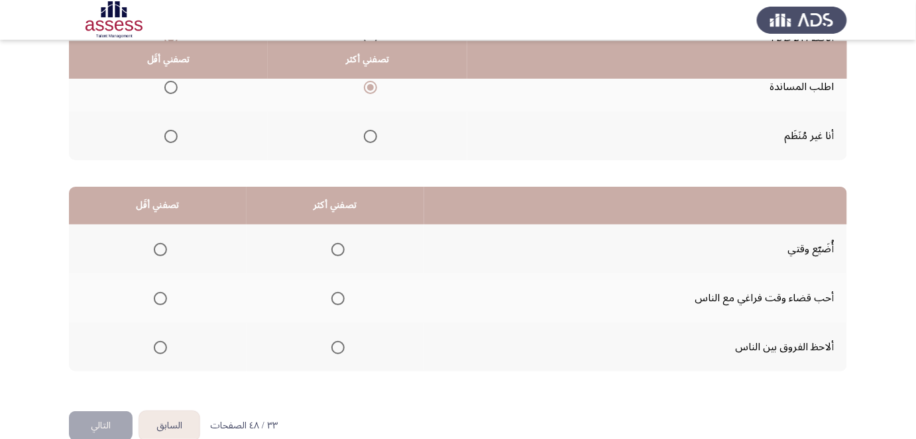
click at [156, 248] on span "Select an option" at bounding box center [160, 249] width 13 height 13
click at [156, 248] on input "Select an option" at bounding box center [160, 249] width 13 height 13
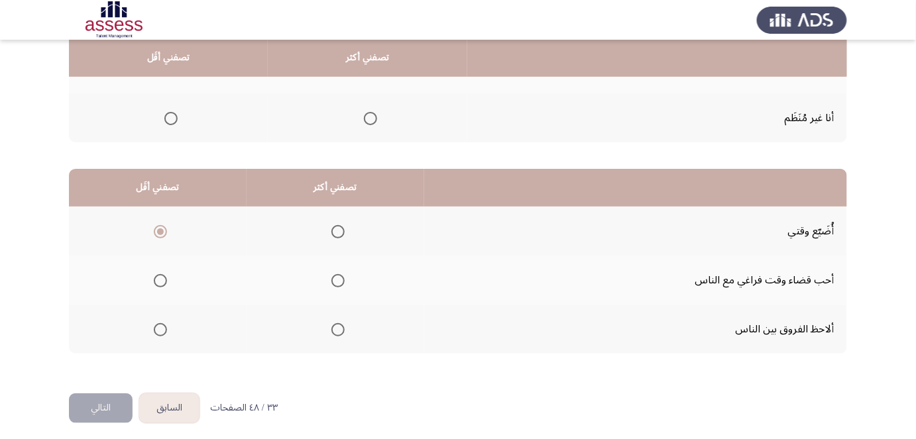
drag, startPoint x: 416, startPoint y: 260, endPoint x: 414, endPoint y: 279, distance: 19.4
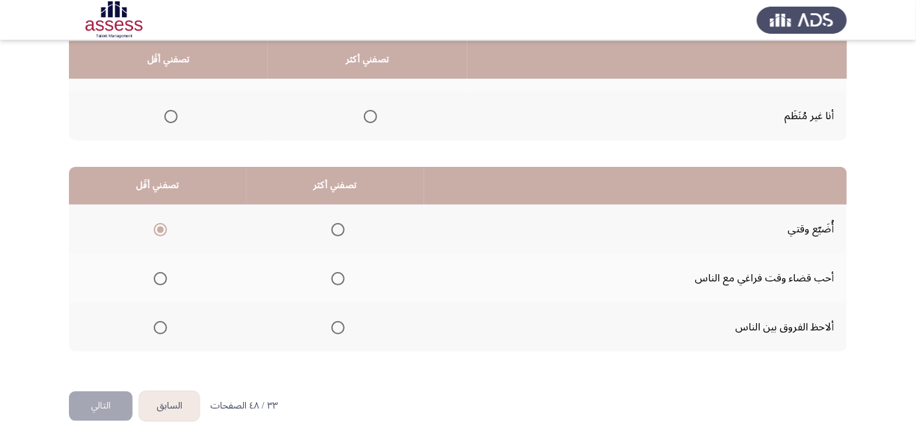
scroll to position [227, 0]
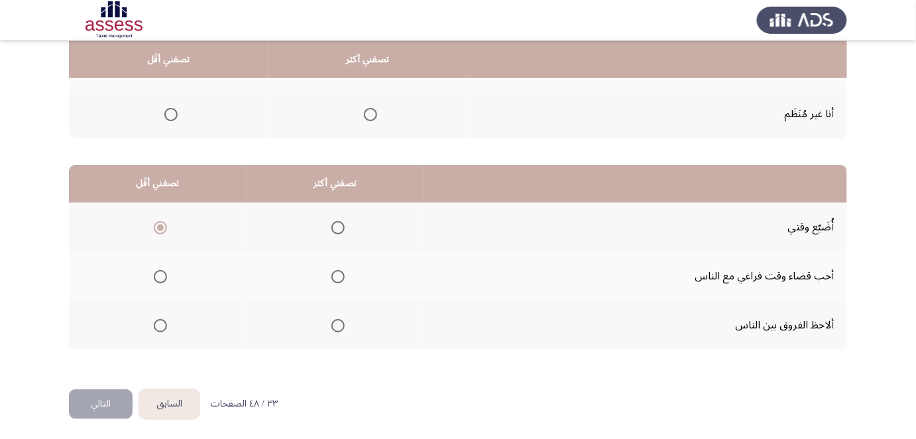
drag, startPoint x: 420, startPoint y: 273, endPoint x: 418, endPoint y: 280, distance: 7.8
click at [332, 274] on span "Select an option" at bounding box center [337, 276] width 13 height 13
click at [332, 274] on input "Select an option" at bounding box center [337, 276] width 13 height 13
drag, startPoint x: 395, startPoint y: 281, endPoint x: 392, endPoint y: 296, distance: 15.0
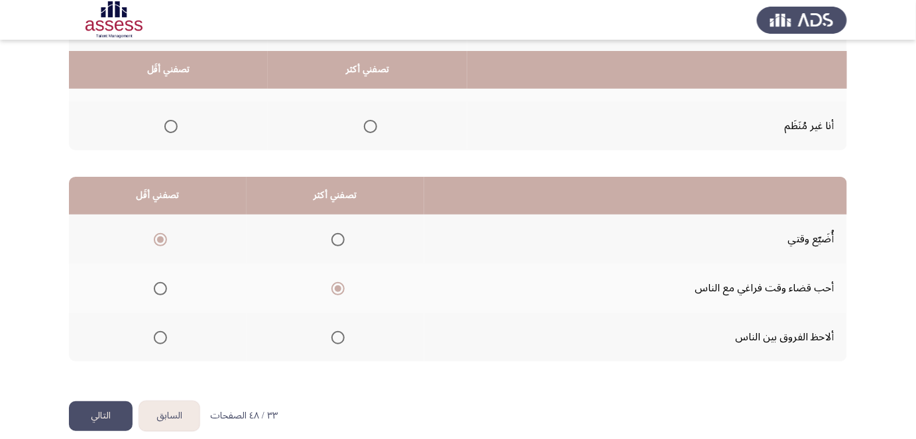
drag, startPoint x: 392, startPoint y: 297, endPoint x: 401, endPoint y: 268, distance: 29.8
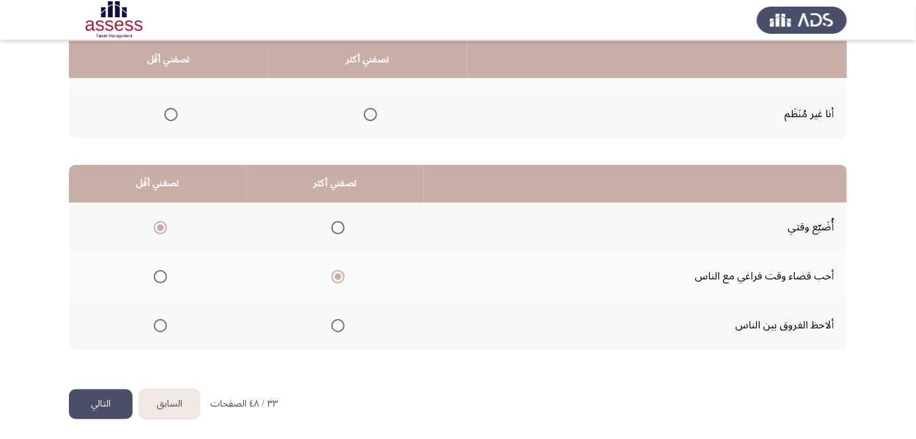
drag, startPoint x: 399, startPoint y: 294, endPoint x: 358, endPoint y: 317, distance: 47.2
click at [117, 392] on button "التالي" at bounding box center [101, 405] width 64 height 30
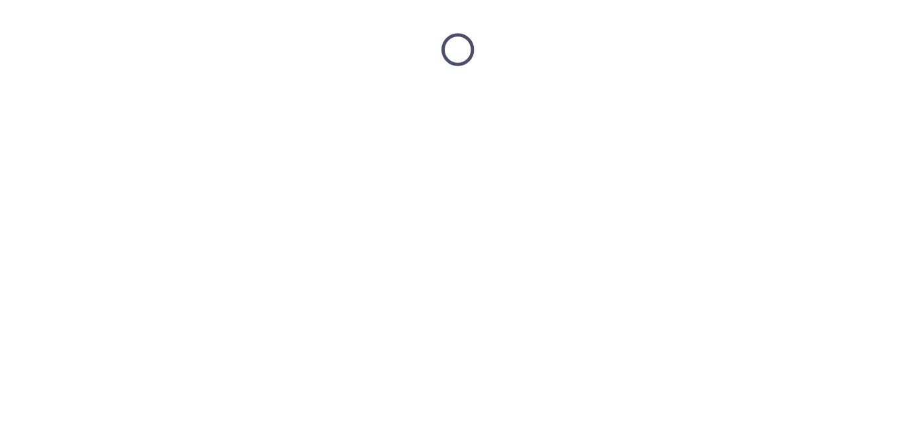
scroll to position [0, 0]
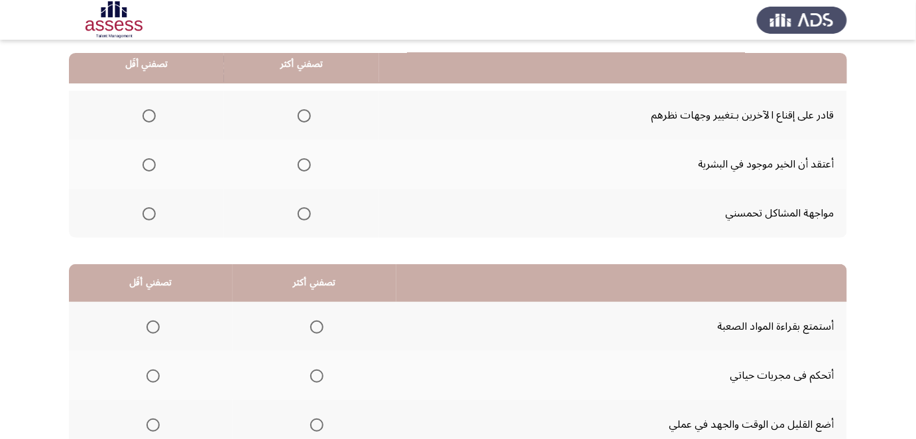
drag, startPoint x: 857, startPoint y: 315, endPoint x: 861, endPoint y: 310, distance: 7.2
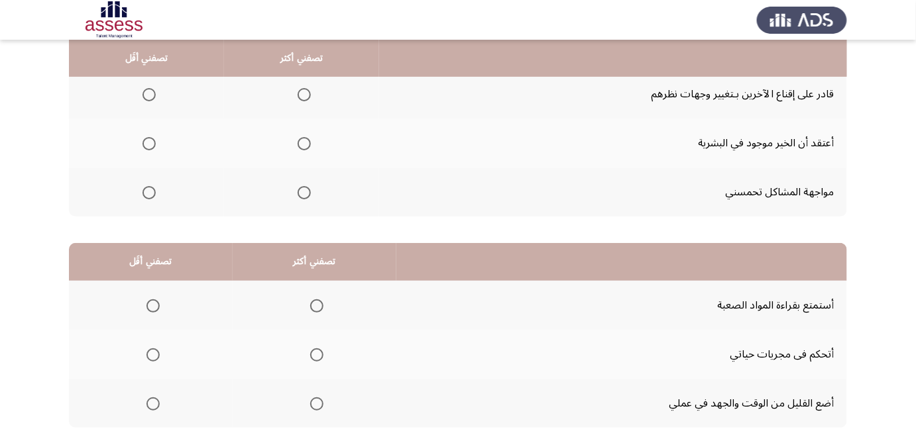
drag, startPoint x: 869, startPoint y: 300, endPoint x: 869, endPoint y: 313, distance: 13.3
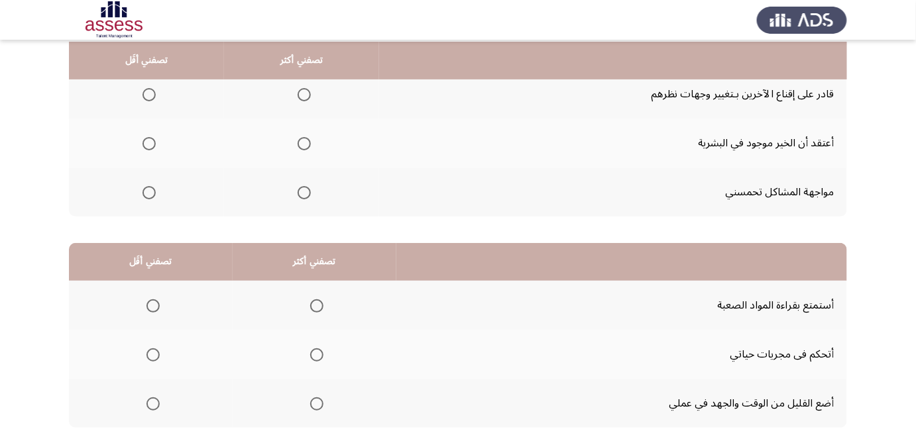
scroll to position [150, 0]
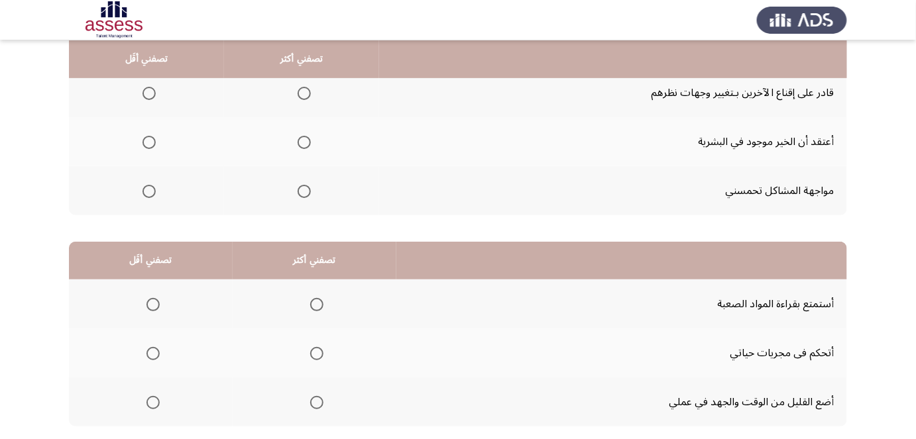
click at [304, 194] on span "Select an option" at bounding box center [304, 191] width 13 height 13
click at [304, 194] on input "Select an option" at bounding box center [304, 191] width 13 height 13
click at [150, 92] on span "Select an option" at bounding box center [148, 93] width 13 height 13
click at [150, 92] on input "Select an option" at bounding box center [148, 93] width 13 height 13
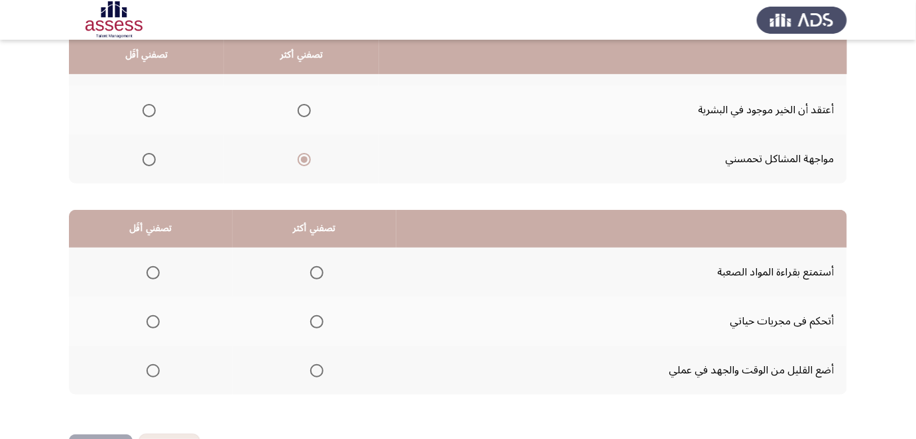
drag, startPoint x: 857, startPoint y: 159, endPoint x: 860, endPoint y: 178, distance: 19.5
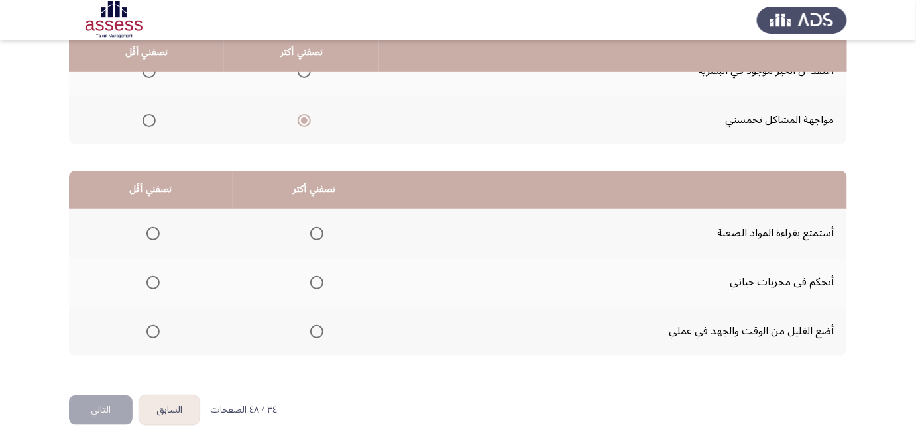
scroll to position [227, 0]
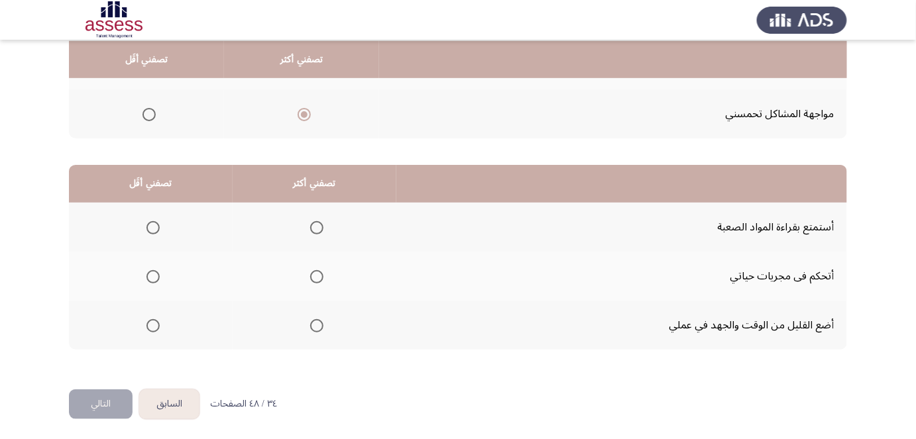
drag, startPoint x: 879, startPoint y: 195, endPoint x: 885, endPoint y: 219, distance: 24.8
click at [150, 277] on span "Select an option" at bounding box center [152, 276] width 13 height 13
click at [150, 277] on input "Select an option" at bounding box center [152, 276] width 13 height 13
click at [153, 321] on span "Select an option" at bounding box center [152, 325] width 13 height 13
click at [153, 321] on input "Select an option" at bounding box center [152, 325] width 13 height 13
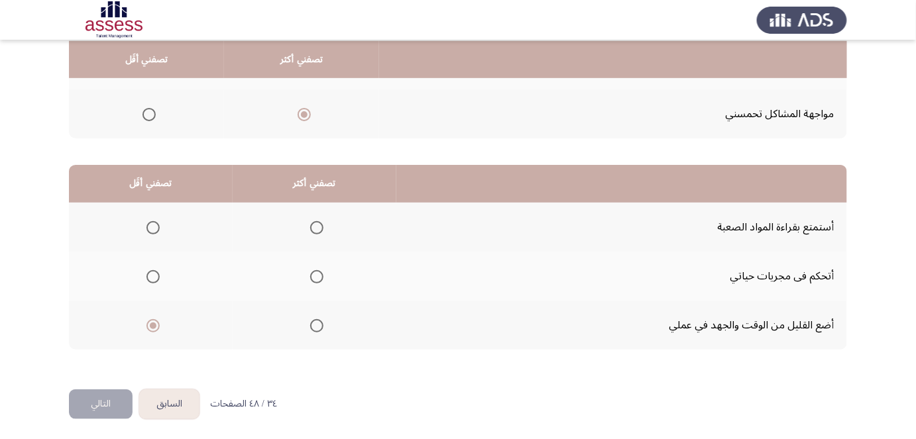
click at [315, 274] on span "Select an option" at bounding box center [316, 276] width 13 height 13
click at [315, 274] on input "Select an option" at bounding box center [316, 276] width 13 height 13
drag, startPoint x: 527, startPoint y: 236, endPoint x: 523, endPoint y: 258, distance: 22.9
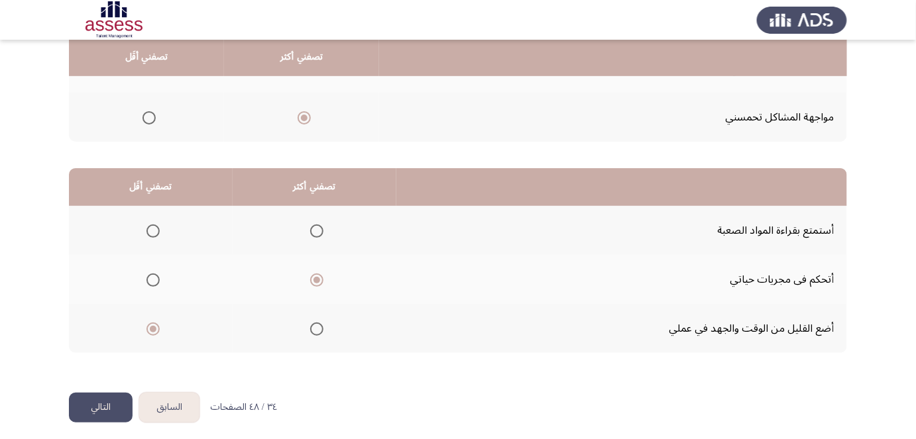
drag, startPoint x: 519, startPoint y: 262, endPoint x: 521, endPoint y: 243, distance: 20.0
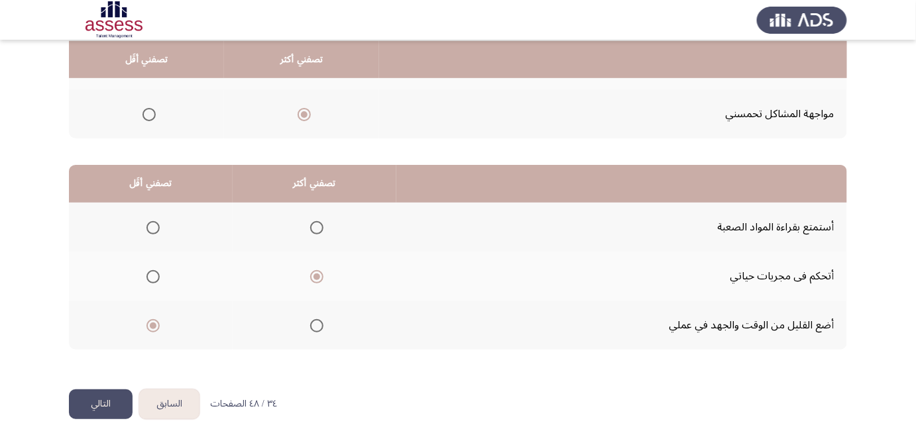
drag, startPoint x: 520, startPoint y: 252, endPoint x: 518, endPoint y: 268, distance: 16.0
click at [327, 223] on th at bounding box center [315, 227] width 164 height 49
click at [314, 228] on span "Select an option" at bounding box center [316, 227] width 13 height 13
click at [314, 228] on input "Select an option" at bounding box center [316, 227] width 13 height 13
drag, startPoint x: 114, startPoint y: 406, endPoint x: 302, endPoint y: 255, distance: 241.0
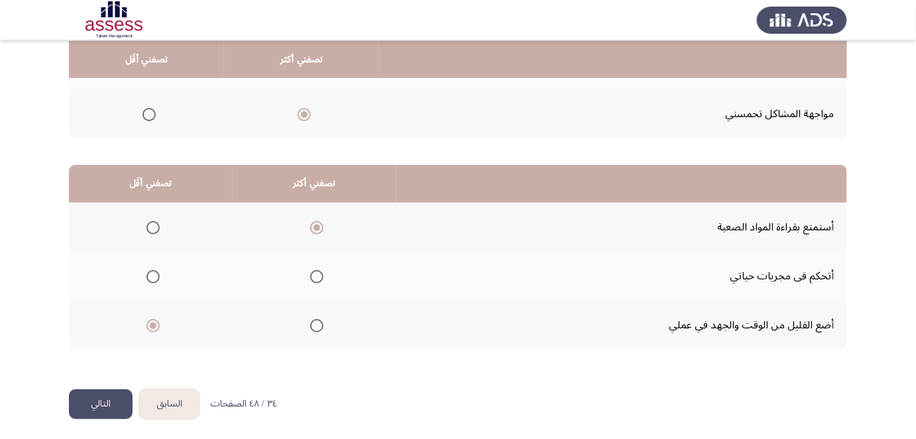
click at [281, 262] on div "السابق Development Assessment التالي من المجموعة التالية اختر إجابة واحدة ( تصف…" at bounding box center [458, 107] width 778 height 563
click at [318, 275] on span "Select an option" at bounding box center [316, 276] width 13 height 13
click at [318, 275] on input "Select an option" at bounding box center [316, 276] width 13 height 13
click at [113, 402] on button "التالي" at bounding box center [101, 405] width 64 height 30
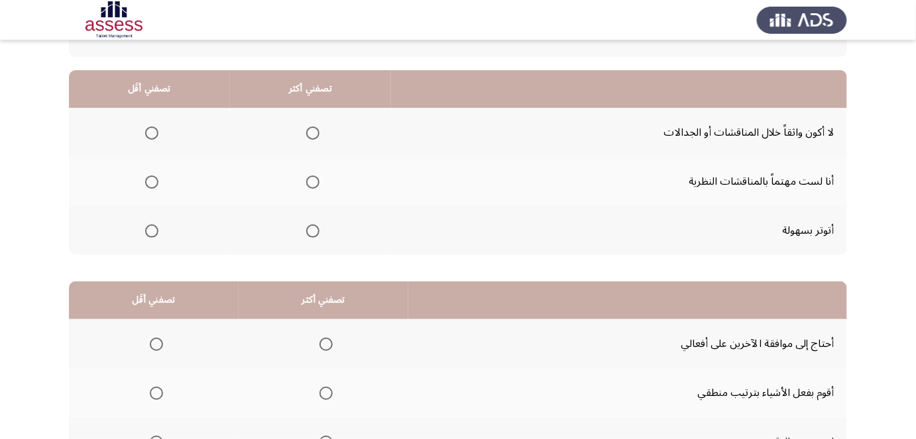
drag, startPoint x: 619, startPoint y: 199, endPoint x: 618, endPoint y: 225, distance: 25.9
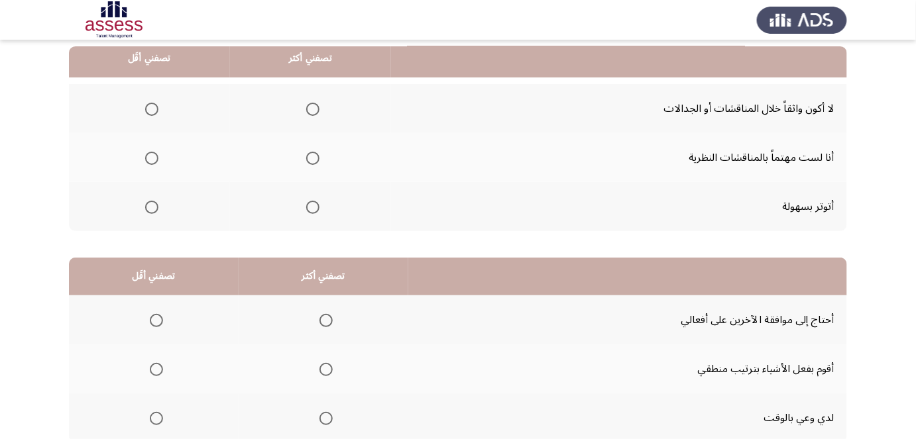
drag, startPoint x: 648, startPoint y: 184, endPoint x: 645, endPoint y: 200, distance: 16.1
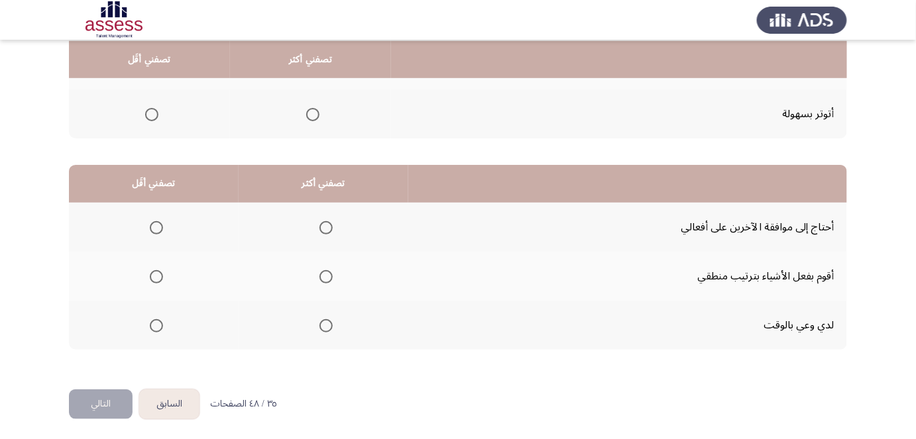
drag, startPoint x: 518, startPoint y: 196, endPoint x: 512, endPoint y: 212, distance: 17.4
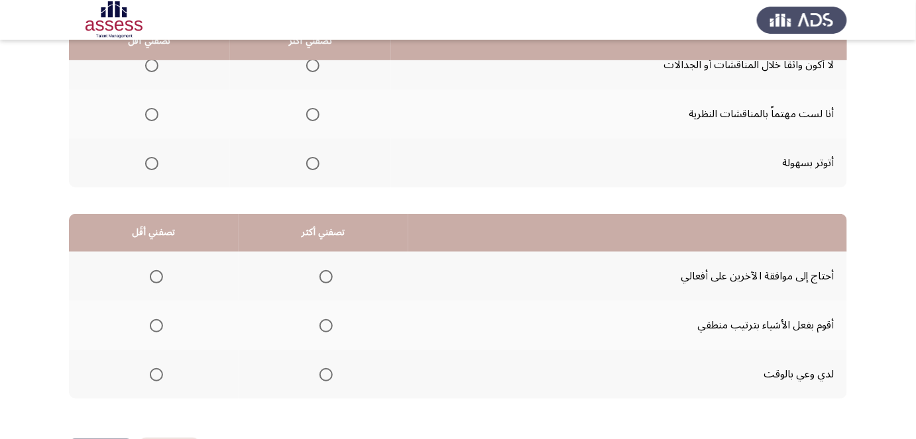
drag, startPoint x: 491, startPoint y: 218, endPoint x: 495, endPoint y: 170, distance: 47.9
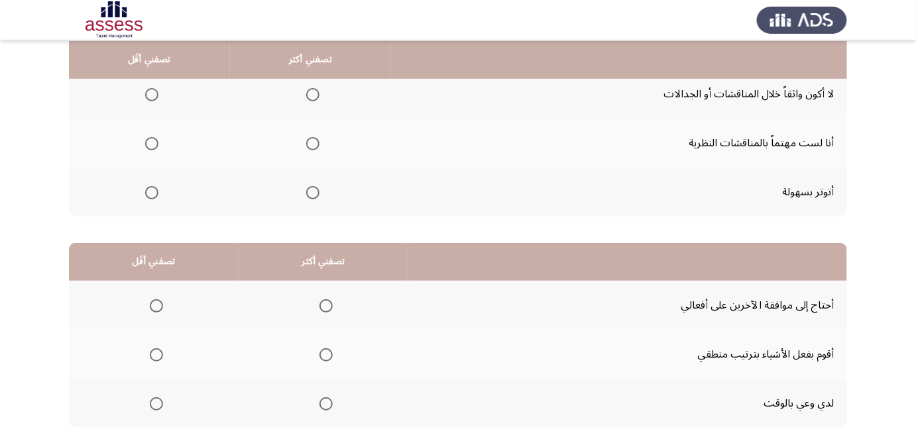
scroll to position [143, 0]
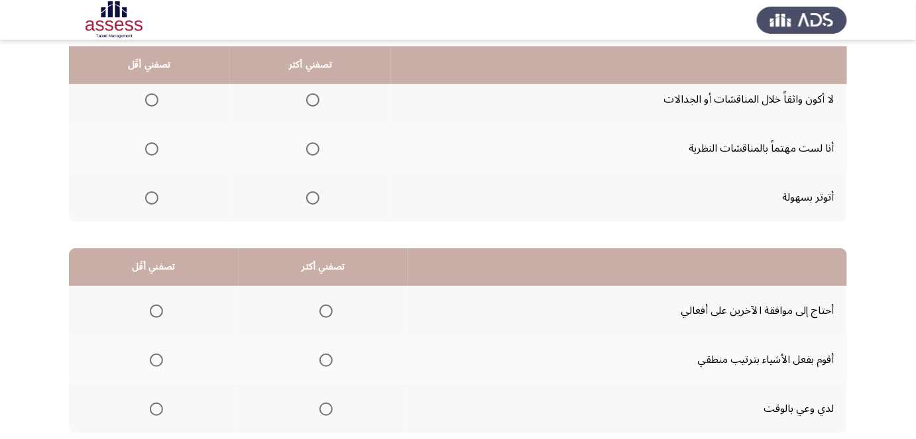
drag, startPoint x: 477, startPoint y: 179, endPoint x: 482, endPoint y: 162, distance: 17.2
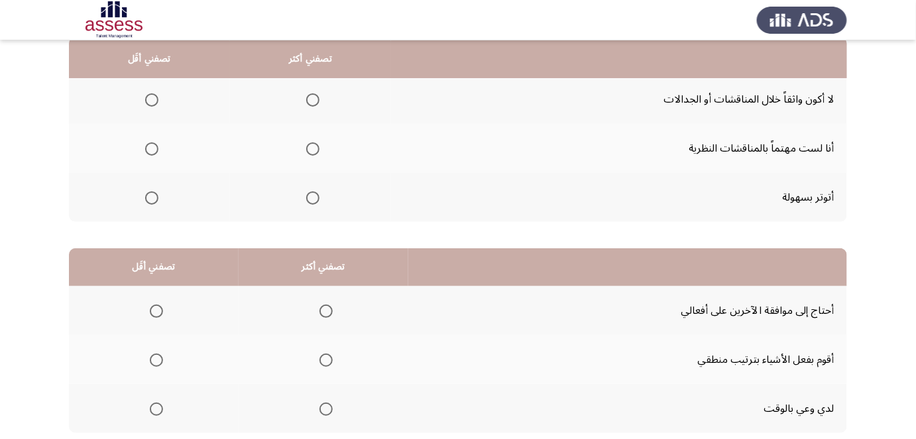
click at [154, 97] on span "Select an option" at bounding box center [151, 99] width 13 height 13
click at [154, 97] on input "Select an option" at bounding box center [151, 99] width 13 height 13
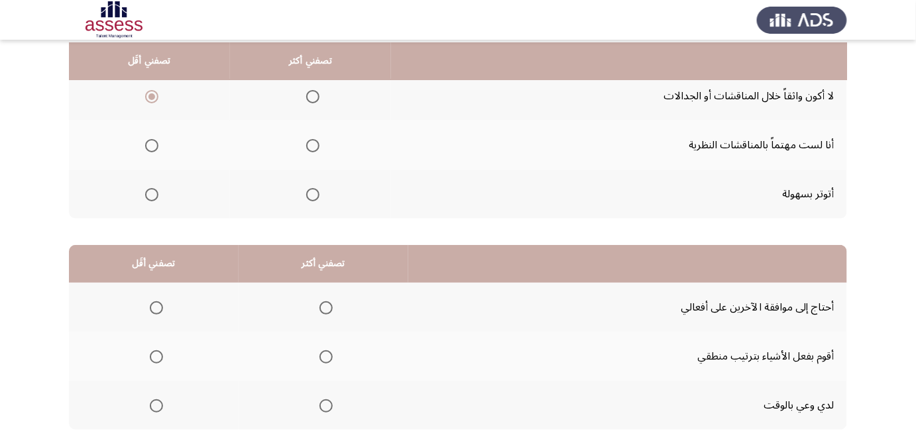
scroll to position [148, 0]
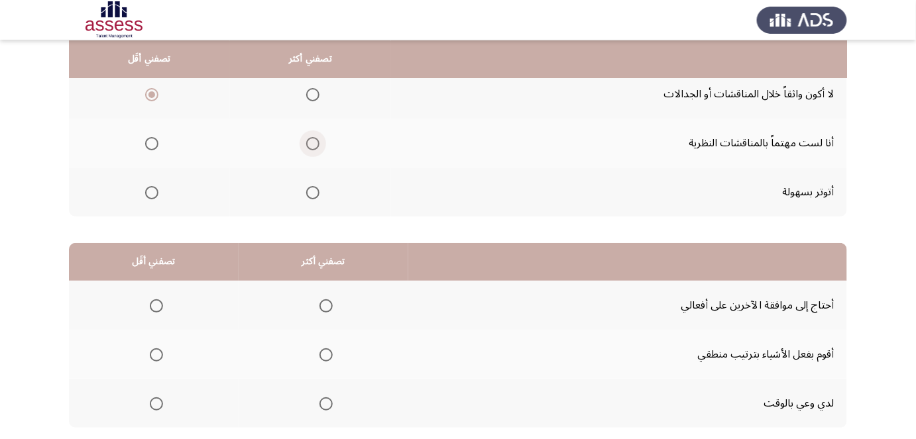
click at [306, 142] on span "Select an option" at bounding box center [312, 143] width 13 height 13
click at [306, 142] on input "Select an option" at bounding box center [312, 143] width 13 height 13
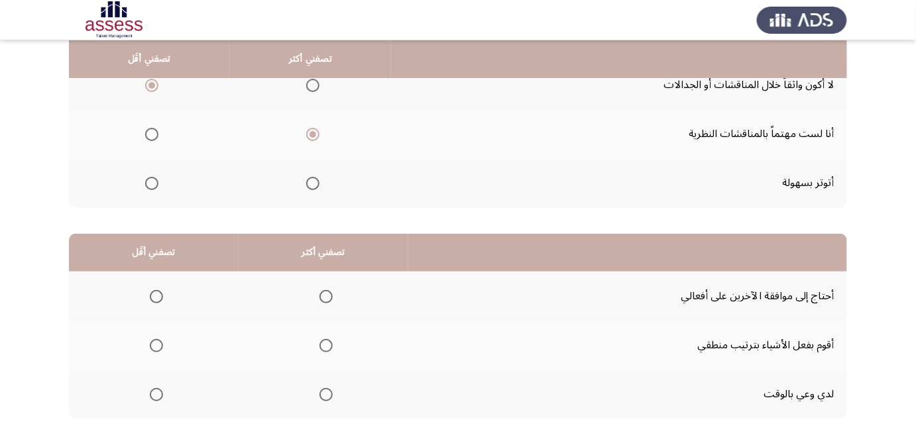
scroll to position [159, 0]
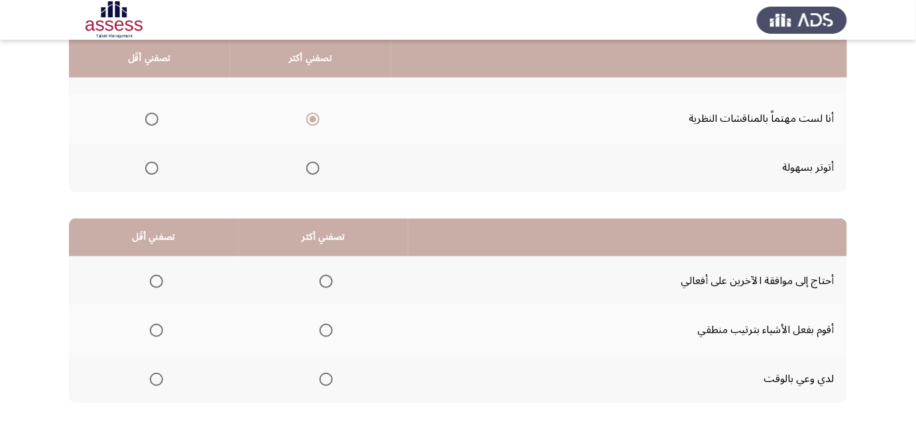
drag, startPoint x: 472, startPoint y: 163, endPoint x: 472, endPoint y: 174, distance: 10.6
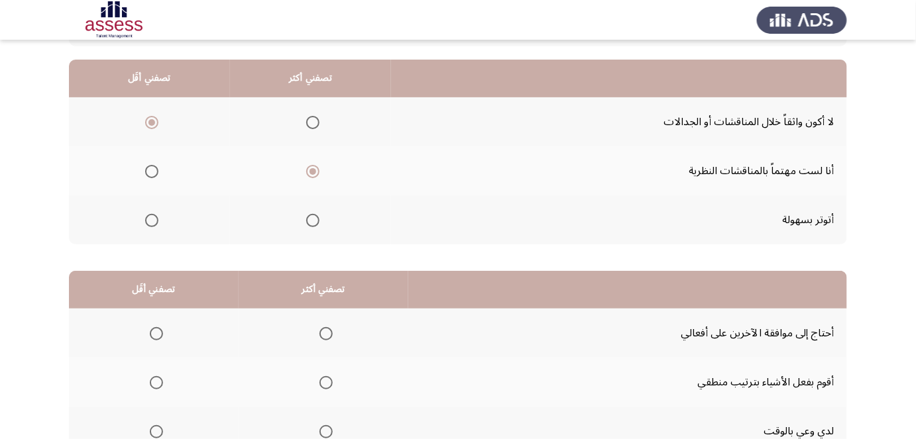
drag, startPoint x: 475, startPoint y: 145, endPoint x: 479, endPoint y: 126, distance: 19.5
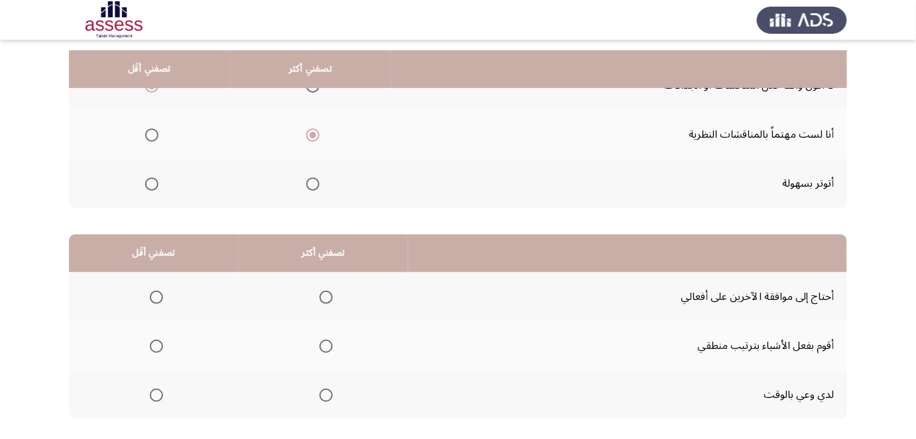
scroll to position [182, 0]
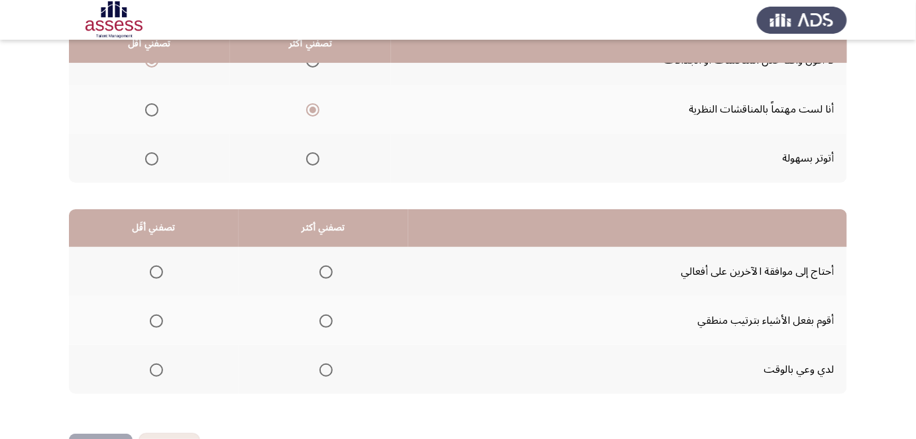
drag, startPoint x: 468, startPoint y: 156, endPoint x: 467, endPoint y: 181, distance: 25.2
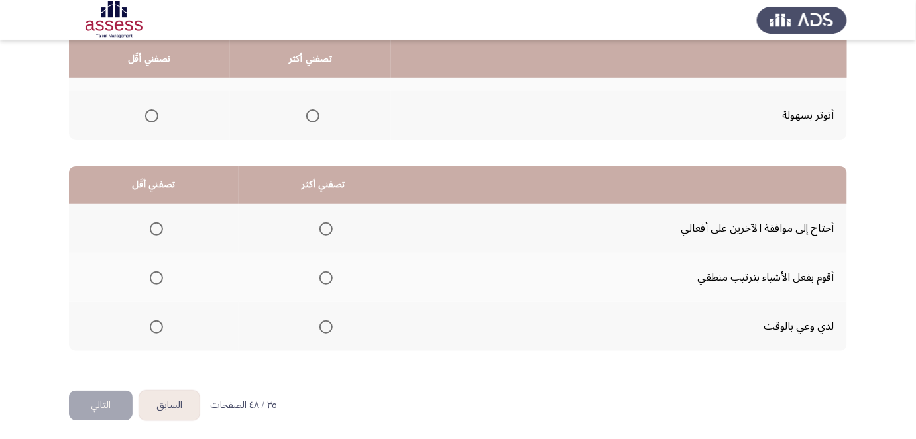
scroll to position [227, 0]
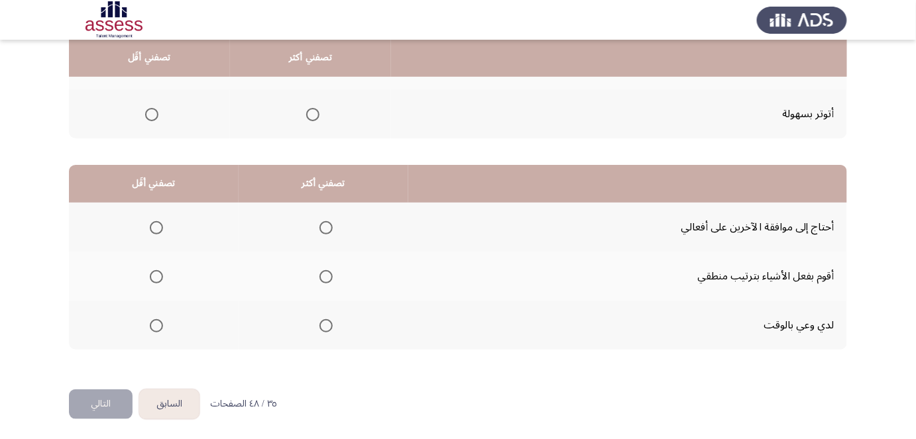
drag, startPoint x: 409, startPoint y: 190, endPoint x: 406, endPoint y: 199, distance: 9.9
drag, startPoint x: 401, startPoint y: 188, endPoint x: 397, endPoint y: 203, distance: 15.8
click at [323, 327] on span "Select an option" at bounding box center [325, 325] width 13 height 13
click at [323, 327] on input "Select an option" at bounding box center [325, 325] width 13 height 13
drag, startPoint x: 409, startPoint y: 216, endPoint x: 405, endPoint y: 226, distance: 10.7
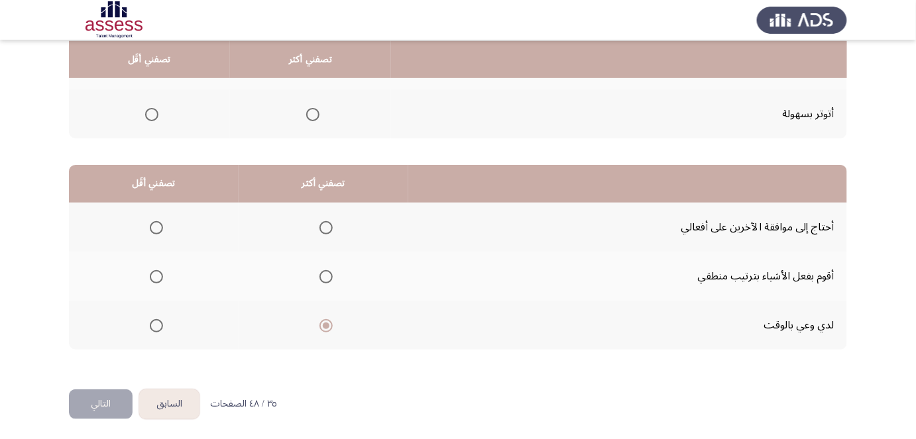
drag, startPoint x: 414, startPoint y: 194, endPoint x: 408, endPoint y: 209, distance: 16.8
click at [154, 226] on span "Select an option" at bounding box center [156, 227] width 13 height 13
click at [154, 226] on input "Select an option" at bounding box center [156, 227] width 13 height 13
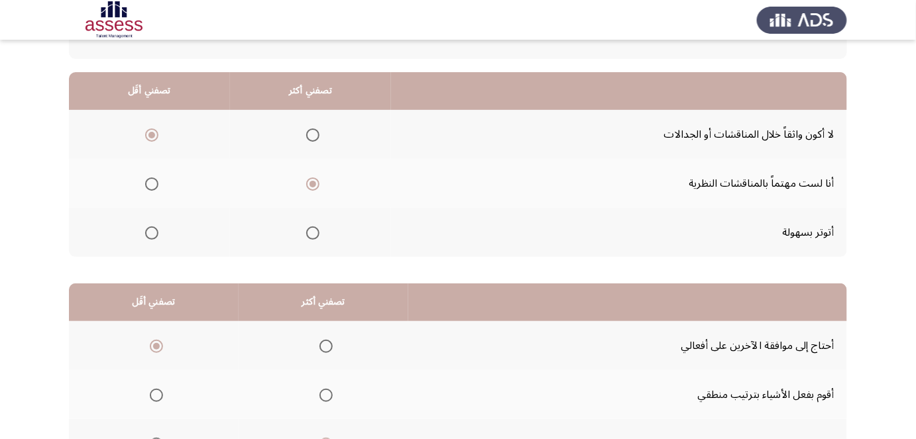
drag, startPoint x: 515, startPoint y: 213, endPoint x: 519, endPoint y: 198, distance: 15.1
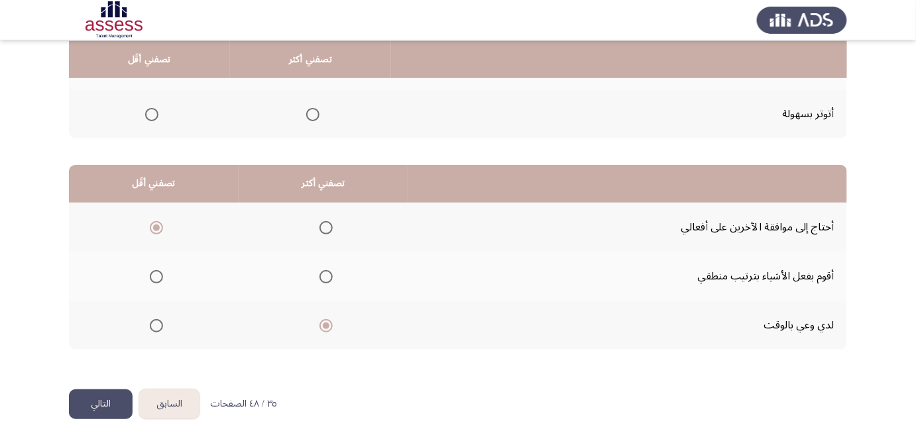
click at [316, 272] on label "Select an option" at bounding box center [323, 276] width 19 height 13
click at [319, 272] on input "Select an option" at bounding box center [325, 276] width 13 height 13
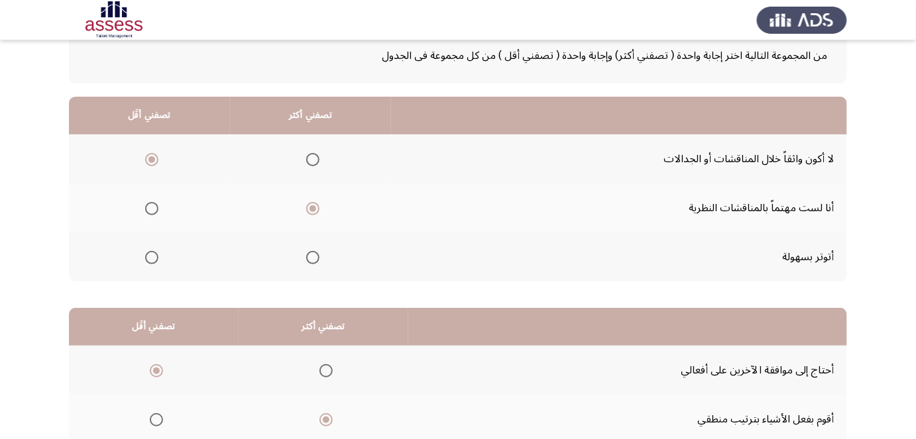
drag, startPoint x: 419, startPoint y: 276, endPoint x: 425, endPoint y: 227, distance: 49.5
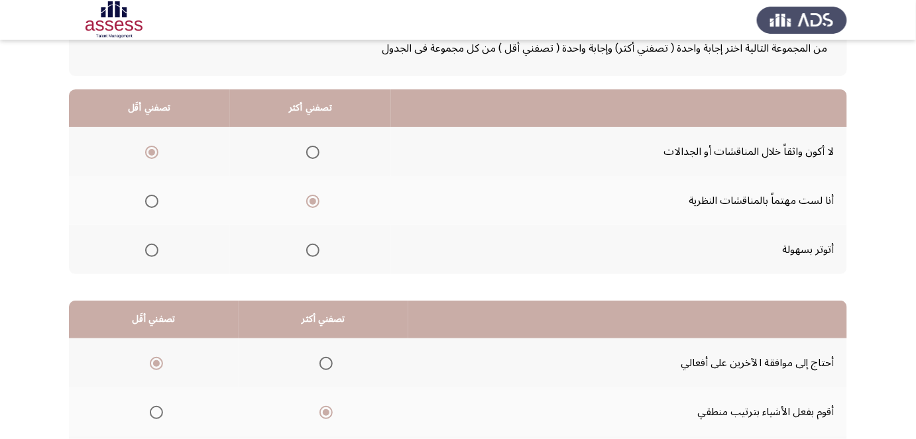
drag, startPoint x: 424, startPoint y: 237, endPoint x: 422, endPoint y: 256, distance: 19.3
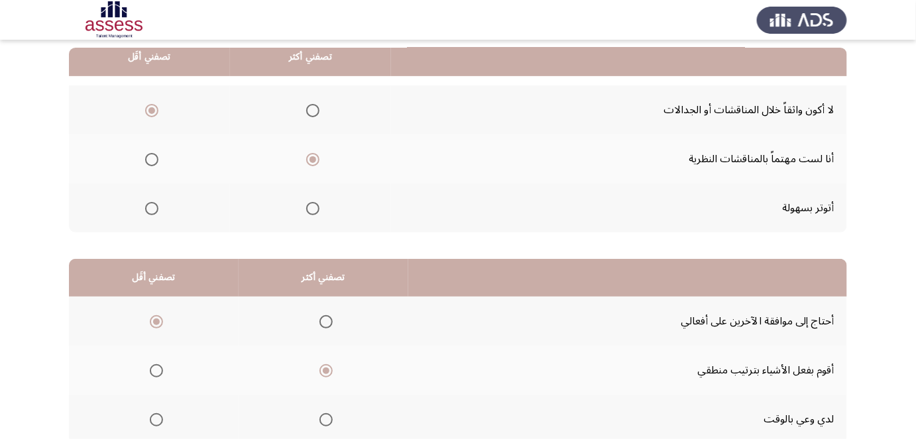
drag, startPoint x: 425, startPoint y: 243, endPoint x: 422, endPoint y: 255, distance: 12.4
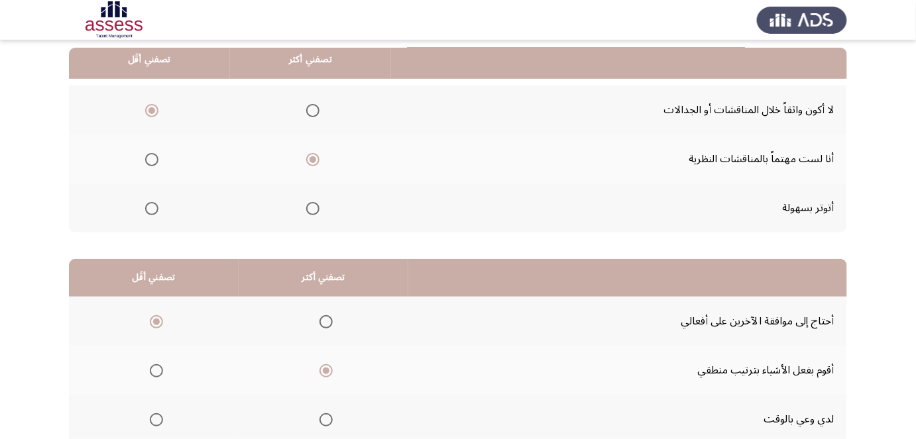
scroll to position [133, 0]
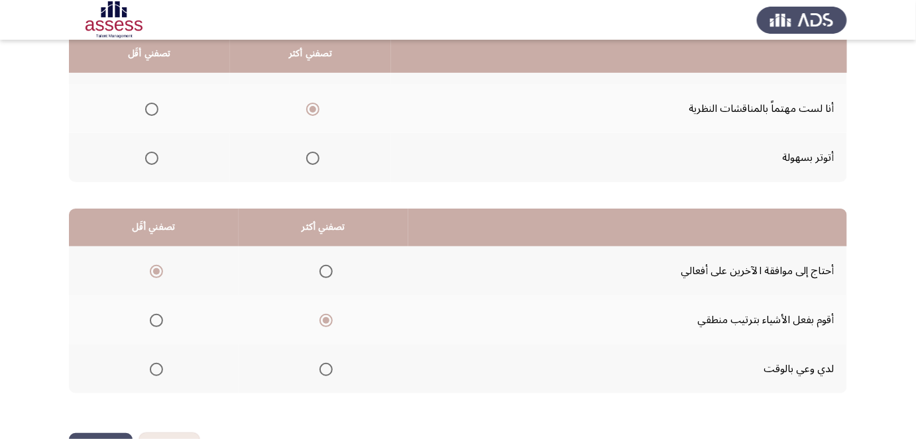
drag, startPoint x: 435, startPoint y: 221, endPoint x: 429, endPoint y: 239, distance: 18.9
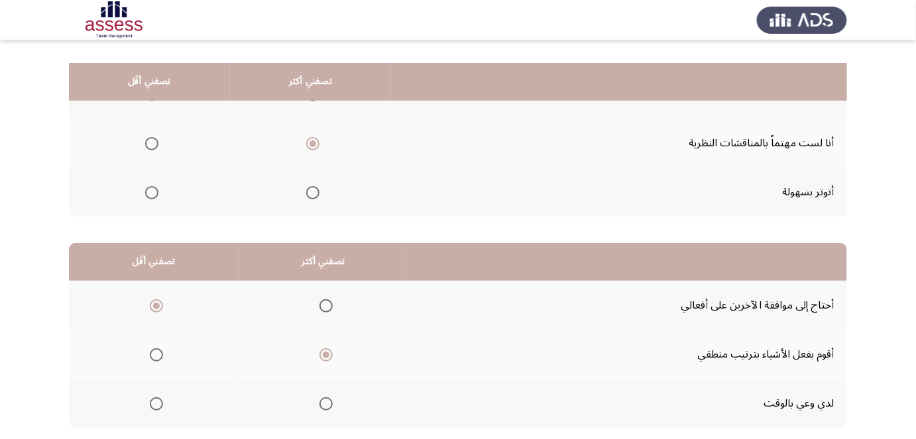
drag, startPoint x: 223, startPoint y: 302, endPoint x: 235, endPoint y: 253, distance: 50.3
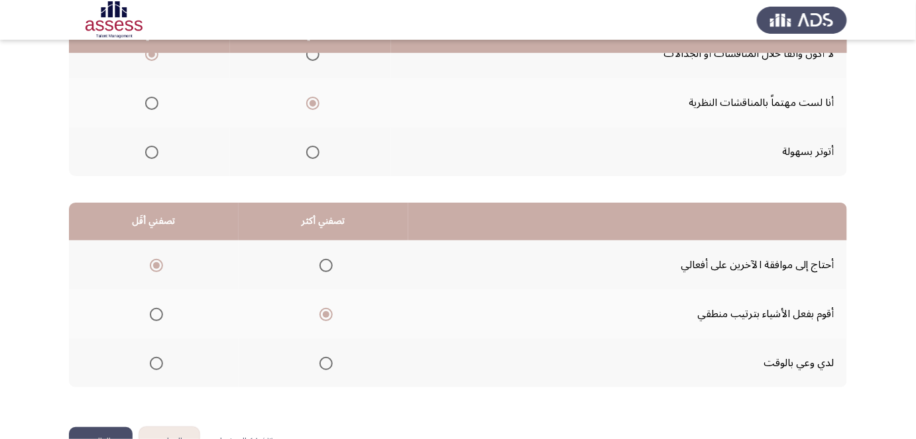
scroll to position [220, 0]
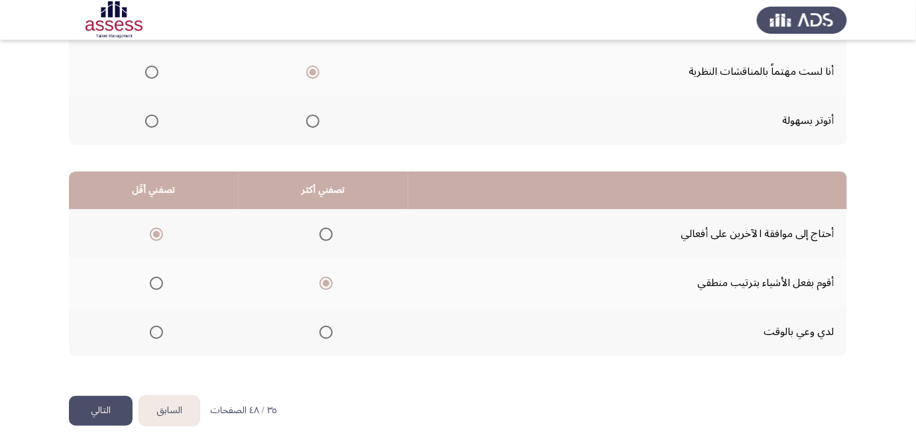
drag, startPoint x: 243, startPoint y: 231, endPoint x: 207, endPoint y: 302, distance: 79.1
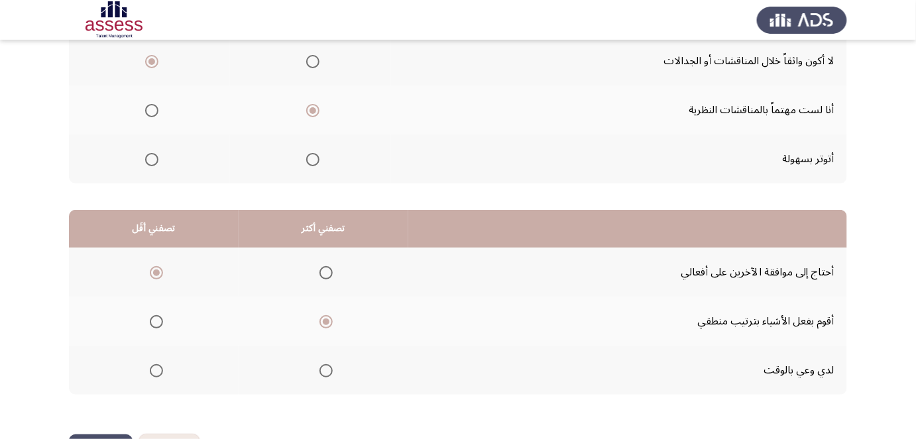
scroll to position [51, 0]
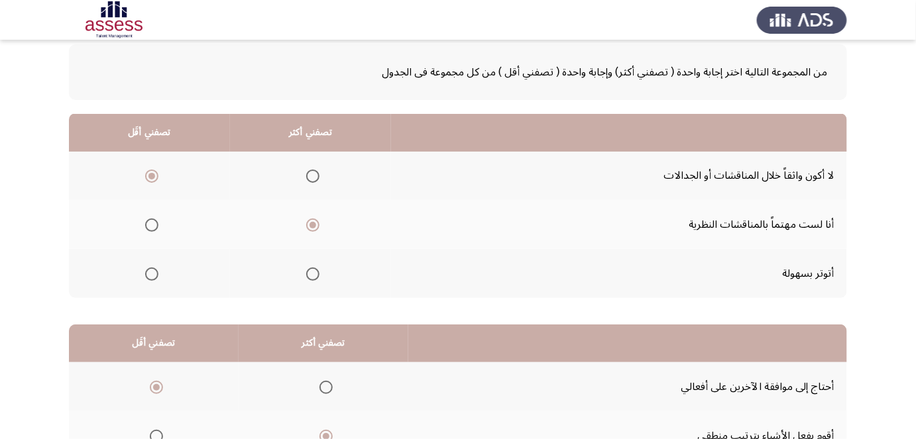
drag, startPoint x: 91, startPoint y: 249, endPoint x: 116, endPoint y: 164, distance: 89.1
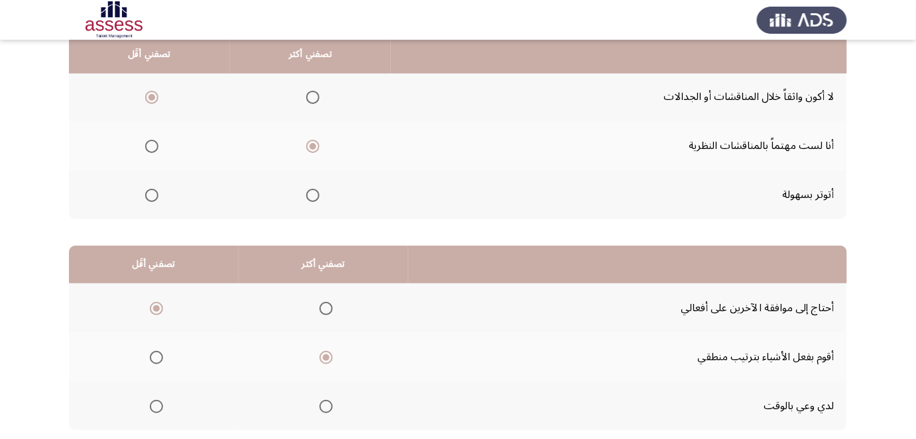
drag, startPoint x: 99, startPoint y: 186, endPoint x: 95, endPoint y: 198, distance: 12.4
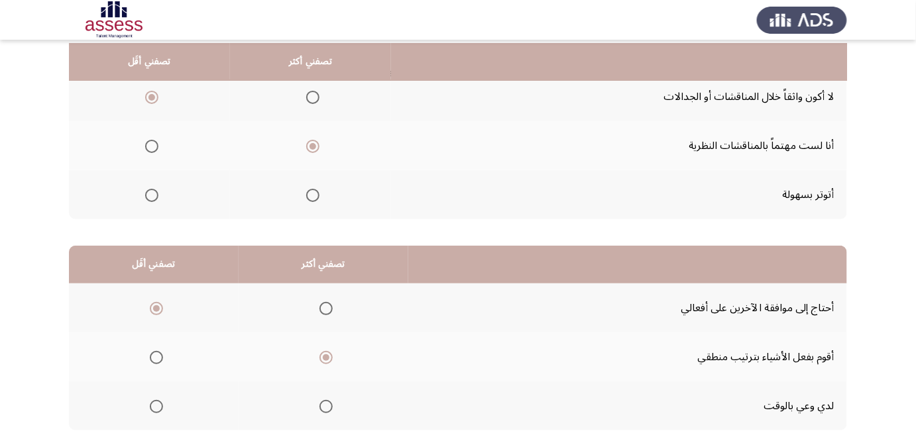
scroll to position [148, 0]
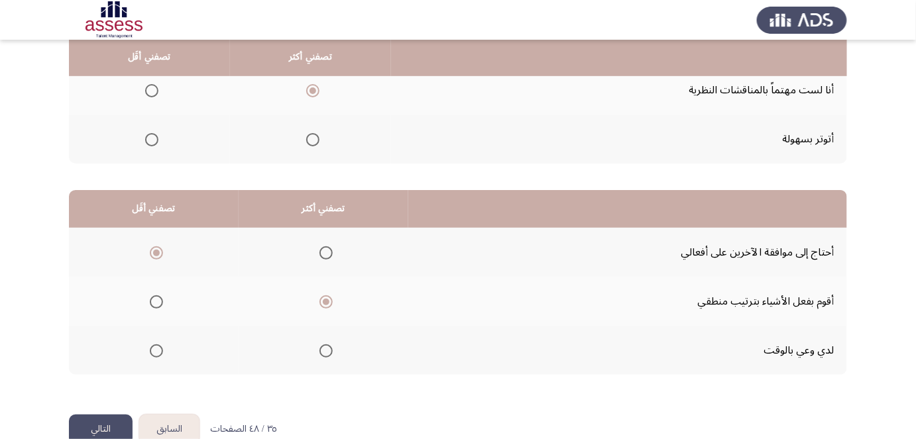
drag, startPoint x: 115, startPoint y: 164, endPoint x: 112, endPoint y: 178, distance: 13.7
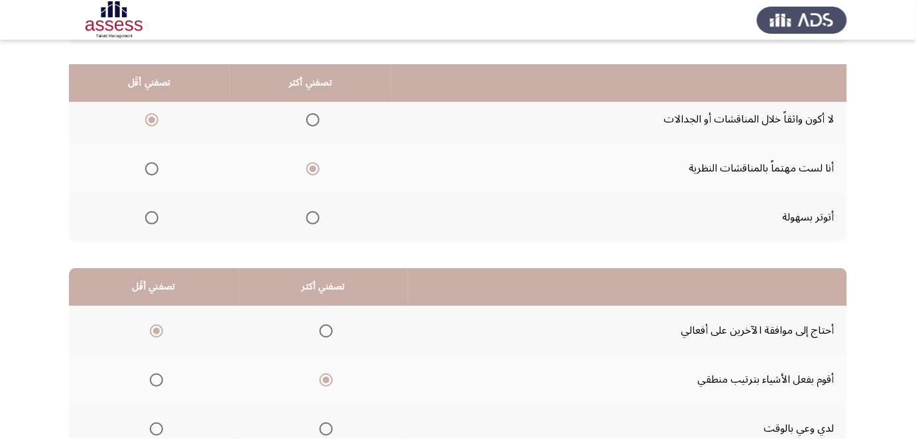
drag, startPoint x: 99, startPoint y: 225, endPoint x: 115, endPoint y: 180, distance: 47.6
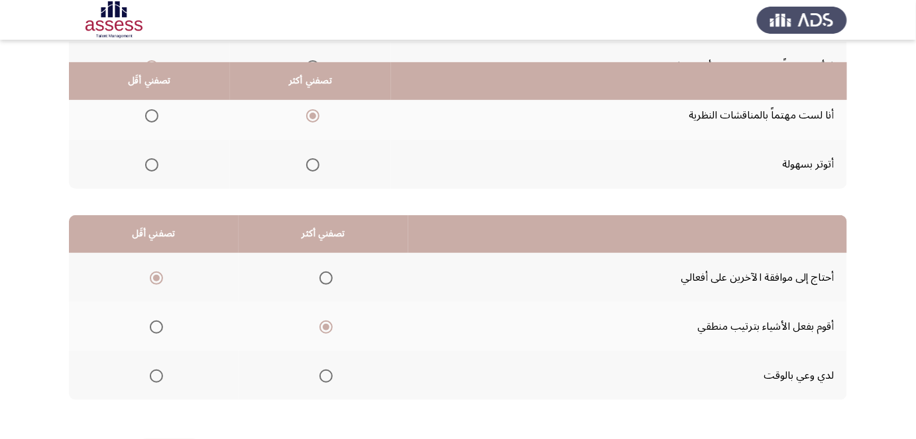
scroll to position [227, 0]
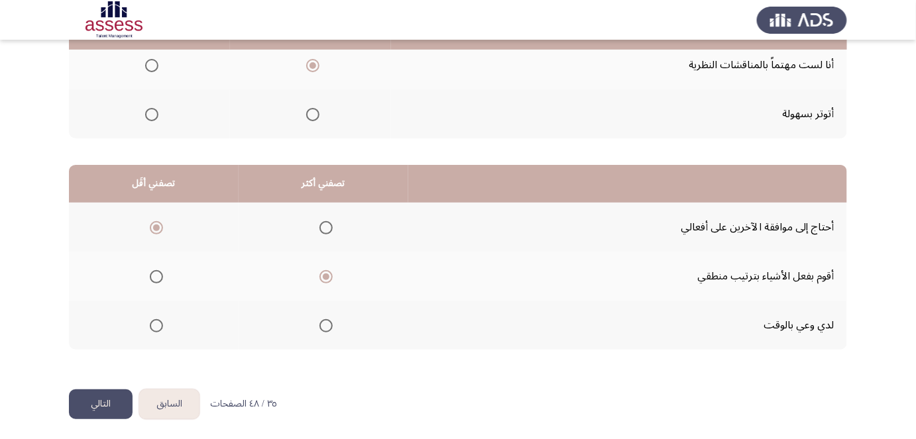
drag, startPoint x: 109, startPoint y: 208, endPoint x: 101, endPoint y: 275, distance: 67.5
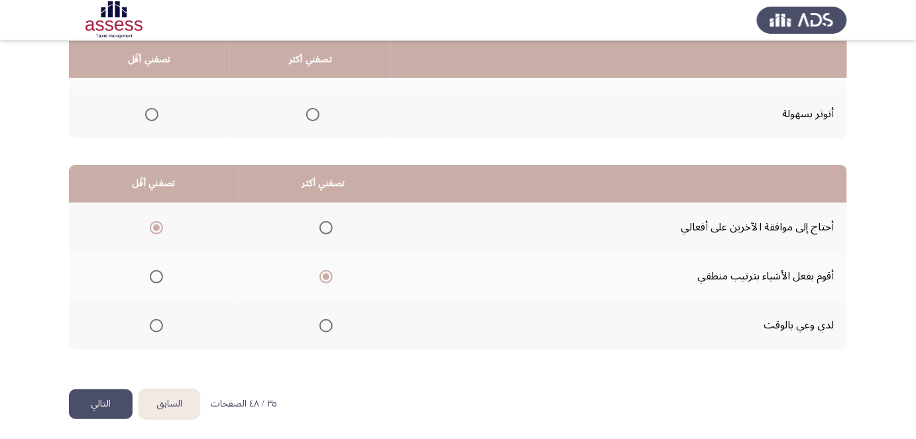
click at [102, 407] on button "التالي" at bounding box center [101, 405] width 64 height 30
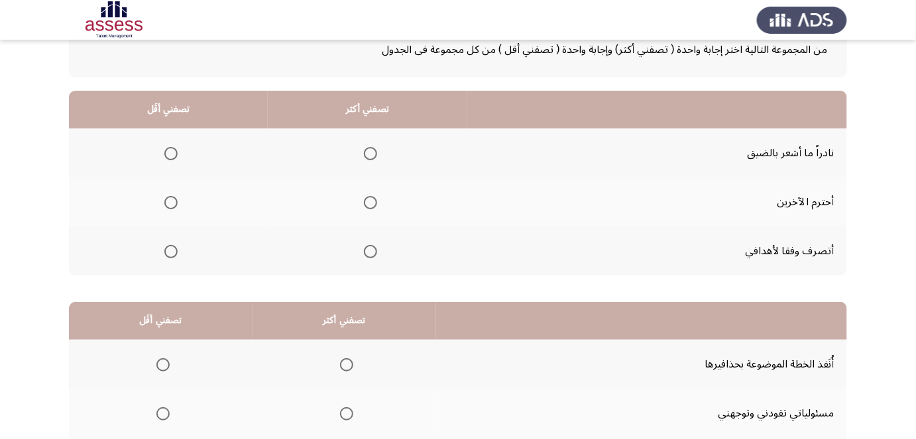
scroll to position [93, 0]
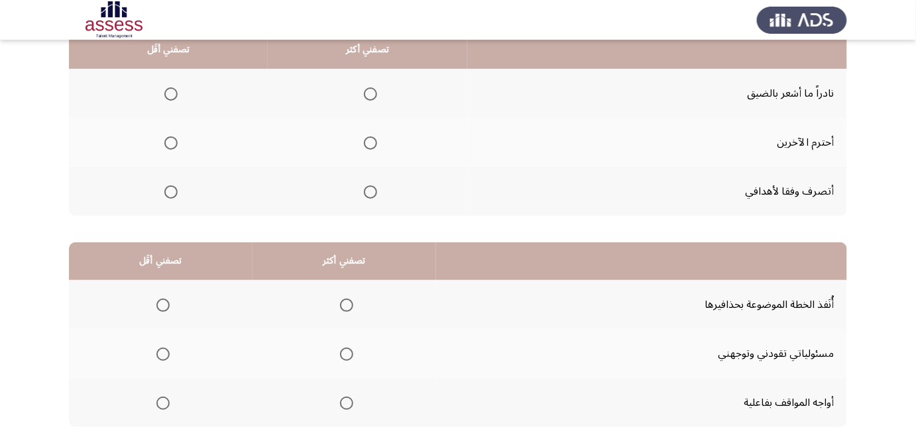
drag, startPoint x: 865, startPoint y: 162, endPoint x: 866, endPoint y: 188, distance: 25.9
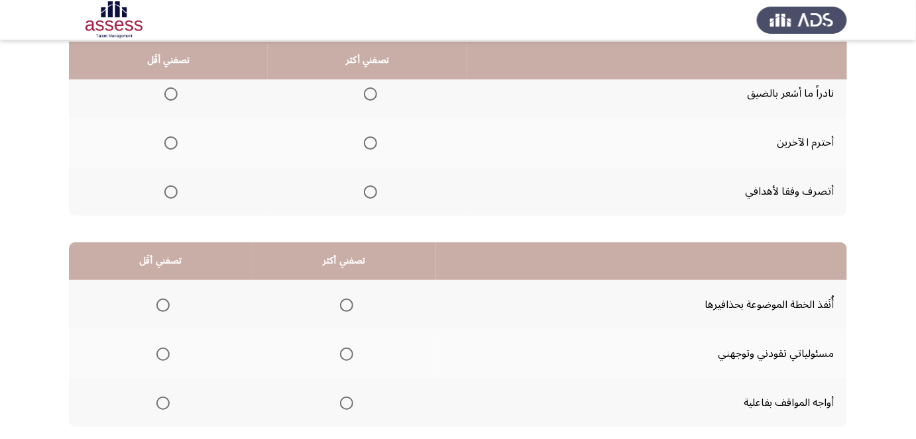
scroll to position [150, 0]
click at [366, 139] on span "Select an option" at bounding box center [370, 142] width 13 height 13
click at [366, 139] on input "Select an option" at bounding box center [370, 142] width 13 height 13
click at [172, 87] on span "Select an option" at bounding box center [170, 93] width 13 height 13
click at [172, 87] on input "Select an option" at bounding box center [170, 93] width 13 height 13
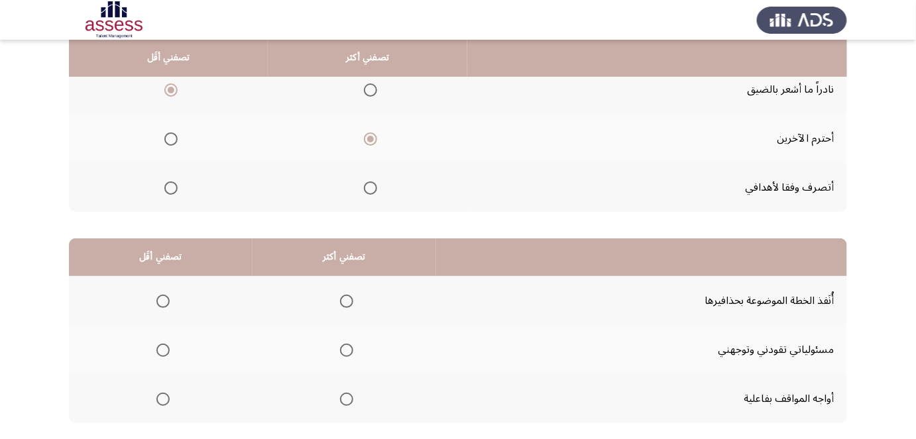
drag, startPoint x: 590, startPoint y: 125, endPoint x: 587, endPoint y: 136, distance: 11.1
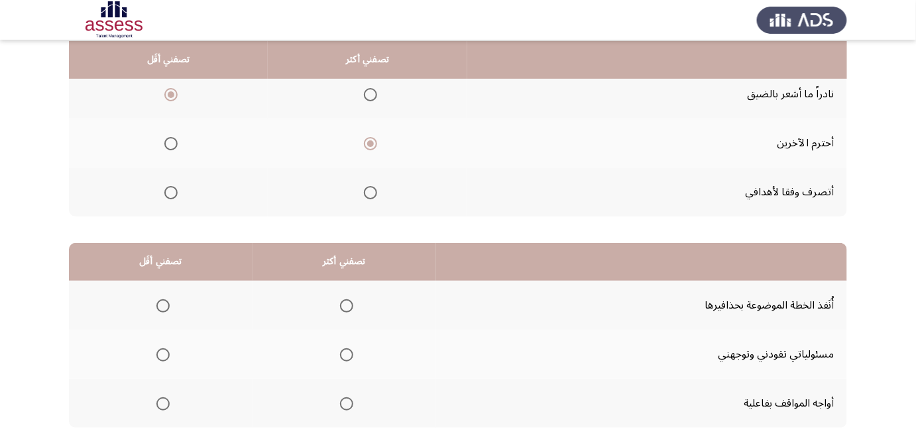
scroll to position [148, 0]
drag, startPoint x: 587, startPoint y: 136, endPoint x: 591, endPoint y: 120, distance: 16.6
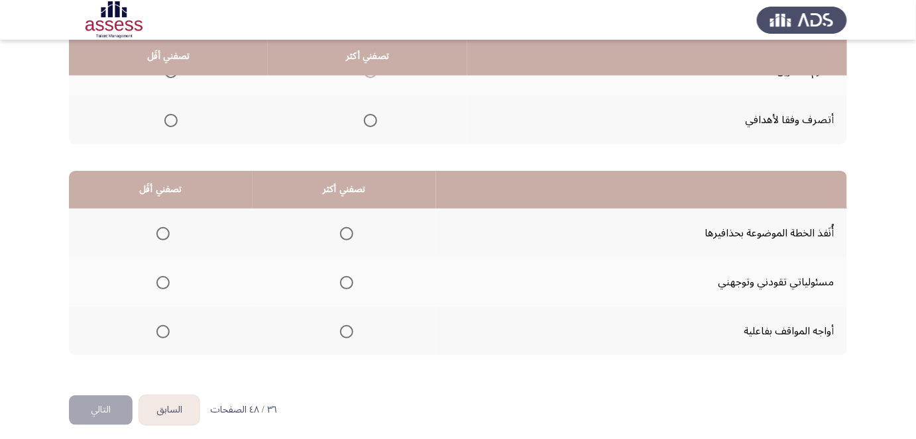
drag, startPoint x: 589, startPoint y: 135, endPoint x: 584, endPoint y: 156, distance: 21.7
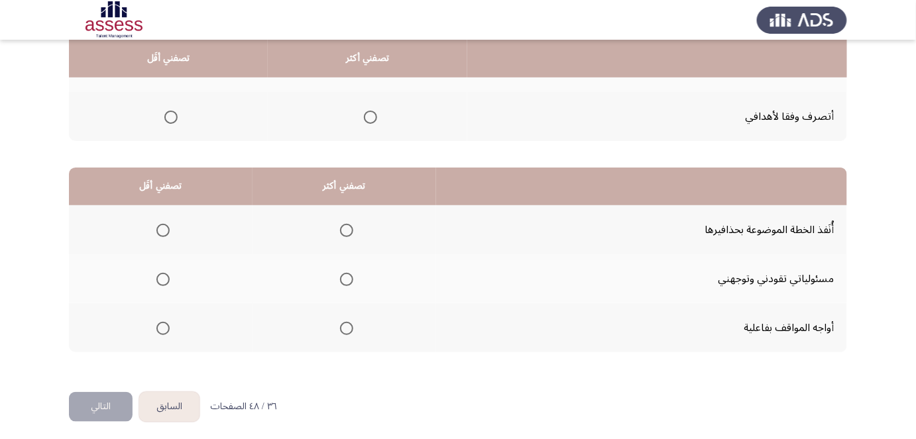
scroll to position [227, 0]
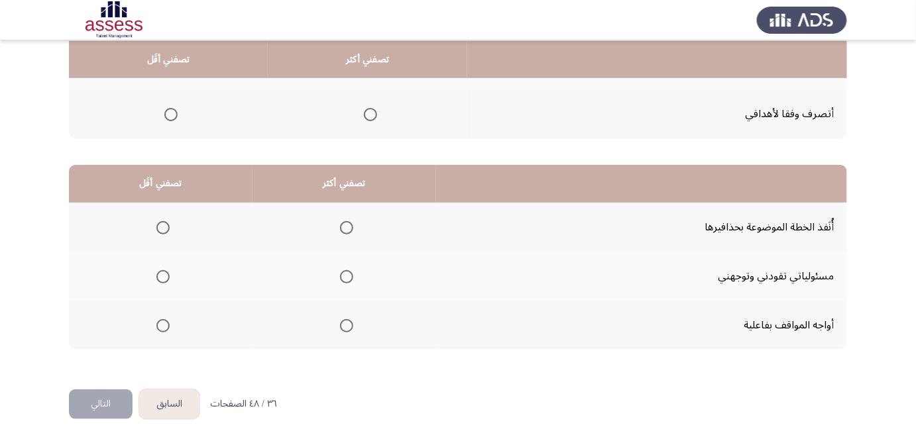
drag, startPoint x: 585, startPoint y: 125, endPoint x: 576, endPoint y: 164, distance: 40.0
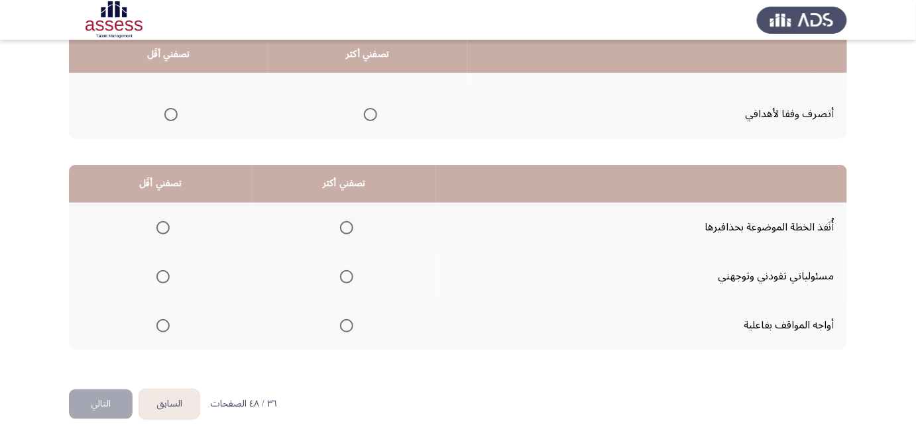
drag, startPoint x: 522, startPoint y: 170, endPoint x: 510, endPoint y: 201, distance: 33.4
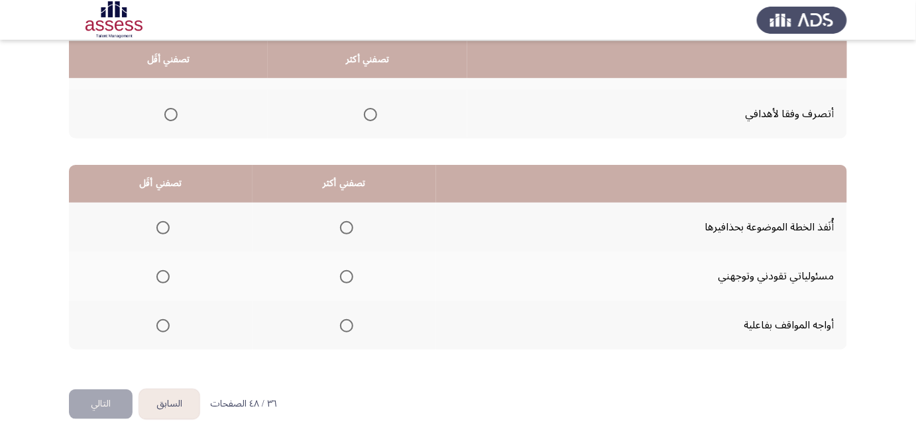
drag, startPoint x: 488, startPoint y: 186, endPoint x: 479, endPoint y: 210, distance: 26.5
click at [340, 276] on span "Select an option" at bounding box center [346, 276] width 13 height 13
click at [340, 276] on input "Select an option" at bounding box center [346, 276] width 13 height 13
click at [340, 321] on span "Select an option" at bounding box center [346, 325] width 13 height 13
click at [340, 321] on input "Select an option" at bounding box center [346, 325] width 13 height 13
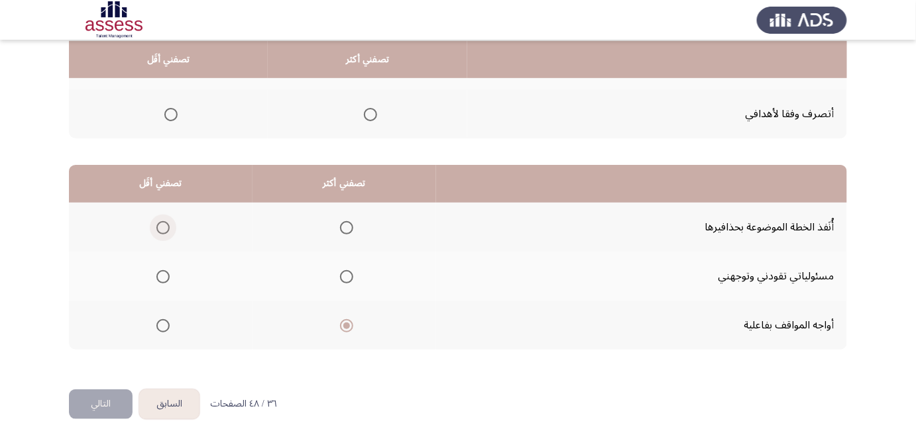
click at [163, 228] on span "Select an option" at bounding box center [163, 228] width 0 height 0
click at [161, 225] on input "Select an option" at bounding box center [162, 227] width 13 height 13
drag, startPoint x: 239, startPoint y: 233, endPoint x: 233, endPoint y: 255, distance: 22.0
click at [341, 276] on span "Select an option" at bounding box center [346, 276] width 13 height 13
click at [341, 276] on input "Select an option" at bounding box center [346, 276] width 13 height 13
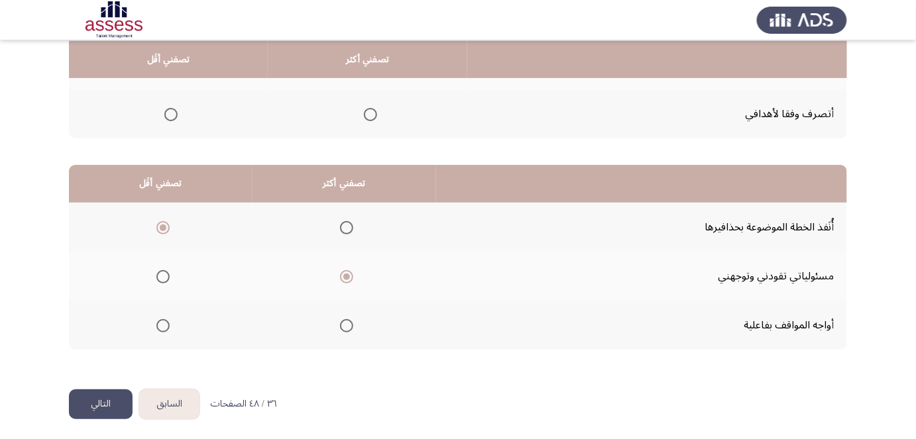
drag, startPoint x: 264, startPoint y: 262, endPoint x: 261, endPoint y: 270, distance: 9.2
drag, startPoint x: 250, startPoint y: 274, endPoint x: 243, endPoint y: 298, distance: 24.1
drag, startPoint x: 58, startPoint y: 300, endPoint x: 58, endPoint y: 353, distance: 53.7
click at [113, 396] on button "التالي" at bounding box center [101, 405] width 64 height 30
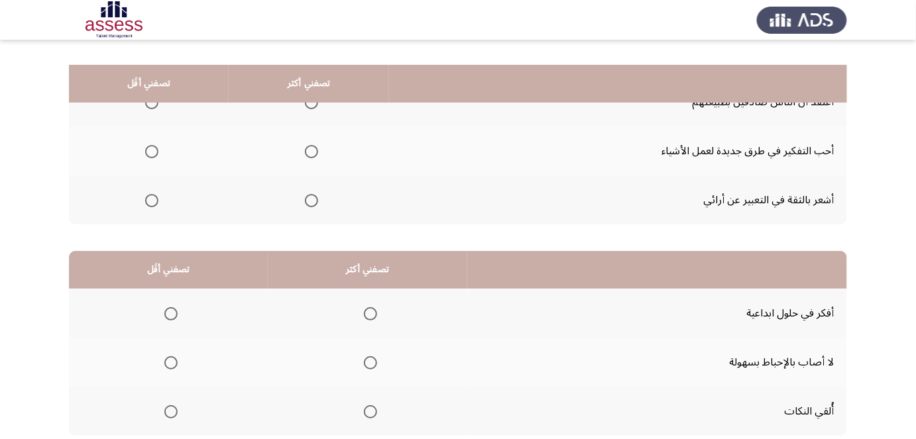
drag, startPoint x: 664, startPoint y: 236, endPoint x: 657, endPoint y: 291, distance: 55.4
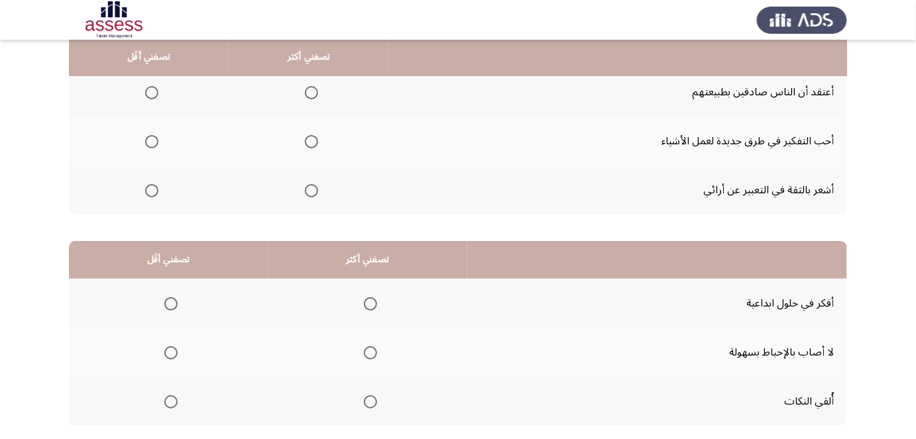
drag, startPoint x: 660, startPoint y: 266, endPoint x: 663, endPoint y: 254, distance: 12.4
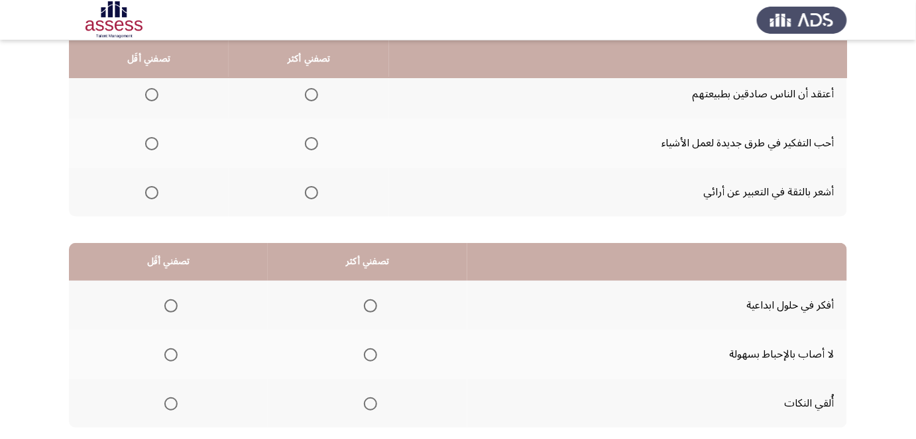
click at [314, 140] on span "Select an option" at bounding box center [311, 143] width 13 height 13
click at [314, 140] on input "Select an option" at bounding box center [311, 143] width 13 height 13
click at [154, 99] on span "Select an option" at bounding box center [151, 94] width 13 height 13
click at [154, 99] on input "Select an option" at bounding box center [151, 94] width 13 height 13
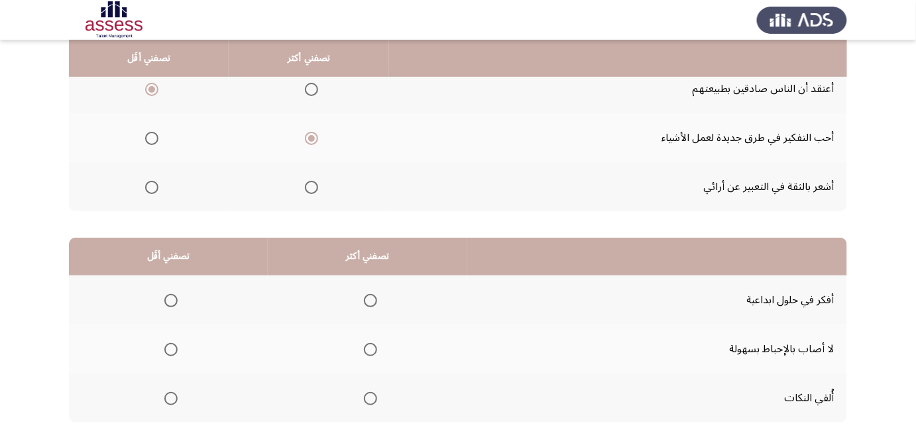
drag, startPoint x: 70, startPoint y: 101, endPoint x: 62, endPoint y: 117, distance: 17.8
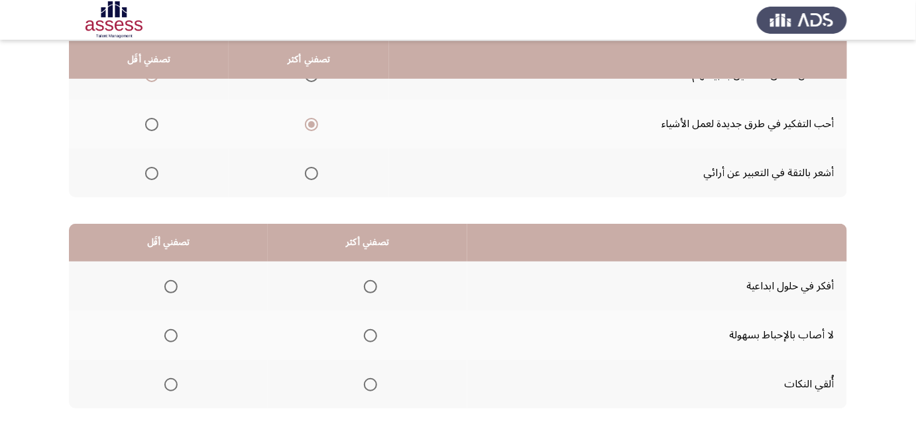
scroll to position [170, 0]
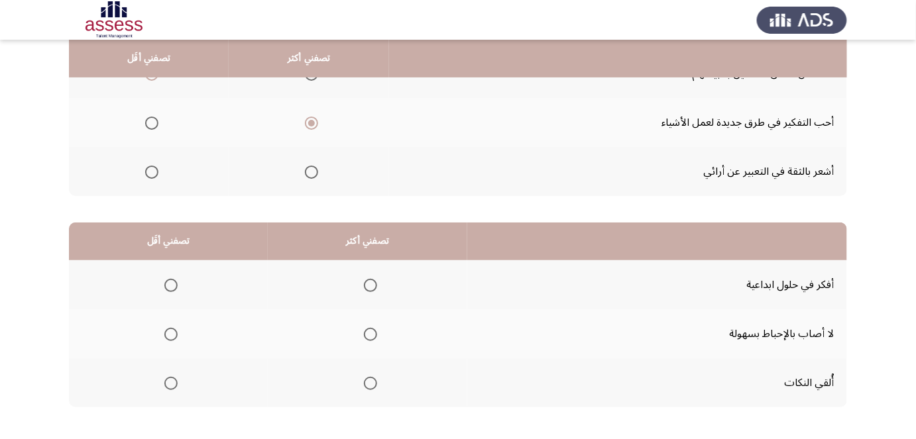
drag, startPoint x: 68, startPoint y: 109, endPoint x: 66, endPoint y: 116, distance: 7.6
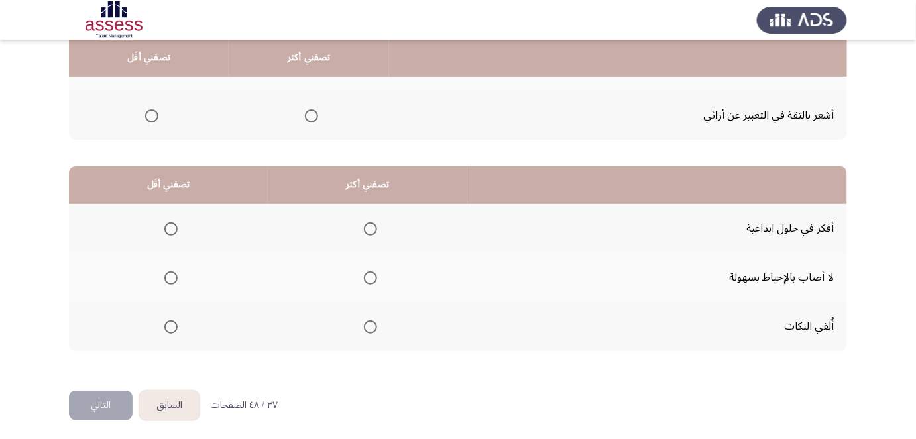
scroll to position [227, 0]
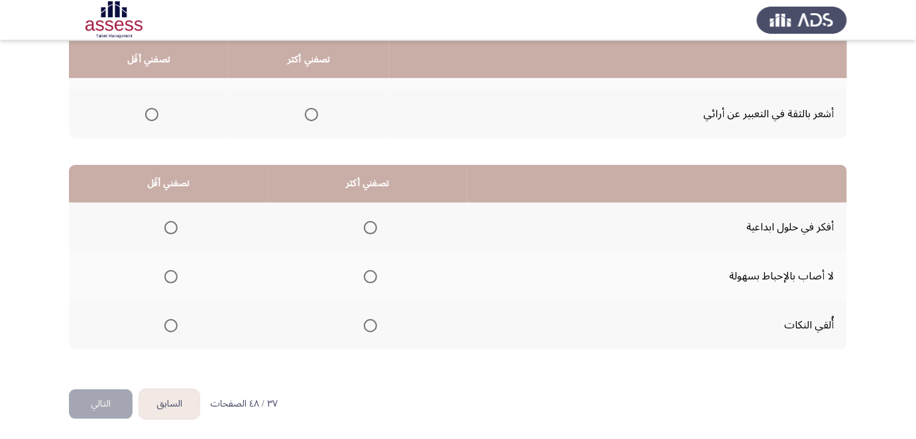
drag, startPoint x: 70, startPoint y: 111, endPoint x: 64, endPoint y: 131, distance: 20.6
click at [367, 226] on span "Select an option" at bounding box center [370, 227] width 13 height 13
click at [367, 226] on input "Select an option" at bounding box center [370, 227] width 13 height 13
drag, startPoint x: 312, startPoint y: 224, endPoint x: 309, endPoint y: 248, distance: 24.1
drag, startPoint x: 305, startPoint y: 272, endPoint x: 304, endPoint y: 284, distance: 12.7
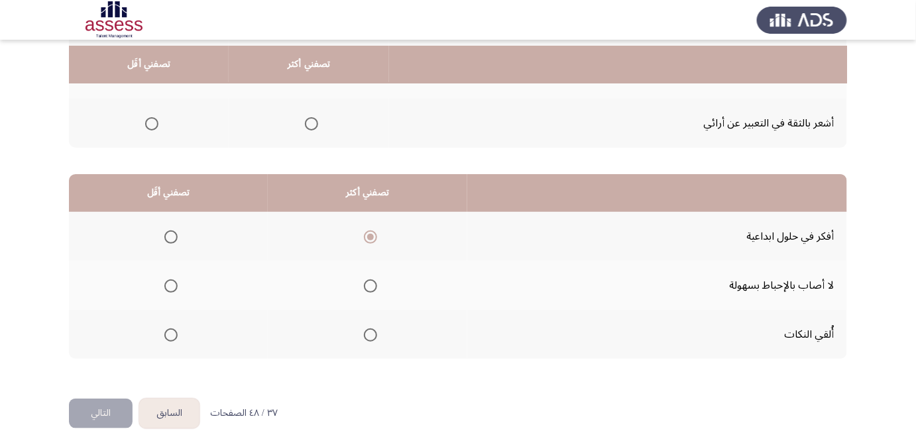
drag, startPoint x: 304, startPoint y: 278, endPoint x: 310, endPoint y: 259, distance: 19.3
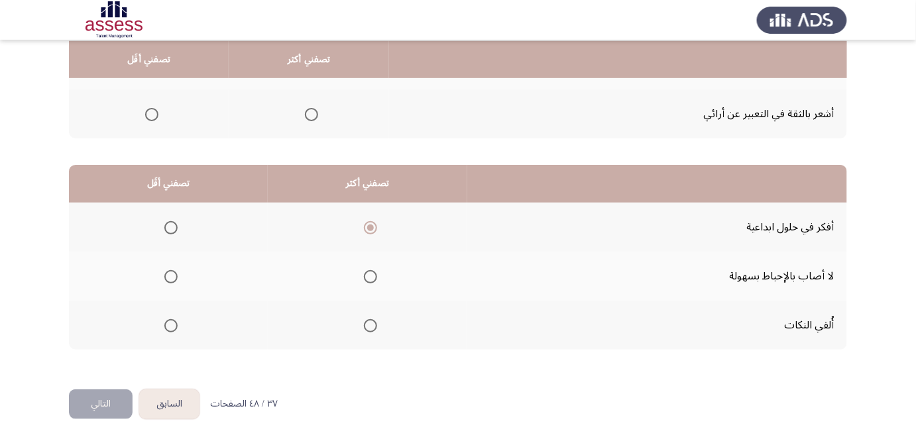
drag, startPoint x: 309, startPoint y: 262, endPoint x: 303, endPoint y: 290, distance: 28.5
click at [176, 322] on th at bounding box center [168, 325] width 199 height 49
click at [174, 323] on span "Select an option" at bounding box center [170, 325] width 13 height 13
click at [174, 323] on input "Select an option" at bounding box center [170, 325] width 13 height 13
drag, startPoint x: 302, startPoint y: 274, endPoint x: 298, endPoint y: 282, distance: 8.9
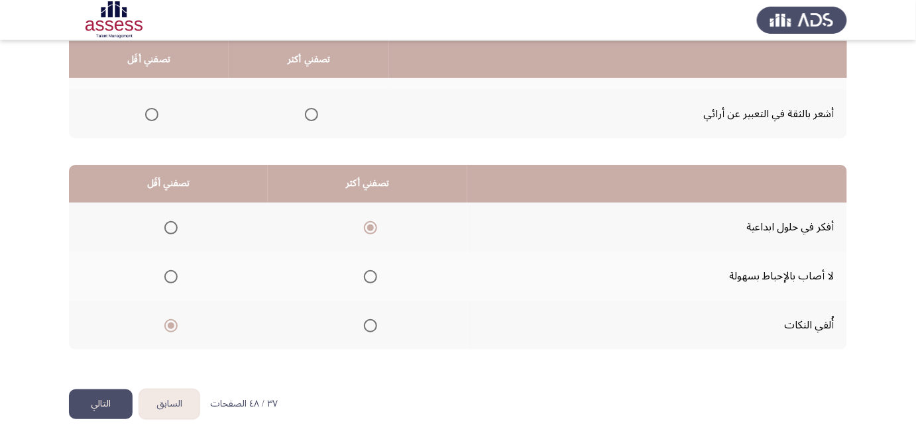
click at [87, 400] on button "التالي" at bounding box center [101, 405] width 64 height 30
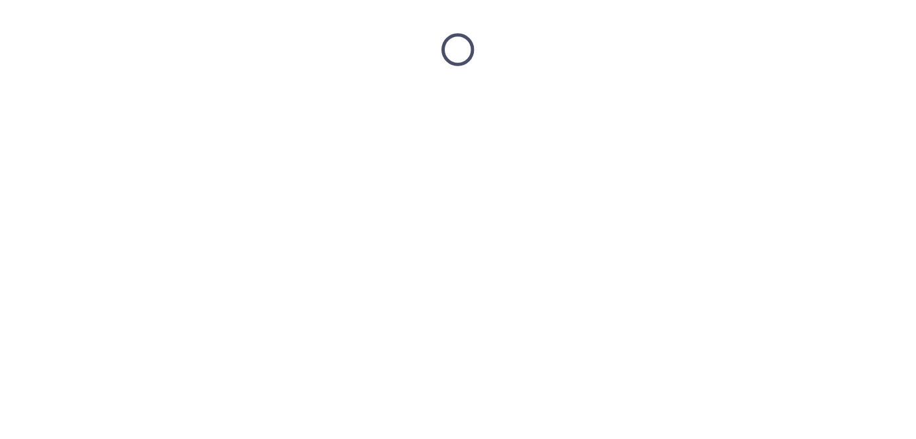
scroll to position [0, 0]
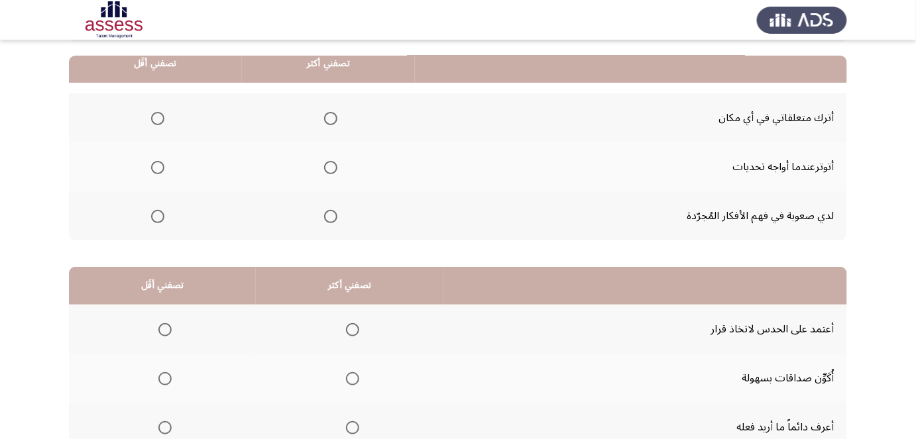
drag, startPoint x: 673, startPoint y: 256, endPoint x: 659, endPoint y: 315, distance: 60.0
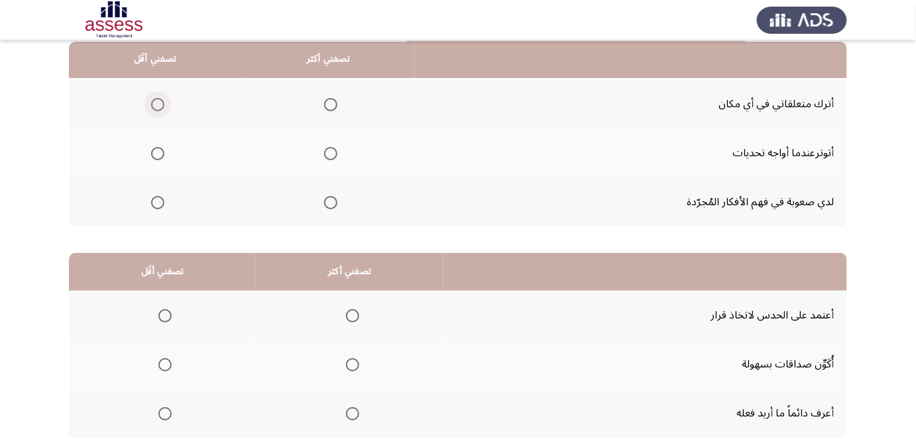
click at [157, 101] on span "Select an option" at bounding box center [157, 104] width 13 height 13
click at [157, 101] on input "Select an option" at bounding box center [157, 104] width 13 height 13
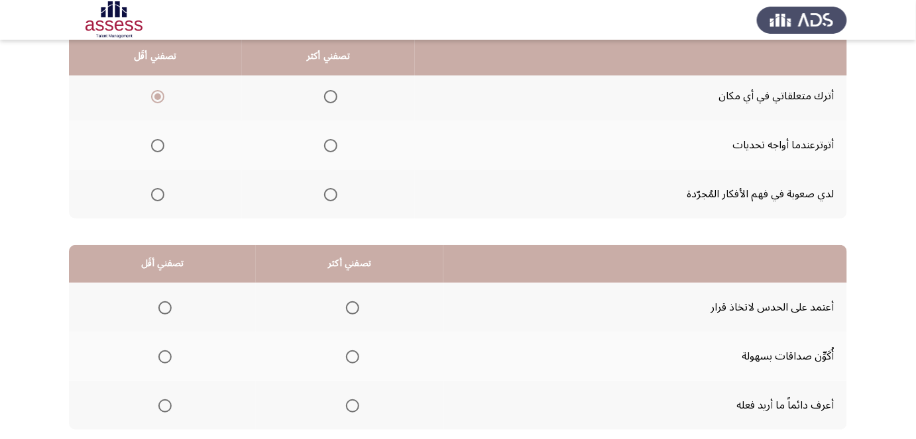
drag, startPoint x: 378, startPoint y: 144, endPoint x: 372, endPoint y: 158, distance: 15.8
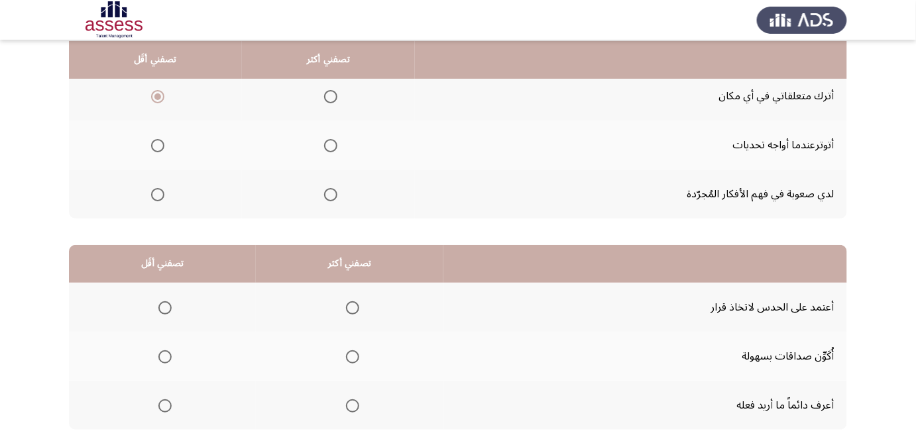
scroll to position [146, 0]
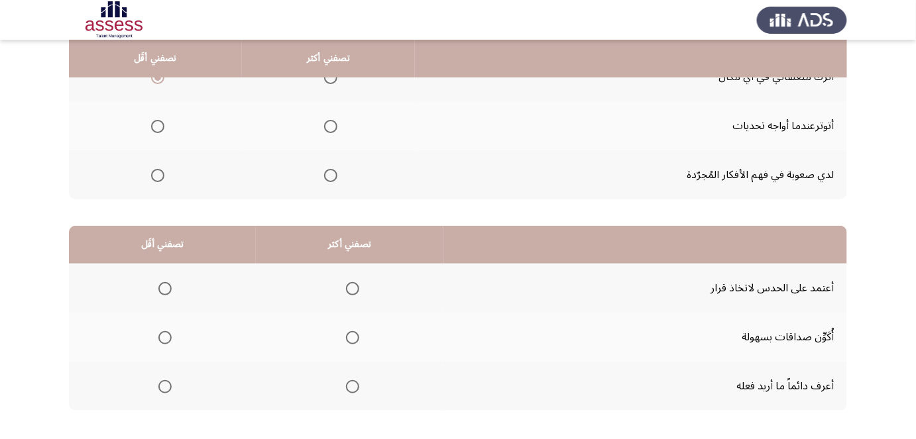
drag, startPoint x: 387, startPoint y: 156, endPoint x: 383, endPoint y: 162, distance: 7.7
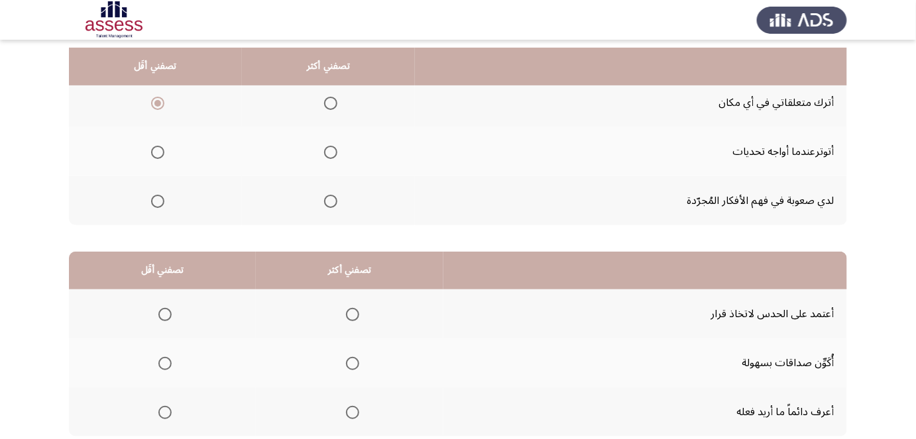
drag, startPoint x: 383, startPoint y: 162, endPoint x: 390, endPoint y: 133, distance: 30.6
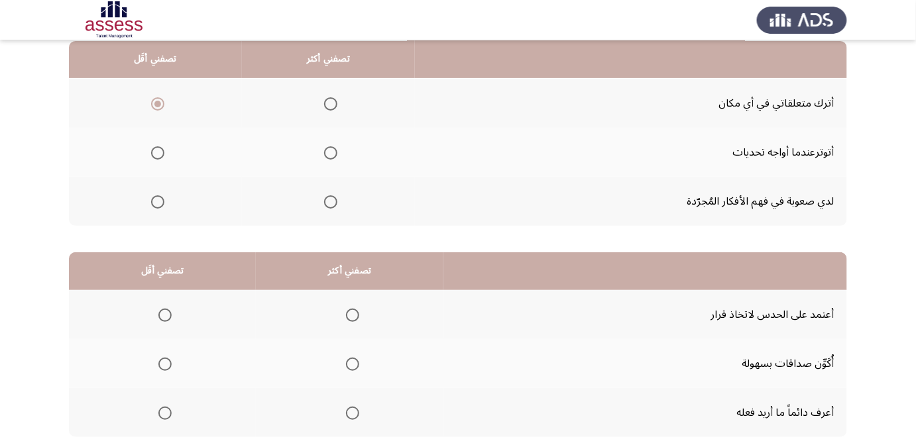
click at [334, 199] on span "Select an option" at bounding box center [330, 202] width 13 height 13
click at [334, 199] on input "Select an option" at bounding box center [330, 202] width 13 height 13
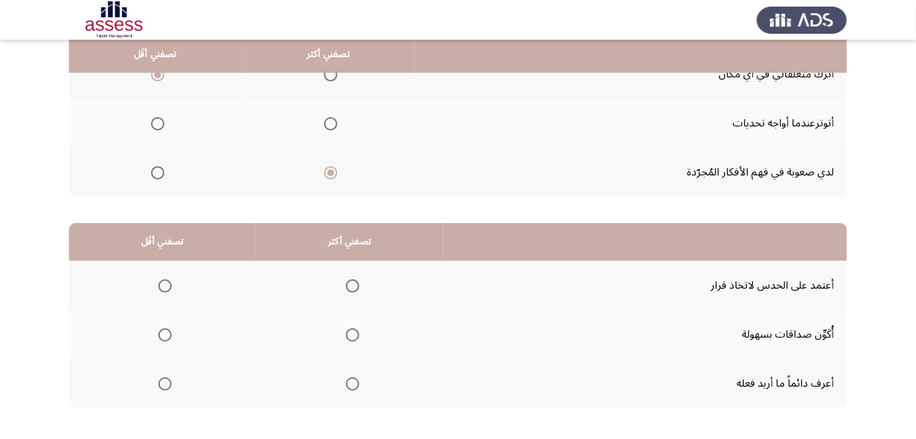
drag, startPoint x: 857, startPoint y: 179, endPoint x: 858, endPoint y: 202, distance: 23.2
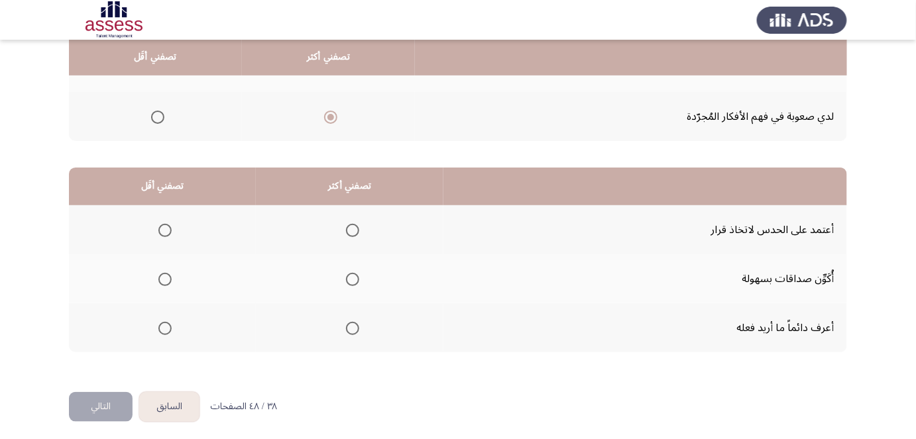
scroll to position [227, 0]
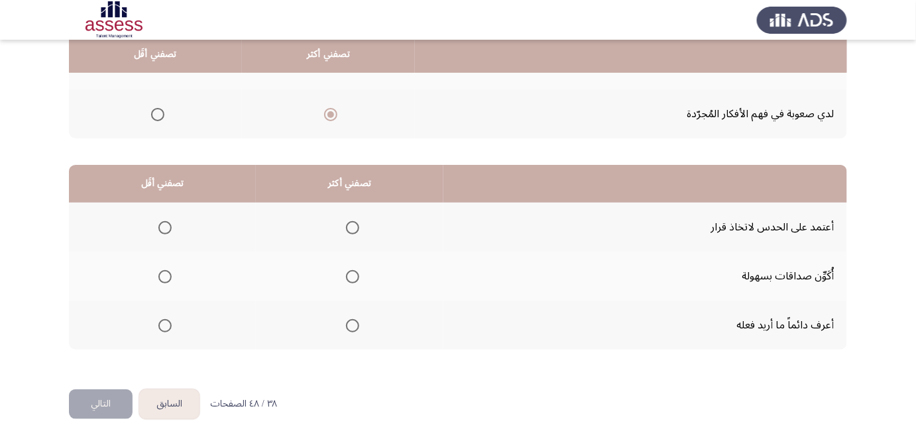
drag, startPoint x: 889, startPoint y: 178, endPoint x: 888, endPoint y: 184, distance: 6.8
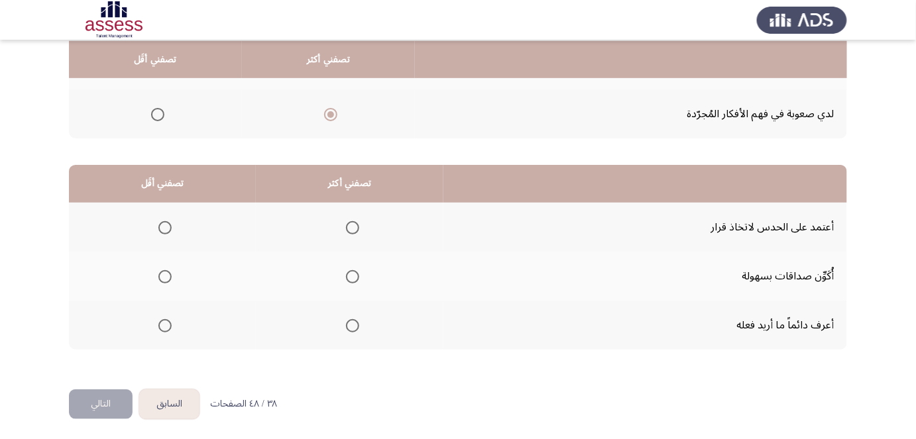
click at [355, 325] on span "Select an option" at bounding box center [352, 325] width 13 height 13
click at [355, 325] on input "Select an option" at bounding box center [352, 325] width 13 height 13
click at [164, 229] on span "Select an option" at bounding box center [164, 227] width 13 height 13
click at [164, 229] on input "Select an option" at bounding box center [164, 227] width 13 height 13
drag, startPoint x: 111, startPoint y: 394, endPoint x: 361, endPoint y: 272, distance: 278.0
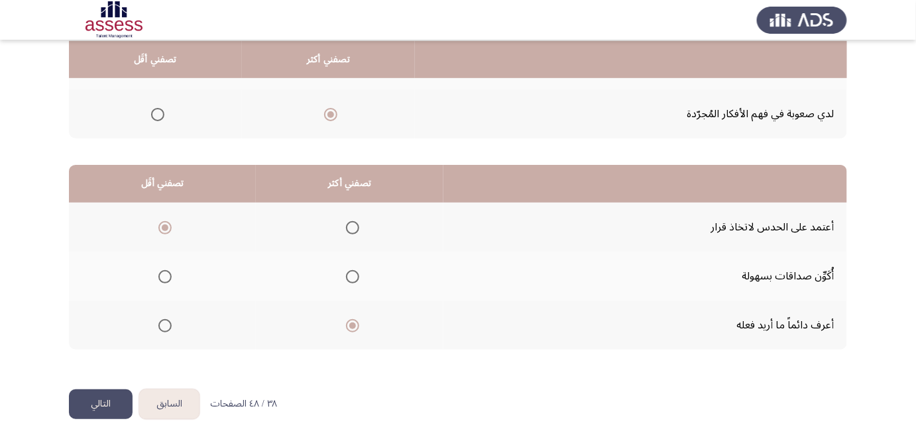
click at [315, 266] on div "السابق Development Assessment التالي من المجموعة التالية اختر إجابة واحدة ( تصف…" at bounding box center [458, 107] width 778 height 563
click at [355, 276] on span "Select an option" at bounding box center [352, 276] width 13 height 13
click at [355, 276] on input "Select an option" at bounding box center [352, 276] width 13 height 13
drag, startPoint x: 313, startPoint y: 275, endPoint x: 309, endPoint y: 286, distance: 11.6
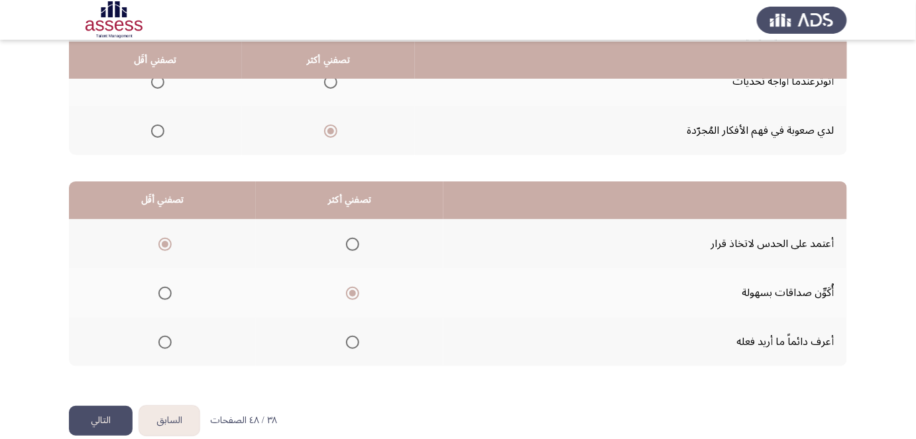
drag, startPoint x: 309, startPoint y: 286, endPoint x: 314, endPoint y: 270, distance: 16.8
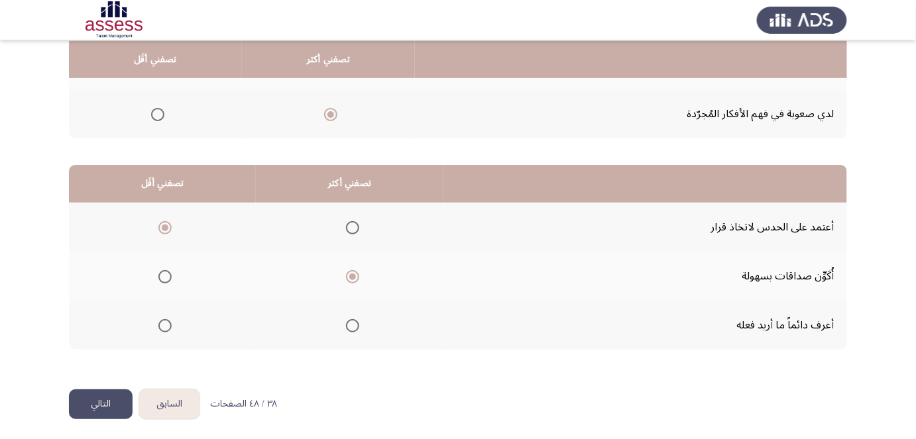
drag, startPoint x: 622, startPoint y: 240, endPoint x: 591, endPoint y: 271, distance: 44.1
click at [355, 319] on span "Select an option" at bounding box center [352, 325] width 13 height 13
click at [355, 319] on input "Select an option" at bounding box center [352, 325] width 13 height 13
click at [94, 398] on button "التالي" at bounding box center [101, 405] width 64 height 30
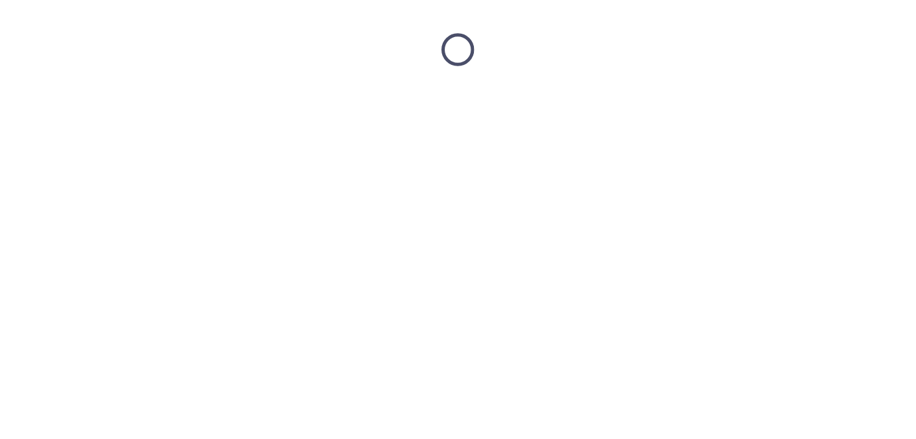
scroll to position [0, 0]
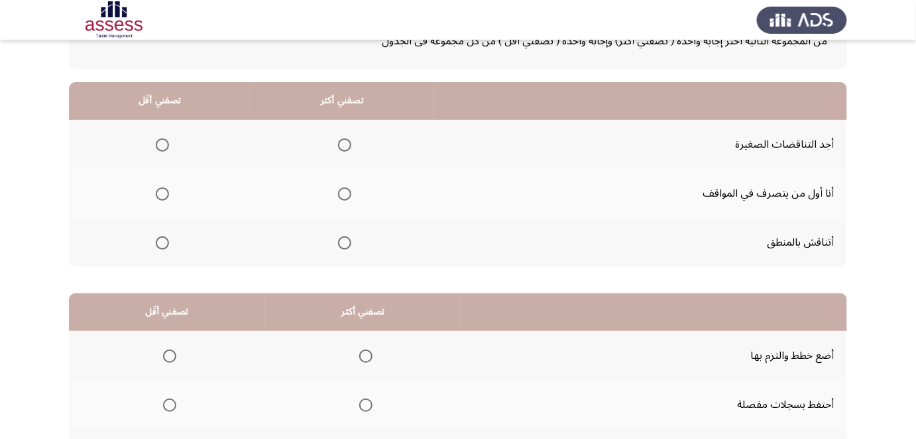
drag, startPoint x: 618, startPoint y: 170, endPoint x: 602, endPoint y: 214, distance: 47.2
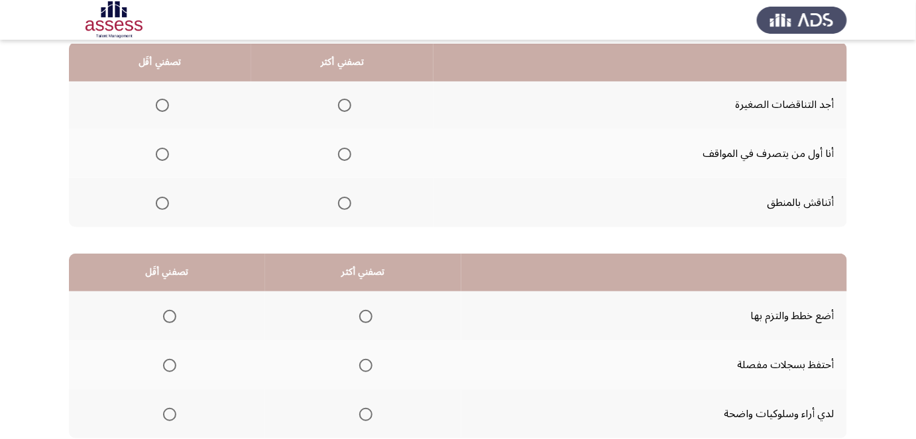
scroll to position [143, 0]
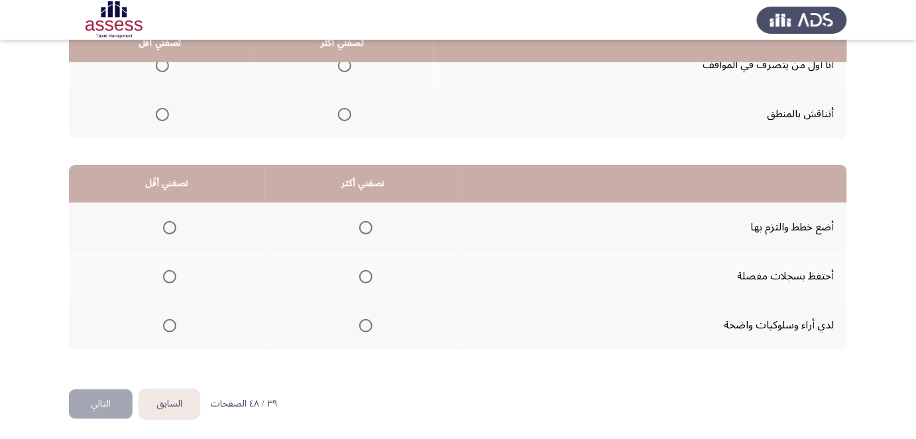
drag, startPoint x: 563, startPoint y: 276, endPoint x: 557, endPoint y: 292, distance: 17.2
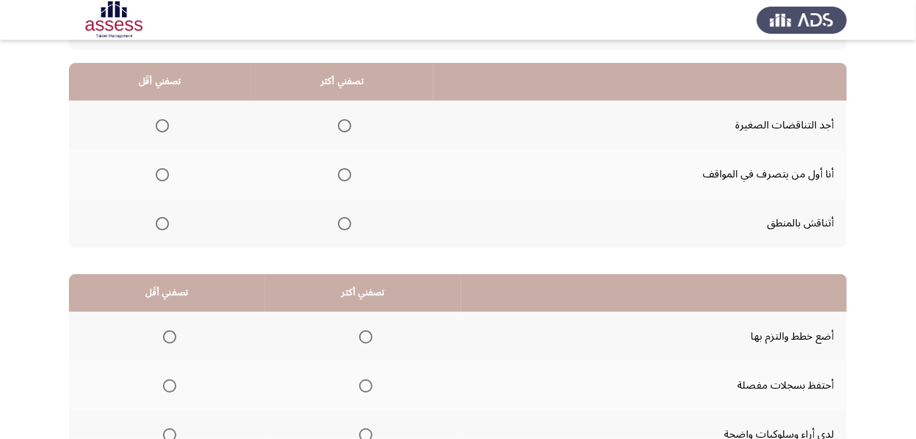
scroll to position [106, 0]
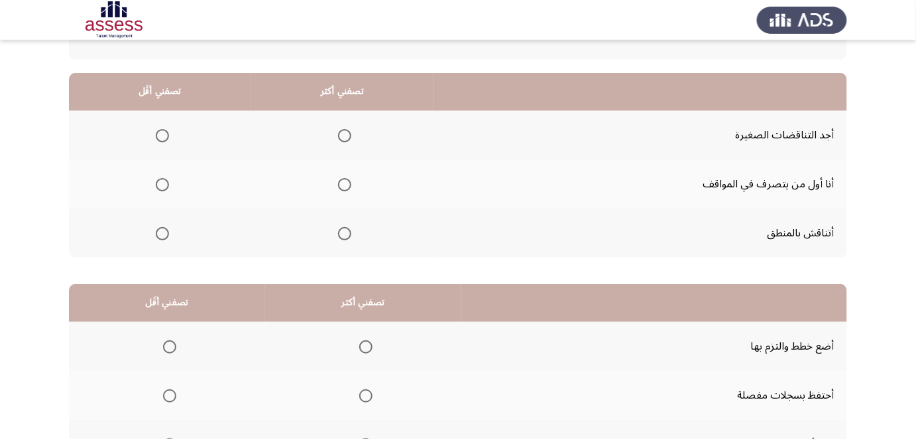
drag, startPoint x: 530, startPoint y: 306, endPoint x: 533, endPoint y: 268, distance: 37.9
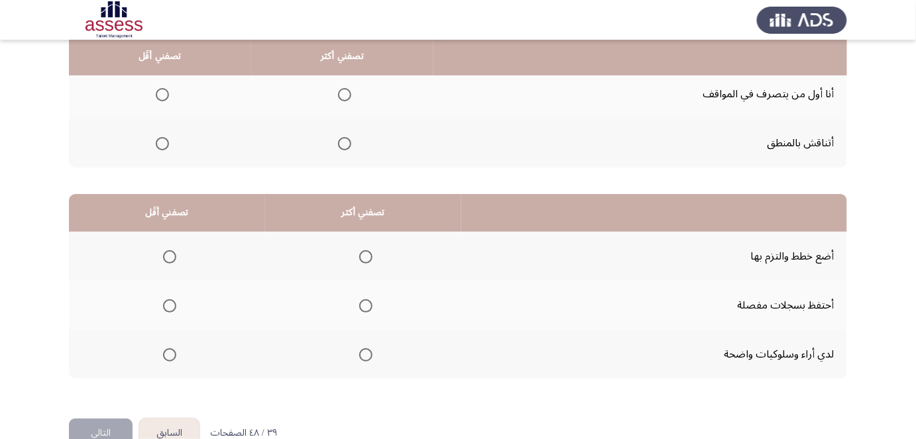
drag, startPoint x: 523, startPoint y: 199, endPoint x: 518, endPoint y: 216, distance: 18.0
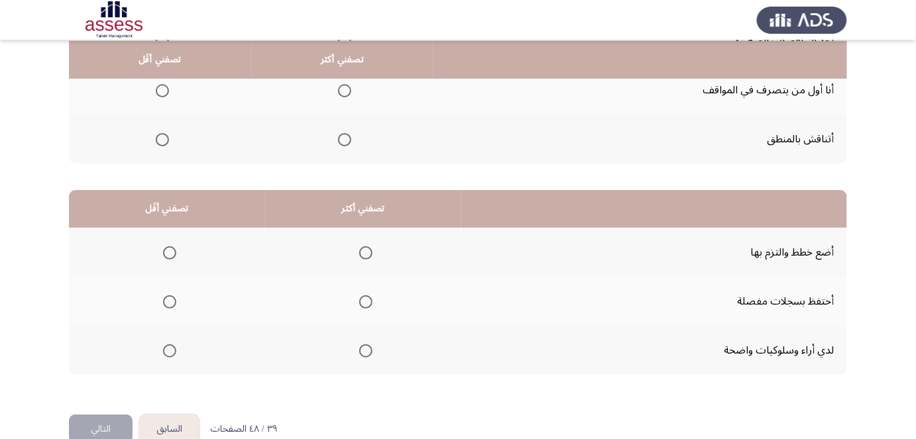
click at [363, 346] on span "Select an option" at bounding box center [365, 351] width 13 height 13
click at [363, 346] on input "Select an option" at bounding box center [365, 351] width 13 height 13
click at [171, 303] on span "Select an option" at bounding box center [169, 302] width 13 height 13
click at [171, 303] on input "Select an option" at bounding box center [169, 302] width 13 height 13
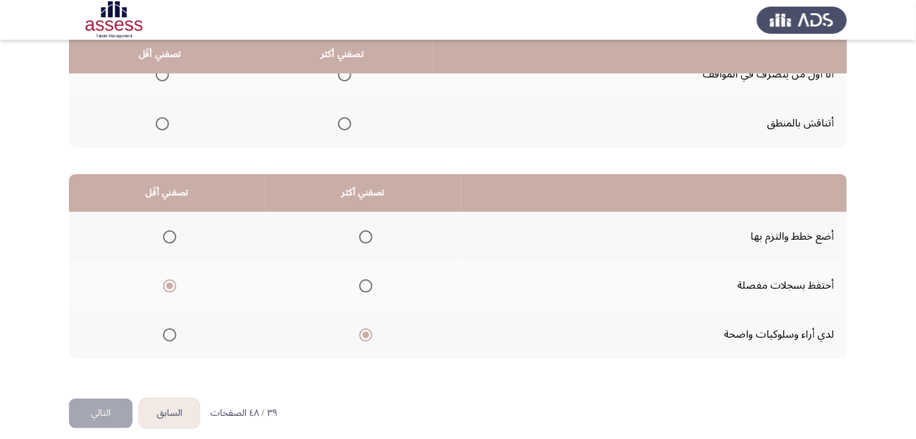
drag, startPoint x: 638, startPoint y: 274, endPoint x: 628, endPoint y: 297, distance: 24.6
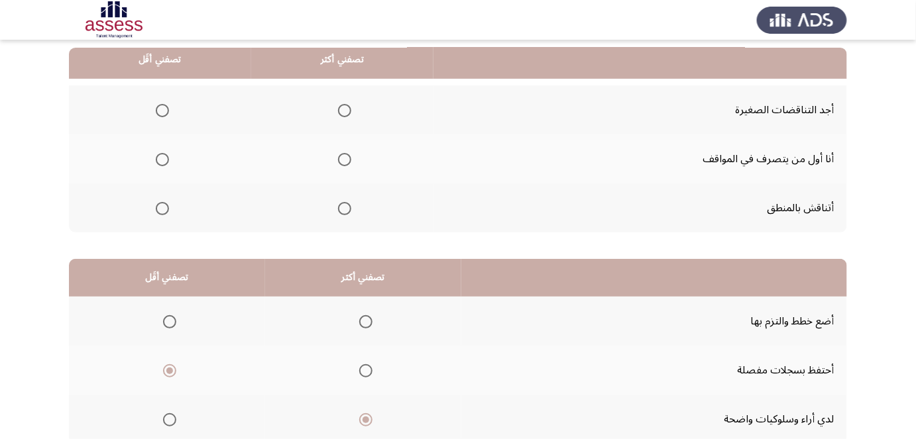
scroll to position [128, 0]
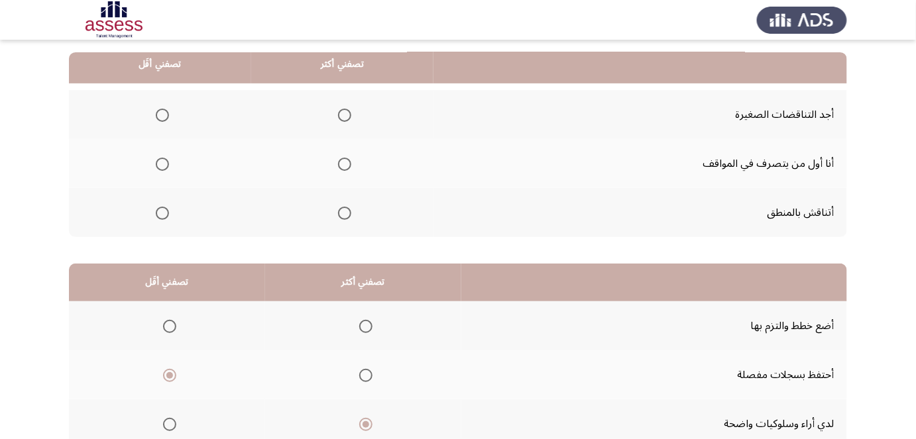
drag, startPoint x: 608, startPoint y: 292, endPoint x: 610, endPoint y: 274, distance: 18.1
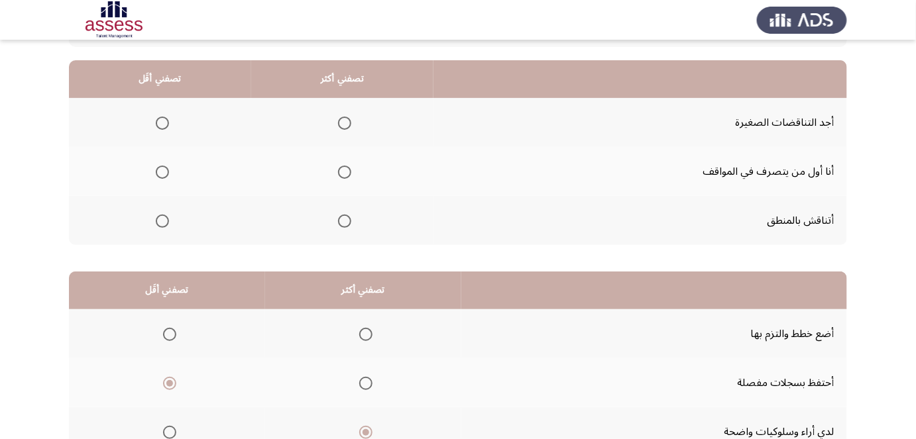
drag, startPoint x: 611, startPoint y: 274, endPoint x: 616, endPoint y: 258, distance: 17.4
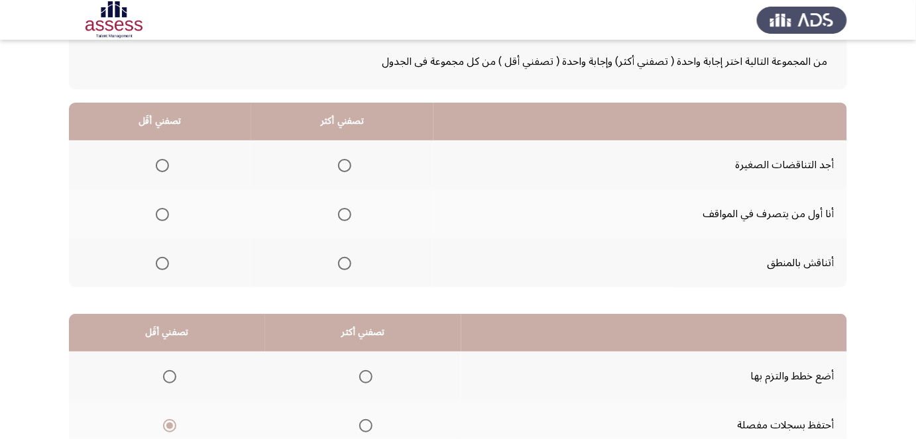
scroll to position [74, 0]
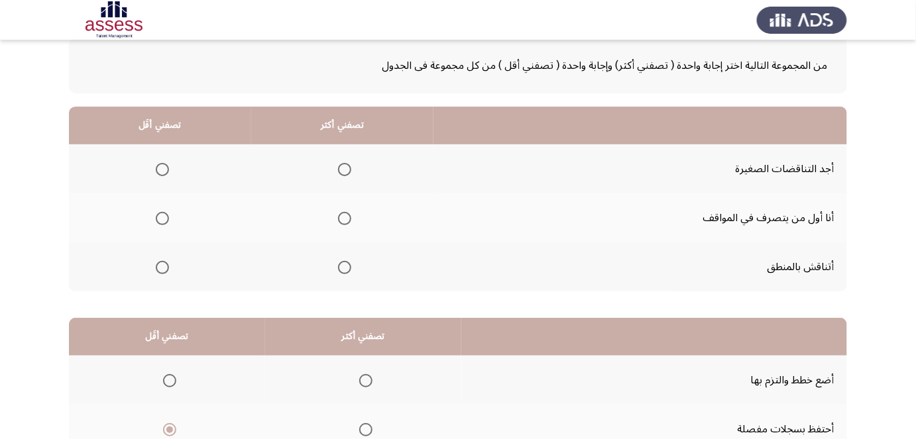
click at [345, 262] on span "Select an option" at bounding box center [344, 267] width 13 height 13
click at [345, 262] on input "Select an option" at bounding box center [344, 267] width 13 height 13
click at [162, 174] on span "Select an option" at bounding box center [162, 169] width 13 height 13
click at [162, 174] on input "Select an option" at bounding box center [162, 169] width 13 height 13
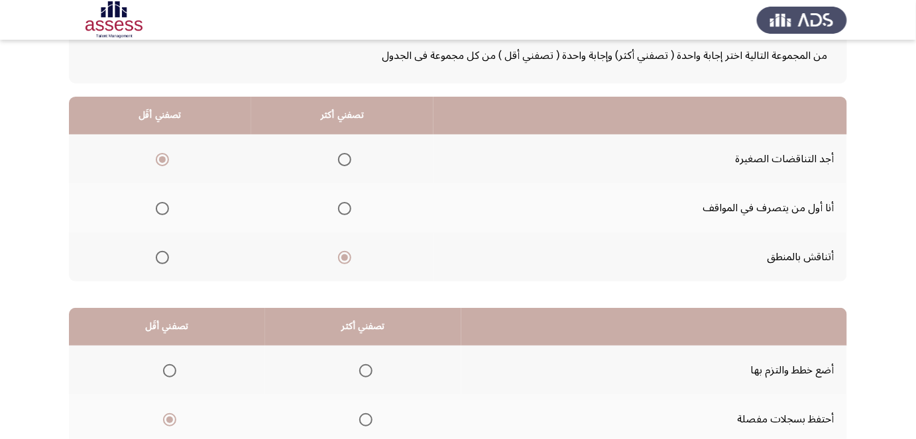
scroll to position [86, 0]
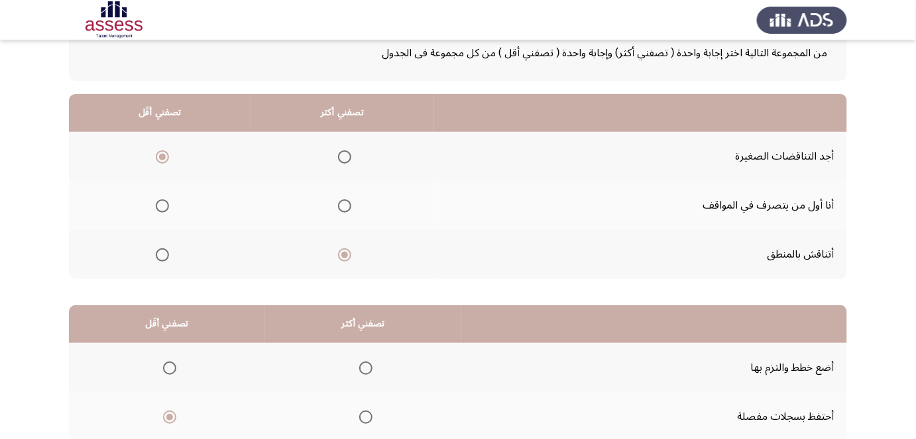
drag, startPoint x: 602, startPoint y: 207, endPoint x: 600, endPoint y: 217, distance: 10.8
click at [170, 205] on th at bounding box center [160, 205] width 182 height 49
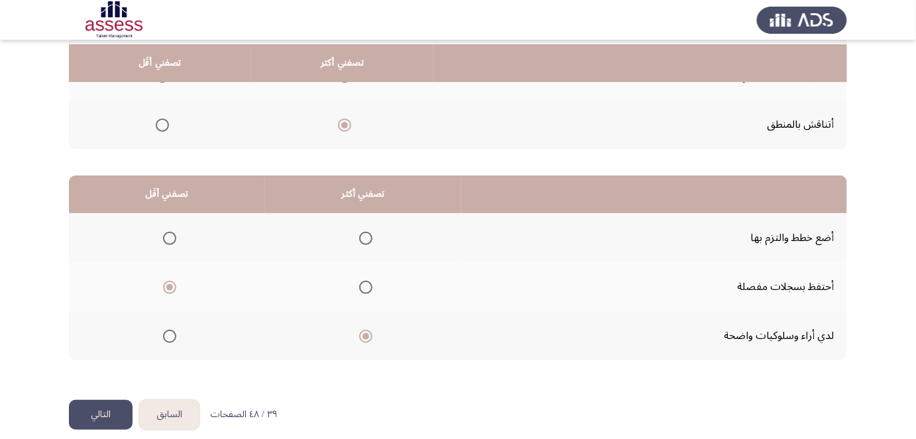
scroll to position [227, 0]
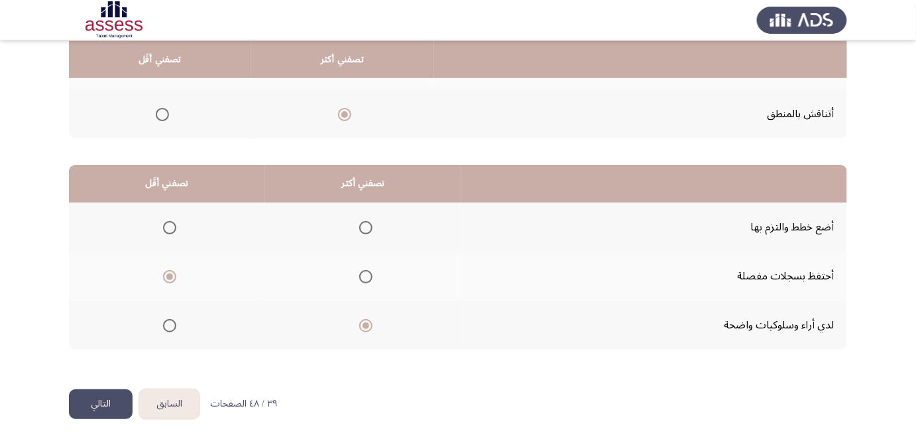
drag, startPoint x: 864, startPoint y: 179, endPoint x: 860, endPoint y: 237, distance: 58.4
click at [120, 405] on button "التالي" at bounding box center [101, 405] width 64 height 30
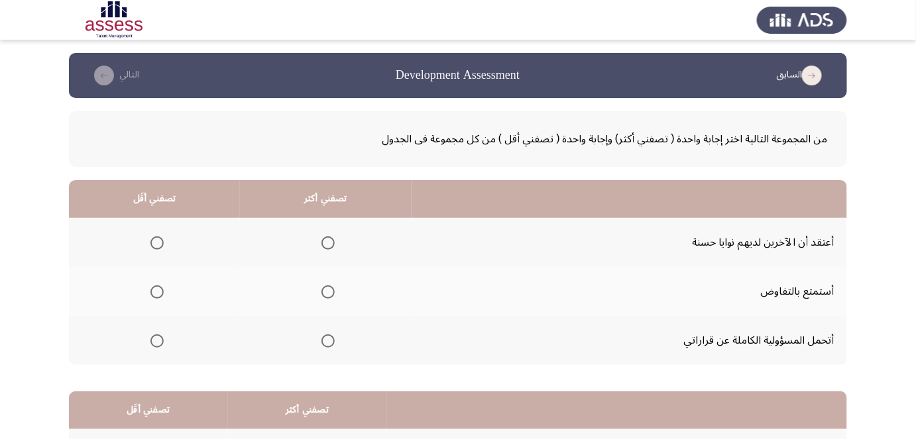
scroll to position [0, 0]
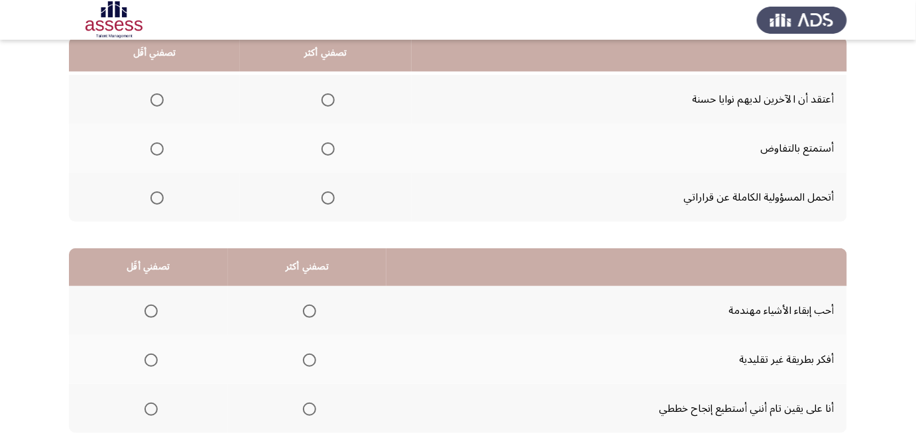
drag, startPoint x: 890, startPoint y: 152, endPoint x: 889, endPoint y: 168, distance: 16.6
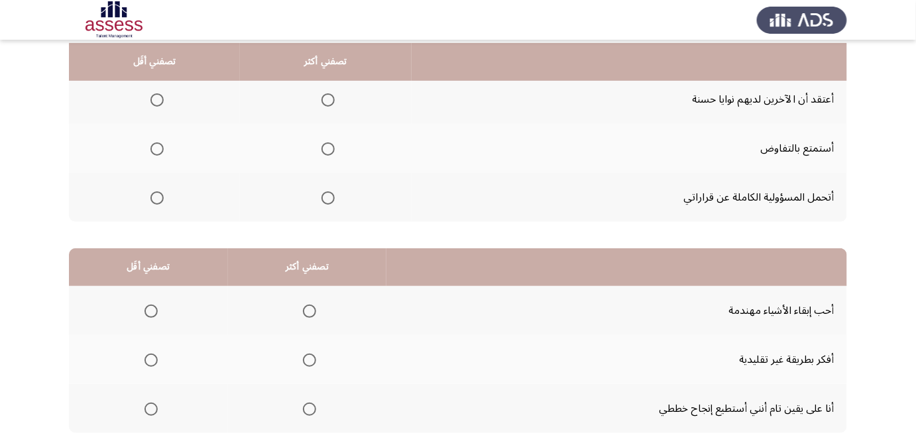
scroll to position [145, 0]
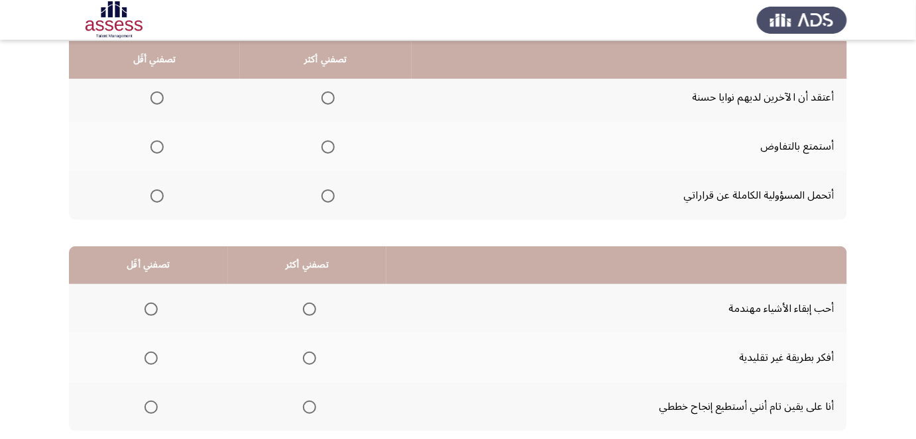
click at [319, 194] on label "Select an option" at bounding box center [325, 196] width 19 height 13
click at [321, 194] on input "Select an option" at bounding box center [327, 196] width 13 height 13
drag, startPoint x: 154, startPoint y: 97, endPoint x: 69, endPoint y: 129, distance: 91.0
click at [160, 144] on span "Select an option" at bounding box center [156, 147] width 13 height 13
click at [160, 144] on input "Select an option" at bounding box center [156, 147] width 13 height 13
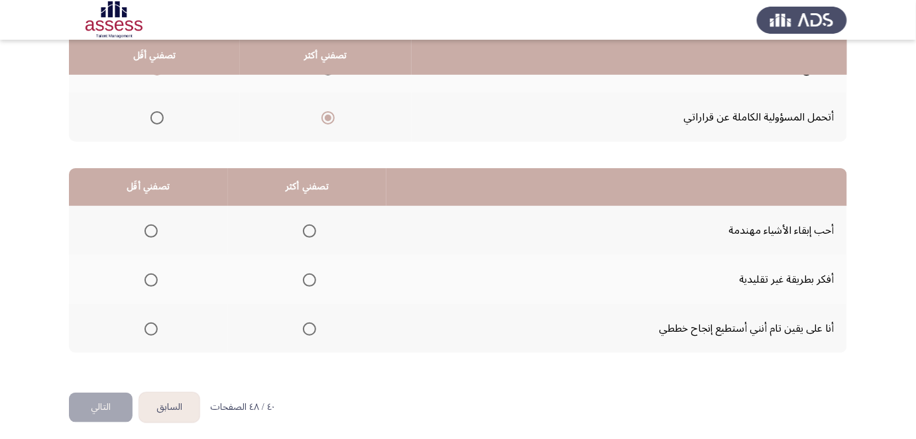
scroll to position [227, 0]
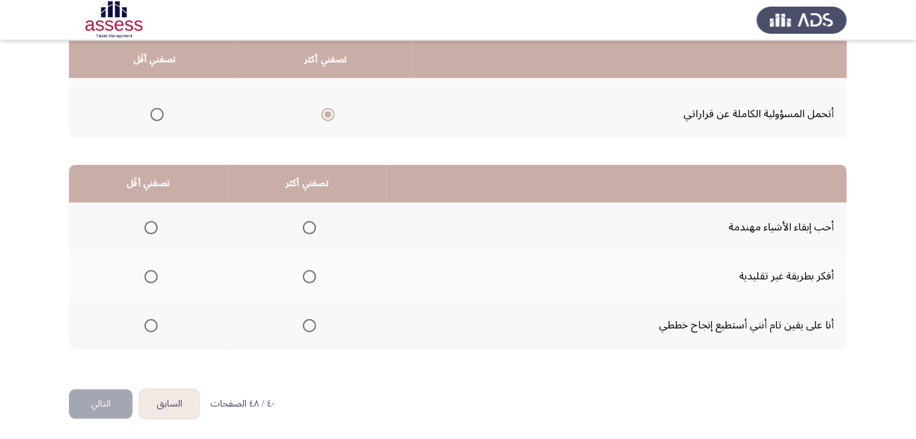
drag, startPoint x: 102, startPoint y: 144, endPoint x: 101, endPoint y: 170, distance: 25.9
click at [303, 323] on span "Select an option" at bounding box center [309, 325] width 13 height 13
click at [303, 323] on input "Select an option" at bounding box center [309, 325] width 13 height 13
click at [150, 224] on span "Select an option" at bounding box center [150, 227] width 13 height 13
click at [150, 224] on input "Select an option" at bounding box center [150, 227] width 13 height 13
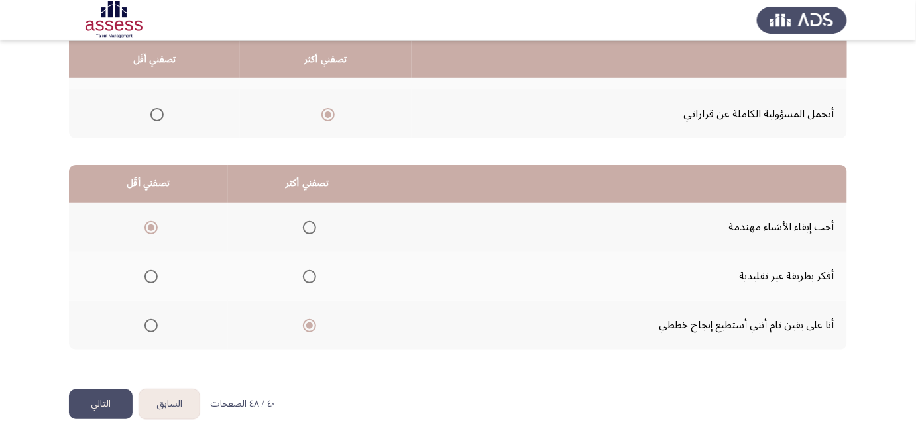
click at [873, 260] on app-assessment-container "السابق Development Assessment التالي من المجموعة التالية اختر إجابة واحدة ( تصف…" at bounding box center [458, 107] width 916 height 563
drag, startPoint x: 876, startPoint y: 267, endPoint x: 876, endPoint y: 281, distance: 13.9
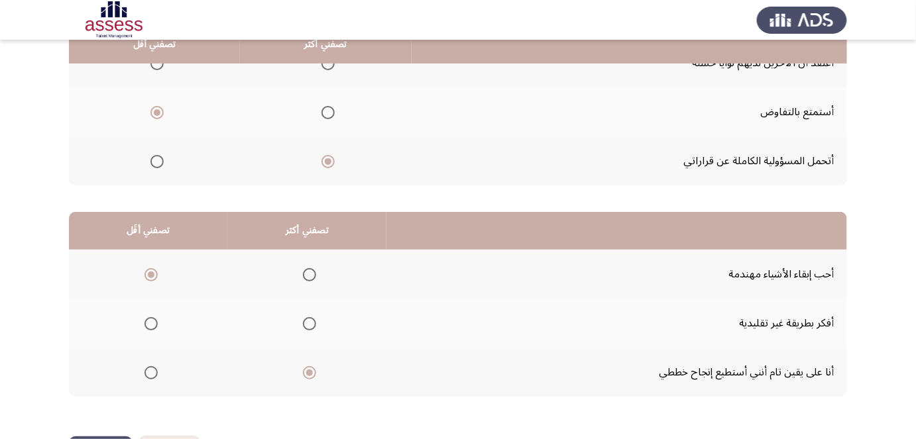
drag, startPoint x: 788, startPoint y: 389, endPoint x: 823, endPoint y: 341, distance: 59.3
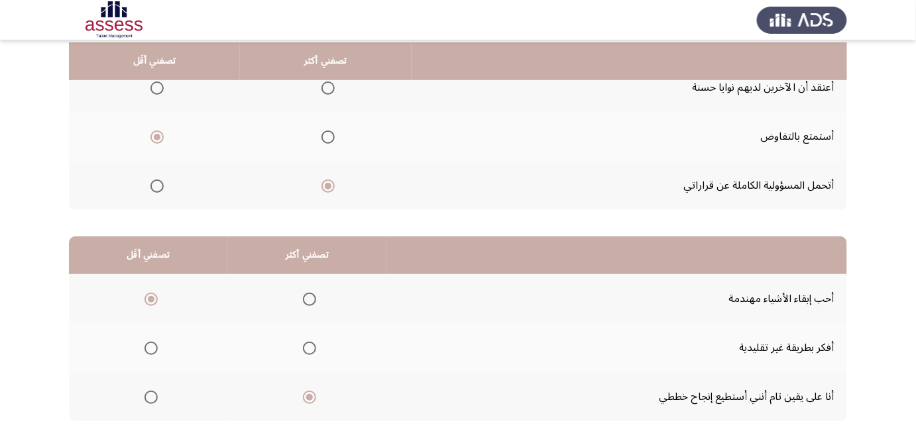
scroll to position [150, 0]
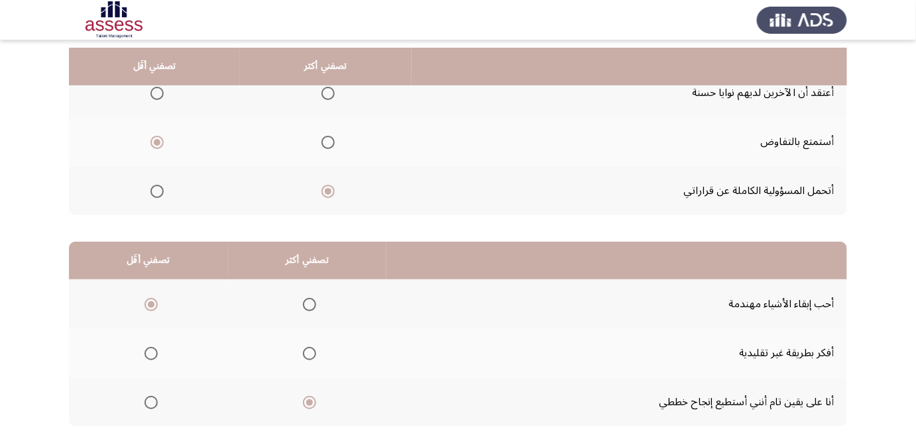
drag, startPoint x: 880, startPoint y: 333, endPoint x: 887, endPoint y: 312, distance: 21.6
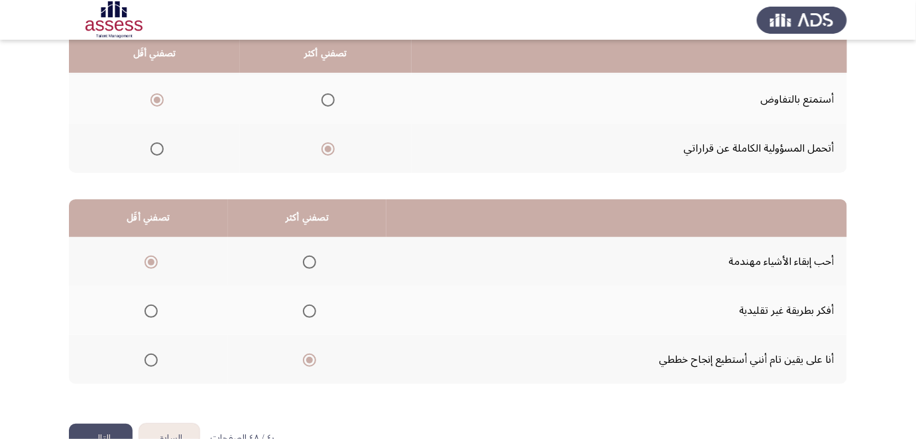
drag, startPoint x: 876, startPoint y: 245, endPoint x: 874, endPoint y: 269, distance: 24.6
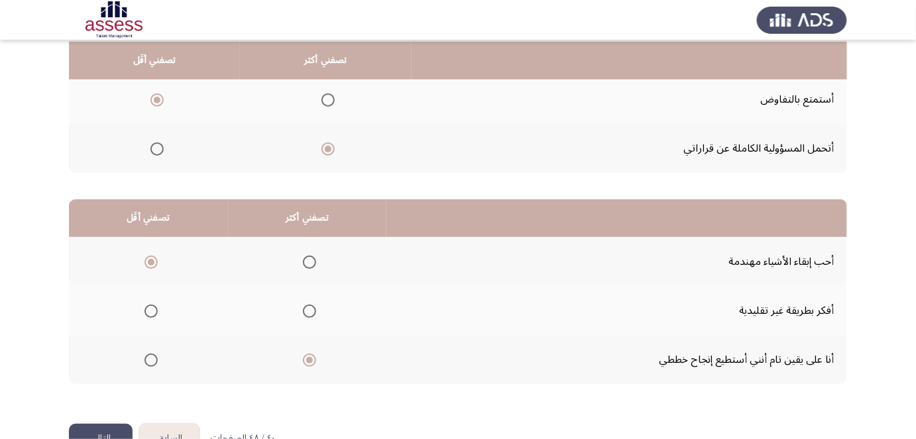
scroll to position [193, 0]
click at [149, 308] on span "Select an option" at bounding box center [150, 310] width 13 height 13
click at [149, 308] on input "Select an option" at bounding box center [150, 310] width 13 height 13
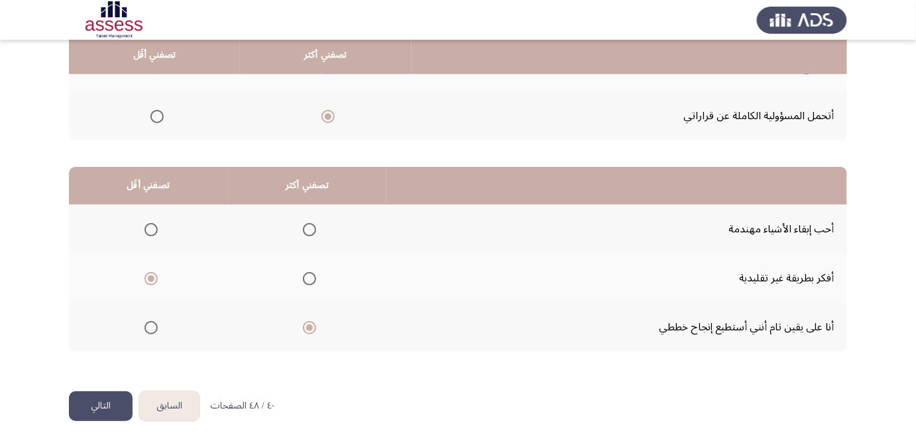
scroll to position [227, 0]
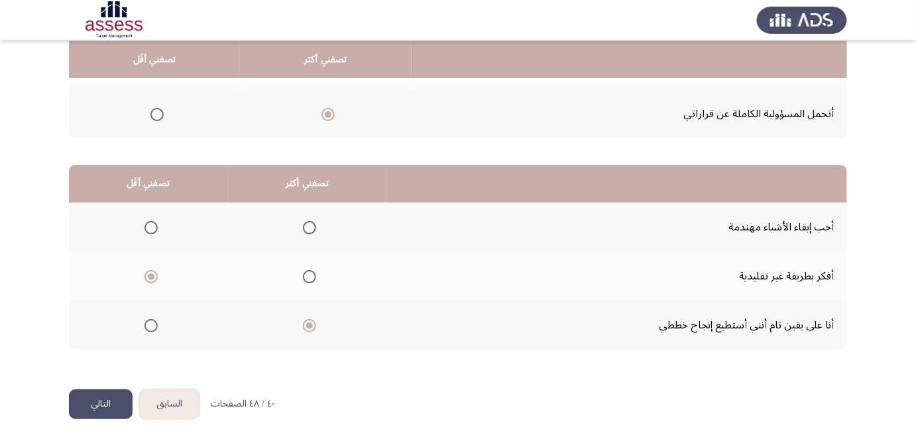
click at [154, 225] on span "Select an option" at bounding box center [150, 227] width 13 height 13
click at [154, 225] on input "Select an option" at bounding box center [150, 227] width 13 height 13
drag, startPoint x: 59, startPoint y: 229, endPoint x: 61, endPoint y: 318, distance: 89.5
click at [97, 405] on button "التالي" at bounding box center [101, 405] width 64 height 30
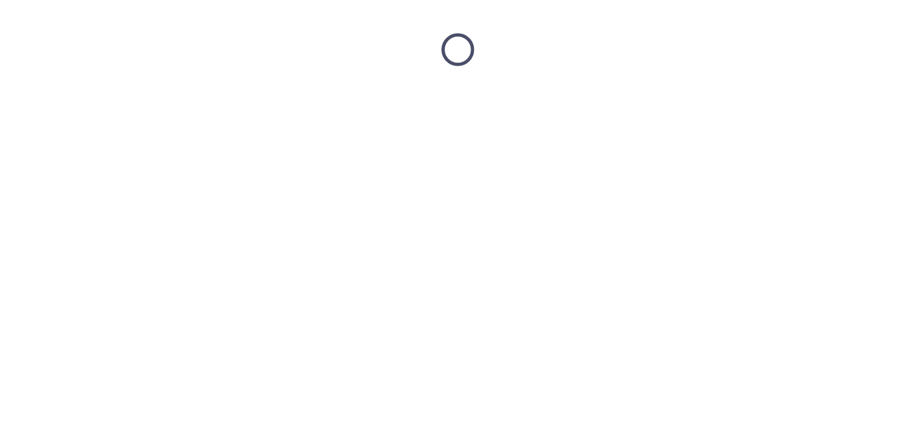
scroll to position [0, 0]
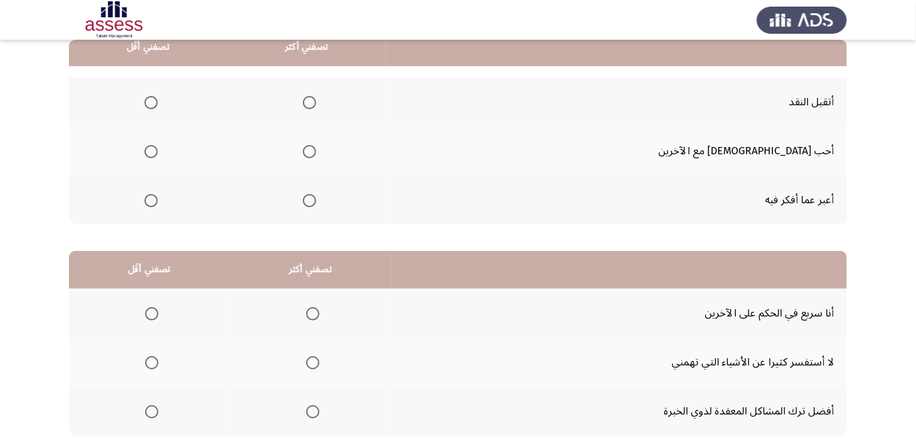
drag, startPoint x: 855, startPoint y: 152, endPoint x: 854, endPoint y: 190, distance: 37.8
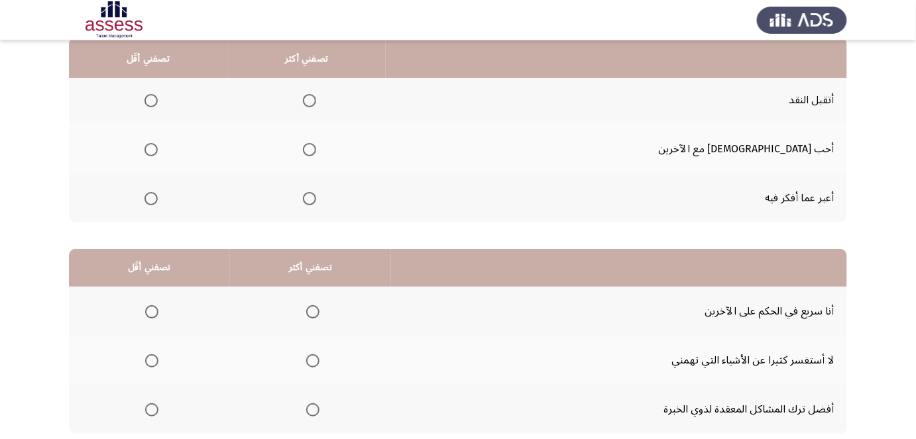
click at [316, 101] on span "Select an option" at bounding box center [309, 100] width 13 height 13
click at [316, 101] on input "Select an option" at bounding box center [309, 100] width 13 height 13
click at [158, 194] on span "Select an option" at bounding box center [150, 198] width 13 height 13
click at [158, 194] on input "Select an option" at bounding box center [150, 198] width 13 height 13
drag, startPoint x: 573, startPoint y: 148, endPoint x: 573, endPoint y: 133, distance: 14.6
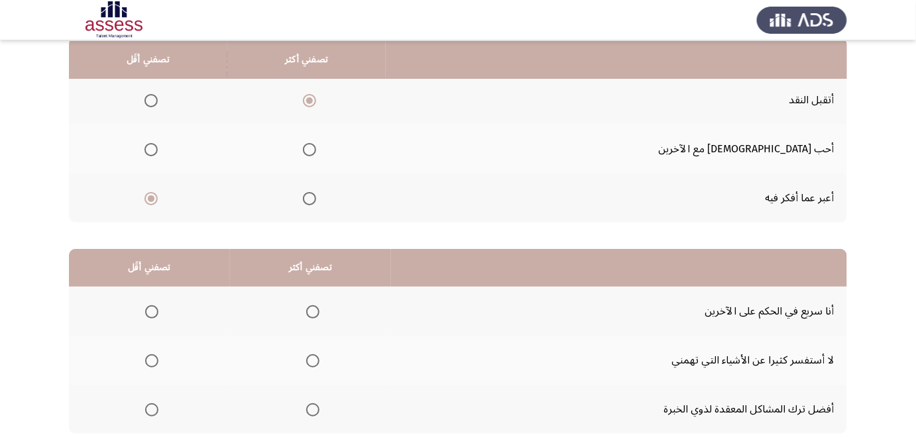
scroll to position [141, 0]
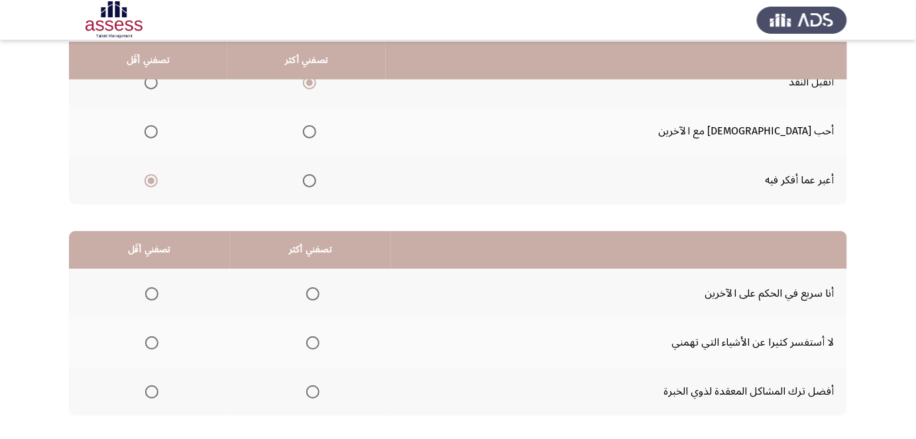
drag, startPoint x: 472, startPoint y: 138, endPoint x: 469, endPoint y: 152, distance: 14.3
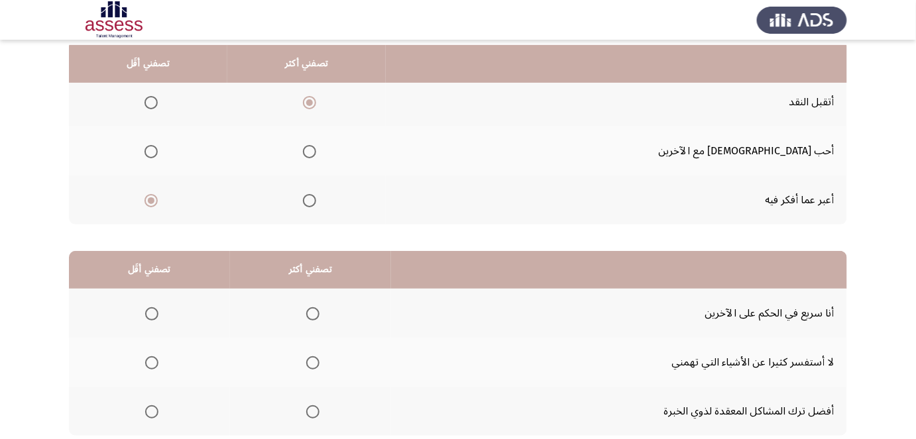
drag, startPoint x: 463, startPoint y: 133, endPoint x: 465, endPoint y: 111, distance: 22.0
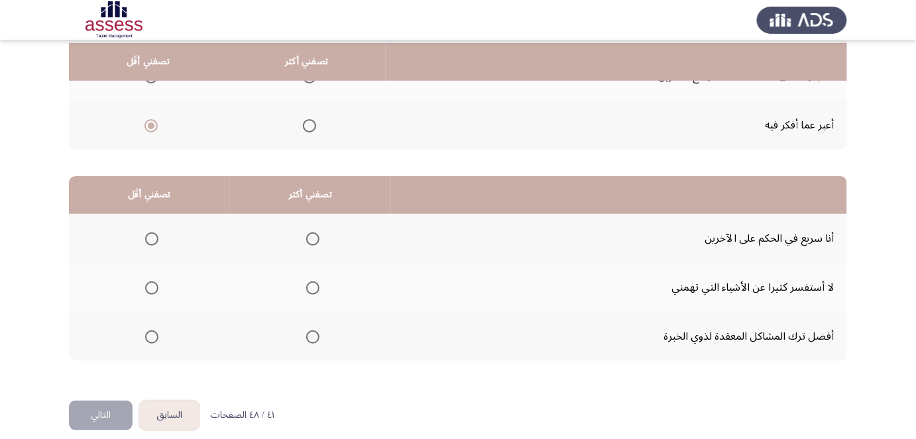
scroll to position [227, 0]
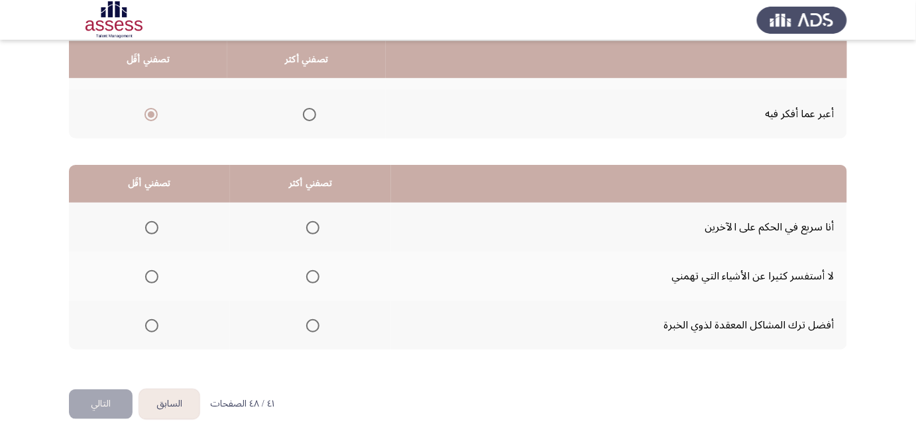
drag, startPoint x: 883, startPoint y: 145, endPoint x: 878, endPoint y: 183, distance: 38.2
click at [150, 222] on span "Select an option" at bounding box center [151, 227] width 13 height 13
click at [150, 222] on input "Select an option" at bounding box center [151, 227] width 13 height 13
click at [306, 329] on span "Select an option" at bounding box center [312, 325] width 13 height 13
click at [306, 329] on input "Select an option" at bounding box center [312, 325] width 13 height 13
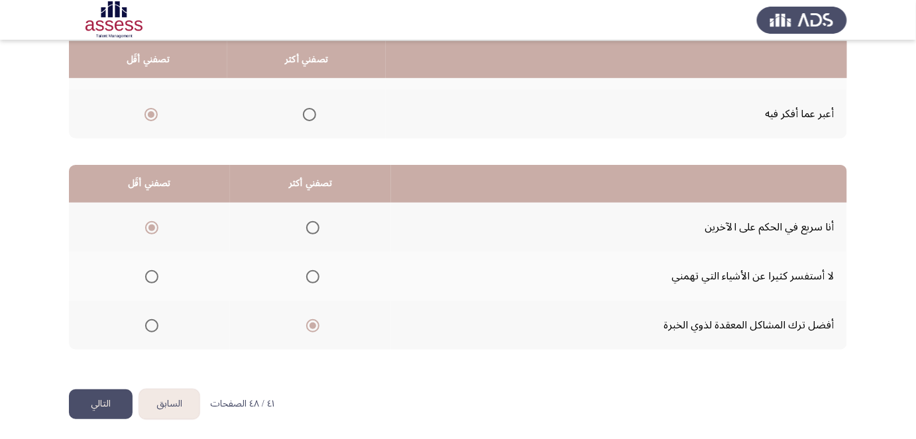
drag, startPoint x: 894, startPoint y: 267, endPoint x: 883, endPoint y: 301, distance: 35.4
click at [97, 405] on button "التالي" at bounding box center [101, 405] width 64 height 30
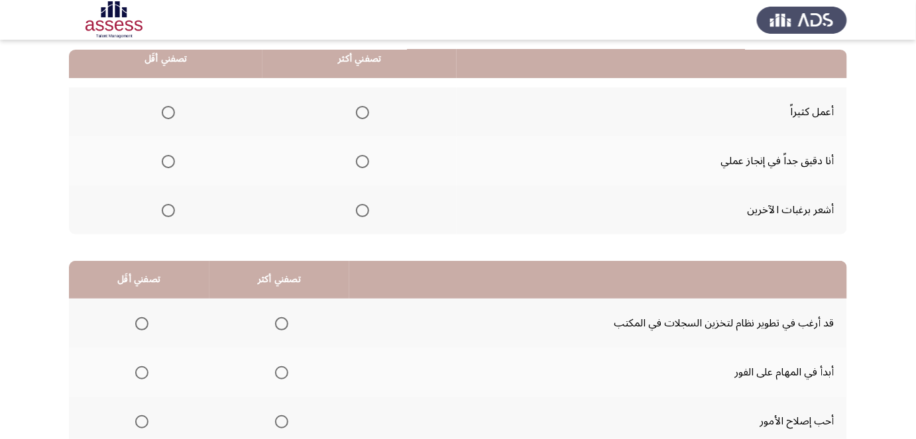
scroll to position [142, 0]
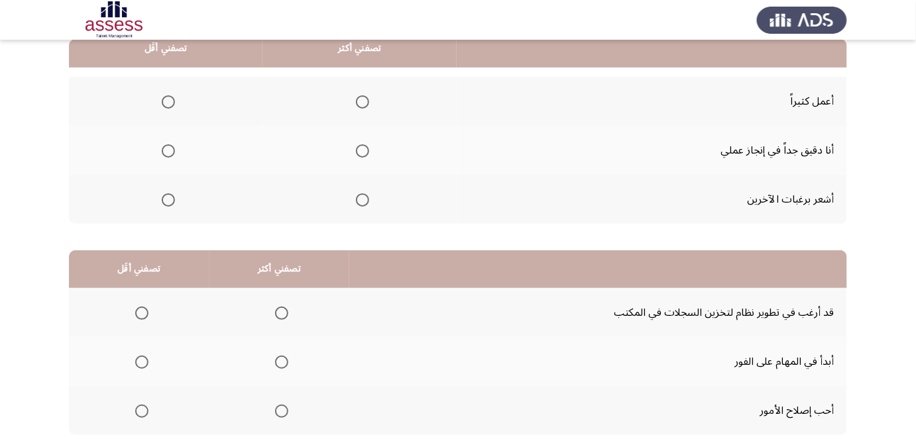
drag, startPoint x: 907, startPoint y: 170, endPoint x: 899, endPoint y: 209, distance: 39.9
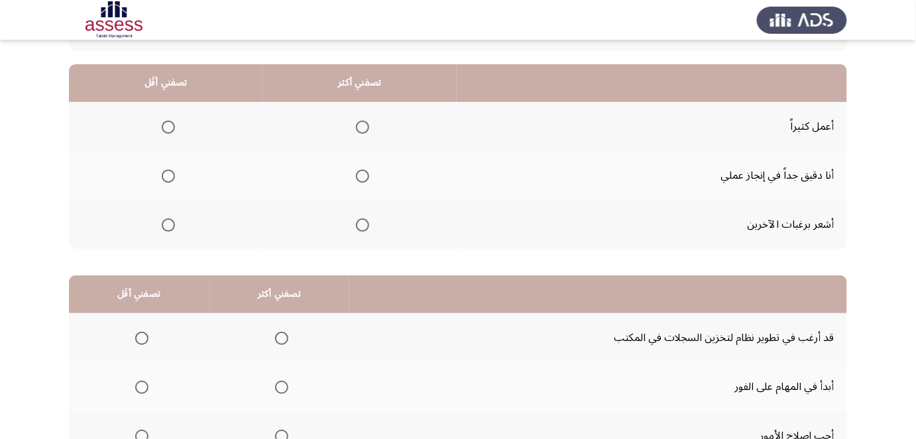
drag, startPoint x: 883, startPoint y: 236, endPoint x: 881, endPoint y: 217, distance: 18.7
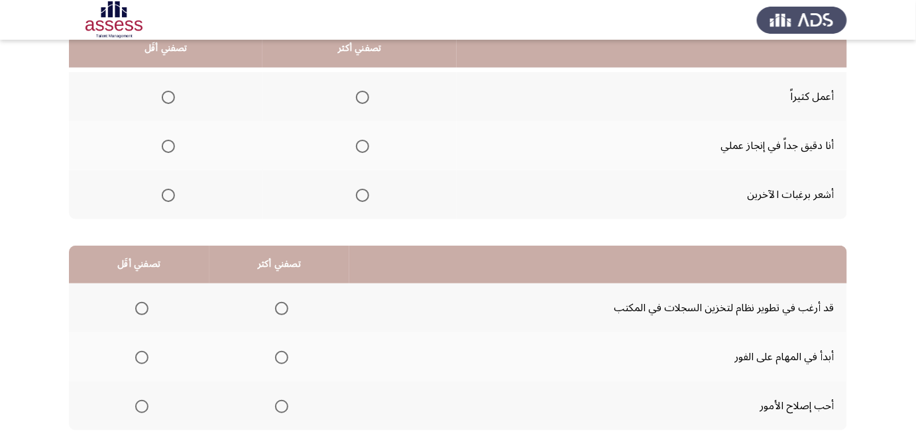
drag, startPoint x: 879, startPoint y: 235, endPoint x: 877, endPoint y: 255, distance: 19.4
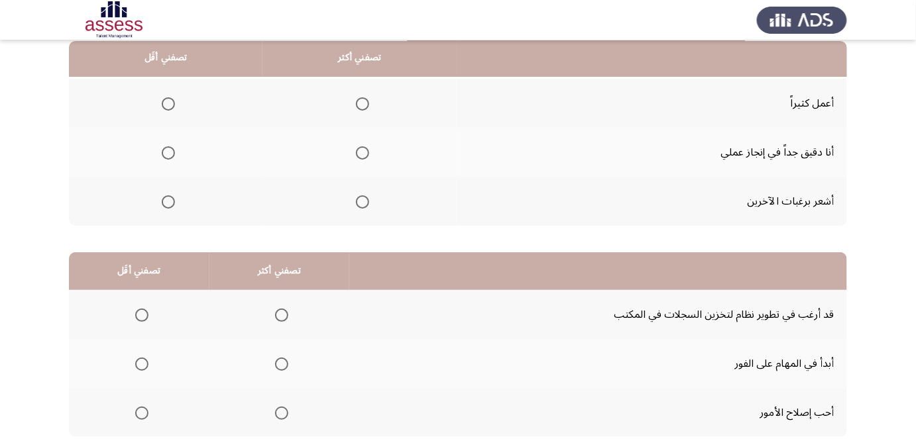
scroll to position [136, 0]
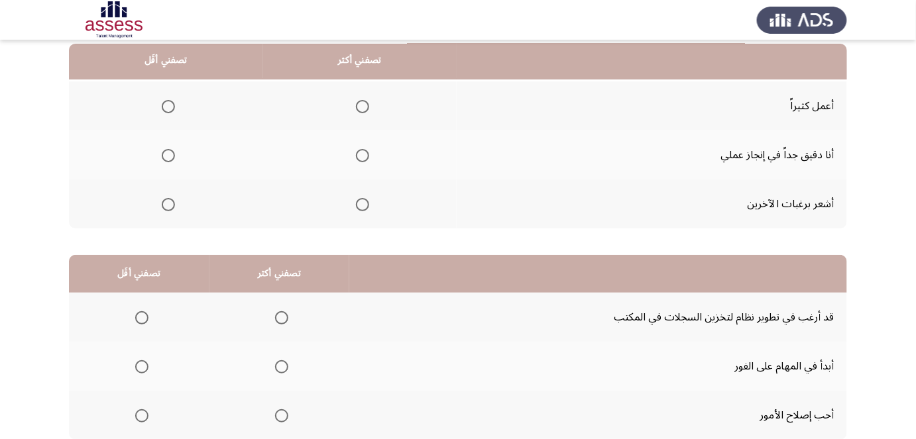
drag, startPoint x: 473, startPoint y: 141, endPoint x: 477, endPoint y: 125, distance: 15.8
click at [358, 158] on span "Select an option" at bounding box center [362, 156] width 13 height 13
click at [358, 158] on input "Select an option" at bounding box center [362, 156] width 13 height 13
click at [166, 202] on span "Select an option" at bounding box center [168, 205] width 13 height 13
click at [166, 202] on input "Select an option" at bounding box center [168, 205] width 13 height 13
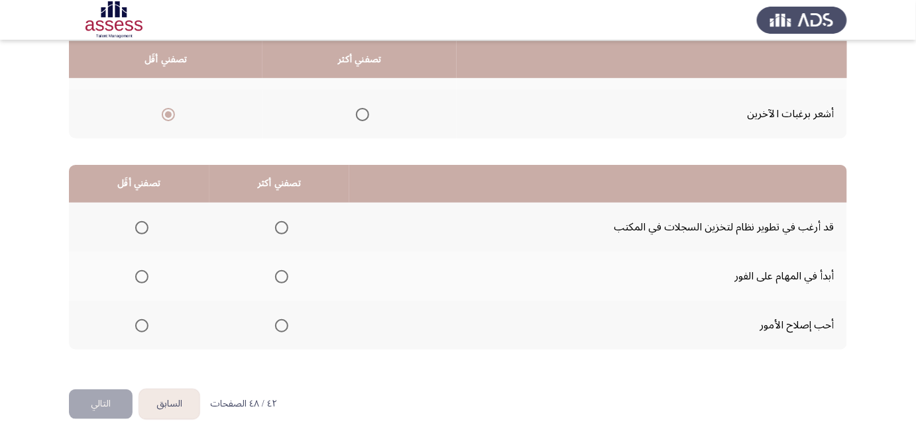
drag, startPoint x: 647, startPoint y: 183, endPoint x: 645, endPoint y: 196, distance: 13.4
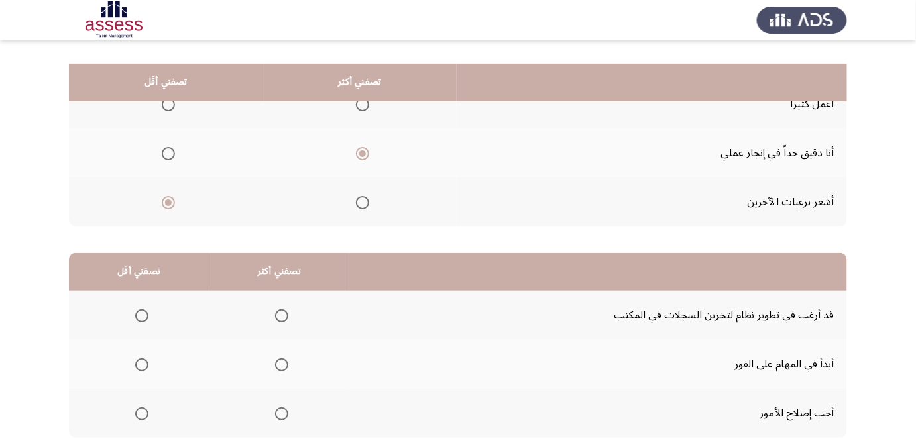
drag, startPoint x: 645, startPoint y: 196, endPoint x: 652, endPoint y: 149, distance: 47.6
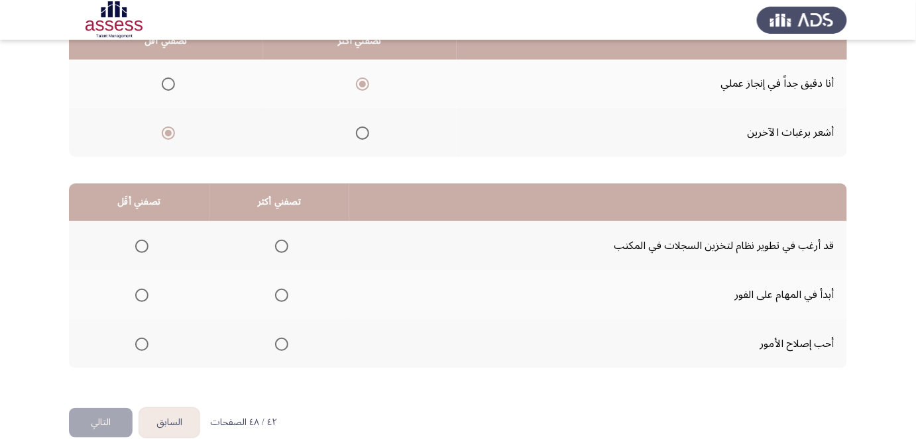
drag, startPoint x: 650, startPoint y: 176, endPoint x: 650, endPoint y: 198, distance: 21.9
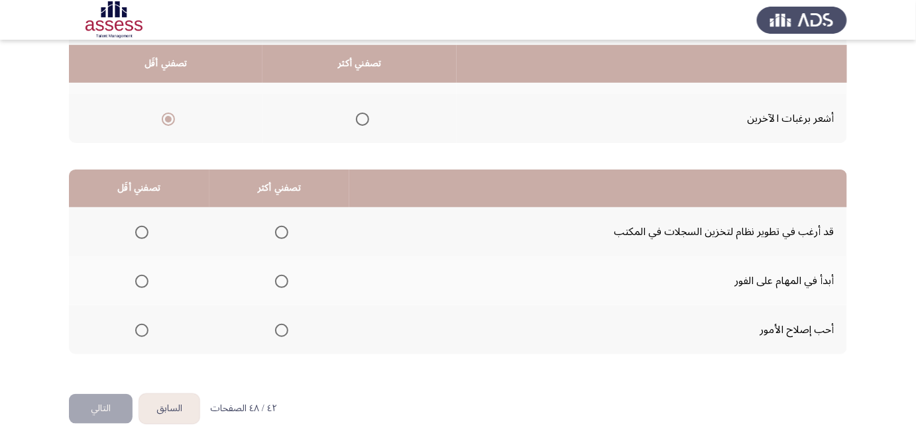
scroll to position [227, 0]
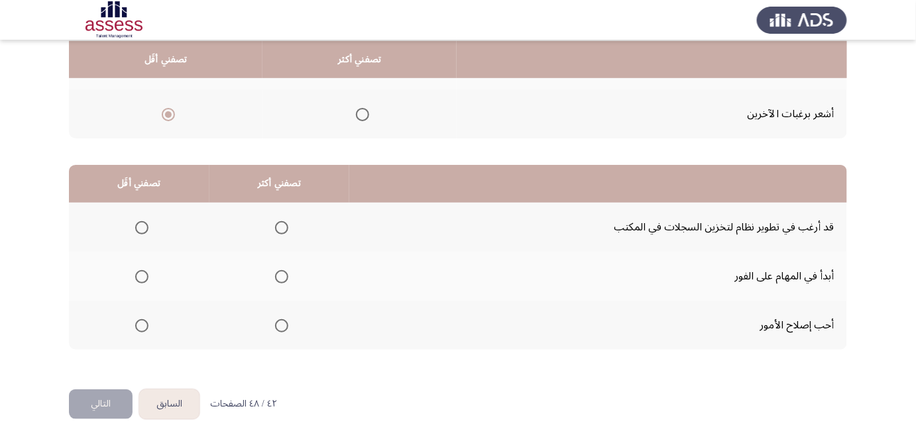
drag, startPoint x: 880, startPoint y: 236, endPoint x: 878, endPoint y: 248, distance: 12.1
click at [280, 276] on span "Select an option" at bounding box center [281, 276] width 13 height 13
click at [280, 276] on input "Select an option" at bounding box center [281, 276] width 13 height 13
click at [137, 227] on span "Select an option" at bounding box center [141, 227] width 13 height 13
click at [137, 227] on input "Select an option" at bounding box center [141, 227] width 13 height 13
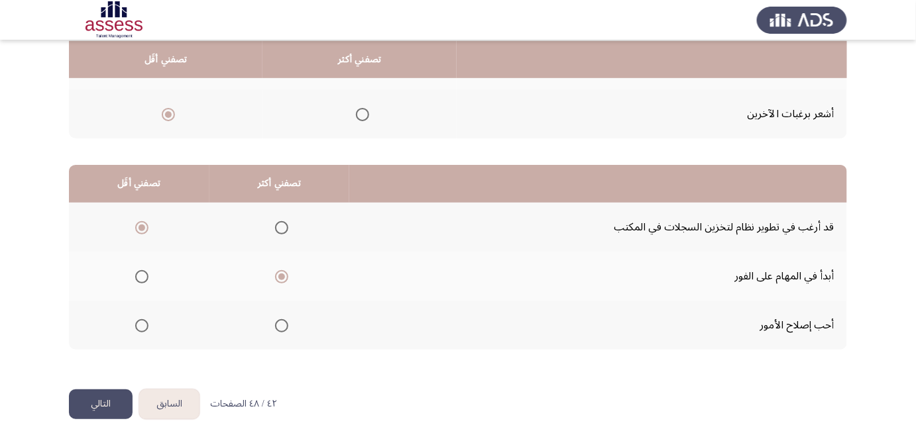
drag, startPoint x: 84, startPoint y: 232, endPoint x: 82, endPoint y: 242, distance: 10.1
drag, startPoint x: 68, startPoint y: 235, endPoint x: 63, endPoint y: 304, distance: 69.8
drag, startPoint x: 93, startPoint y: 396, endPoint x: 544, endPoint y: 350, distance: 453.0
click at [544, 350] on div "السابق Development Assessment التالي من المجموعة التالية اختر إجابة واحدة ( تصف…" at bounding box center [458, 107] width 778 height 563
click at [502, 373] on div "من المجموعة التالية اختر إجابة واحدة ( تصفني أكثر) وإجابة واحدة ( تصفني أقل ) م…" at bounding box center [458, 123] width 778 height 505
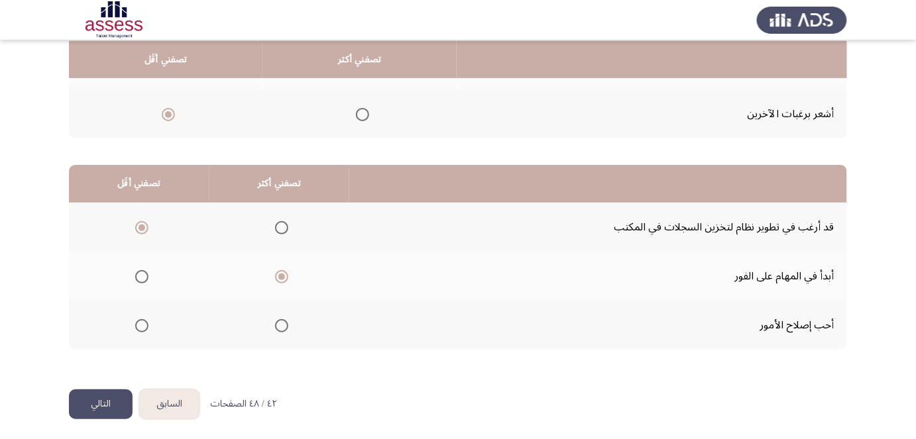
click at [111, 406] on button "التالي" at bounding box center [101, 405] width 64 height 30
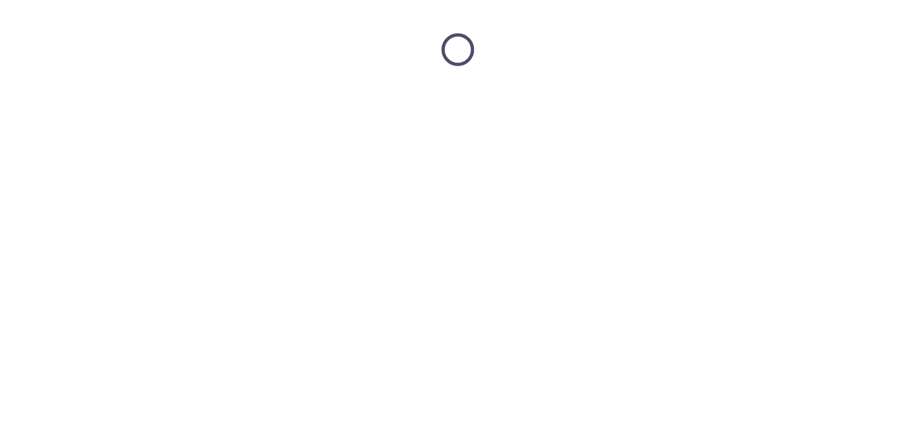
scroll to position [0, 0]
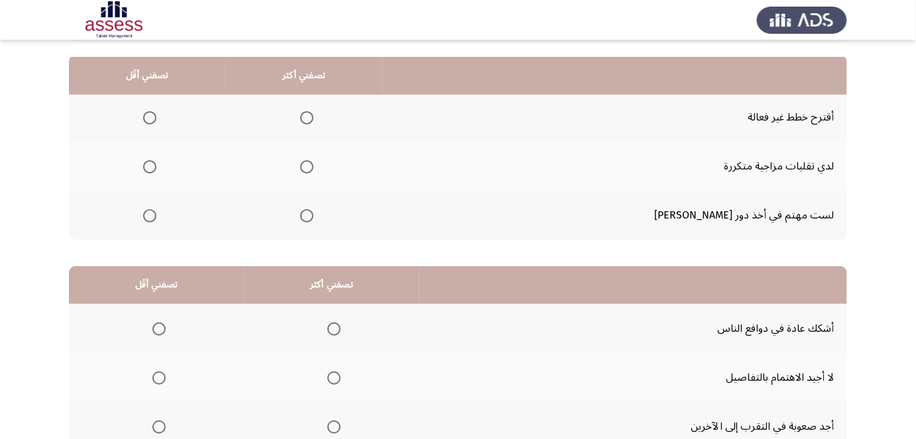
drag, startPoint x: 864, startPoint y: 246, endPoint x: 864, endPoint y: 261, distance: 15.2
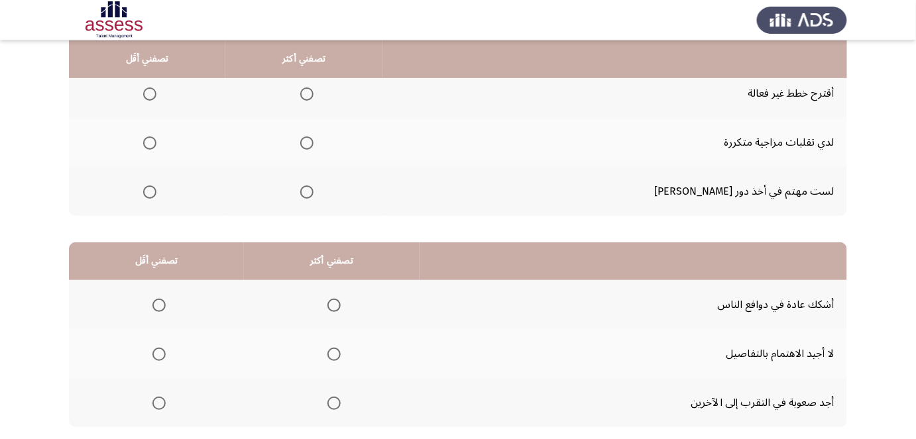
click at [156, 141] on span "Select an option" at bounding box center [149, 143] width 13 height 13
click at [156, 141] on input "Select an option" at bounding box center [149, 143] width 13 height 13
click at [313, 194] on span "Select an option" at bounding box center [306, 192] width 13 height 13
click at [313, 194] on input "Select an option" at bounding box center [306, 192] width 13 height 13
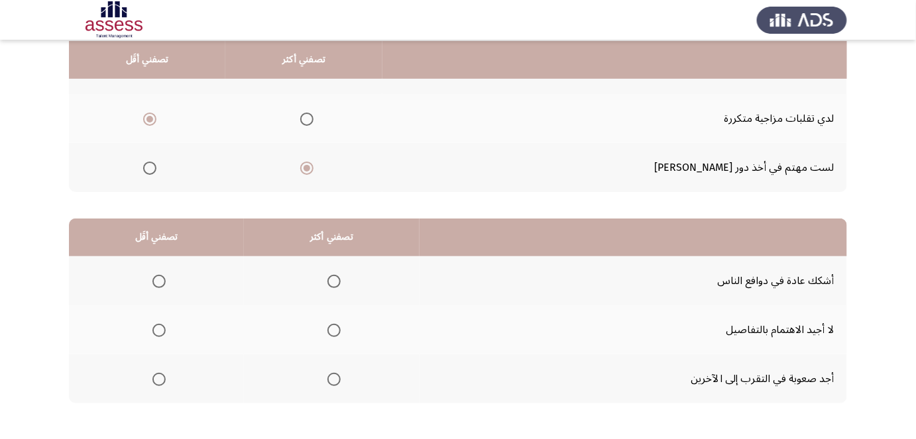
drag, startPoint x: 500, startPoint y: 170, endPoint x: 494, endPoint y: 191, distance: 22.0
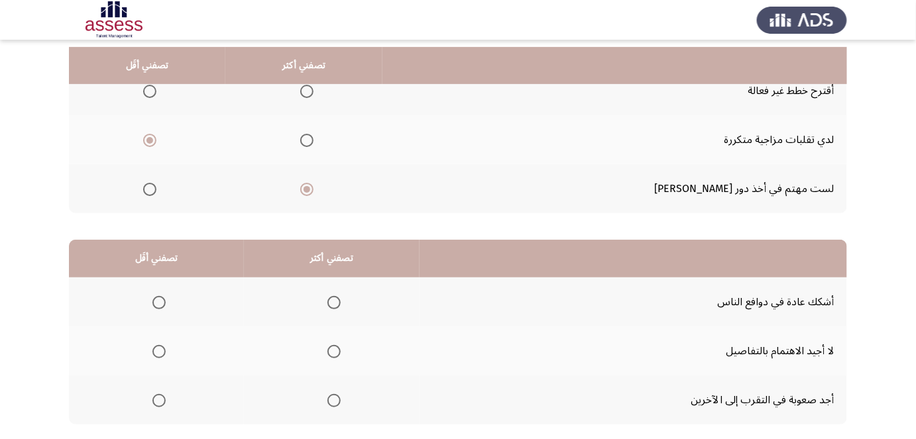
drag, startPoint x: 494, startPoint y: 189, endPoint x: 497, endPoint y: 166, distance: 22.7
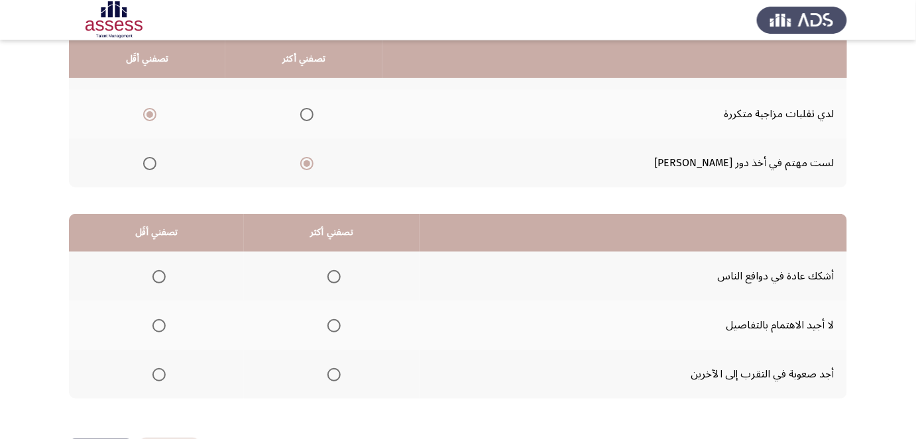
scroll to position [179, 0]
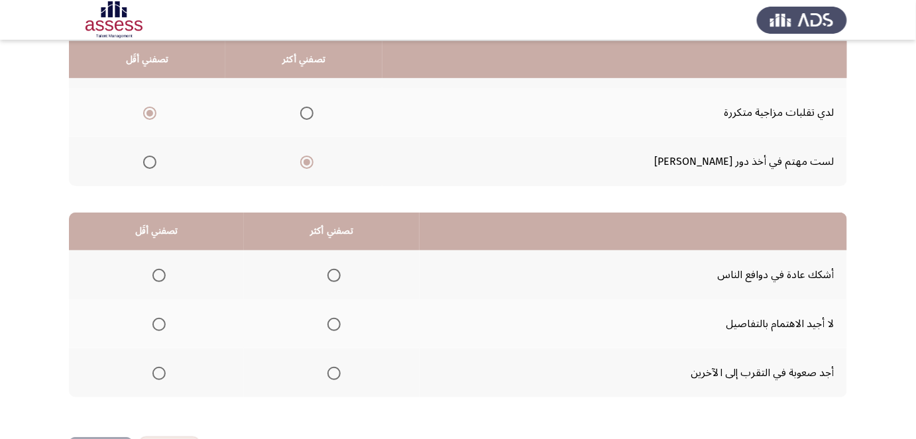
drag, startPoint x: 495, startPoint y: 173, endPoint x: 490, endPoint y: 186, distance: 13.4
click at [883, 166] on app-assessment-container "السابق Development Assessment التالي من المجموعة التالية اختر إجابة واحدة ( تصف…" at bounding box center [458, 155] width 916 height 563
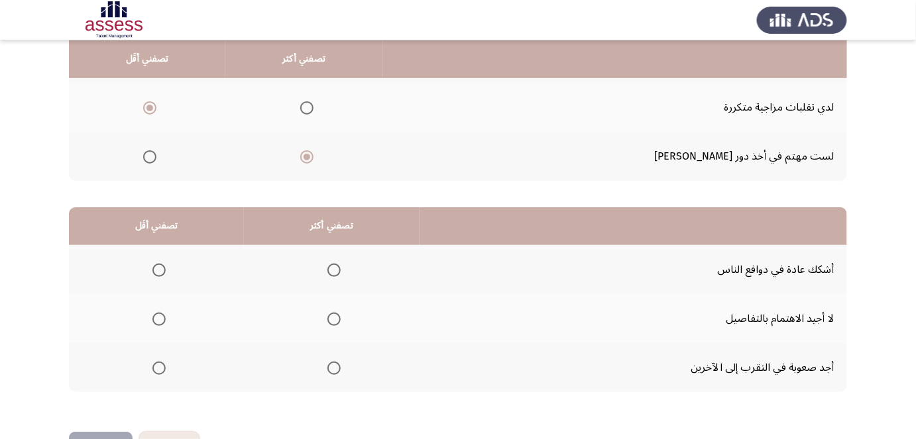
drag, startPoint x: 884, startPoint y: 147, endPoint x: 881, endPoint y: 158, distance: 11.1
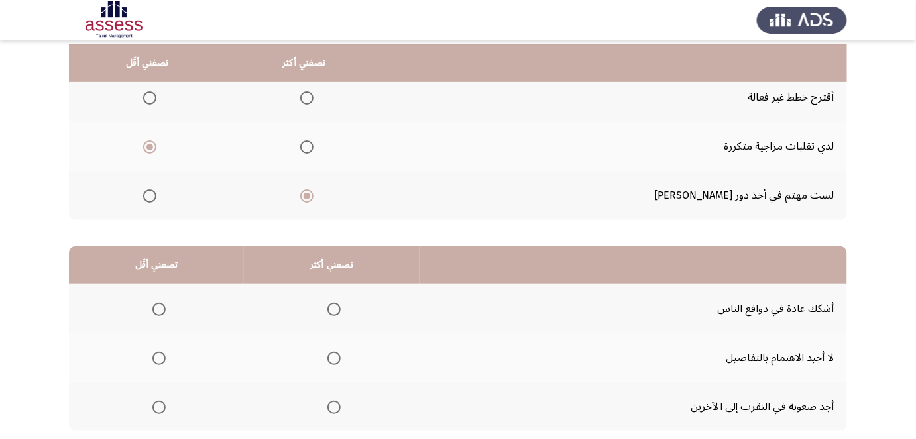
drag, startPoint x: 873, startPoint y: 196, endPoint x: 875, endPoint y: 172, distance: 23.3
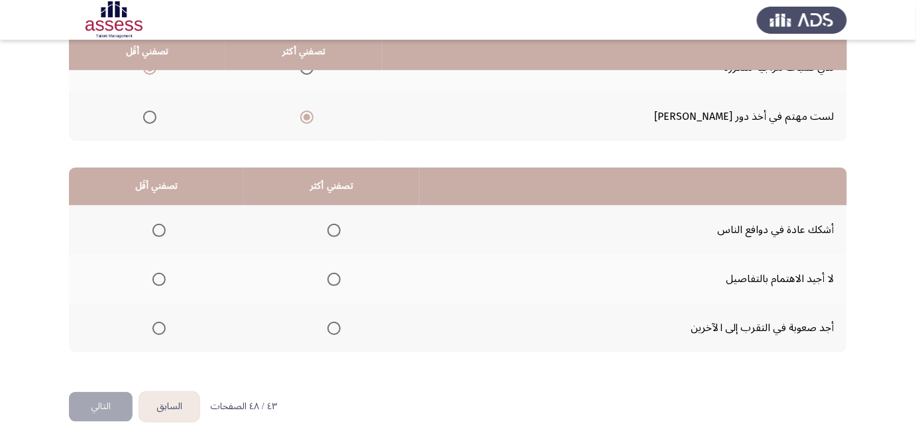
scroll to position [227, 0]
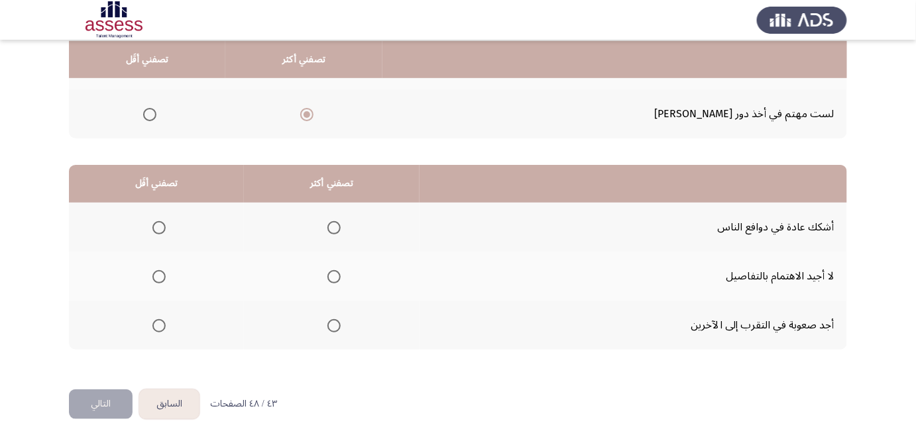
drag, startPoint x: 875, startPoint y: 172, endPoint x: 873, endPoint y: 204, distance: 31.9
drag, startPoint x: 484, startPoint y: 274, endPoint x: 476, endPoint y: 303, distance: 29.8
click at [159, 325] on span "Select an option" at bounding box center [158, 325] width 13 height 13
click at [159, 325] on input "Select an option" at bounding box center [158, 325] width 13 height 13
click at [335, 281] on span "Select an option" at bounding box center [333, 276] width 13 height 13
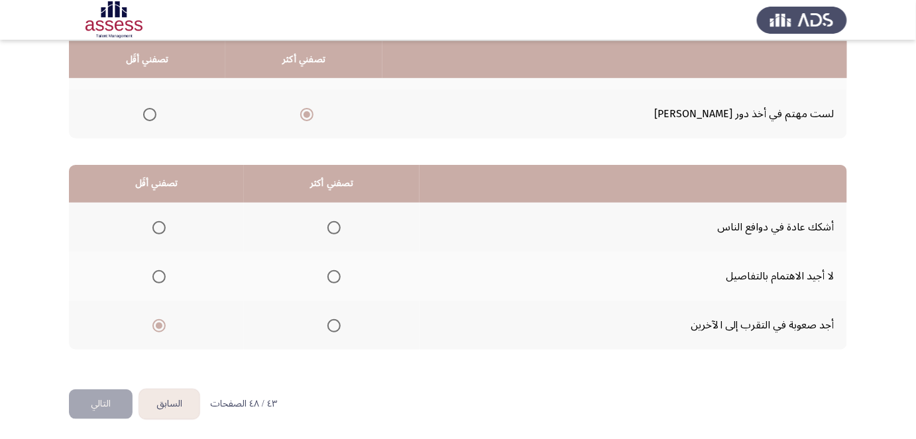
click at [335, 281] on input "Select an option" at bounding box center [333, 276] width 13 height 13
drag, startPoint x: 459, startPoint y: 279, endPoint x: 449, endPoint y: 299, distance: 22.5
drag, startPoint x: 477, startPoint y: 239, endPoint x: 454, endPoint y: 283, distance: 50.1
drag, startPoint x: 118, startPoint y: 402, endPoint x: 414, endPoint y: 286, distance: 318.2
click at [410, 287] on div "السابق Development Assessment التالي من المجموعة التالية اختر إجابة واحدة ( تصف…" at bounding box center [458, 107] width 778 height 563
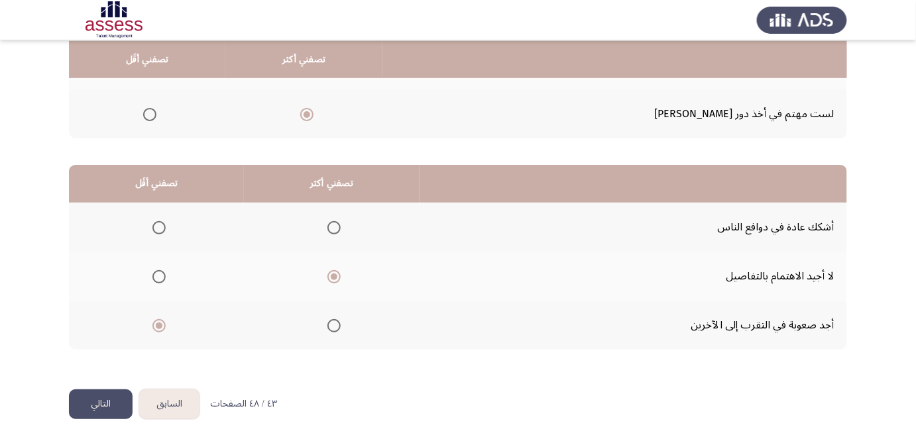
drag, startPoint x: 497, startPoint y: 258, endPoint x: 486, endPoint y: 281, distance: 25.2
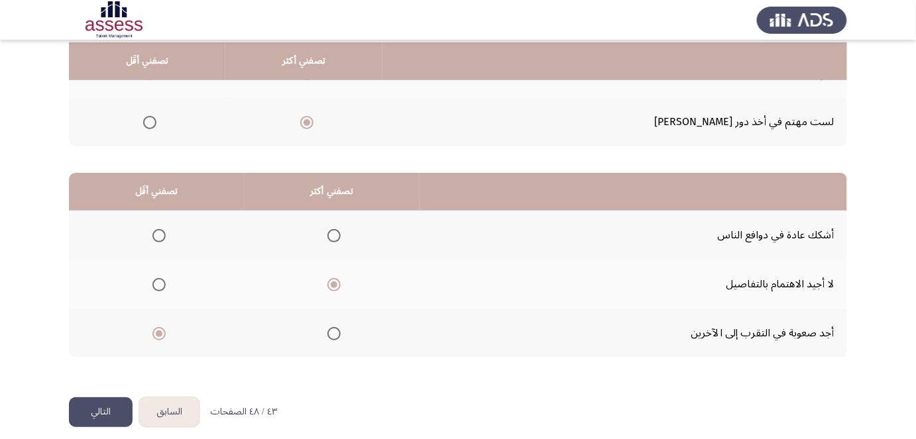
drag, startPoint x: 471, startPoint y: 292, endPoint x: 474, endPoint y: 274, distance: 17.5
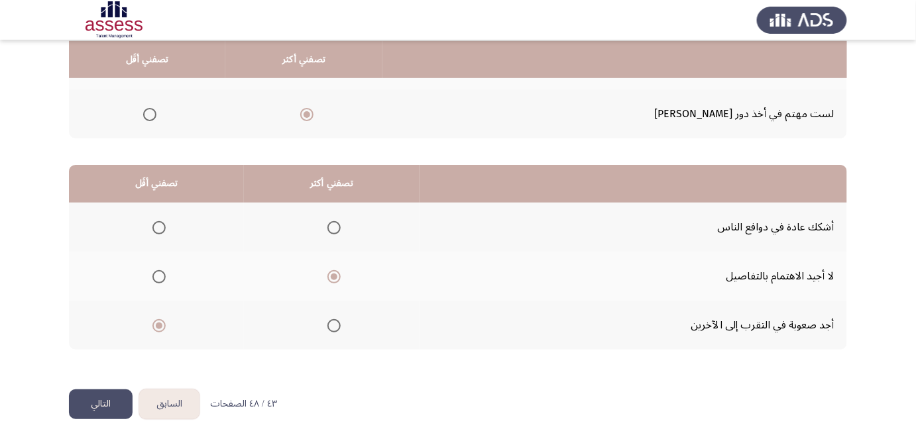
drag, startPoint x: 468, startPoint y: 290, endPoint x: 459, endPoint y: 310, distance: 21.1
drag, startPoint x: 440, startPoint y: 290, endPoint x: 418, endPoint y: 313, distance: 31.9
click at [108, 403] on button "التالي" at bounding box center [101, 405] width 64 height 30
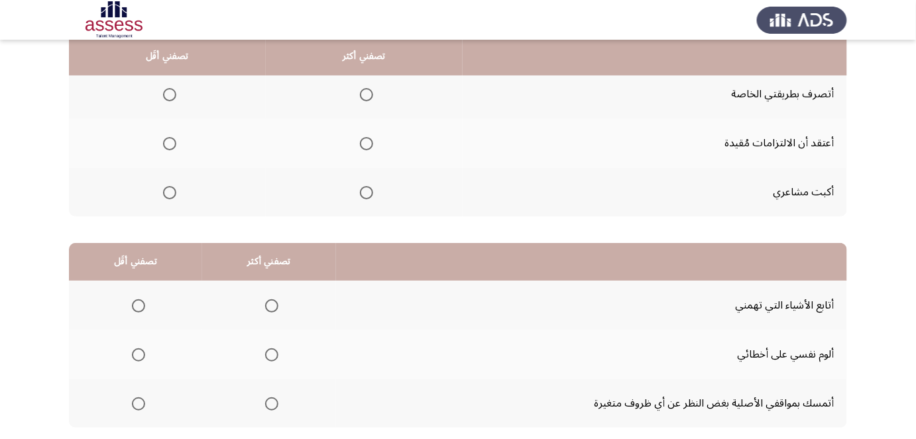
drag, startPoint x: 675, startPoint y: 236, endPoint x: 671, endPoint y: 245, distance: 9.9
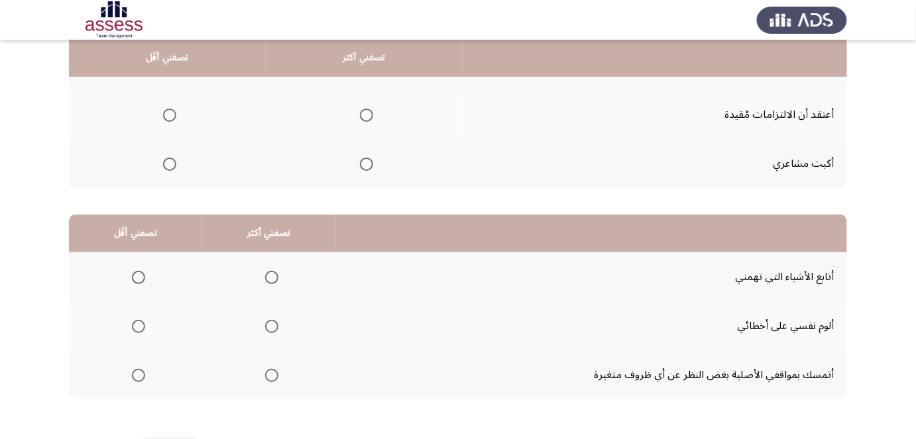
drag, startPoint x: 471, startPoint y: 151, endPoint x: 466, endPoint y: 168, distance: 17.4
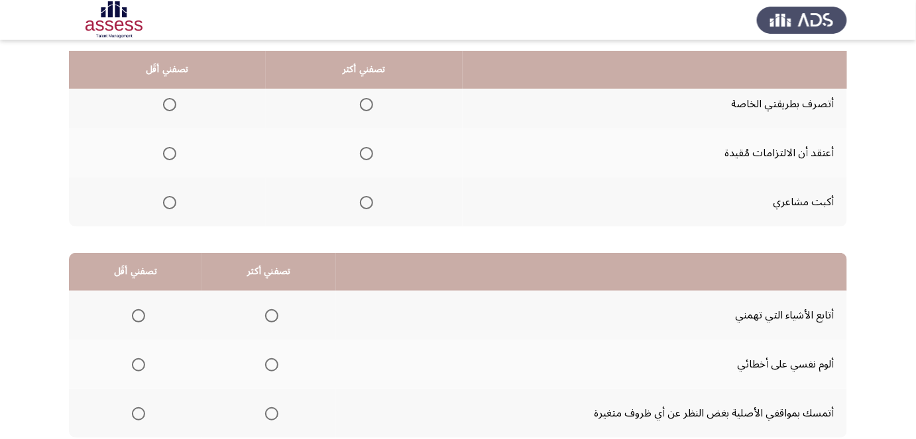
scroll to position [133, 0]
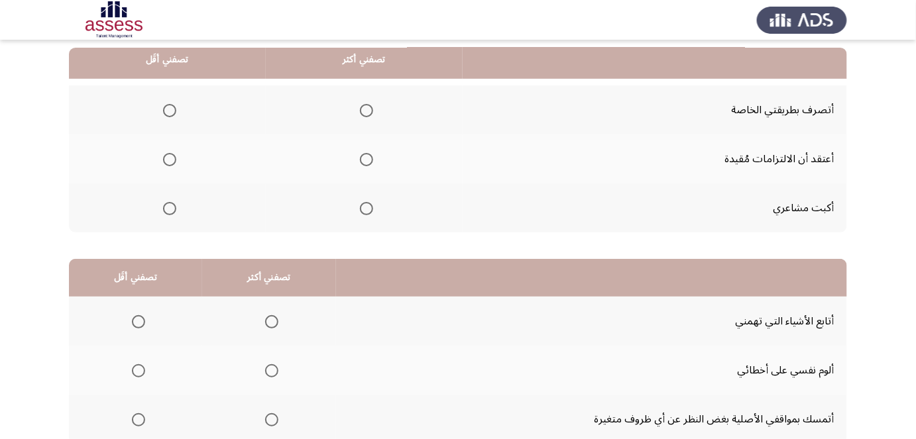
click at [369, 204] on span "Select an option" at bounding box center [366, 208] width 13 height 13
click at [369, 204] on input "Select an option" at bounding box center [366, 208] width 13 height 13
click at [367, 112] on span "Select an option" at bounding box center [366, 110] width 13 height 13
click at [367, 112] on input "Select an option" at bounding box center [366, 110] width 13 height 13
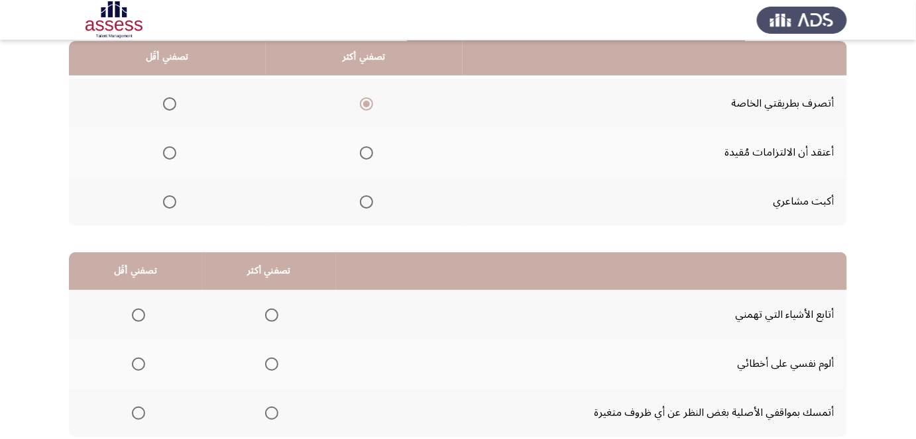
drag, startPoint x: 479, startPoint y: 135, endPoint x: 473, endPoint y: 152, distance: 18.0
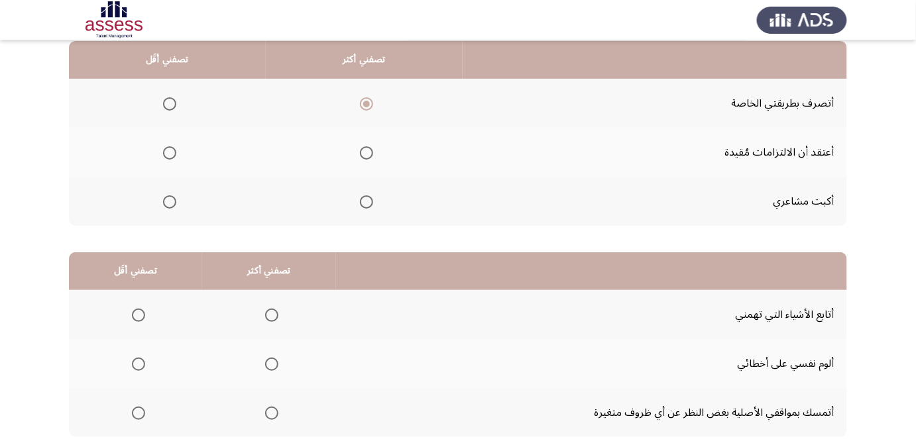
scroll to position [139, 0]
click at [173, 149] on span "Select an option" at bounding box center [169, 152] width 13 height 13
click at [173, 149] on input "Select an option" at bounding box center [169, 152] width 13 height 13
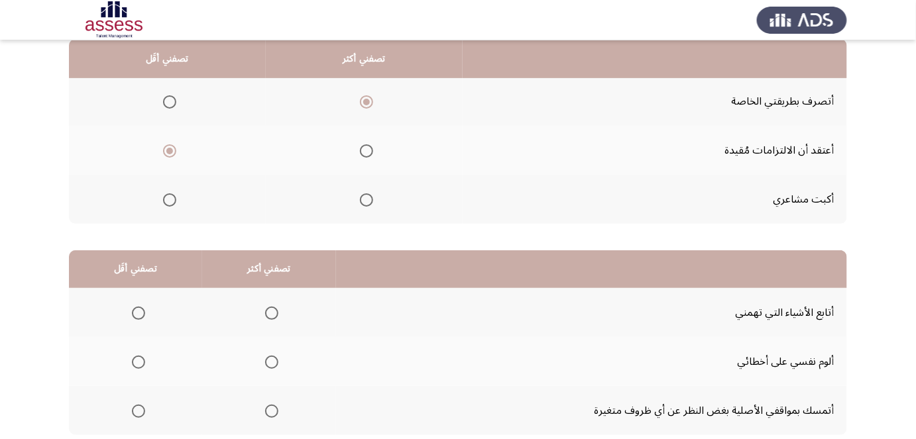
scroll to position [142, 0]
drag, startPoint x: 544, startPoint y: 145, endPoint x: 538, endPoint y: 158, distance: 14.2
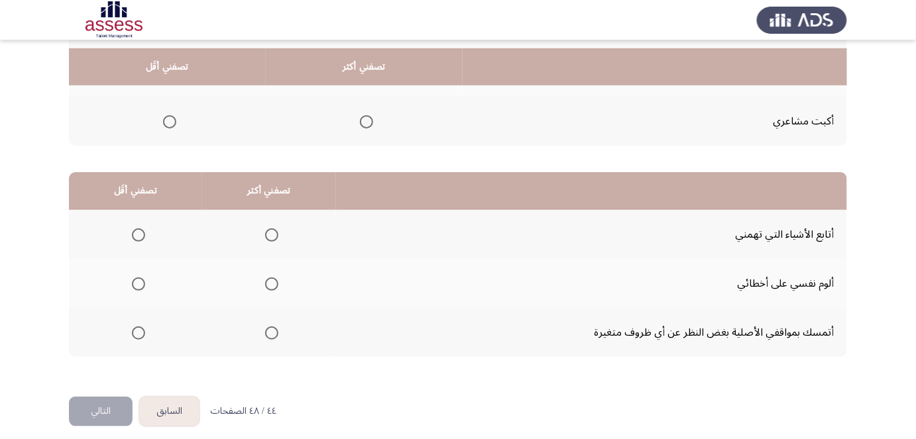
scroll to position [227, 0]
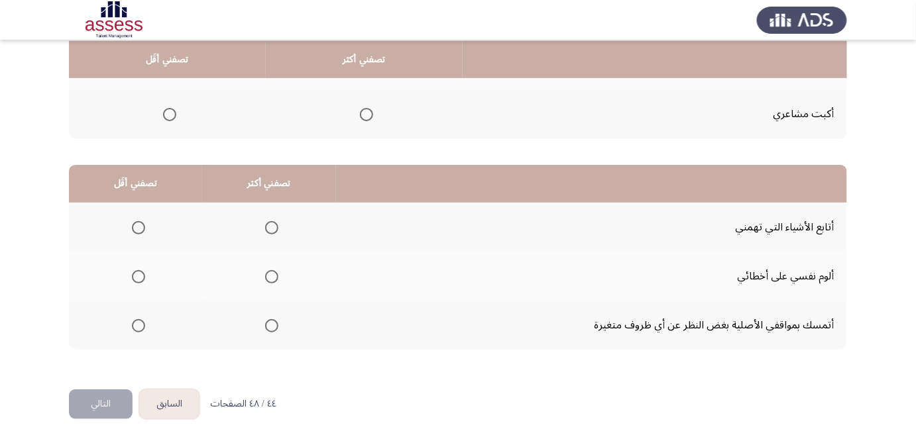
drag, startPoint x: 504, startPoint y: 126, endPoint x: 491, endPoint y: 170, distance: 46.3
click at [272, 222] on span "Select an option" at bounding box center [271, 227] width 13 height 13
click at [272, 222] on input "Select an option" at bounding box center [271, 227] width 13 height 13
click at [127, 270] on label "Select an option" at bounding box center [136, 276] width 19 height 13
click at [132, 270] on input "Select an option" at bounding box center [138, 276] width 13 height 13
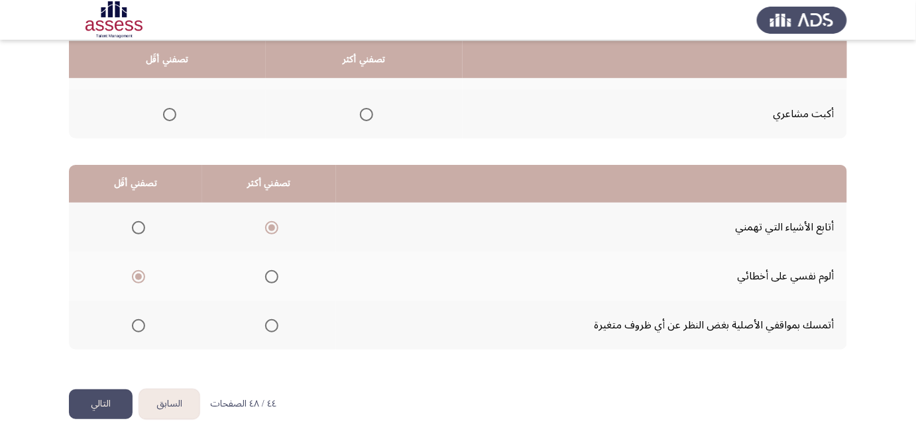
drag, startPoint x: 876, startPoint y: 245, endPoint x: 872, endPoint y: 253, distance: 9.2
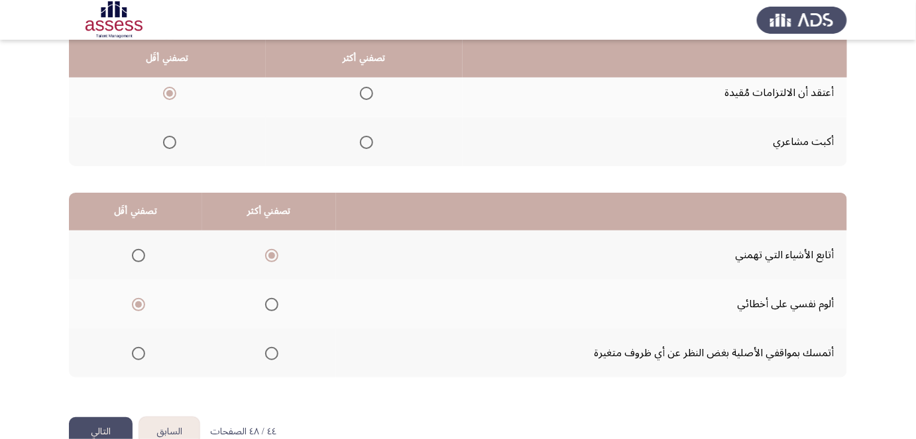
drag, startPoint x: 872, startPoint y: 253, endPoint x: 877, endPoint y: 230, distance: 23.7
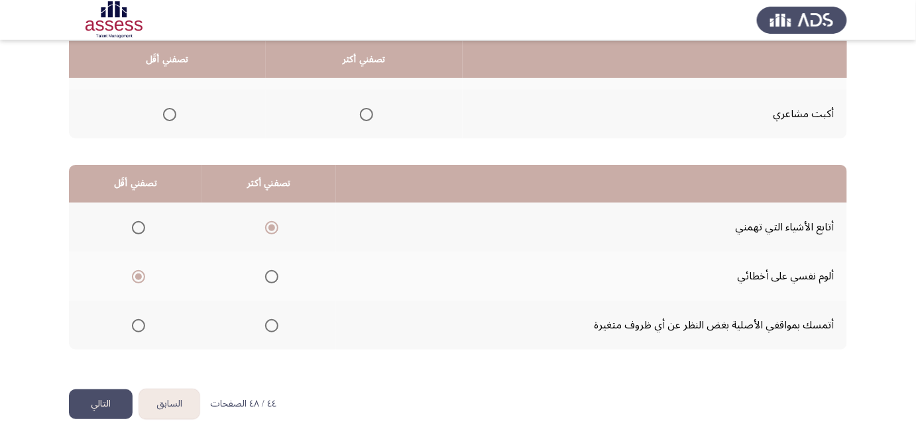
drag, startPoint x: 875, startPoint y: 236, endPoint x: 870, endPoint y: 257, distance: 21.7
drag, startPoint x: 59, startPoint y: 206, endPoint x: 35, endPoint y: 301, distance: 97.7
click at [101, 406] on button "التالي" at bounding box center [101, 405] width 64 height 30
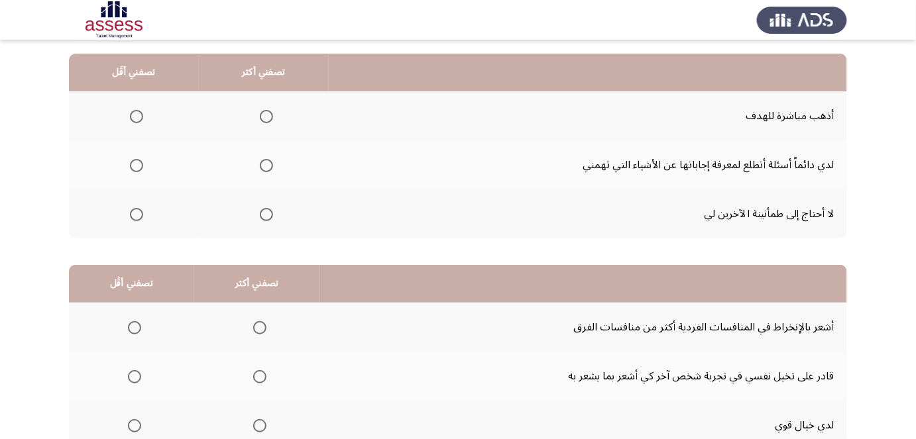
drag, startPoint x: 905, startPoint y: 248, endPoint x: 903, endPoint y: 258, distance: 10.8
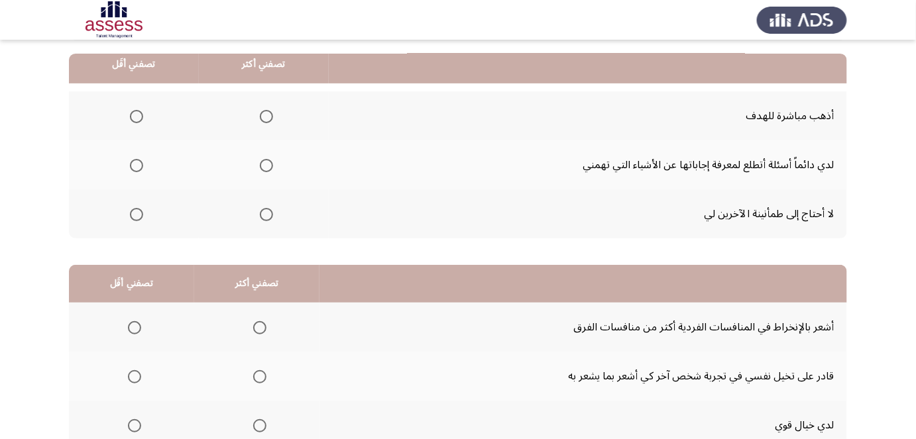
scroll to position [132, 0]
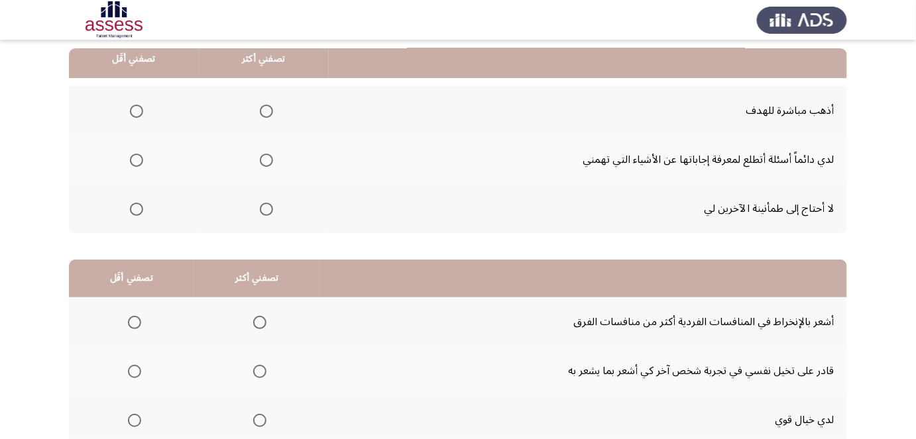
click at [264, 111] on span "Select an option" at bounding box center [266, 111] width 13 height 13
click at [264, 111] on input "Select an option" at bounding box center [266, 111] width 13 height 13
click at [136, 161] on span "Select an option" at bounding box center [136, 160] width 13 height 13
click at [136, 161] on input "Select an option" at bounding box center [136, 160] width 13 height 13
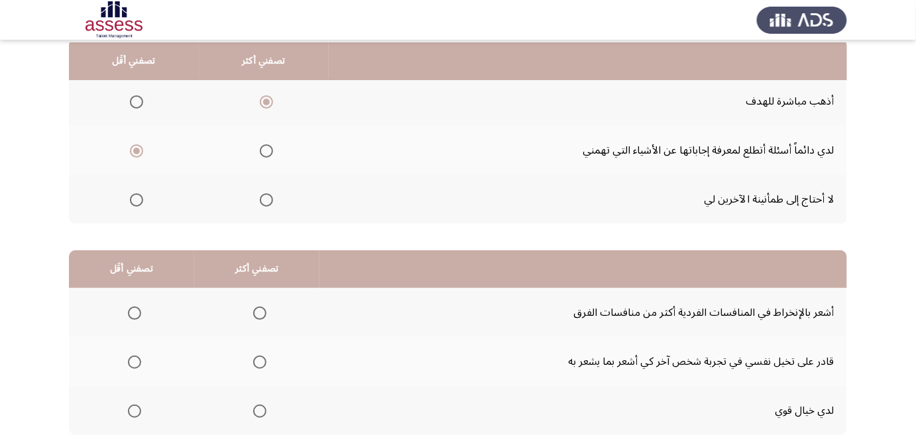
scroll to position [144, 0]
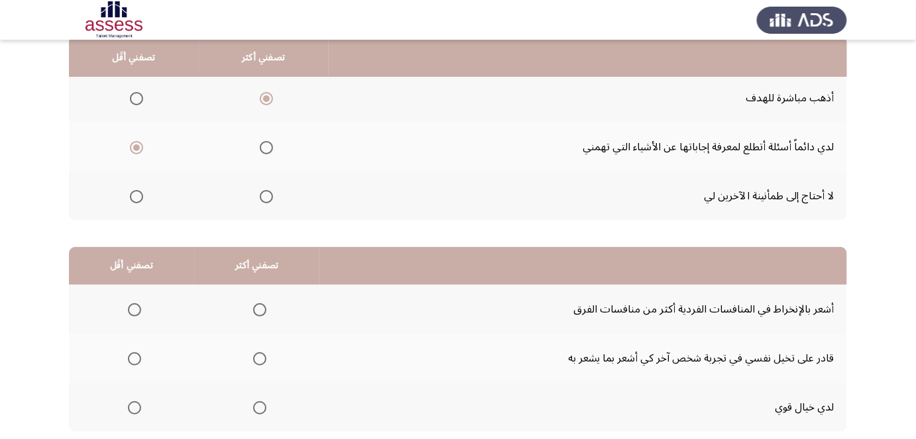
drag, startPoint x: 441, startPoint y: 162, endPoint x: 438, endPoint y: 177, distance: 15.0
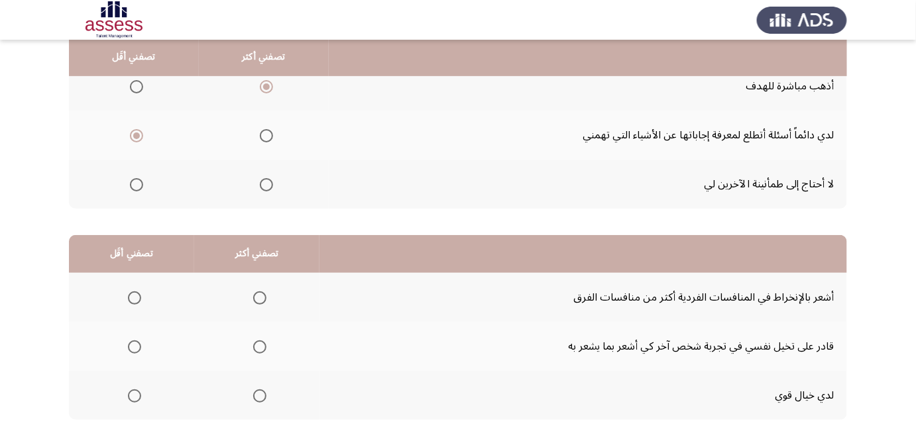
drag, startPoint x: 418, startPoint y: 148, endPoint x: 418, endPoint y: 160, distance: 12.6
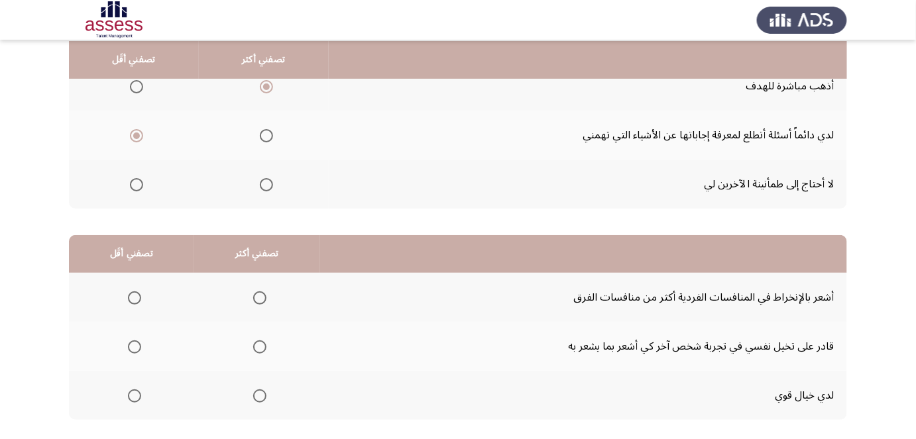
scroll to position [157, 0]
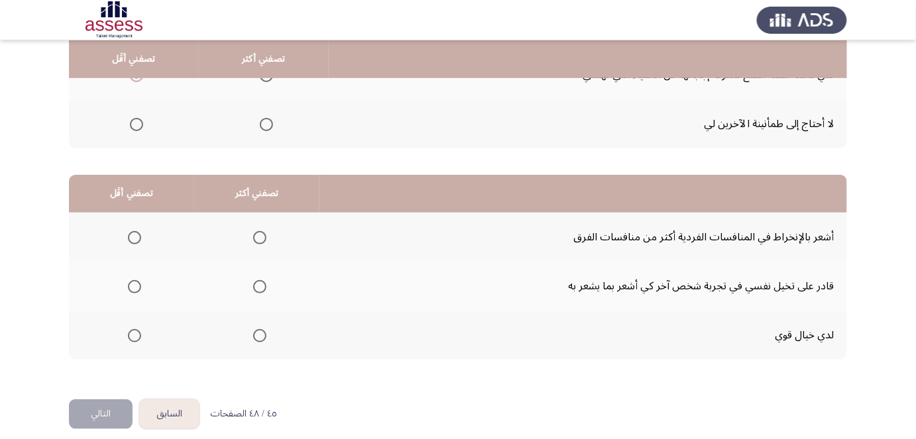
drag, startPoint x: 469, startPoint y: 164, endPoint x: 467, endPoint y: 192, distance: 27.9
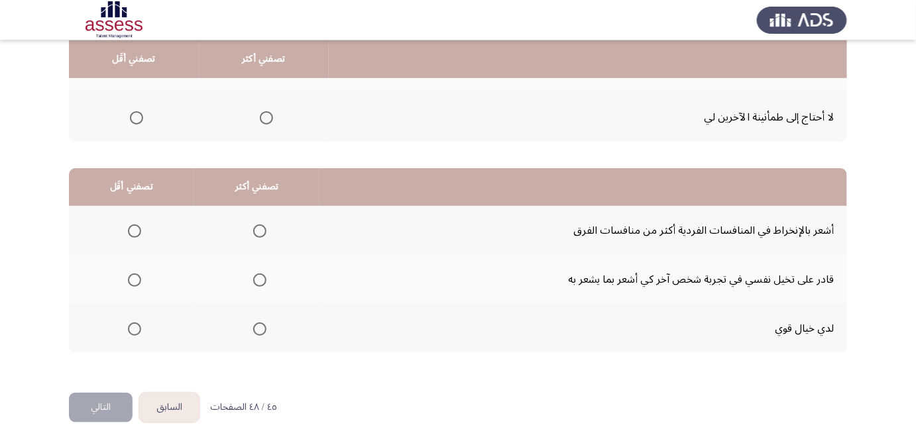
scroll to position [227, 0]
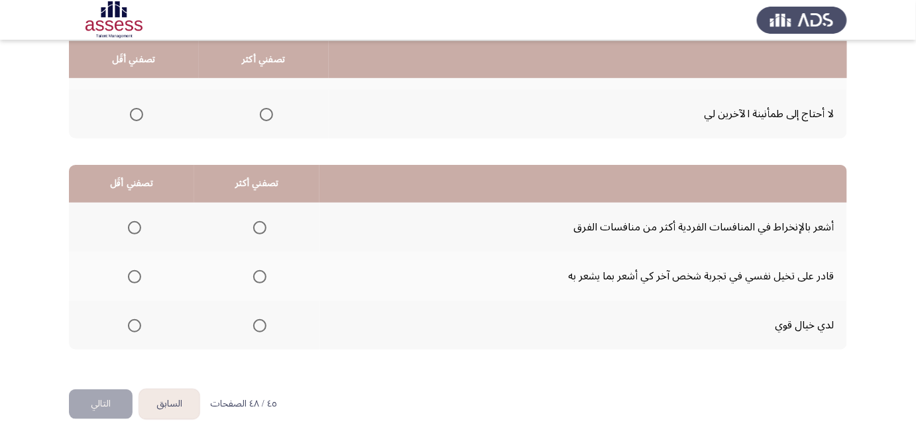
drag, startPoint x: 461, startPoint y: 170, endPoint x: 458, endPoint y: 182, distance: 13.0
click at [254, 229] on span "Select an option" at bounding box center [259, 227] width 13 height 13
click at [254, 229] on input "Select an option" at bounding box center [259, 227] width 13 height 13
drag, startPoint x: 440, startPoint y: 239, endPoint x: 438, endPoint y: 249, distance: 9.5
click at [254, 279] on span "Select an option" at bounding box center [259, 276] width 13 height 13
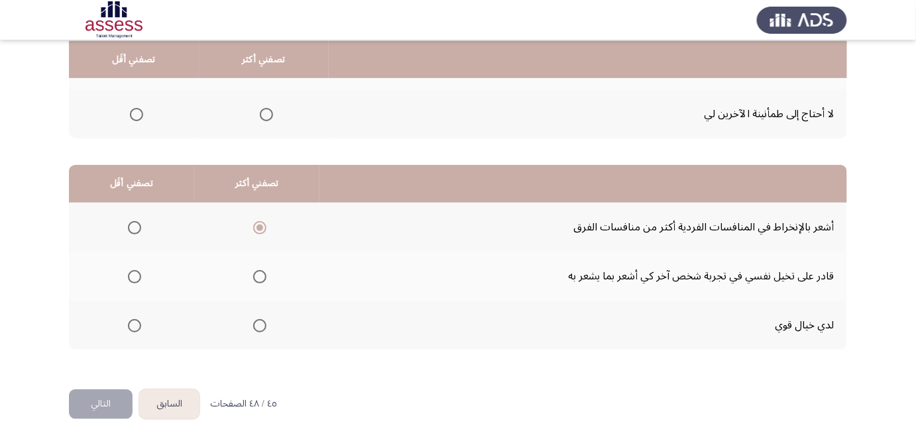
click at [254, 279] on input "Select an option" at bounding box center [259, 276] width 13 height 13
drag, startPoint x: 458, startPoint y: 258, endPoint x: 451, endPoint y: 274, distance: 17.2
drag, startPoint x: 492, startPoint y: 272, endPoint x: 486, endPoint y: 292, distance: 21.0
click at [134, 325] on span "Select an option" at bounding box center [134, 325] width 13 height 13
click at [134, 325] on input "Select an option" at bounding box center [134, 325] width 13 height 13
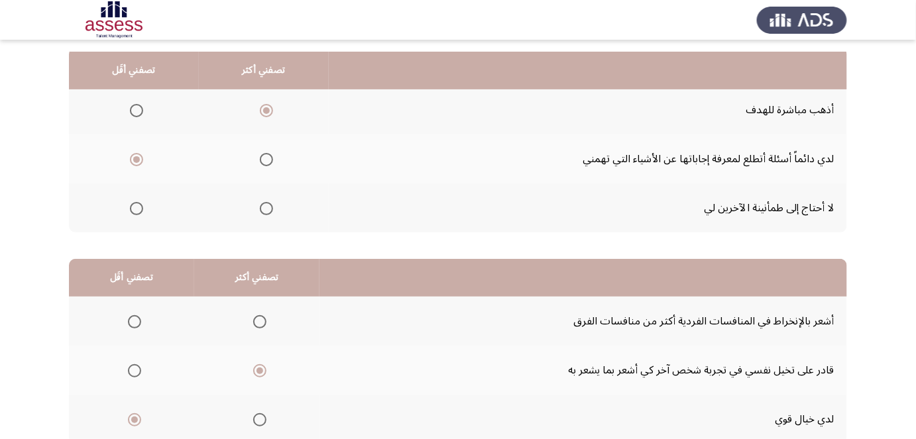
drag, startPoint x: 600, startPoint y: 301, endPoint x: 600, endPoint y: 265, distance: 35.8
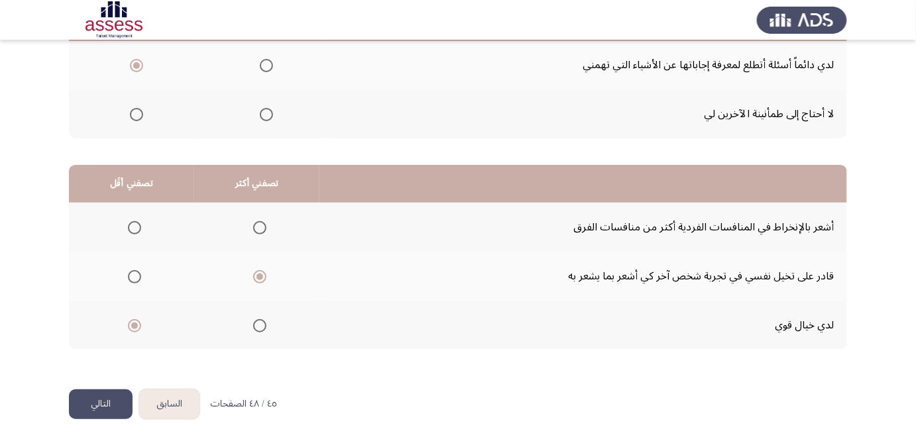
drag, startPoint x: 597, startPoint y: 282, endPoint x: 498, endPoint y: 347, distance: 118.8
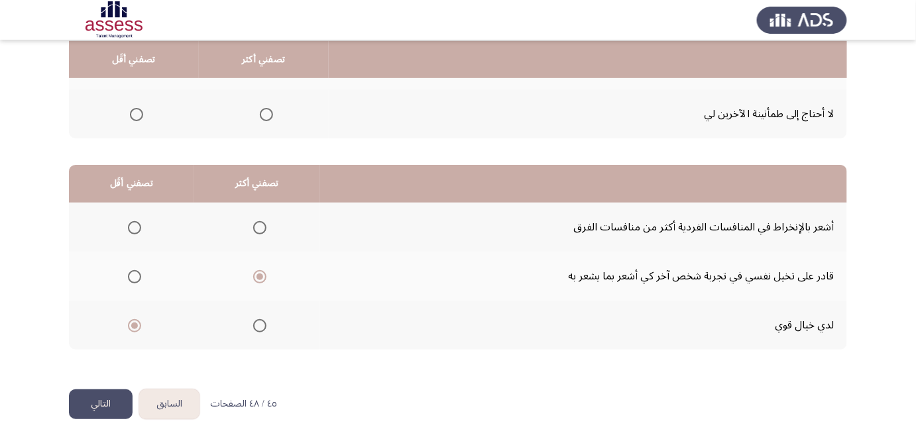
drag, startPoint x: 102, startPoint y: 402, endPoint x: 878, endPoint y: 320, distance: 780.4
click at [880, 324] on app-assessment-container "السابق Development Assessment التالي من المجموعة التالية اختر إجابة واحدة ( تصف…" at bounding box center [458, 107] width 916 height 563
click at [874, 312] on app-assessment-container "السابق Development Assessment التالي من المجموعة التالية اختر إجابة واحدة ( تصف…" at bounding box center [458, 107] width 916 height 563
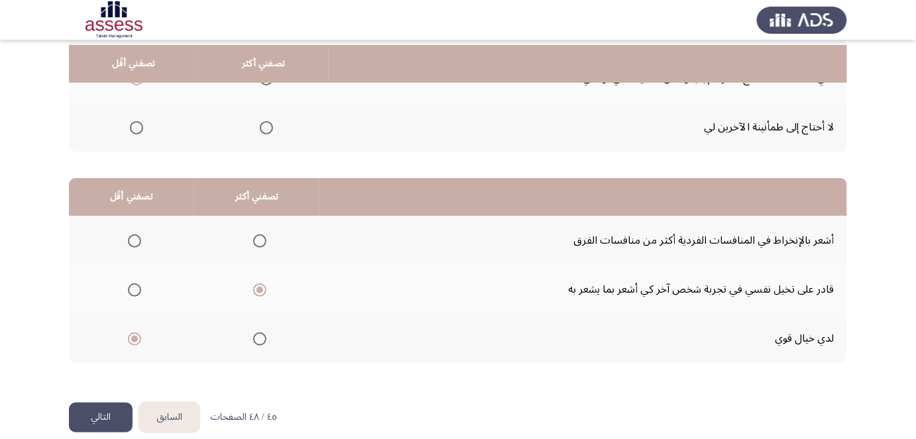
drag, startPoint x: 874, startPoint y: 312, endPoint x: 885, endPoint y: 288, distance: 26.7
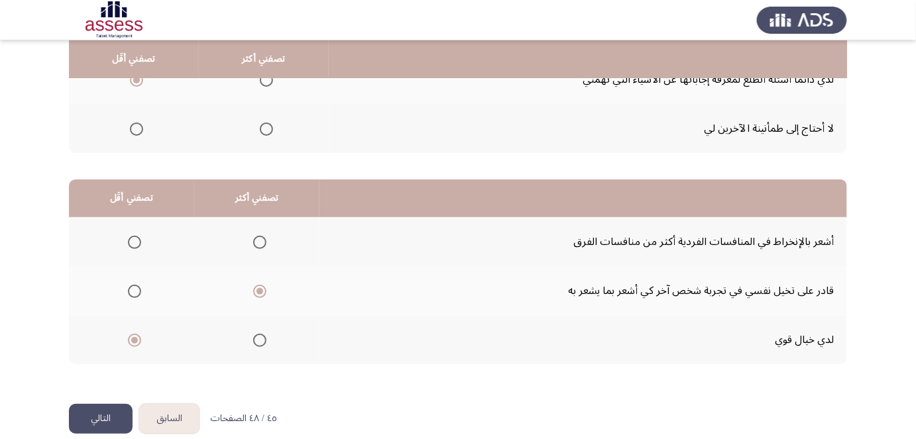
click at [91, 412] on button "التالي" at bounding box center [101, 419] width 64 height 30
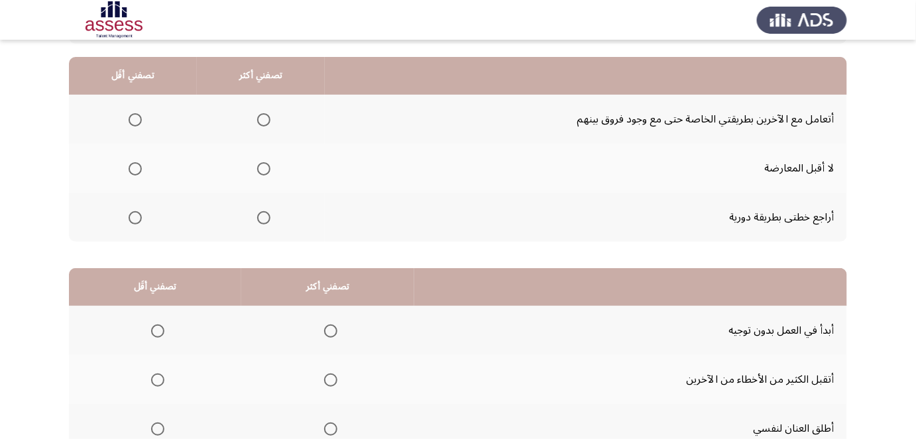
drag, startPoint x: 848, startPoint y: 211, endPoint x: 851, endPoint y: 227, distance: 16.8
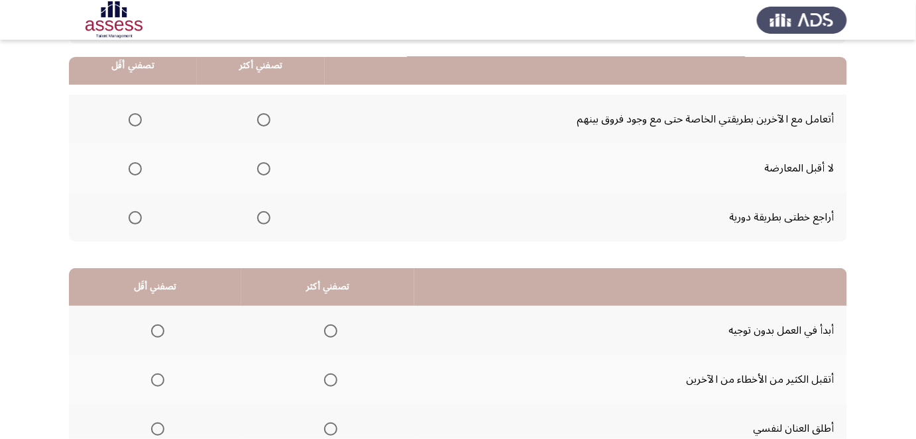
scroll to position [129, 0]
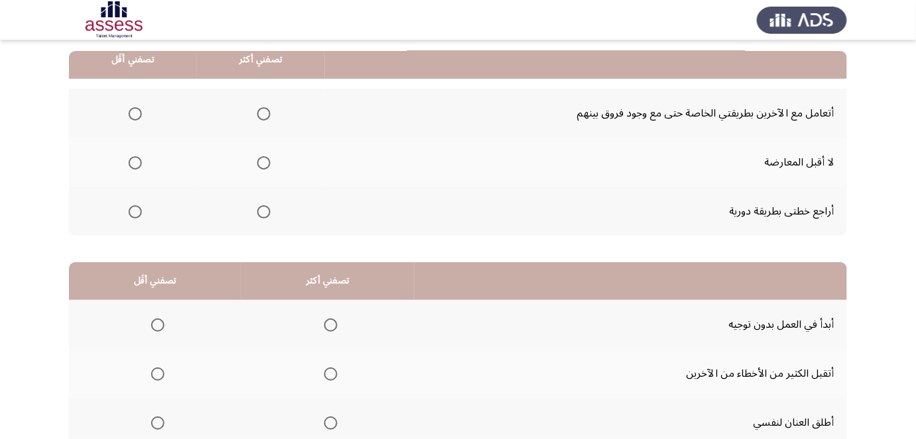
drag, startPoint x: 897, startPoint y: 205, endPoint x: 897, endPoint y: 215, distance: 10.6
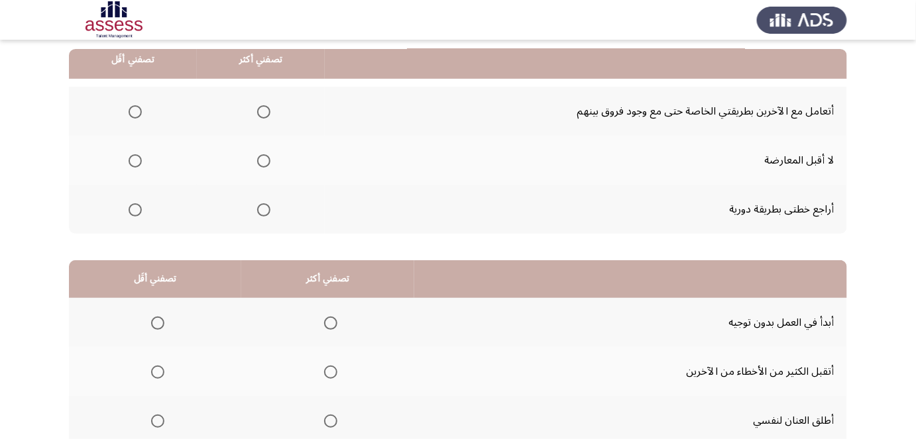
scroll to position [133, 0]
click at [255, 113] on label "Select an option" at bounding box center [261, 110] width 19 height 13
click at [257, 113] on input "Select an option" at bounding box center [263, 110] width 13 height 13
click at [143, 154] on th at bounding box center [133, 159] width 128 height 49
click at [137, 159] on span "Select an option" at bounding box center [135, 159] width 13 height 13
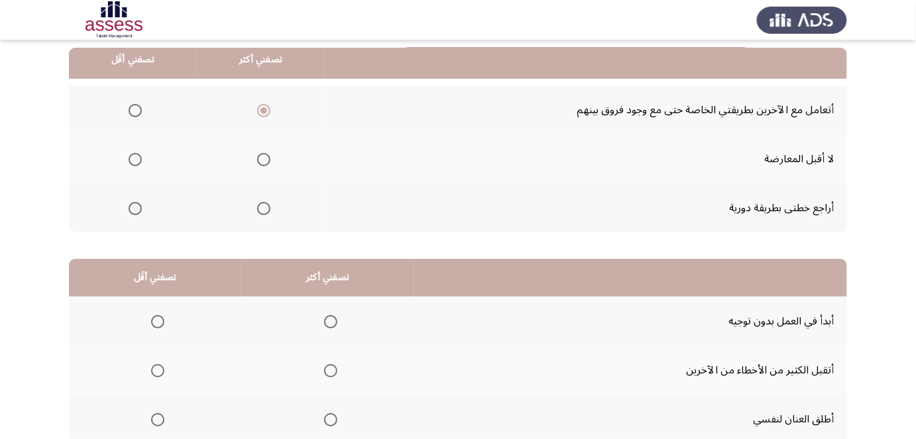
click at [137, 159] on input "Select an option" at bounding box center [135, 159] width 13 height 13
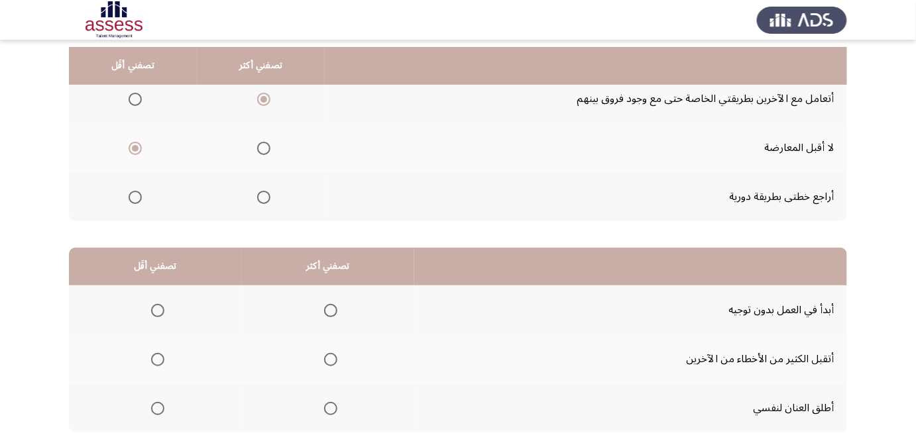
scroll to position [159, 0]
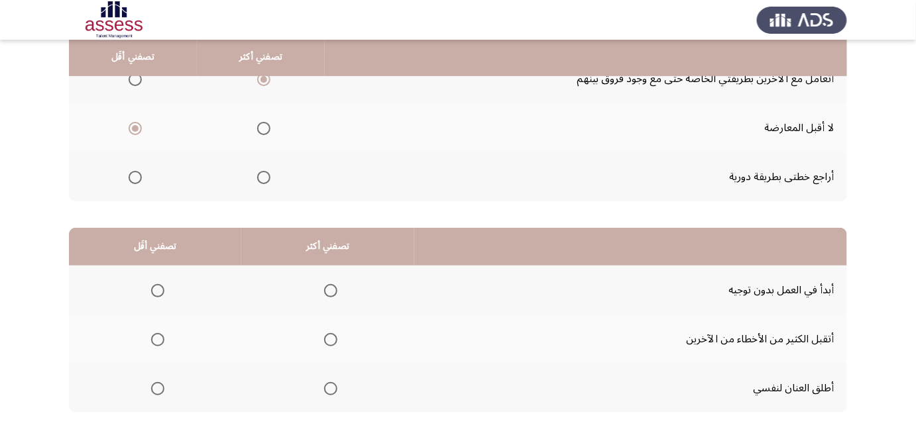
drag, startPoint x: 91, startPoint y: 180, endPoint x: 89, endPoint y: 187, distance: 6.9
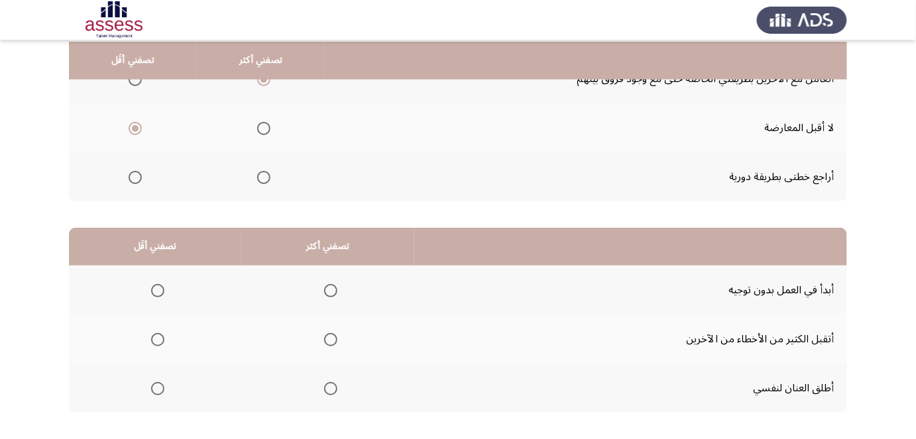
scroll to position [165, 0]
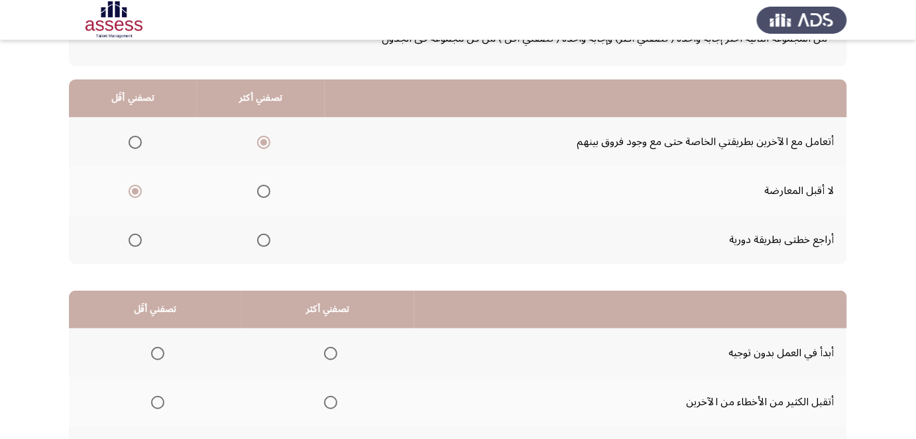
drag, startPoint x: 102, startPoint y: 220, endPoint x: 93, endPoint y: 179, distance: 42.0
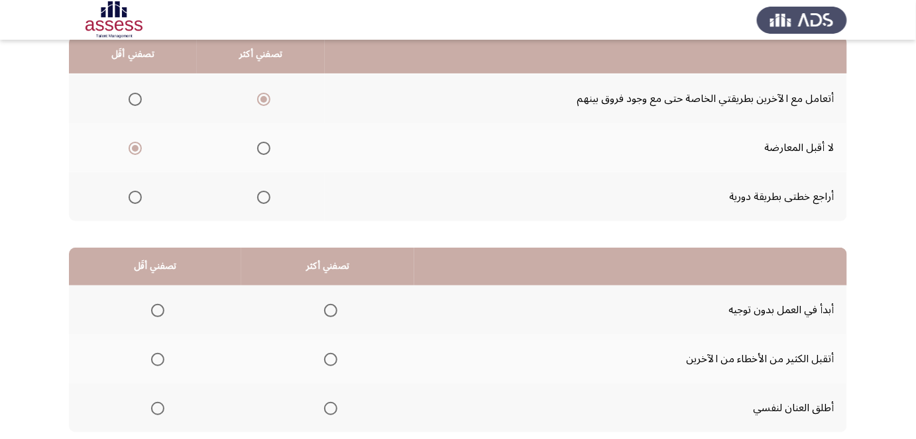
drag, startPoint x: 91, startPoint y: 191, endPoint x: 88, endPoint y: 202, distance: 11.6
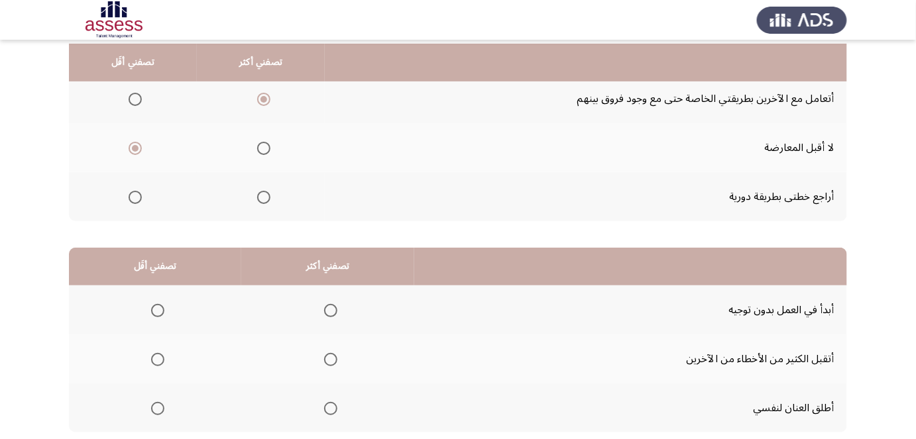
scroll to position [146, 0]
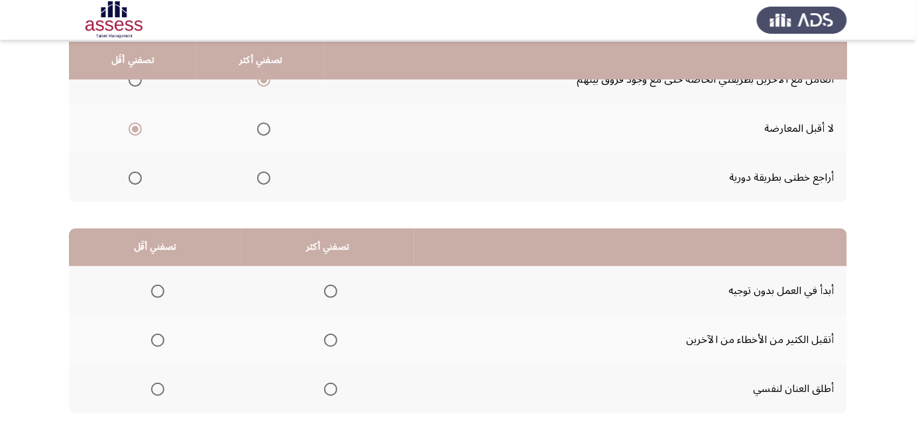
drag, startPoint x: 91, startPoint y: 195, endPoint x: 90, endPoint y: 210, distance: 15.3
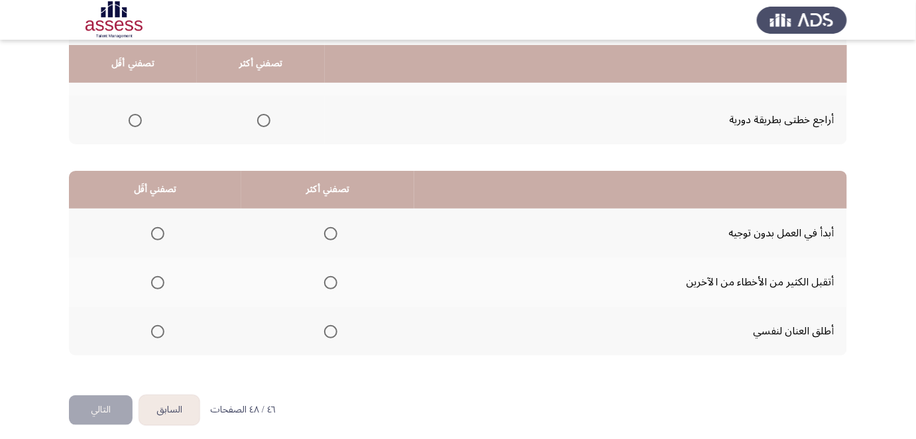
scroll to position [227, 0]
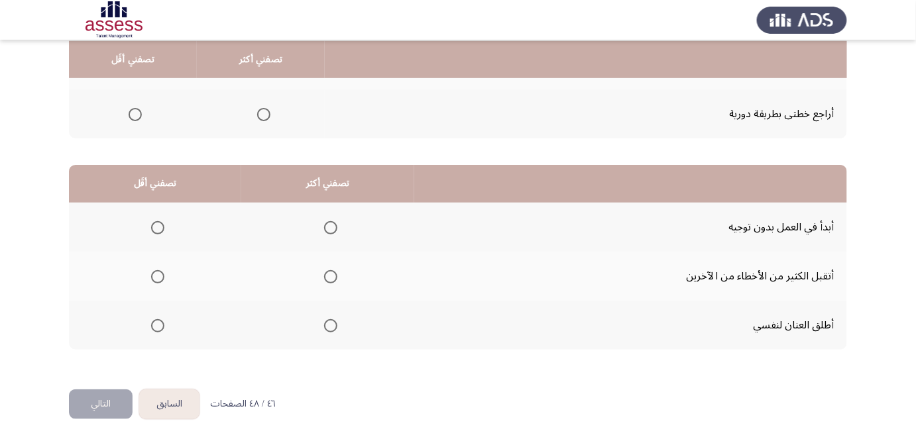
drag, startPoint x: 866, startPoint y: 173, endPoint x: 862, endPoint y: 195, distance: 22.2
click at [321, 221] on label "Select an option" at bounding box center [328, 227] width 19 height 13
click at [324, 221] on input "Select an option" at bounding box center [330, 227] width 13 height 13
drag, startPoint x: 520, startPoint y: 219, endPoint x: 506, endPoint y: 244, distance: 28.2
click at [151, 323] on span "Select an option" at bounding box center [157, 325] width 13 height 13
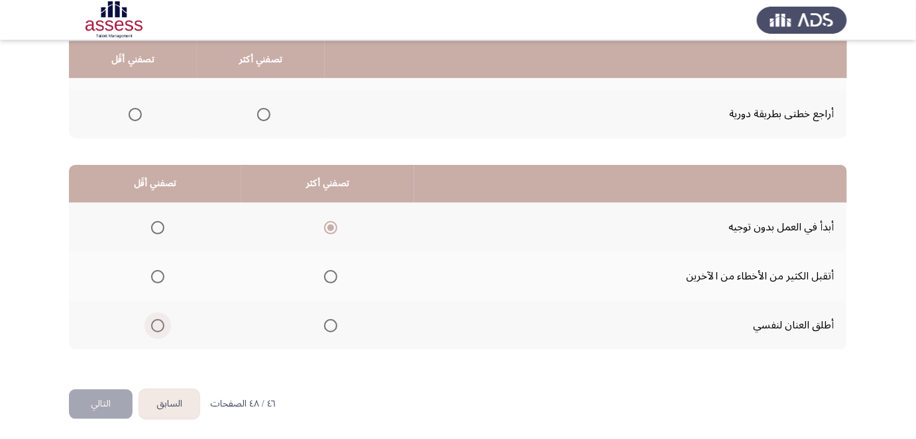
click at [151, 323] on input "Select an option" at bounding box center [157, 325] width 13 height 13
drag, startPoint x: 83, startPoint y: 264, endPoint x: 75, endPoint y: 294, distance: 30.2
click at [100, 404] on button "التالي" at bounding box center [101, 405] width 64 height 30
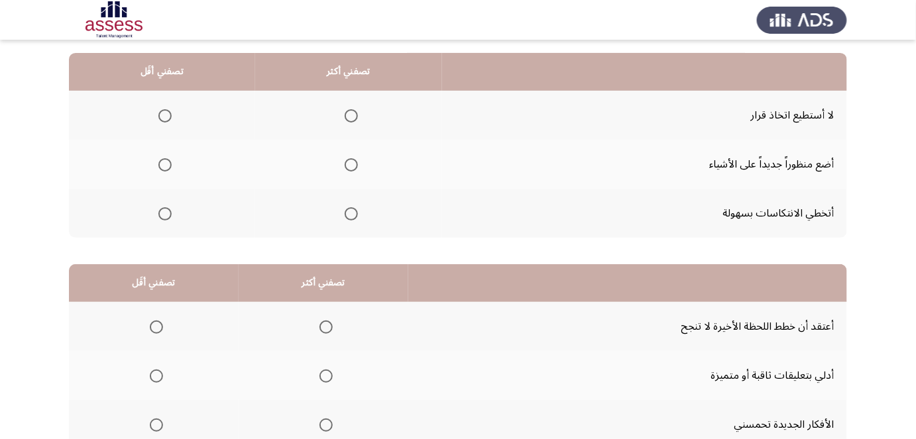
scroll to position [156, 0]
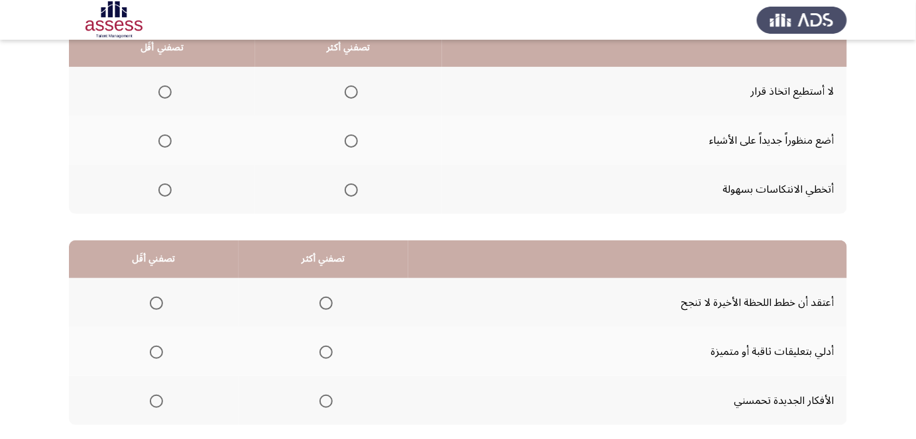
drag, startPoint x: 879, startPoint y: 239, endPoint x: 875, endPoint y: 282, distance: 43.9
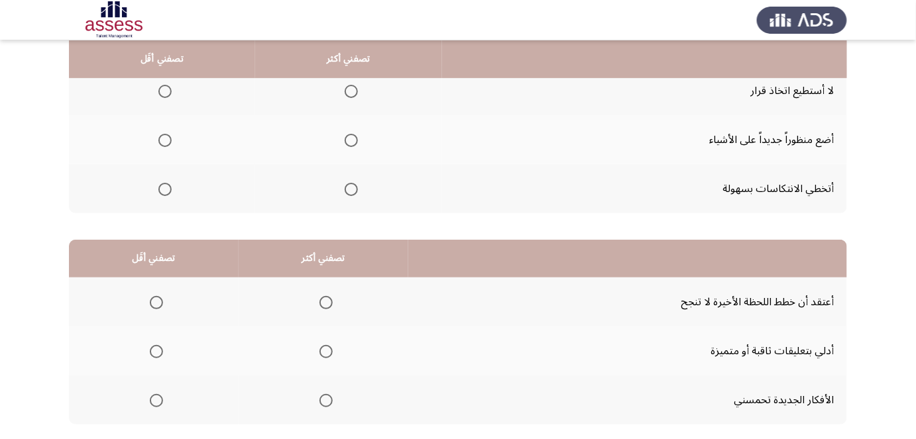
scroll to position [150, 0]
drag, startPoint x: 876, startPoint y: 261, endPoint x: 875, endPoint y: 243, distance: 17.9
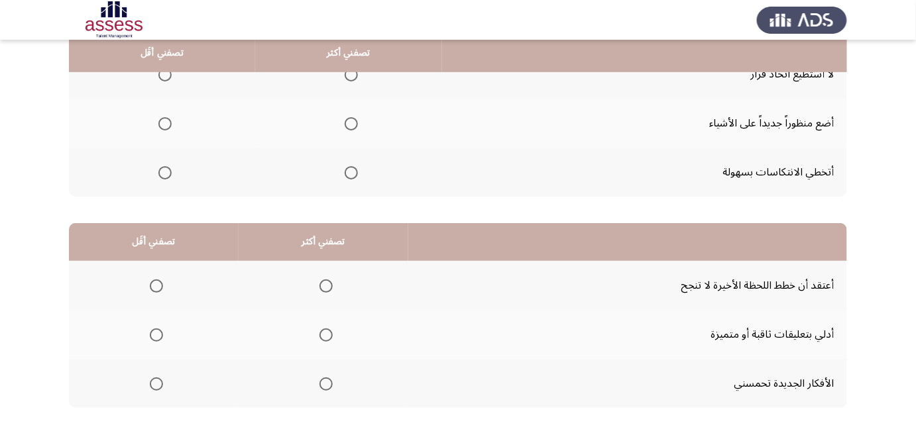
drag, startPoint x: 874, startPoint y: 136, endPoint x: 873, endPoint y: 159, distance: 23.2
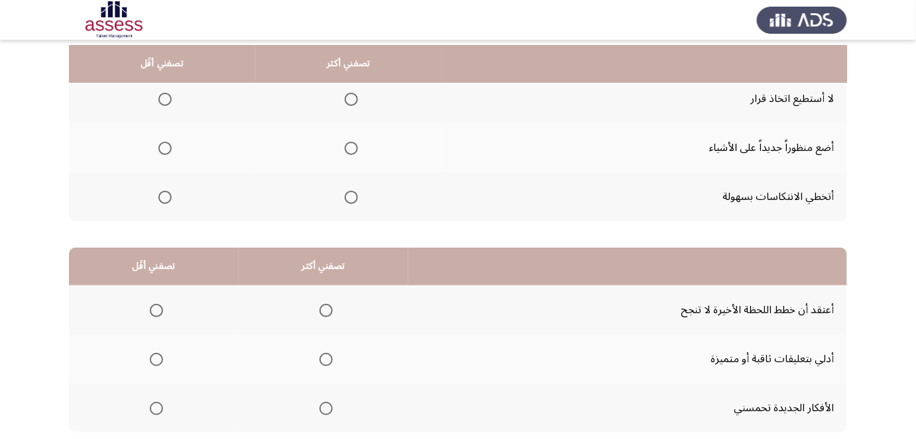
drag, startPoint x: 873, startPoint y: 159, endPoint x: 878, endPoint y: 133, distance: 26.4
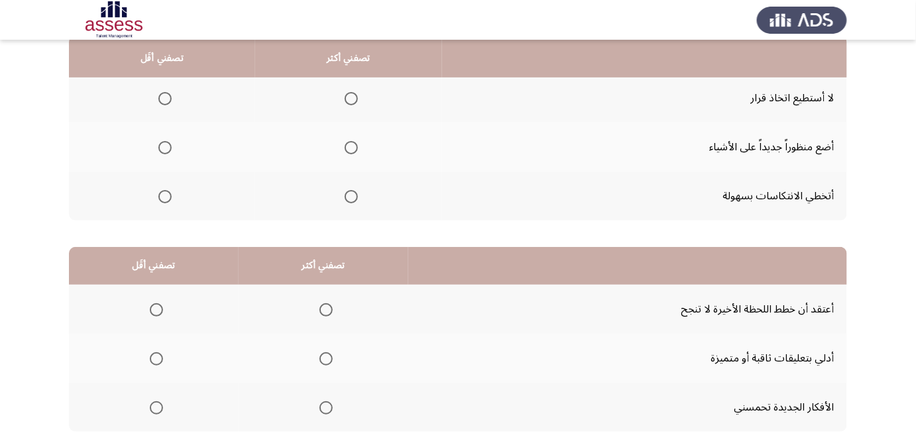
scroll to position [146, 0]
drag, startPoint x: 873, startPoint y: 154, endPoint x: 872, endPoint y: 162, distance: 8.6
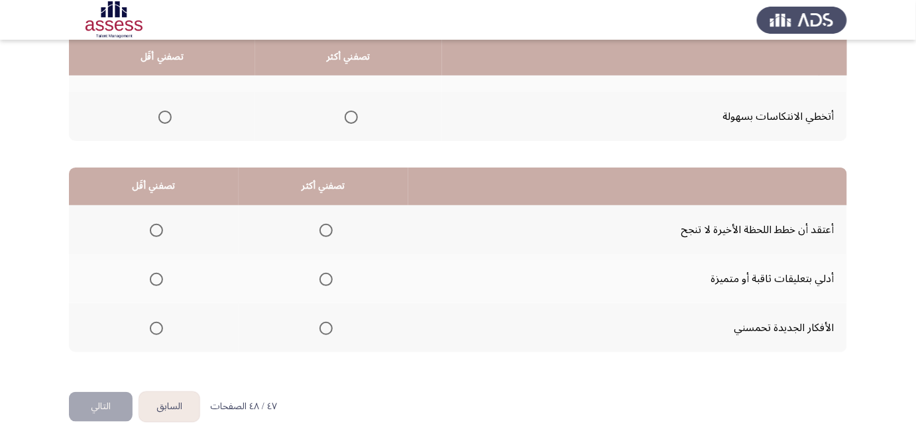
scroll to position [227, 0]
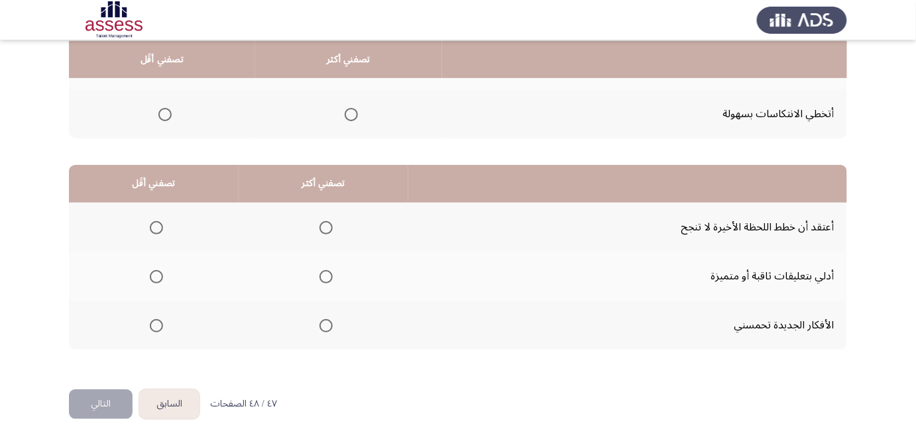
drag, startPoint x: 868, startPoint y: 186, endPoint x: 870, endPoint y: 204, distance: 18.7
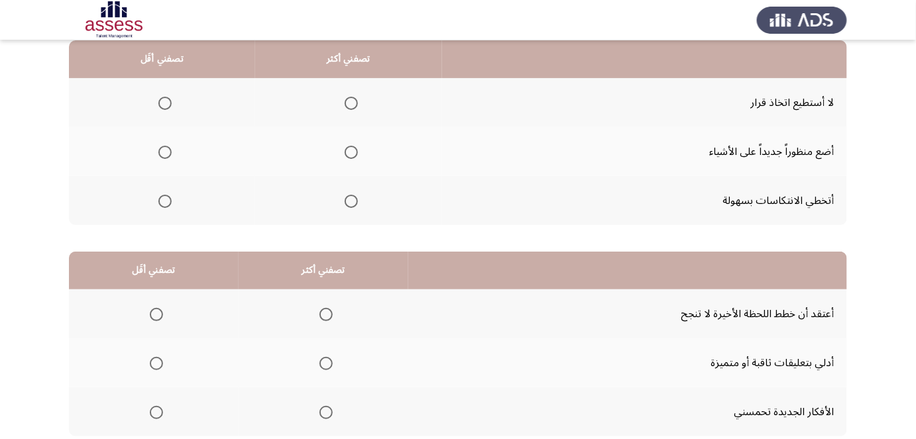
drag, startPoint x: 459, startPoint y: 269, endPoint x: 462, endPoint y: 207, distance: 62.4
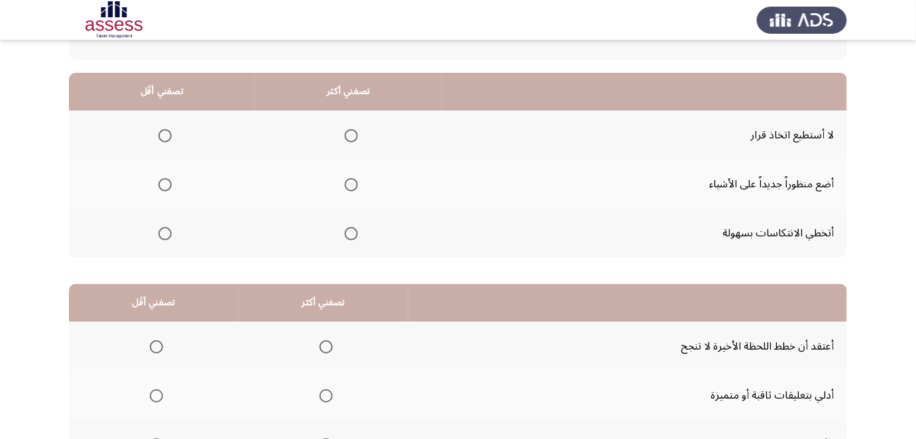
click at [166, 132] on span "Select an option" at bounding box center [164, 135] width 13 height 13
click at [166, 132] on input "Select an option" at bounding box center [164, 135] width 13 height 13
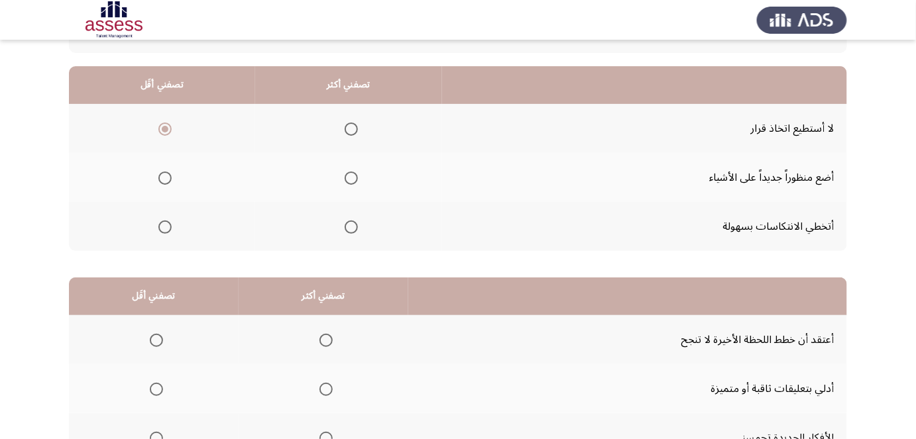
scroll to position [117, 0]
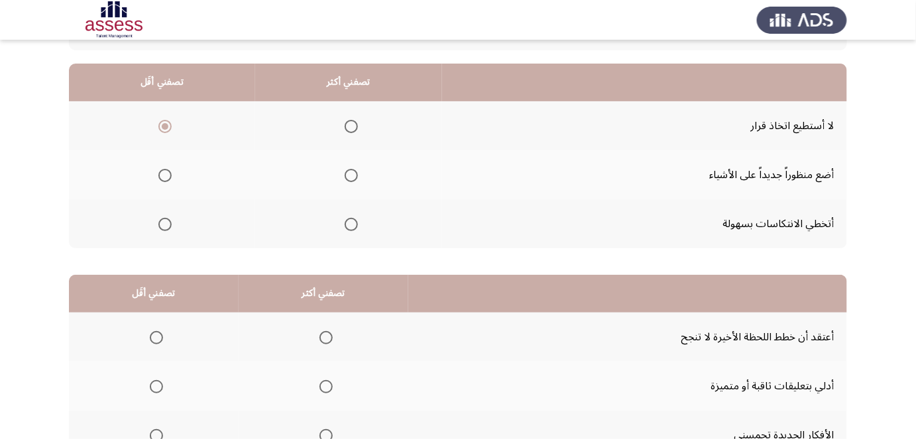
drag, startPoint x: 618, startPoint y: 153, endPoint x: 613, endPoint y: 172, distance: 19.1
click at [345, 228] on span "Select an option" at bounding box center [351, 224] width 13 height 13
click at [345, 228] on input "Select an option" at bounding box center [351, 224] width 13 height 13
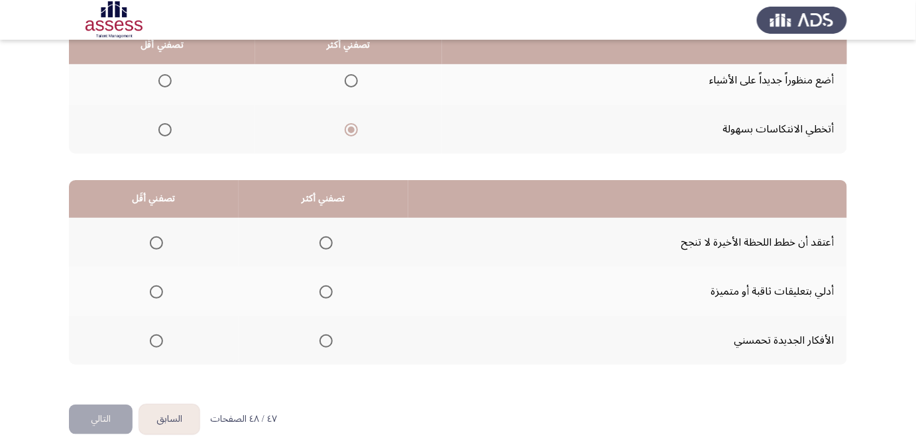
drag, startPoint x: 530, startPoint y: 172, endPoint x: 522, endPoint y: 204, distance: 33.6
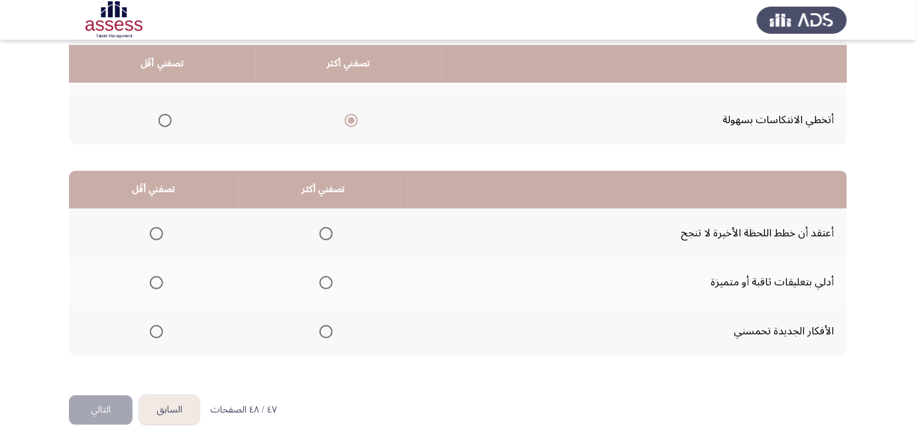
scroll to position [227, 0]
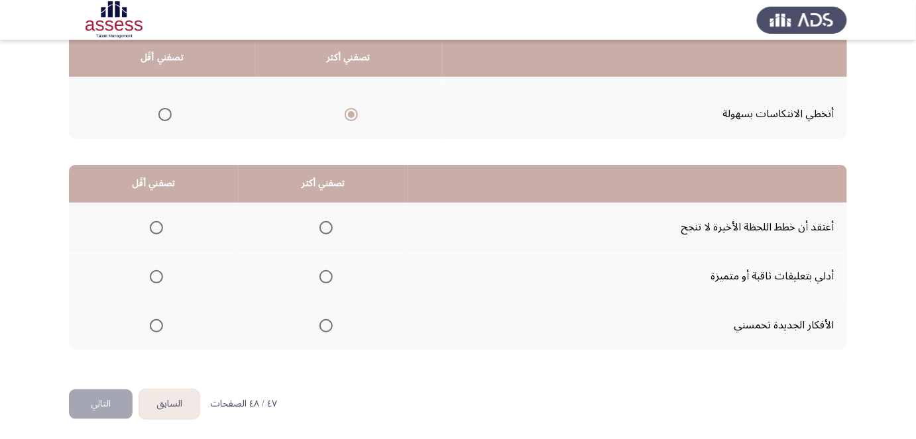
drag, startPoint x: 482, startPoint y: 188, endPoint x: 477, endPoint y: 216, distance: 29.1
click at [328, 327] on span "Select an option" at bounding box center [325, 325] width 13 height 13
click at [328, 327] on input "Select an option" at bounding box center [325, 325] width 13 height 13
drag, startPoint x: 239, startPoint y: 247, endPoint x: 235, endPoint y: 262, distance: 16.4
click at [154, 276] on span "Select an option" at bounding box center [156, 276] width 13 height 13
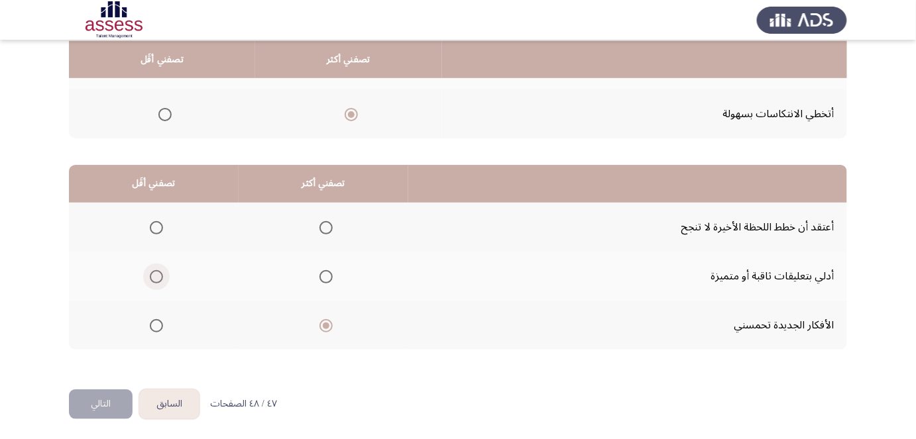
click at [154, 276] on input "Select an option" at bounding box center [156, 276] width 13 height 13
drag, startPoint x: 83, startPoint y: 216, endPoint x: 83, endPoint y: 230, distance: 13.9
click at [89, 236] on th at bounding box center [154, 227] width 170 height 49
drag, startPoint x: 60, startPoint y: 178, endPoint x: 42, endPoint y: 274, distance: 98.4
click at [92, 398] on button "التالي" at bounding box center [101, 405] width 64 height 30
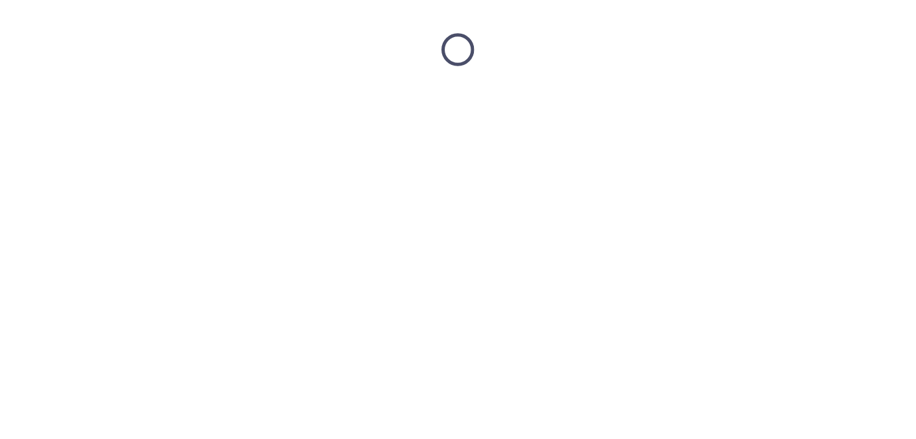
scroll to position [0, 0]
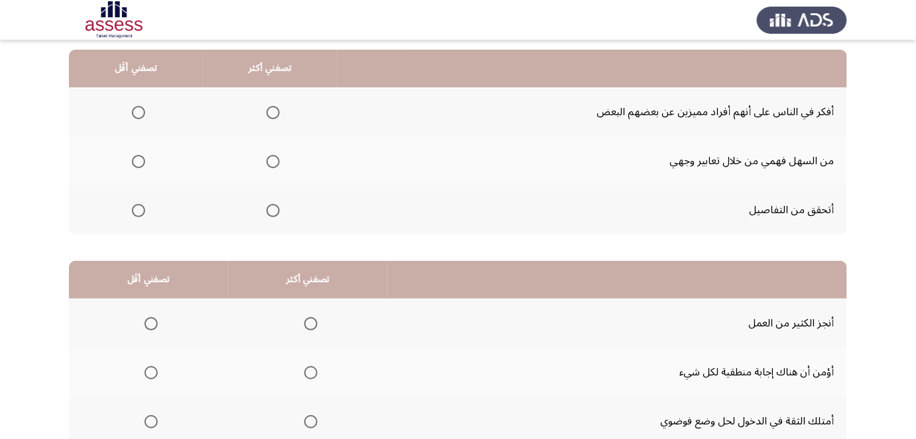
drag, startPoint x: 628, startPoint y: 194, endPoint x: 623, endPoint y: 224, distance: 30.9
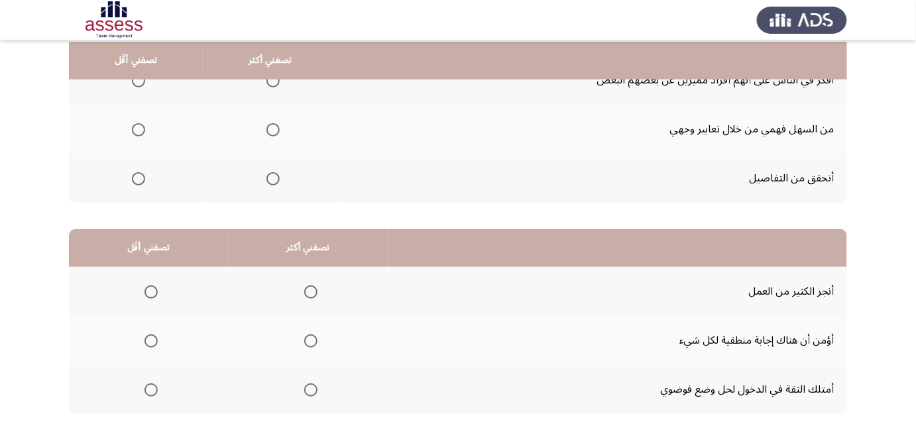
scroll to position [164, 0]
drag, startPoint x: 890, startPoint y: 137, endPoint x: 889, endPoint y: 151, distance: 14.0
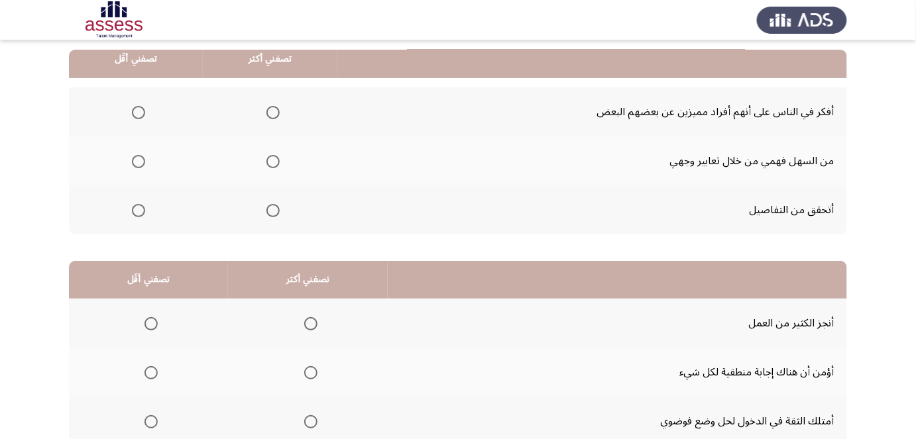
drag, startPoint x: 889, startPoint y: 142, endPoint x: 889, endPoint y: 122, distance: 19.9
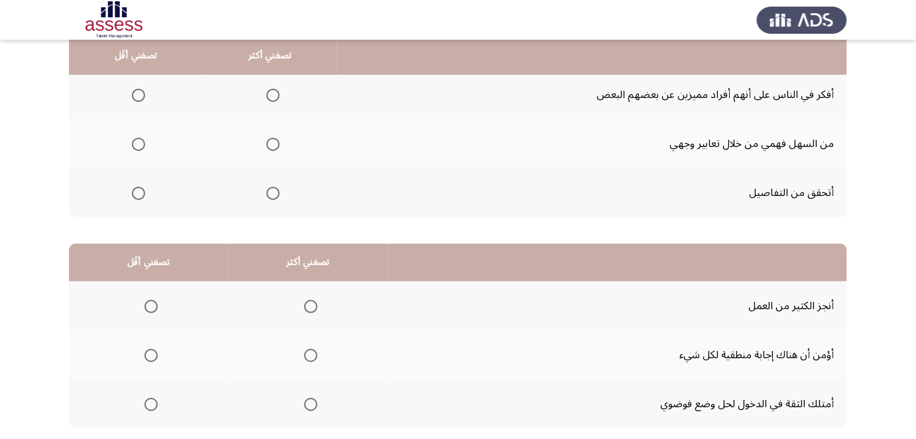
drag, startPoint x: 879, startPoint y: 168, endPoint x: 876, endPoint y: 182, distance: 14.3
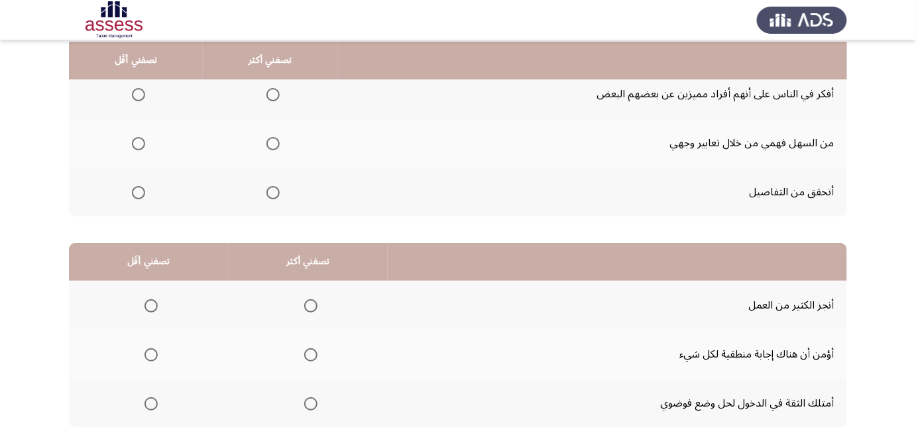
scroll to position [154, 0]
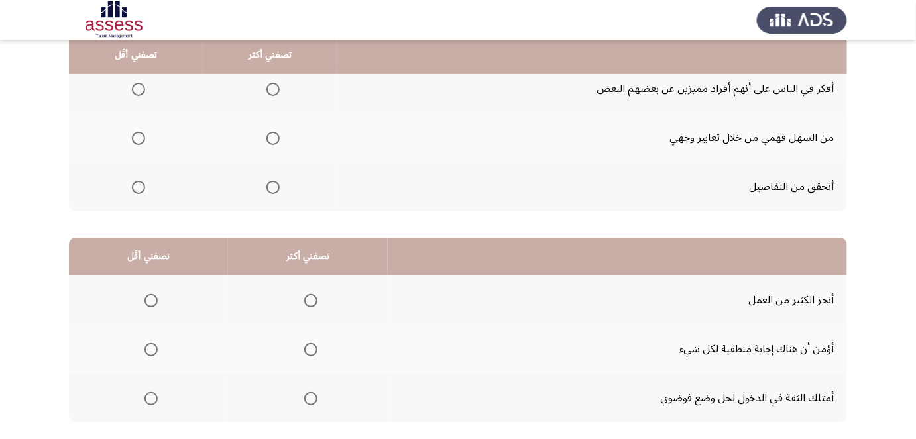
drag, startPoint x: 883, startPoint y: 161, endPoint x: 881, endPoint y: 179, distance: 18.1
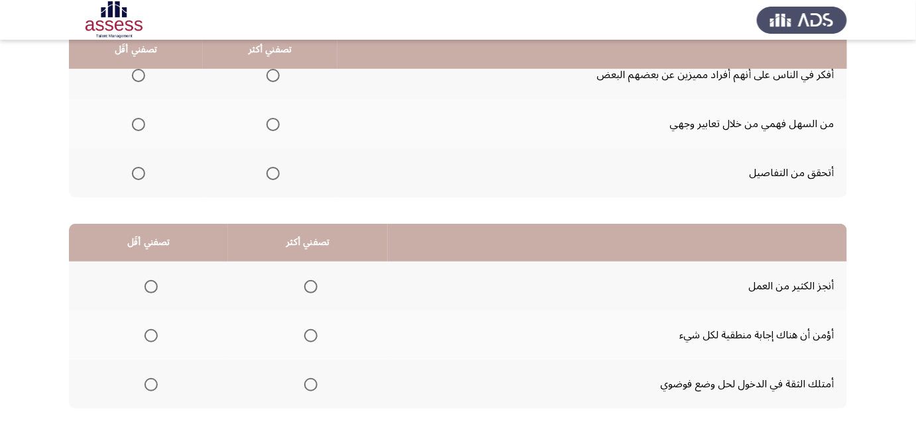
drag, startPoint x: 864, startPoint y: 137, endPoint x: 862, endPoint y: 160, distance: 23.3
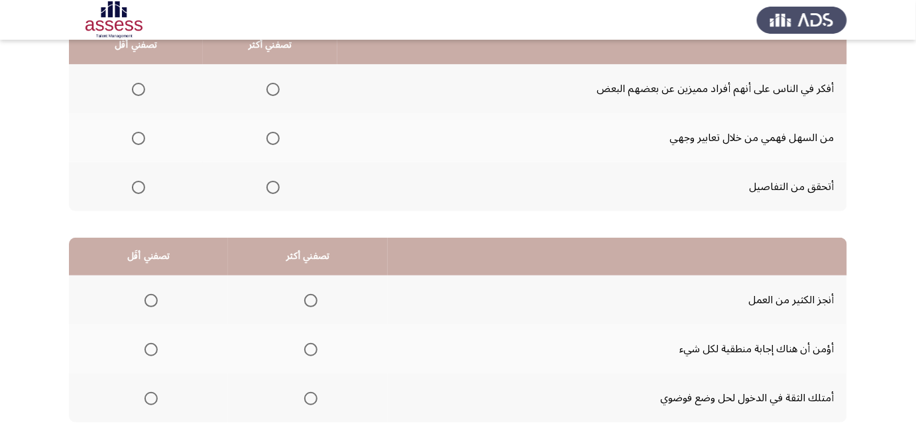
scroll to position [78, 0]
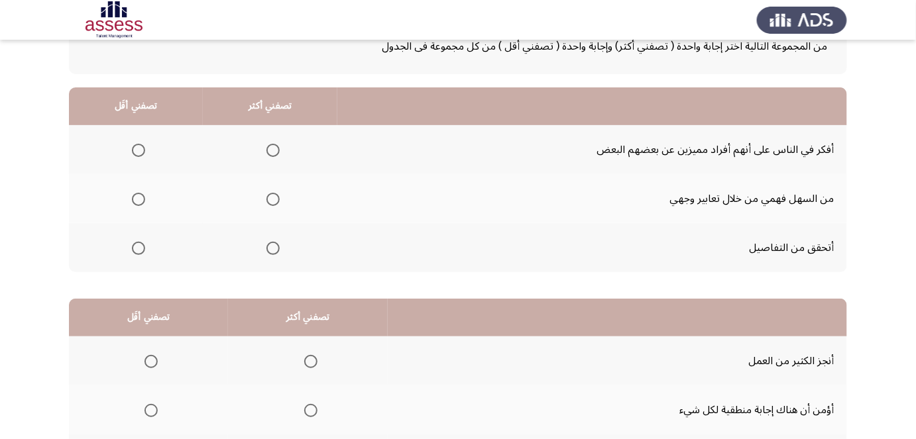
drag, startPoint x: 873, startPoint y: 227, endPoint x: 860, endPoint y: 156, distance: 72.0
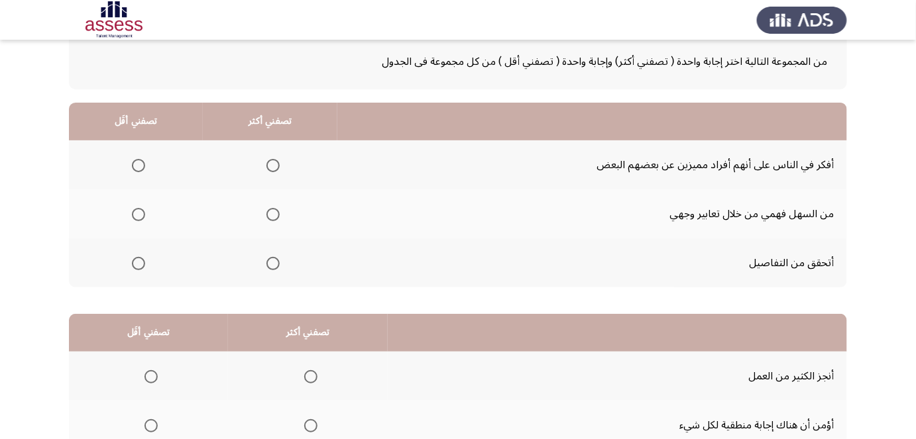
click at [271, 214] on span "Select an option" at bounding box center [272, 214] width 13 height 13
click at [271, 214] on input "Select an option" at bounding box center [272, 214] width 13 height 13
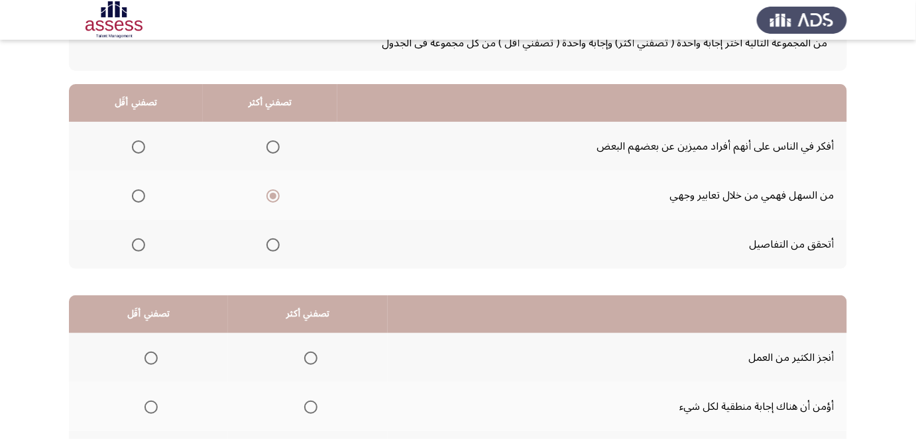
drag, startPoint x: 869, startPoint y: 172, endPoint x: 869, endPoint y: 190, distance: 17.9
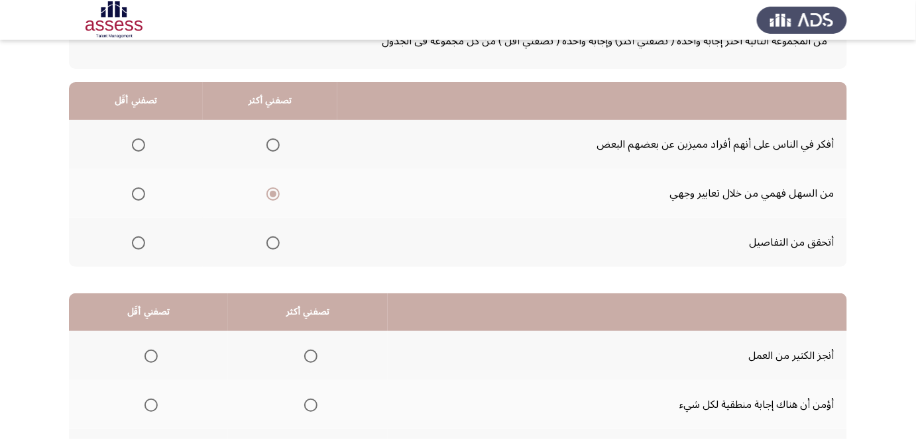
click at [142, 146] on span "Select an option" at bounding box center [138, 145] width 13 height 13
click at [142, 146] on input "Select an option" at bounding box center [138, 145] width 13 height 13
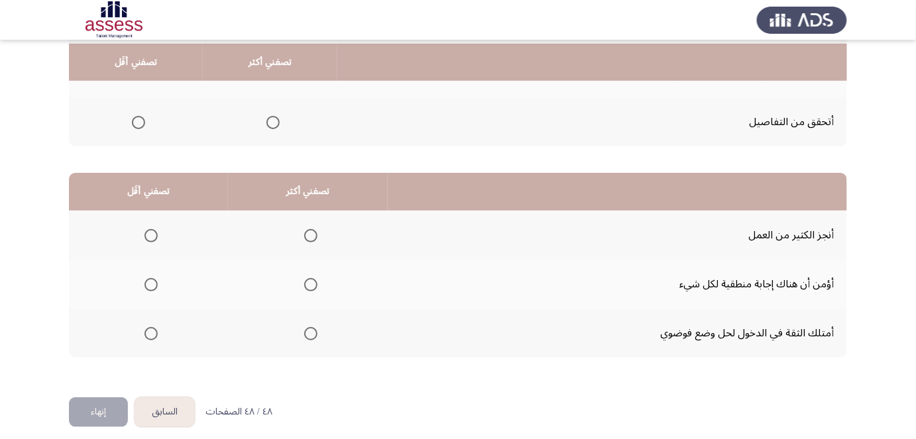
drag, startPoint x: 704, startPoint y: 159, endPoint x: 701, endPoint y: 200, distance: 41.2
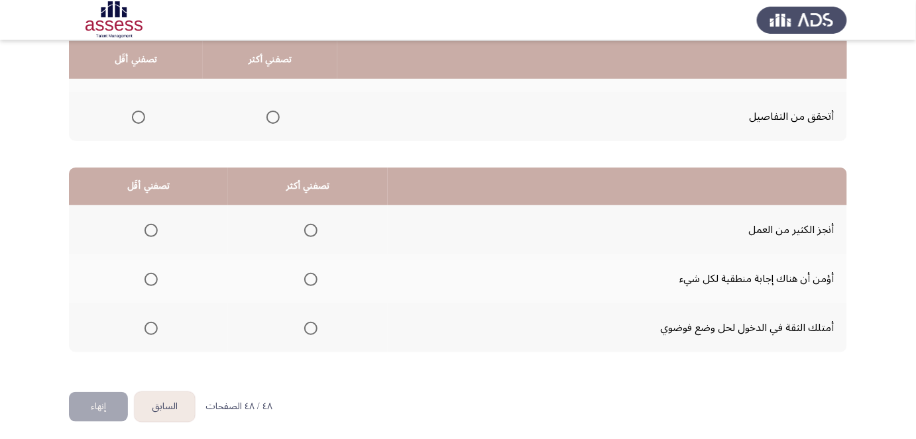
click at [304, 228] on span "Select an option" at bounding box center [310, 230] width 13 height 13
click at [304, 228] on input "Select an option" at bounding box center [310, 230] width 13 height 13
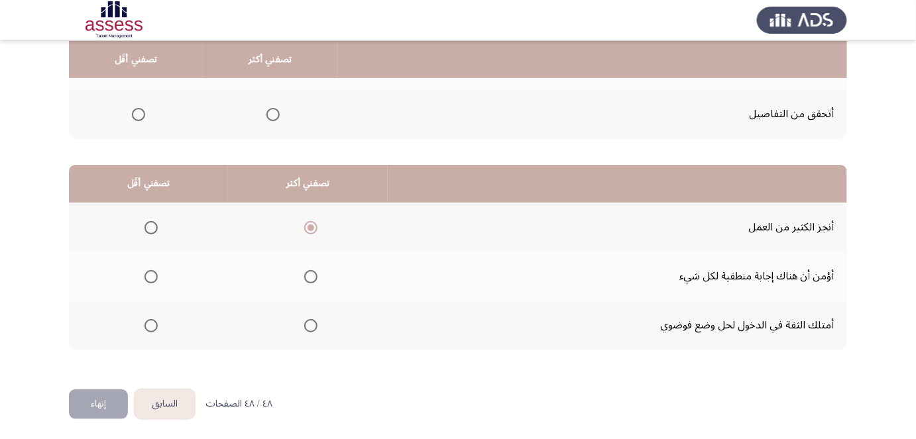
drag, startPoint x: 496, startPoint y: 262, endPoint x: 493, endPoint y: 275, distance: 13.7
click at [311, 277] on span "Select an option" at bounding box center [310, 276] width 13 height 13
click at [311, 277] on input "Select an option" at bounding box center [310, 276] width 13 height 13
click at [150, 323] on span "Select an option" at bounding box center [150, 325] width 13 height 13
click at [150, 323] on input "Select an option" at bounding box center [150, 325] width 13 height 13
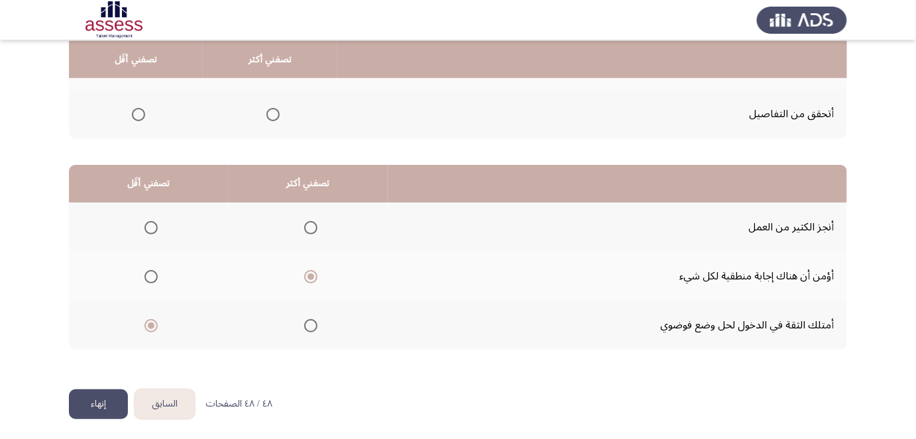
drag, startPoint x: 65, startPoint y: 194, endPoint x: 59, endPoint y: 228, distance: 35.0
click at [103, 396] on button "إنهاء" at bounding box center [98, 405] width 59 height 30
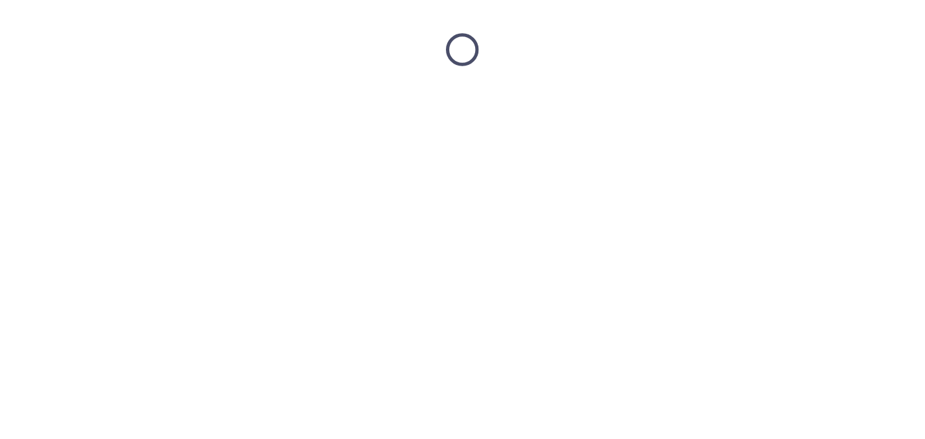
scroll to position [0, 0]
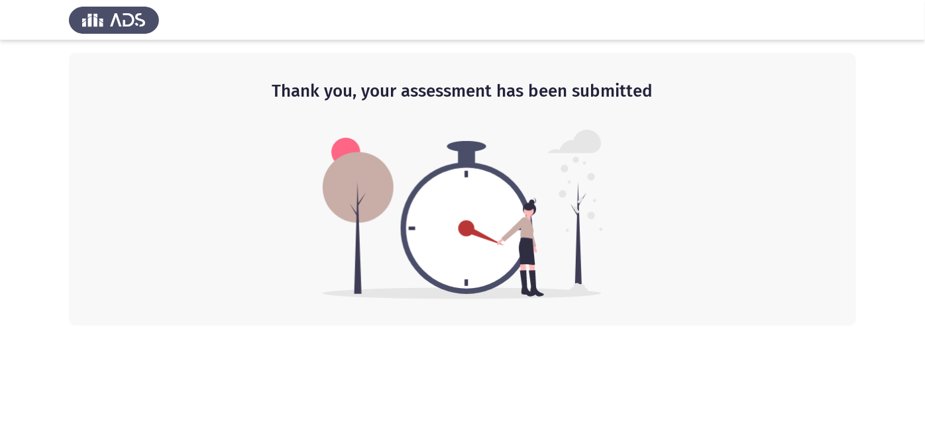
drag, startPoint x: 528, startPoint y: 109, endPoint x: 498, endPoint y: 199, distance: 94.7
drag, startPoint x: 578, startPoint y: 99, endPoint x: 571, endPoint y: 170, distance: 71.3
drag, startPoint x: 592, startPoint y: 262, endPoint x: 577, endPoint y: 324, distance: 63.3
click at [638, 170] on div "Thank you, your assessment has been submitted" at bounding box center [462, 189] width 787 height 273
